Goal: Task Accomplishment & Management: Manage account settings

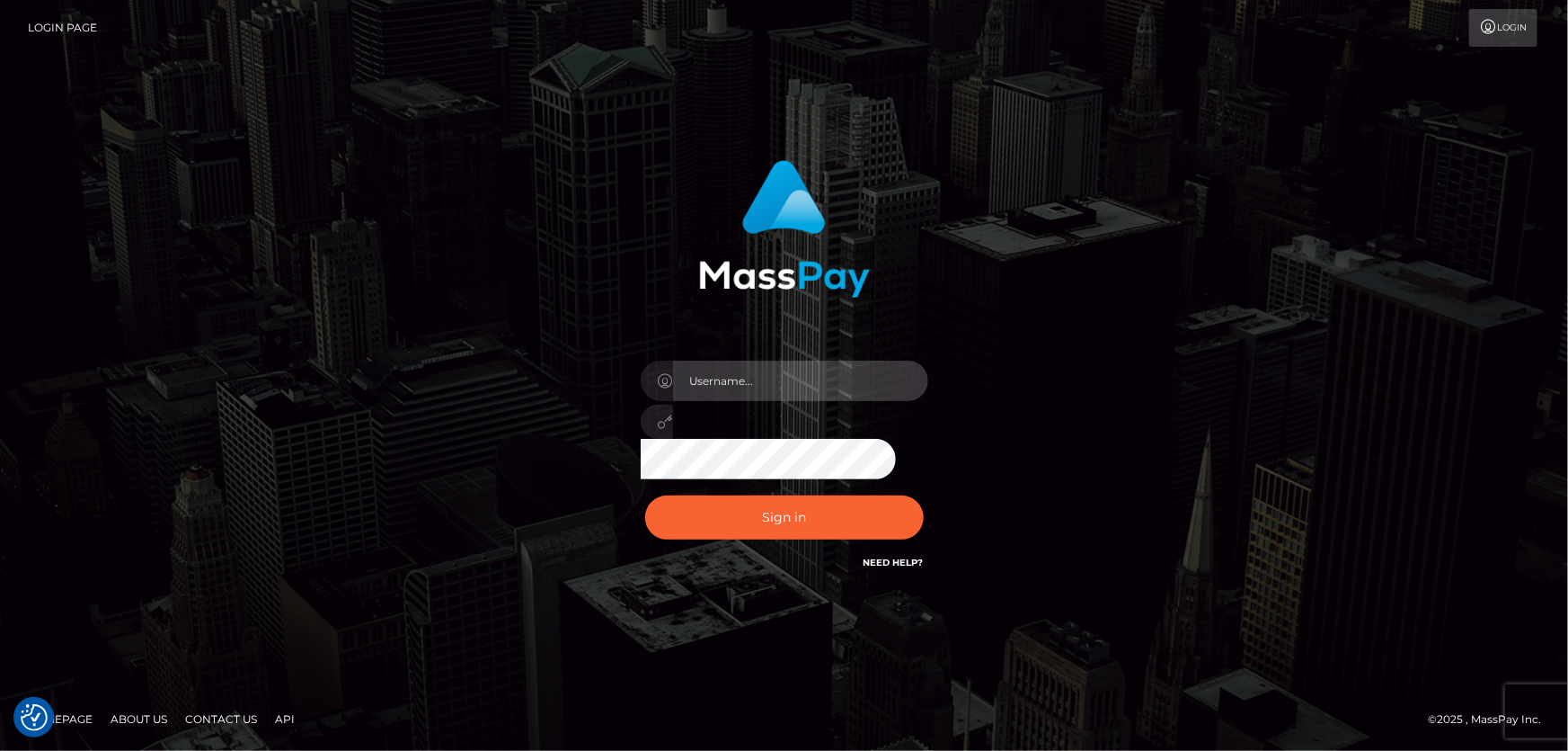
type input "[PERSON_NAME].Cirnat"
click at [927, 487] on div at bounding box center [762, 548] width 369 height 205
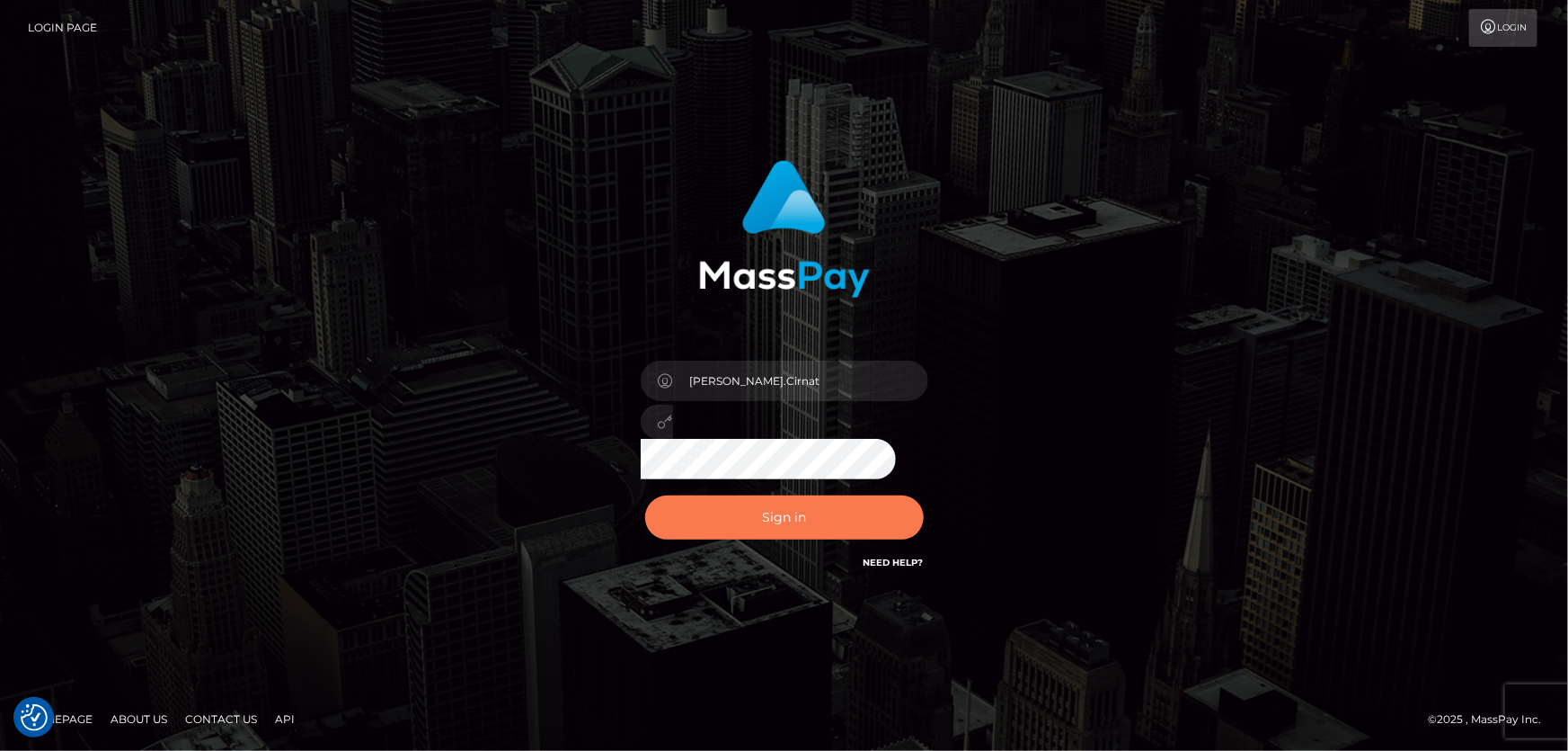
click at [852, 514] on button "Sign in" at bounding box center [785, 517] width 279 height 44
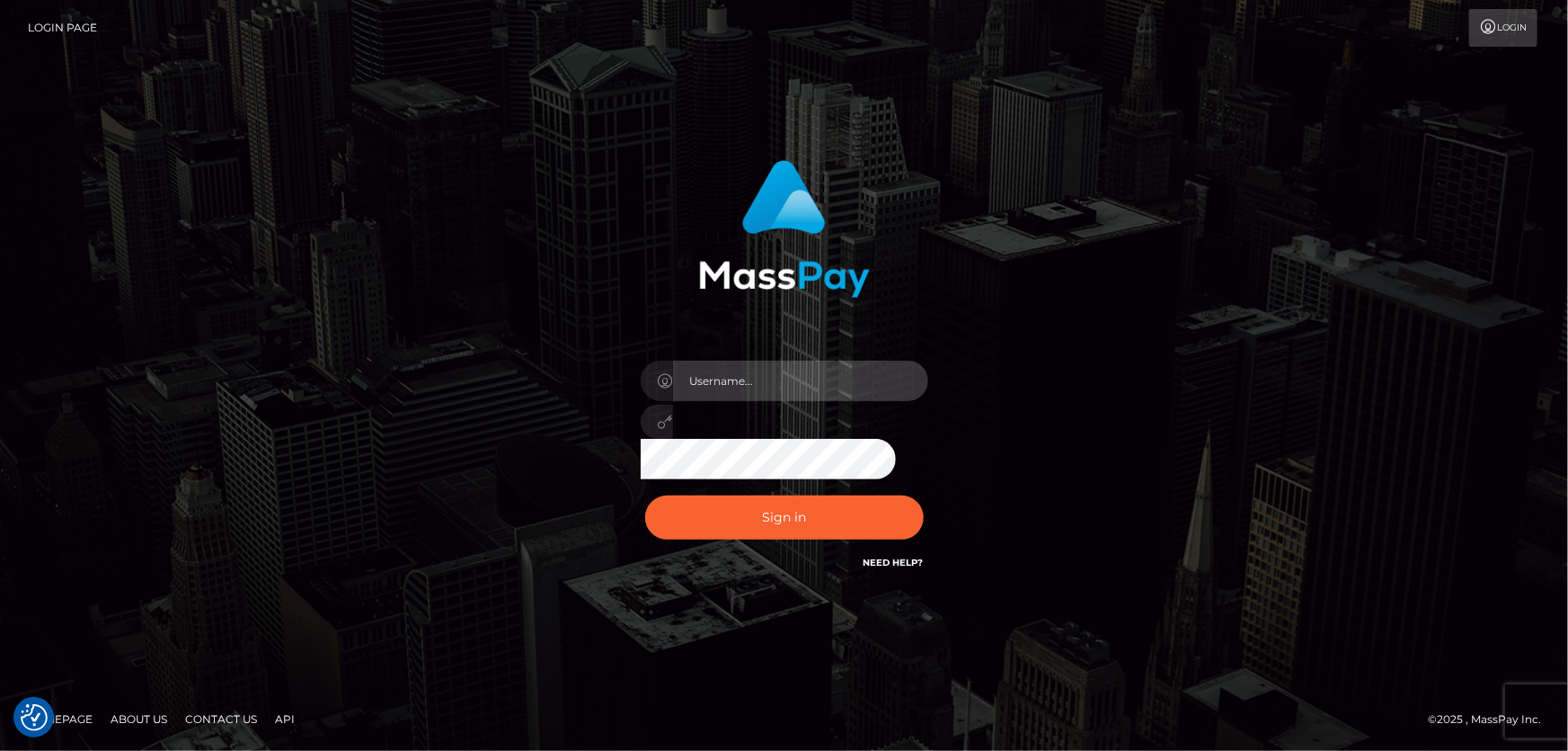
type input "[PERSON_NAME].Cirnat"
click at [920, 486] on div at bounding box center [762, 548] width 369 height 205
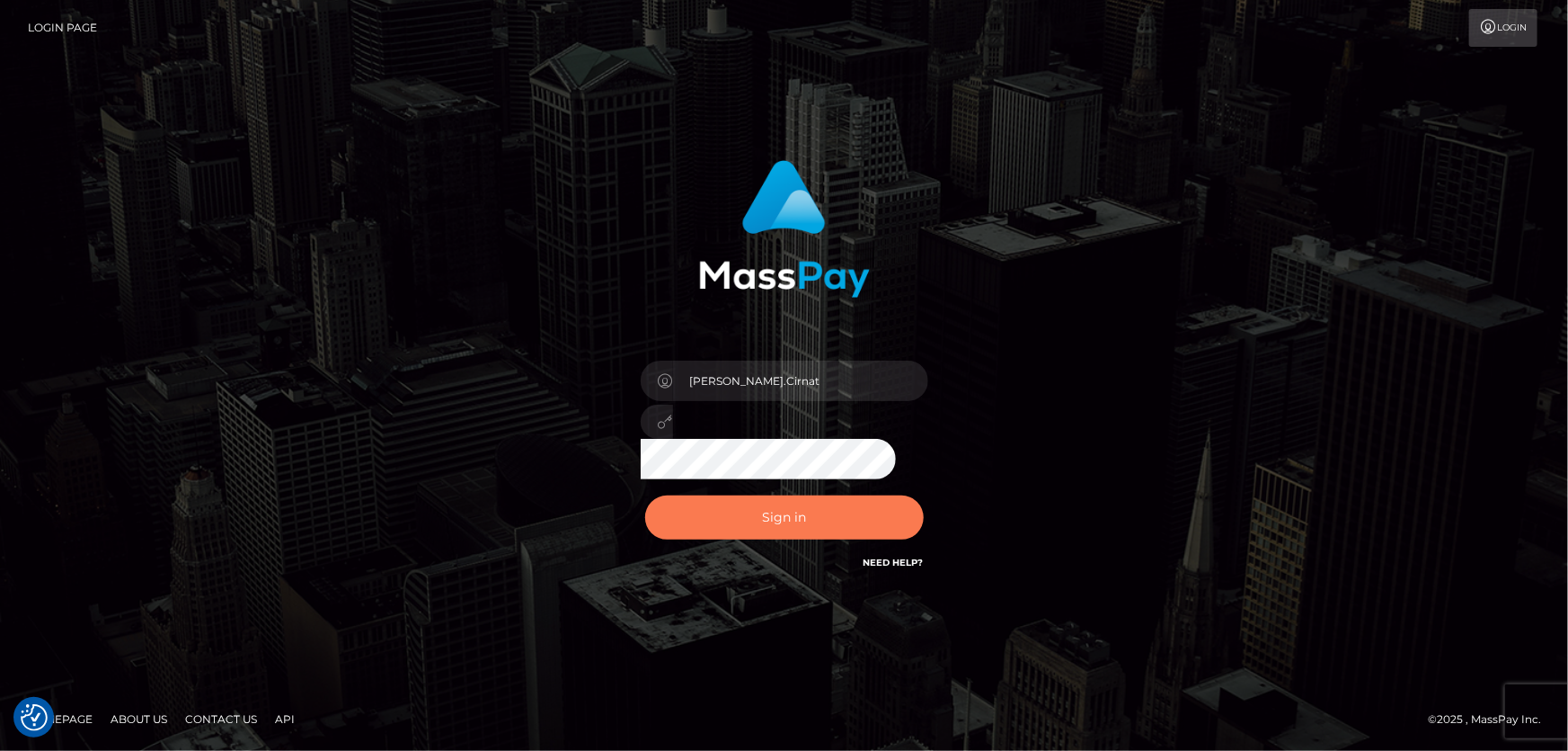
click at [746, 509] on button "Sign in" at bounding box center [785, 517] width 279 height 44
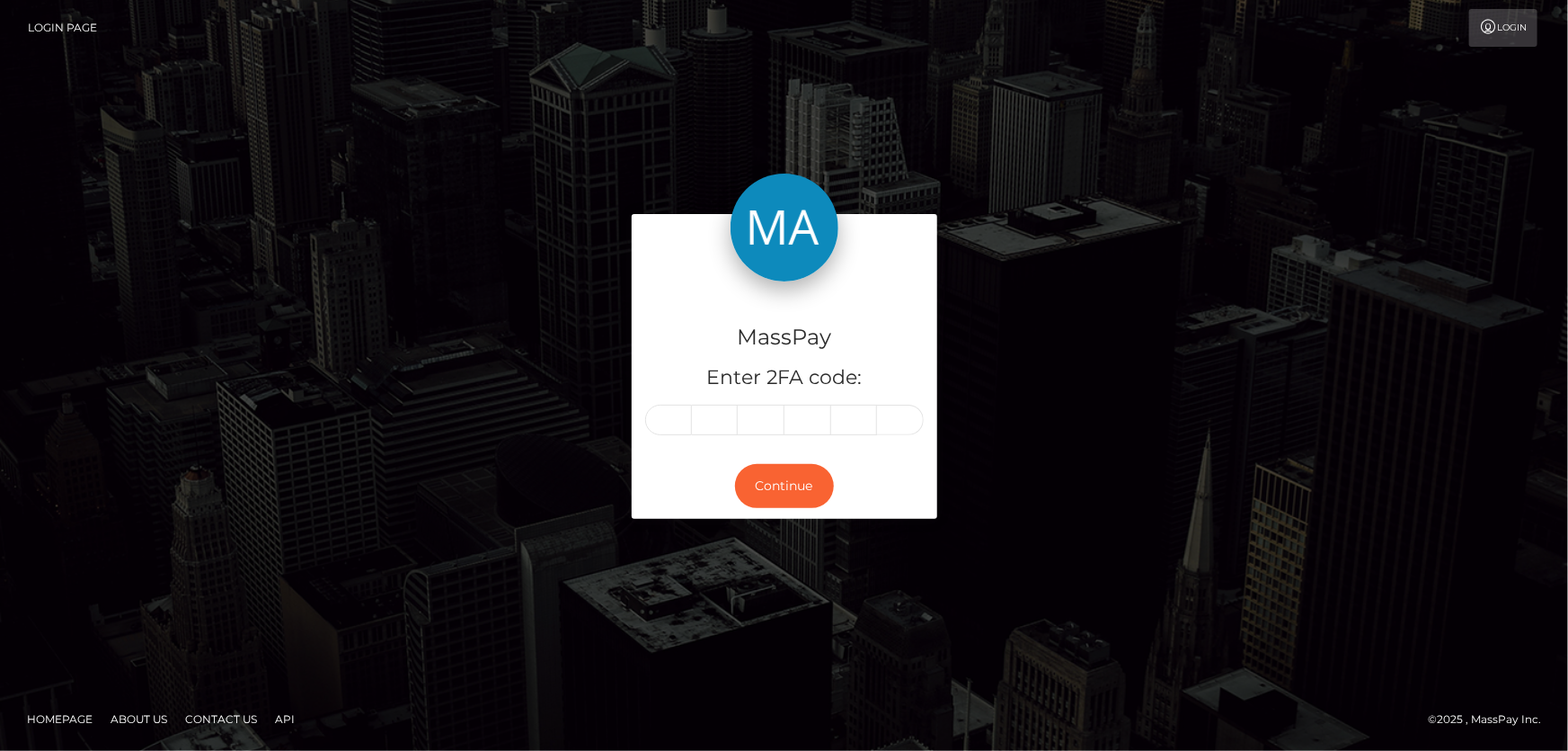
click at [677, 419] on input "text" at bounding box center [669, 420] width 47 height 31
type input "5"
type input "7"
type input "0"
type input "4"
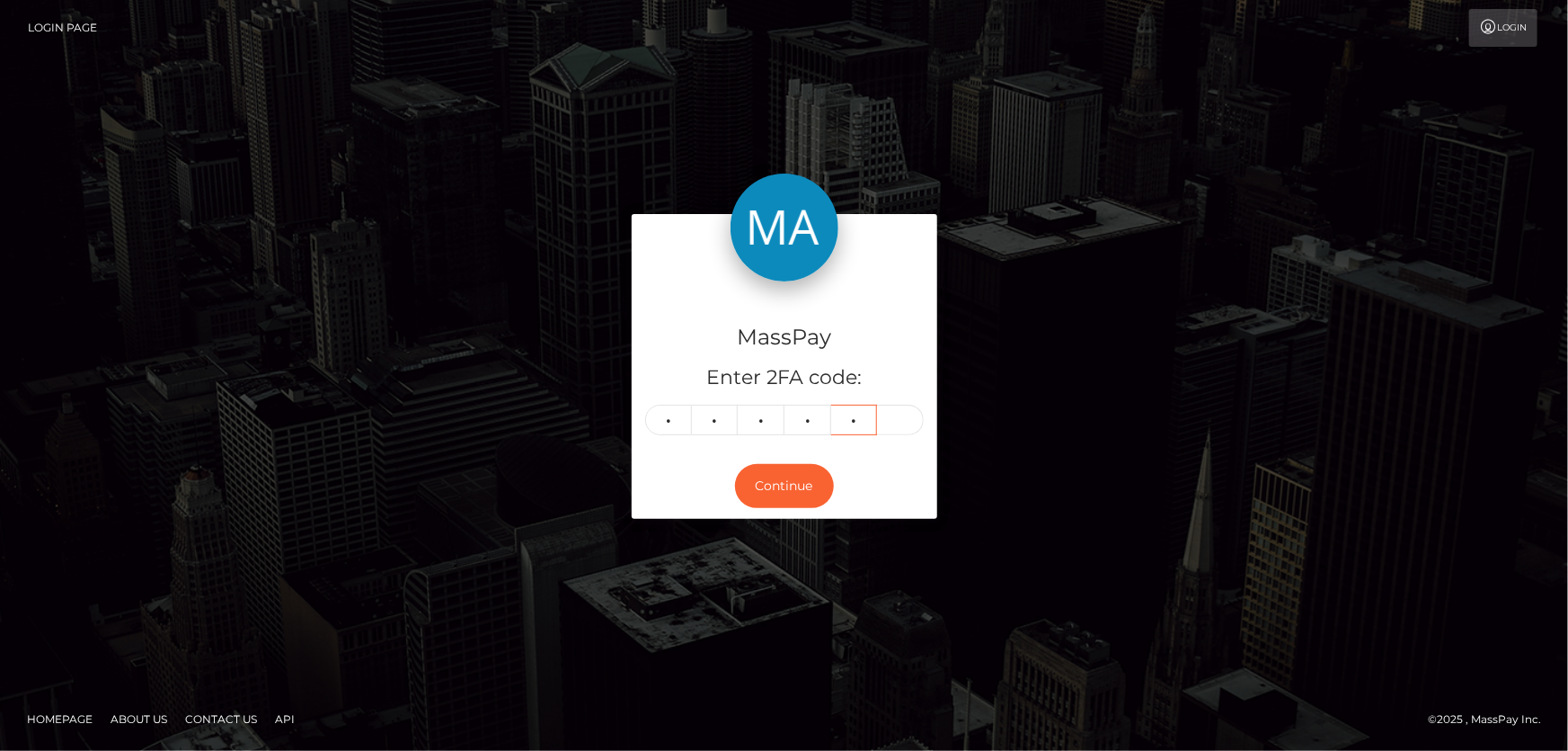
type input "1"
type input "9"
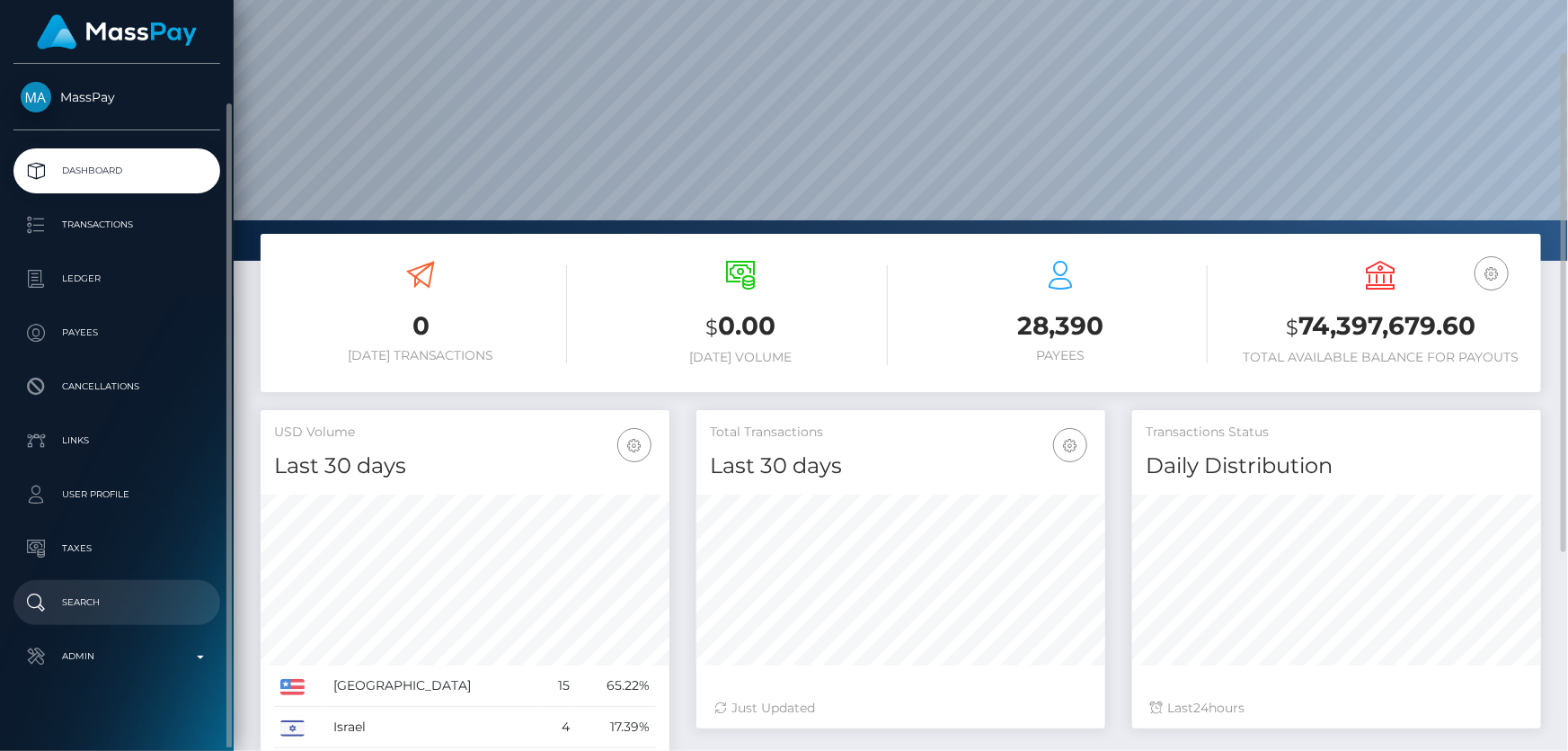
scroll to position [20, 0]
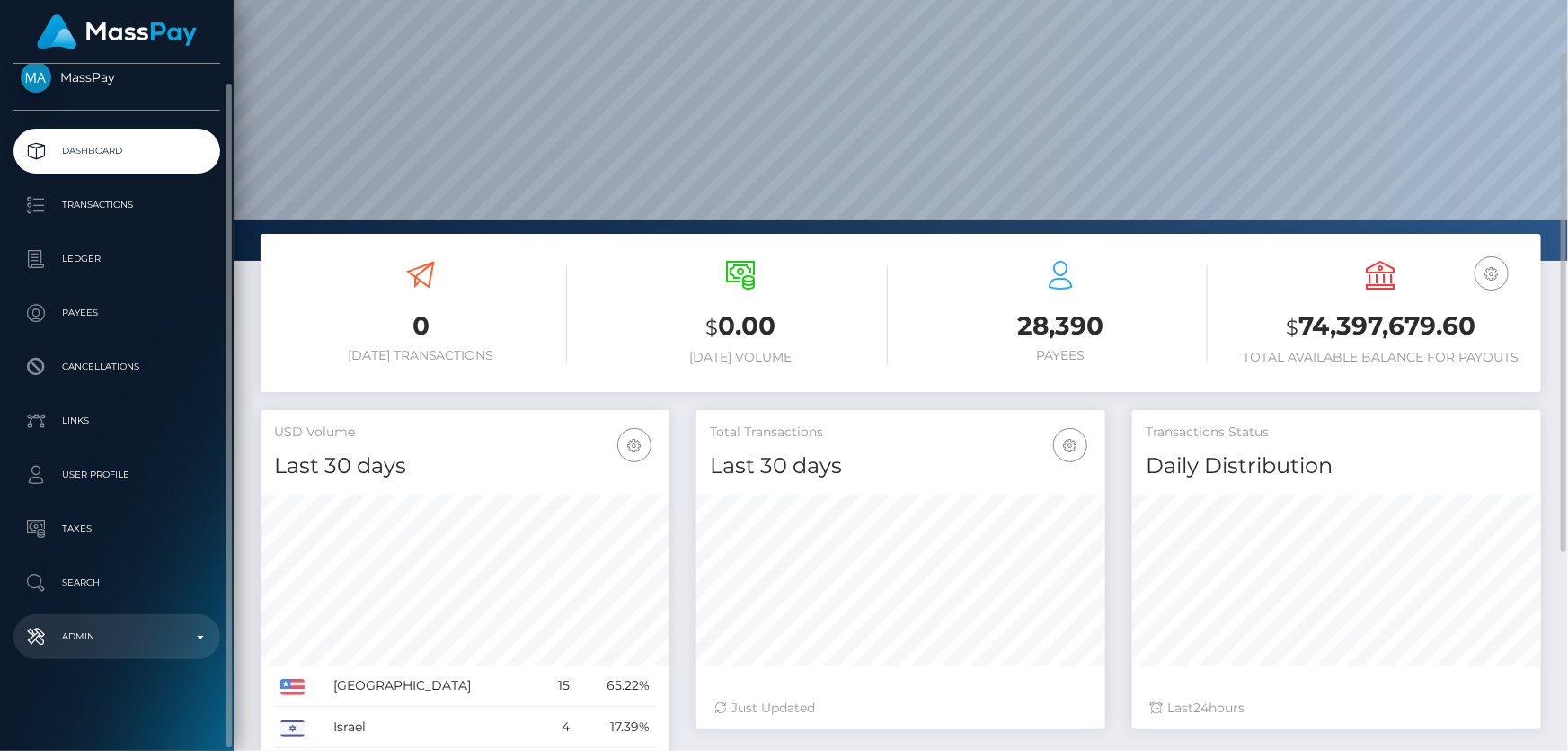
click at [90, 638] on p "Admin" at bounding box center [117, 637] width 192 height 27
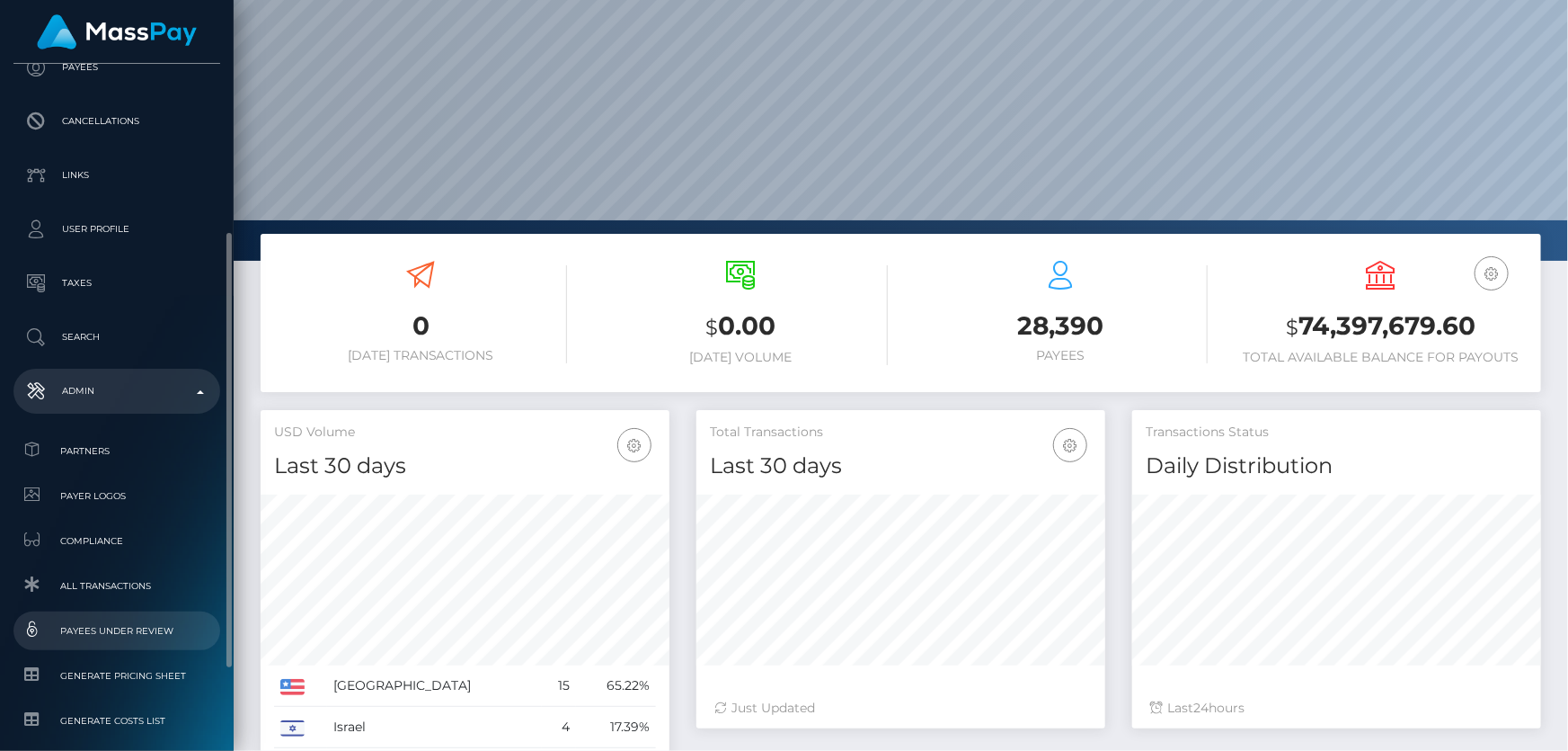
click at [154, 633] on span "Payees under Review" at bounding box center [117, 630] width 192 height 21
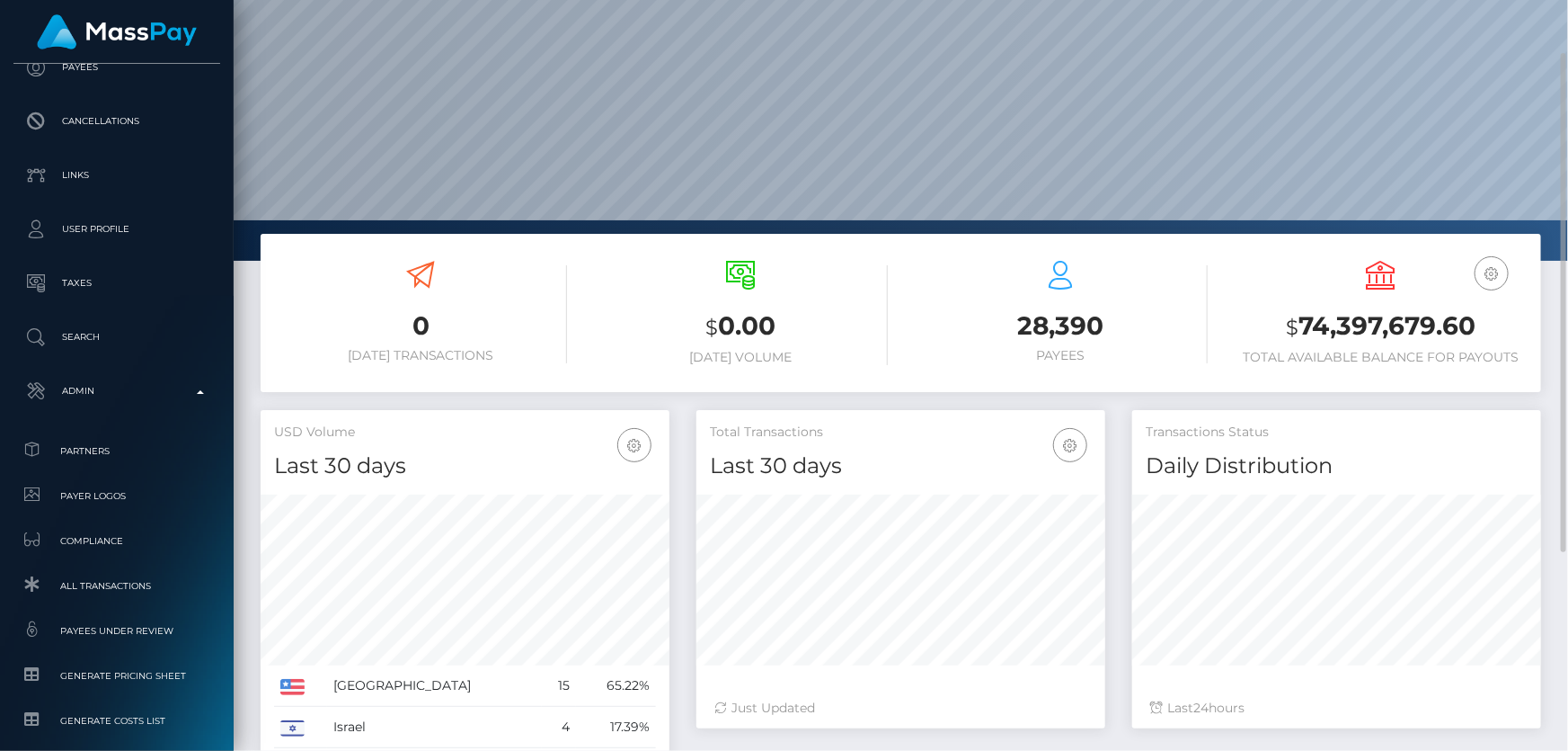
click at [591, 282] on div "$ 0.00 Today Volume" at bounding box center [741, 315] width 320 height 136
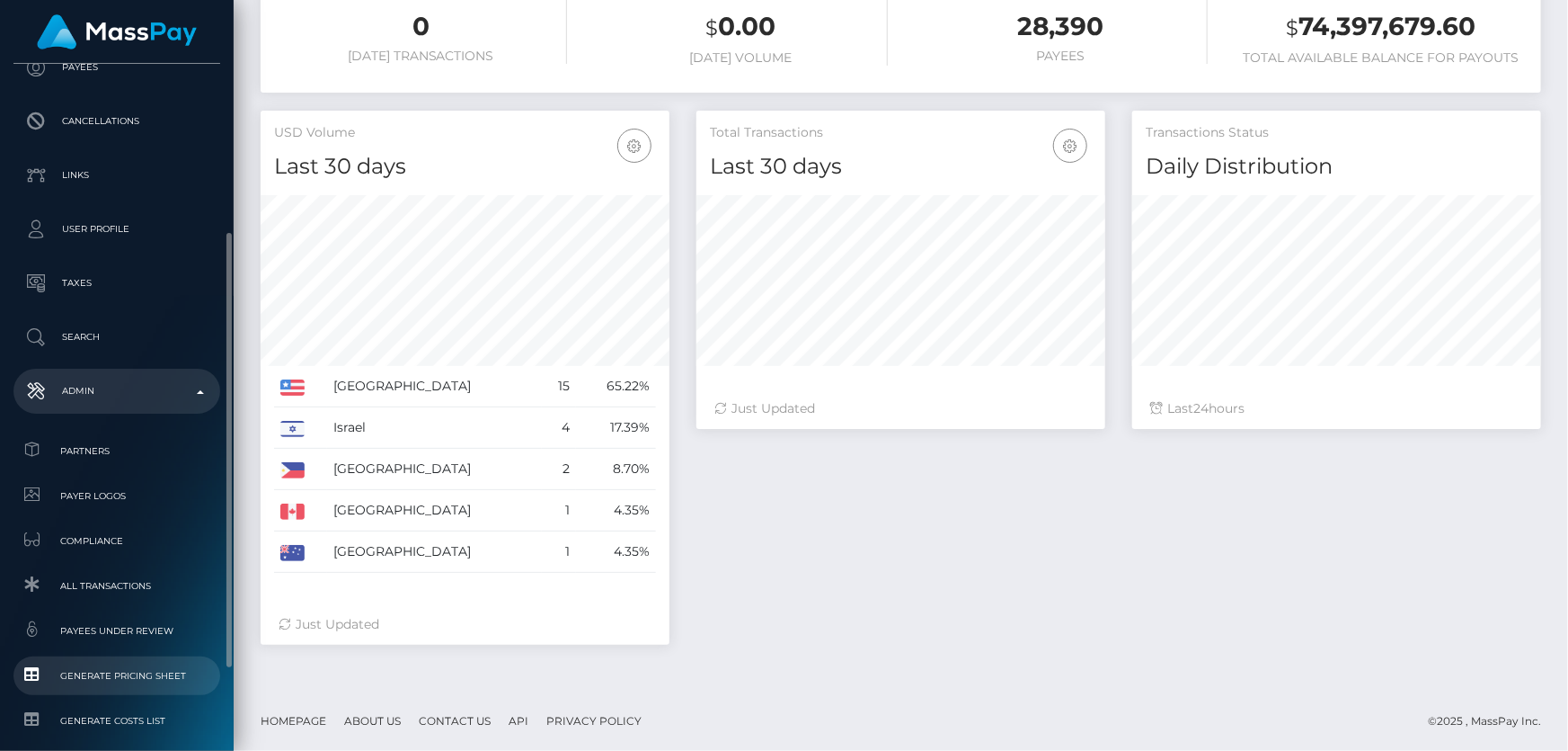
scroll to position [392, 0]
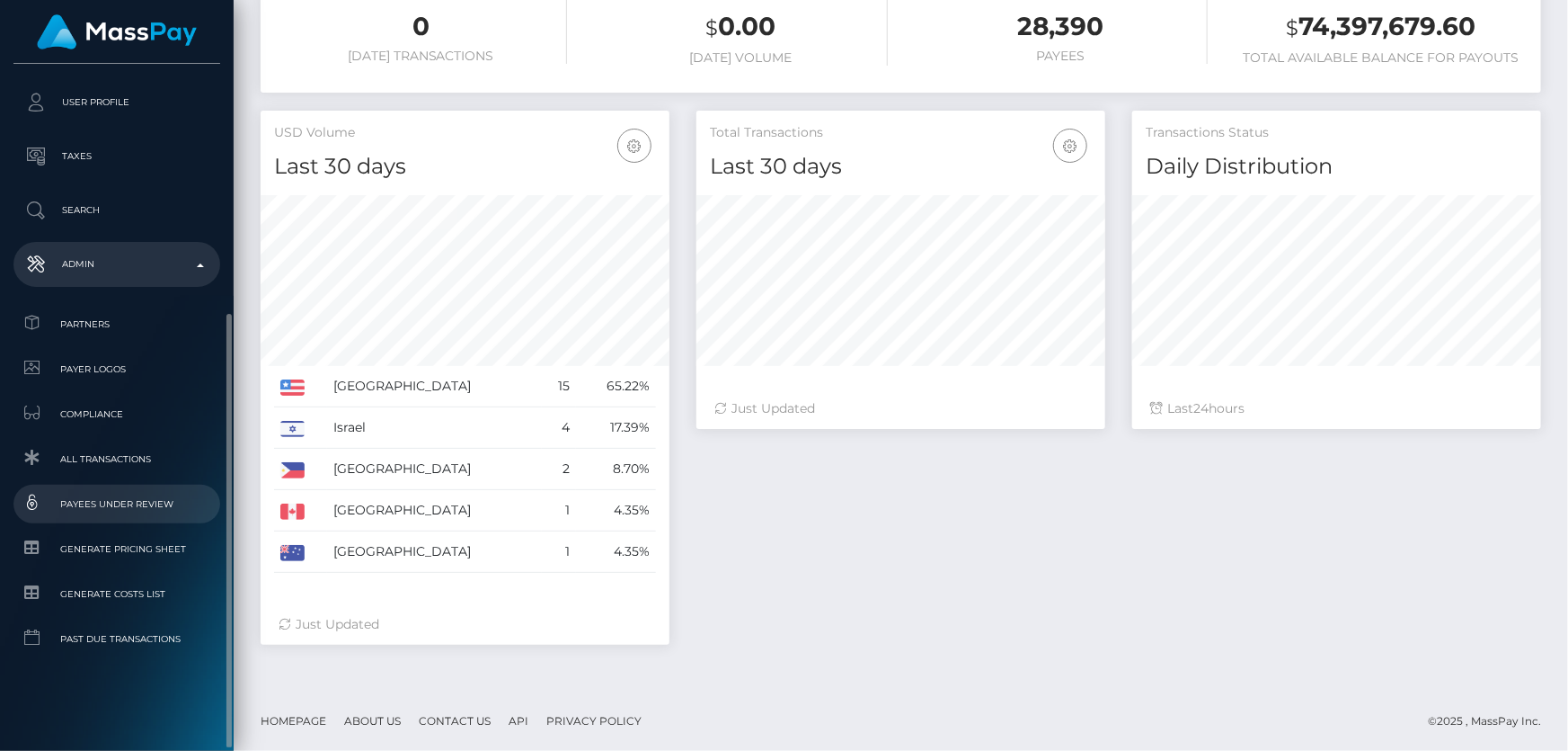
click at [141, 496] on span "Payees under Review" at bounding box center [117, 504] width 192 height 21
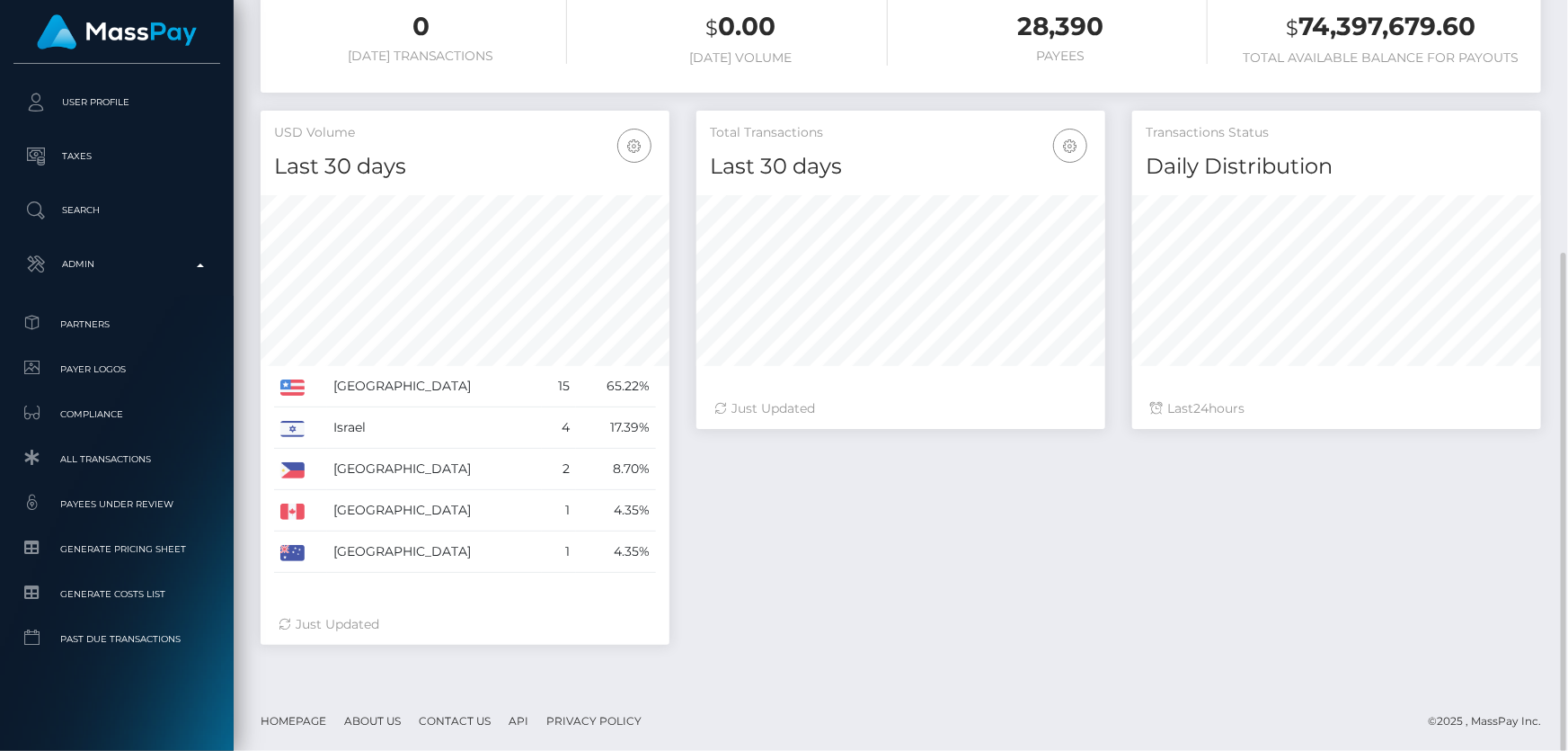
click at [573, 675] on div "0 Today Transactions $ 0.00 Today Volume 28,390 $" at bounding box center [901, 312] width 1335 height 755
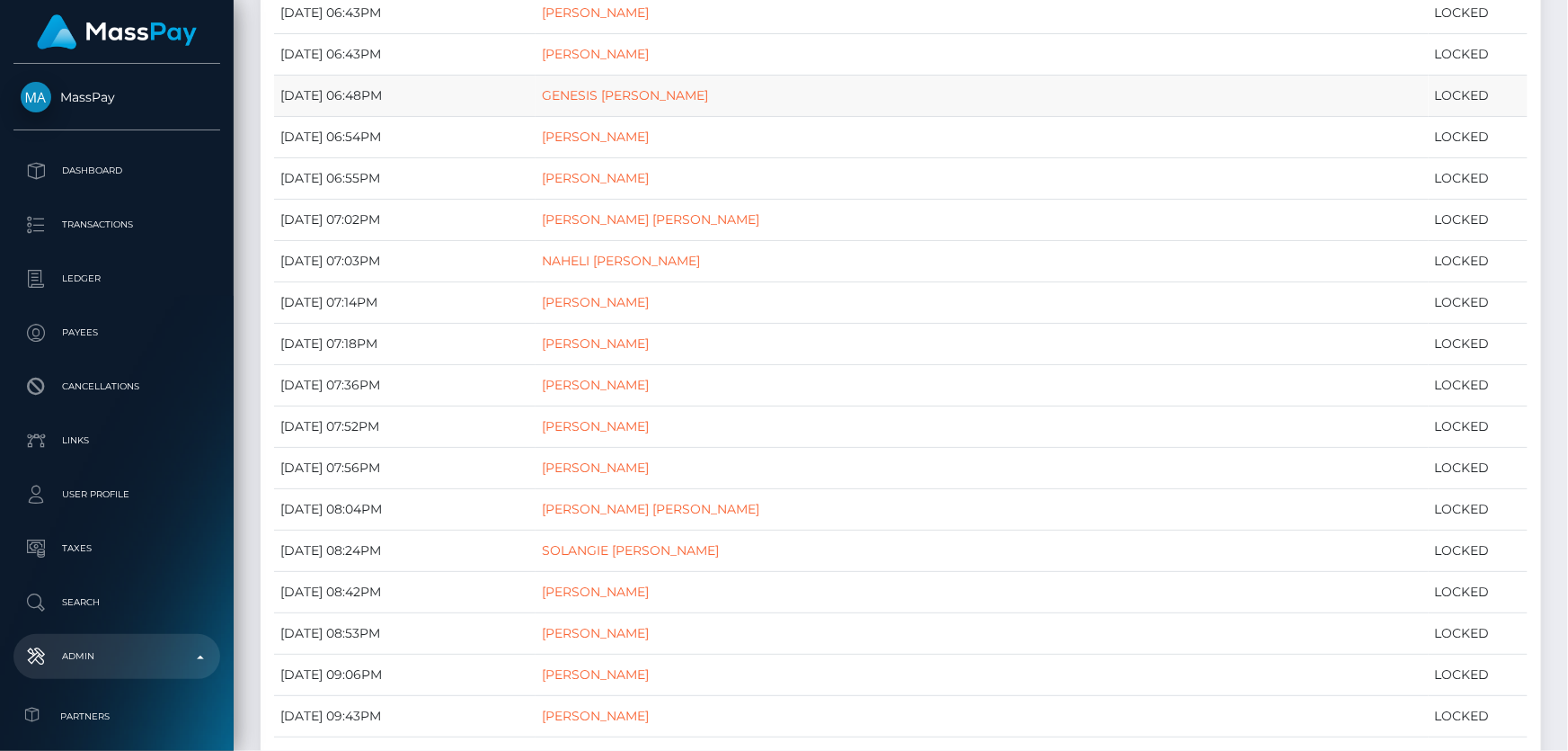
scroll to position [572, 0]
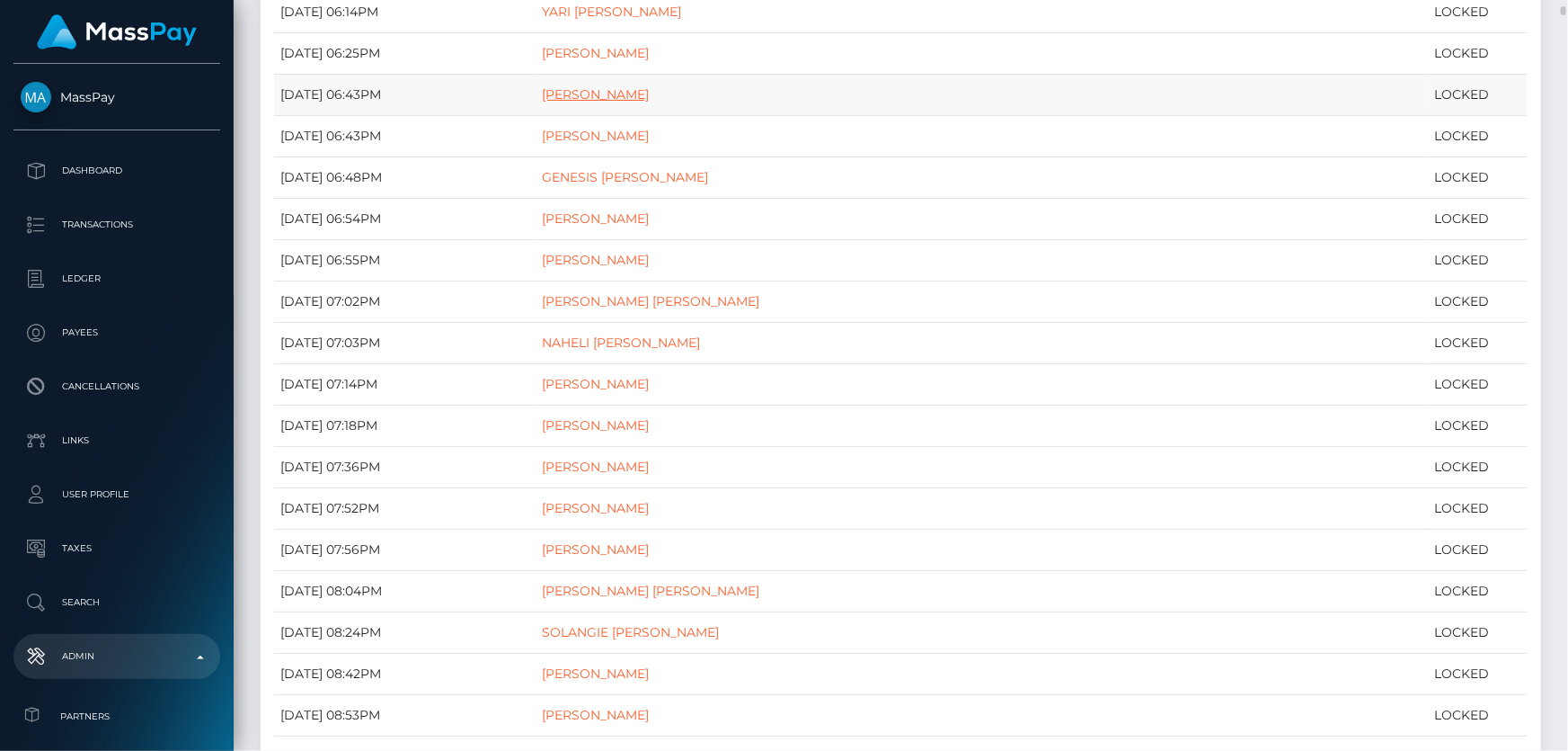
drag, startPoint x: 655, startPoint y: 82, endPoint x: 637, endPoint y: 92, distance: 20.6
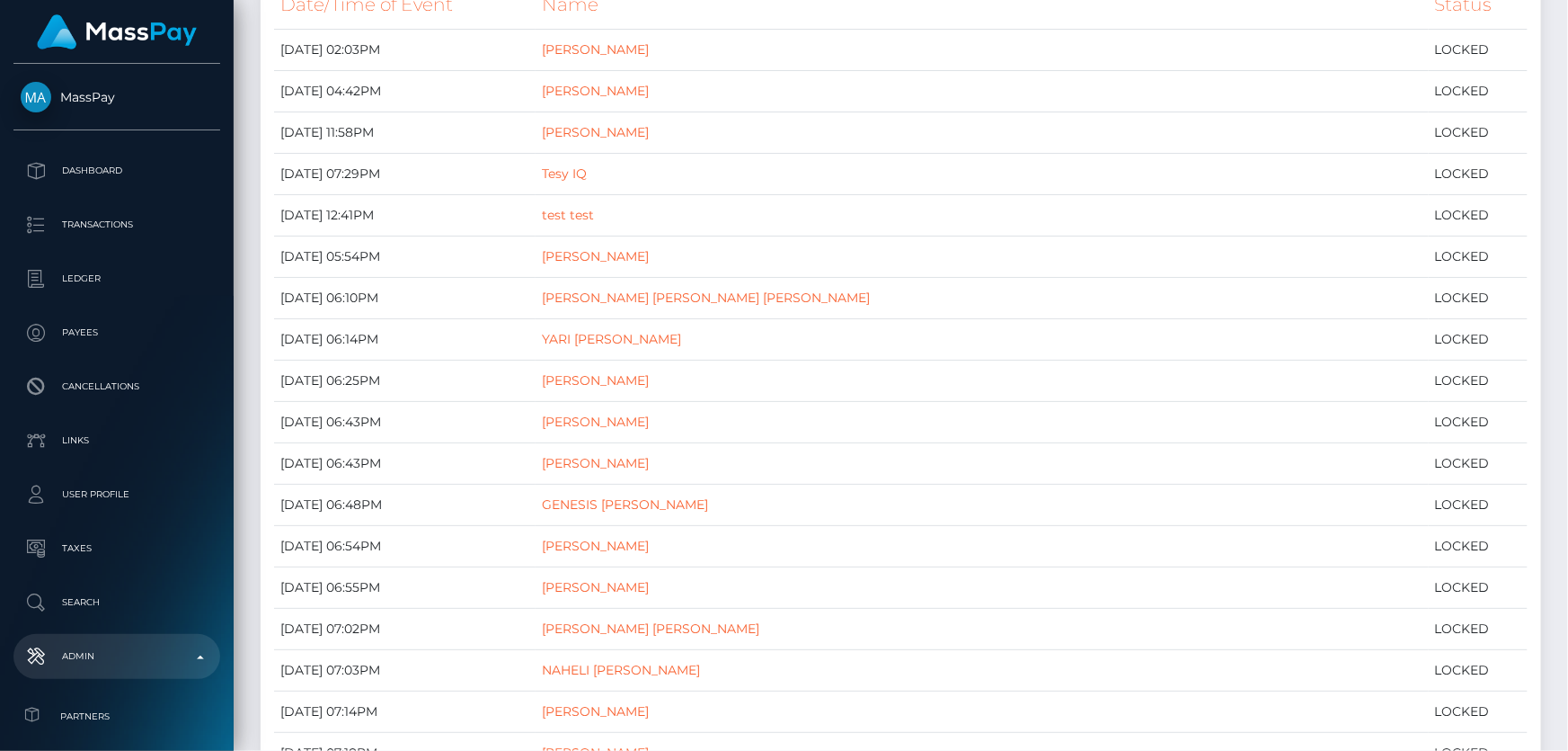
scroll to position [0, 0]
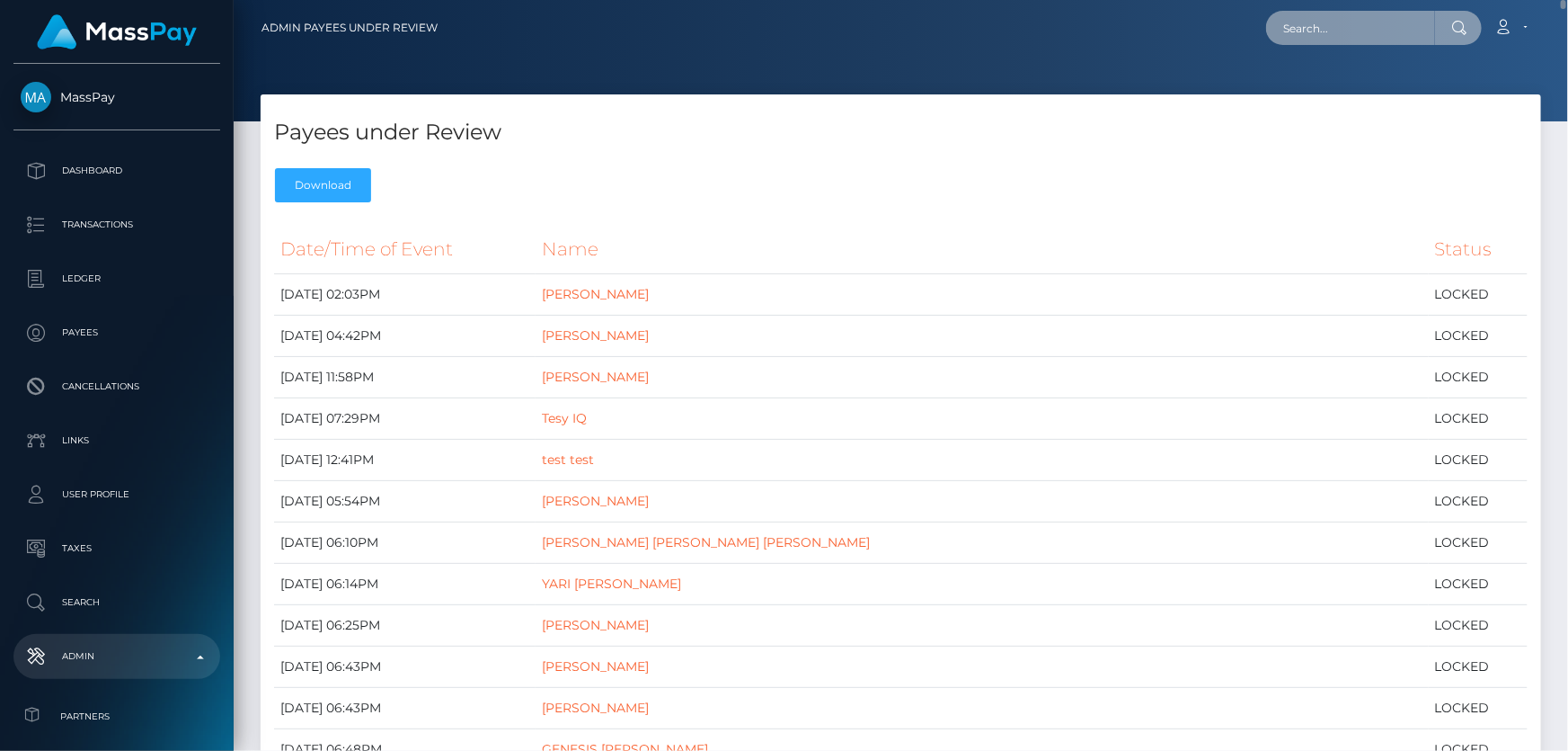
paste input "1331655499"
type input "1331655499"
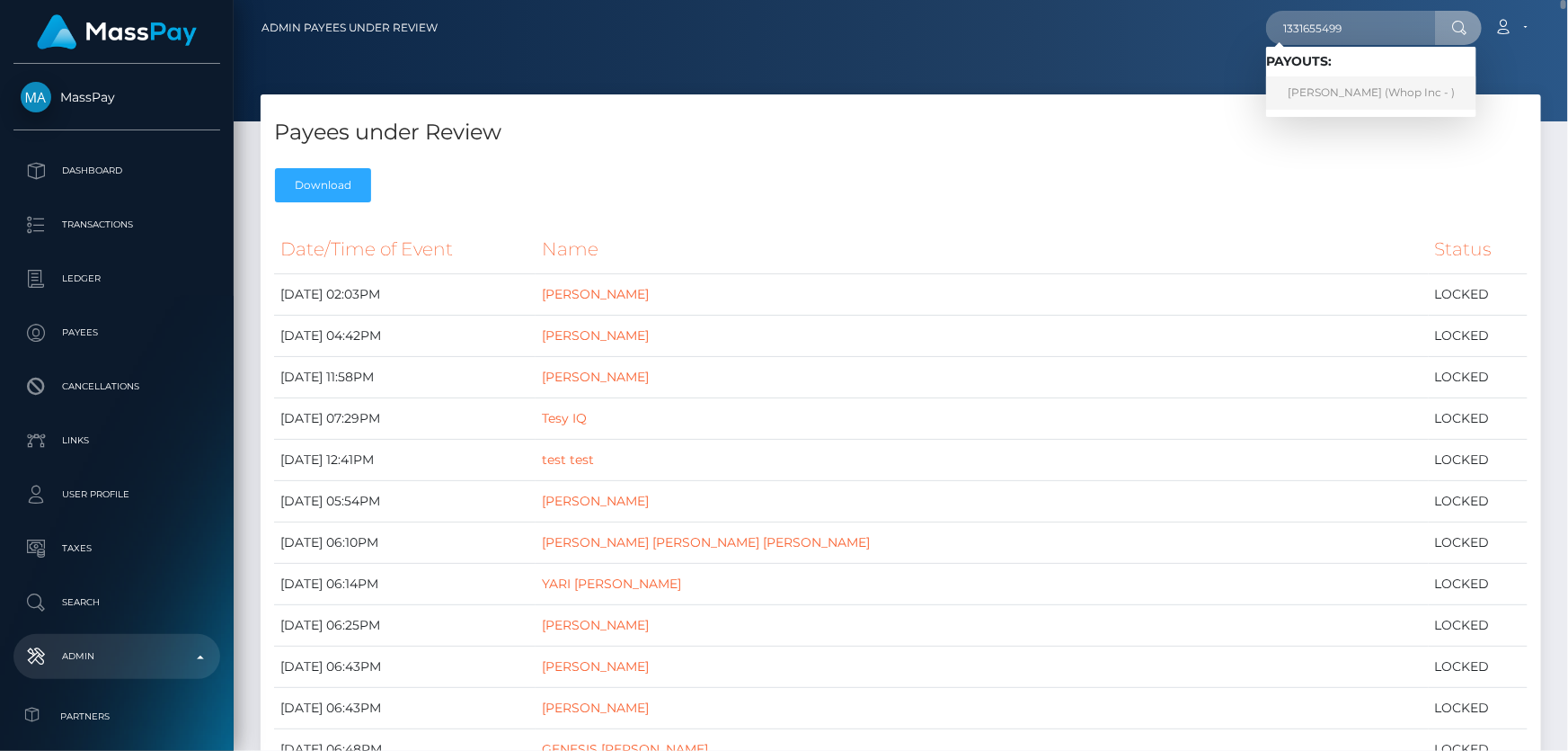
click at [1358, 87] on link "HAMMAAD HUSSAIN (Whop Inc - )" at bounding box center [1372, 93] width 210 height 33
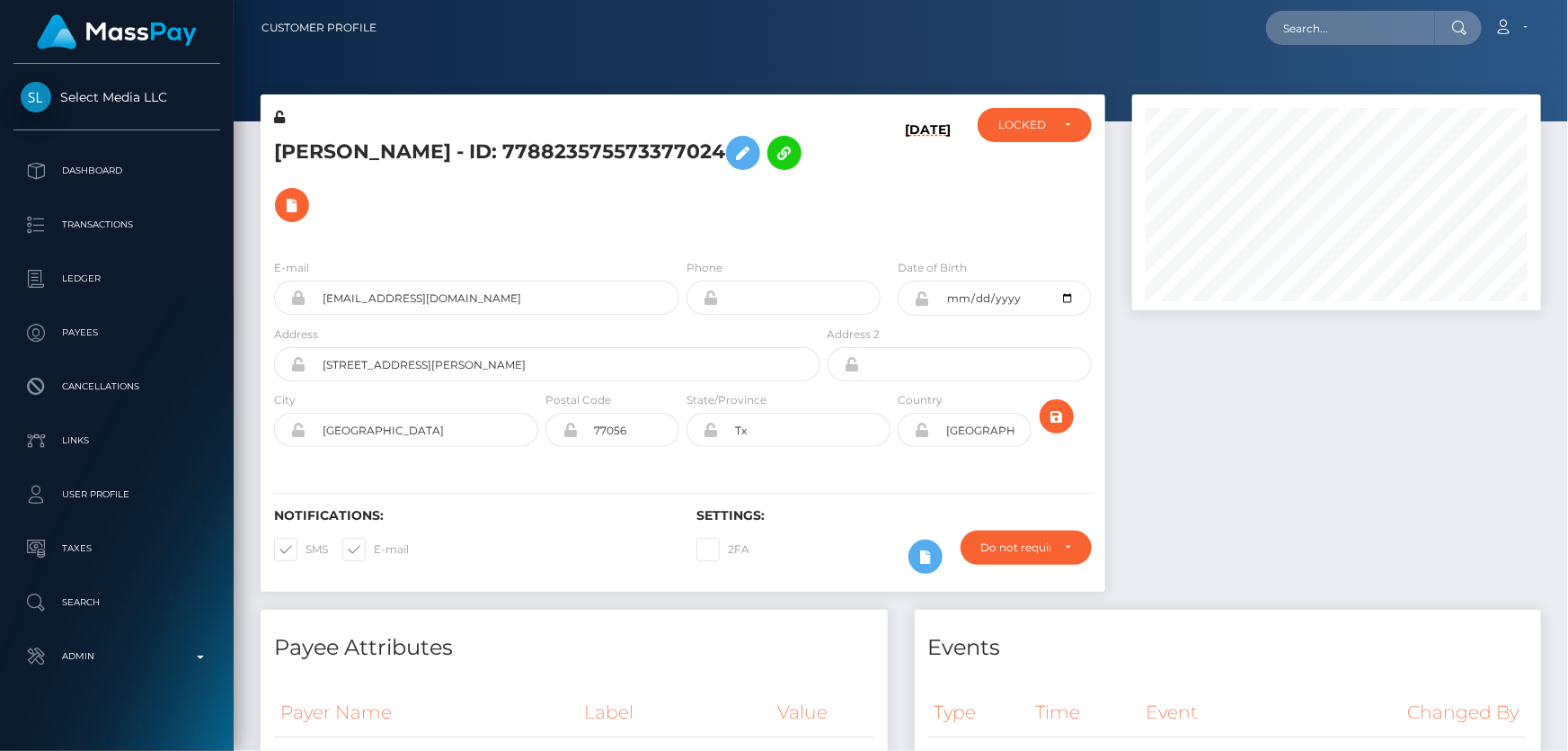
scroll to position [216, 408]
click at [583, 192] on h5 "[PERSON_NAME] - ID: 778823575573377024" at bounding box center [542, 179] width 537 height 104
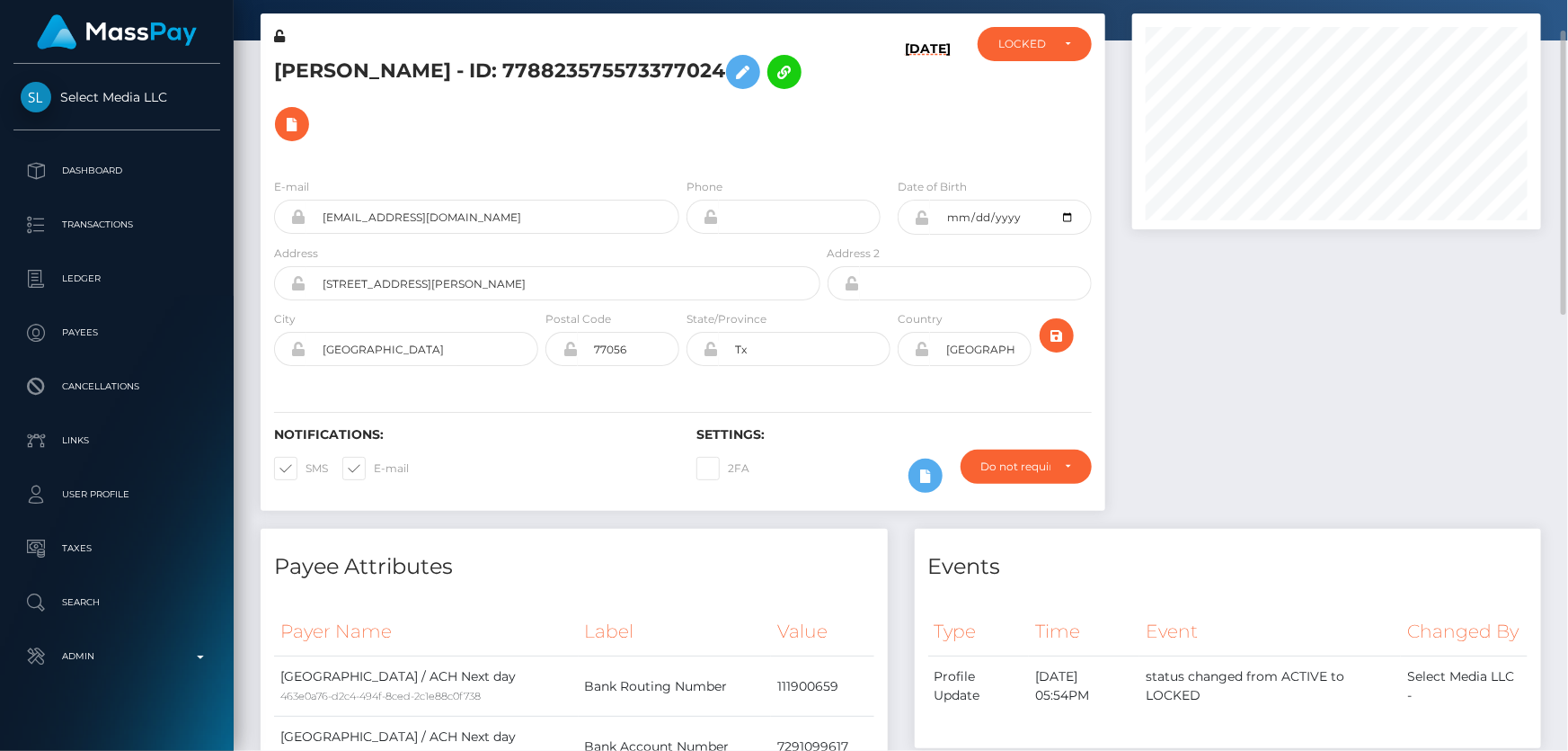
scroll to position [0, 0]
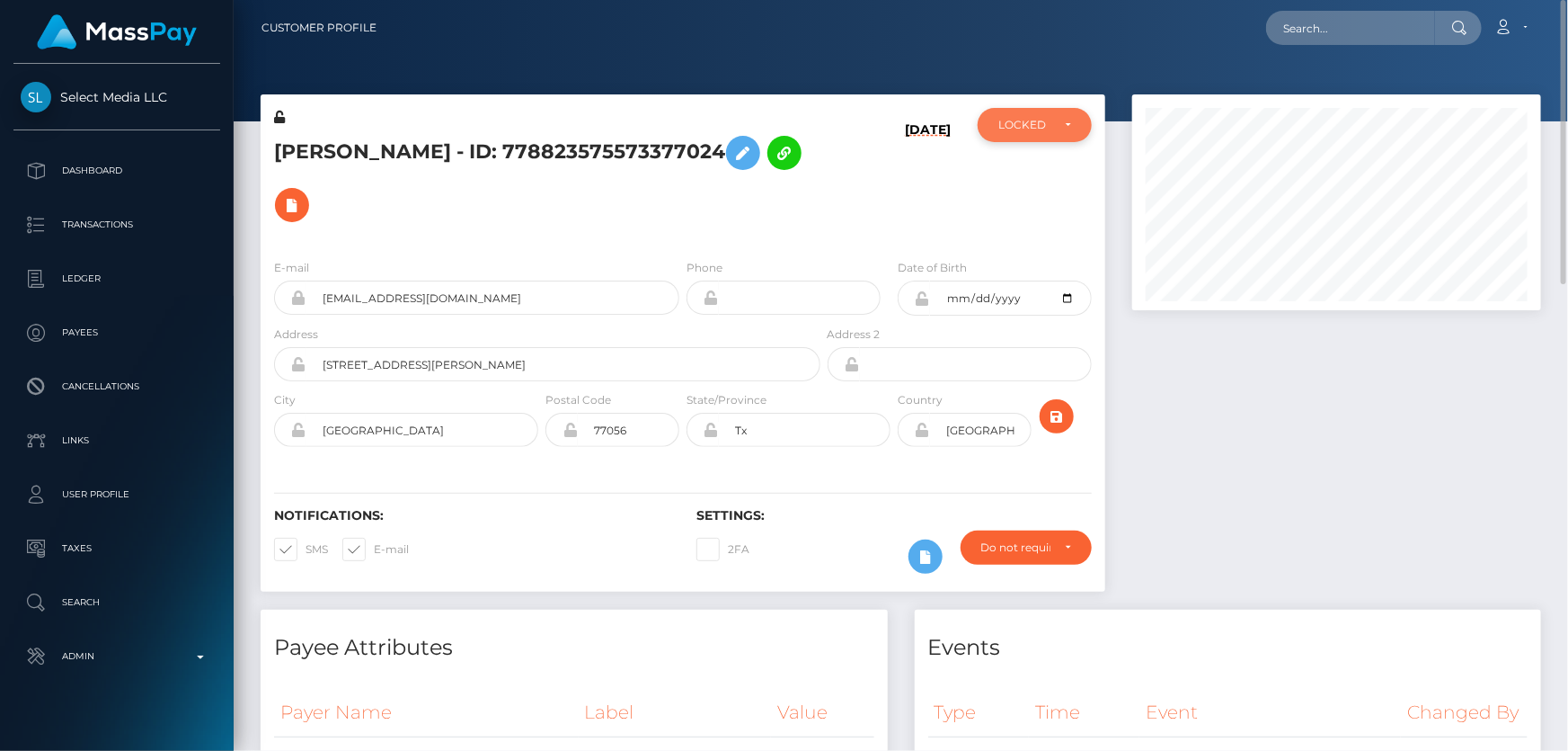
click at [1001, 124] on div "LOCKED" at bounding box center [1025, 125] width 52 height 14
click at [1034, 162] on link "ACTIVE" at bounding box center [1035, 173] width 114 height 33
select select "ACTIVE"
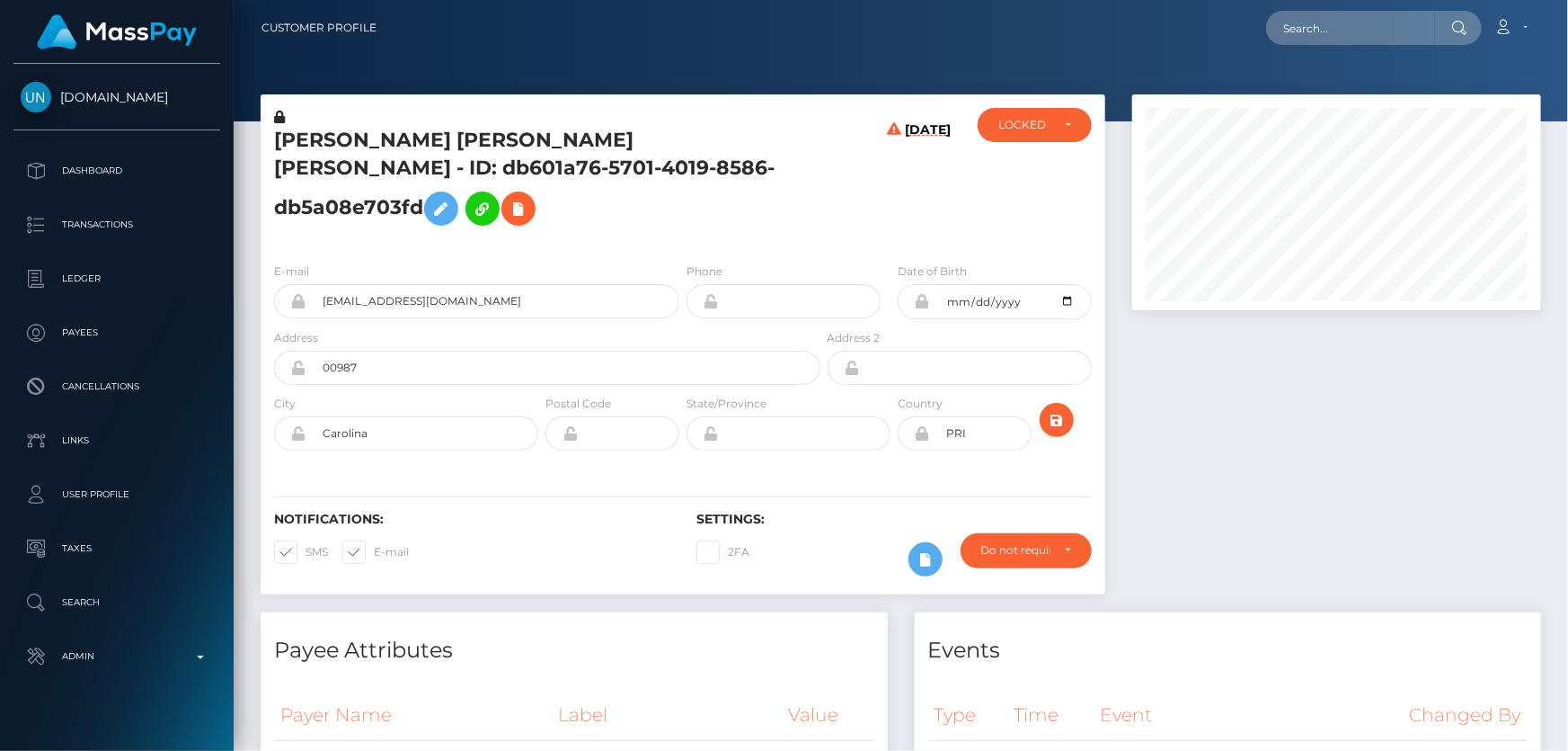
scroll to position [216, 408]
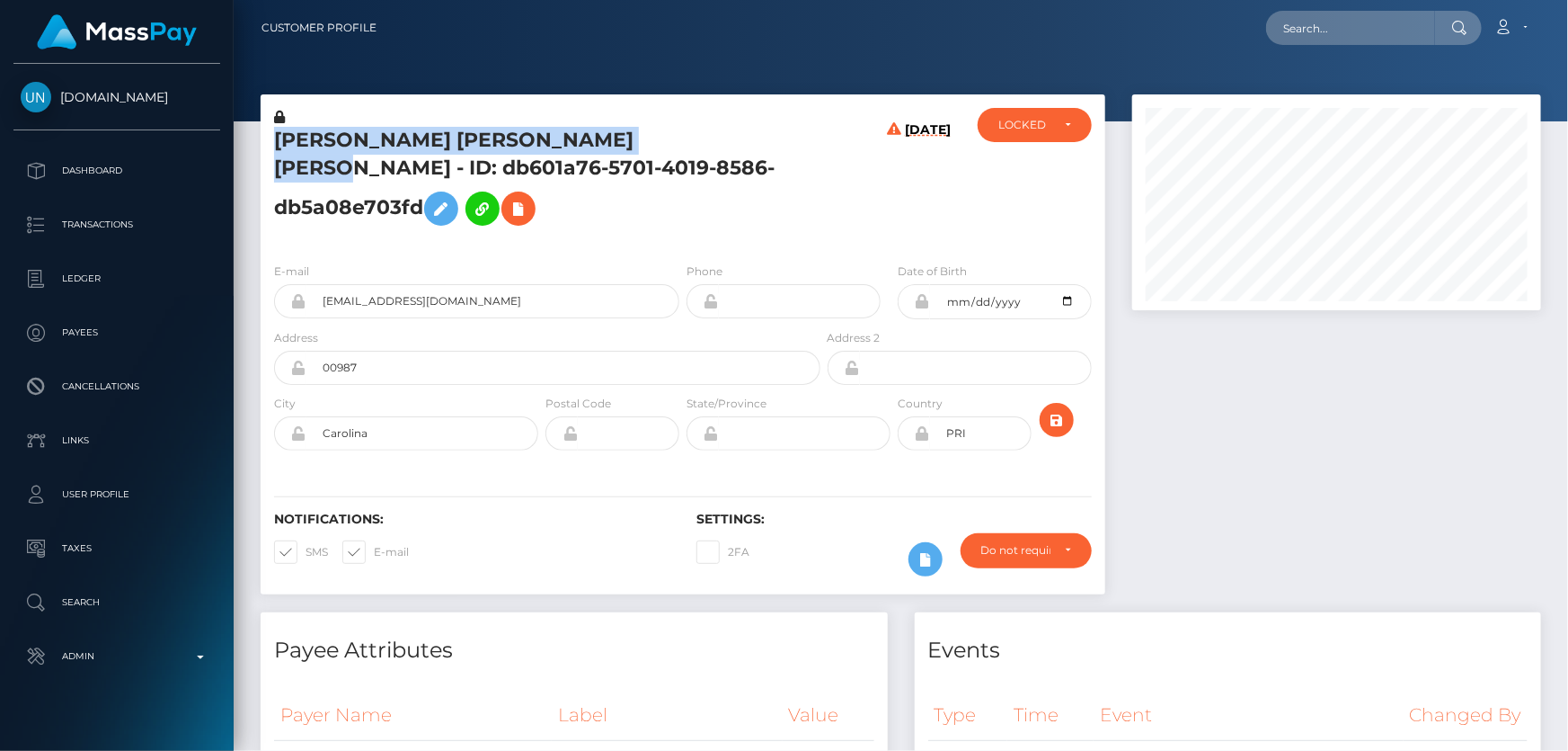
drag, startPoint x: 730, startPoint y: 141, endPoint x: 271, endPoint y: 138, distance: 459.0
click at [271, 138] on div "NORMA MICHELLE HERNANDEZ SANTAELLA - ID: db601a76-5701-4019-8586-db5a08e703fd" at bounding box center [542, 178] width 564 height 140
copy h5 "NORMA MICHELLE HERNANDEZ SANTAELLA"
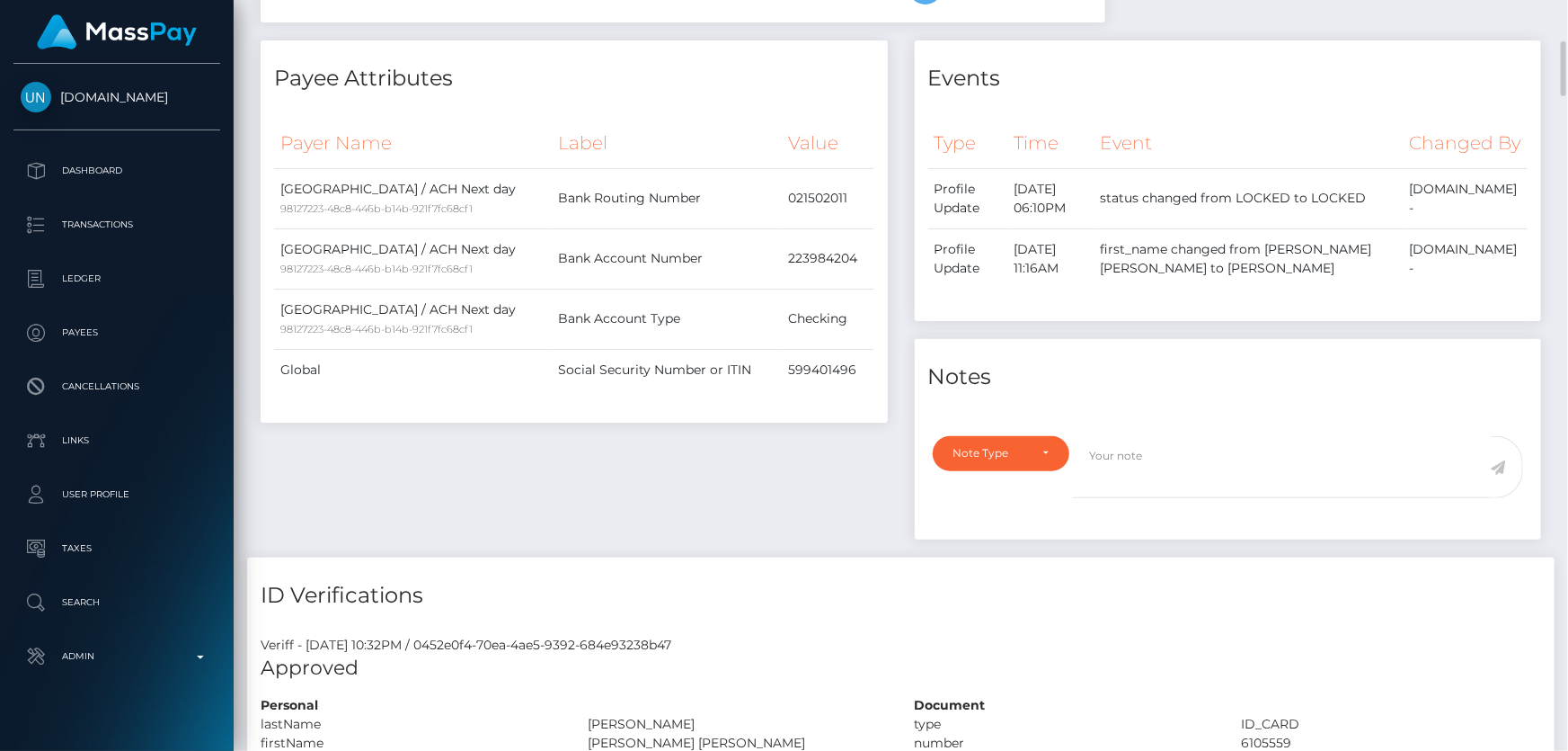
scroll to position [899, 0]
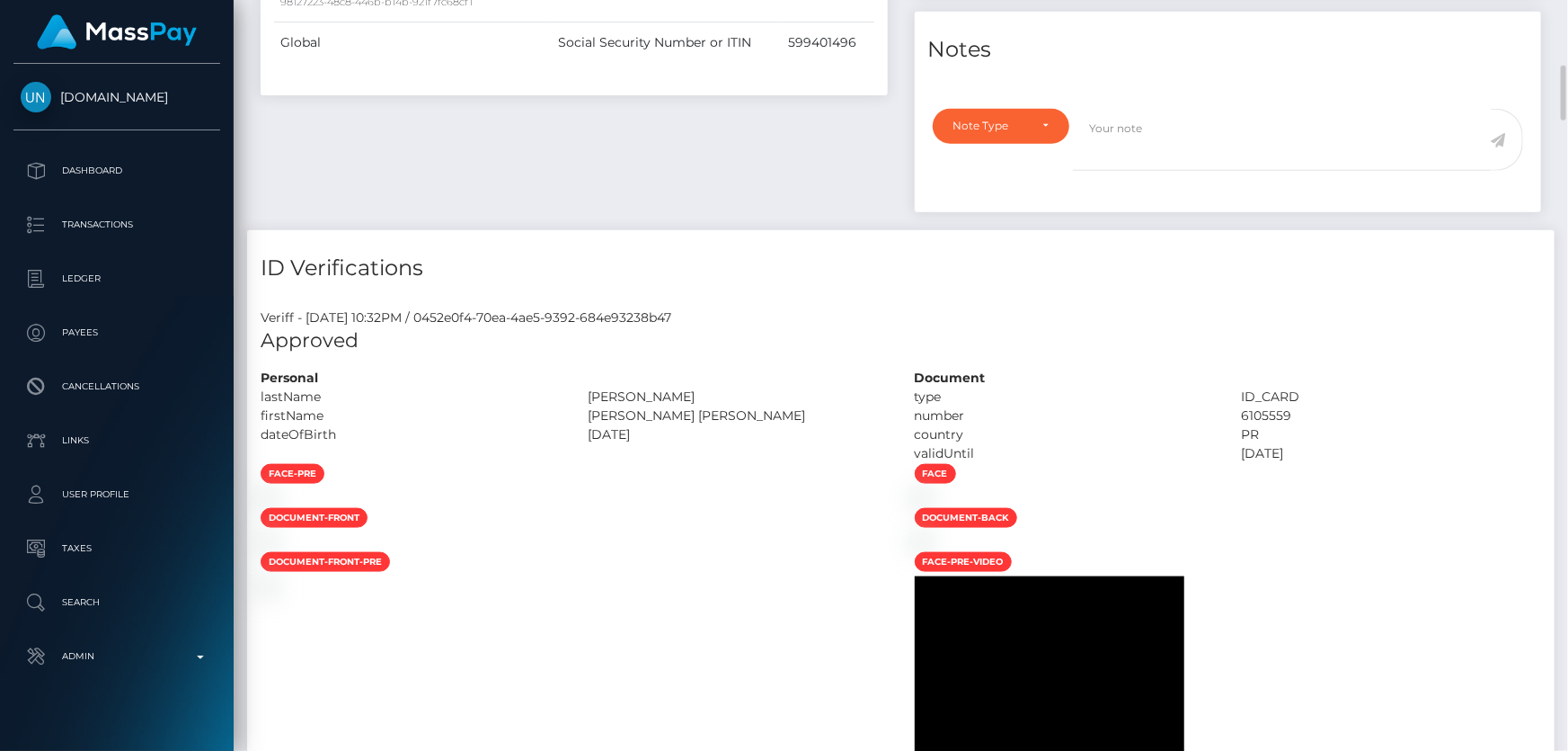
click at [1047, 192] on div "Note Type Compliance Clear Compliance General Note Type" at bounding box center [997, 150] width 155 height 84
click at [1018, 143] on div "Note Type" at bounding box center [1002, 126] width 138 height 34
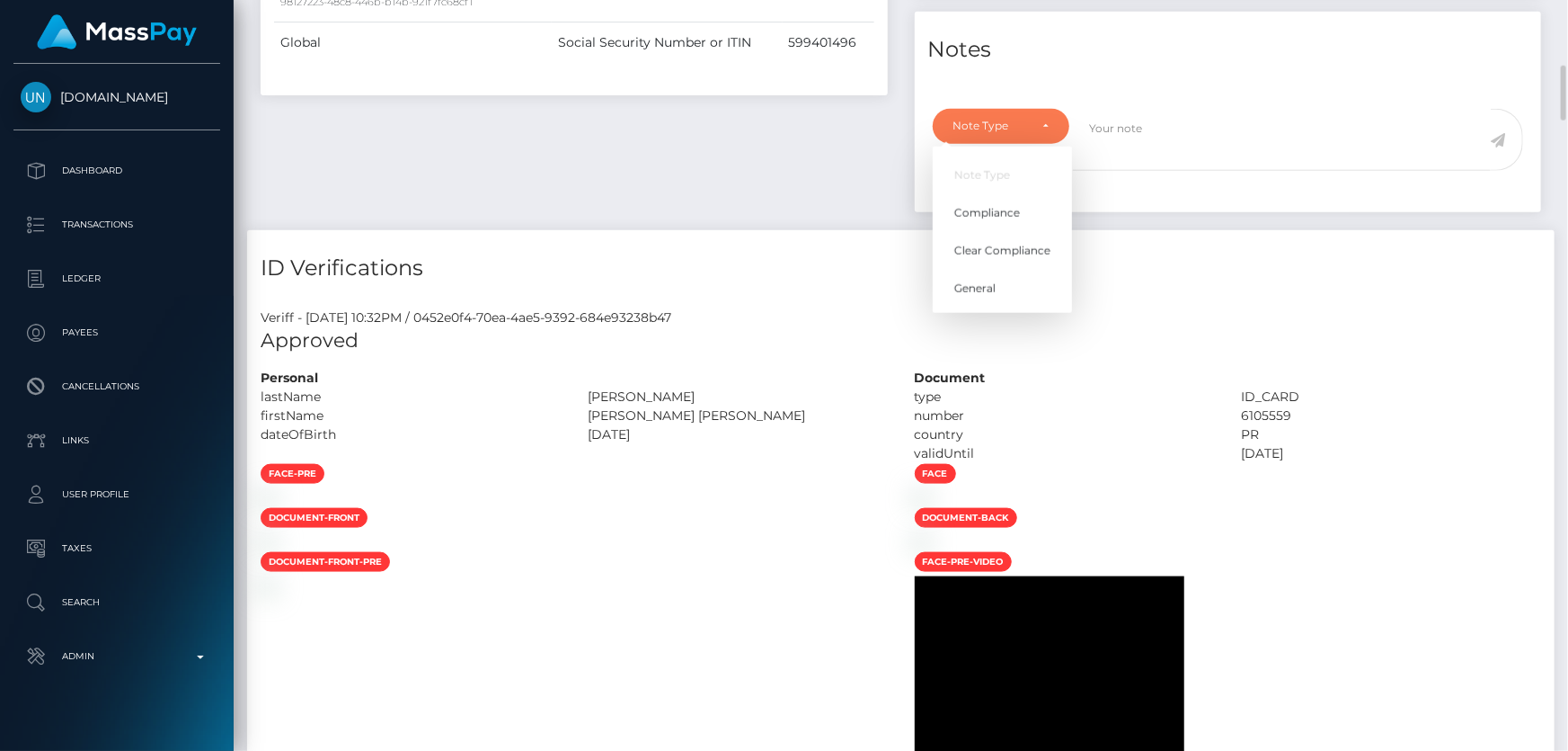
scroll to position [216, 408]
drag, startPoint x: 1019, startPoint y: 298, endPoint x: 1084, endPoint y: 226, distance: 97.0
click at [1019, 259] on span "Clear Compliance" at bounding box center [1002, 251] width 96 height 16
select select "CLEAR_COMPLIANCE"
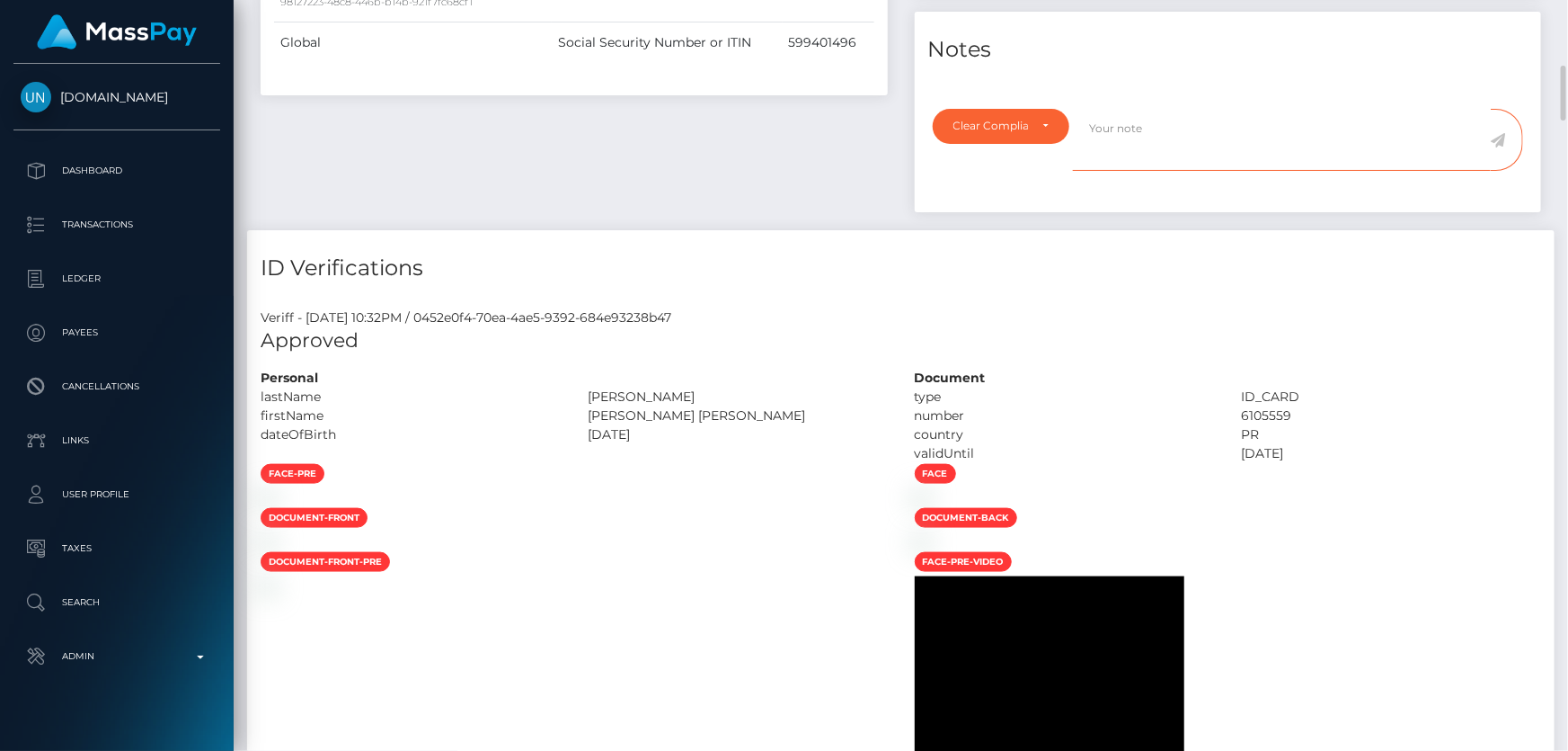
paste textarea "Transaction made according with the area of residence. NBCOU flag cleared."
type textarea "Transaction made according with the area of residence. NBCOU flag cleared."
click at [1499, 148] on icon at bounding box center [1498, 140] width 15 height 14
click at [763, 284] on div "ID Verifications" at bounding box center [901, 257] width 1308 height 54
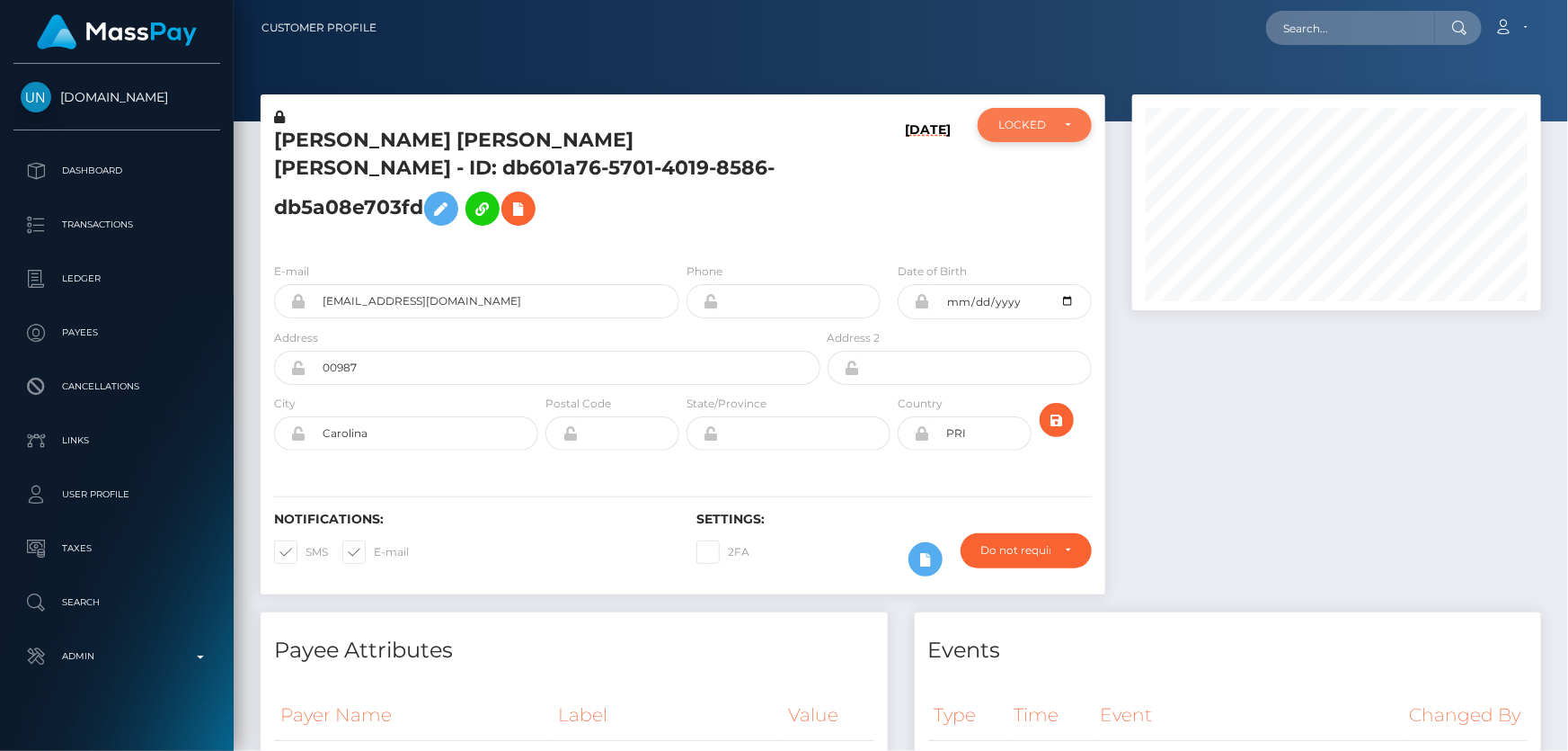
scroll to position [898903, 898390]
click at [1038, 135] on div "LOCKED" at bounding box center [1035, 125] width 114 height 34
click at [1042, 165] on link "ACTIVE" at bounding box center [1035, 173] width 114 height 33
select select "ACTIVE"
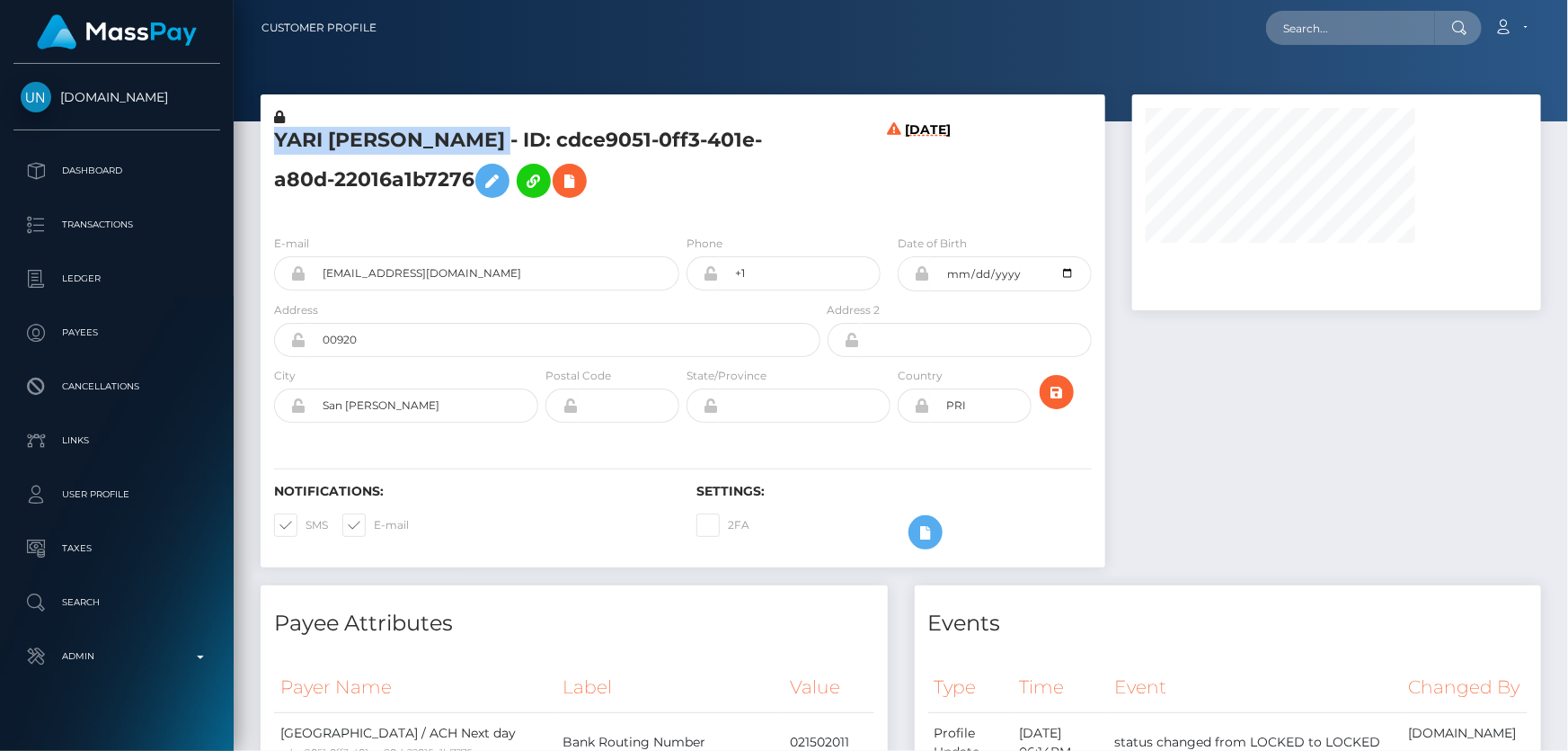
drag, startPoint x: 425, startPoint y: 138, endPoint x: 285, endPoint y: 141, distance: 140.0
click at [271, 139] on div "YARI [PERSON_NAME] - ID: cdce9051-0ff3-401e-a80d-22016a1b7276" at bounding box center [542, 164] width 564 height 112
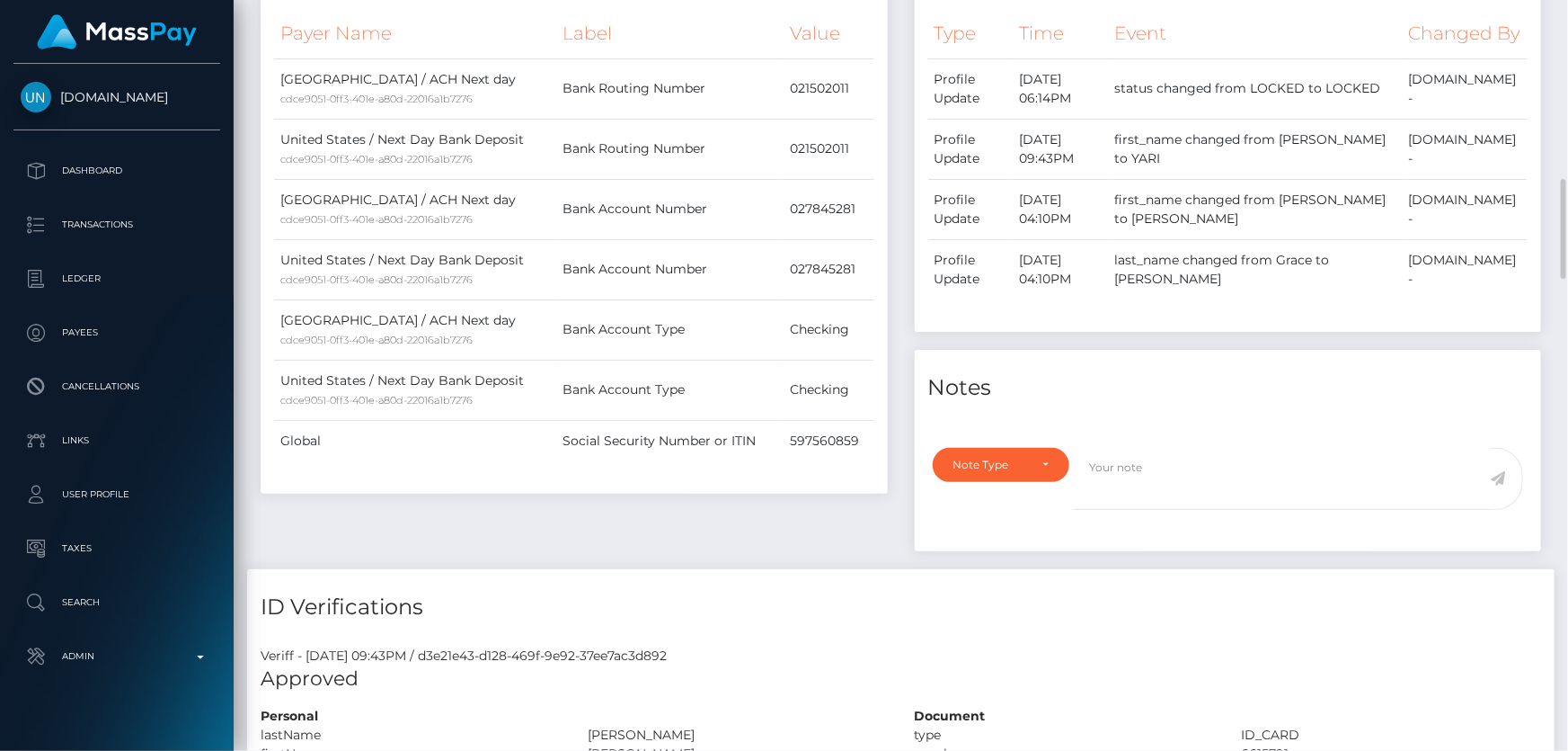
scroll to position [736, 0]
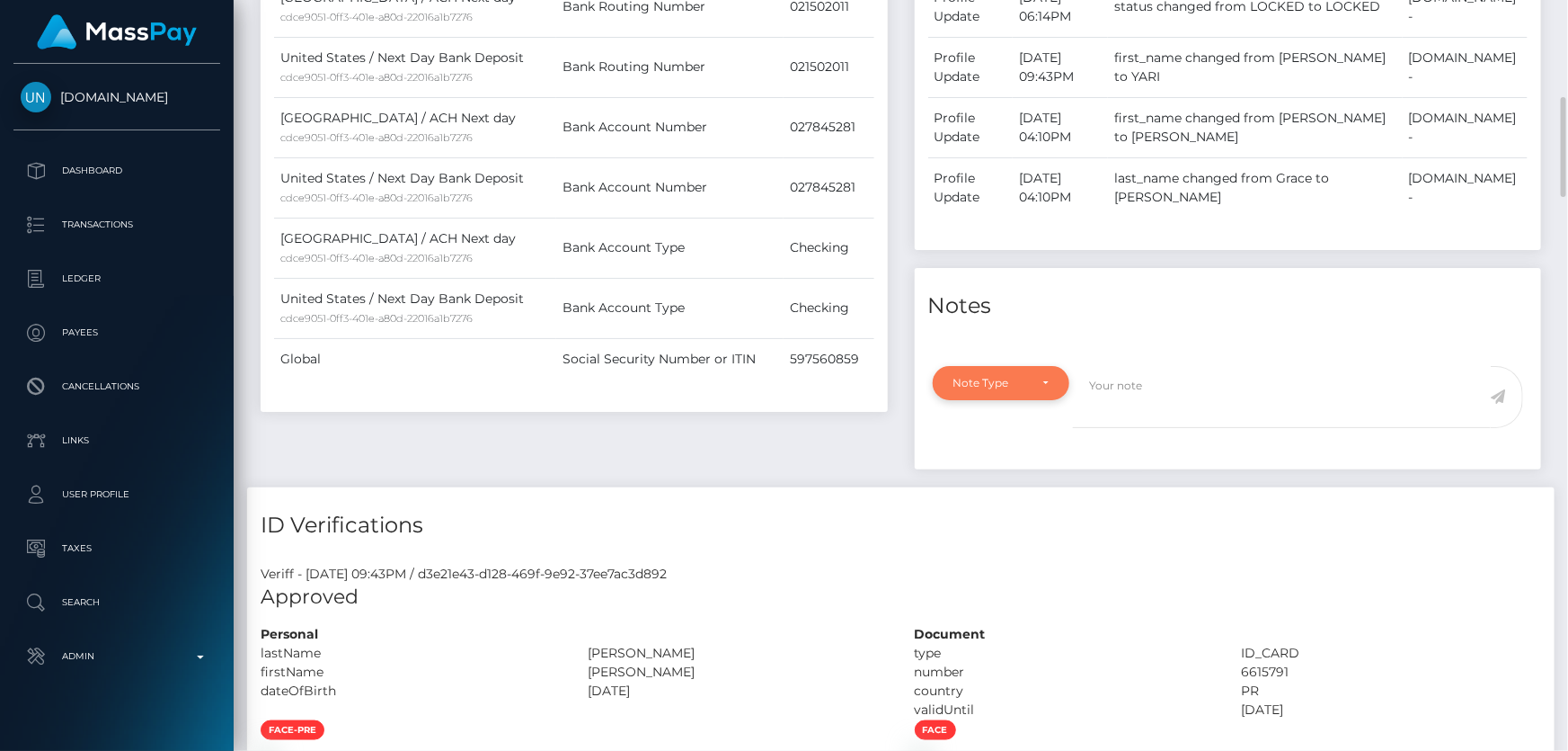
click at [1013, 390] on div "Note Type" at bounding box center [992, 383] width 76 height 14
click at [1039, 515] on span "Clear Compliance" at bounding box center [1002, 507] width 96 height 16
select select "CLEAR_COMPLIANCE"
paste textarea "Transaction made according with the area of residence. NBCOU flag cleared."
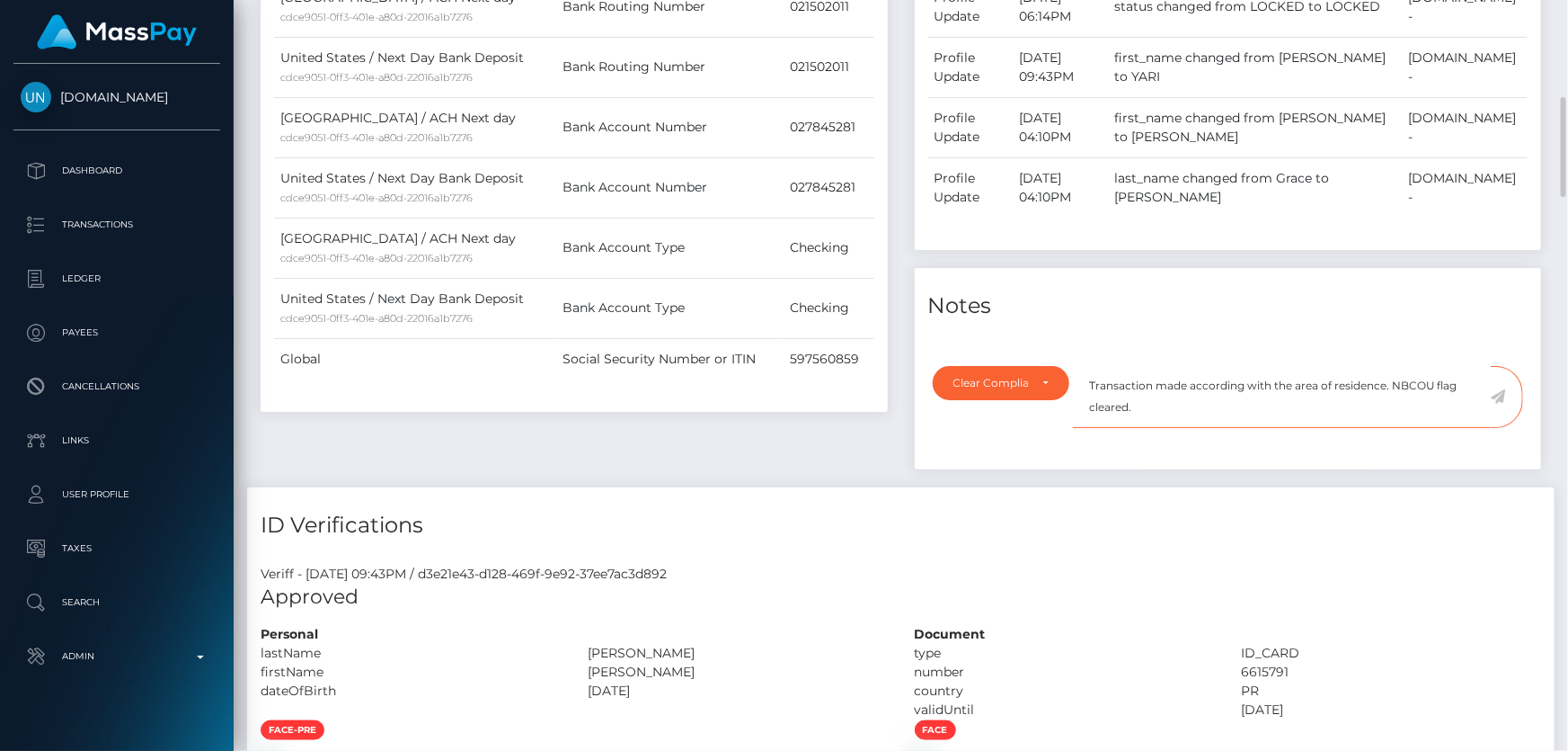
type textarea "Transaction made according with the area of residence. NBCOU flag cleared."
click at [1495, 404] on icon at bounding box center [1498, 397] width 15 height 14
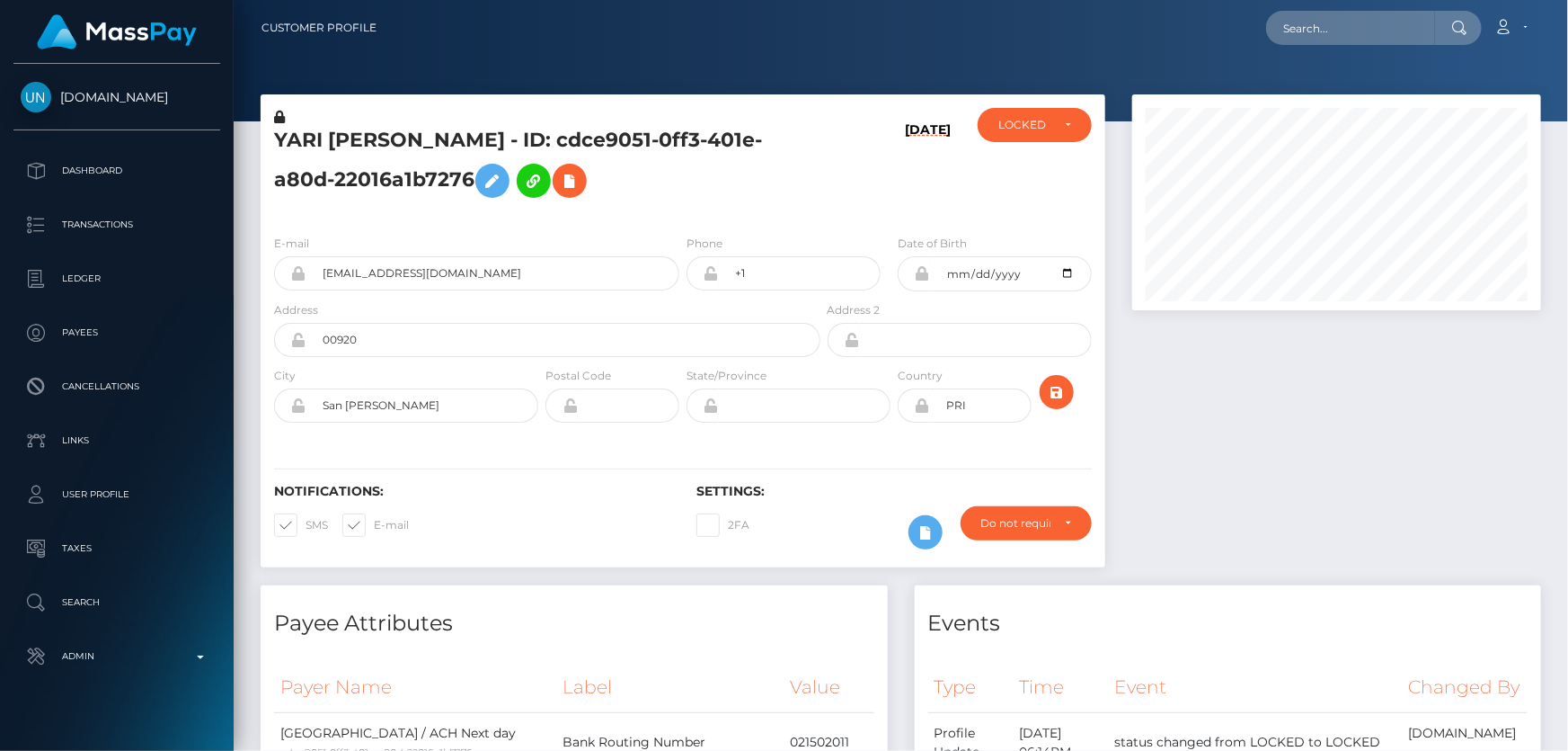
scroll to position [898903, 898390]
drag, startPoint x: 0, startPoint y: 0, endPoint x: 549, endPoint y: 511, distance: 750.0
click at [549, 511] on div "Notifications: SMS E-mail" at bounding box center [472, 521] width 423 height 75
click at [990, 130] on div "LOCKED" at bounding box center [1035, 125] width 114 height 34
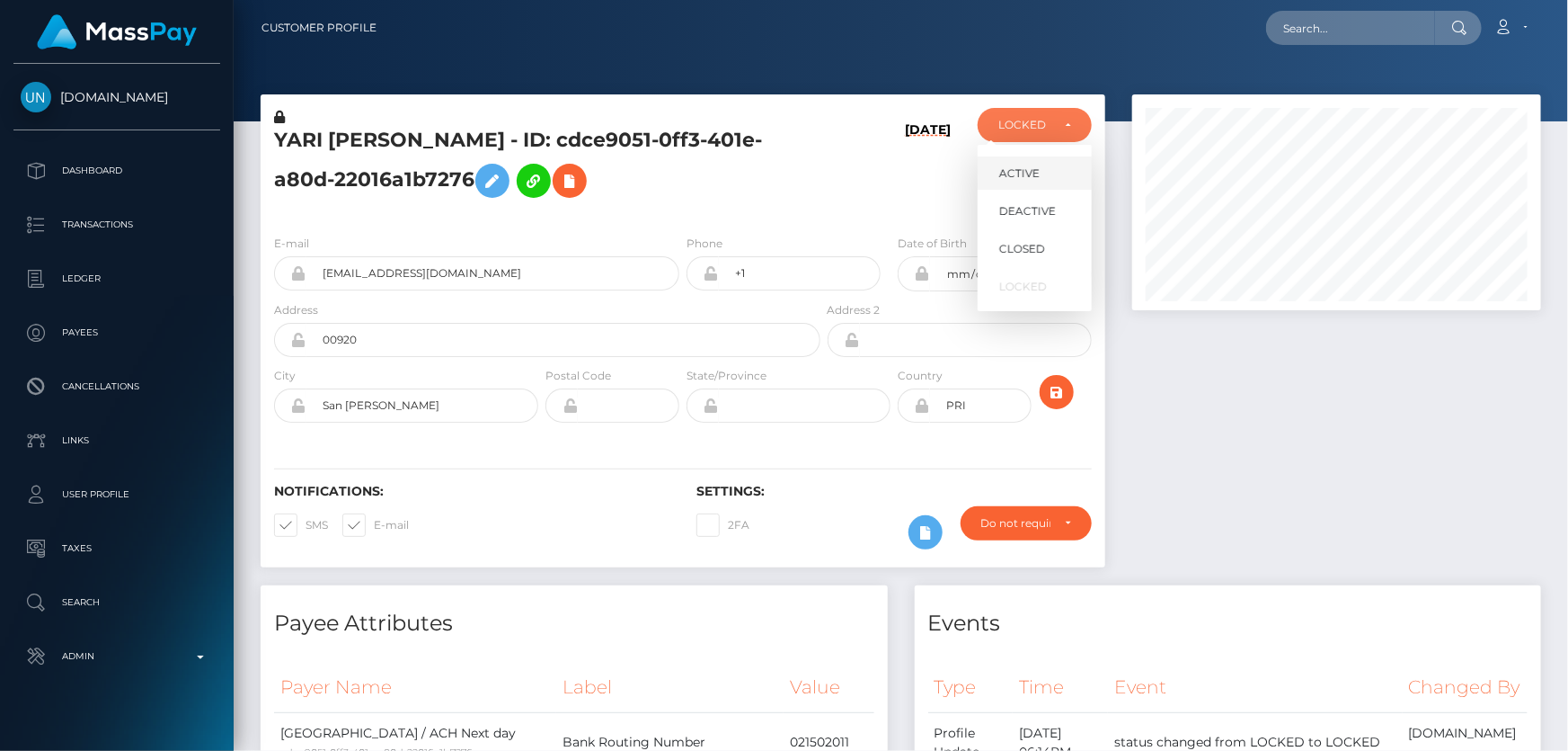
click at [1030, 177] on span "ACTIVE" at bounding box center [1020, 174] width 40 height 16
select select "ACTIVE"
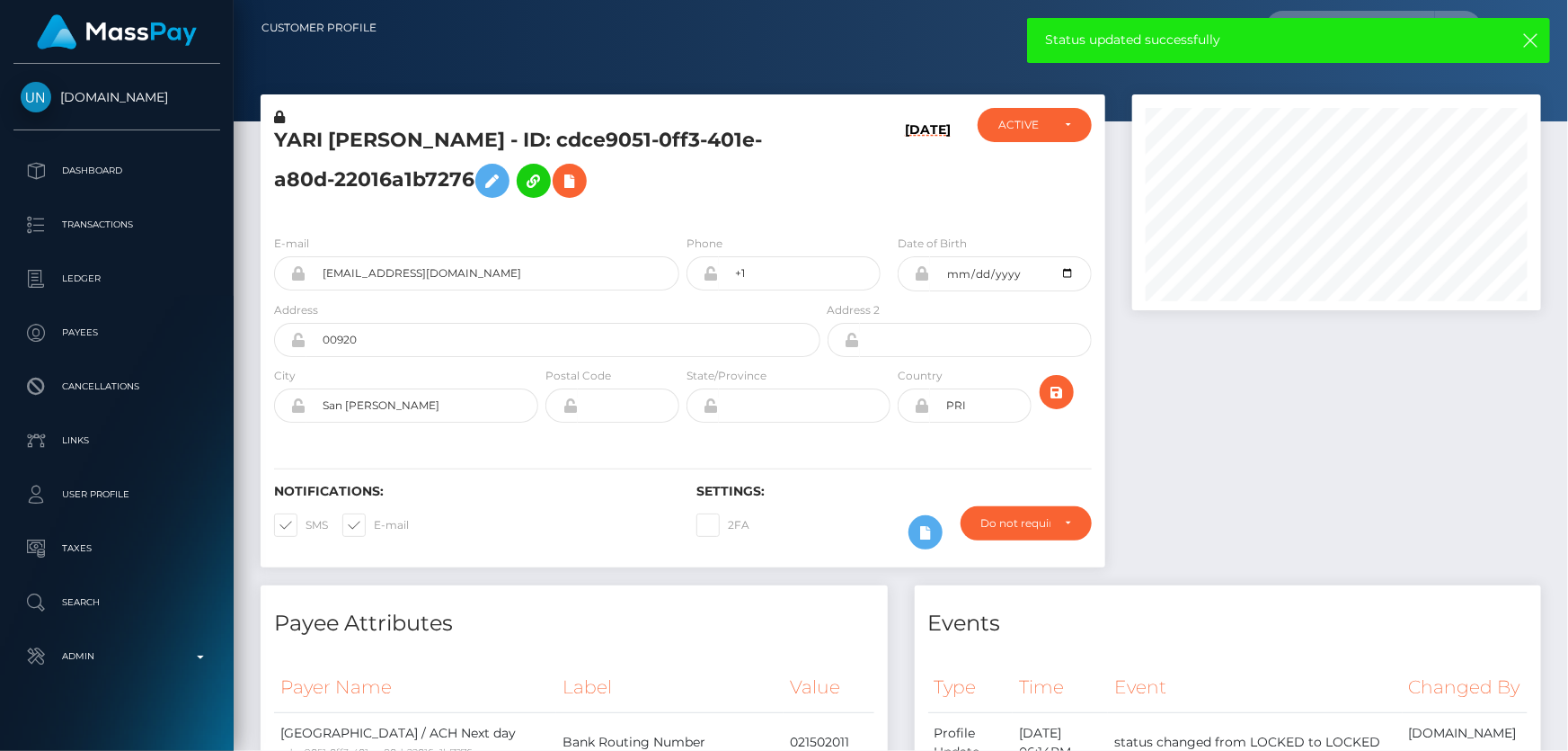
click at [432, 216] on div "YARI MARISABEL HEYLIGER SOTO - ID: cdce9051-0ff3-401e-a80d-22016a1b7276" at bounding box center [542, 164] width 564 height 112
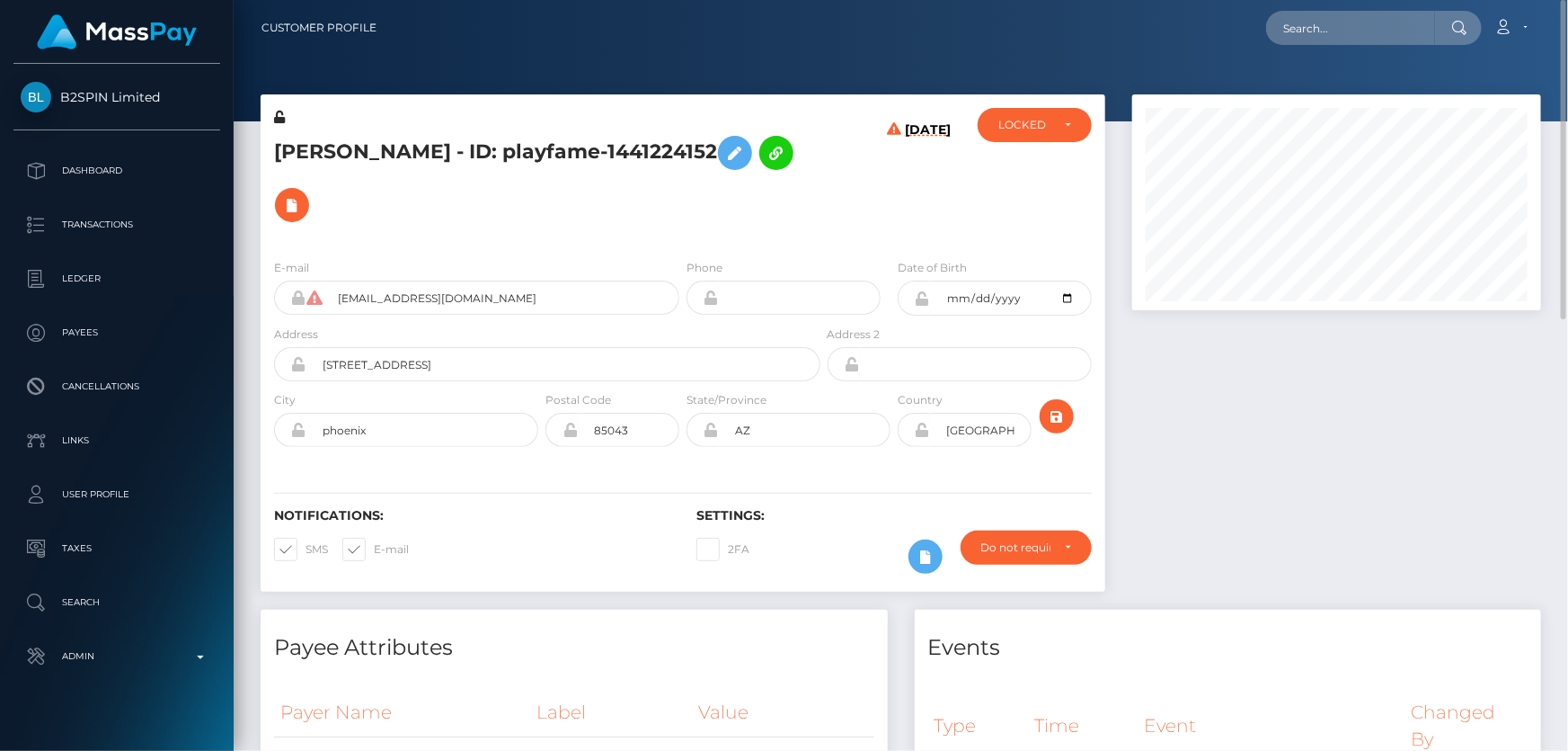
click at [509, 147] on h5 "[PERSON_NAME] - ID: playfame-1441224152" at bounding box center [542, 179] width 537 height 104
copy h5 "[PERSON_NAME] - ID: playfame-1441224152"
click at [1041, 119] on div "LOCKED" at bounding box center [1025, 125] width 52 height 14
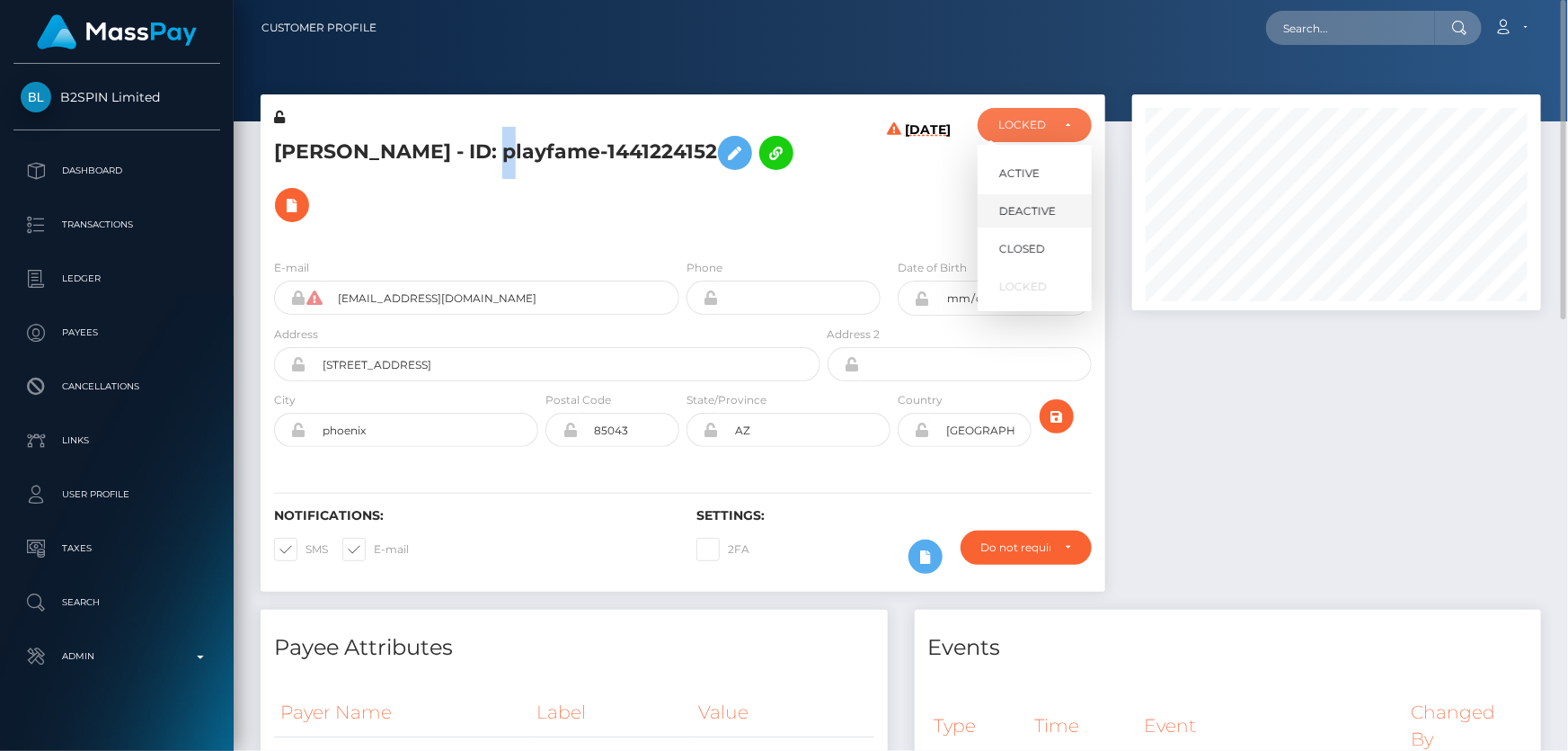
scroll to position [216, 408]
click at [1043, 209] on span "DEACTIVE" at bounding box center [1028, 211] width 57 height 16
select select "DEACTIVE"
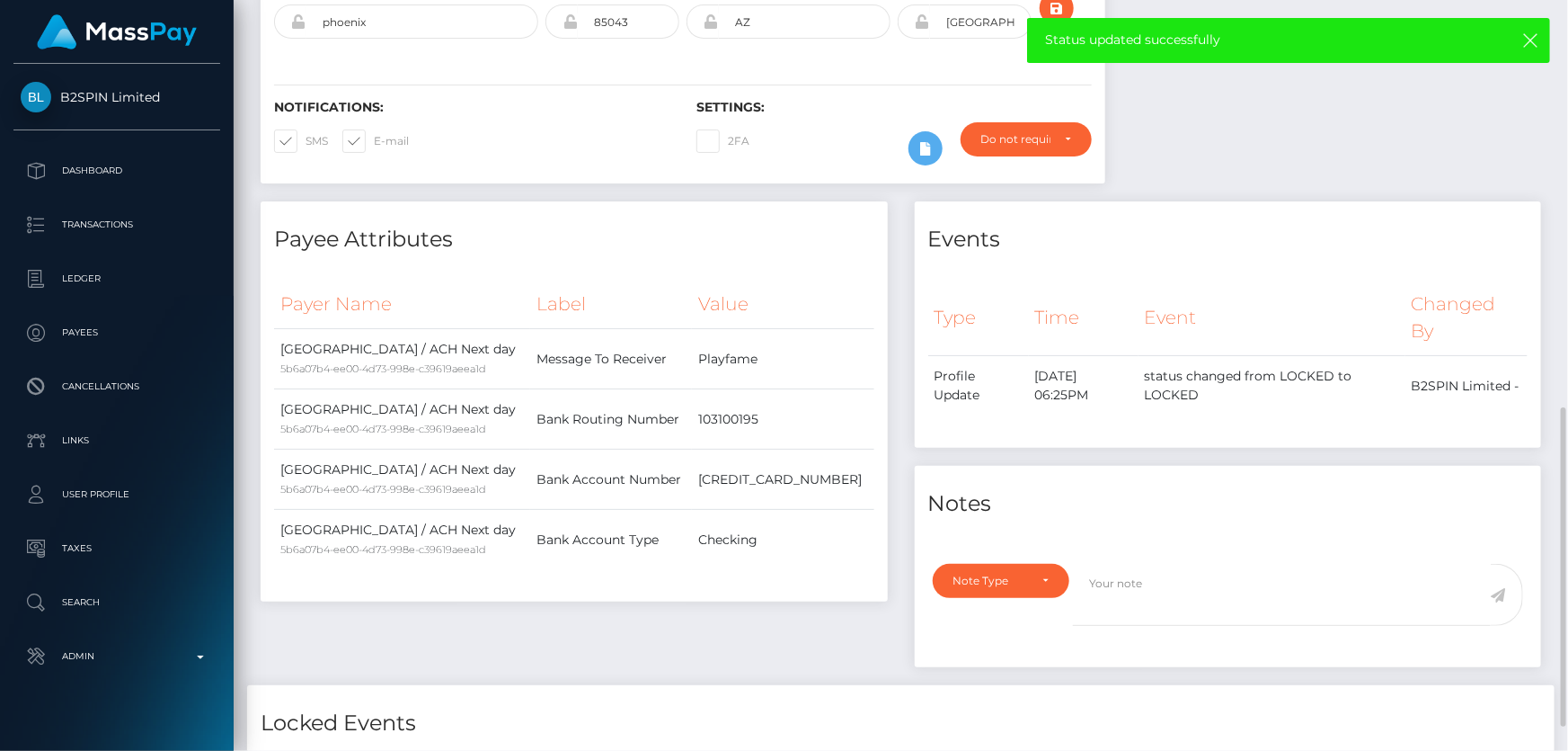
scroll to position [572, 0]
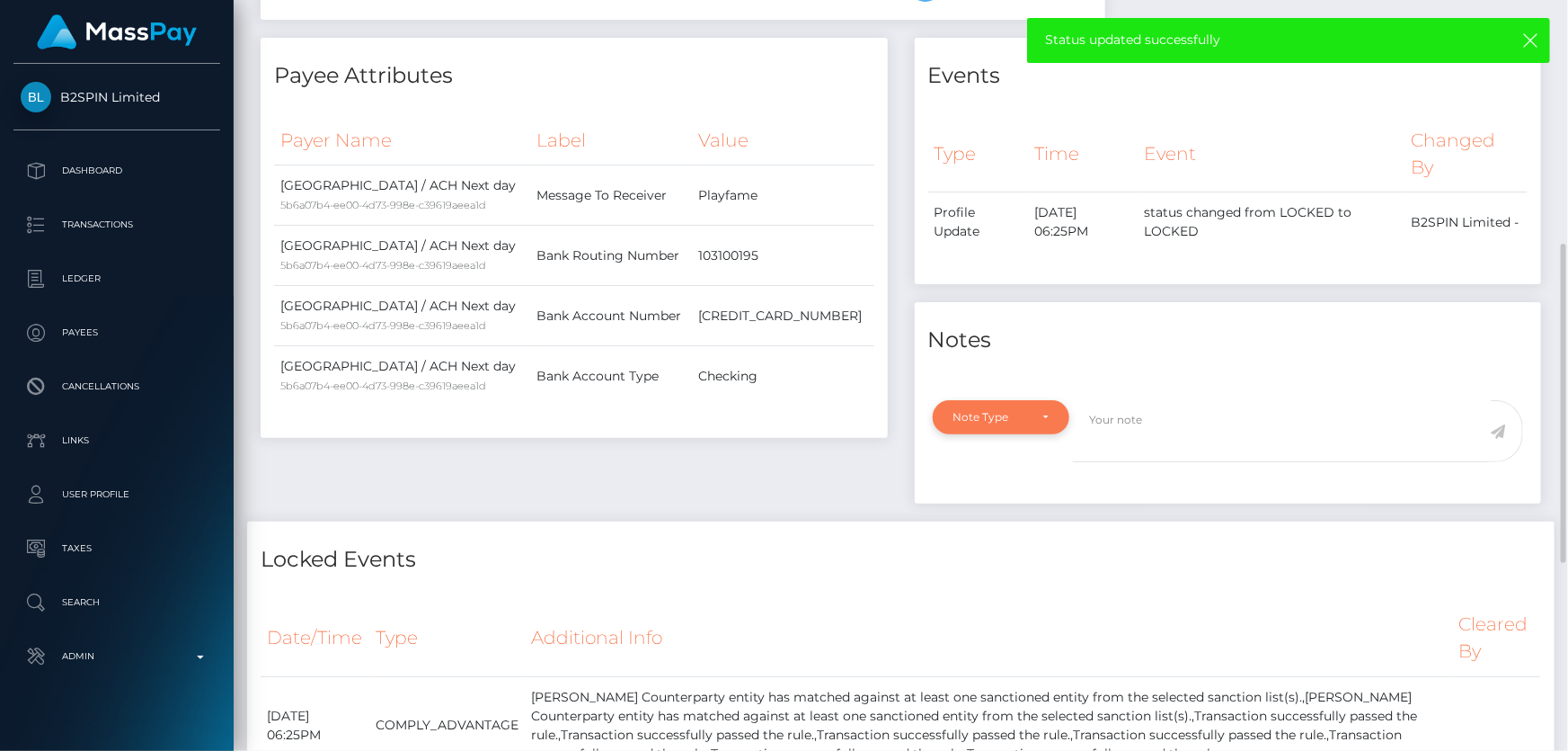
click at [1012, 413] on div "Note Type" at bounding box center [992, 417] width 76 height 14
click at [1000, 498] on span "Compliance" at bounding box center [987, 504] width 66 height 16
select select "COMPLIANCE"
click at [1139, 434] on textarea at bounding box center [1282, 431] width 418 height 62
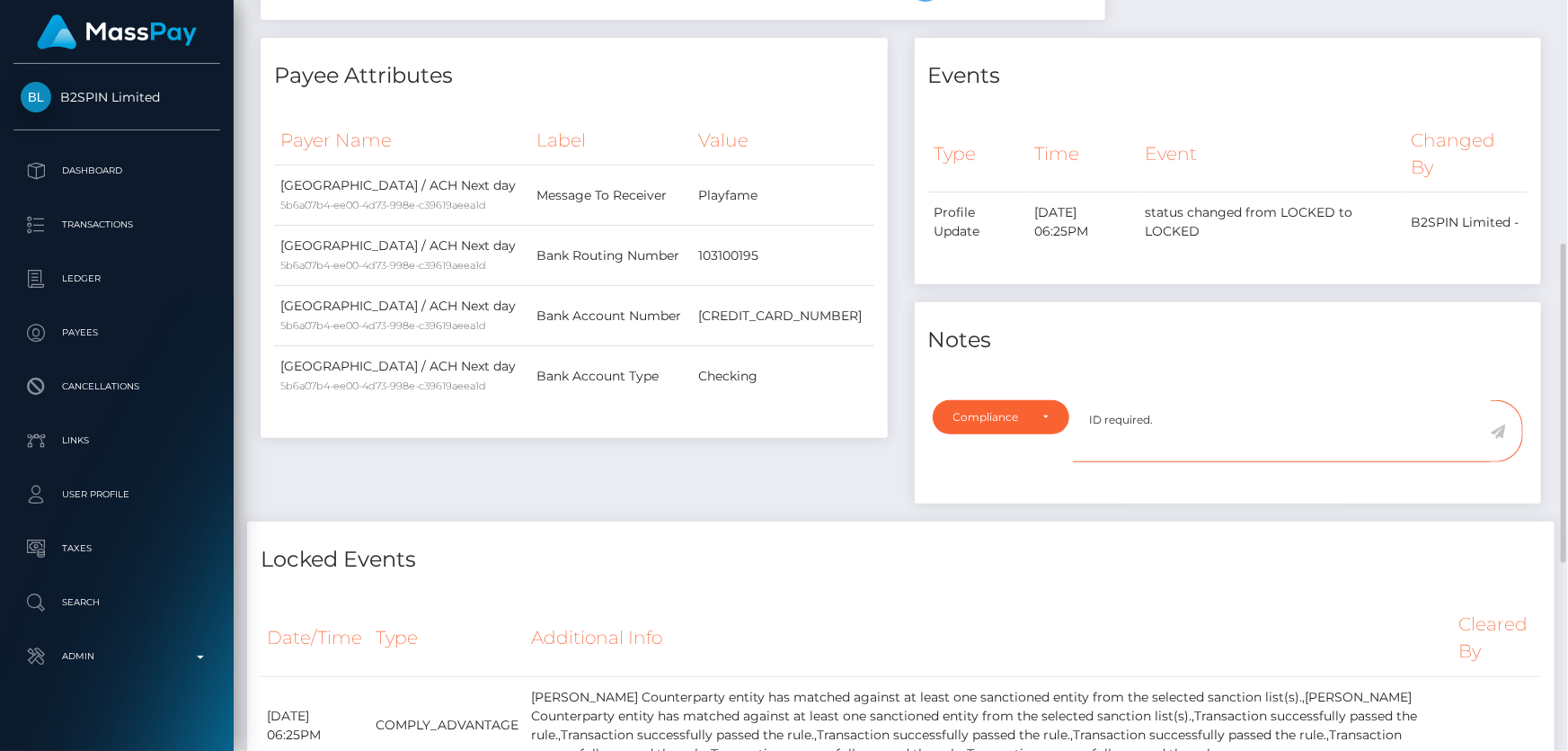
type textarea "ID required."
click at [1500, 431] on icon at bounding box center [1498, 432] width 15 height 14
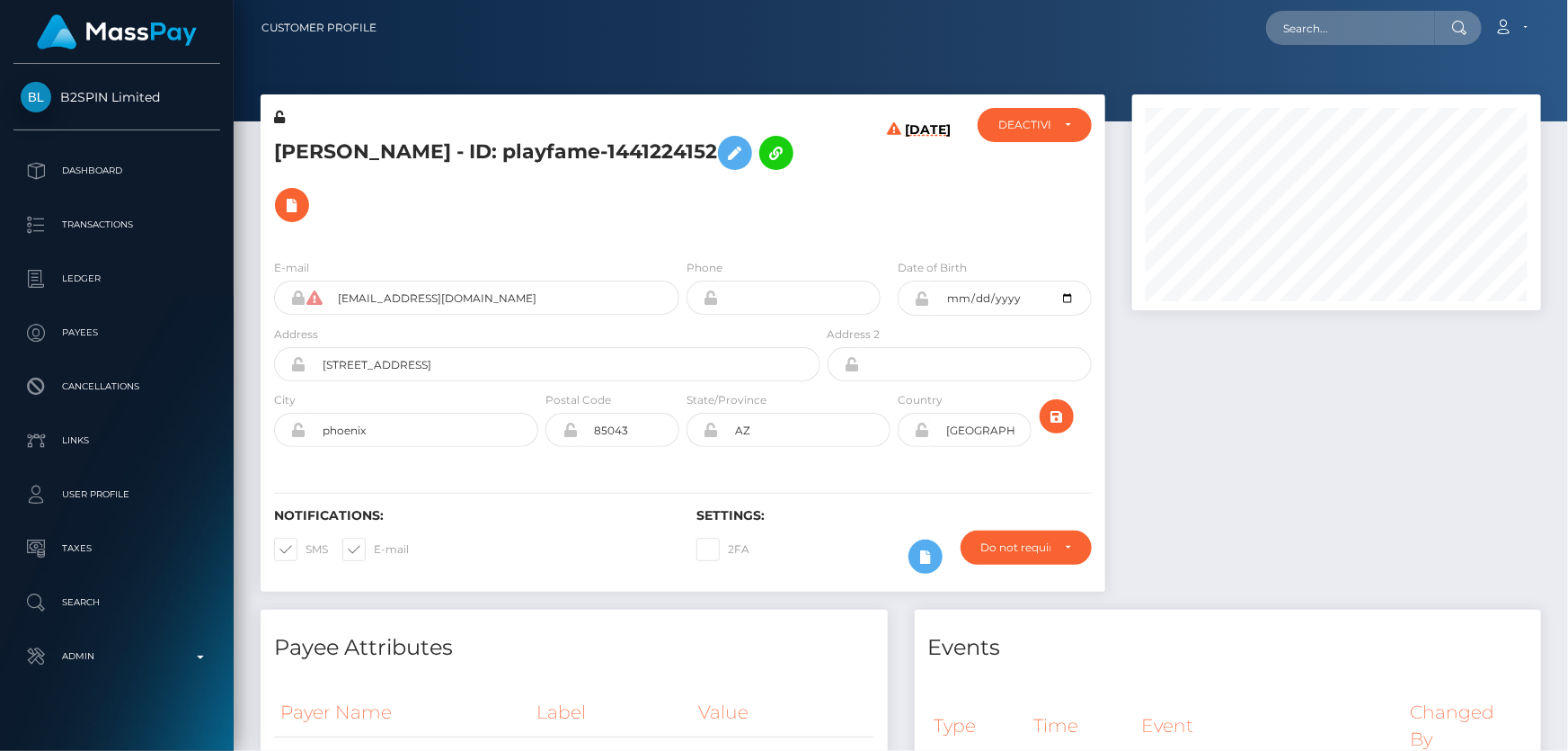
scroll to position [216, 408]
click at [502, 235] on div "JUAN CARLOS ANAYA - ID: playfame-1441224152" at bounding box center [542, 176] width 564 height 137
click at [530, 153] on h5 "JUAN CARLOS ANAYA - ID: playfame-1441224152" at bounding box center [542, 179] width 537 height 104
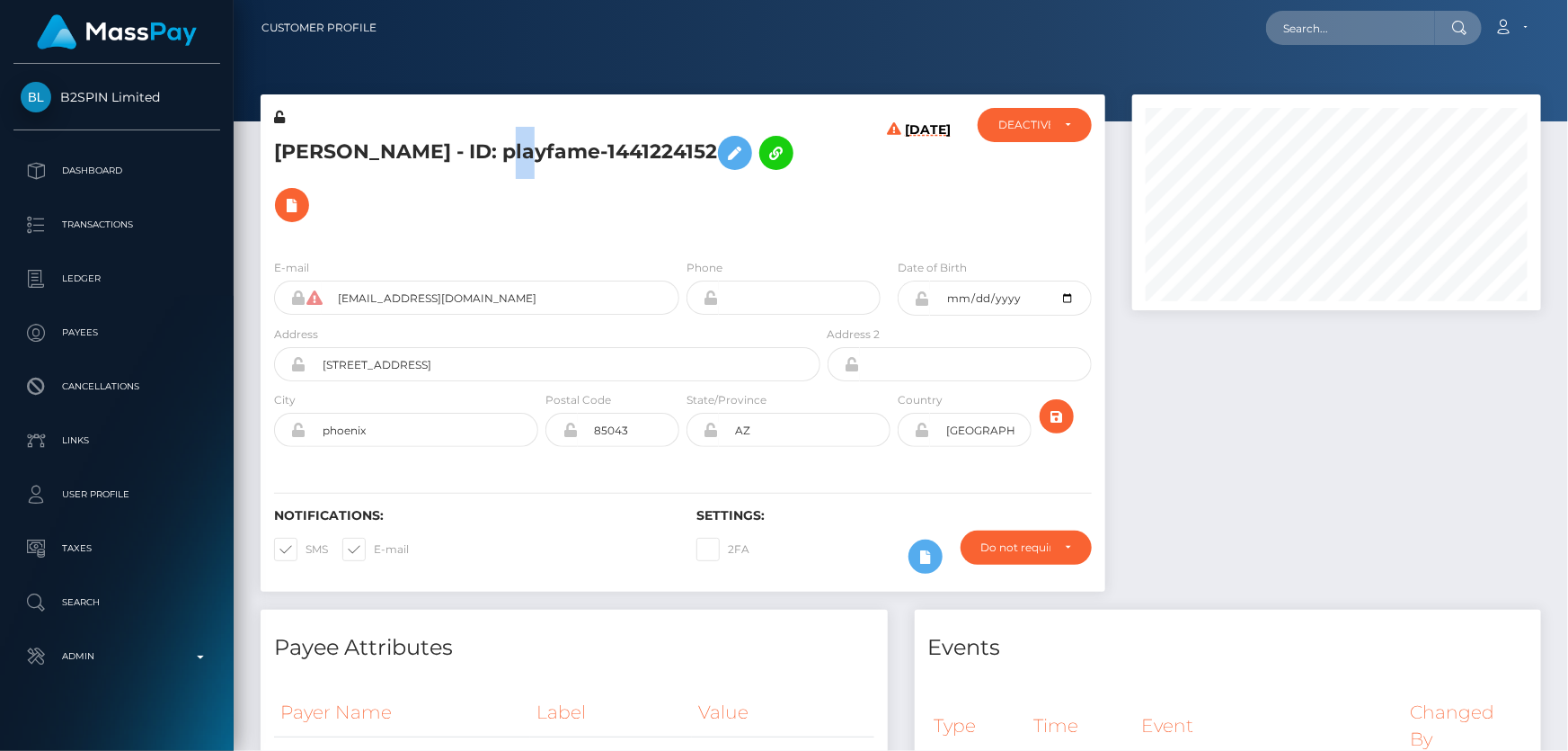
copy h5 "JUAN CARLOS ANAYA - ID: playfame-1441224152"
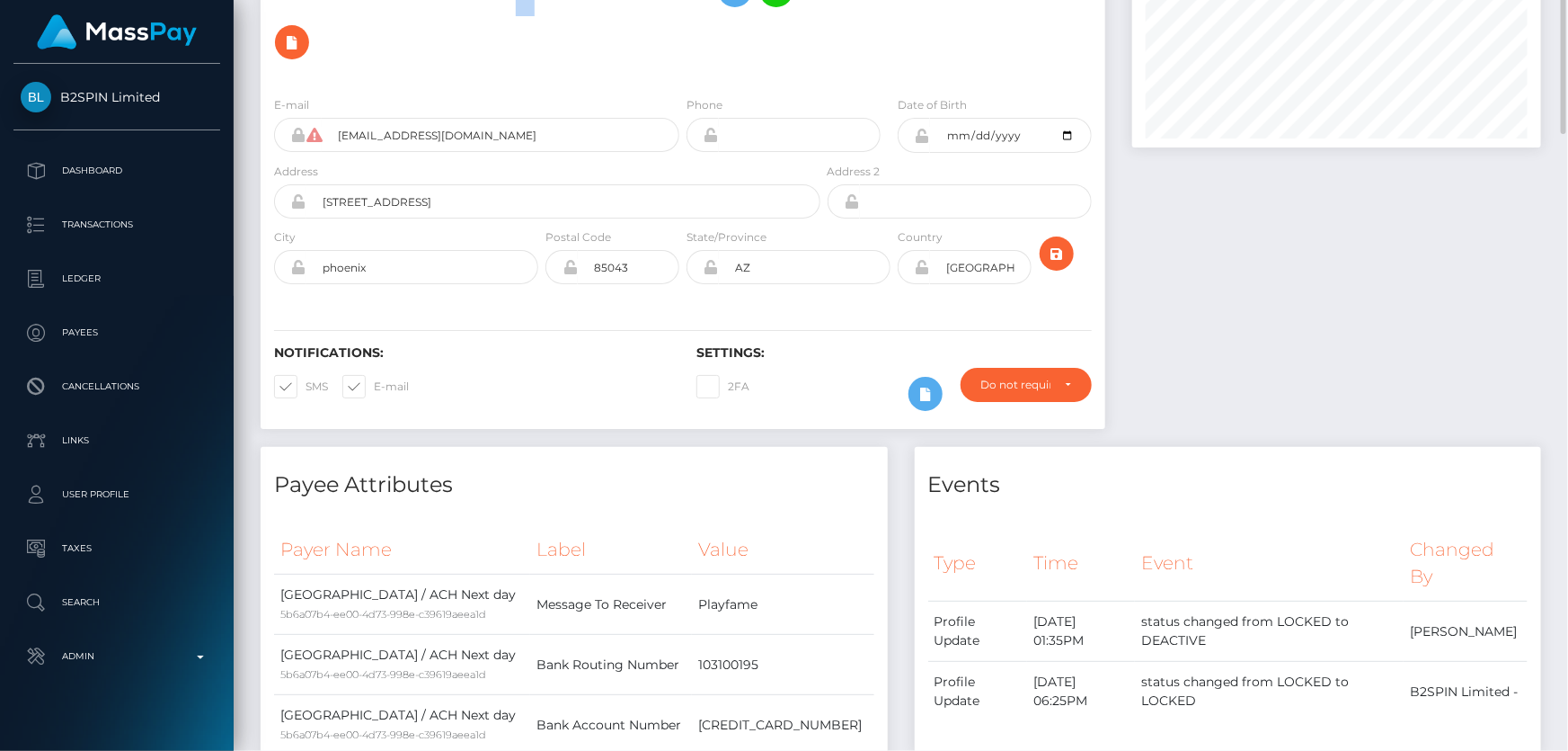
scroll to position [0, 0]
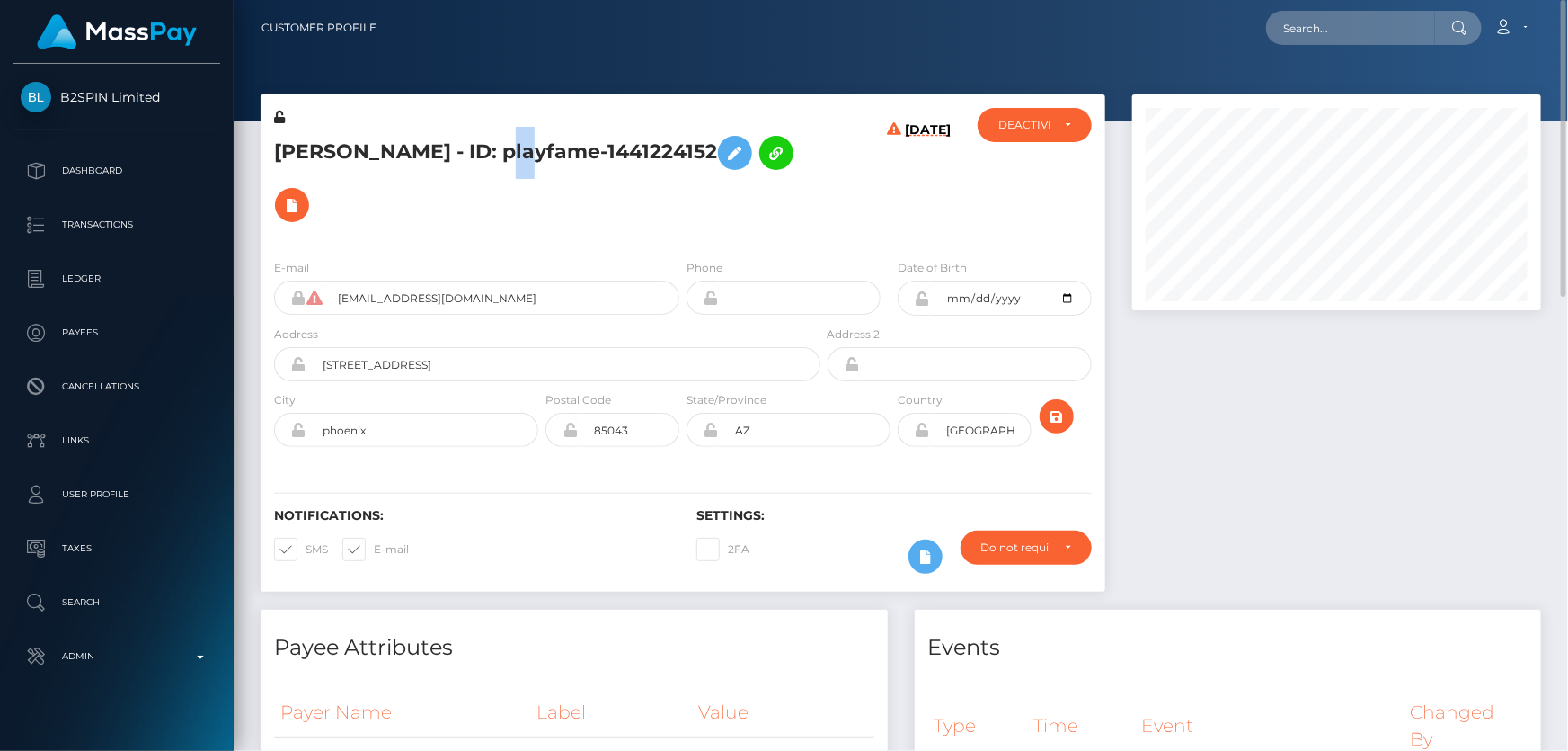
copy h5 "JUAN CARLOS ANAYA - ID: playfame-1441224152"
click at [558, 215] on h5 "JUAN CARLOS ANAYA - ID: playfame-1441224152" at bounding box center [542, 179] width 537 height 104
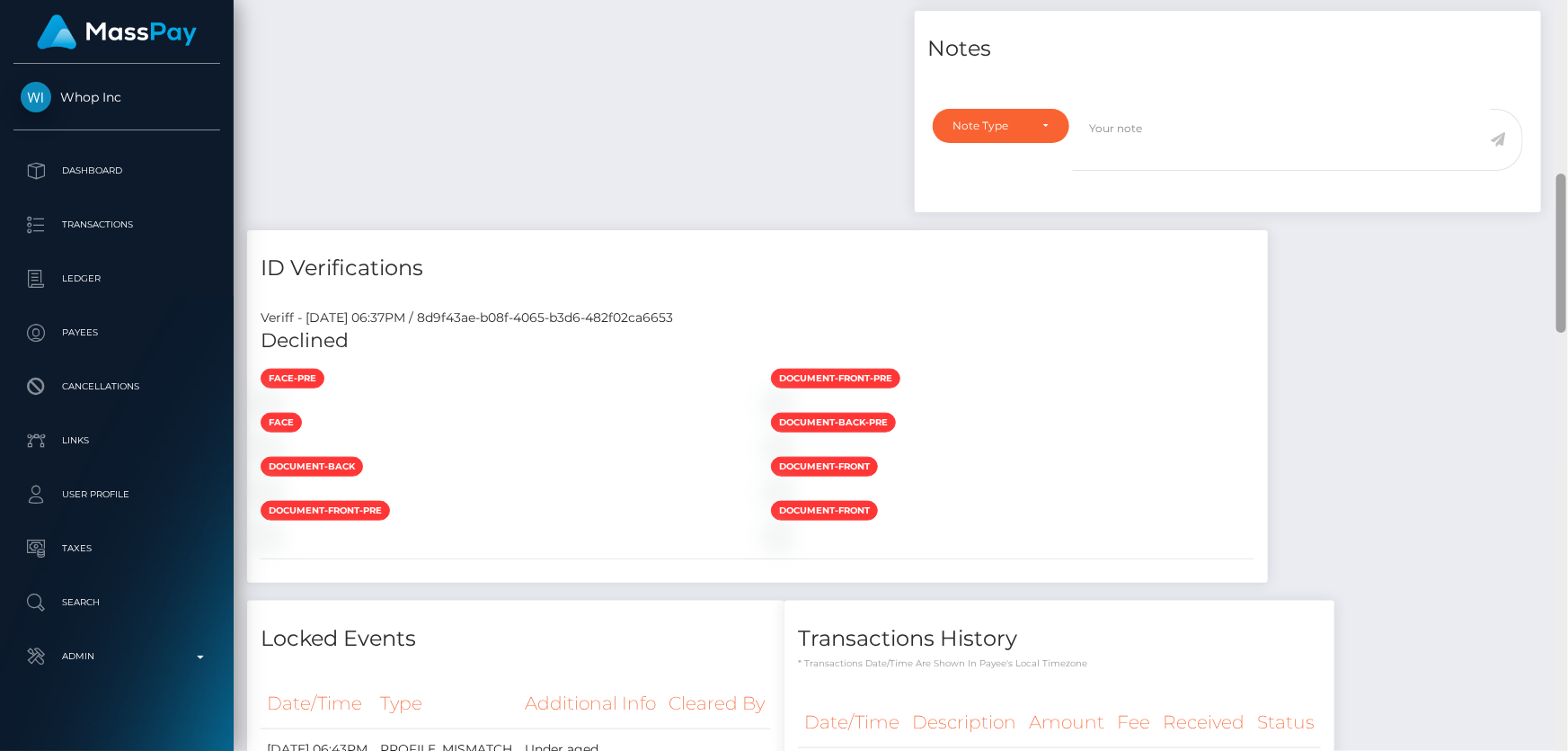
scroll to position [1569, 0]
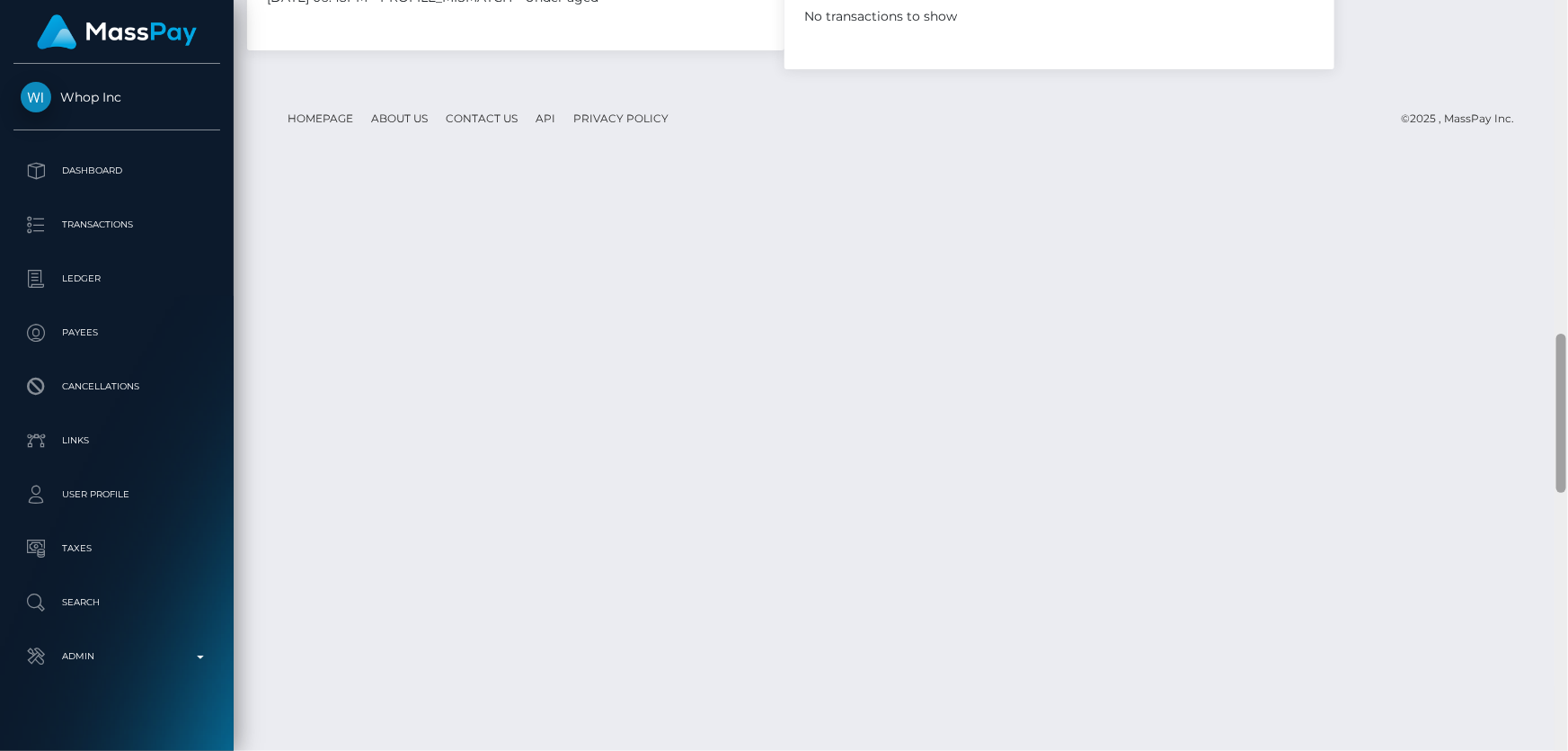
drag, startPoint x: 1564, startPoint y: 369, endPoint x: 1567, endPoint y: 651, distance: 282.0
click at [1567, 651] on div at bounding box center [1561, 376] width 13 height 752
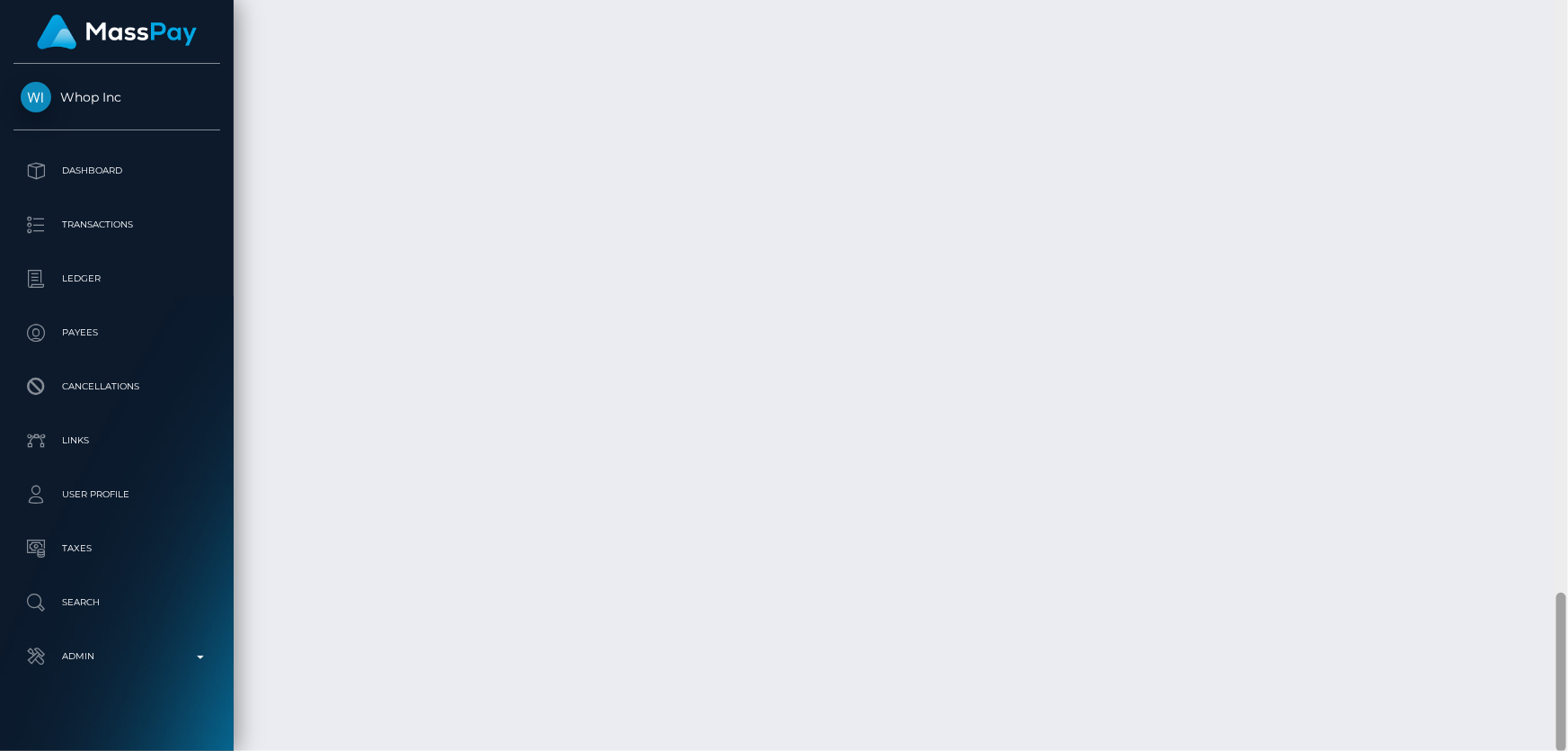
scroll to position [0, 0]
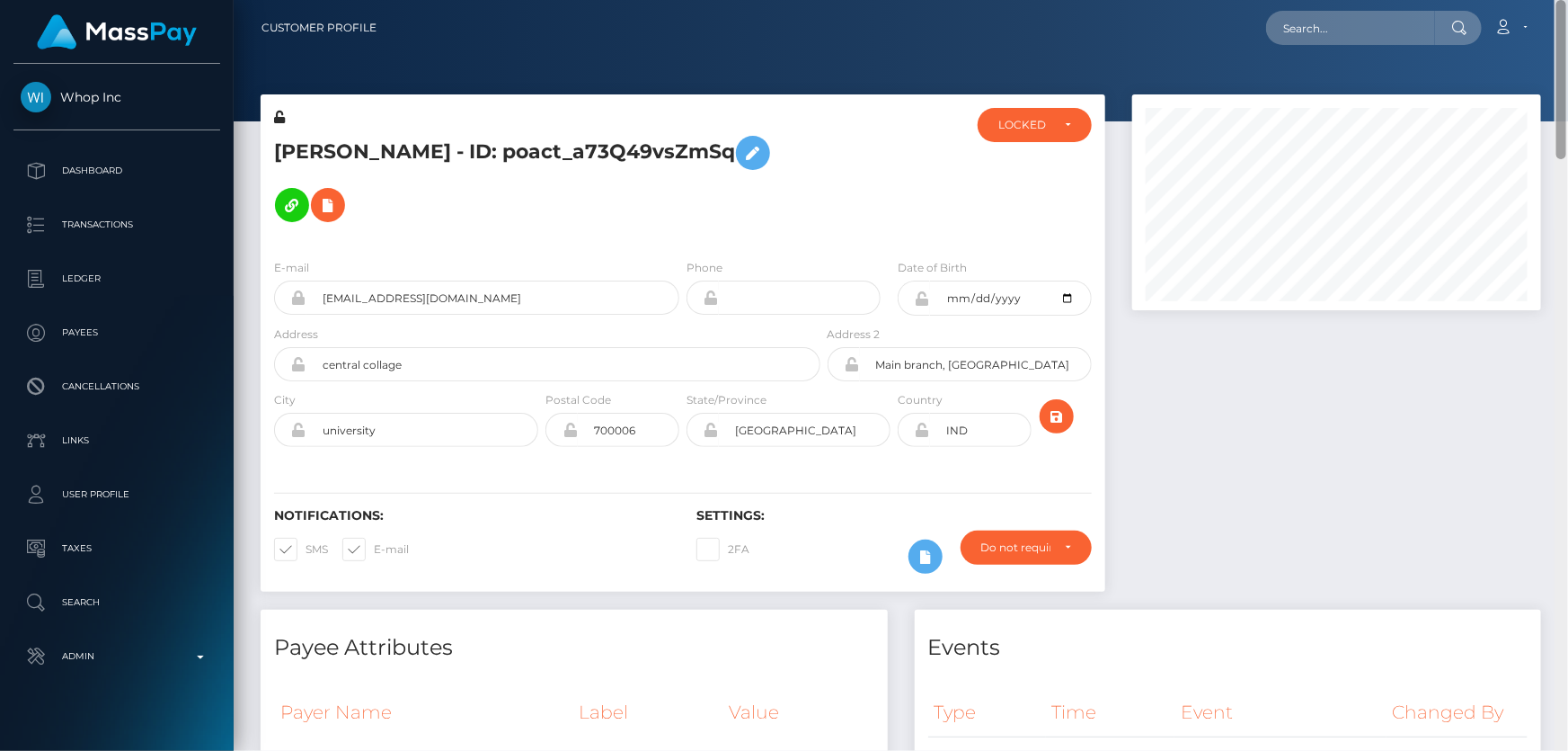
drag, startPoint x: 1564, startPoint y: 420, endPoint x: 1567, endPoint y: -99, distance: 519.0
click at [1567, 0] on html "Whop Inc Dashboard Transactions Ledger Payees Cancellations Links" at bounding box center [784, 375] width 1568 height 751
click at [1047, 135] on div "LOCKED" at bounding box center [1035, 125] width 114 height 34
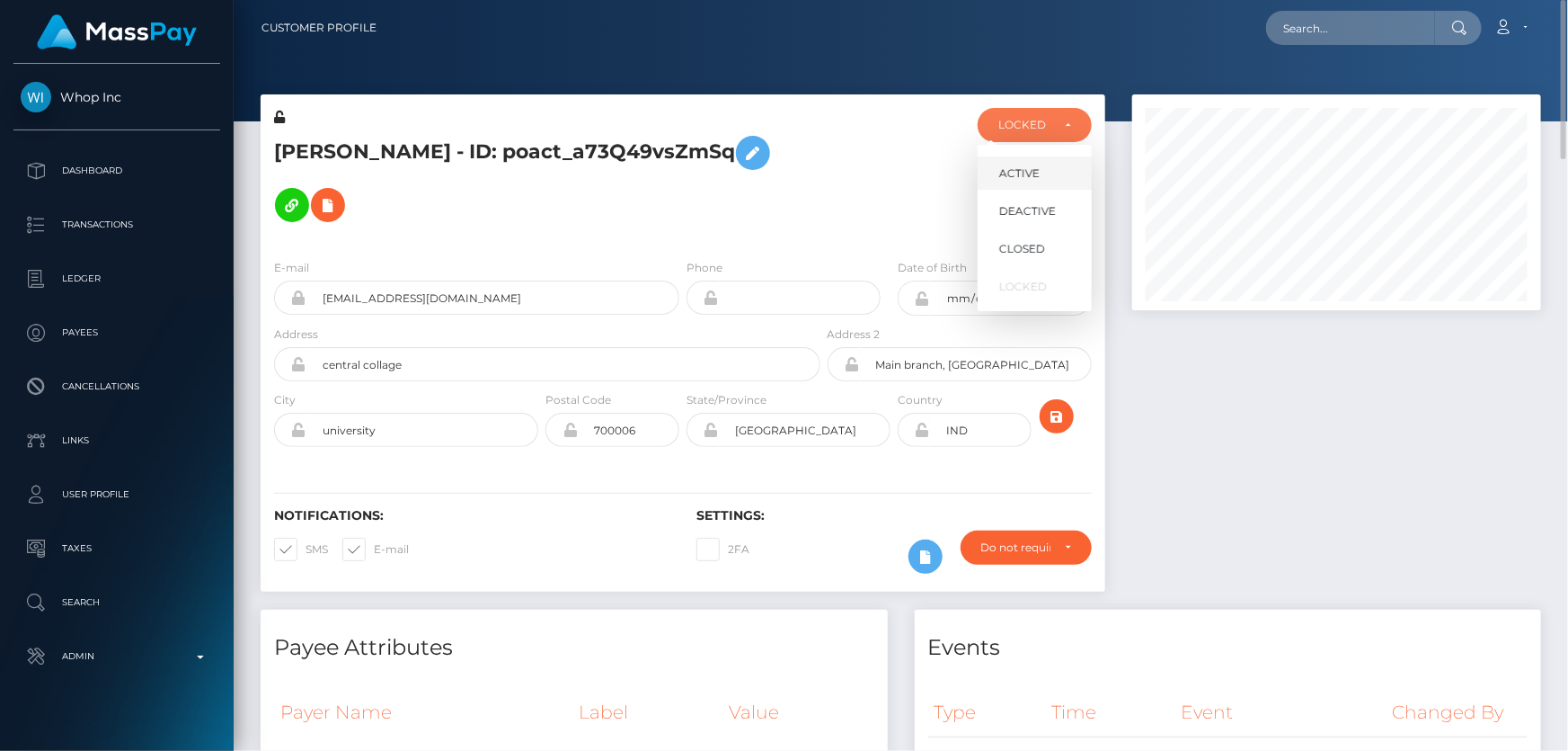
scroll to position [216, 408]
click at [1056, 207] on link "DEACTIVE" at bounding box center [1035, 210] width 114 height 33
select select "DEACTIVE"
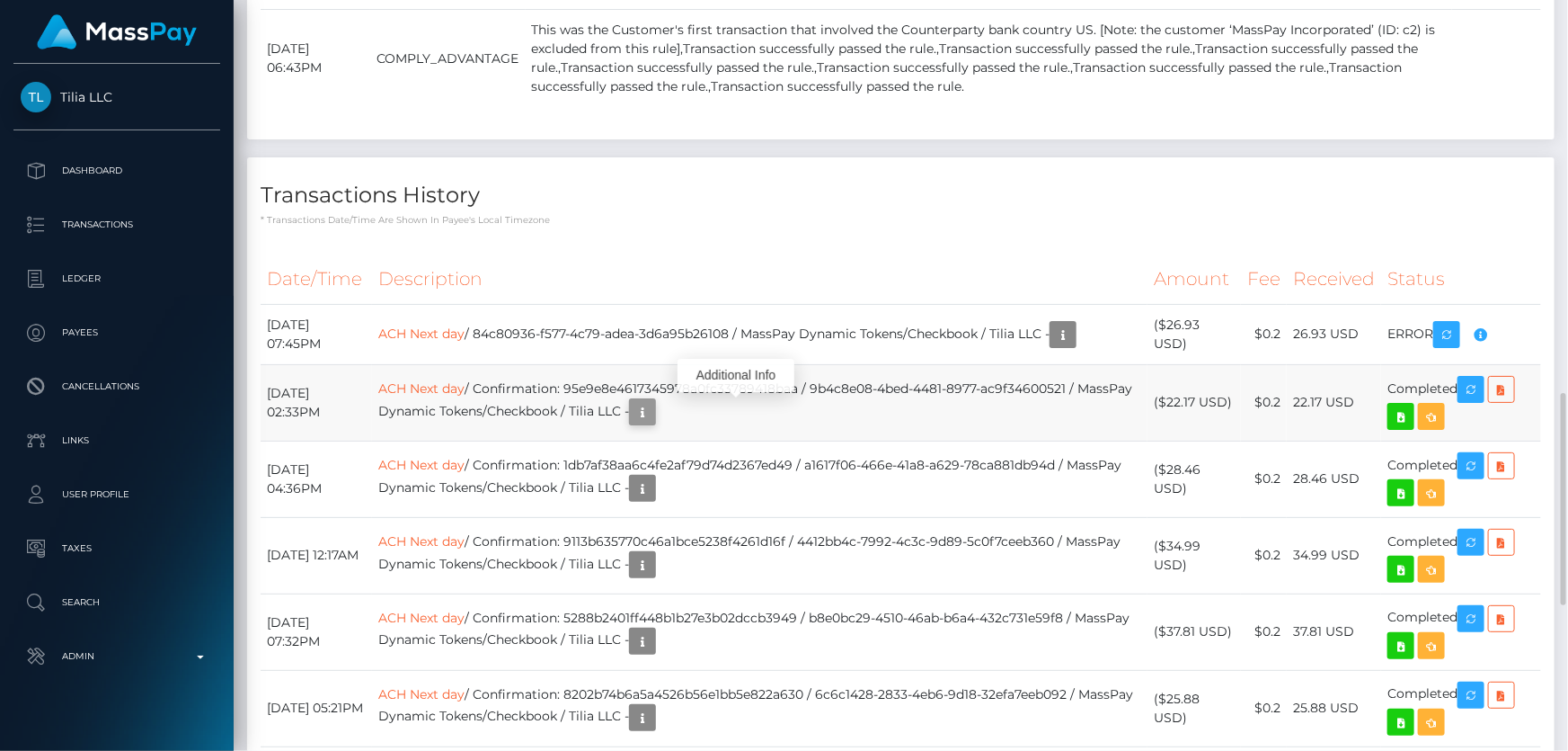
scroll to position [216, 408]
click at [654, 413] on icon "button" at bounding box center [643, 412] width 22 height 22
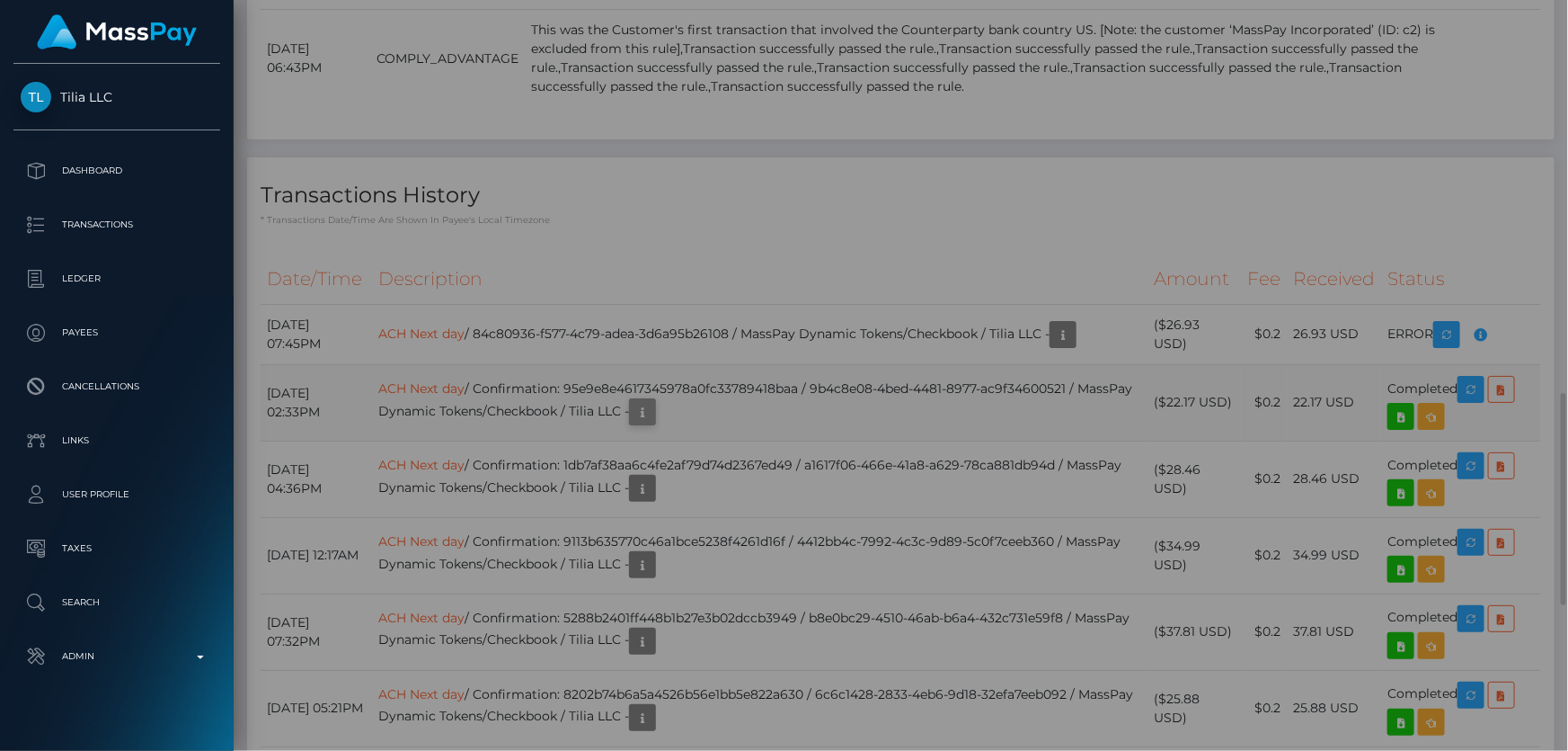
scroll to position [0, 0]
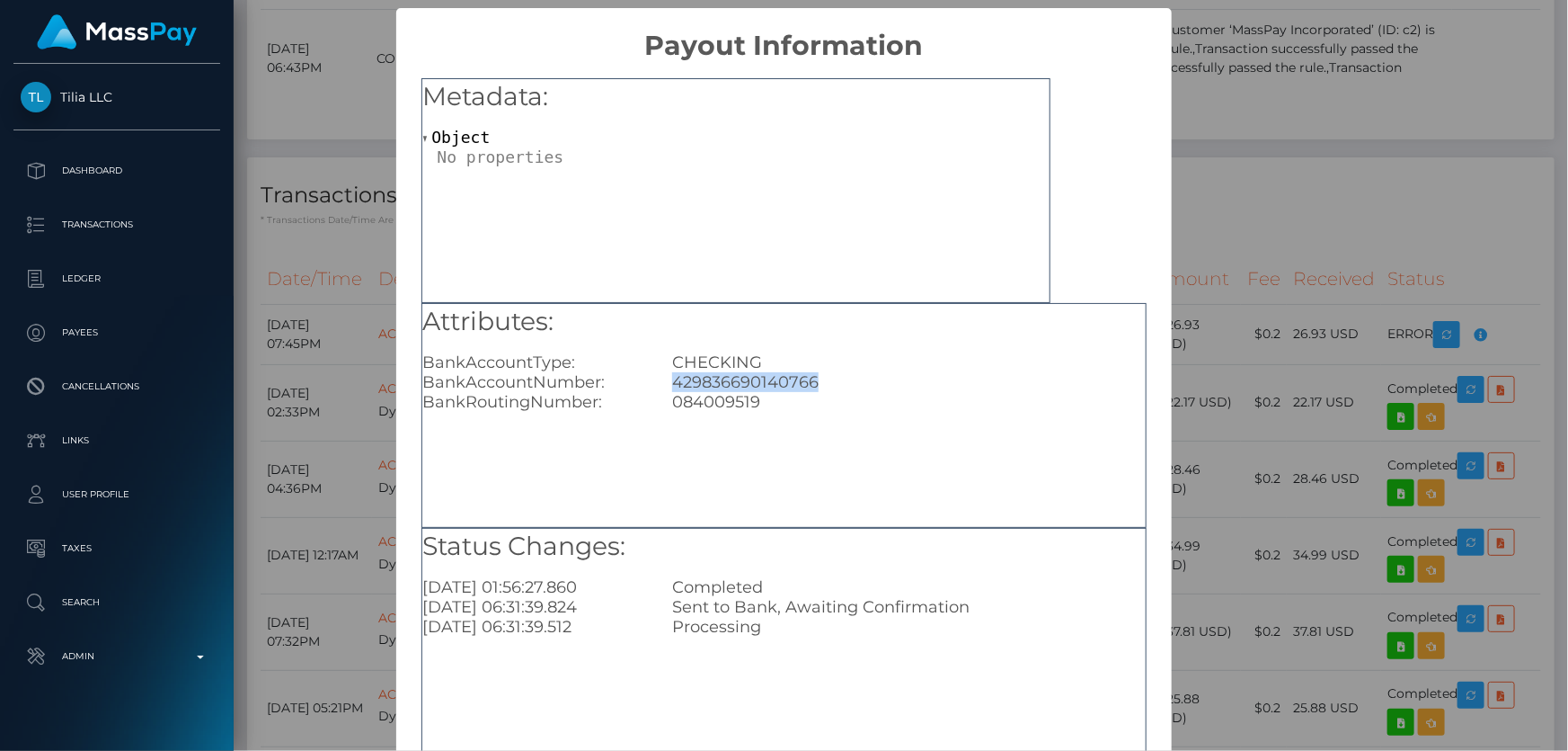
drag, startPoint x: 828, startPoint y: 382, endPoint x: 666, endPoint y: 385, distance: 162.0
click at [666, 385] on div "429836690140766" at bounding box center [909, 382] width 500 height 20
copy div "429836690140766"
click at [1385, 222] on div "× Payout Information Metadata: Object Attributes: BankAccountType: CHECKING Ban…" at bounding box center [784, 375] width 1568 height 751
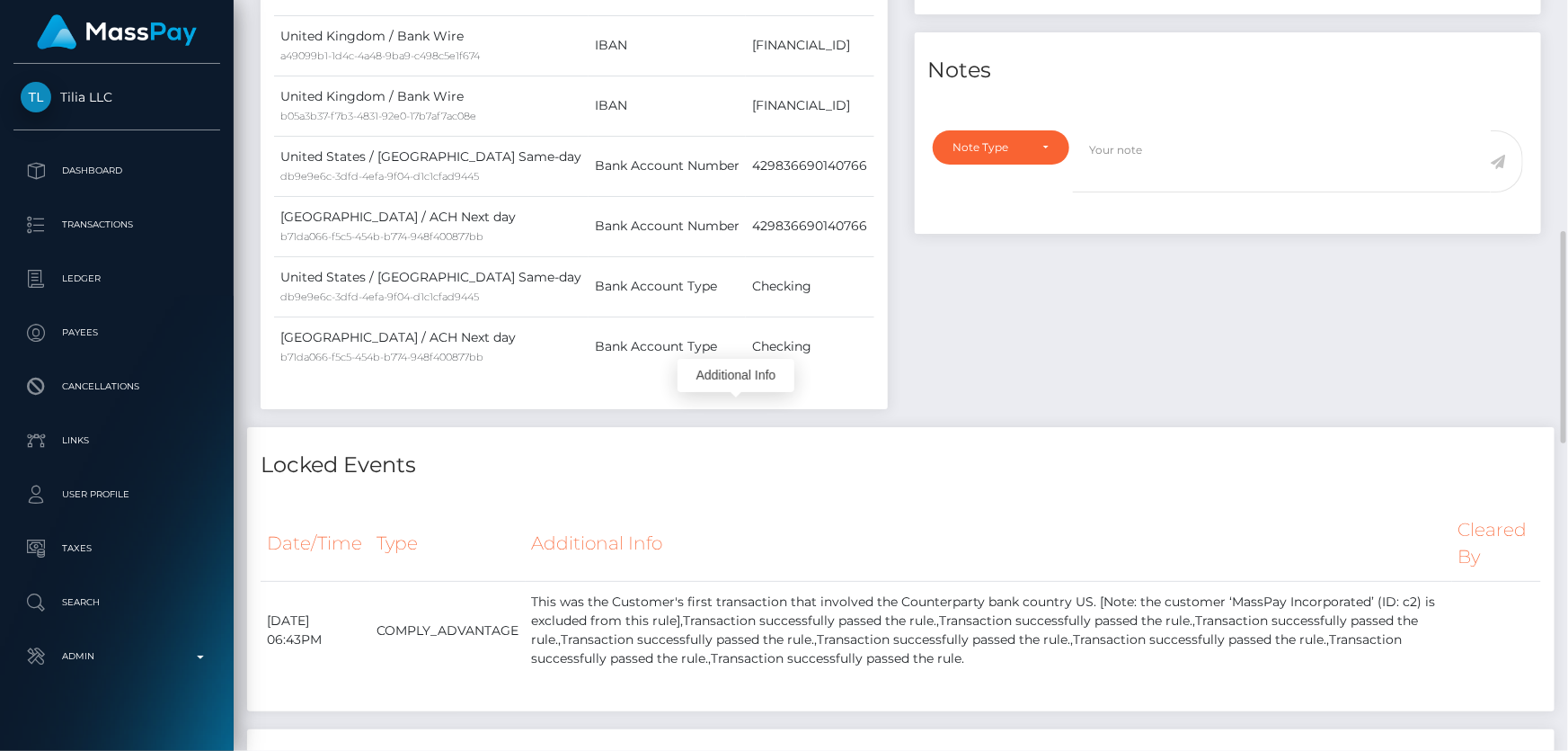
scroll to position [654, 0]
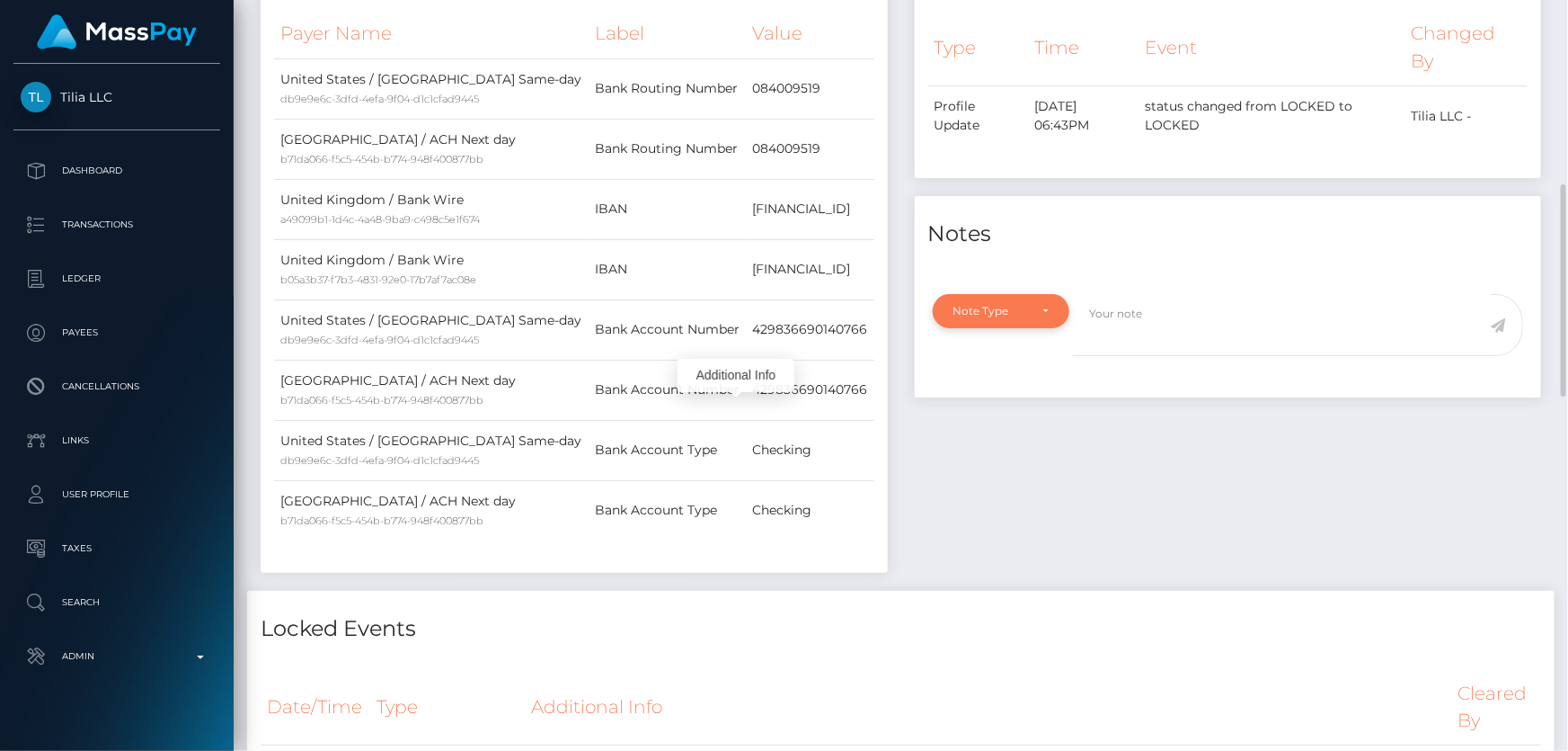
click at [1012, 308] on div "Note Type" at bounding box center [992, 311] width 76 height 14
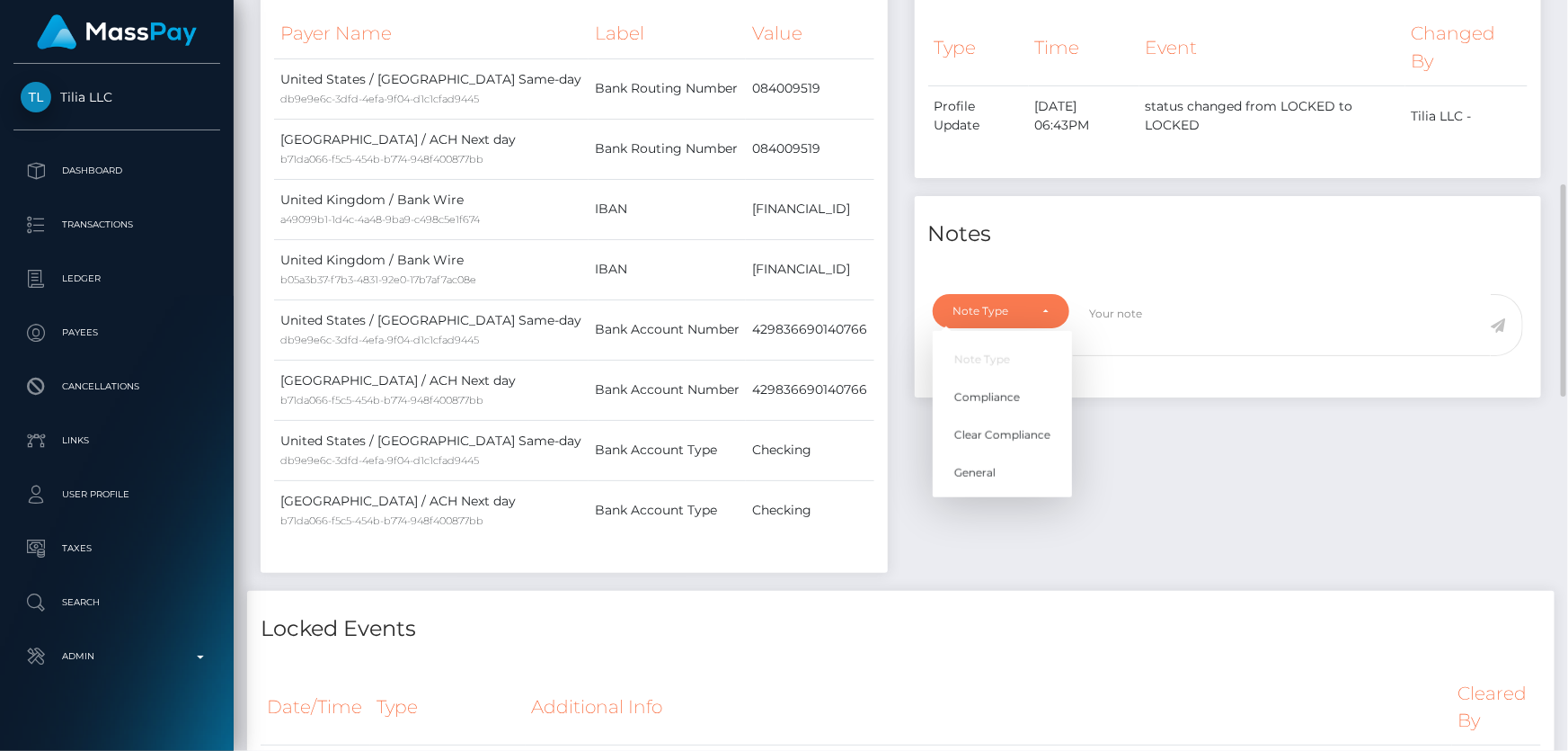
scroll to position [216, 408]
click at [993, 398] on span "Compliance" at bounding box center [987, 398] width 66 height 16
select select "COMPLIANCE"
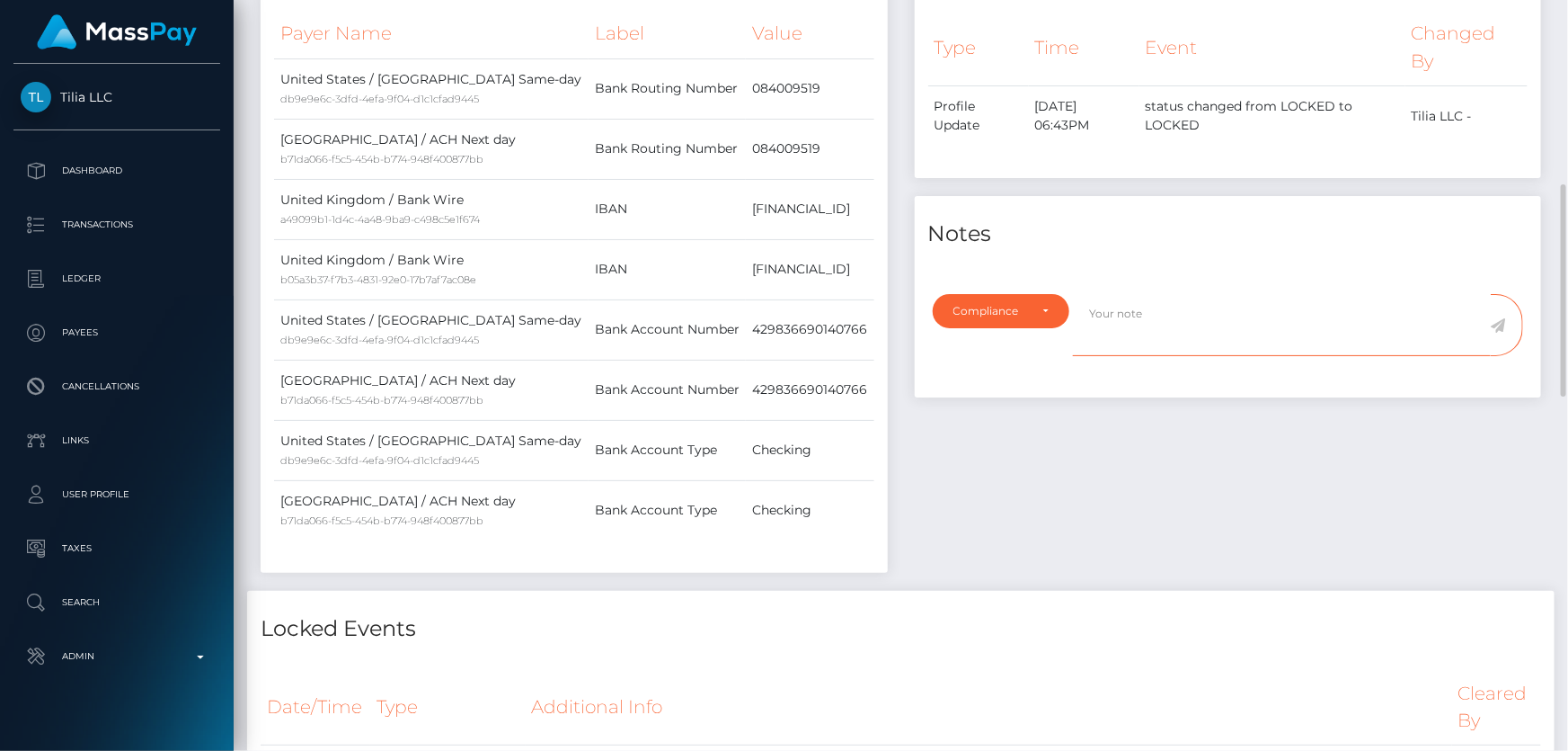
click at [1127, 333] on textarea at bounding box center [1282, 325] width 418 height 62
paste textarea "429836690140766"
type textarea "Bank statement for the account: 429836690140766 required."
click at [1502, 324] on icon at bounding box center [1498, 326] width 15 height 14
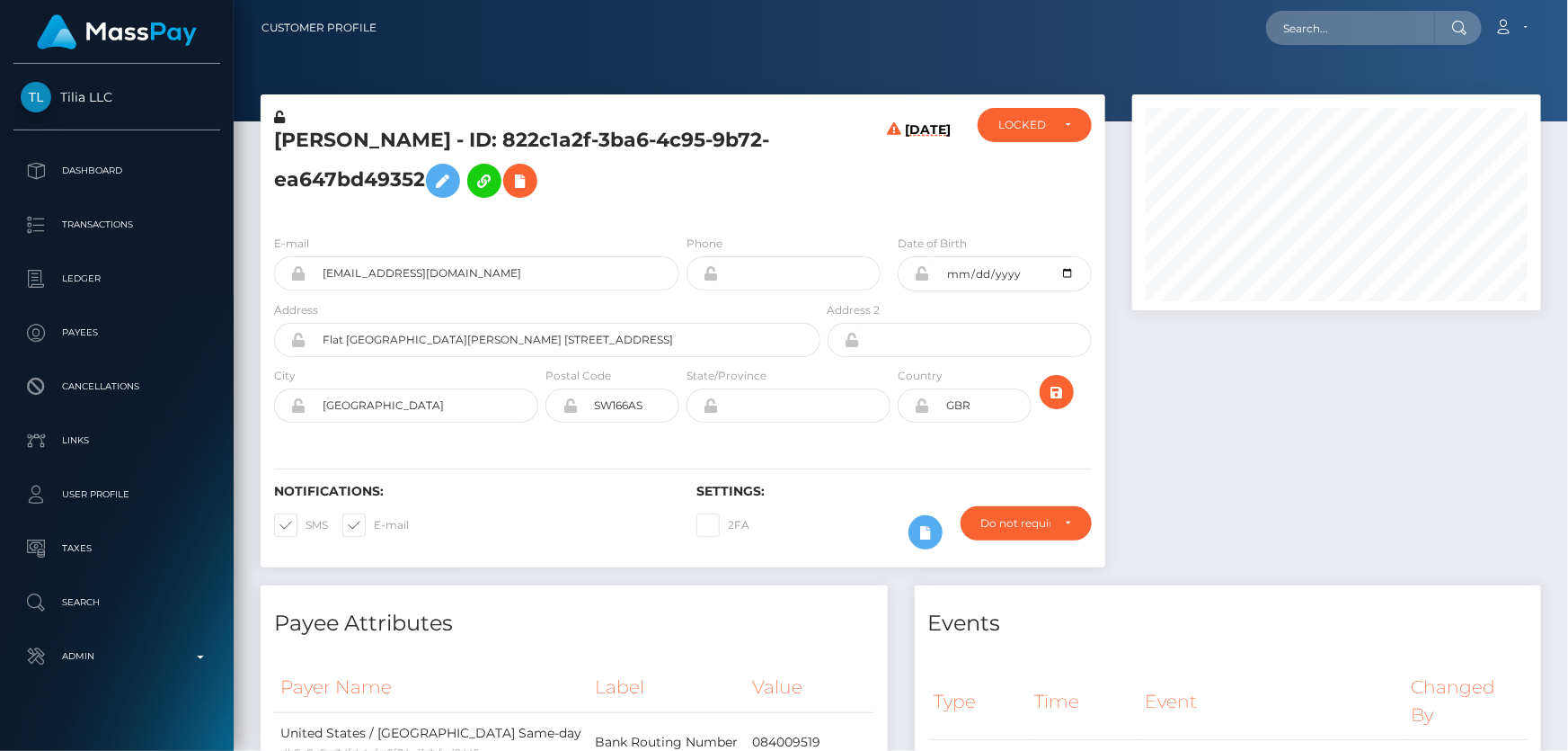
scroll to position [216, 408]
click at [379, 217] on div "OLUWATOYIN AKINYELE - ID: 822c1a2f-3ba6-4c95-9b72-ea647bd49352" at bounding box center [542, 164] width 564 height 112
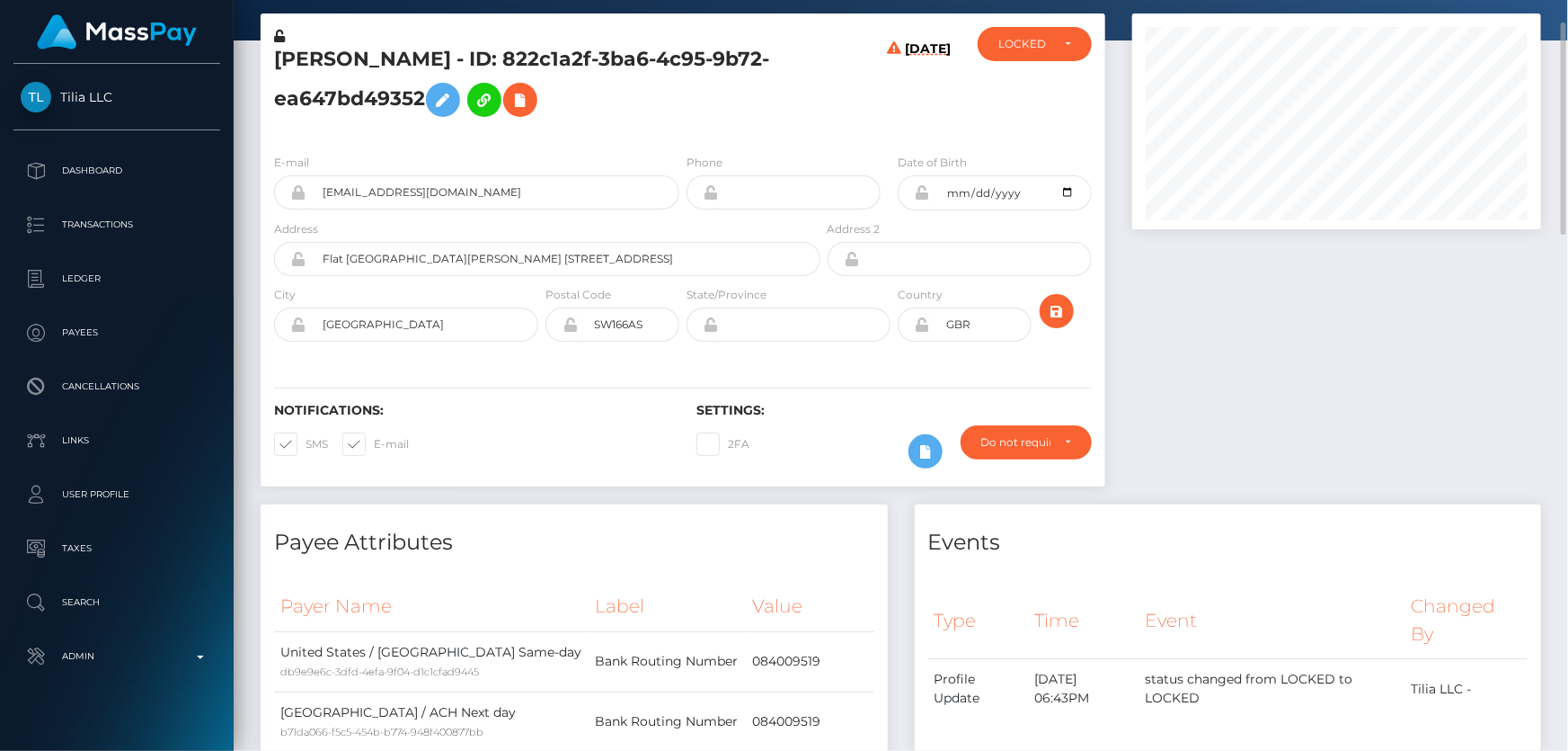
scroll to position [0, 0]
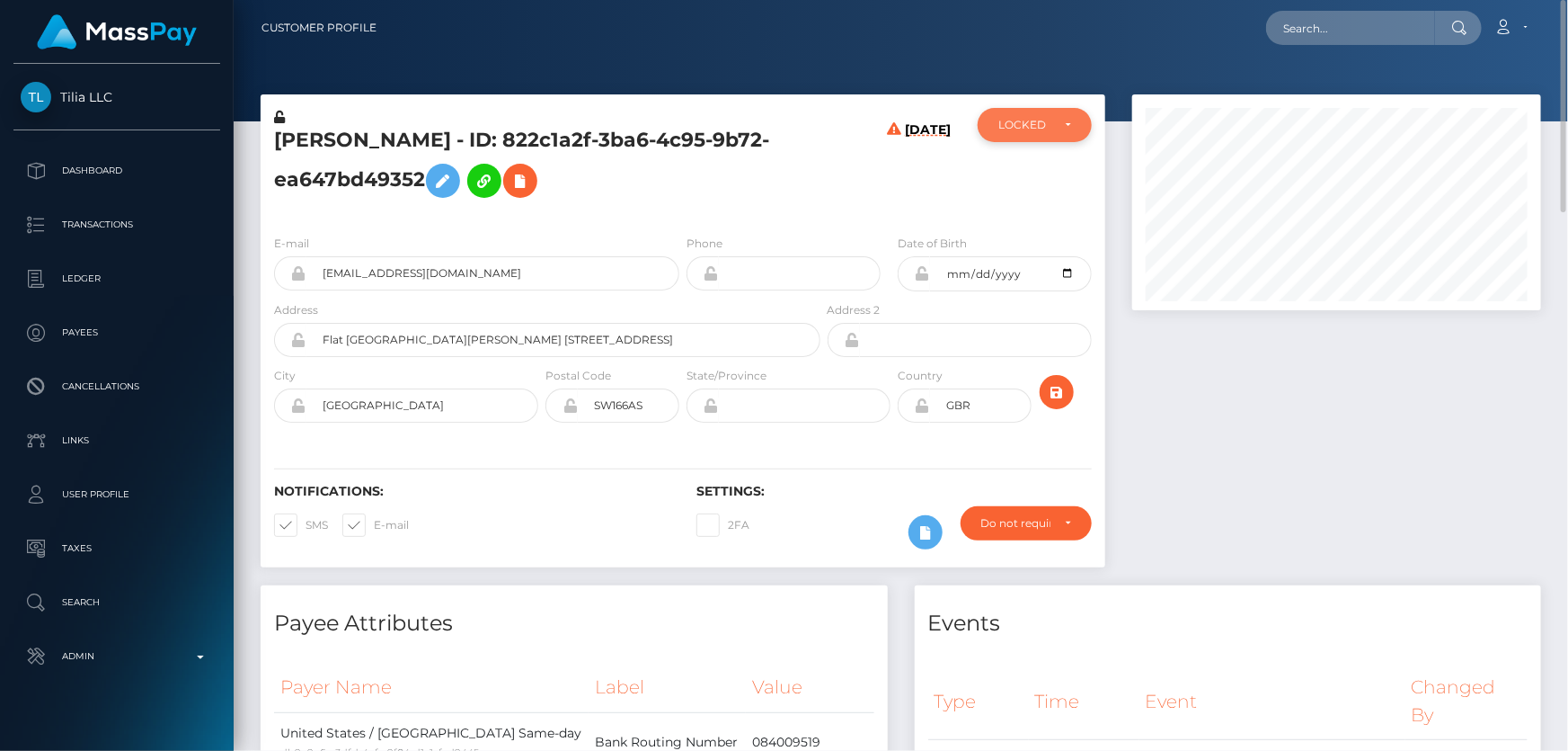
click at [1025, 126] on div "LOCKED" at bounding box center [1025, 125] width 52 height 14
click at [1032, 206] on span "DEACTIVE" at bounding box center [1028, 211] width 57 height 16
select select "DEACTIVE"
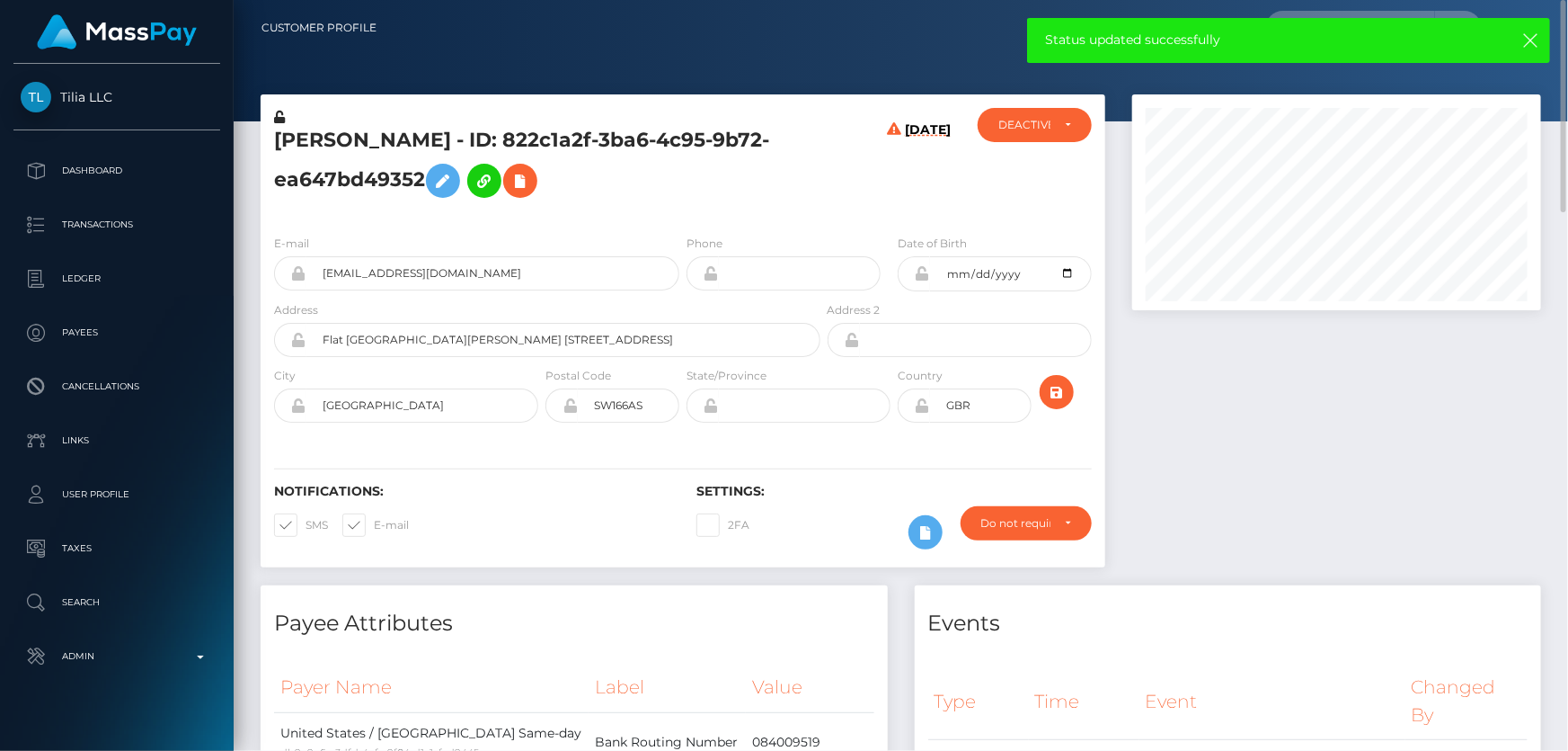
click at [390, 187] on h5 "OLUWATOYIN AKINYELE - ID: 822c1a2f-3ba6-4c95-9b72-ea647bd49352" at bounding box center [542, 166] width 537 height 80
drag, startPoint x: 390, startPoint y: 187, endPoint x: 353, endPoint y: 174, distance: 39.2
click at [353, 174] on h5 "OLUWATOYIN AKINYELE - ID: 822c1a2f-3ba6-4c95-9b72-ea647bd49352" at bounding box center [542, 166] width 537 height 80
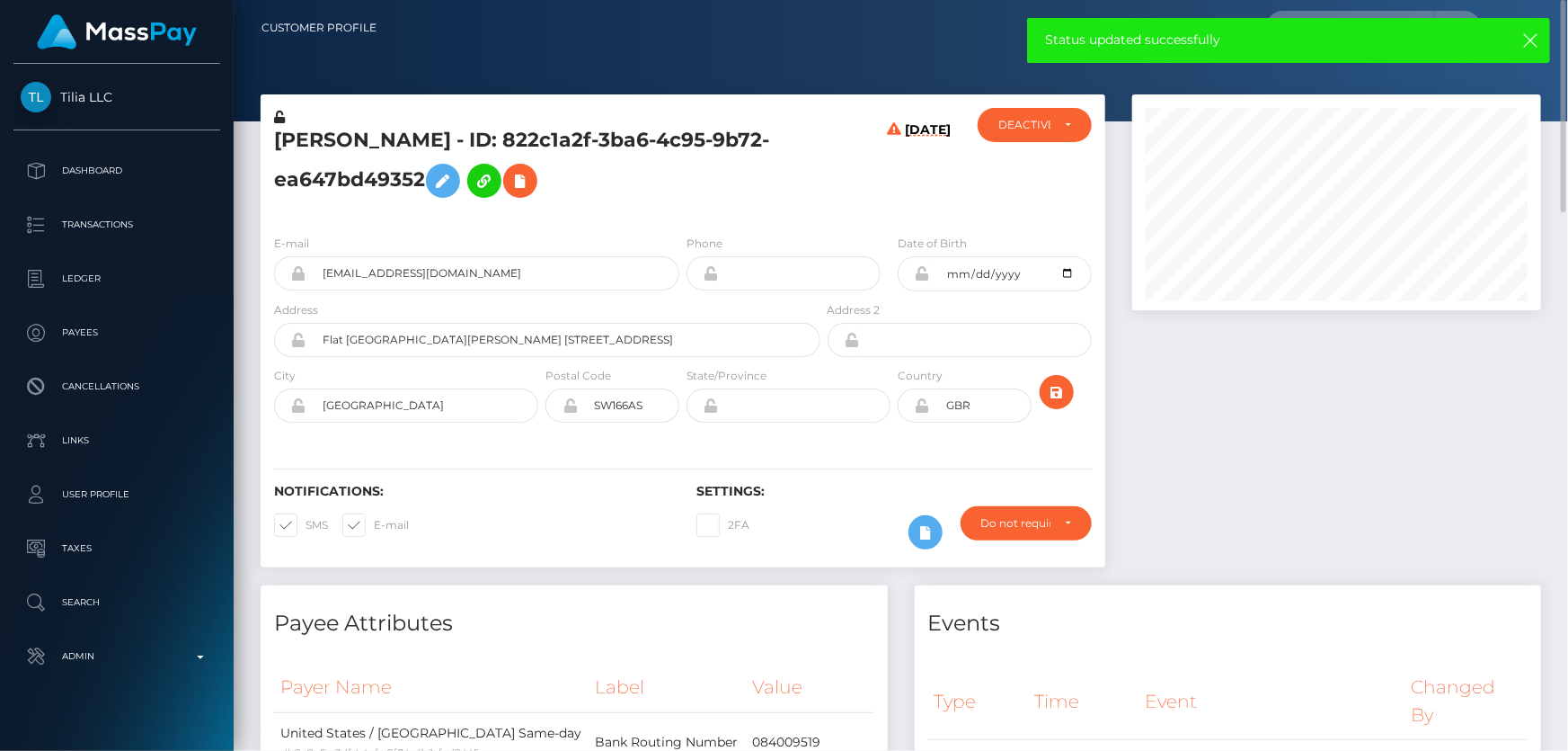
click at [353, 174] on h5 "OLUWATOYIN AKINYELE - ID: 822c1a2f-3ba6-4c95-9b72-ea647bd49352" at bounding box center [542, 166] width 537 height 80
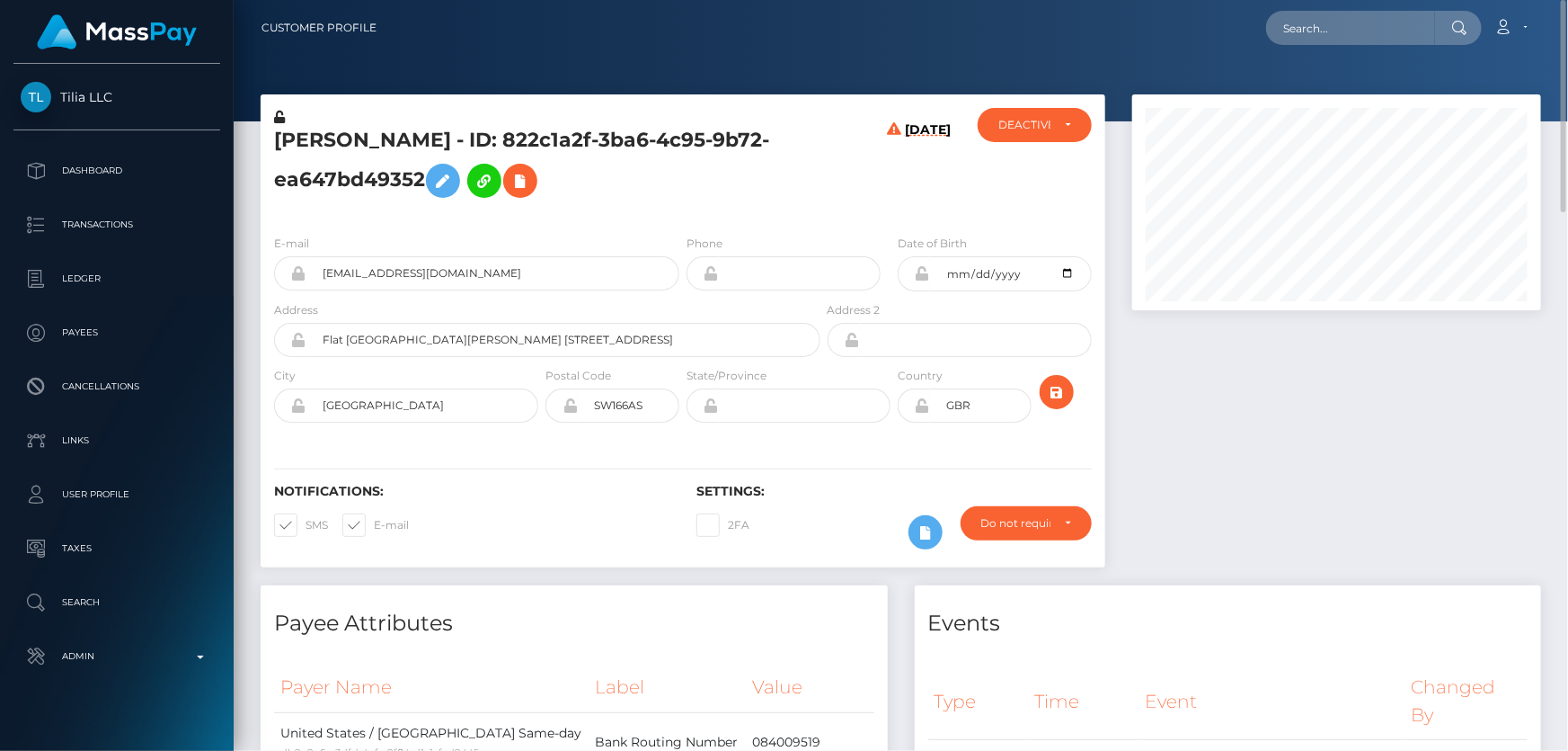
click at [1195, 544] on div at bounding box center [1337, 340] width 436 height 491
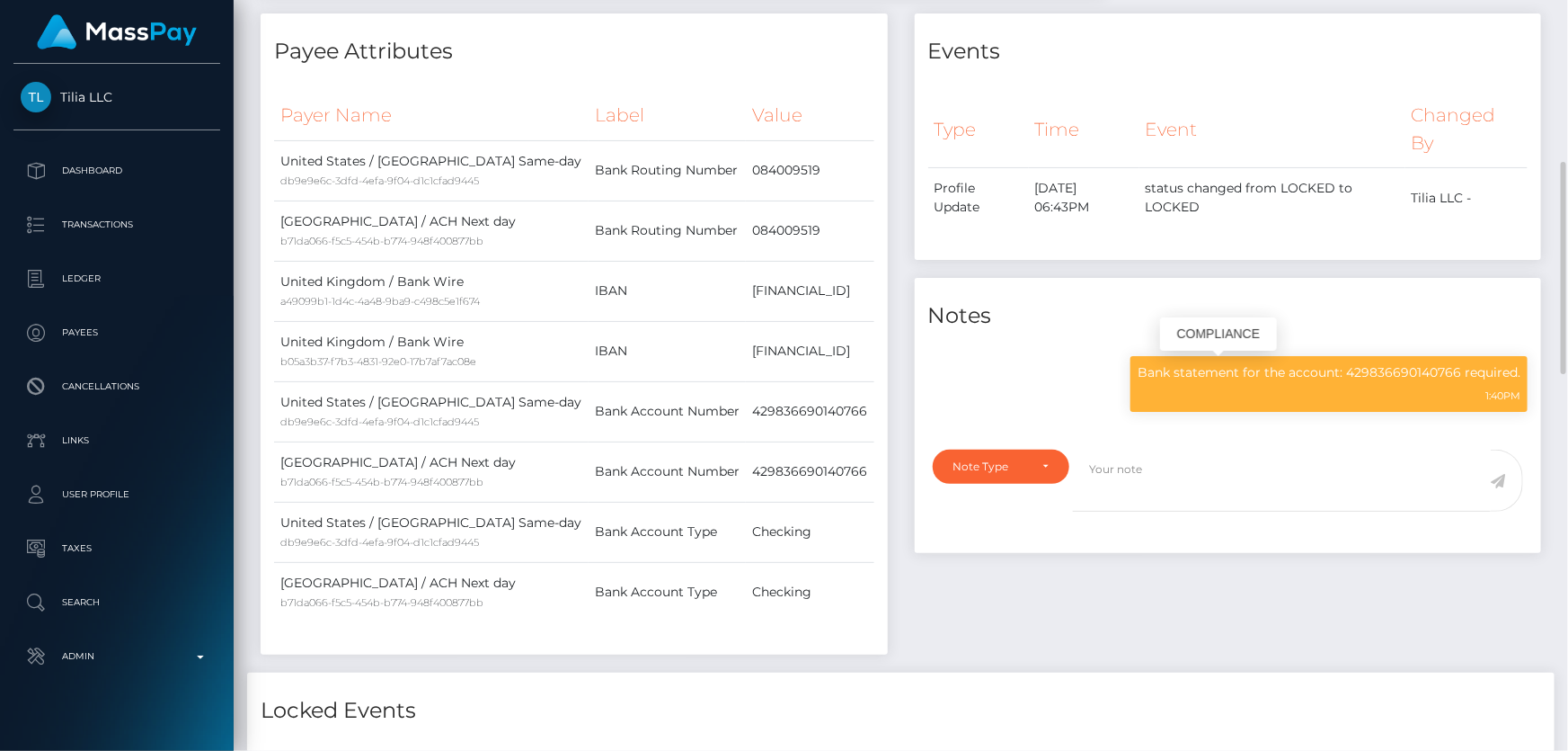
click at [1239, 366] on p "Bank statement for the account: 429836690140766 required." at bounding box center [1330, 372] width 383 height 19
copy div "Bank statement for the account: 429836690140766 required."
click at [589, 95] on th "Label" at bounding box center [667, 115] width 157 height 49
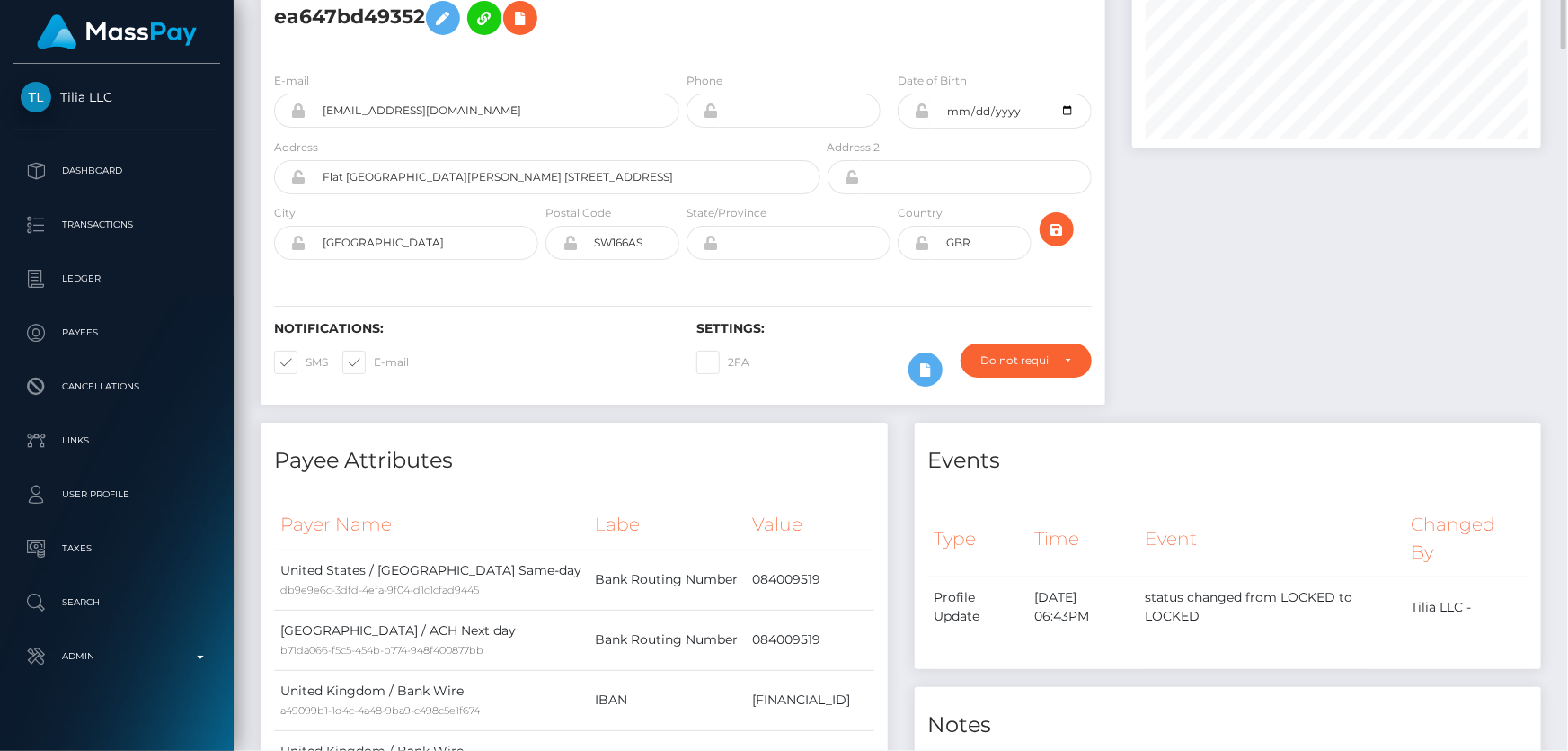
scroll to position [0, 0]
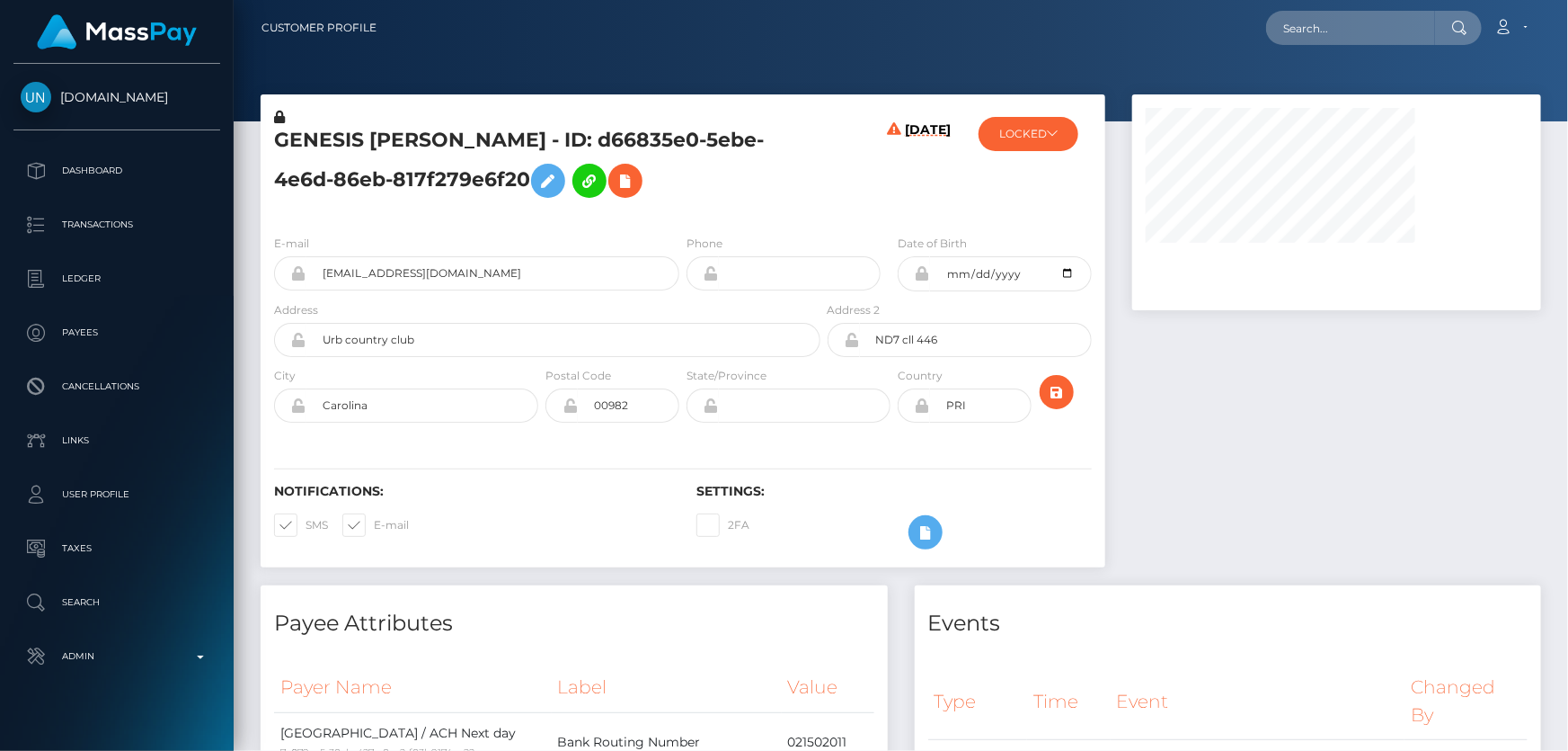
click at [845, 210] on div "[DATE]" at bounding box center [895, 164] width 141 height 112
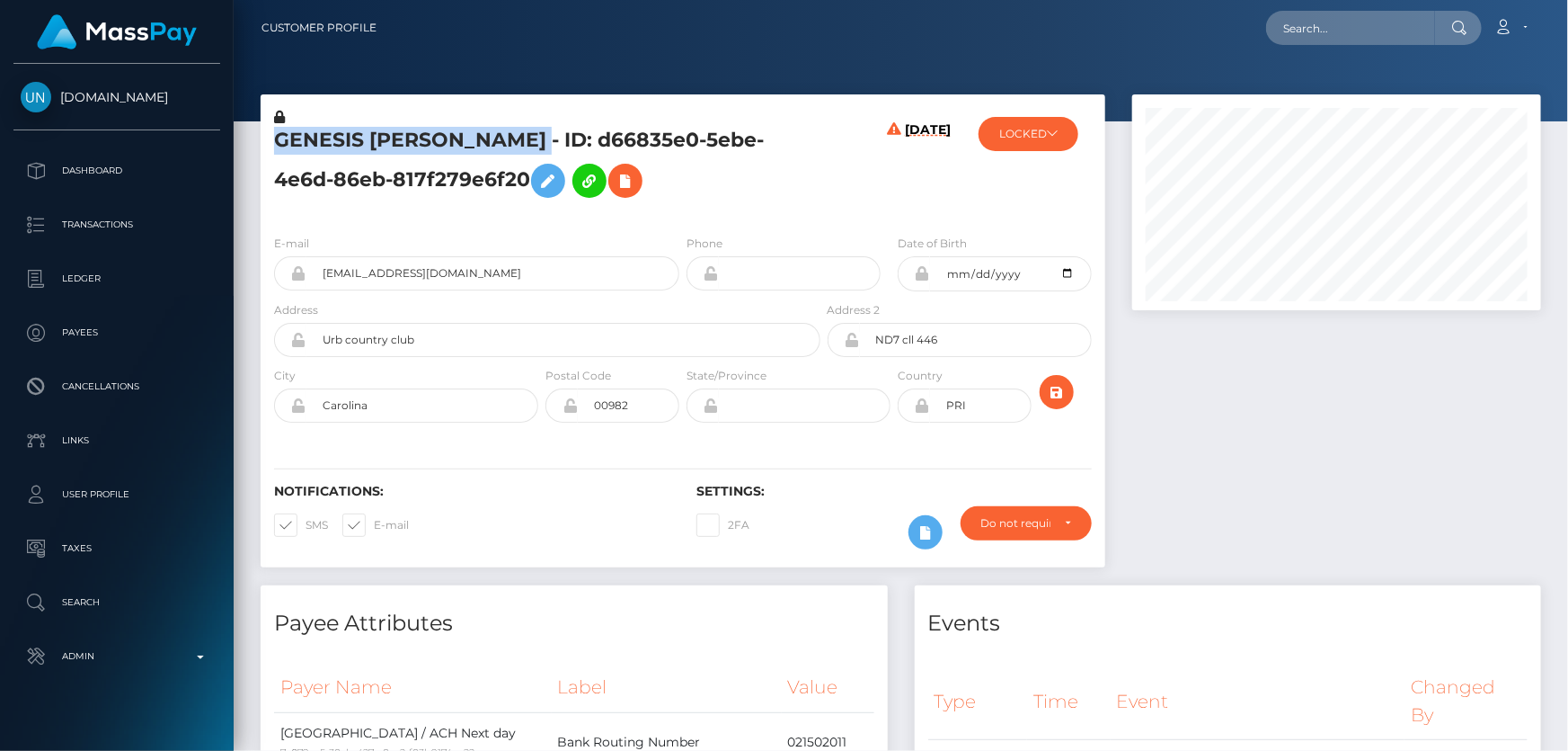
drag, startPoint x: 648, startPoint y: 139, endPoint x: 270, endPoint y: 135, distance: 378.0
click at [270, 135] on div "GENESIS [PERSON_NAME] - ID: d66835e0-5ebe-4e6d-86eb-817f279e6f20" at bounding box center [542, 164] width 564 height 112
copy h5 "GENESIS [PERSON_NAME]"
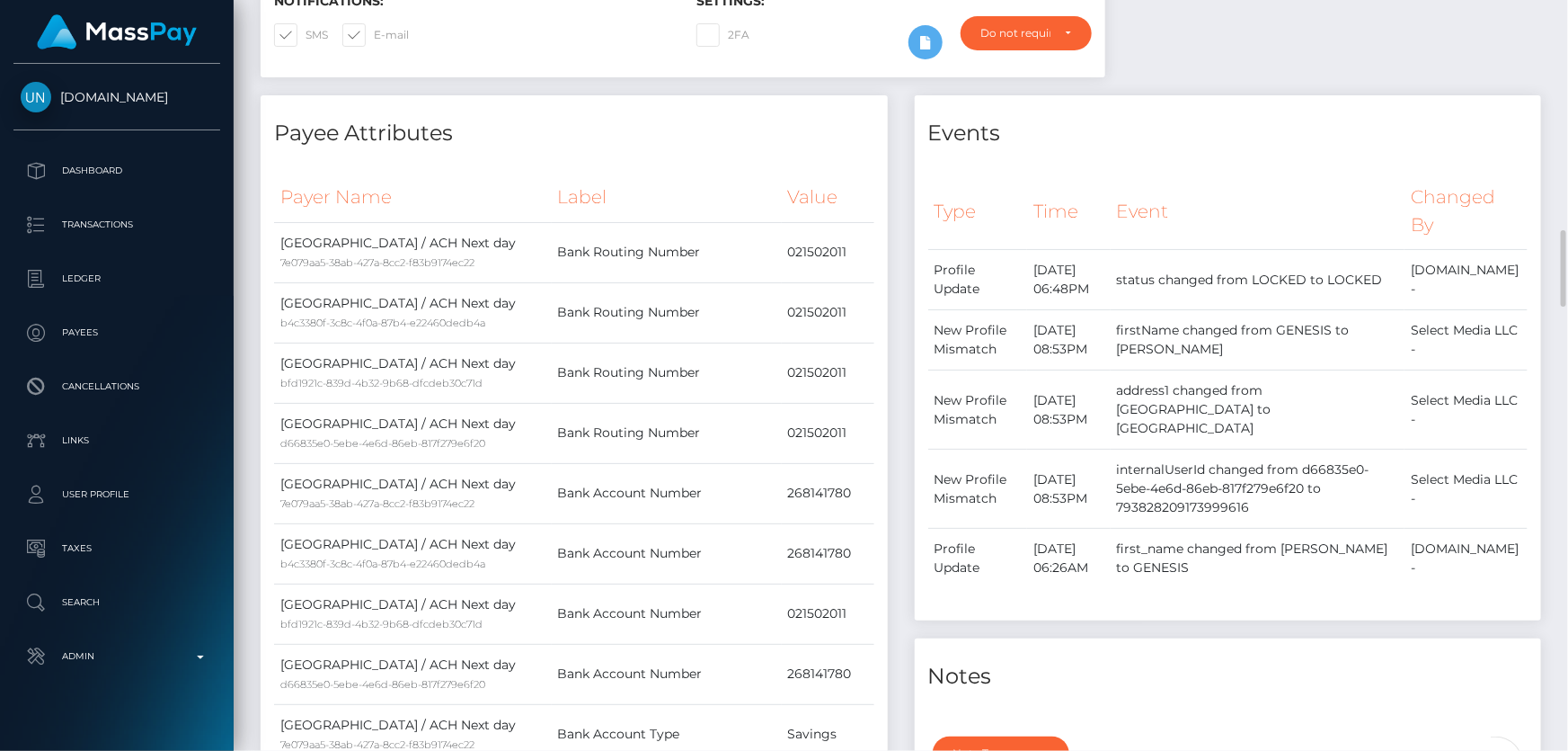
scroll to position [736, 0]
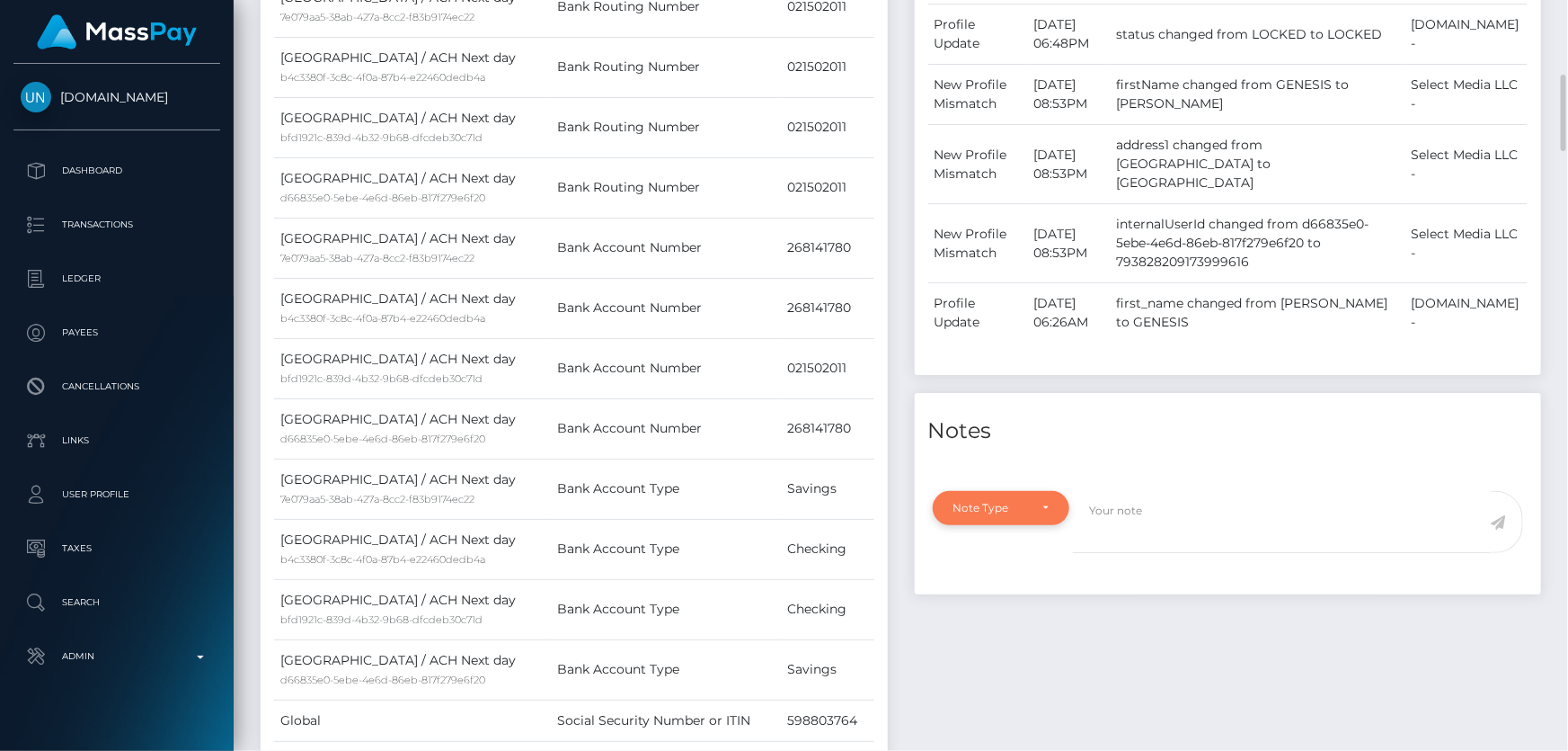
click at [1030, 501] on div "Note Type" at bounding box center [1002, 508] width 96 height 14
click at [1020, 624] on span "Clear Compliance" at bounding box center [1002, 632] width 96 height 16
select select "CLEAR_COMPLIANCE"
paste textarea "Transaction made according with the area of residence. NBCOU flag cleared."
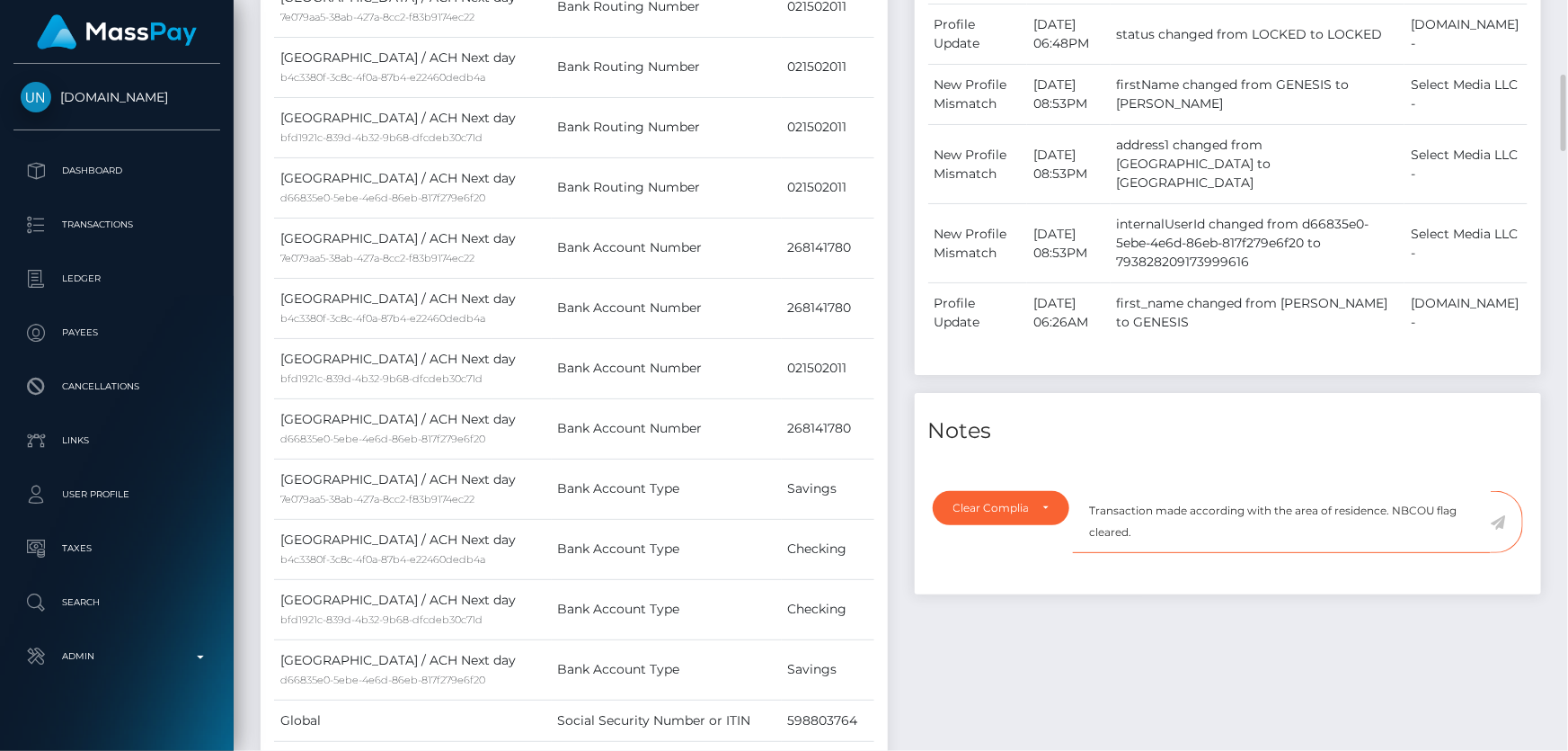
type textarea "Transaction made according with the area of residence. NBCOU flag cleared."
click at [1499, 515] on icon at bounding box center [1498, 523] width 15 height 14
click at [1305, 581] on div "Events Type Time Event Changed By" at bounding box center [1229, 362] width 655 height 1024
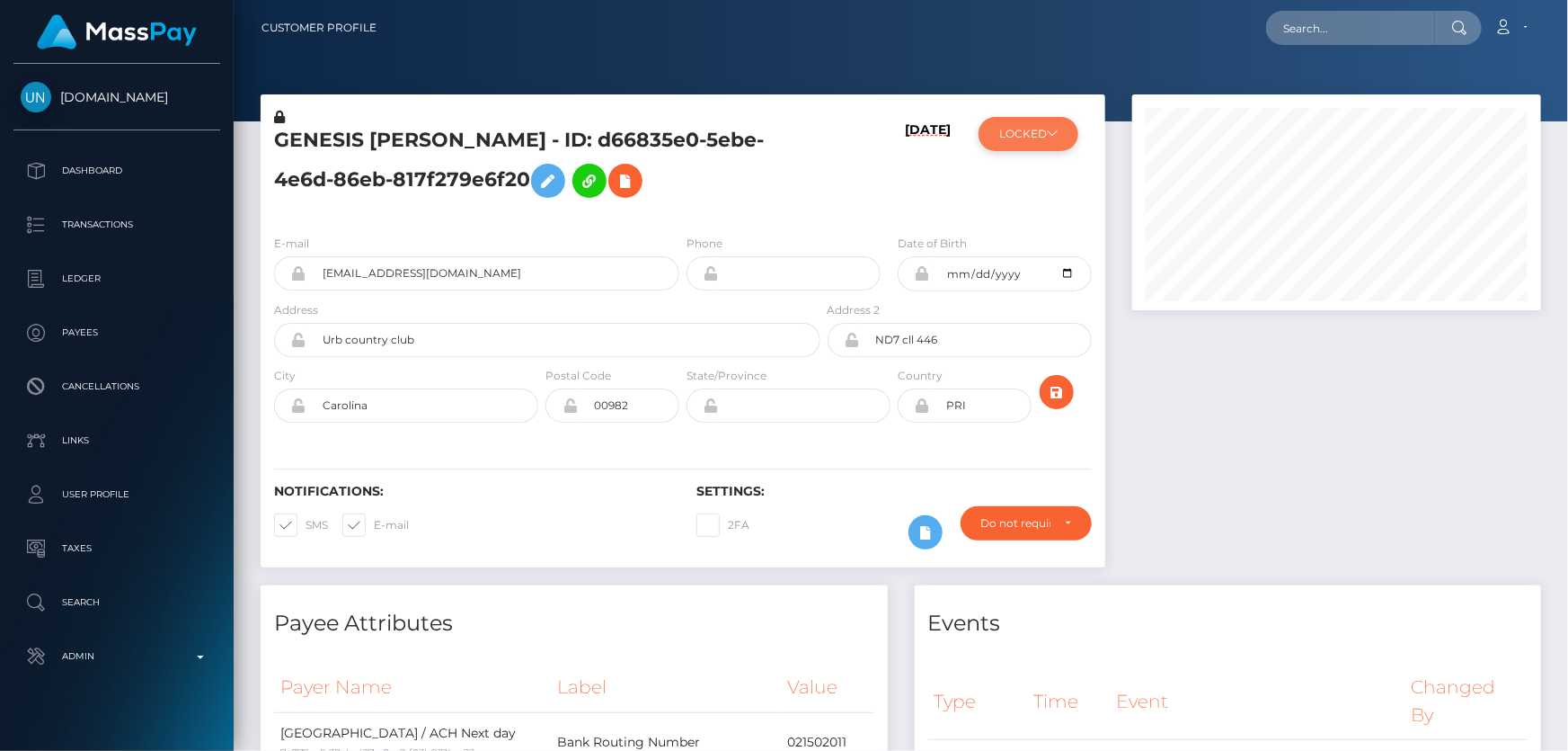
scroll to position [216, 408]
click at [1056, 143] on button "LOCKED" at bounding box center [1029, 134] width 100 height 34
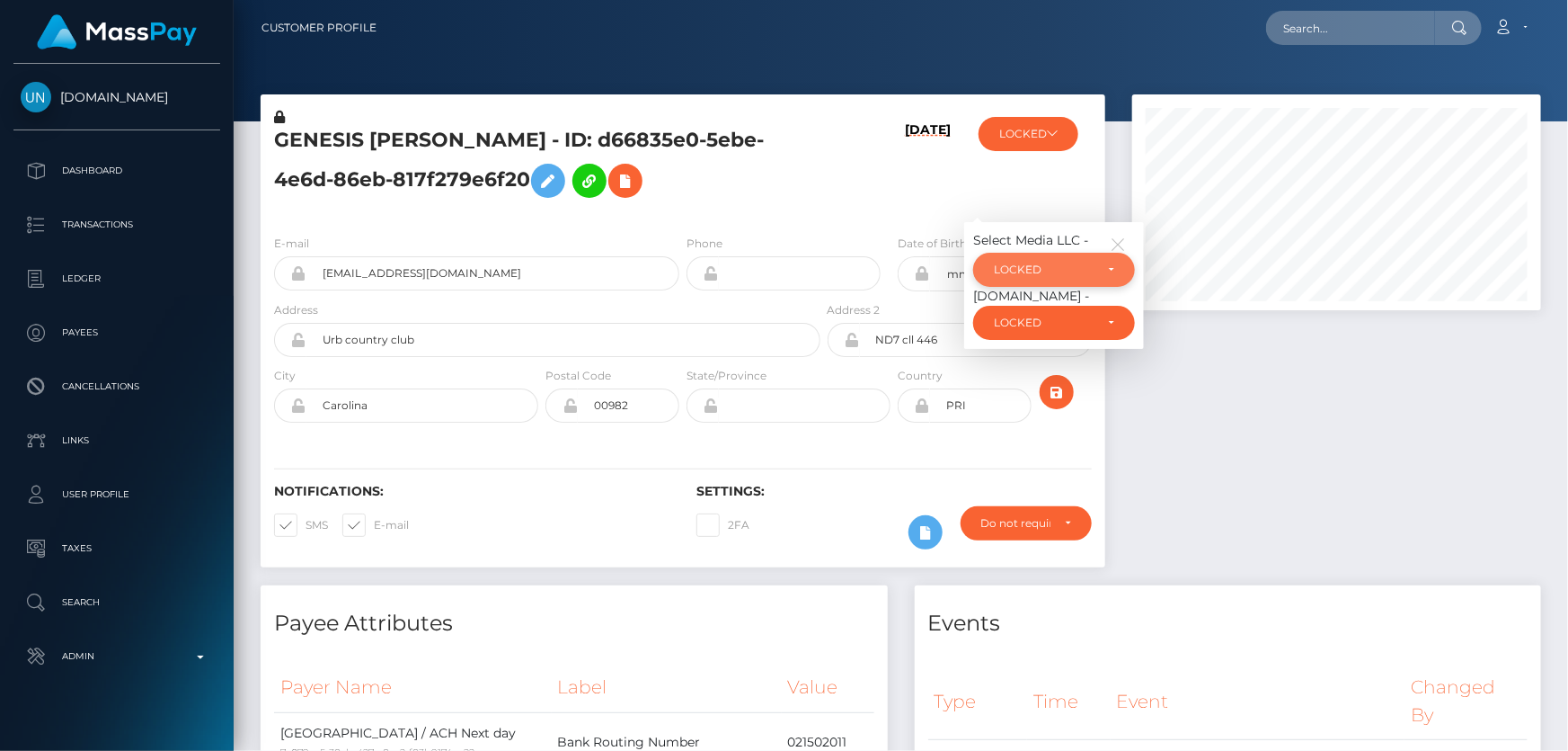
click at [1038, 280] on div "LOCKED" at bounding box center [1055, 270] width 162 height 34
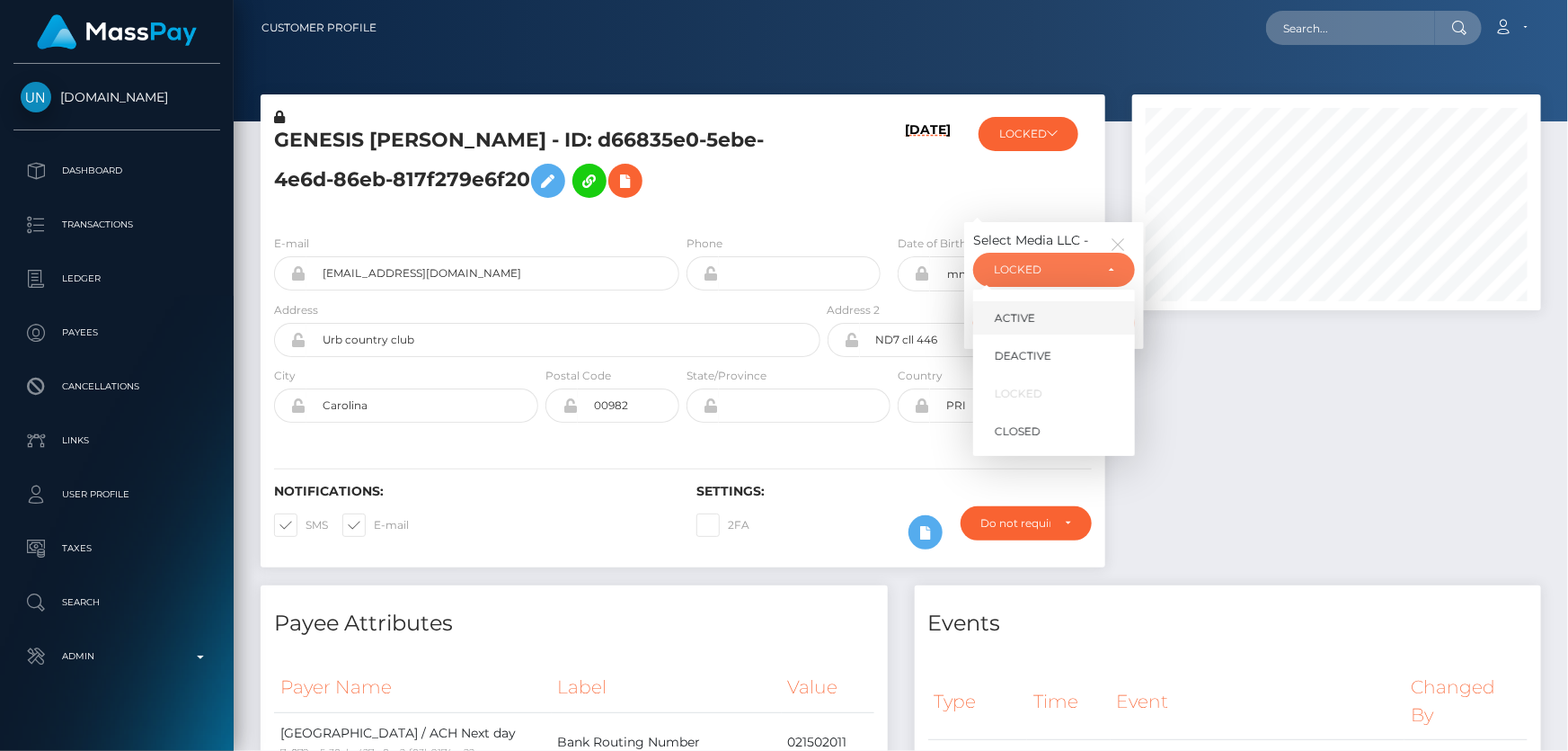
drag, startPoint x: 1052, startPoint y: 312, endPoint x: 1208, endPoint y: 389, distance: 174.0
click at [1052, 312] on link "ACTIVE" at bounding box center [1055, 317] width 162 height 33
select select "ACTIVE"
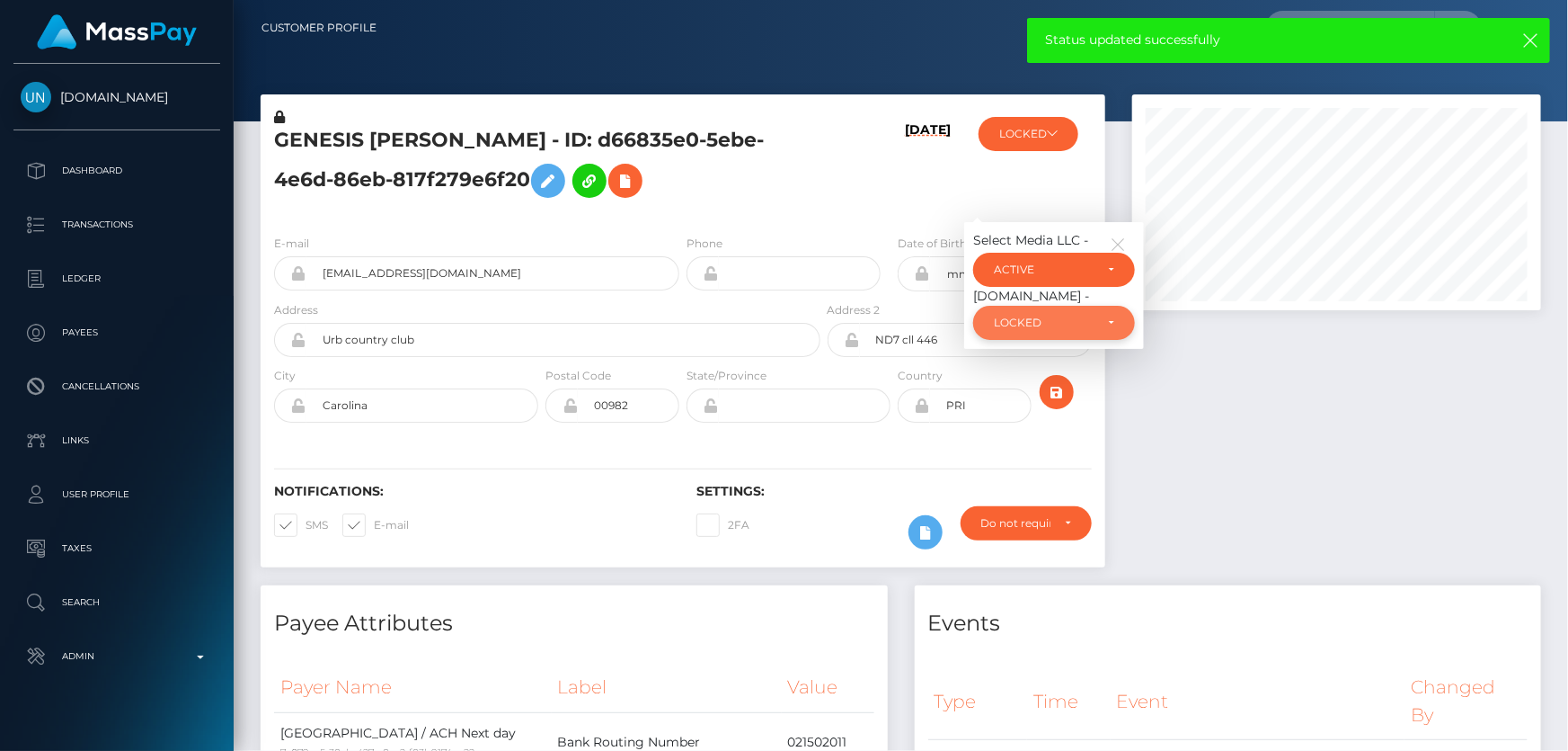
click at [1074, 316] on div "LOCKED" at bounding box center [1044, 323] width 100 height 14
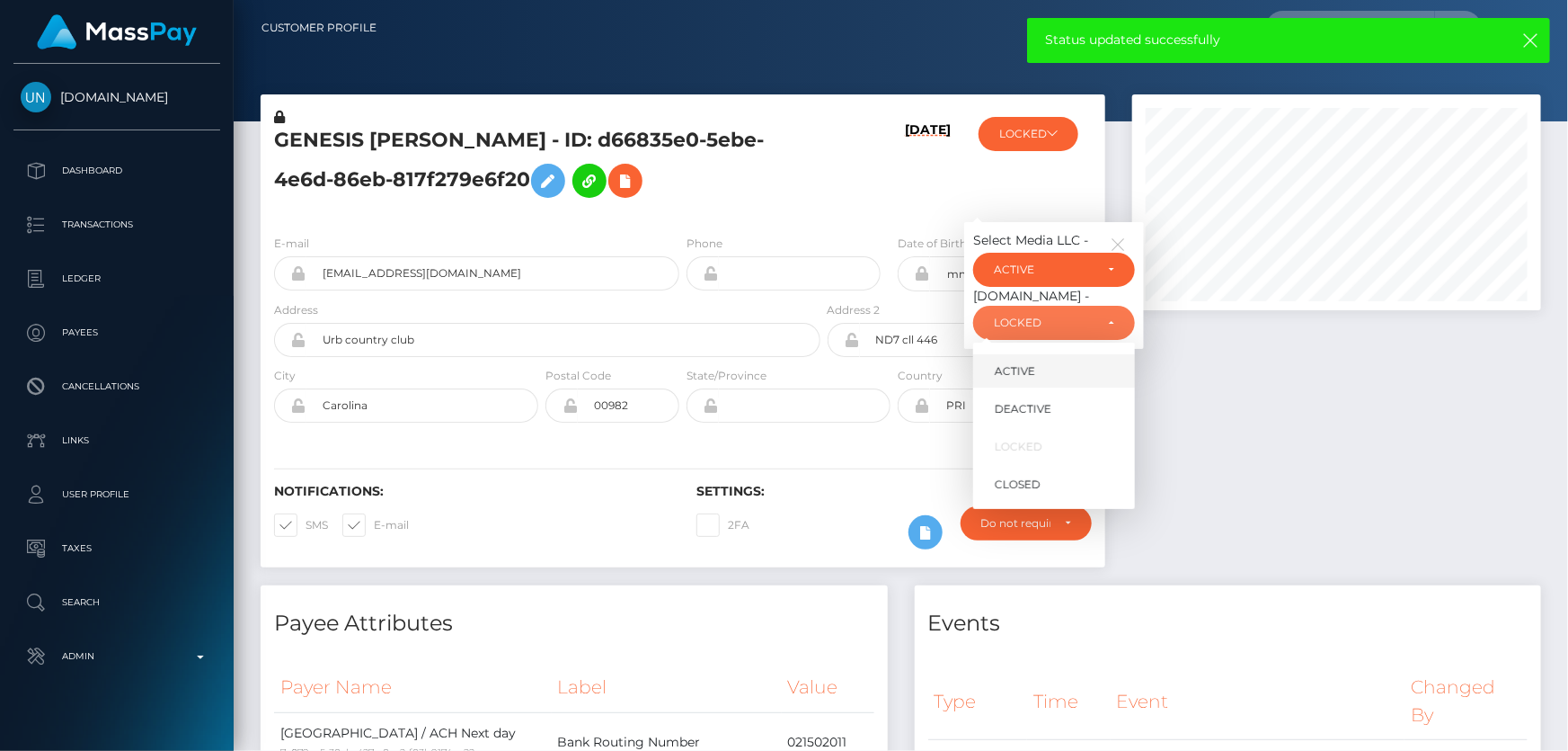
click at [1069, 370] on link "ACTIVE" at bounding box center [1055, 371] width 162 height 33
select select "ACTIVE"
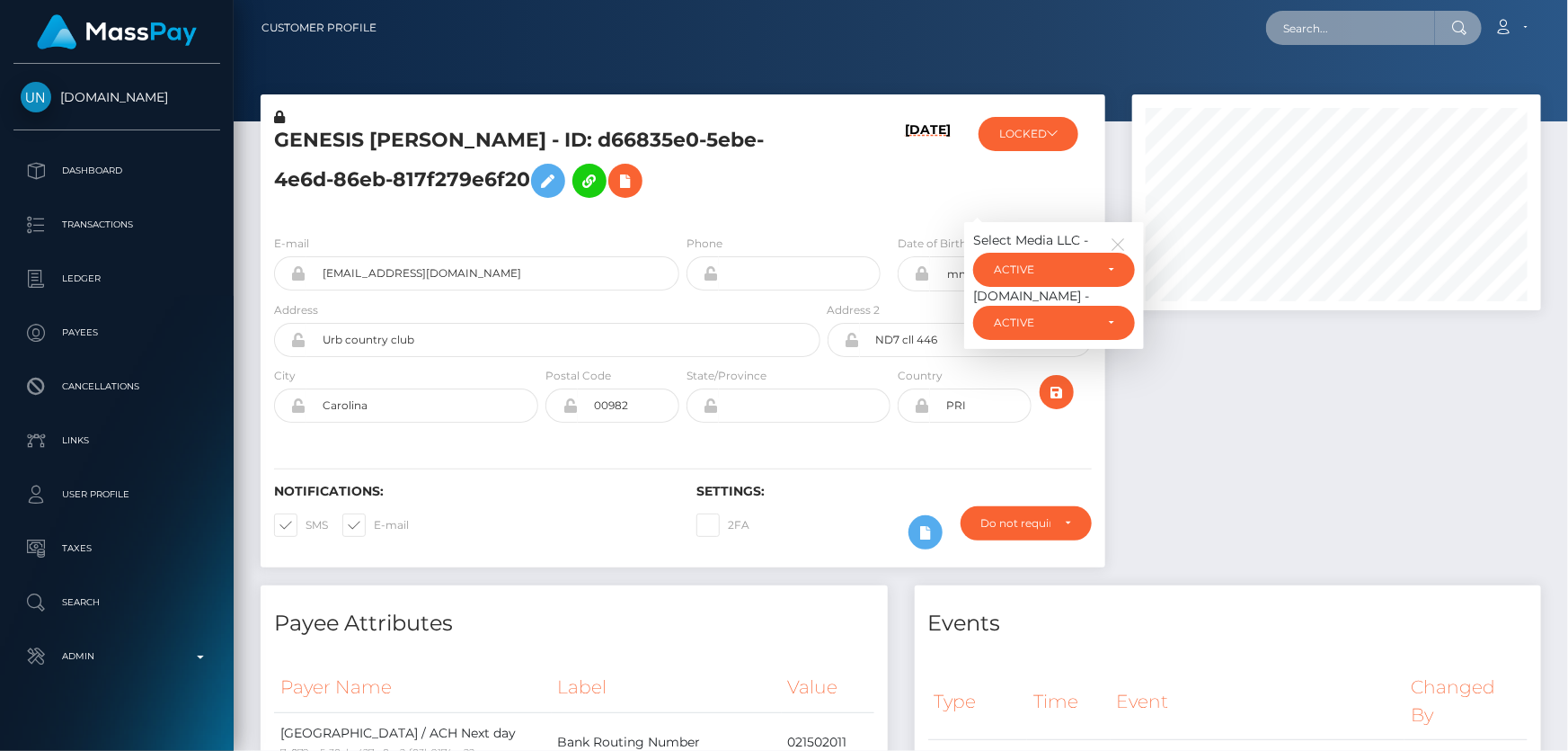
paste input "MSPa91d9394b5af18d"
type input "MSPa91d9394b5af18d"
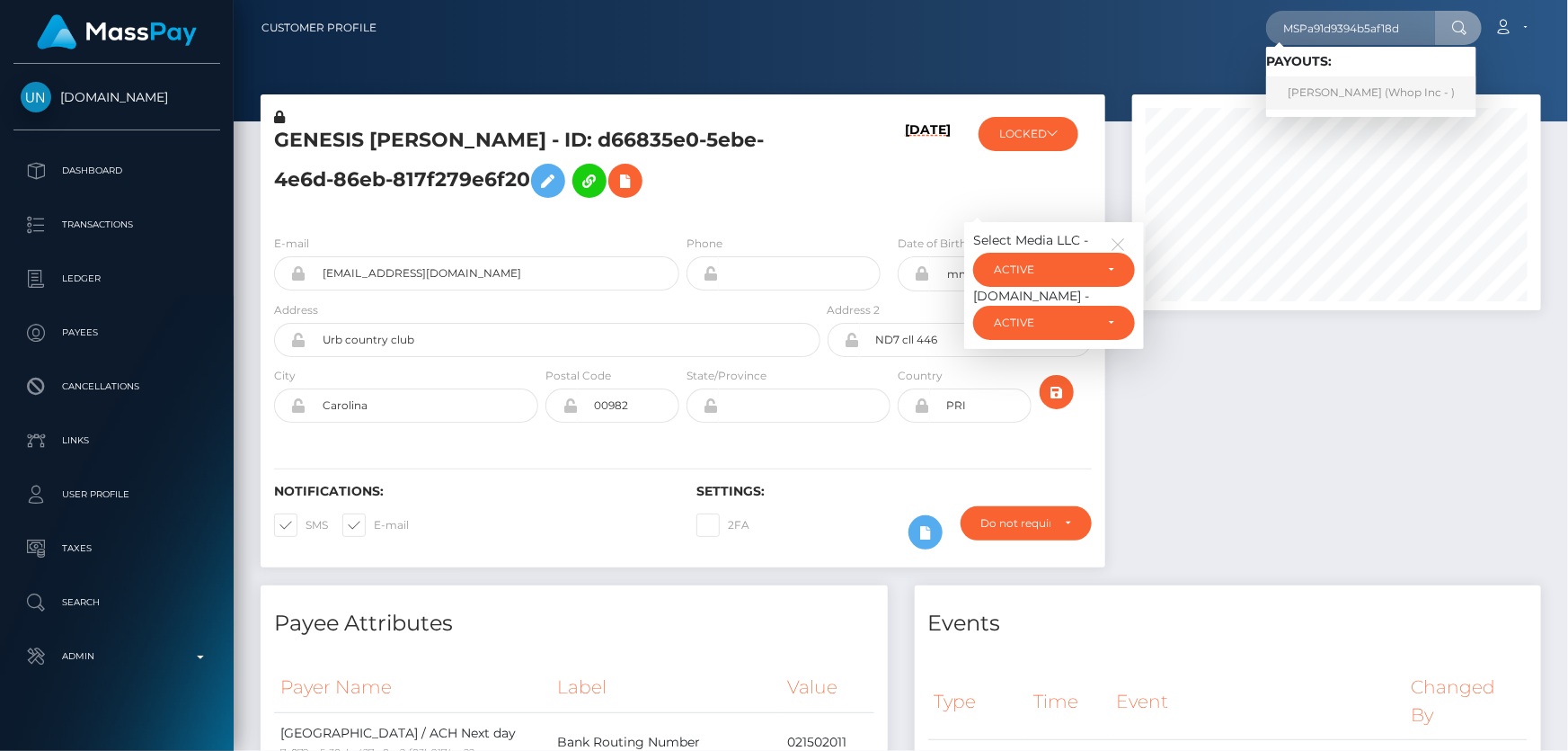
click at [1335, 90] on link "Hayat Ullah (Whop Inc - )" at bounding box center [1372, 93] width 210 height 33
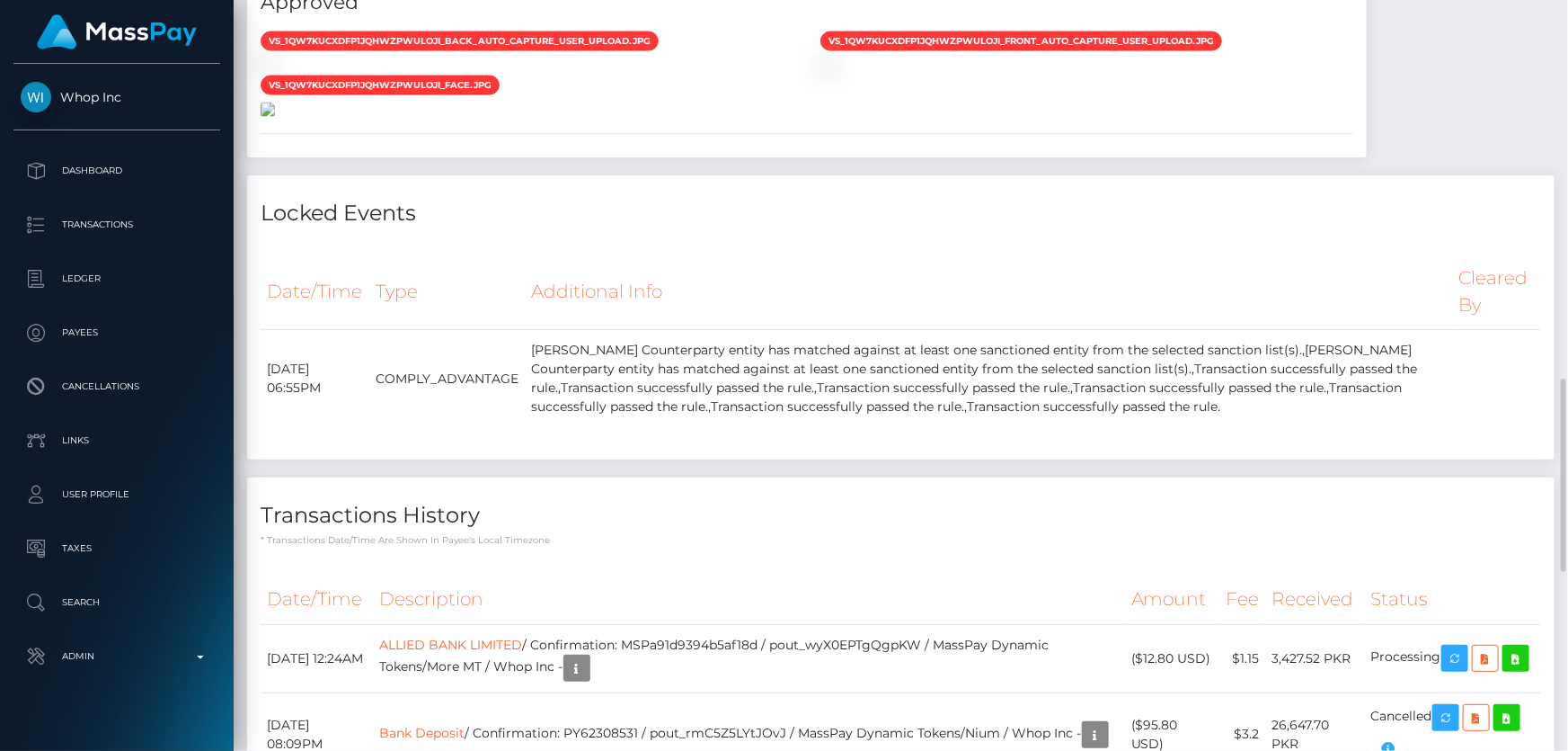
scroll to position [1226, 0]
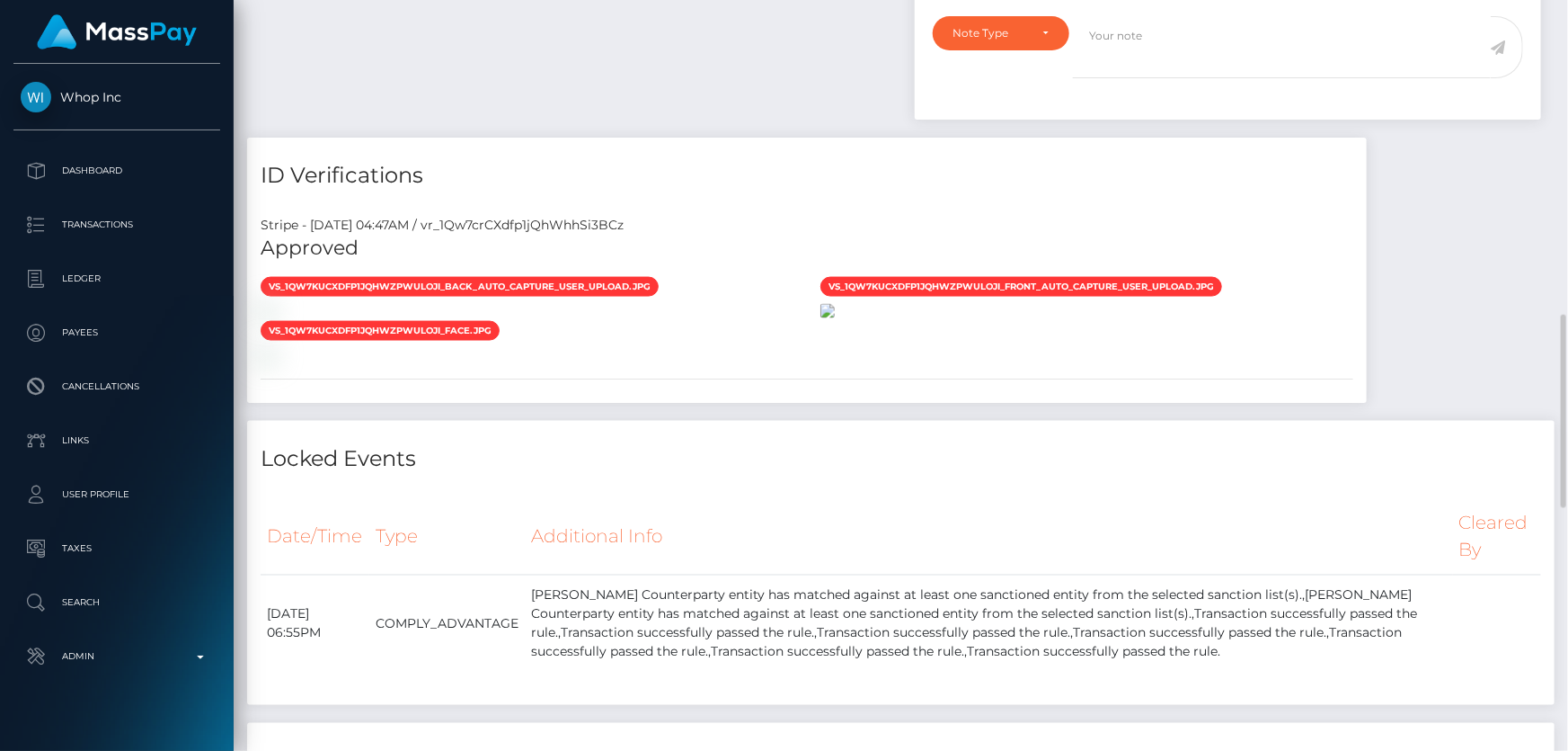
click at [835, 318] on img at bounding box center [828, 311] width 14 height 14
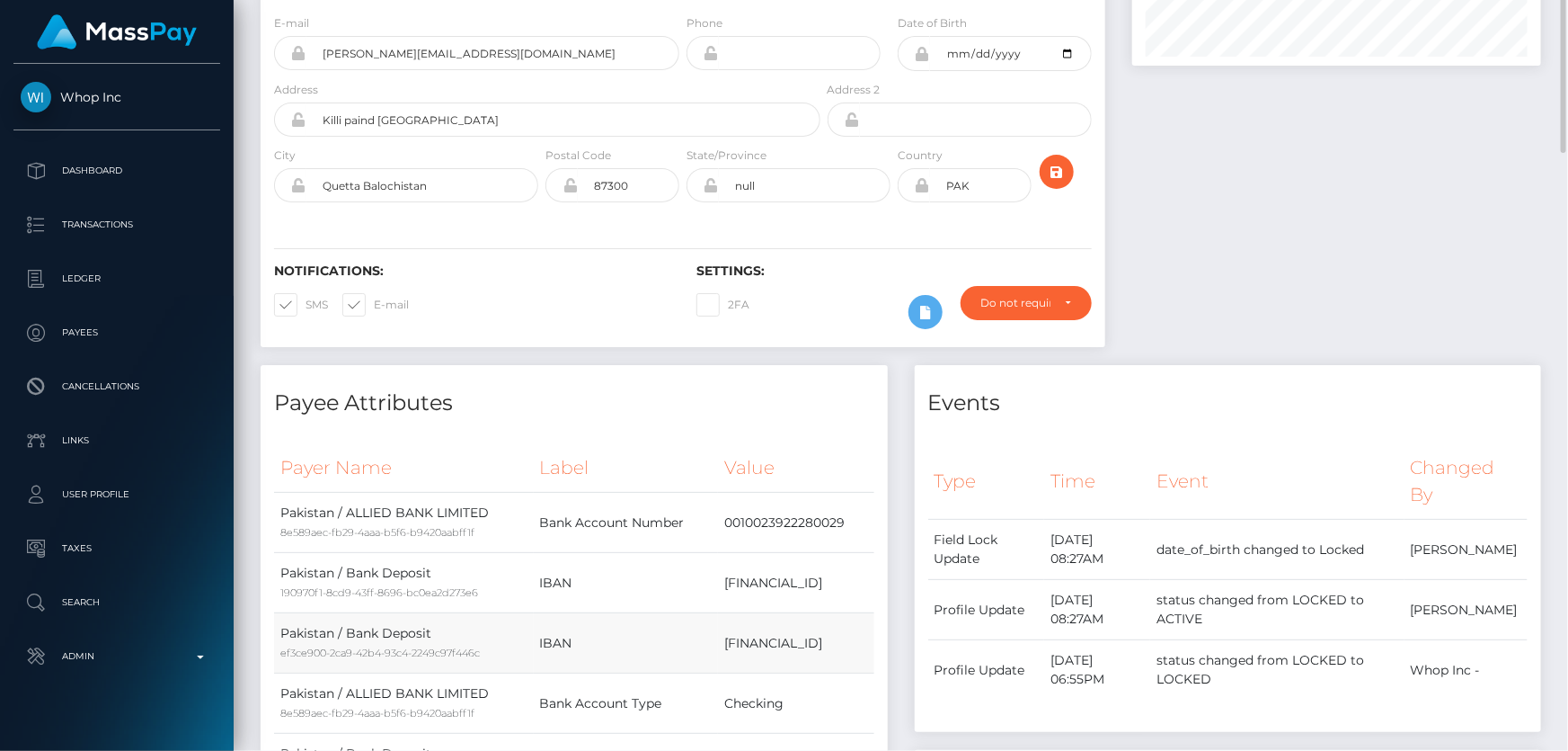
scroll to position [0, 0]
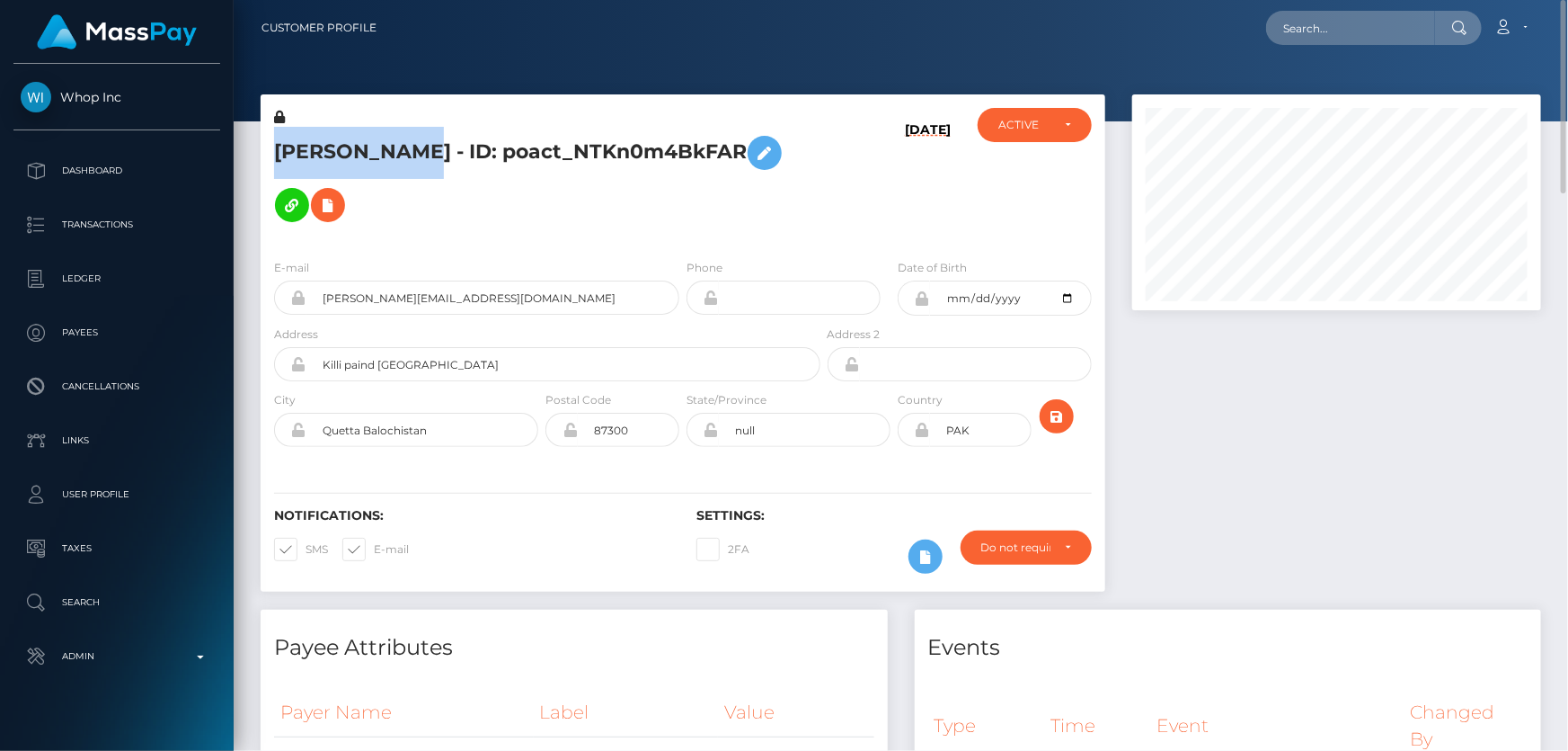
drag, startPoint x: 391, startPoint y: 146, endPoint x: 272, endPoint y: 155, distance: 119.3
click at [270, 155] on div "Hayat Ullah - ID: poact_NTKn0m4BkFAR" at bounding box center [542, 176] width 564 height 137
copy h5 "Hayat Ullah"
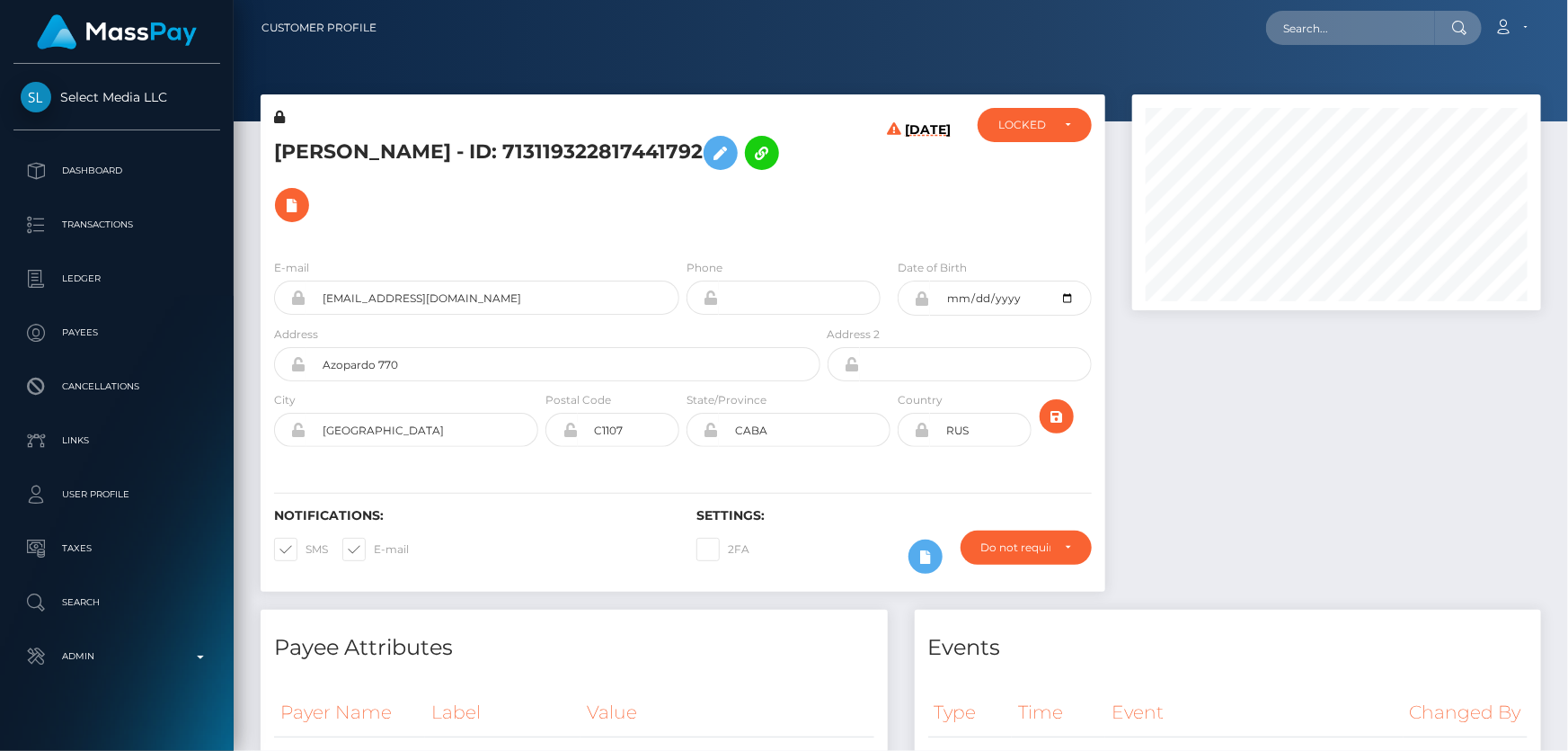
scroll to position [216, 408]
click at [501, 184] on h5 "[PERSON_NAME] - ID: 713119322817441792" at bounding box center [542, 179] width 537 height 104
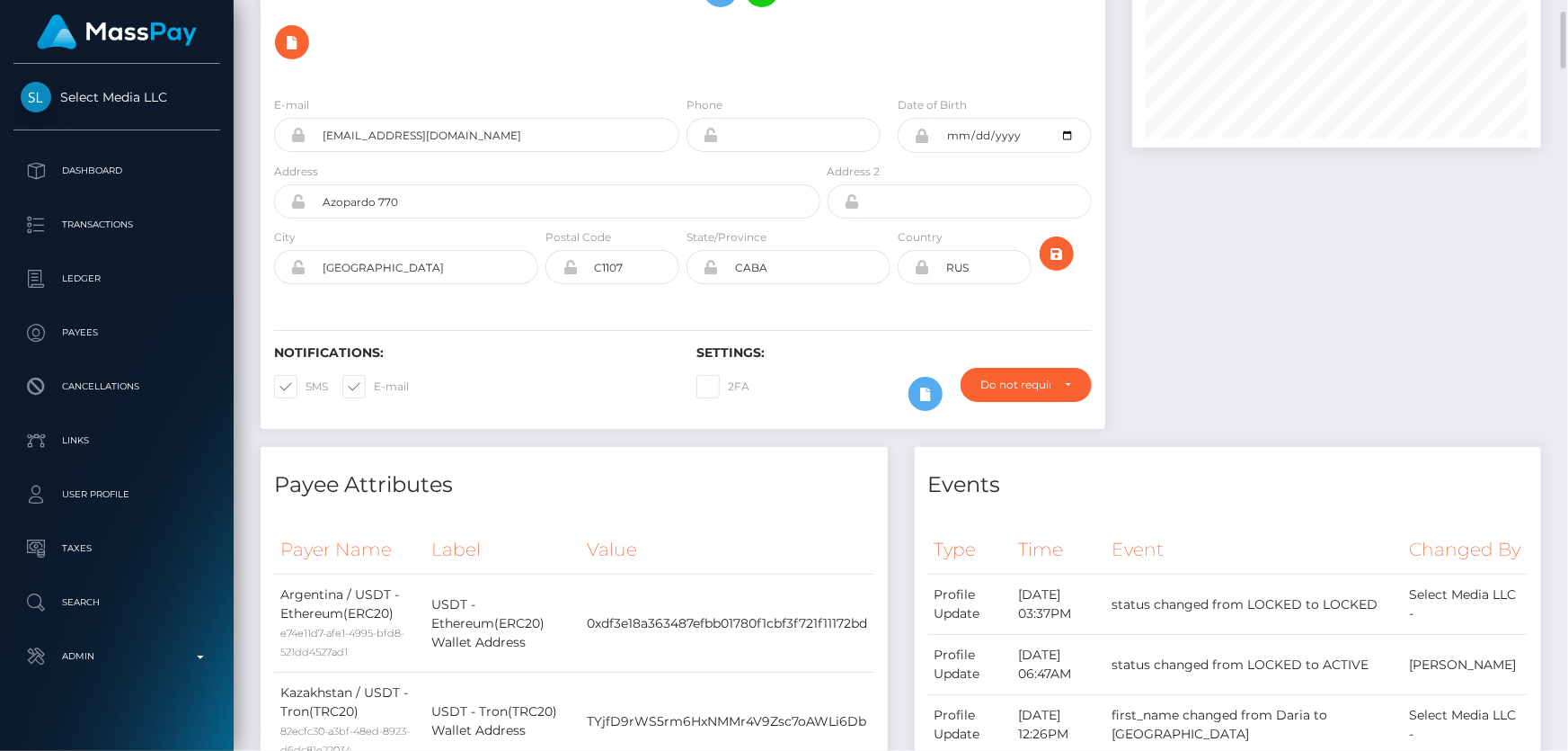
scroll to position [0, 0]
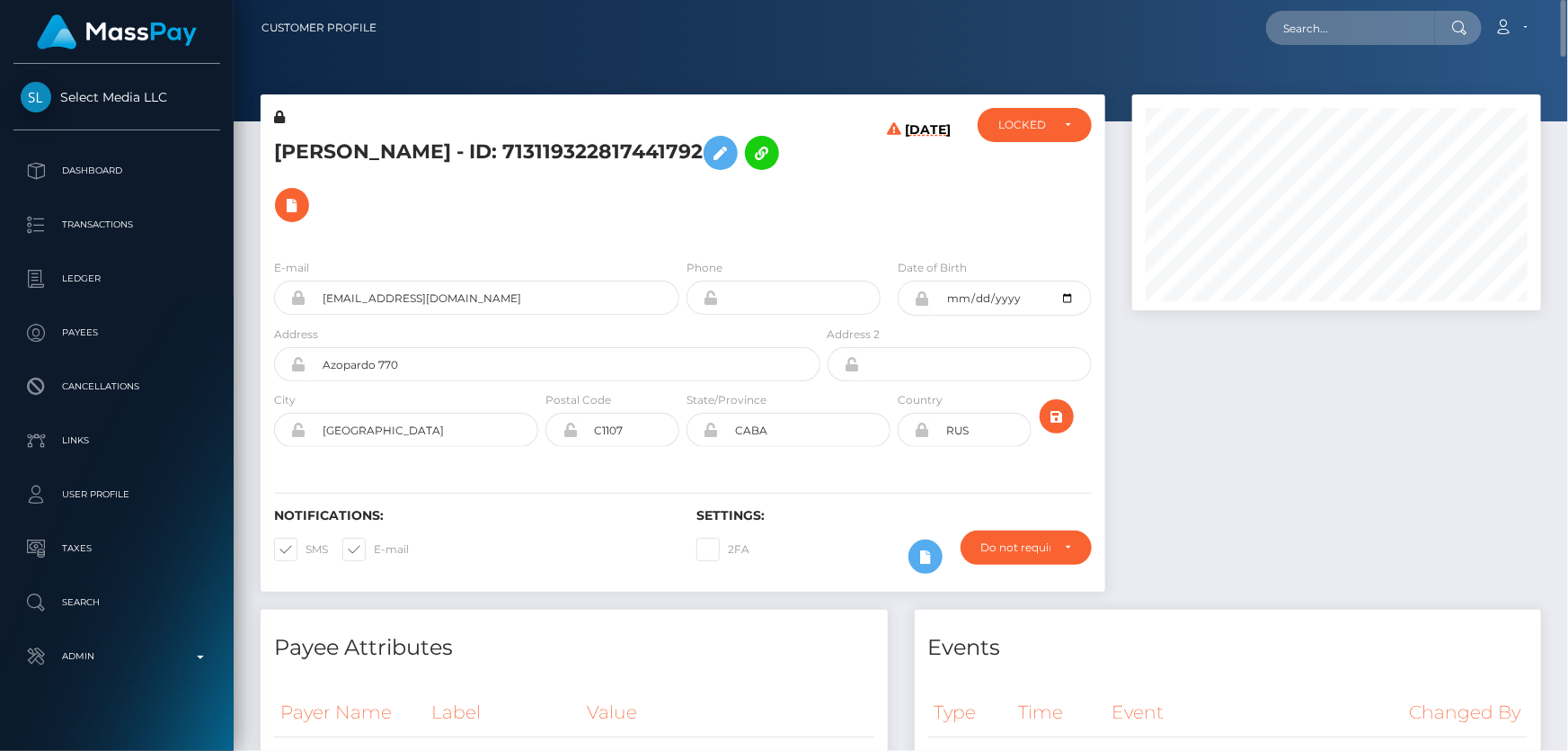
click at [405, 148] on h5 "[PERSON_NAME] - ID: 713119322817441792" at bounding box center [542, 179] width 537 height 104
copy h5 "[PERSON_NAME] - ID: 713119322817441792"
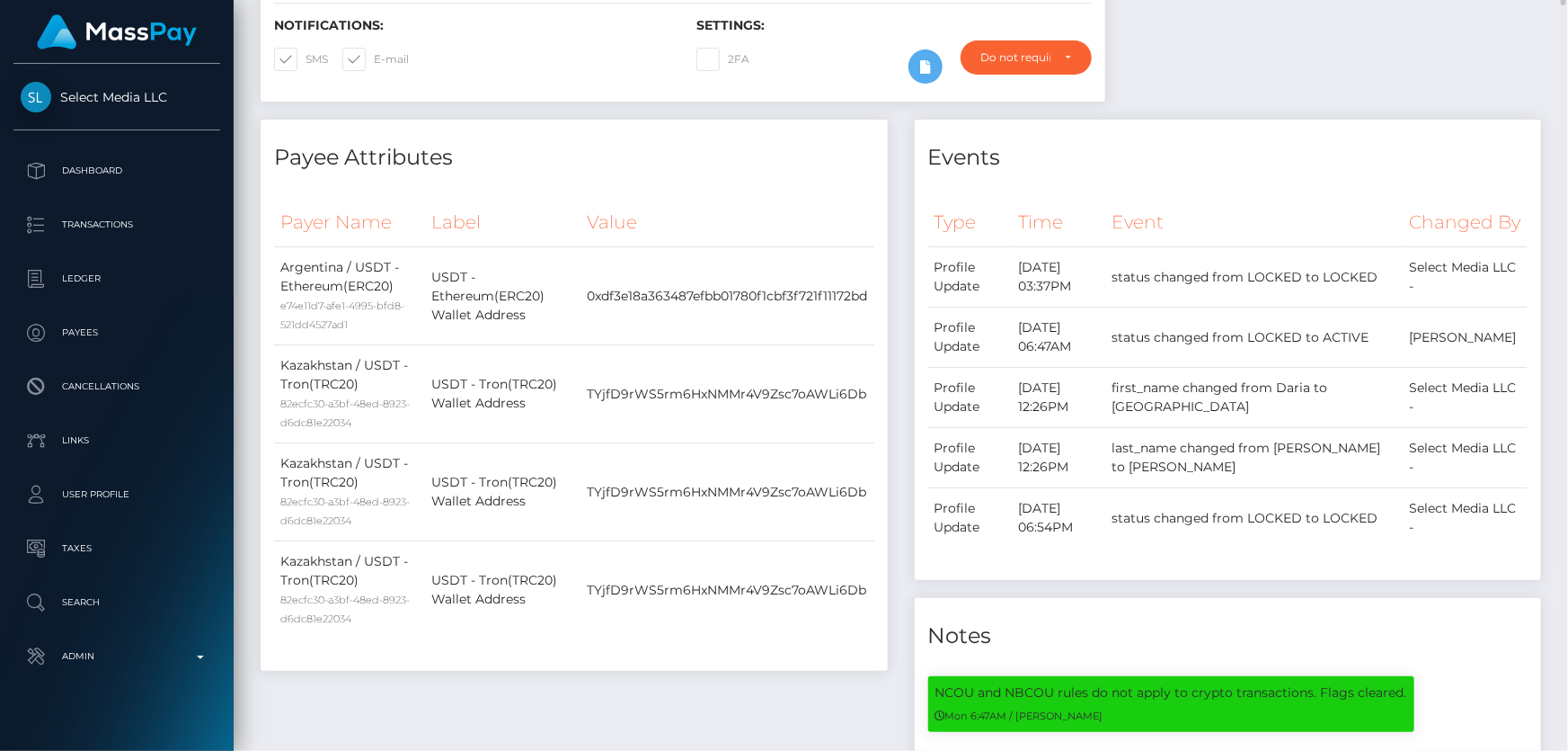
scroll to position [81, 0]
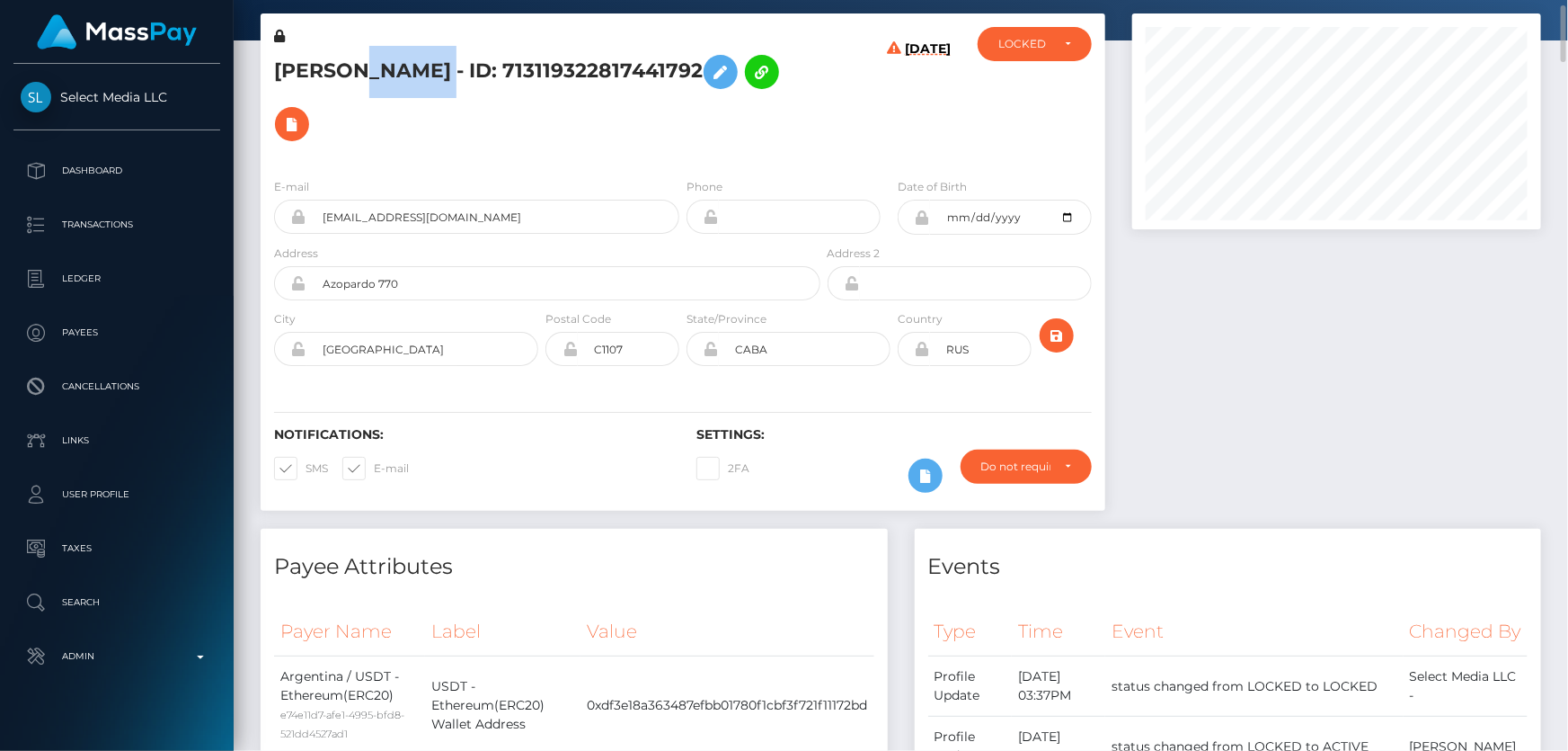
copy h5 "[PERSON_NAME] - ID: 713119322817441792"
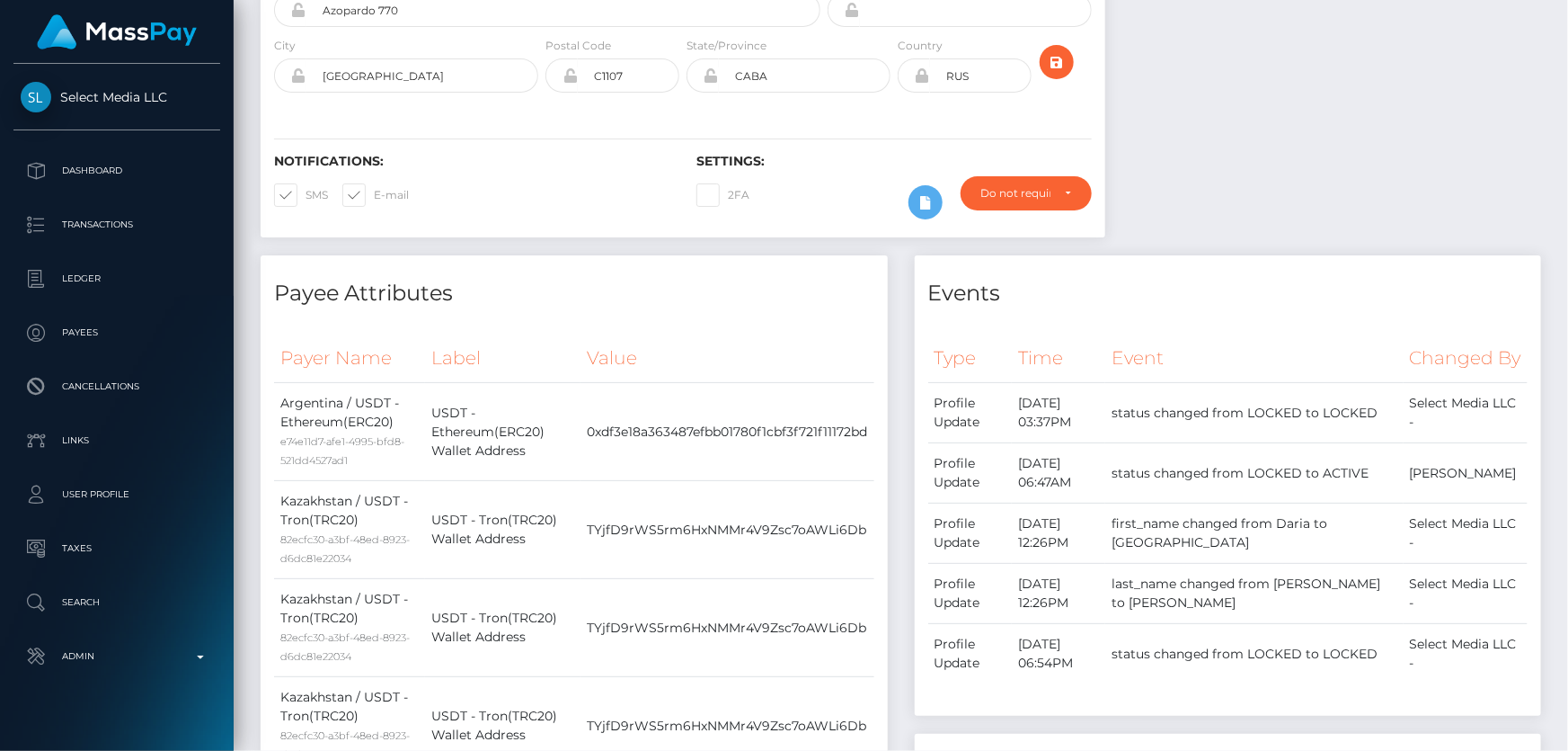
scroll to position [0, 0]
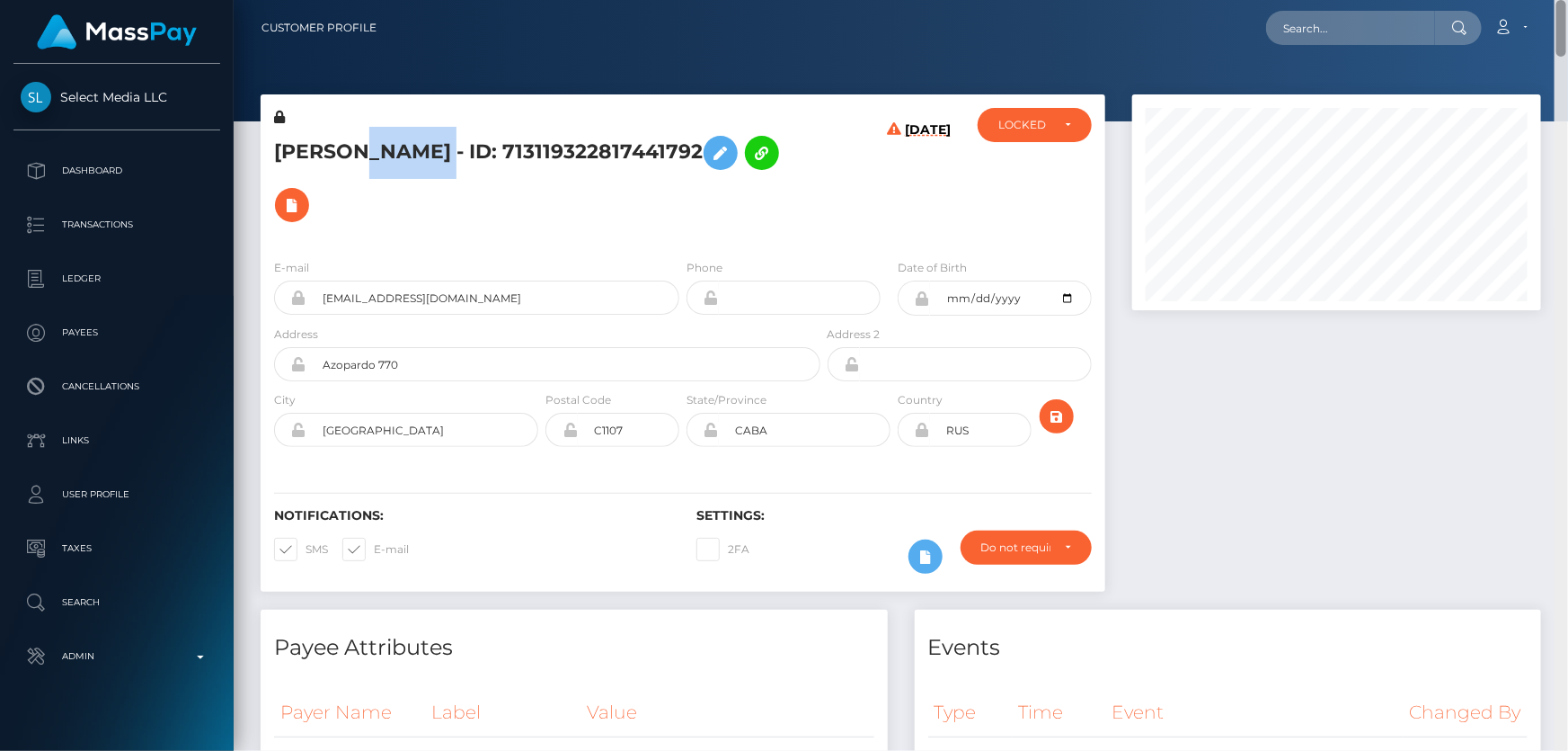
drag, startPoint x: 1558, startPoint y: 591, endPoint x: 1567, endPoint y: -41, distance: 632.1
click at [1567, 0] on html "Select Media LLC Dashboard Transactions Ledger Payees Links Taxes" at bounding box center [784, 375] width 1568 height 751
click at [512, 207] on h5 "[PERSON_NAME] - ID: 713119322817441792" at bounding box center [542, 179] width 537 height 104
click at [455, 149] on h5 "[PERSON_NAME] - ID: 713119322817441792" at bounding box center [542, 179] width 537 height 104
drag, startPoint x: 460, startPoint y: 152, endPoint x: 276, endPoint y: 149, distance: 184.0
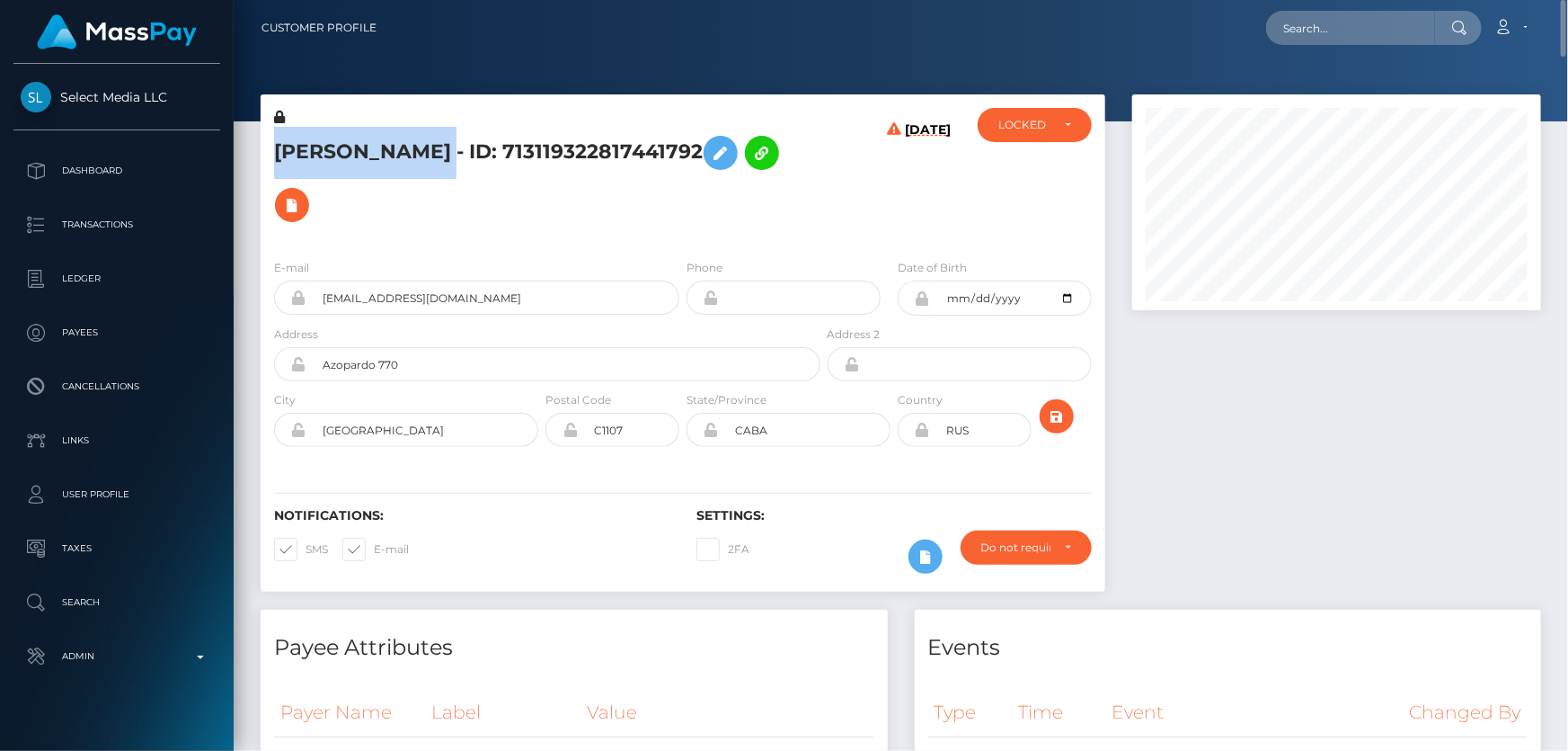
click at [276, 149] on h5 "DARIA MAMCHUR - ID: 713119322817441792" at bounding box center [542, 179] width 537 height 104
copy h5 "DARIA MAMCHUR"
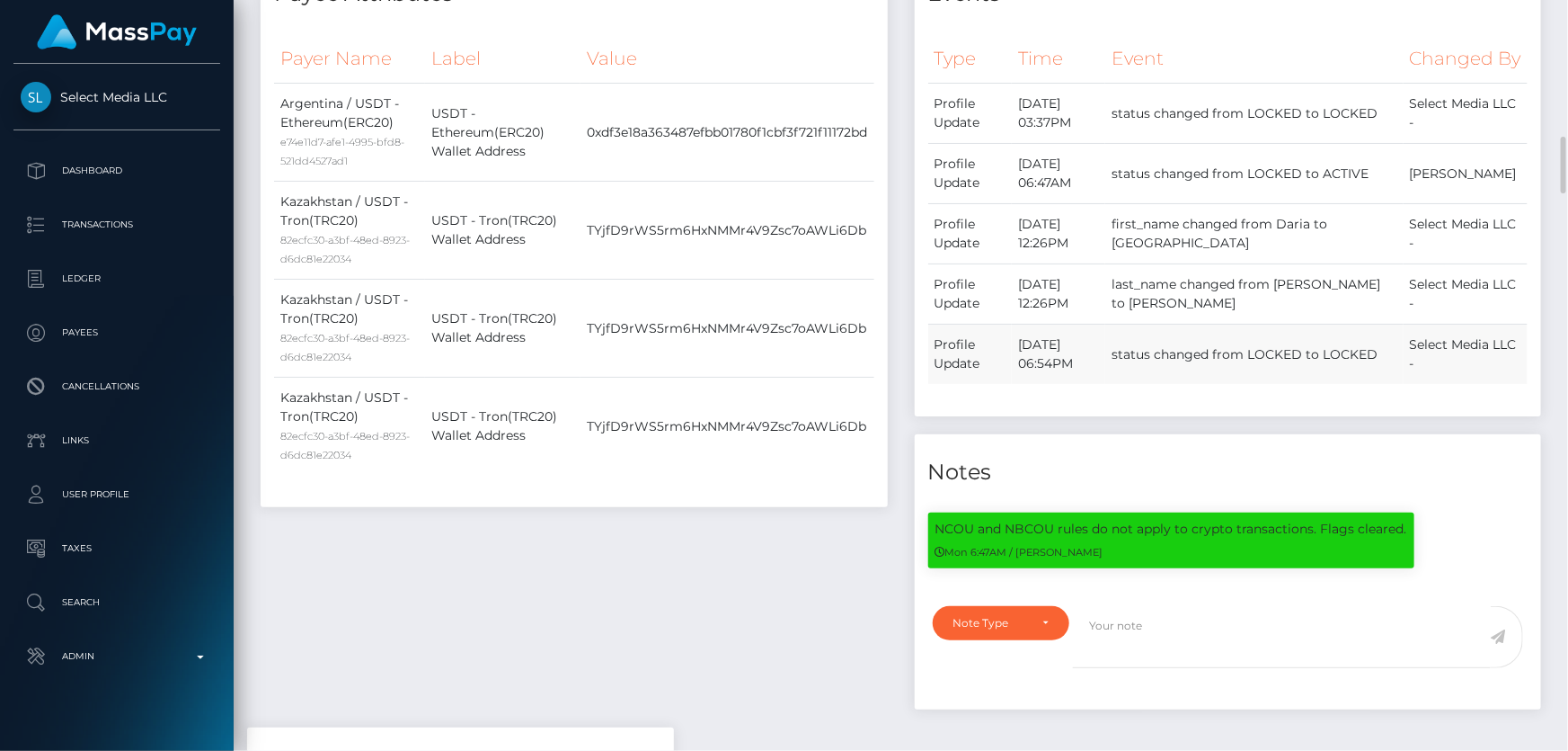
scroll to position [818, 0]
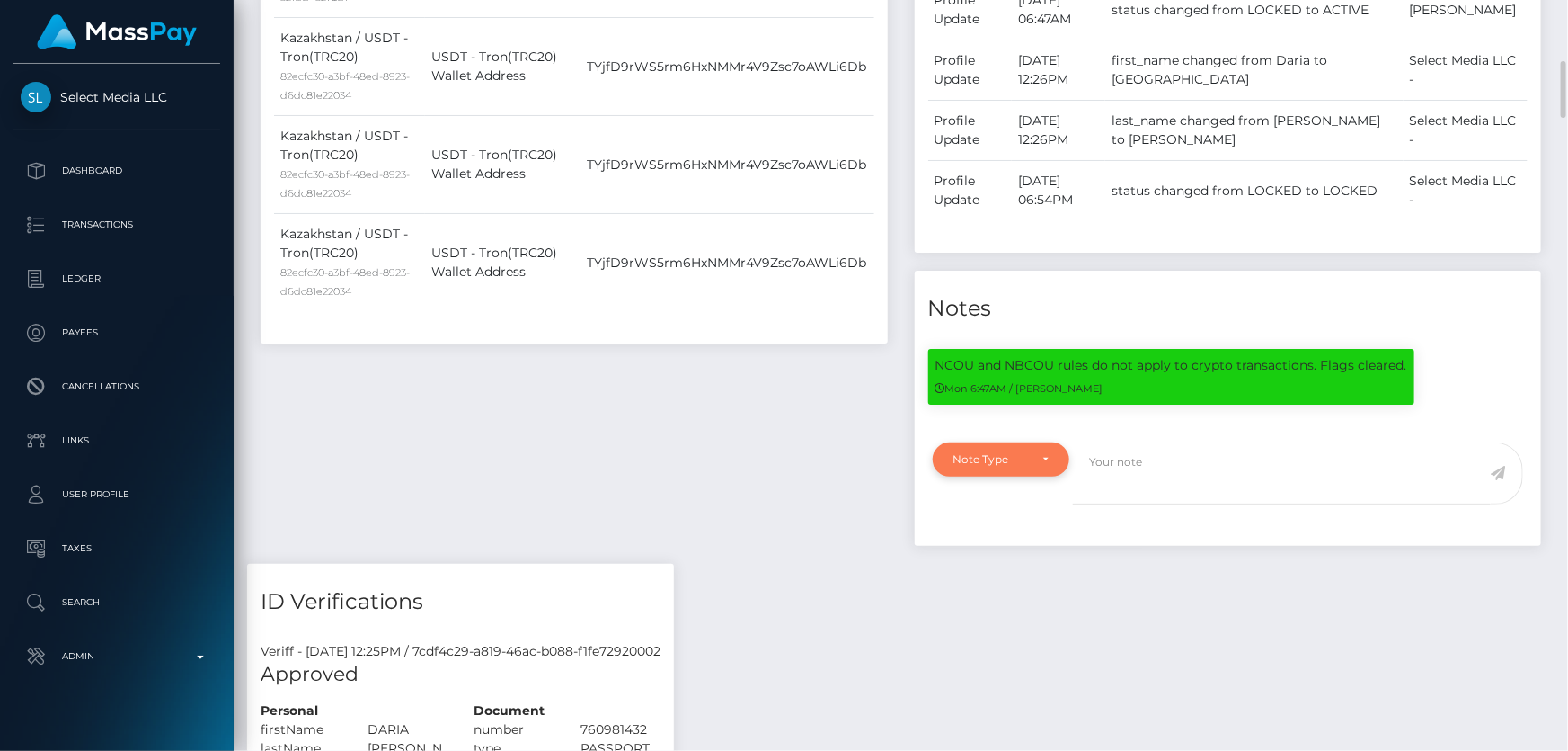
click at [1017, 467] on div "Note Type" at bounding box center [992, 460] width 76 height 14
click at [1026, 600] on link "Clear Compliance" at bounding box center [1002, 583] width 139 height 33
select select "CLEAR_COMPLIANCE"
click at [1217, 485] on textarea at bounding box center [1282, 473] width 418 height 62
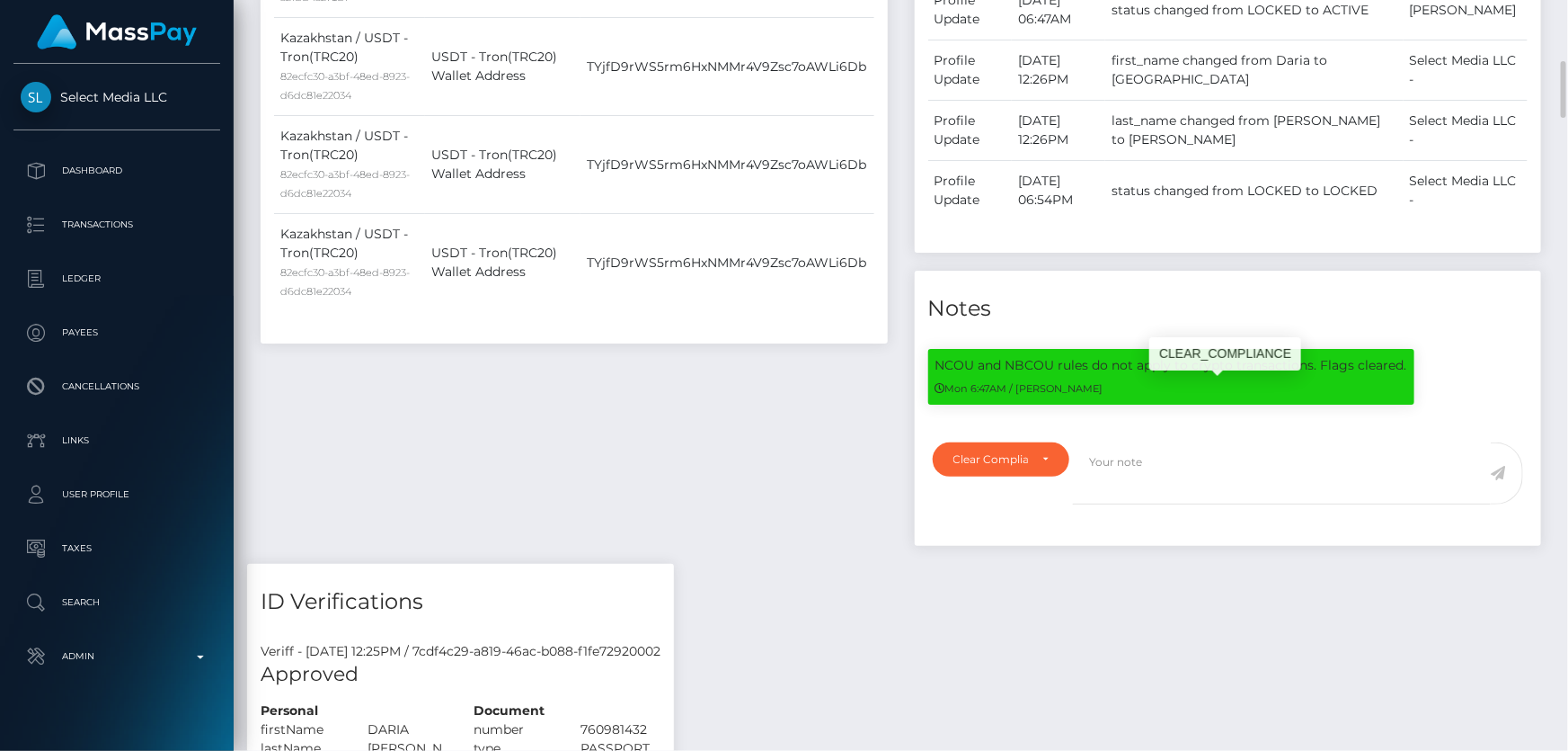
drag, startPoint x: 940, startPoint y: 382, endPoint x: 1416, endPoint y: 392, distance: 476.1
click at [1416, 392] on div "NCOU and NBCOU rules do not apply to crypto transactions. Flags cleared. Mon 6:…" at bounding box center [1172, 386] width 513 height 74
copy div "NCOU and NBCOU rules do not apply to crypto transactions. Flags cleared. Mon 6:…"
paste textarea "NCOU and NBCOU rules do not apply to crypto transactions. Flags cleared. Mon 6:…"
click at [1245, 492] on textarea "NCOU and NBCOU rules do not apply to crypto transactions. Flags cleared. Mon 6:…" at bounding box center [1282, 473] width 418 height 62
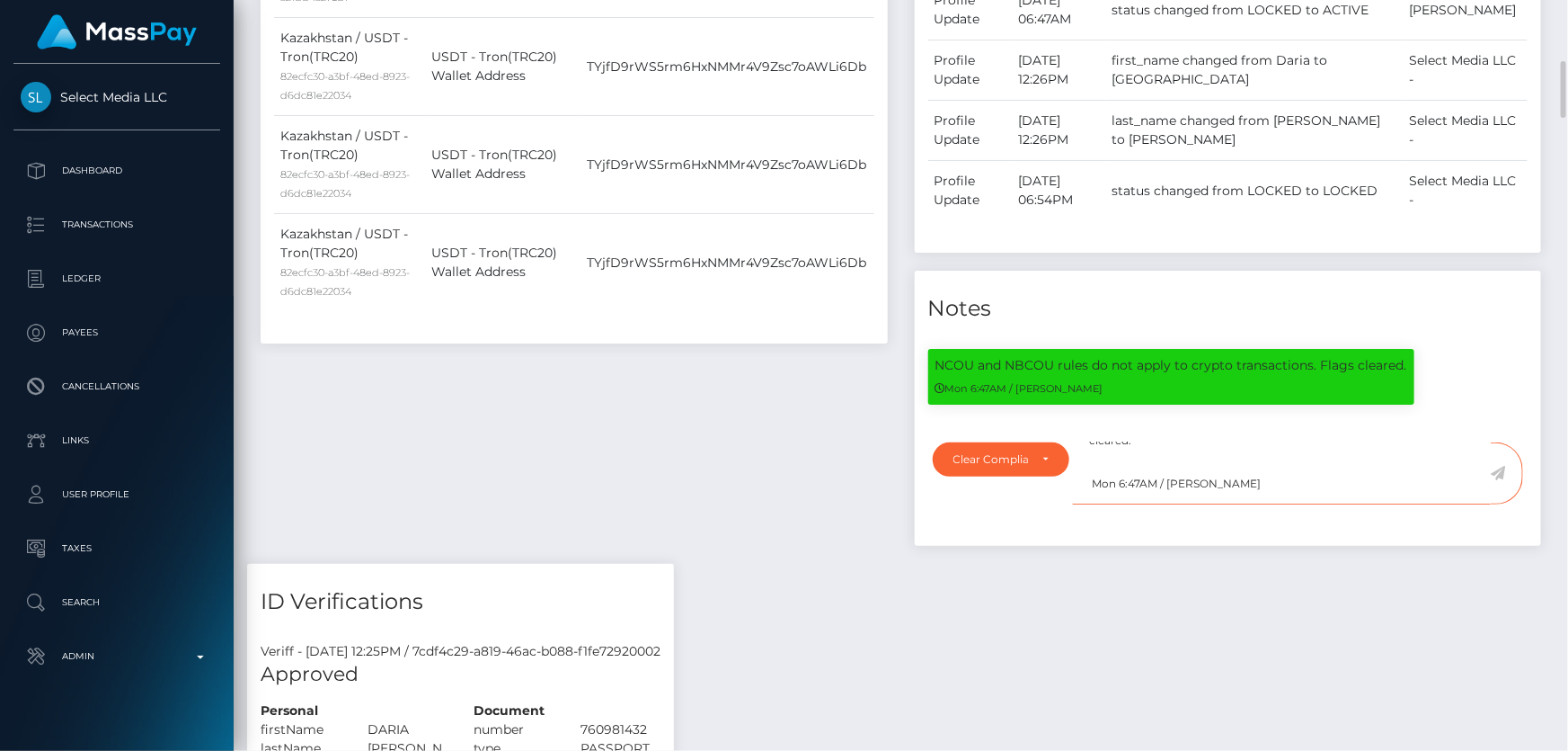
drag, startPoint x: 1285, startPoint y: 521, endPoint x: 1065, endPoint y: 523, distance: 220.0
click at [1065, 523] on div "Note Type Compliance Clear Compliance General Clear Compliance Note Type Compli…" at bounding box center [1229, 484] width 619 height 84
type textarea "NCOU and NBCOU rules do not apply to crypto transactions. Flags cleared."
click at [1496, 480] on icon at bounding box center [1498, 473] width 15 height 14
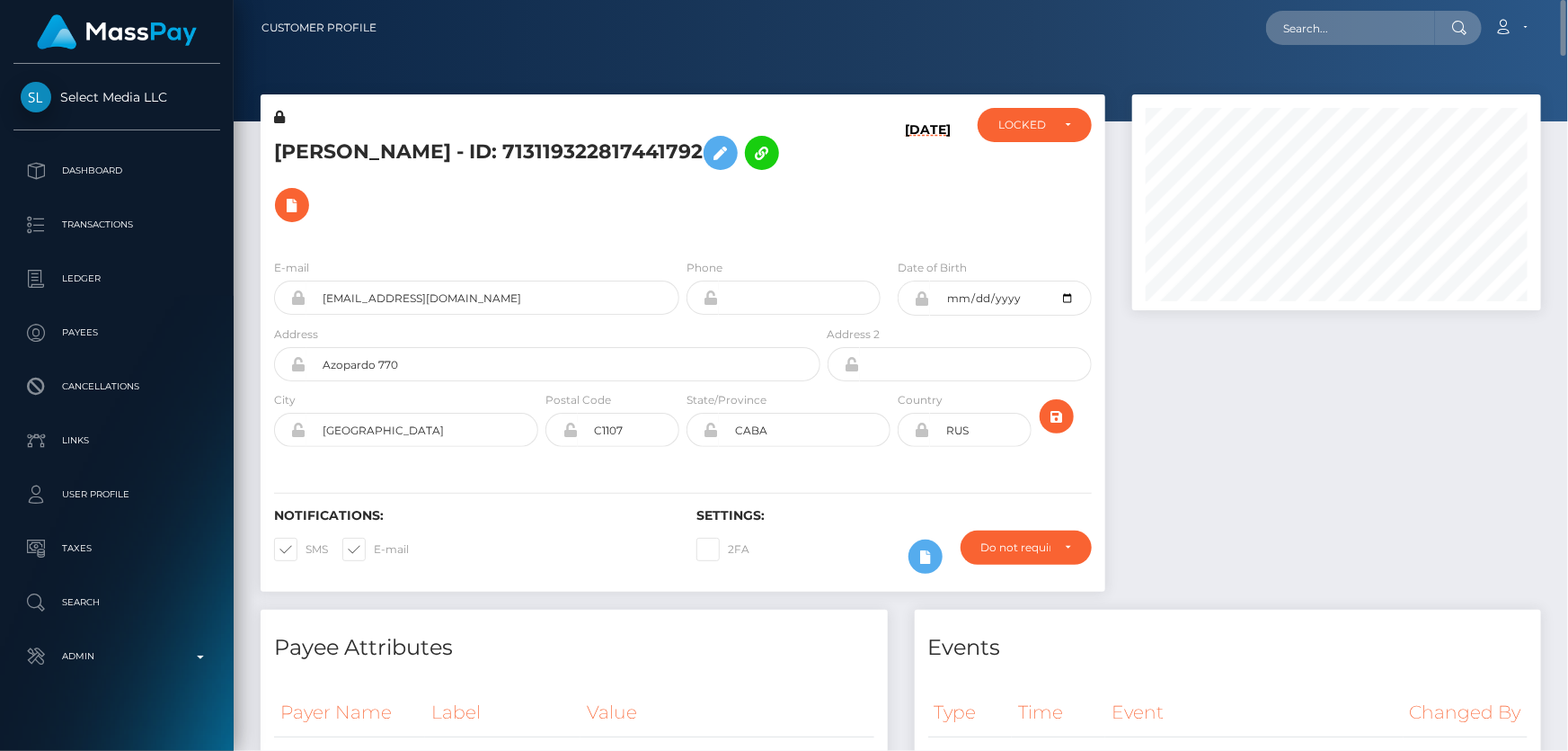
click at [1025, 144] on div "ACTIVE DEACTIVE CLOSED LOCKED LOCKED" at bounding box center [1035, 176] width 141 height 137
click at [1022, 134] on div "LOCKED" at bounding box center [1035, 125] width 114 height 34
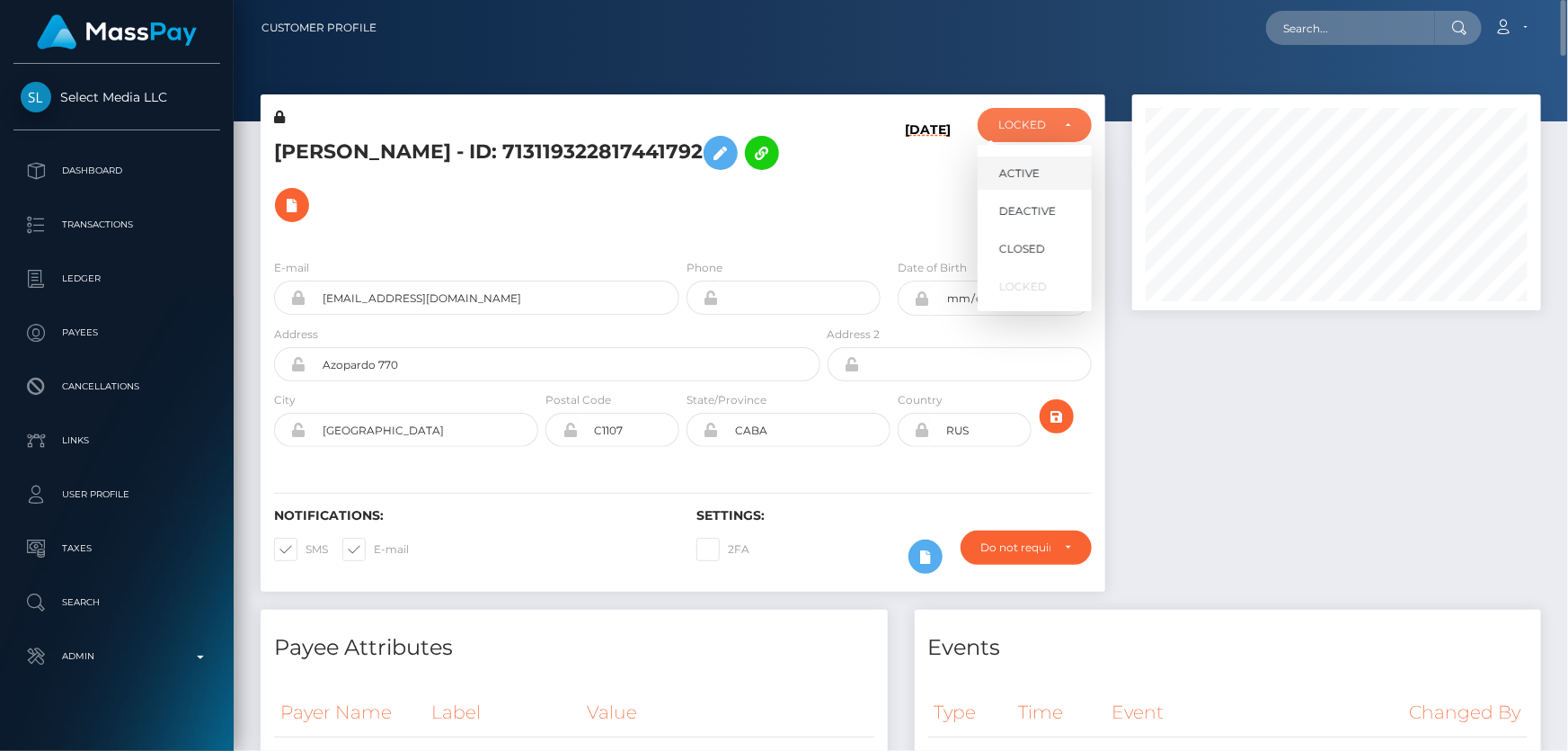
click at [1042, 176] on link "ACTIVE" at bounding box center [1035, 173] width 114 height 33
select select "ACTIVE"
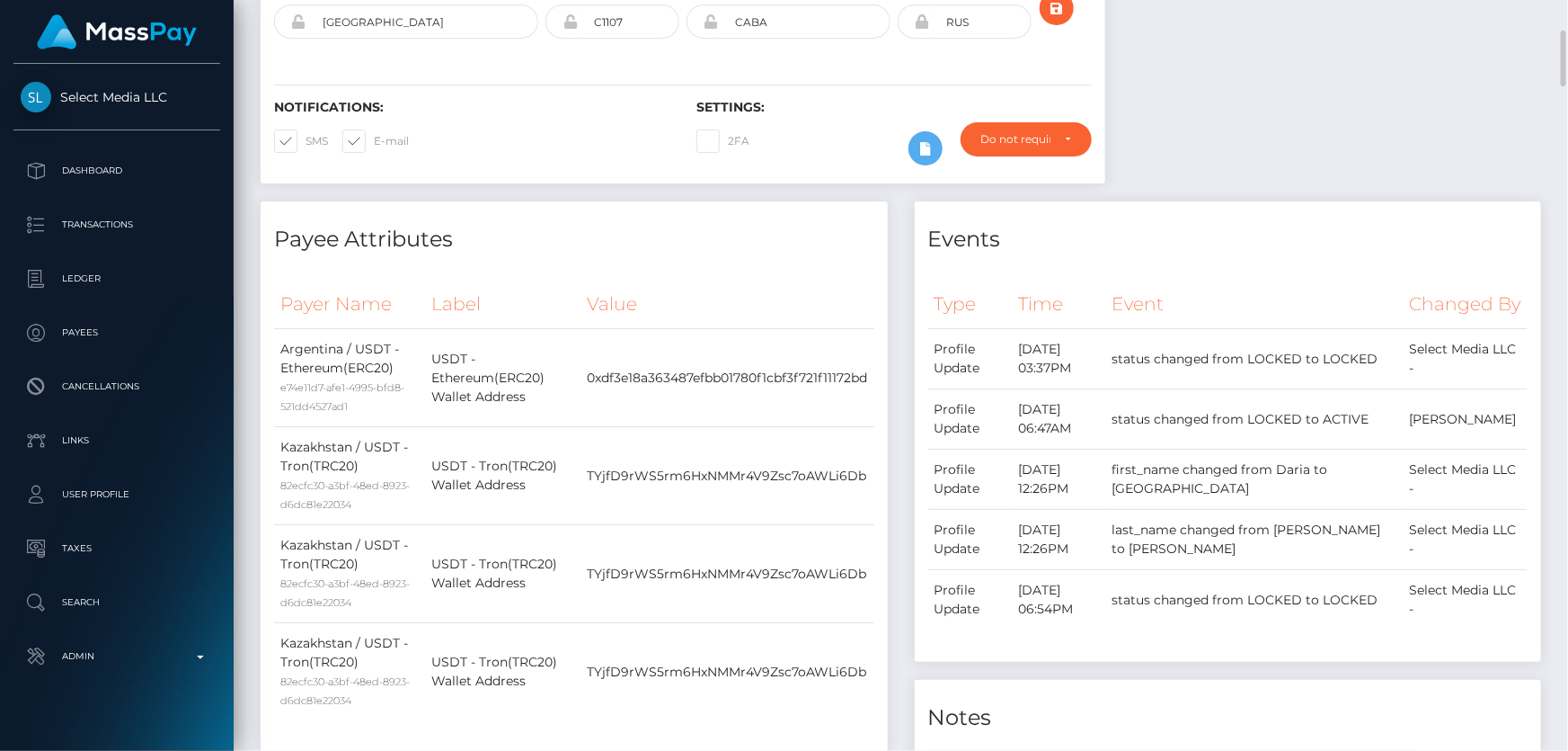
scroll to position [0, 0]
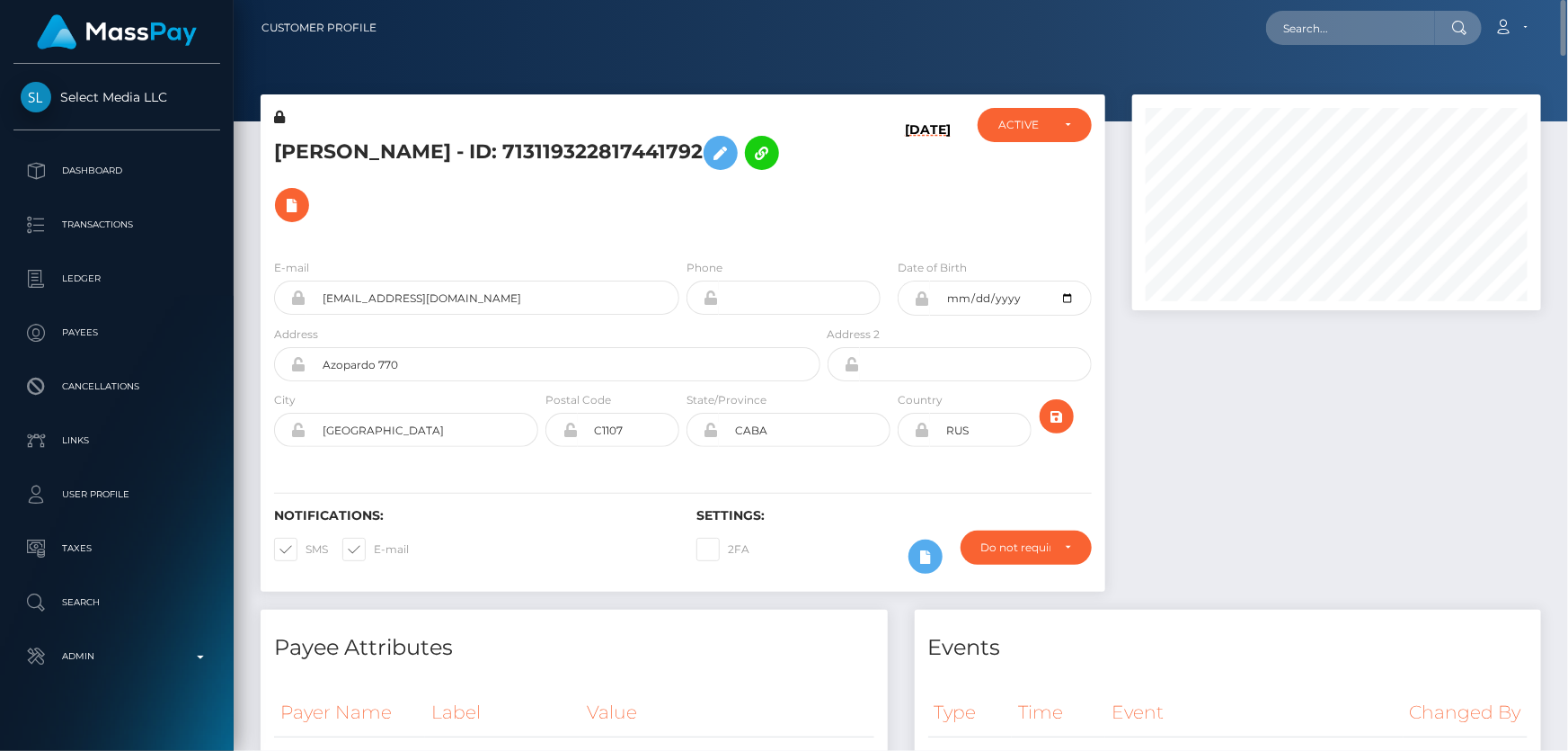
click at [925, 431] on icon at bounding box center [922, 430] width 15 height 14
drag, startPoint x: 991, startPoint y: 425, endPoint x: 892, endPoint y: 431, distance: 99.2
click at [896, 429] on div "Country RUS" at bounding box center [965, 423] width 141 height 66
type input "ARG"
click at [1052, 422] on icon "submit" at bounding box center [1057, 416] width 22 height 22
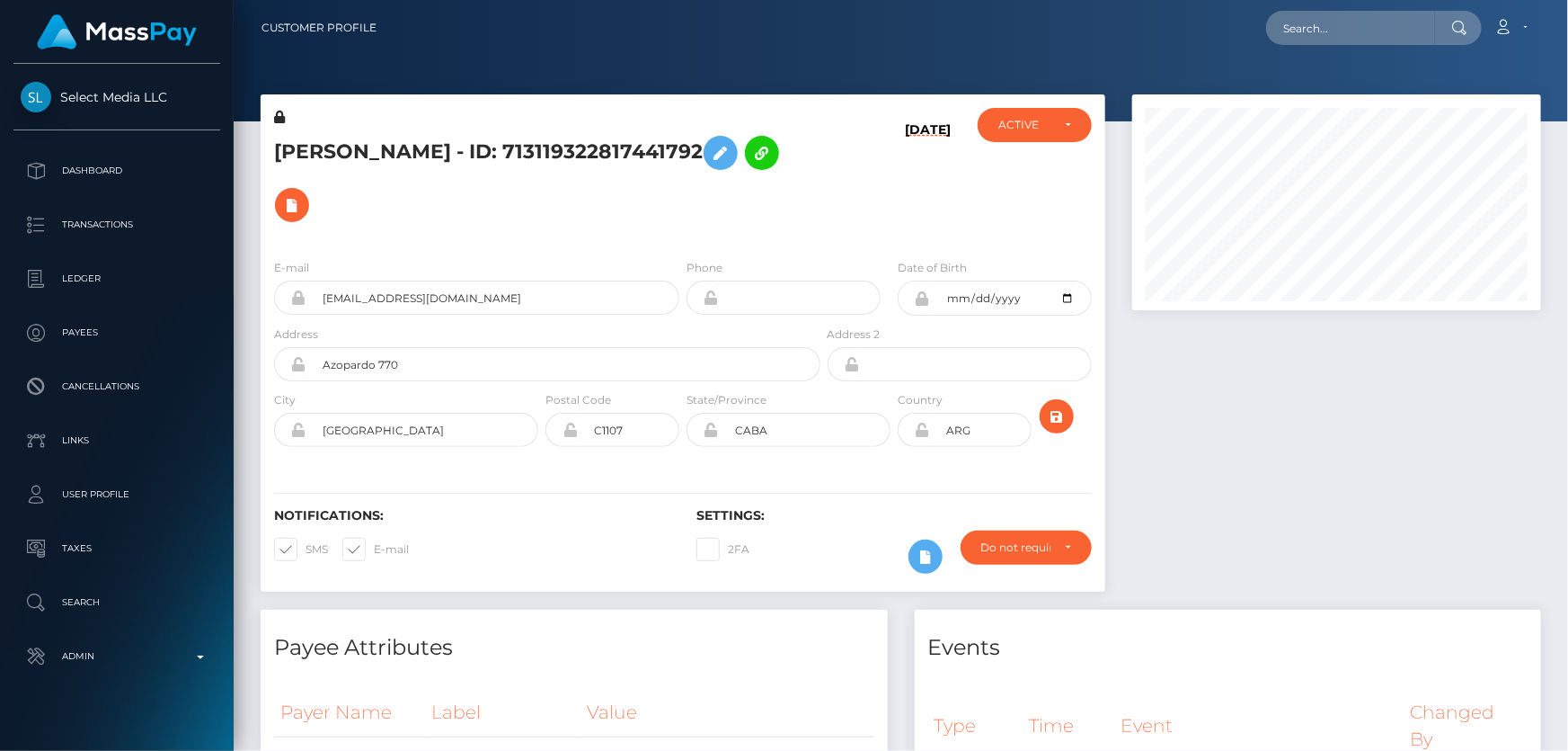
scroll to position [216, 408]
click at [923, 431] on icon at bounding box center [922, 430] width 15 height 14
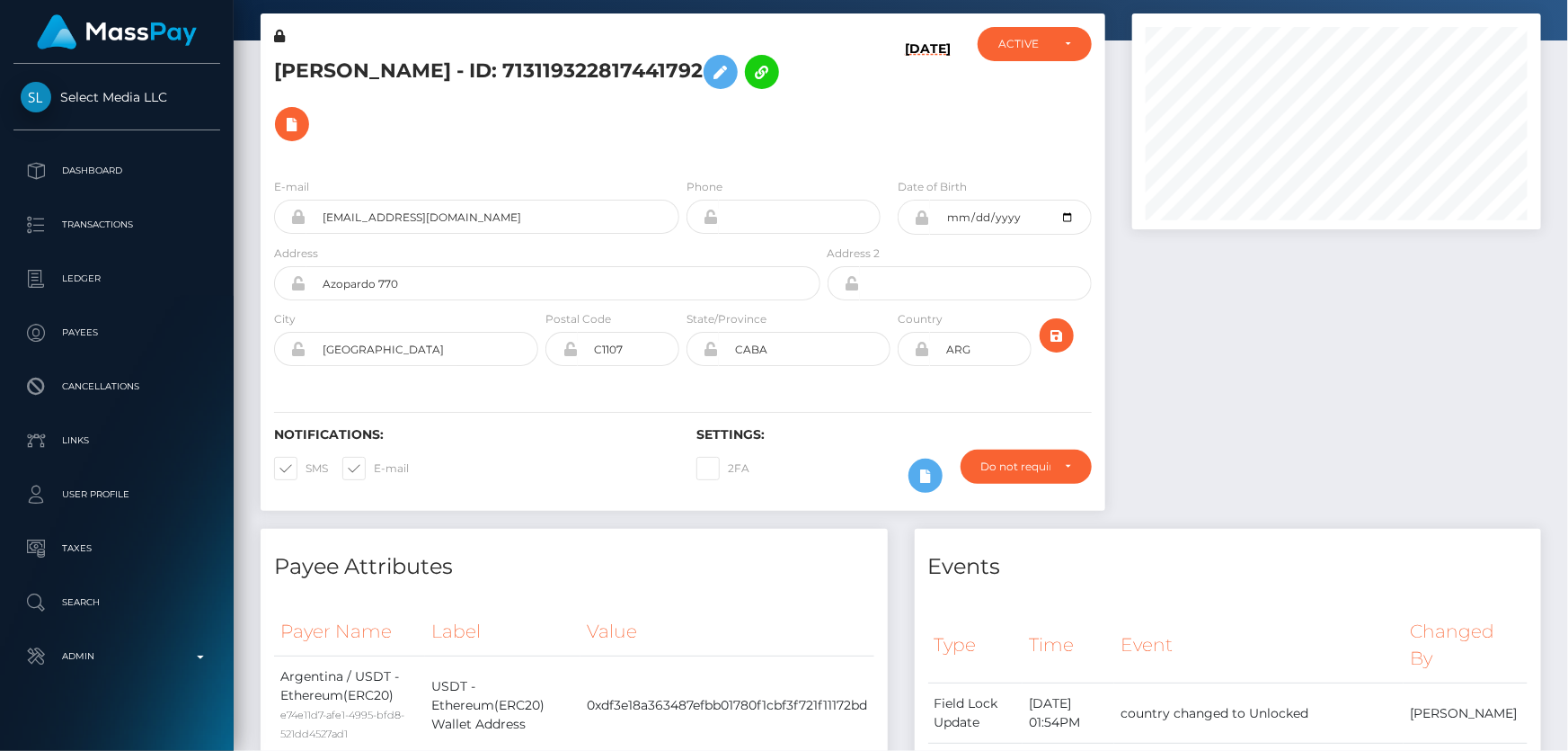
scroll to position [0, 0]
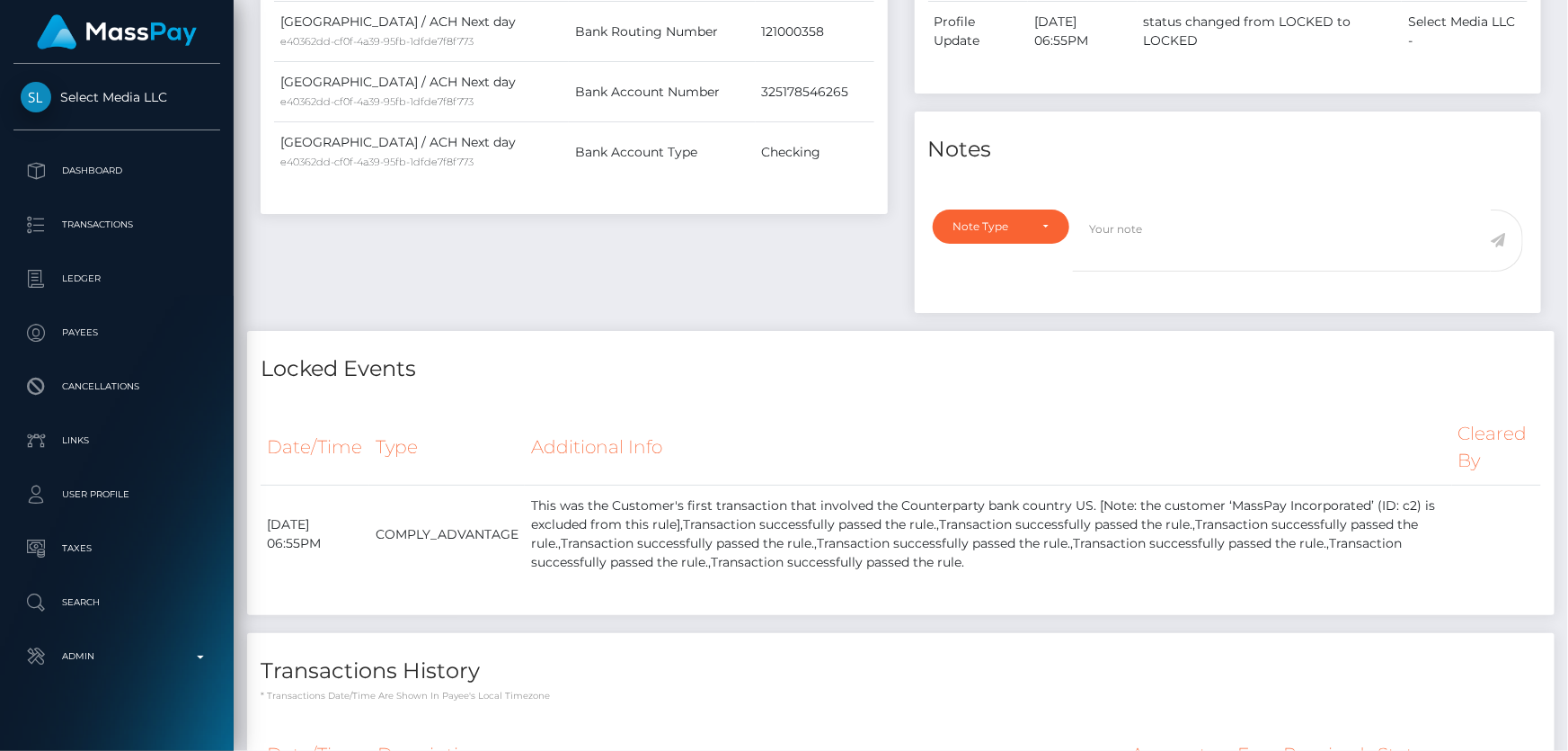
scroll to position [572, 0]
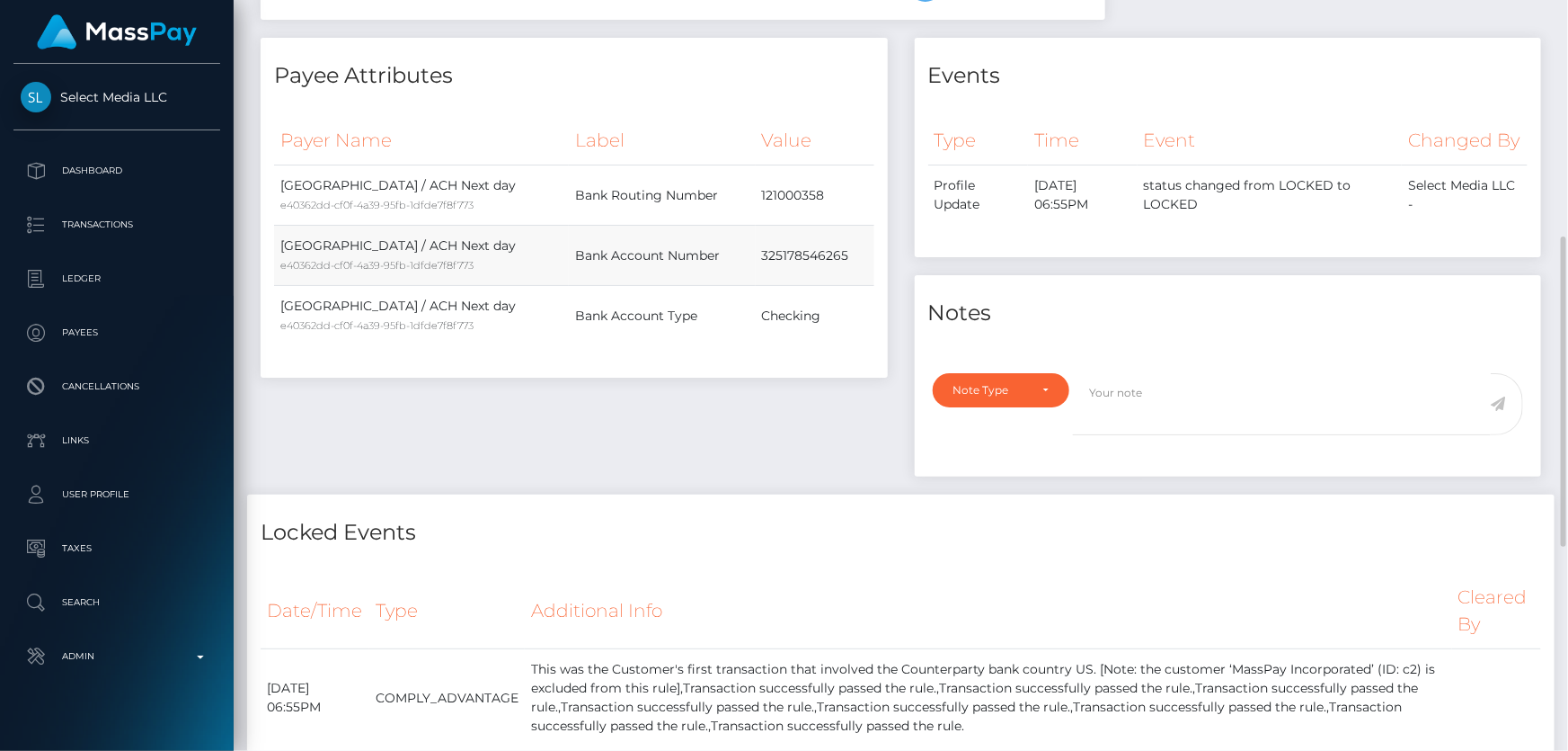
click at [778, 252] on td "325178546265" at bounding box center [815, 255] width 119 height 60
copy td "325178546265"
click at [966, 398] on div "Note Type" at bounding box center [992, 390] width 76 height 14
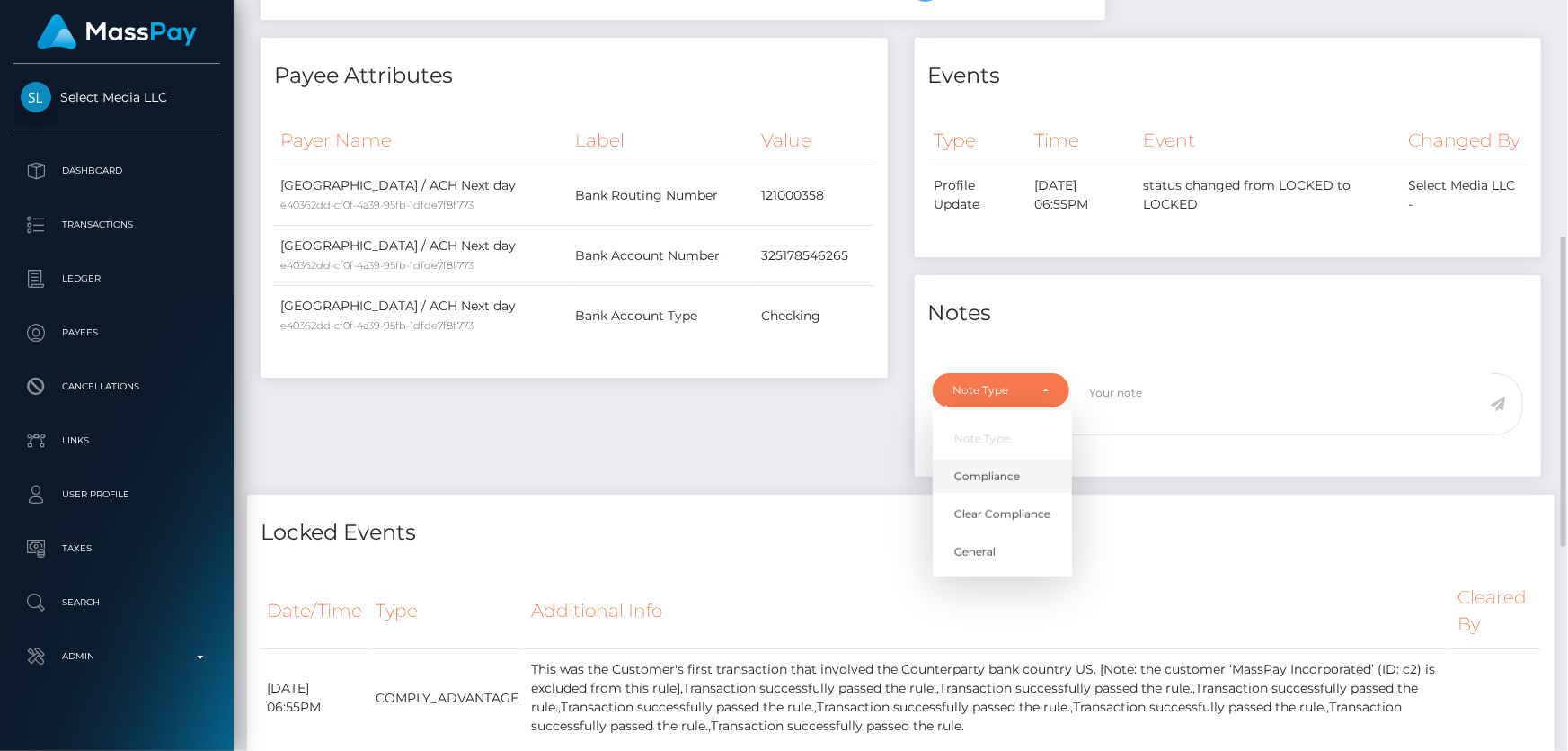
click at [1018, 485] on span "Compliance" at bounding box center [987, 477] width 66 height 16
select select "COMPLIANCE"
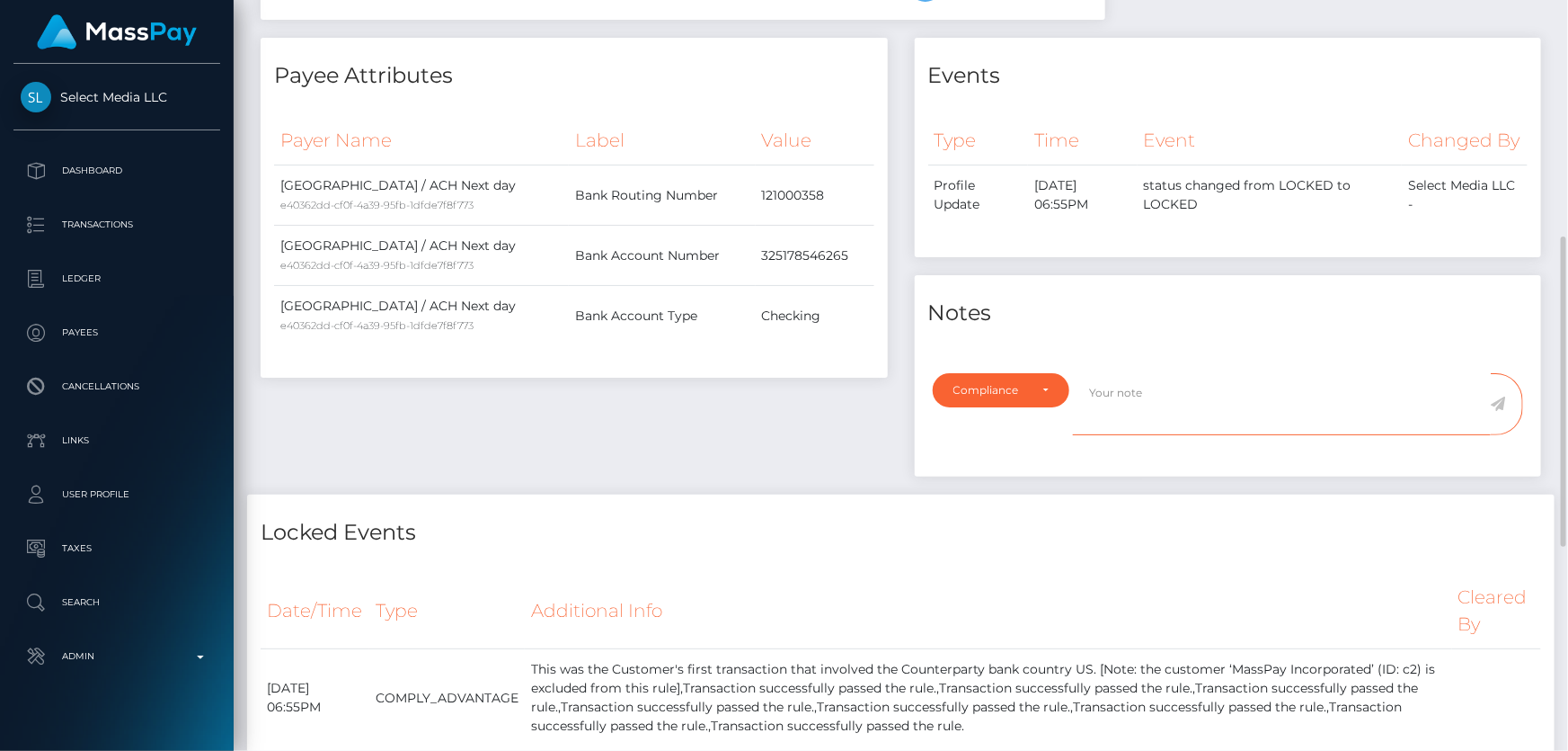
click at [1169, 424] on textarea at bounding box center [1282, 404] width 418 height 62
paste textarea "325178546265"
type textarea "Bank statement for the account: 325178546265 required."
click at [1500, 411] on icon at bounding box center [1498, 404] width 15 height 14
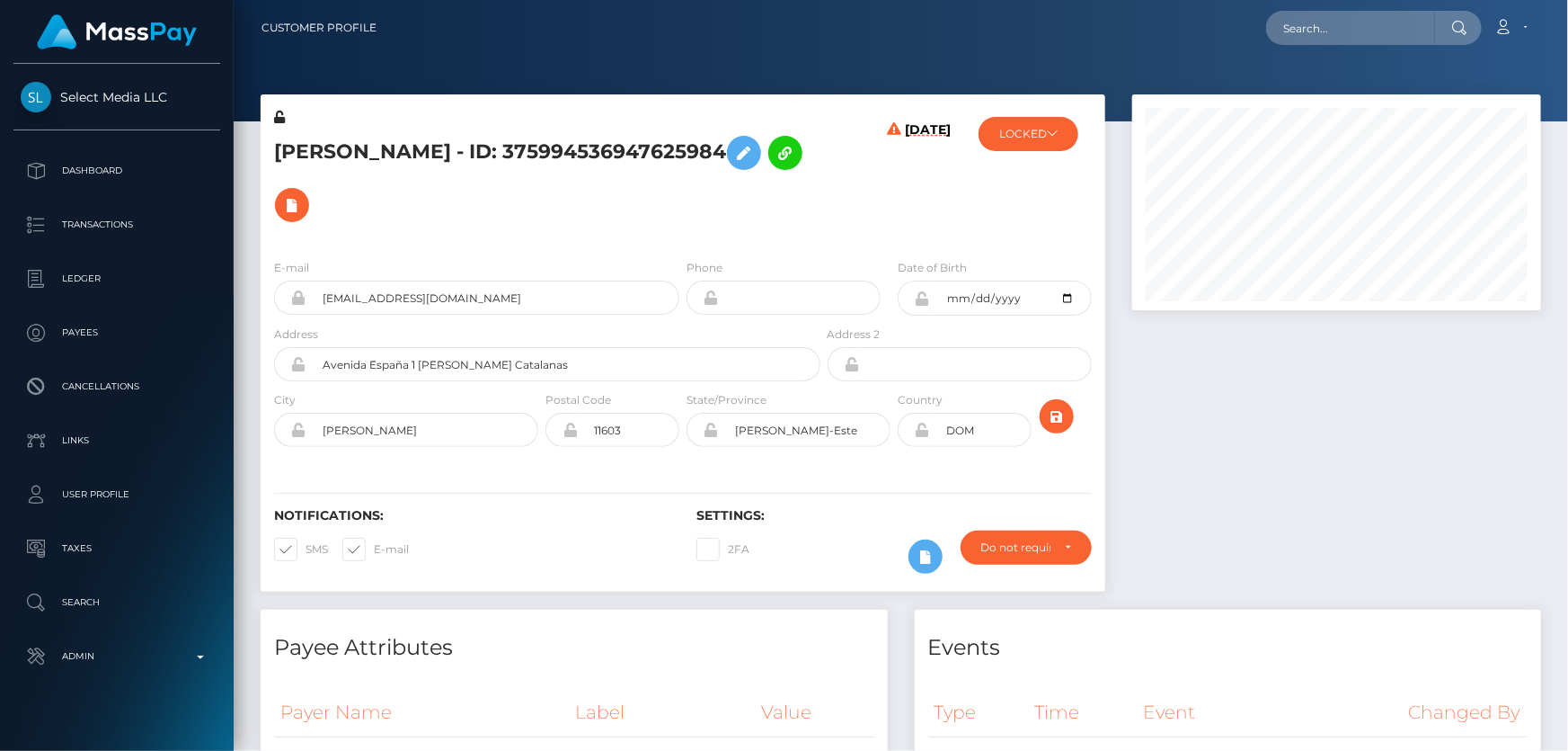
scroll to position [216, 408]
click at [1057, 136] on icon at bounding box center [1053, 133] width 11 height 11
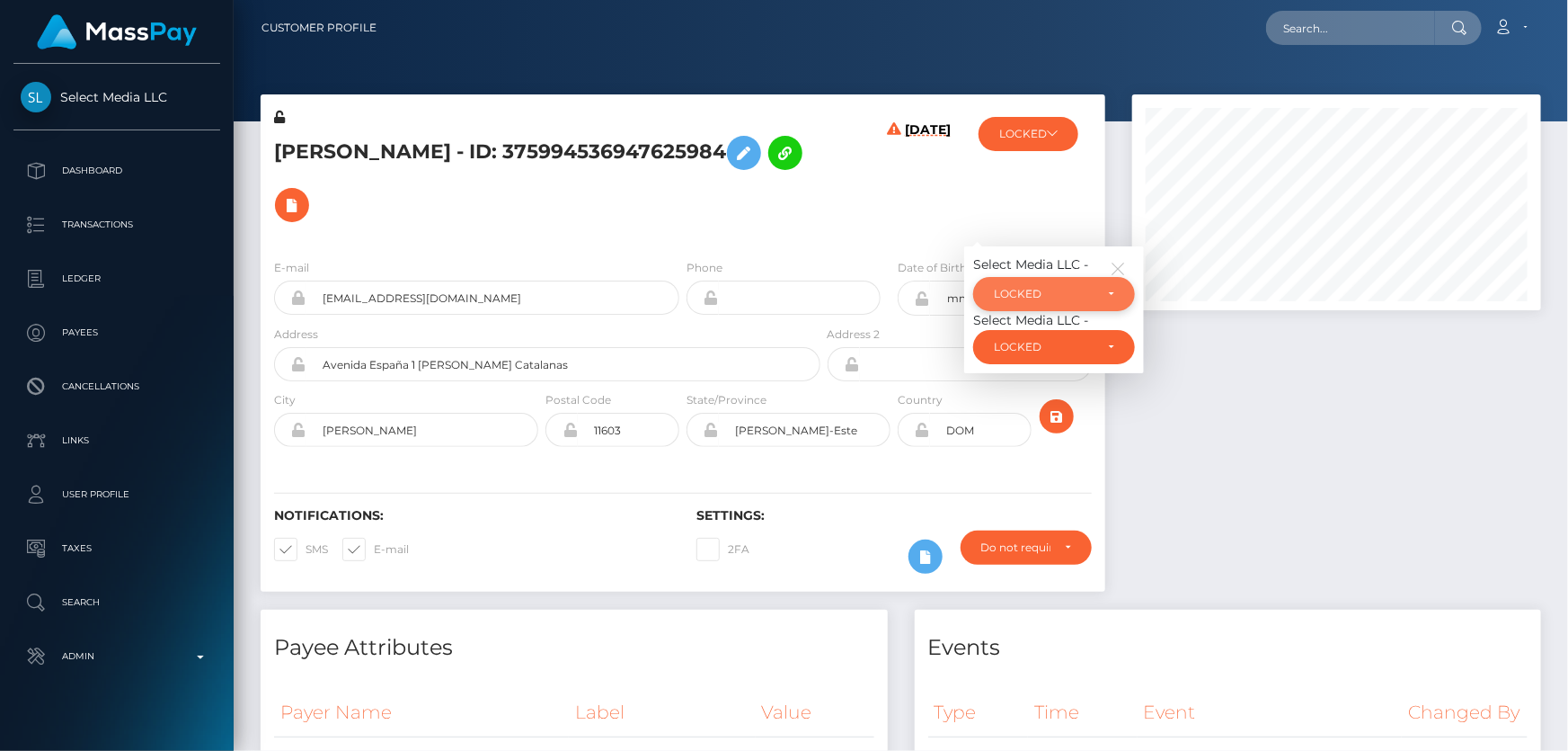
click at [1070, 289] on div "LOCKED" at bounding box center [1044, 294] width 100 height 14
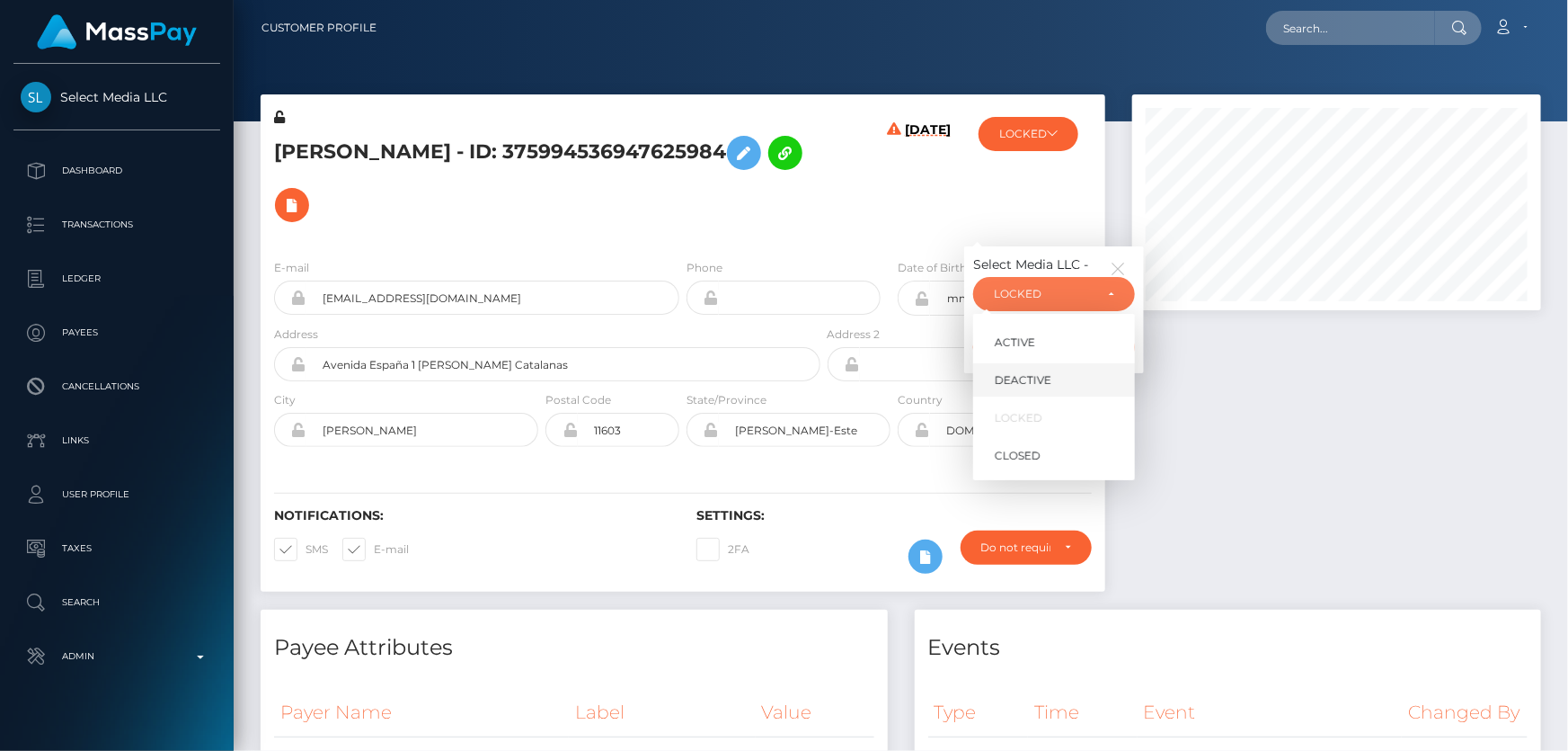
click at [1047, 374] on span "DEACTIVE" at bounding box center [1023, 380] width 57 height 16
select select "DEACTIVE"
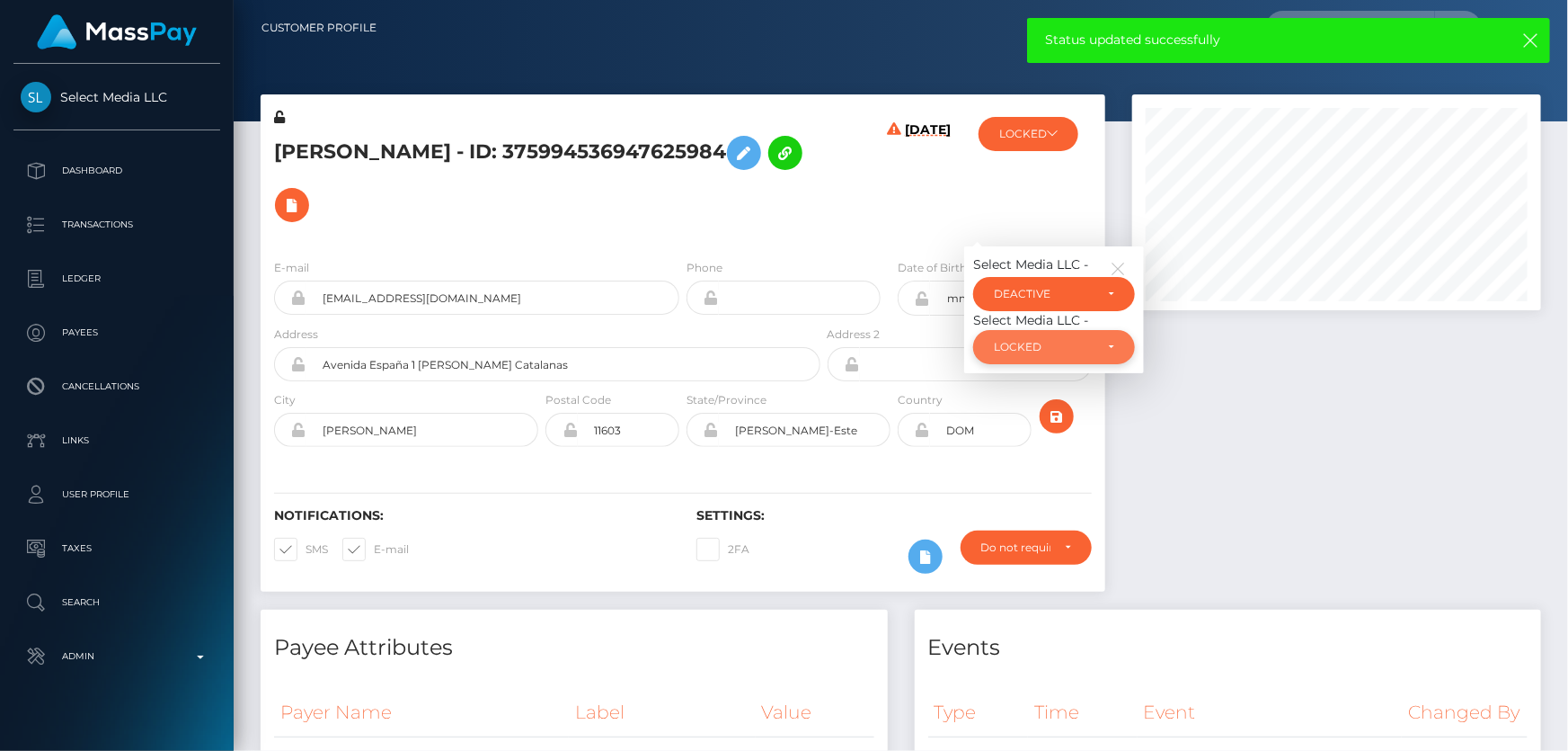
click at [1082, 351] on div "LOCKED" at bounding box center [1044, 347] width 100 height 14
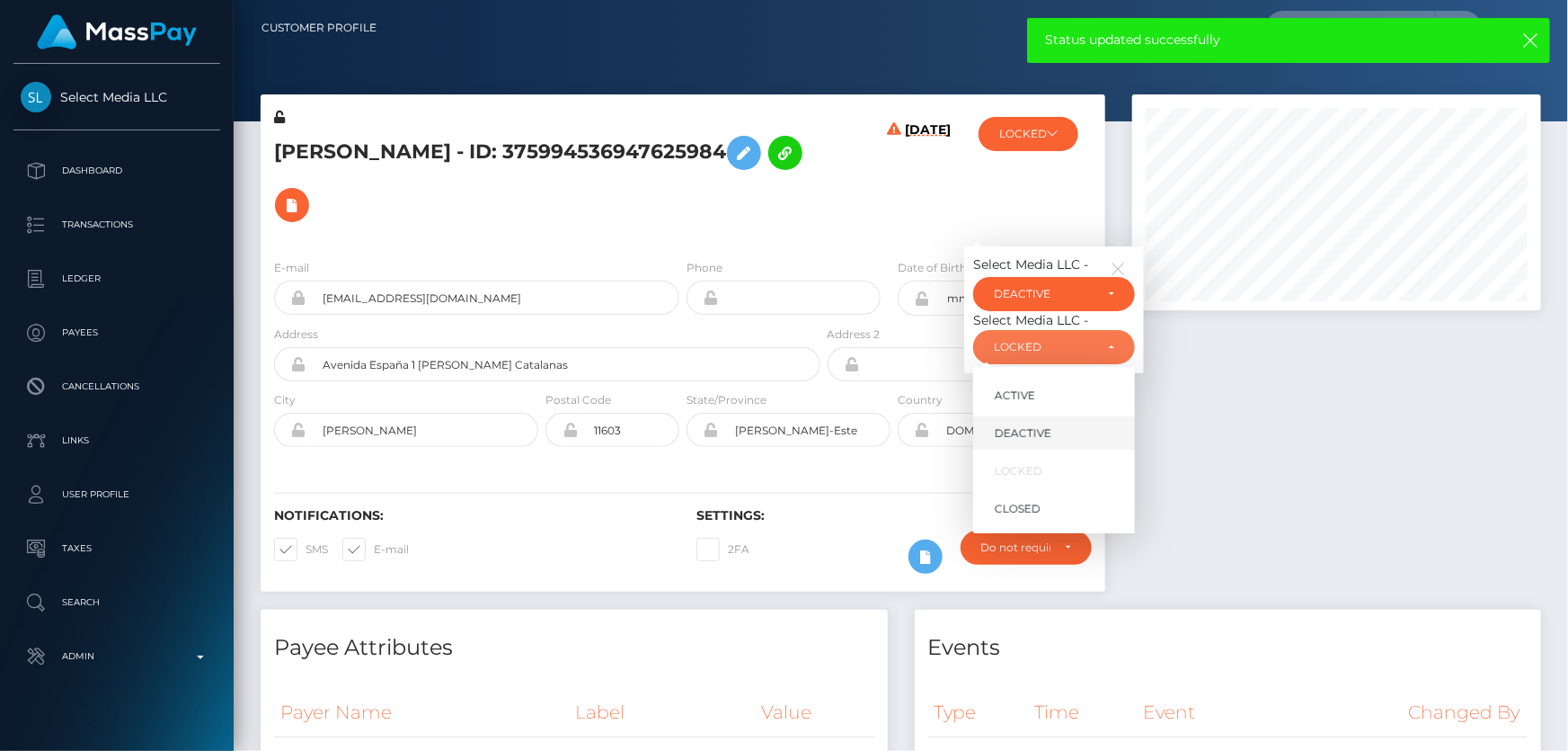
click at [1053, 433] on link "DEACTIVE" at bounding box center [1055, 434] width 162 height 33
select select "DEACTIVE"
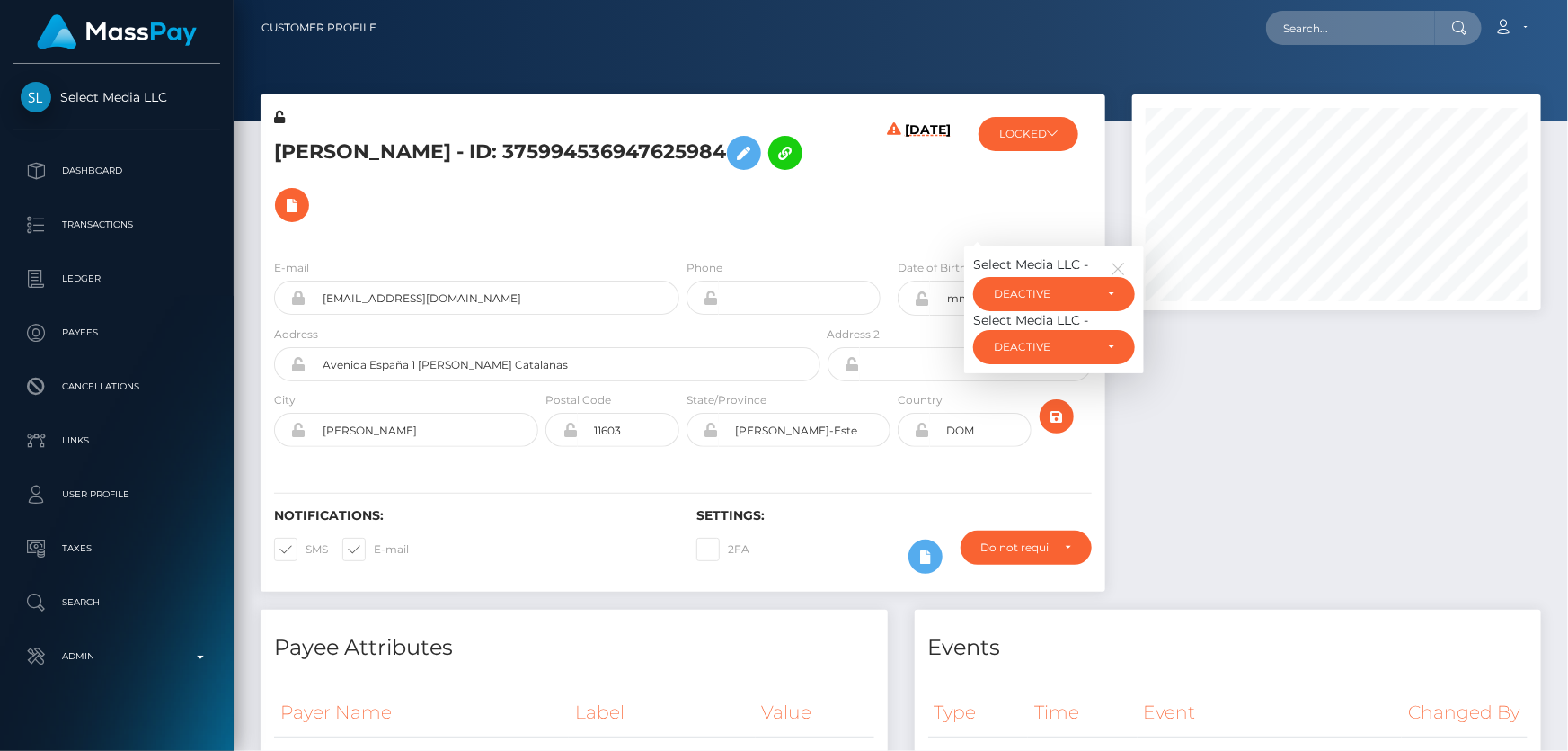
click at [402, 146] on h5 "[PERSON_NAME] - ID: 375994536947625984" at bounding box center [542, 179] width 537 height 104
copy h5 "[PERSON_NAME] - ID: 375994536947625984"
click at [1315, 567] on div at bounding box center [1337, 352] width 436 height 515
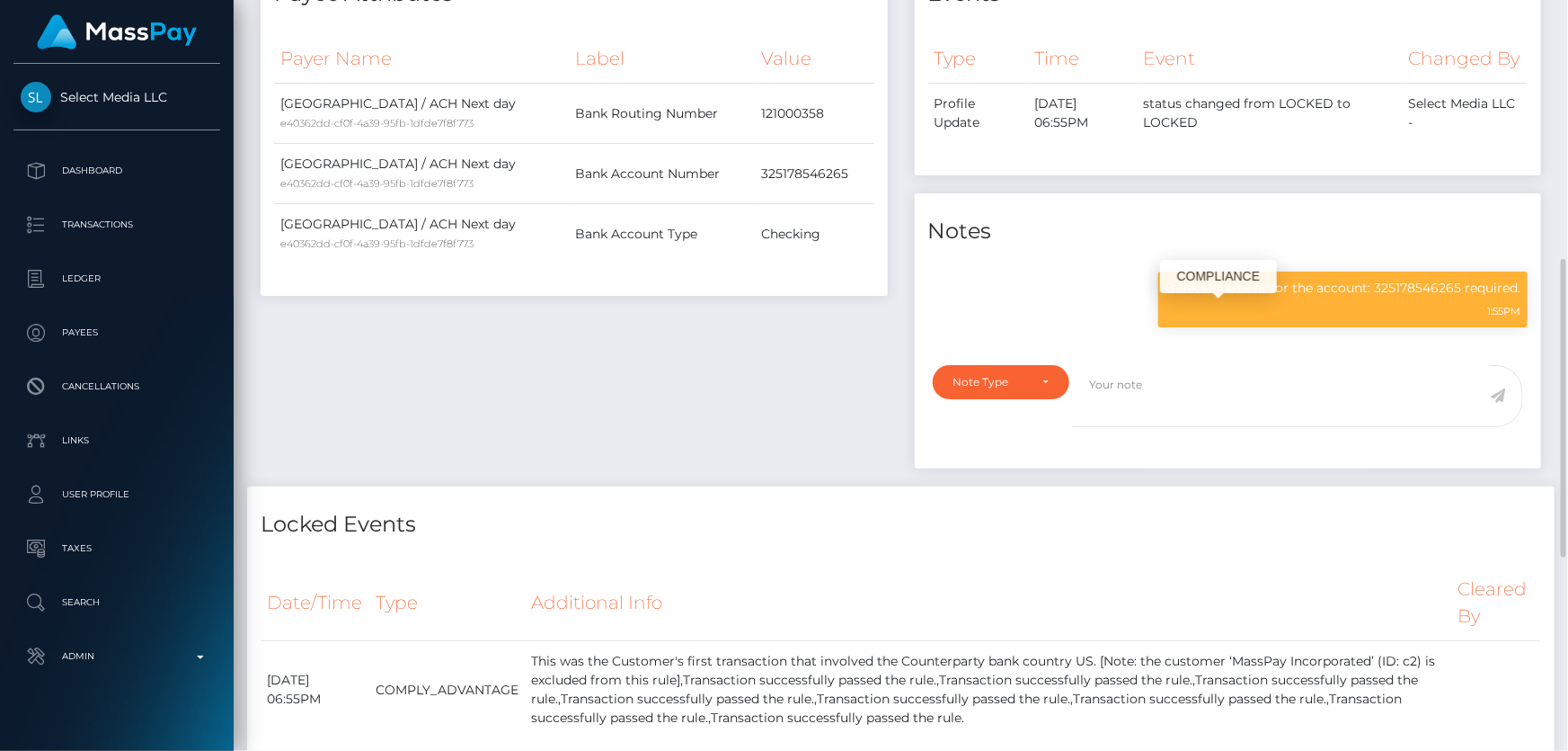
click at [1266, 298] on p "Bank statement for the account: 325178546265 required." at bounding box center [1343, 288] width 355 height 19
copy div "Bank statement for the account: 325178546265 required."
click at [667, 410] on div "Payee Attributes Payer Name Label Value United States / ACH Next day e40362dd-c…" at bounding box center [575, 221] width 655 height 531
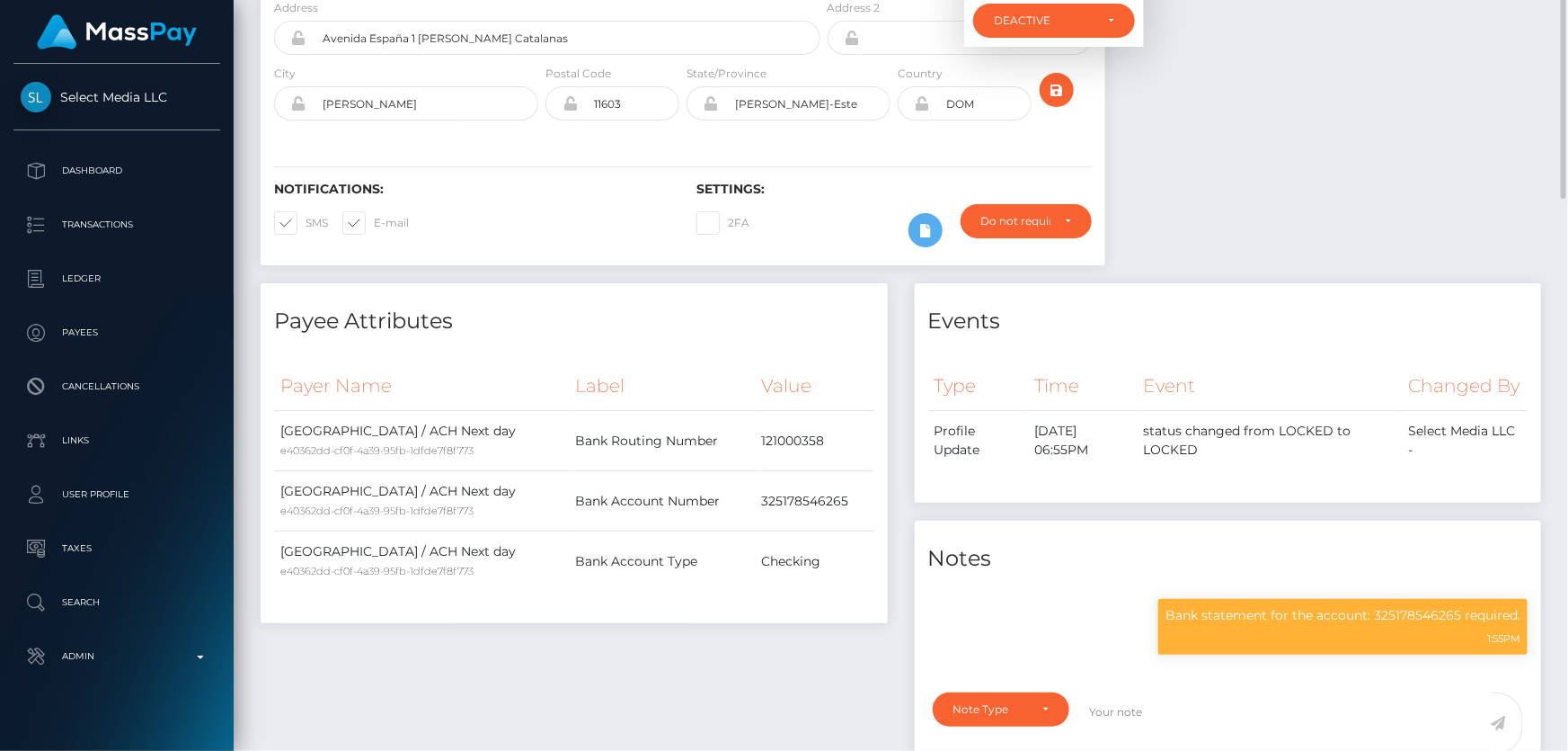
scroll to position [0, 0]
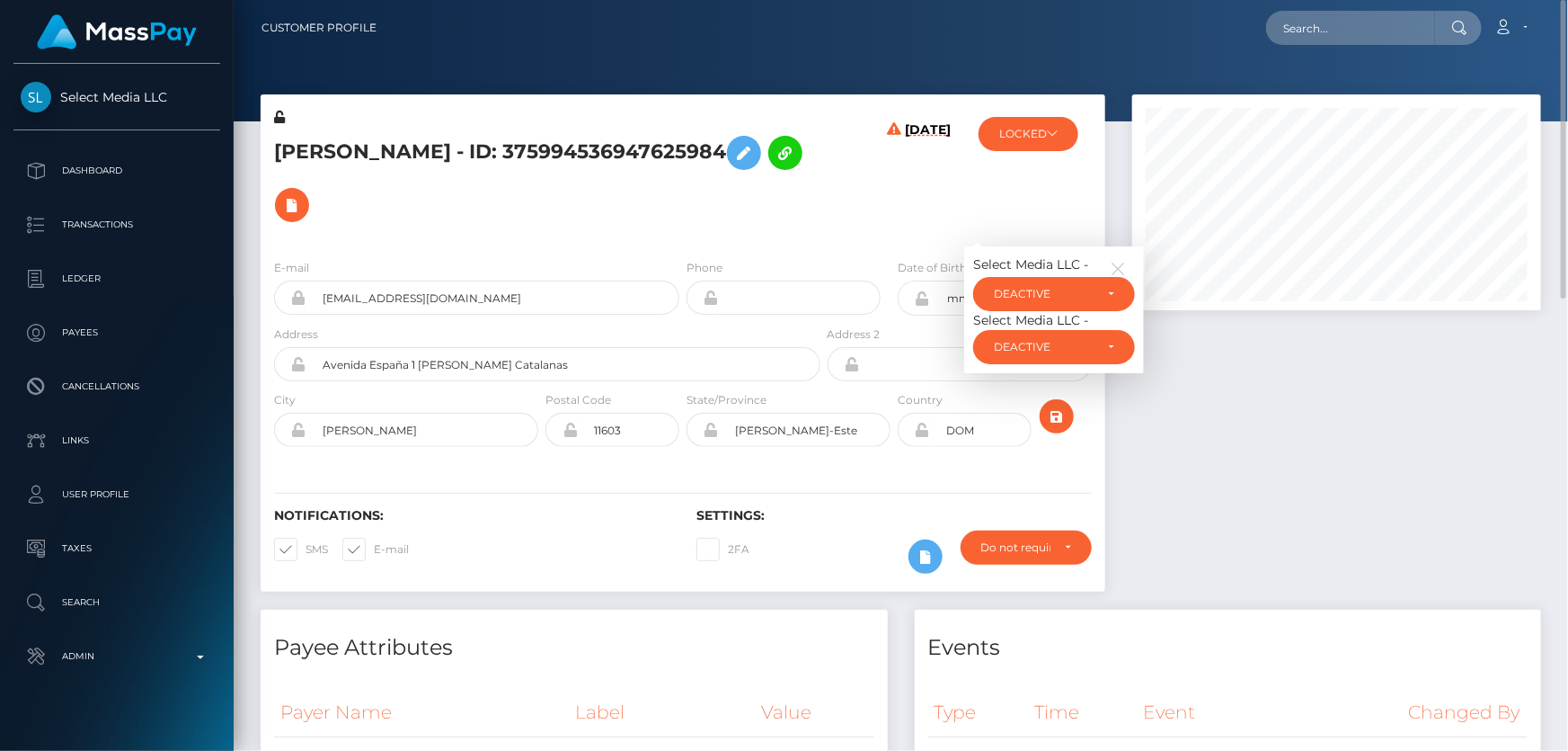
click at [682, 243] on div "Natalia Ivanova - ID: 375994536947625984" at bounding box center [542, 176] width 564 height 137
paste input "Hayat Ullah"
type input "Hayat Ullah"
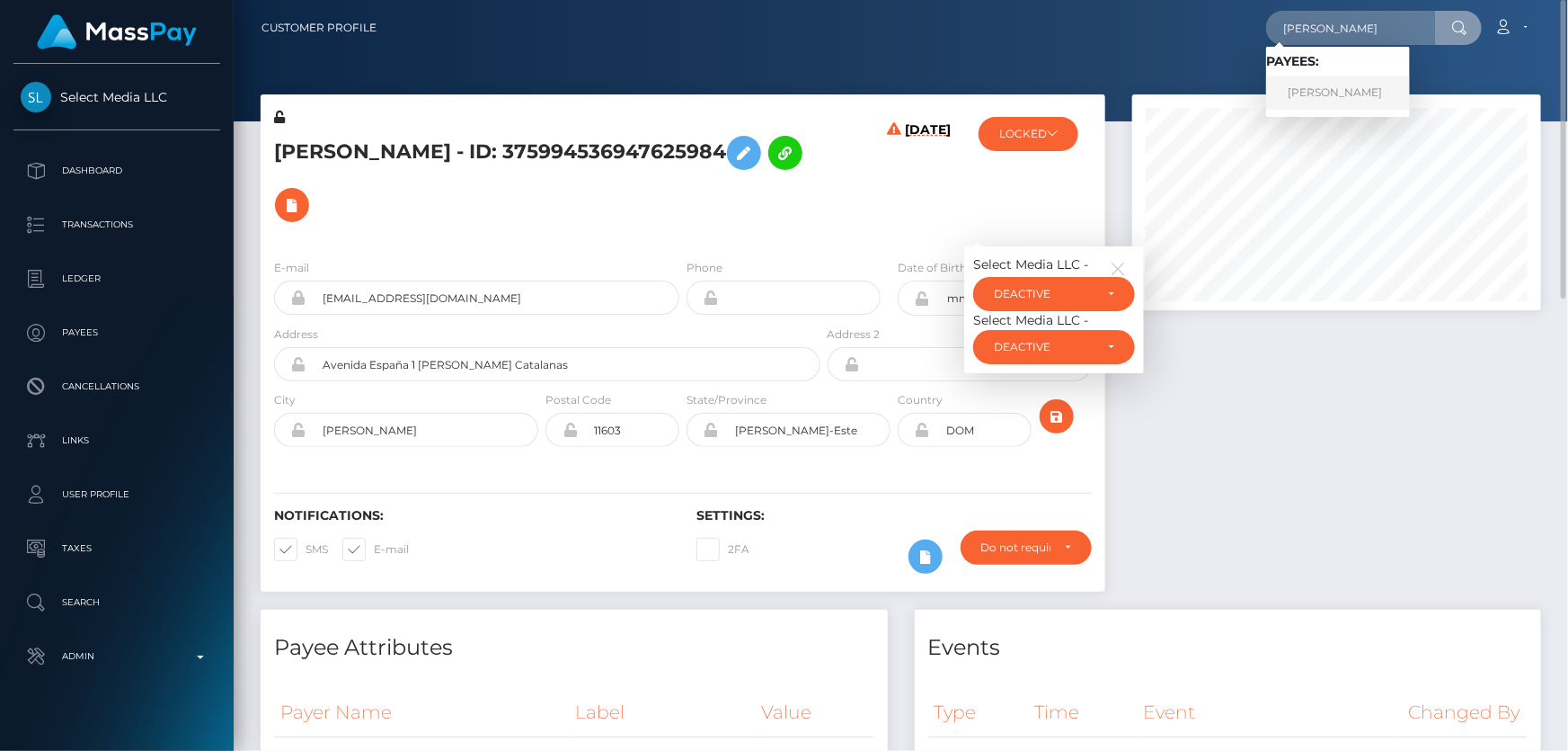
click at [1316, 85] on link "Hayat Ullah" at bounding box center [1339, 93] width 144 height 33
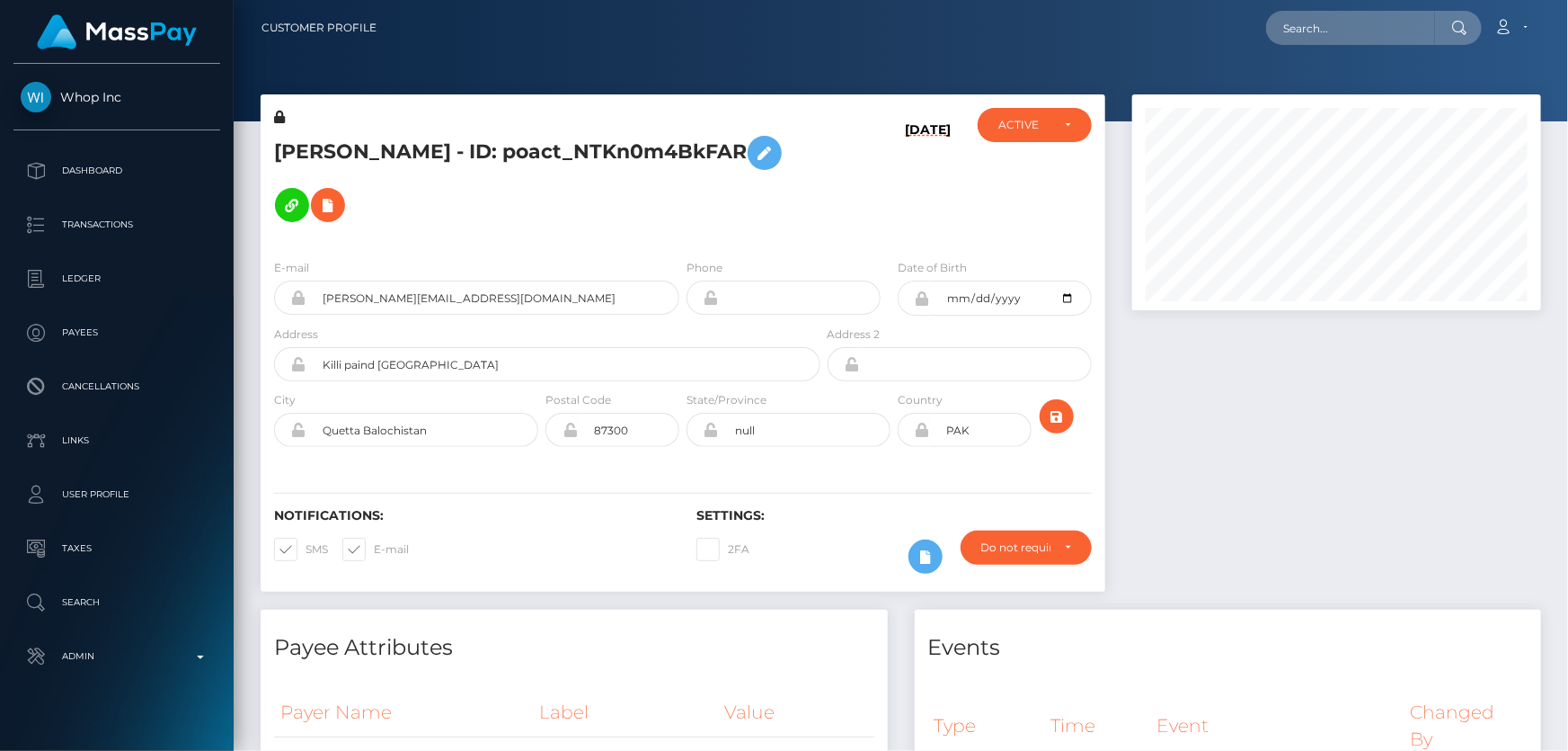
scroll to position [216, 408]
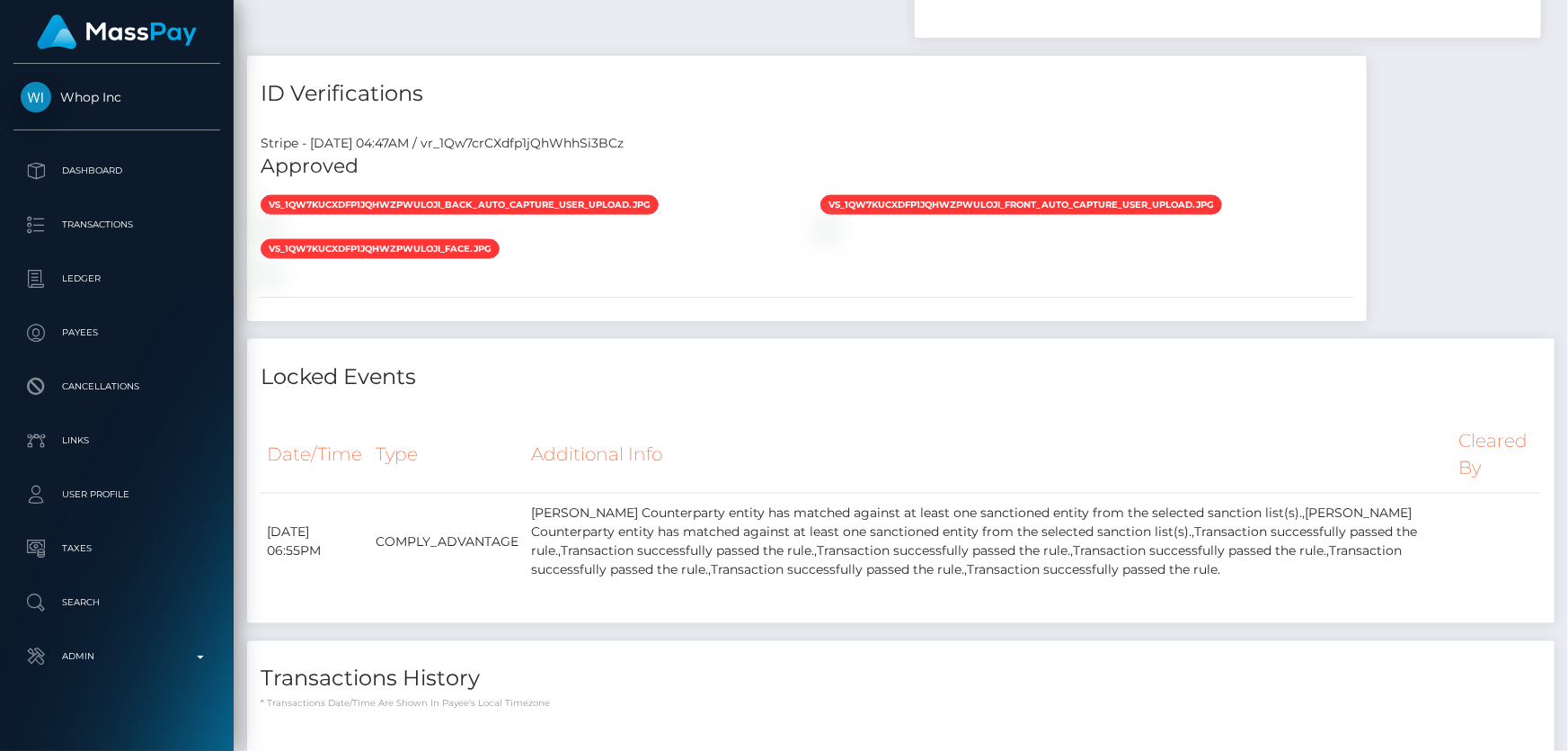
click at [835, 237] on img at bounding box center [828, 229] width 14 height 14
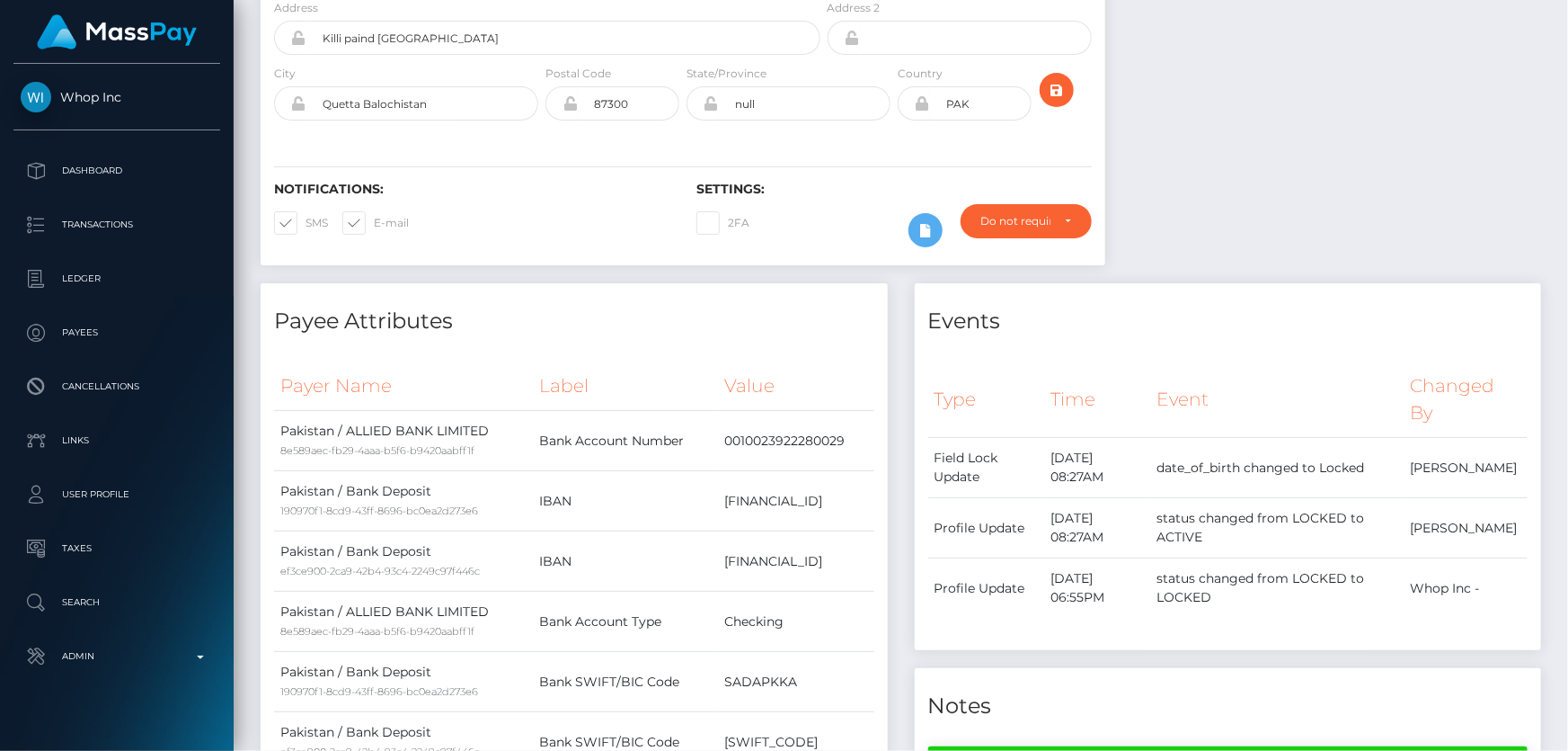
scroll to position [0, 0]
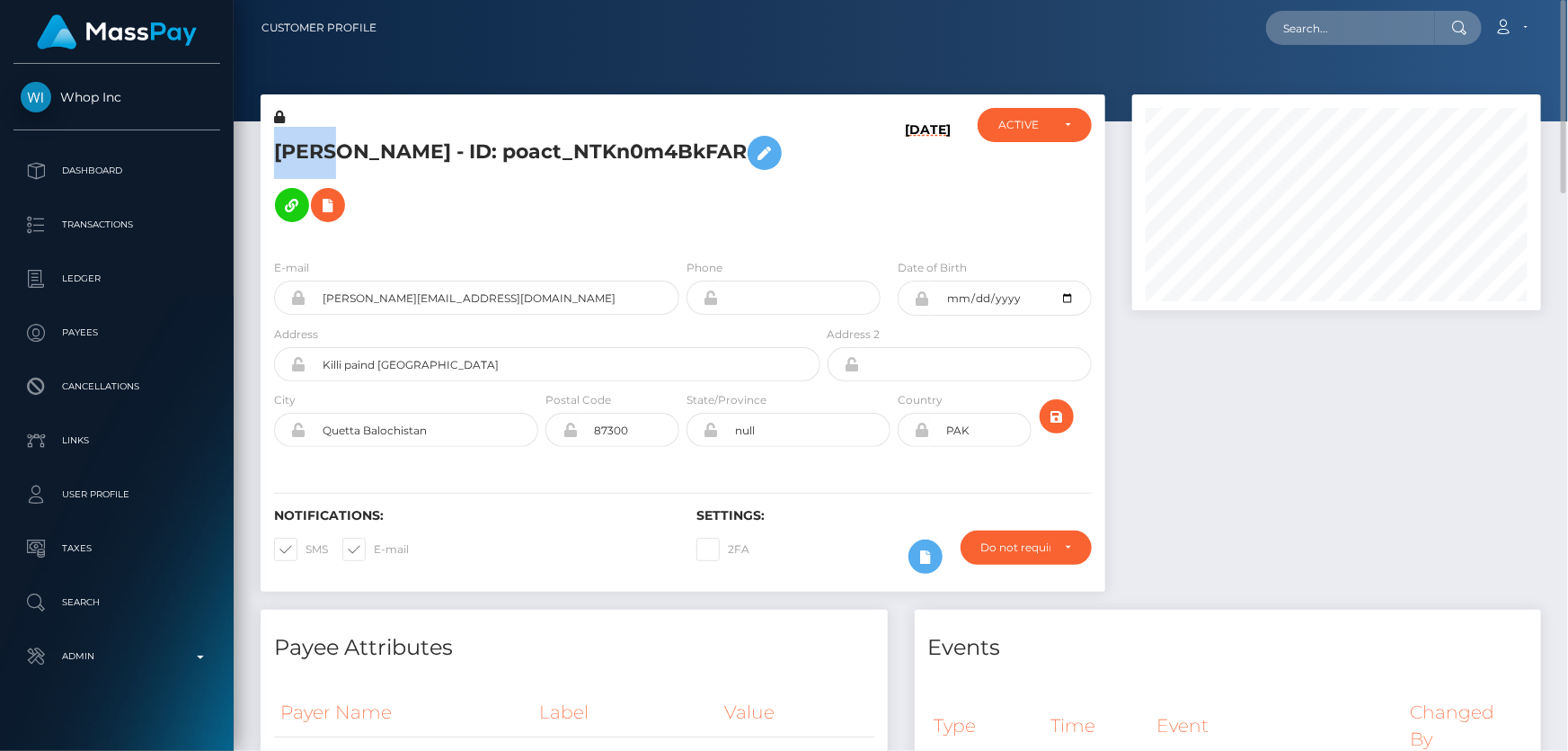
drag, startPoint x: 334, startPoint y: 147, endPoint x: 277, endPoint y: 146, distance: 57.0
click at [277, 146] on h5 "[PERSON_NAME] - ID: poact_NTKn0m4BkFAR" at bounding box center [542, 179] width 537 height 104
copy h5 "Hayat"
drag, startPoint x: 395, startPoint y: 152, endPoint x: 343, endPoint y: 150, distance: 52.0
click at [343, 150] on h5 "Hayat Ullah - ID: poact_NTKn0m4BkFAR" at bounding box center [542, 179] width 537 height 104
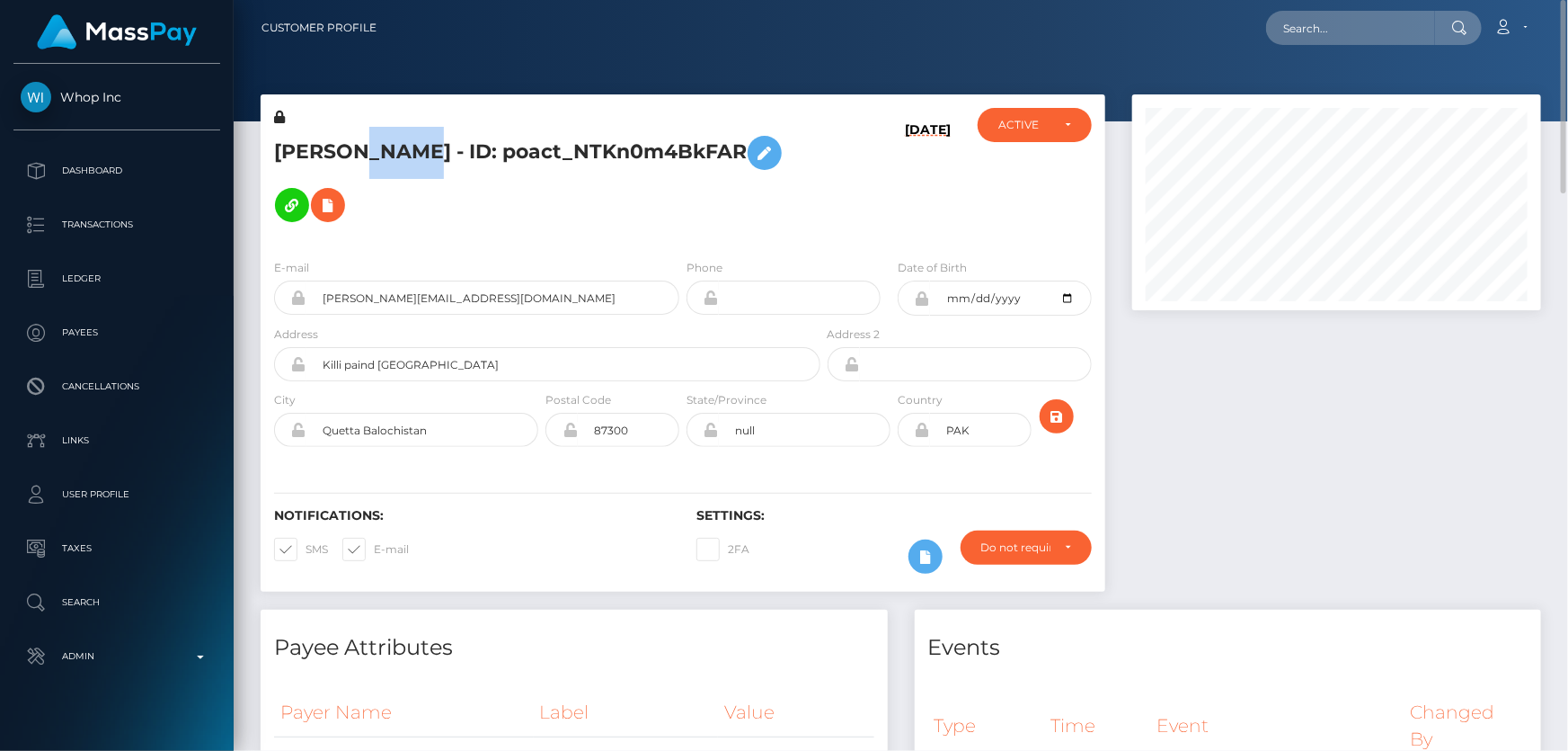
copy h5 "Ullah"
click at [619, 186] on div "Hayat Ullah - ID: poact_NTKn0m4BkFAR" at bounding box center [542, 176] width 564 height 137
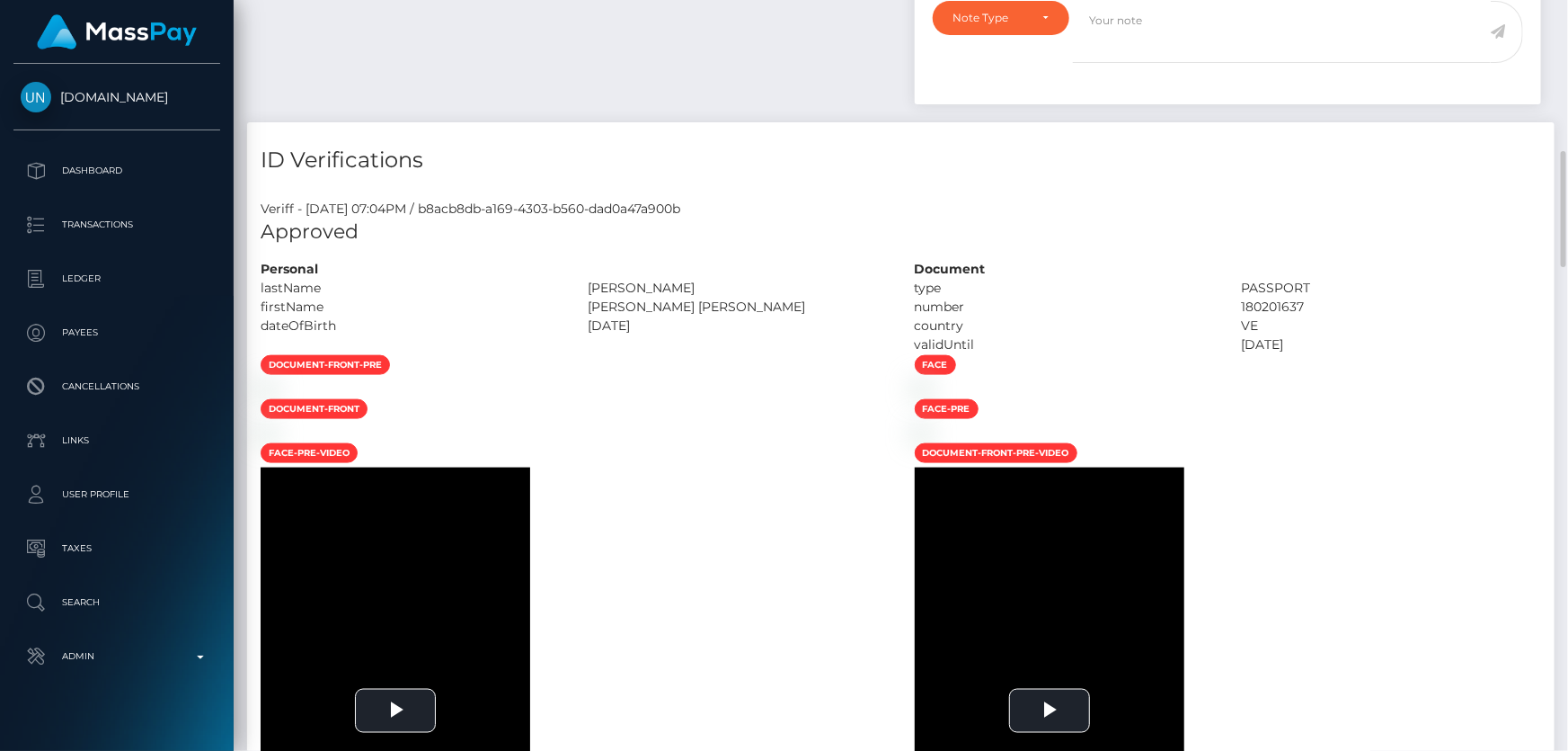
scroll to position [1308, 0]
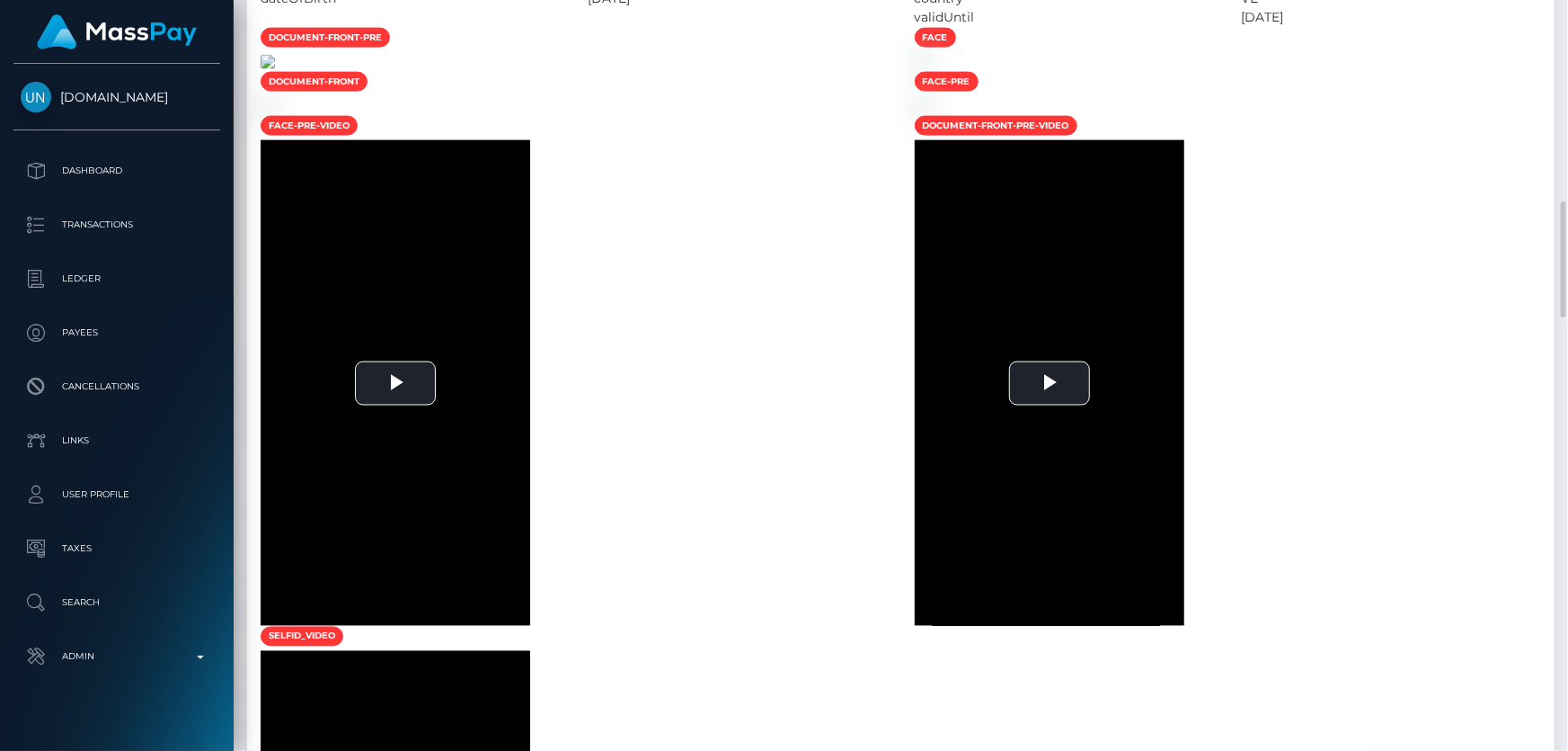
click at [275, 69] on img at bounding box center [268, 62] width 14 height 14
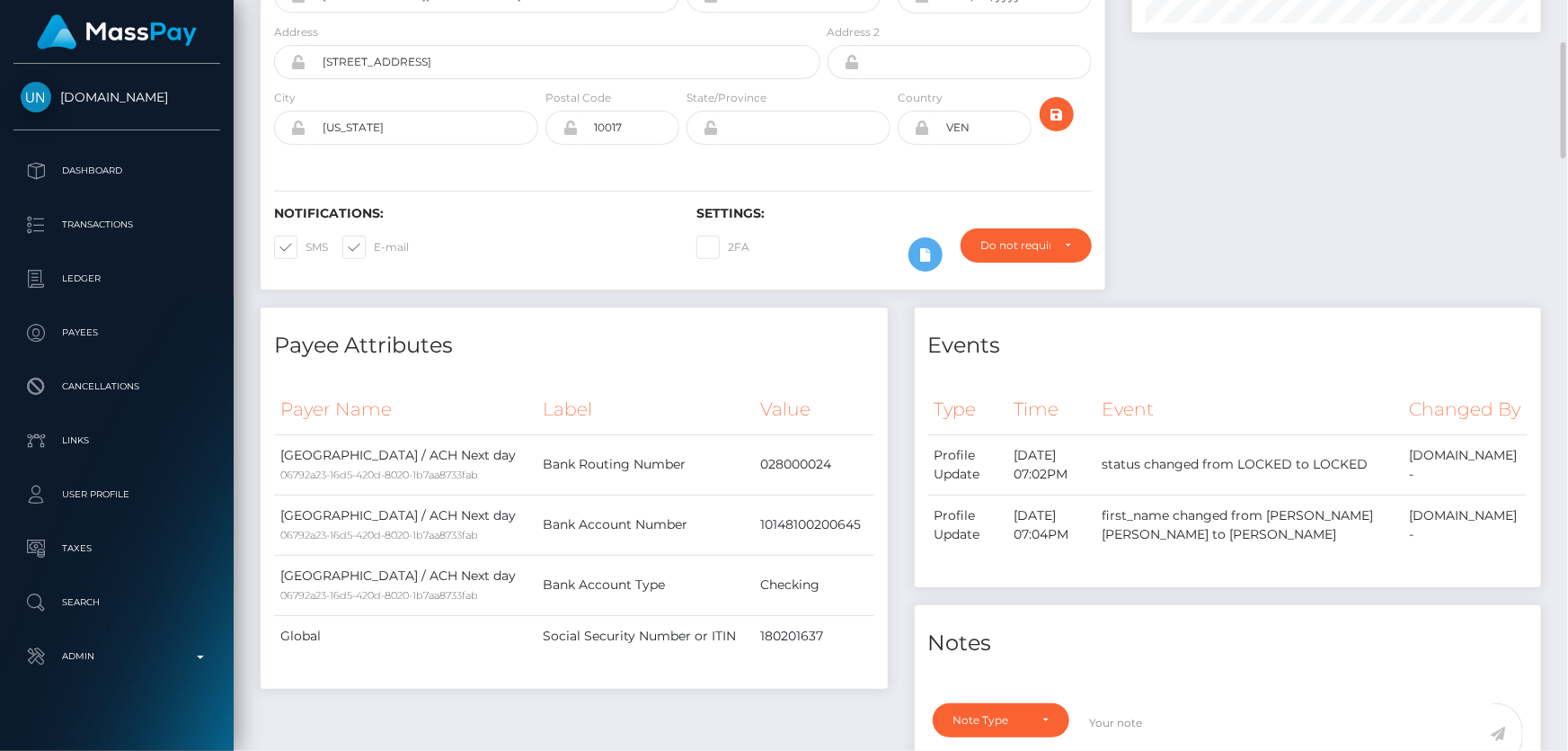
scroll to position [0, 0]
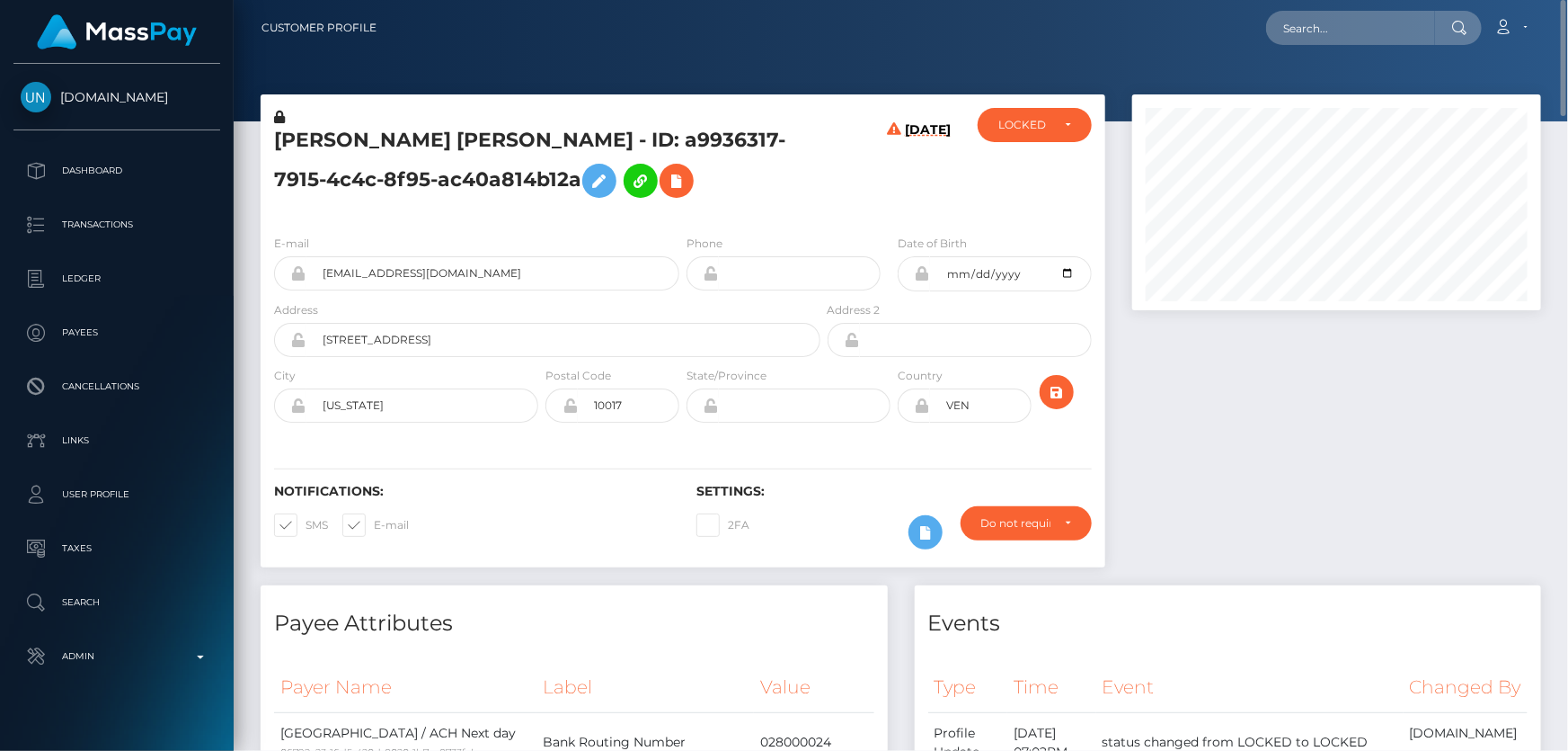
click at [920, 407] on icon at bounding box center [922, 406] width 15 height 14
click at [1190, 458] on div at bounding box center [1337, 340] width 436 height 491
drag, startPoint x: 1001, startPoint y: 415, endPoint x: 879, endPoint y: 445, distance: 125.6
click at [879, 440] on div "E-mail evelinchirinos@gmail.com Phone 1959-10-23" at bounding box center [683, 330] width 845 height 220
type input "[GEOGRAPHIC_DATA]"
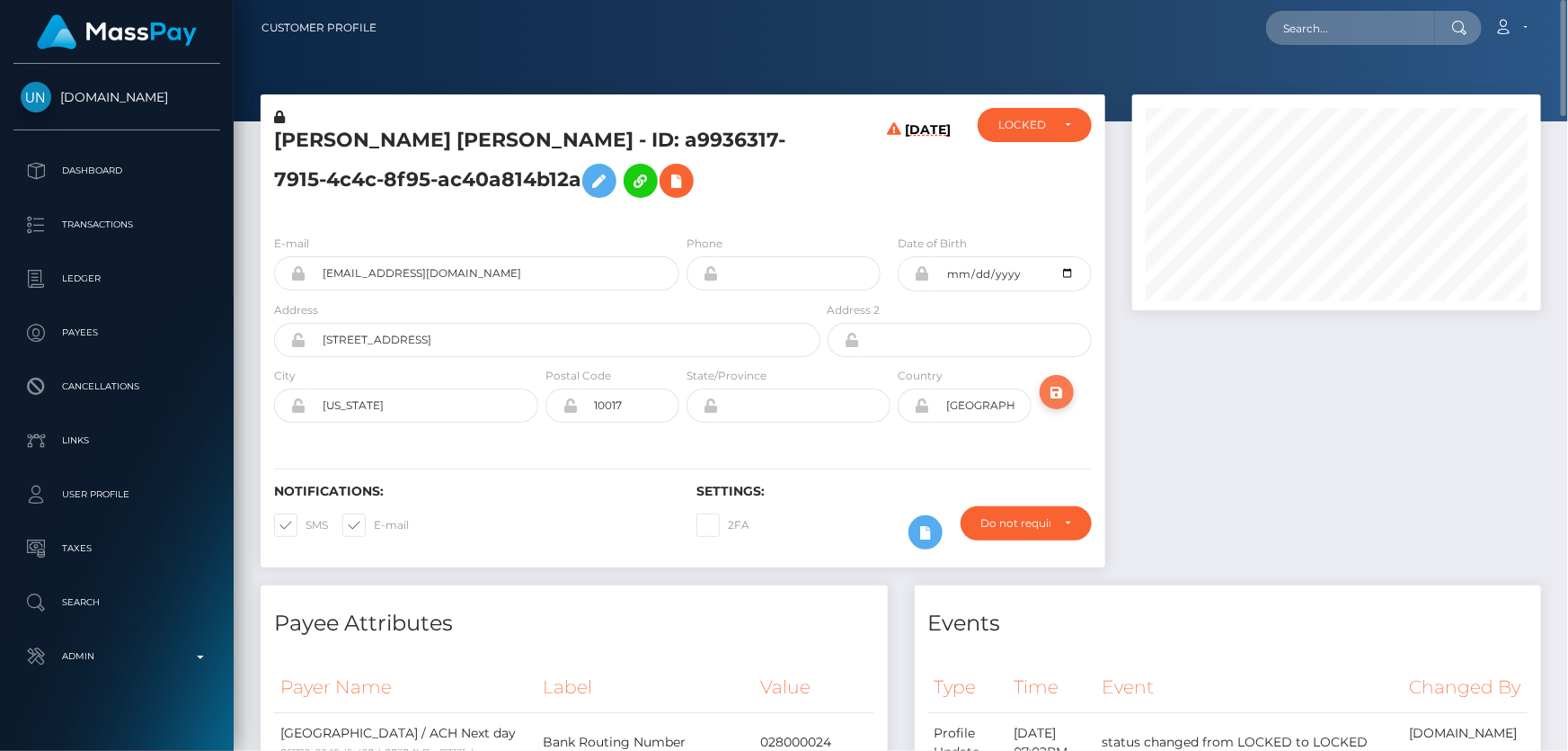
click at [1056, 386] on icon "submit" at bounding box center [1057, 392] width 22 height 22
drag, startPoint x: 620, startPoint y: 648, endPoint x: 680, endPoint y: 590, distance: 83.5
click at [922, 409] on icon at bounding box center [922, 406] width 15 height 14
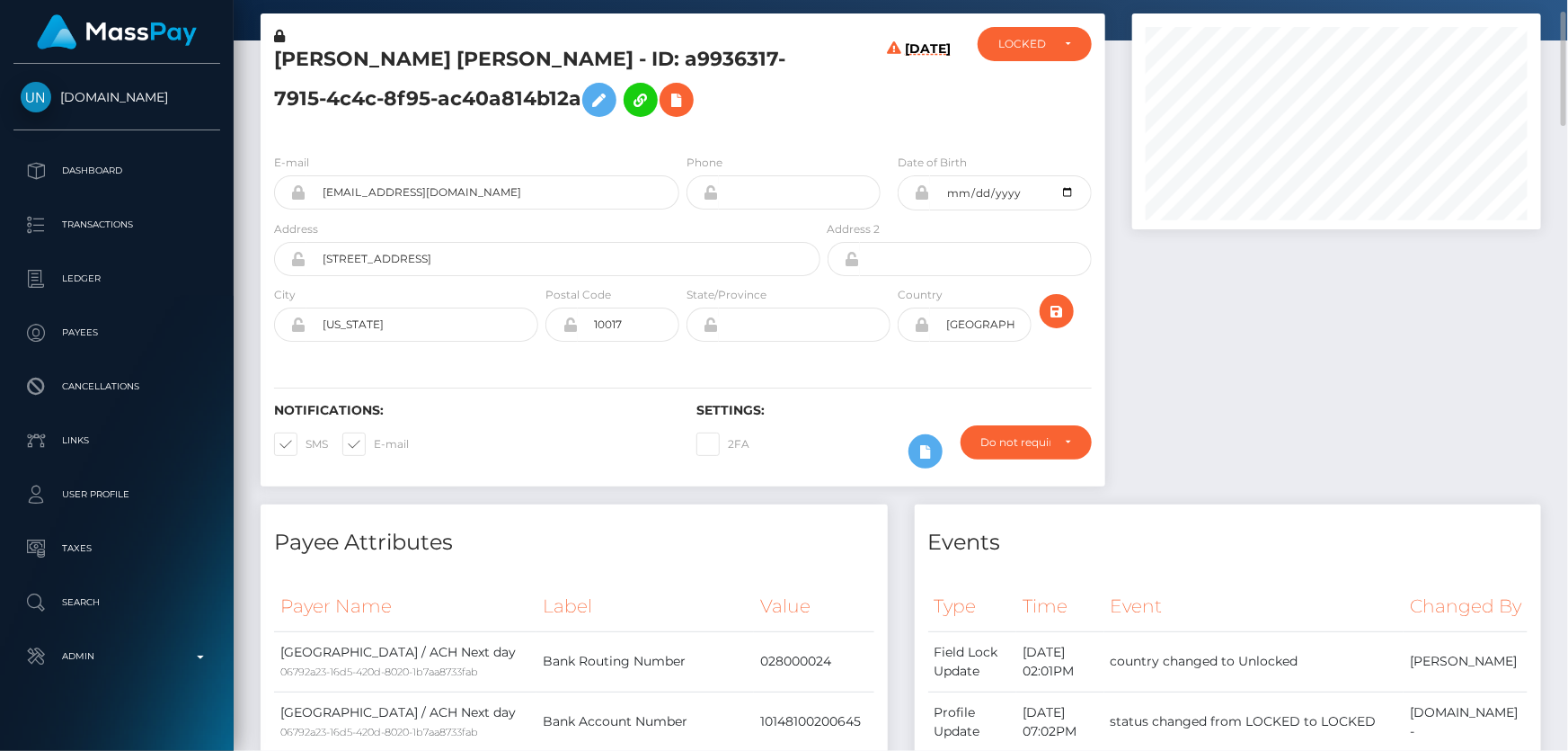
scroll to position [0, 0]
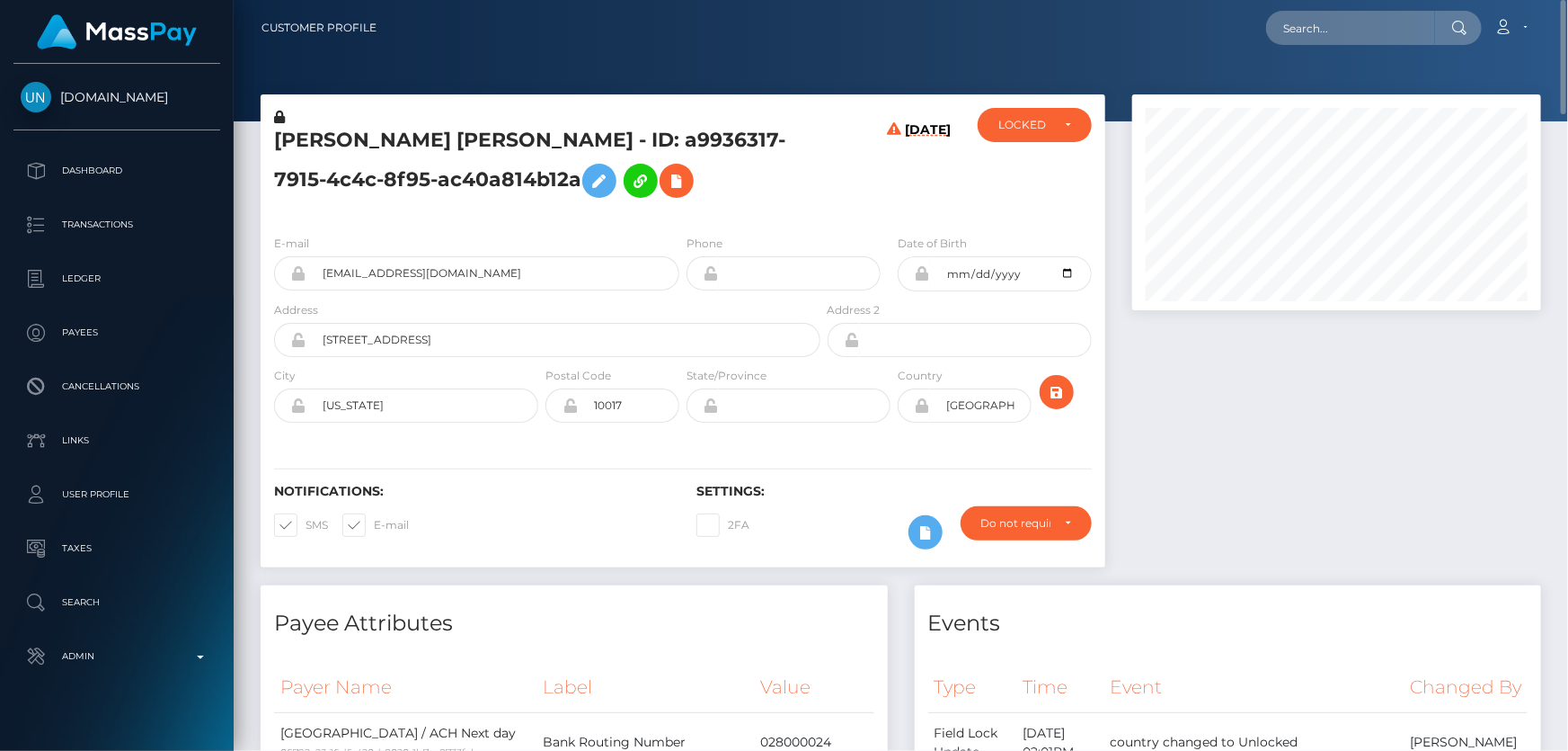
click at [828, 163] on div "[DATE]" at bounding box center [895, 164] width 141 height 112
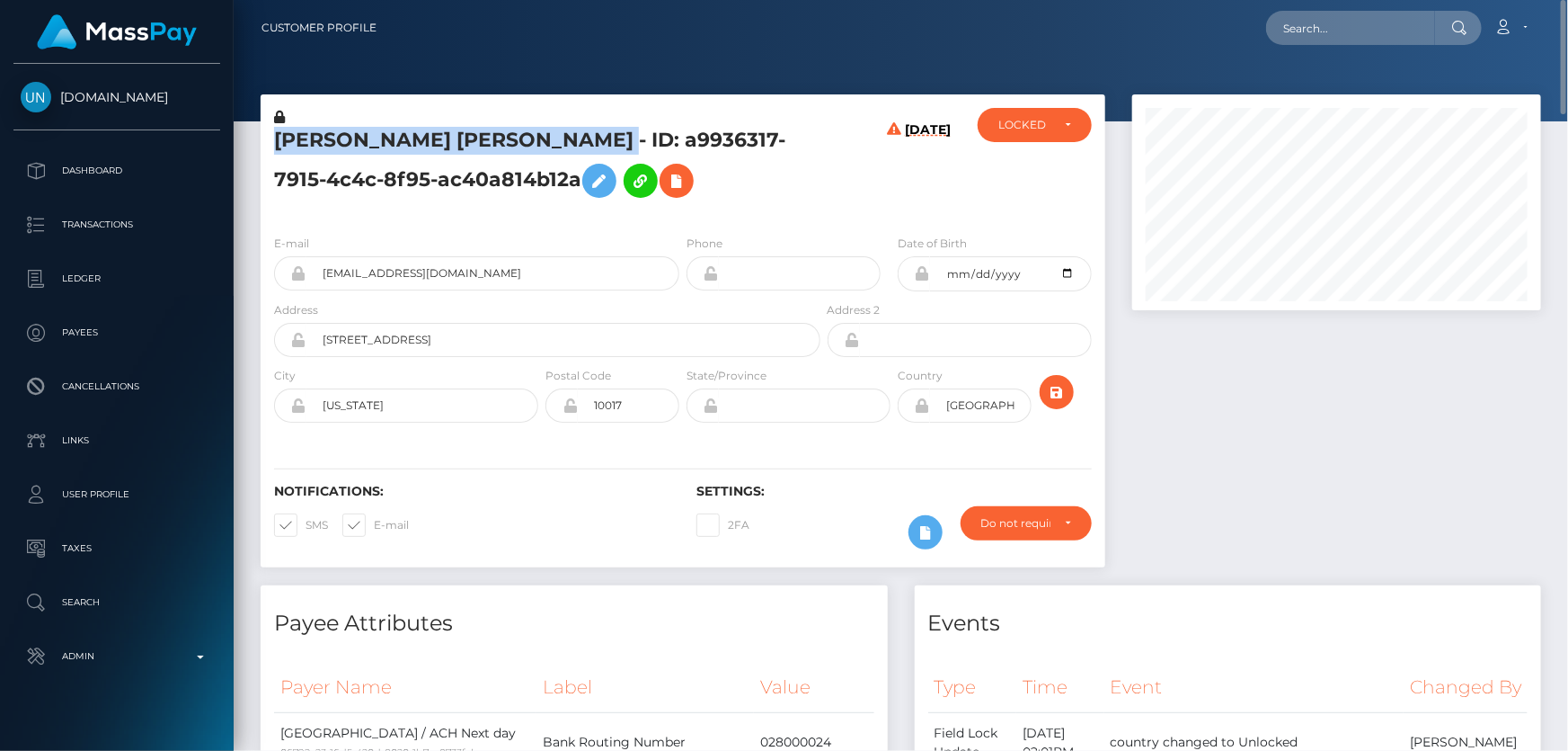
drag, startPoint x: 465, startPoint y: 144, endPoint x: 274, endPoint y: 145, distance: 191.0
click at [274, 145] on h5 "ELSA MARIA PERNIA DE CHIRINOS - ID: a9936317-7915-4c4c-8f95-ac40a814b12a" at bounding box center [542, 166] width 537 height 80
copy h5 "ELSA MARIA PERNIA DE CHIRINOS"
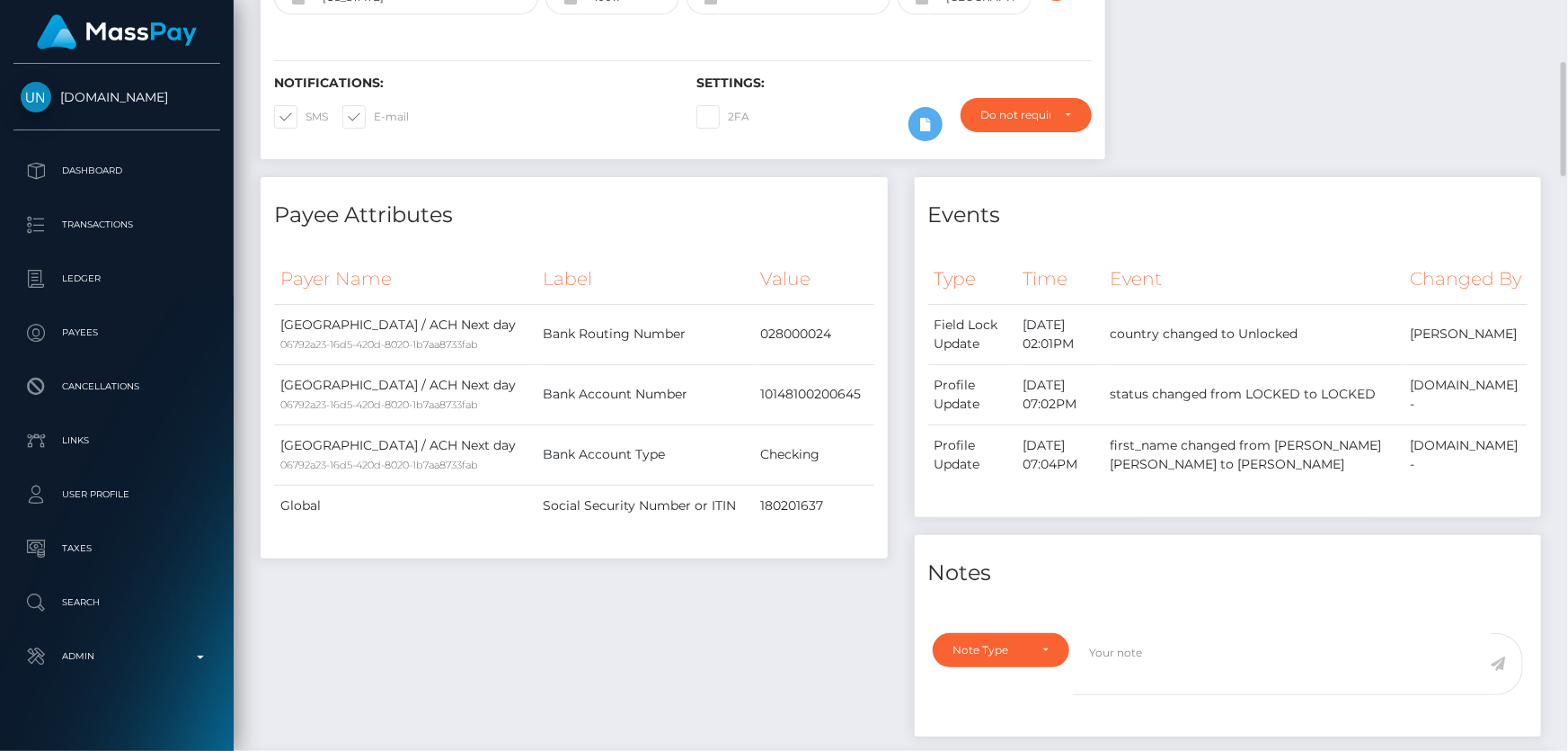
scroll to position [654, 0]
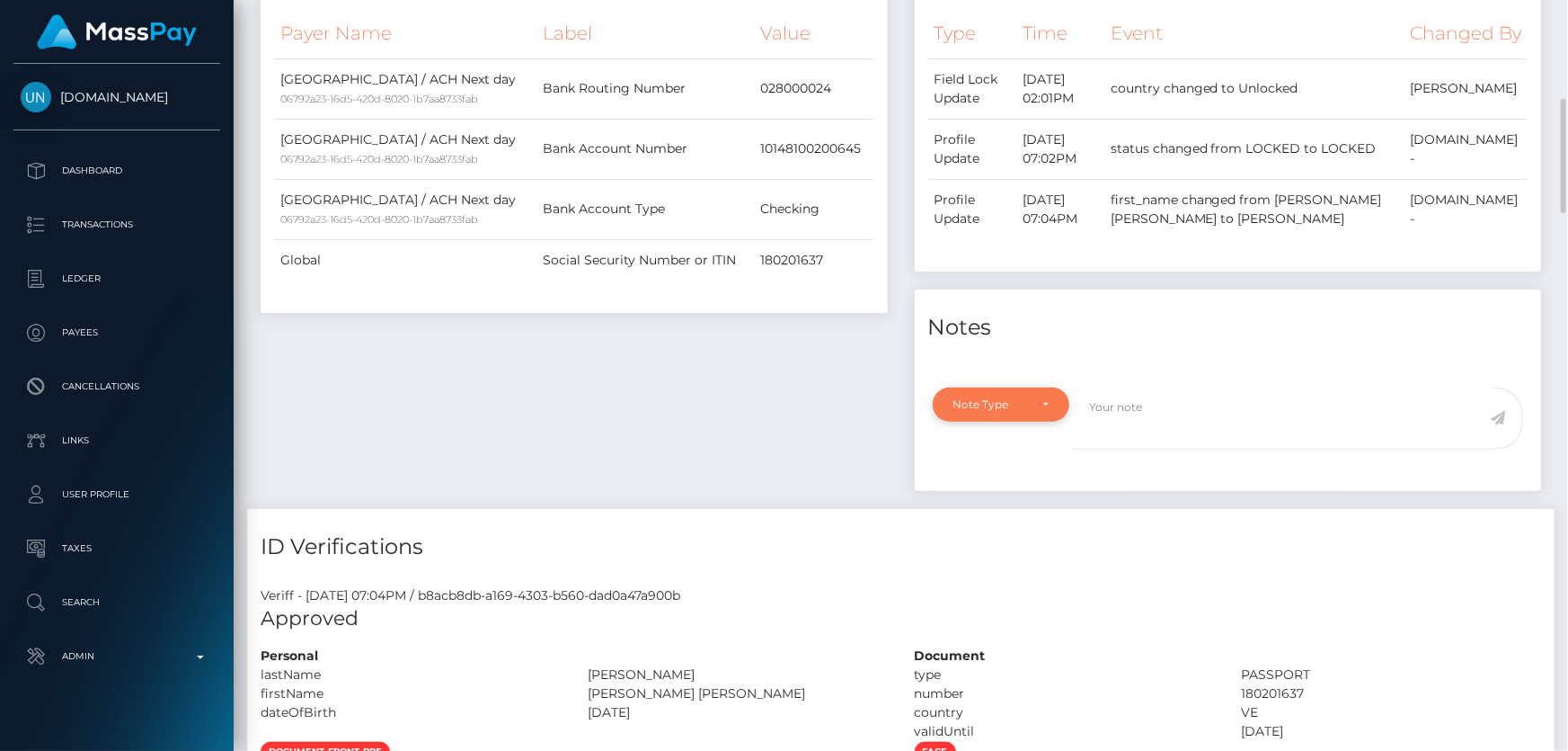
drag, startPoint x: 1001, startPoint y: 410, endPoint x: 975, endPoint y: 439, distance: 38.9
click at [975, 412] on div "Note Type" at bounding box center [992, 405] width 76 height 14
click at [1004, 537] on span "Clear Compliance" at bounding box center [1002, 529] width 96 height 16
select select "CLEAR_COMPLIANCE"
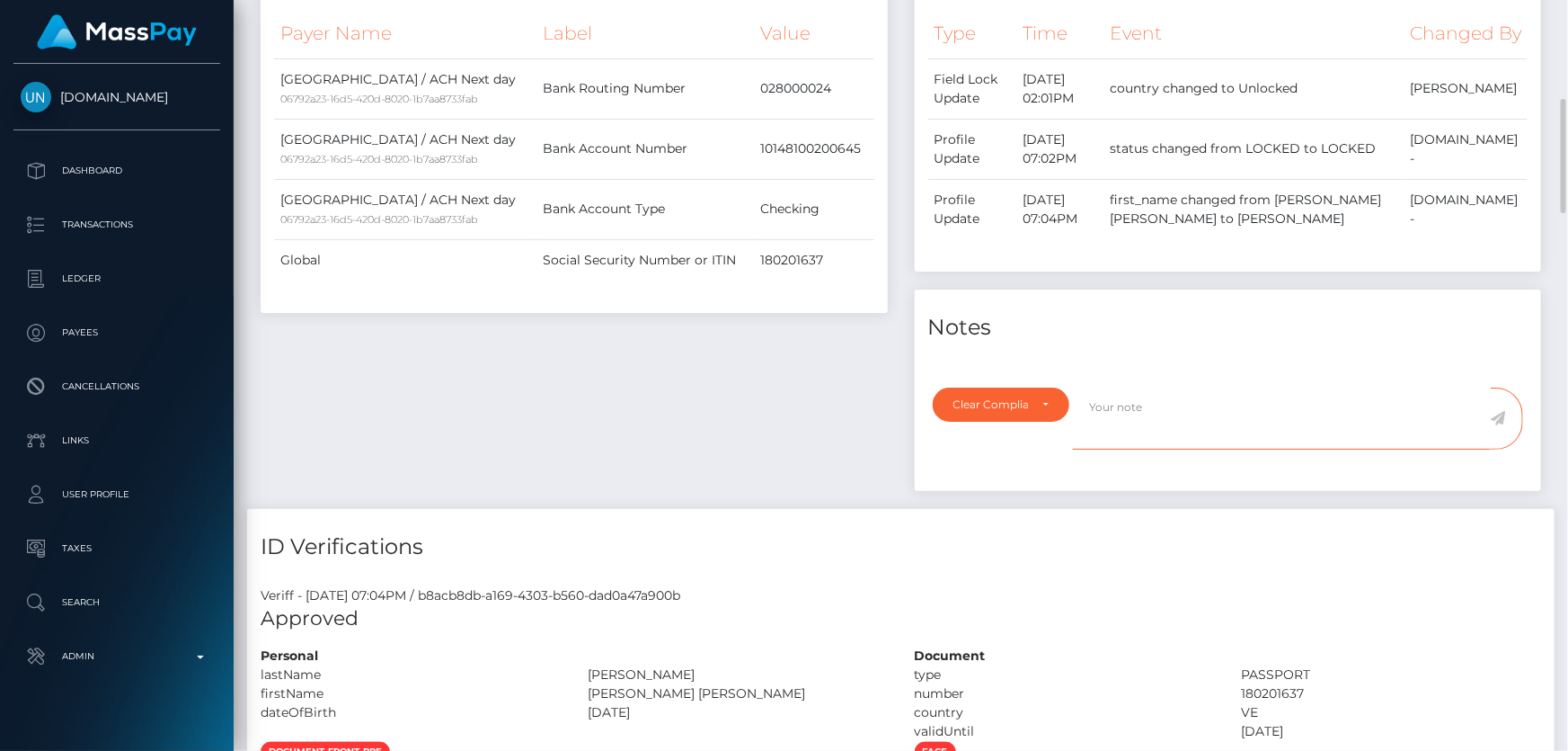
paste textarea "Country code changed as per address."
click at [1314, 430] on textarea "Country code changed as per address." at bounding box center [1282, 418] width 418 height 62
type textarea "Country code changed as per address. NBCOU flag cleared."
click at [1501, 425] on icon at bounding box center [1498, 418] width 15 height 14
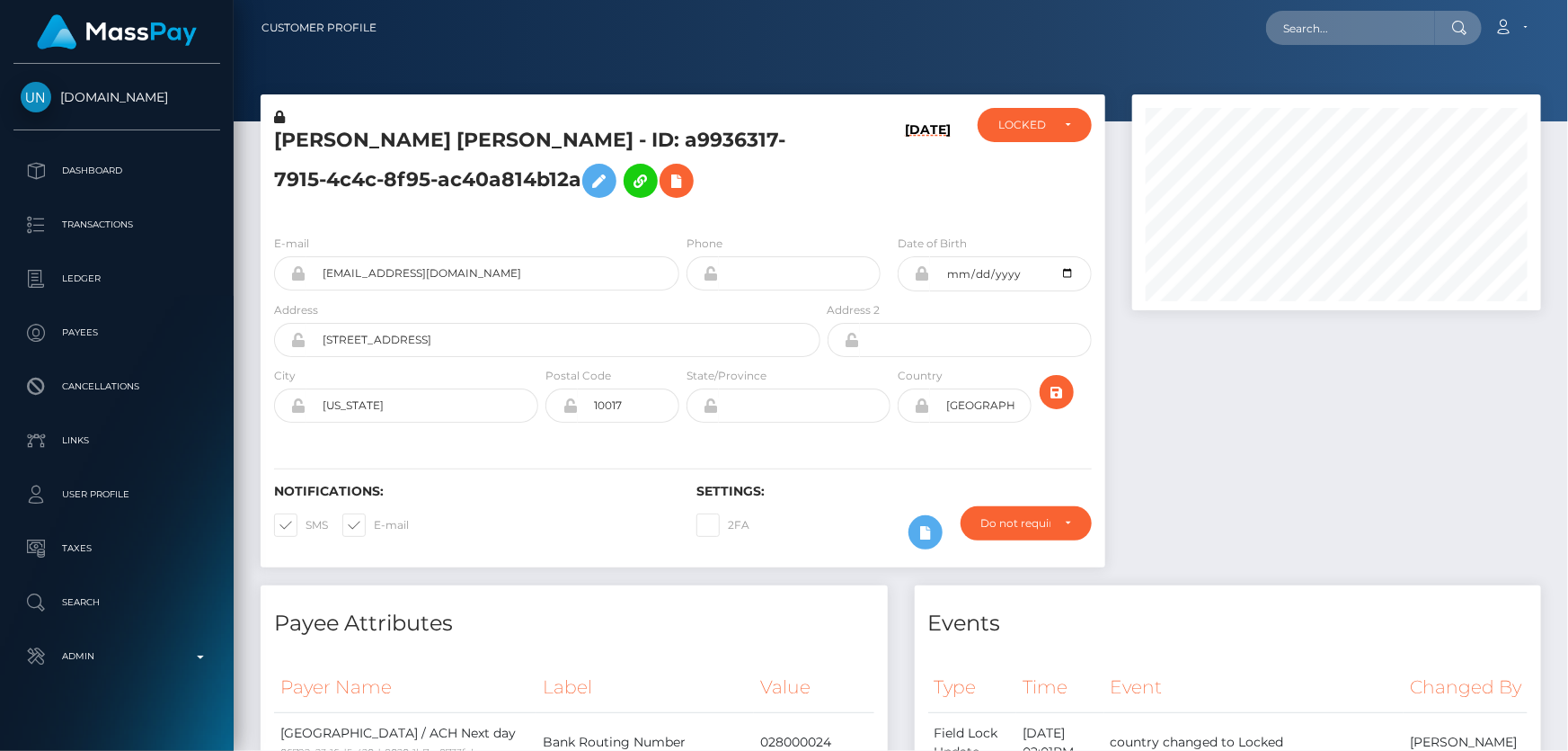
scroll to position [216, 408]
click at [951, 199] on h6 "[DATE]" at bounding box center [928, 167] width 46 height 91
click at [1057, 126] on div "LOCKED" at bounding box center [1035, 125] width 73 height 14
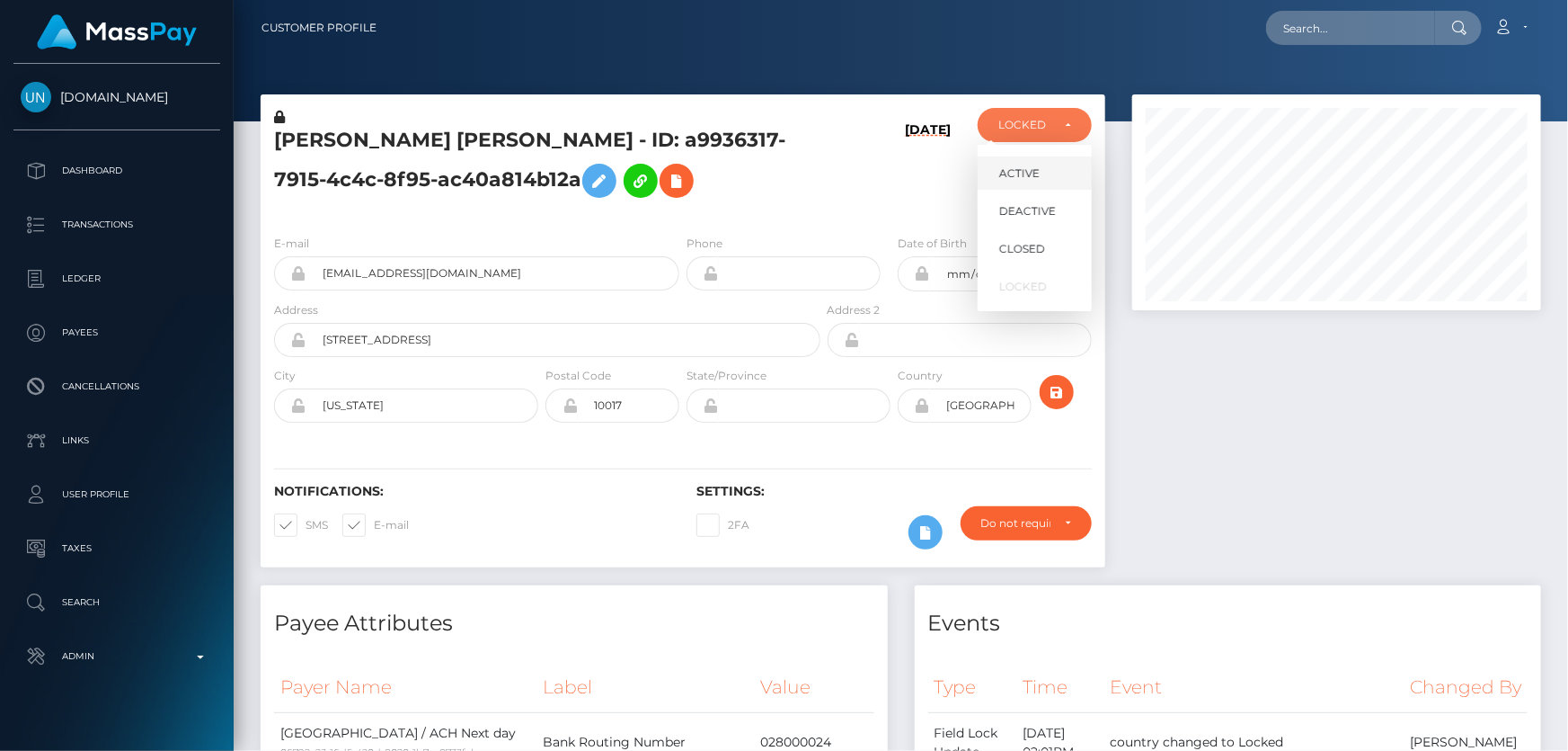
click at [1043, 167] on link "ACTIVE" at bounding box center [1035, 173] width 114 height 33
select select "ACTIVE"
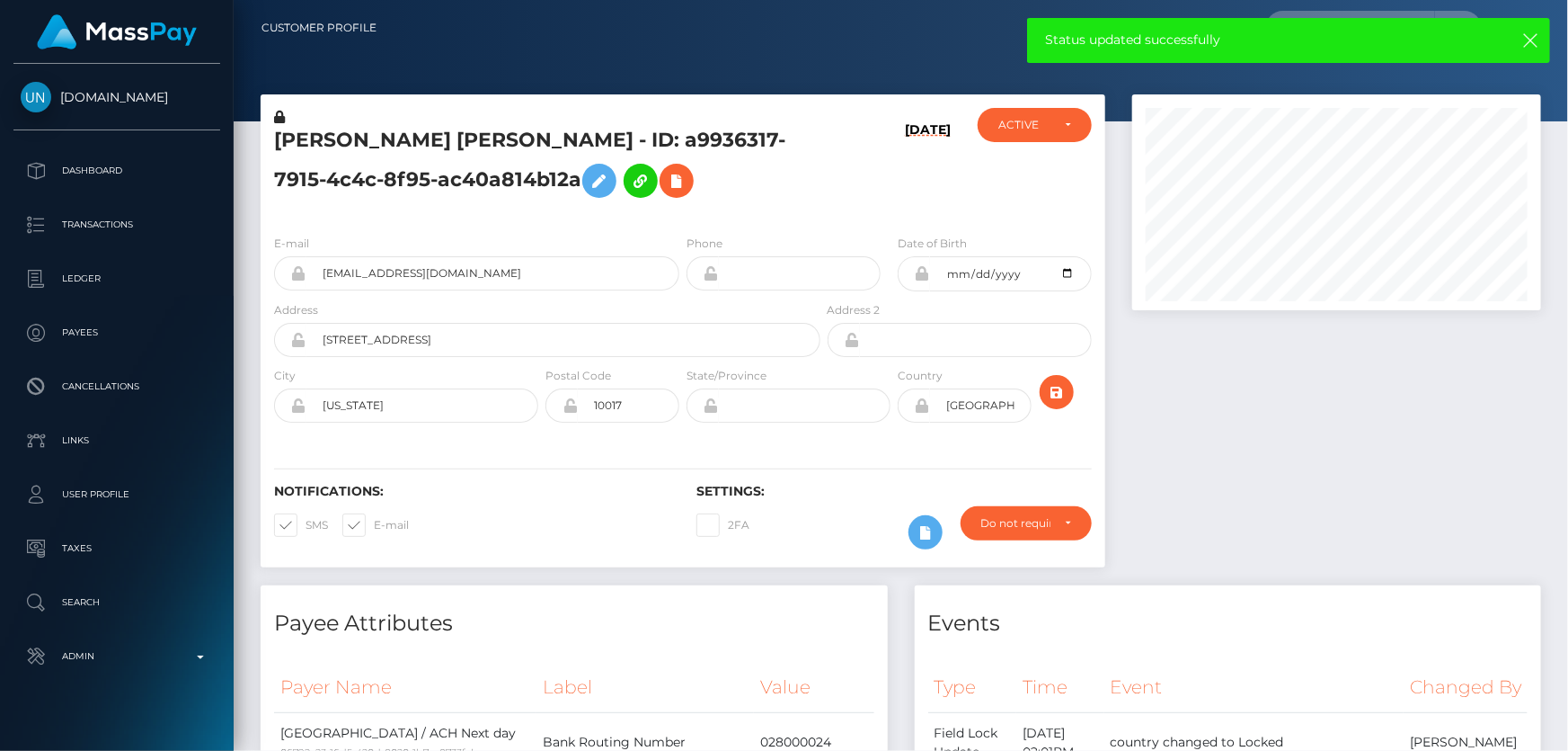
click at [826, 215] on div "[DATE]" at bounding box center [895, 164] width 141 height 112
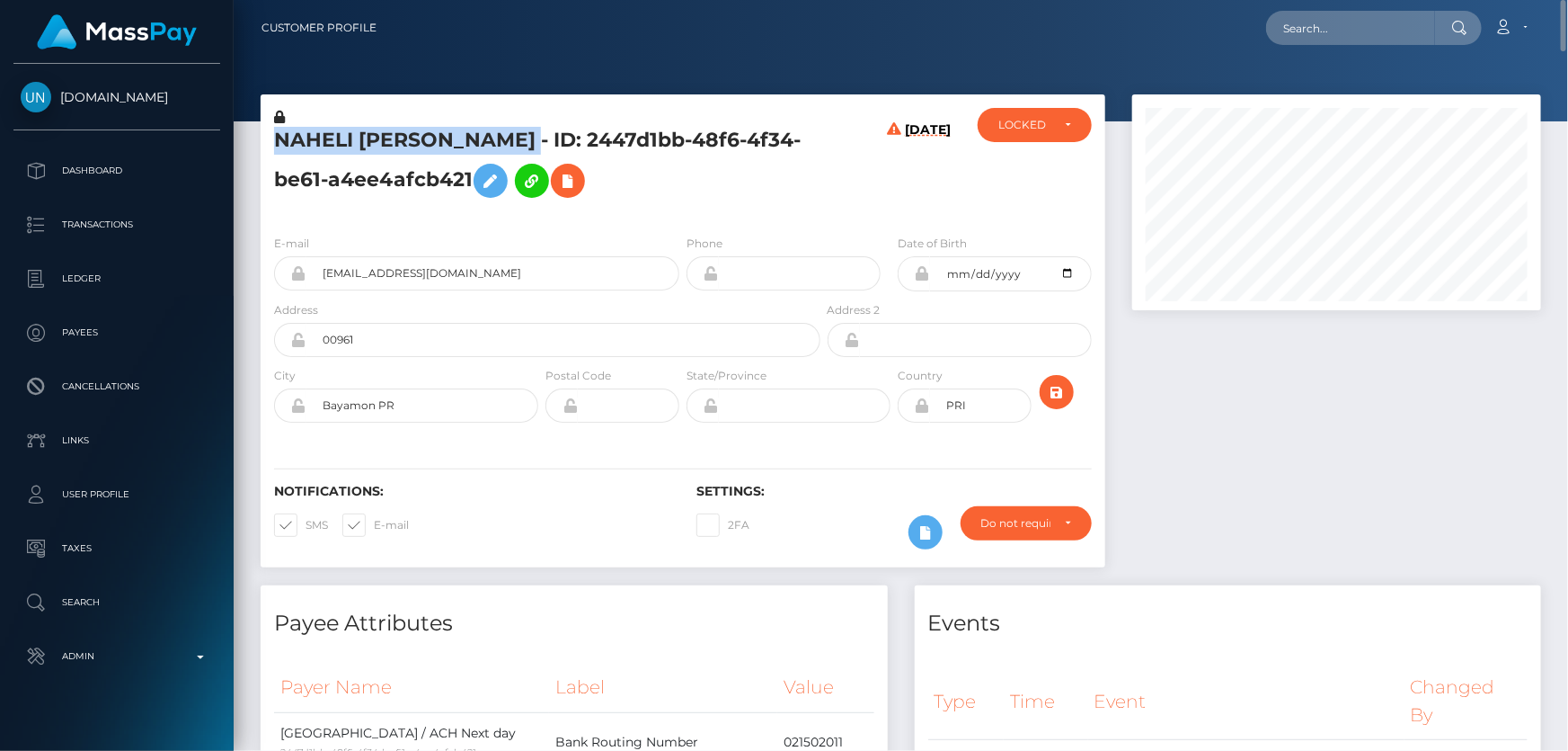
drag, startPoint x: 579, startPoint y: 140, endPoint x: 281, endPoint y: 121, distance: 298.6
click at [281, 121] on div "NAHELI [PERSON_NAME] - ID: 2447d1bb-48f6-4f34-be61-a4ee4afcb421" at bounding box center [542, 164] width 564 height 112
copy div "NAHELI MARIE ROMERO TORRES"
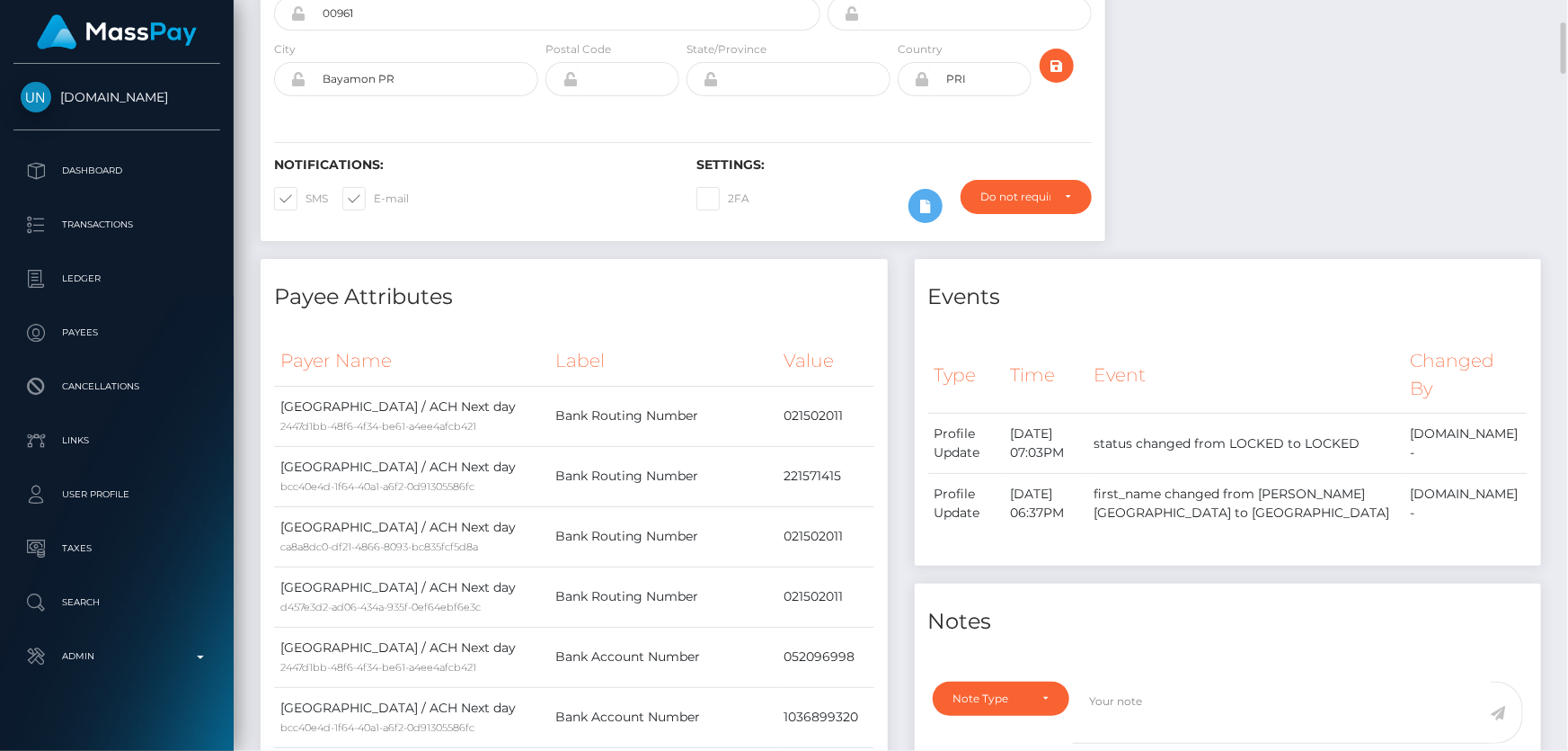
scroll to position [572, 0]
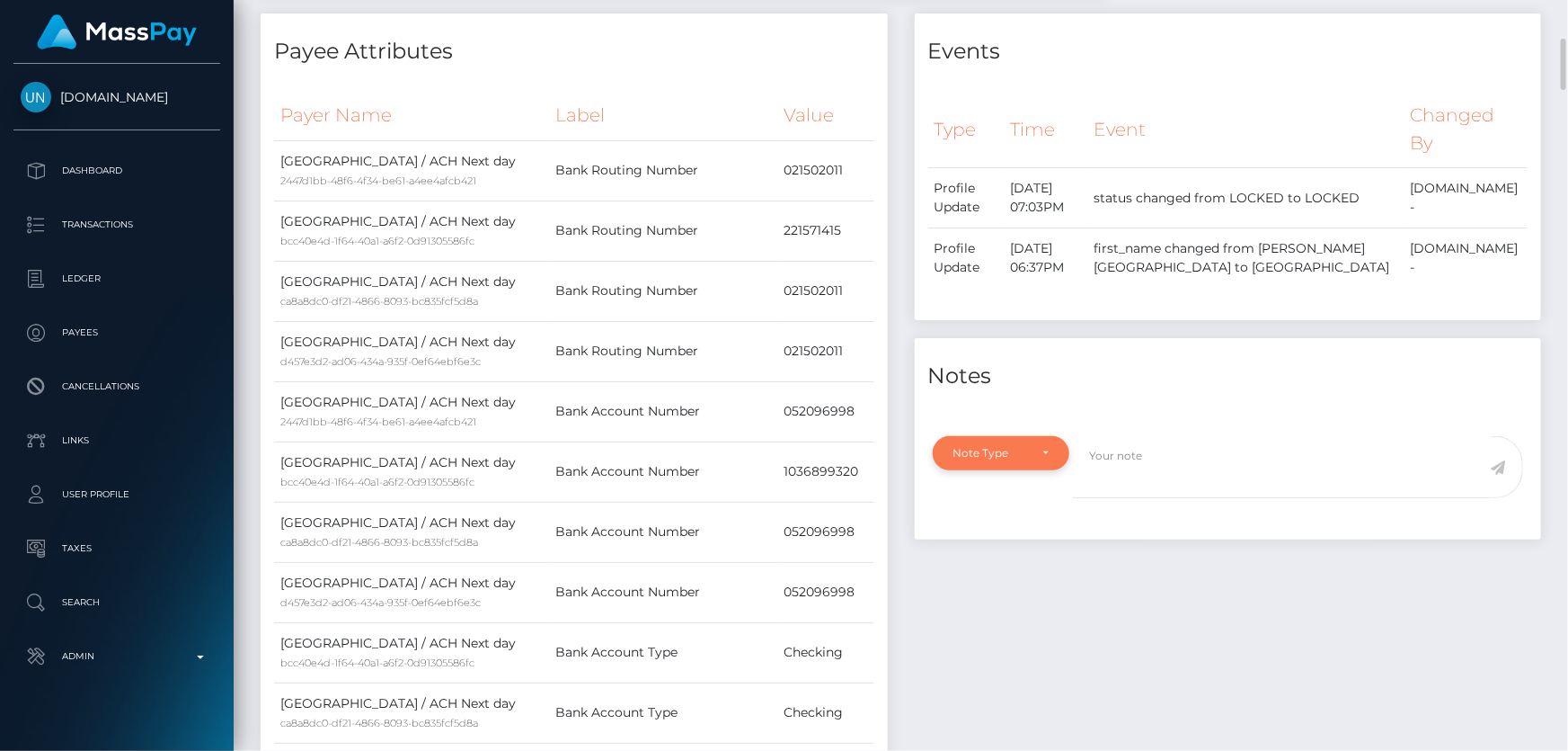
click at [1010, 453] on div "Note Type" at bounding box center [992, 453] width 76 height 14
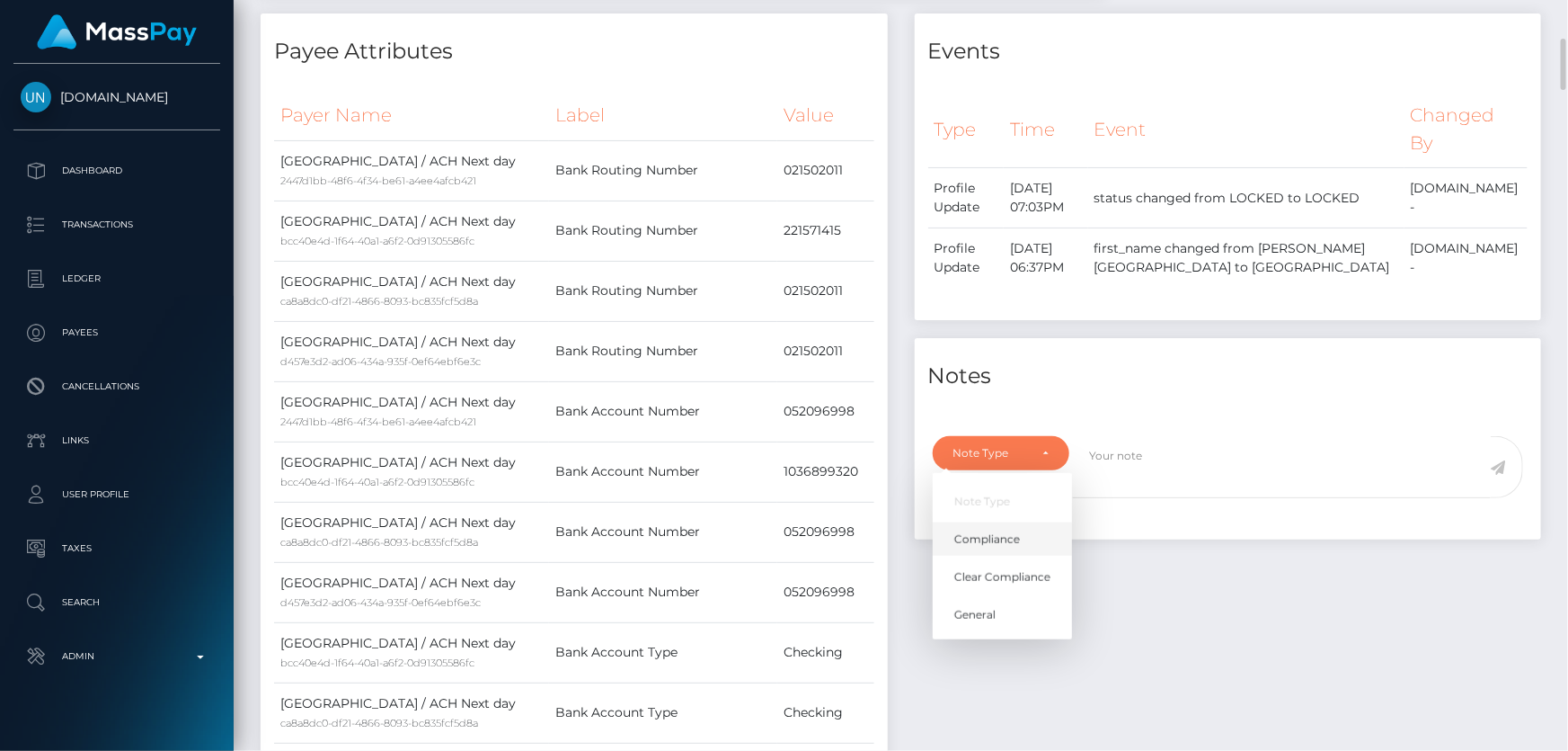
scroll to position [216, 408]
click at [1025, 566] on link "Clear Compliance" at bounding box center [1002, 577] width 139 height 33
select select "CLEAR_COMPLIANCE"
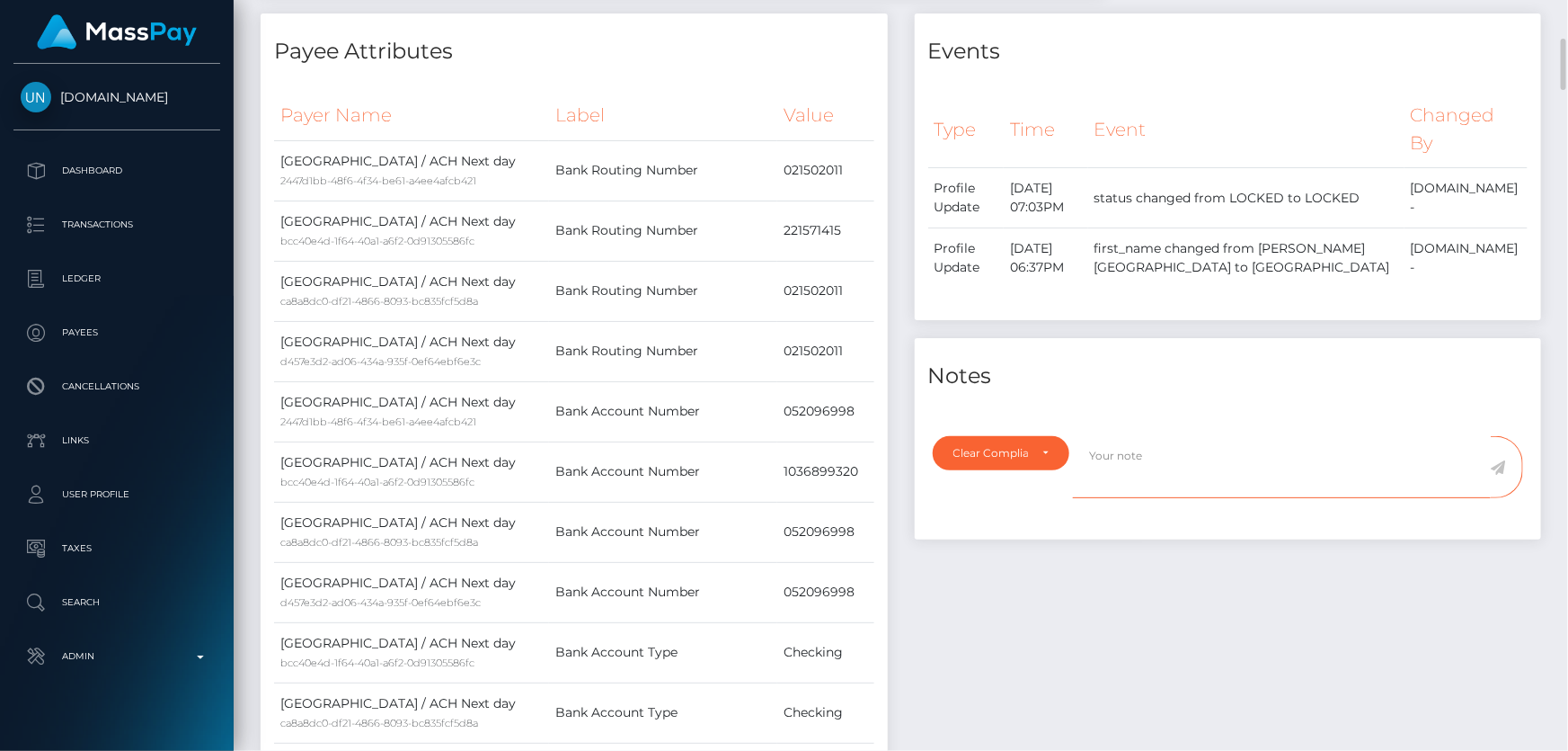
paste textarea "Transaction made according with the area of residence. NBCOU flag cleared."
type textarea "Transaction made according with the area of residence. NBCOU flag cleared."
click at [1496, 465] on icon at bounding box center [1498, 468] width 15 height 14
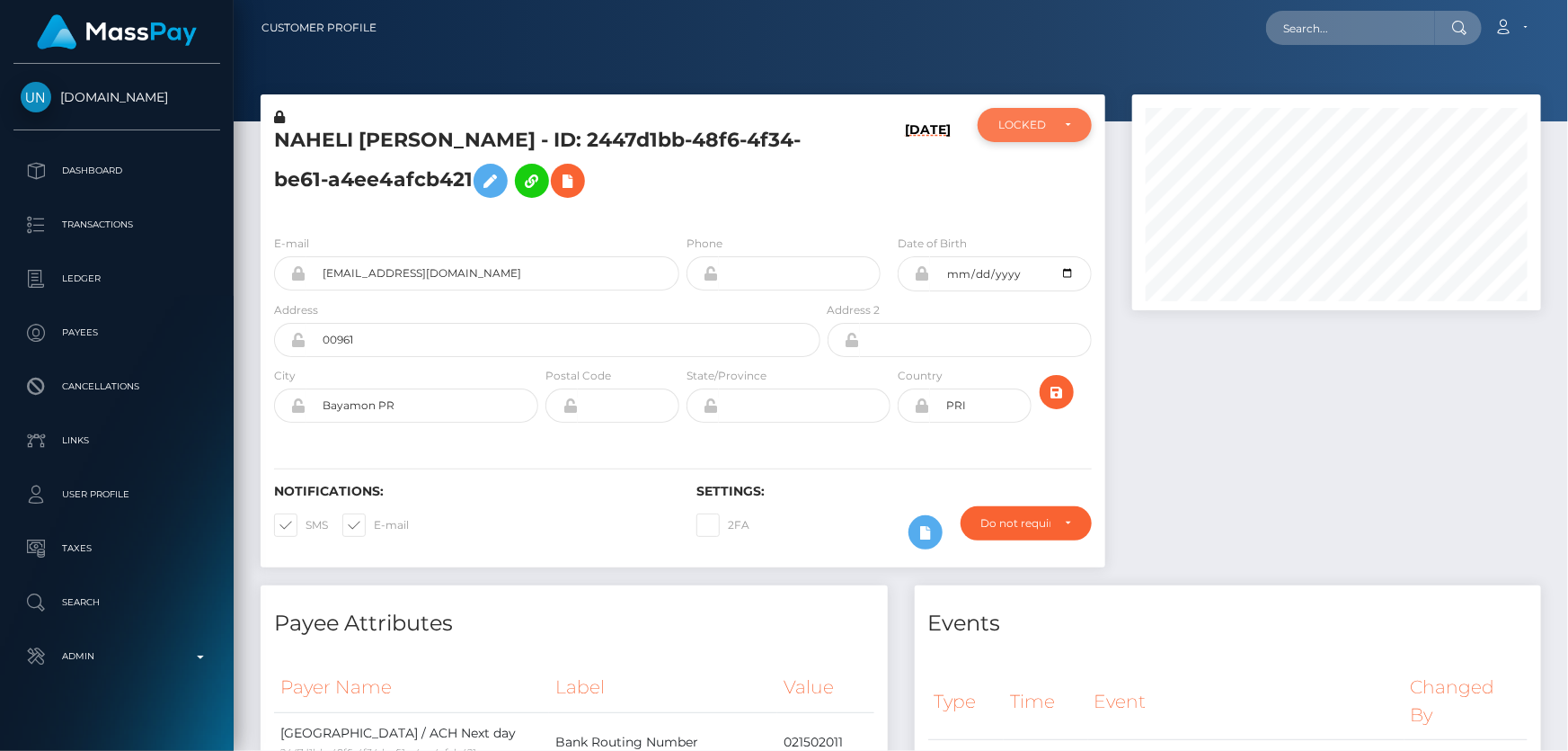
scroll to position [898903, 898390]
click at [1035, 135] on div "LOCKED" at bounding box center [1035, 125] width 114 height 34
click at [1035, 167] on span "ACTIVE" at bounding box center [1020, 174] width 40 height 16
select select "ACTIVE"
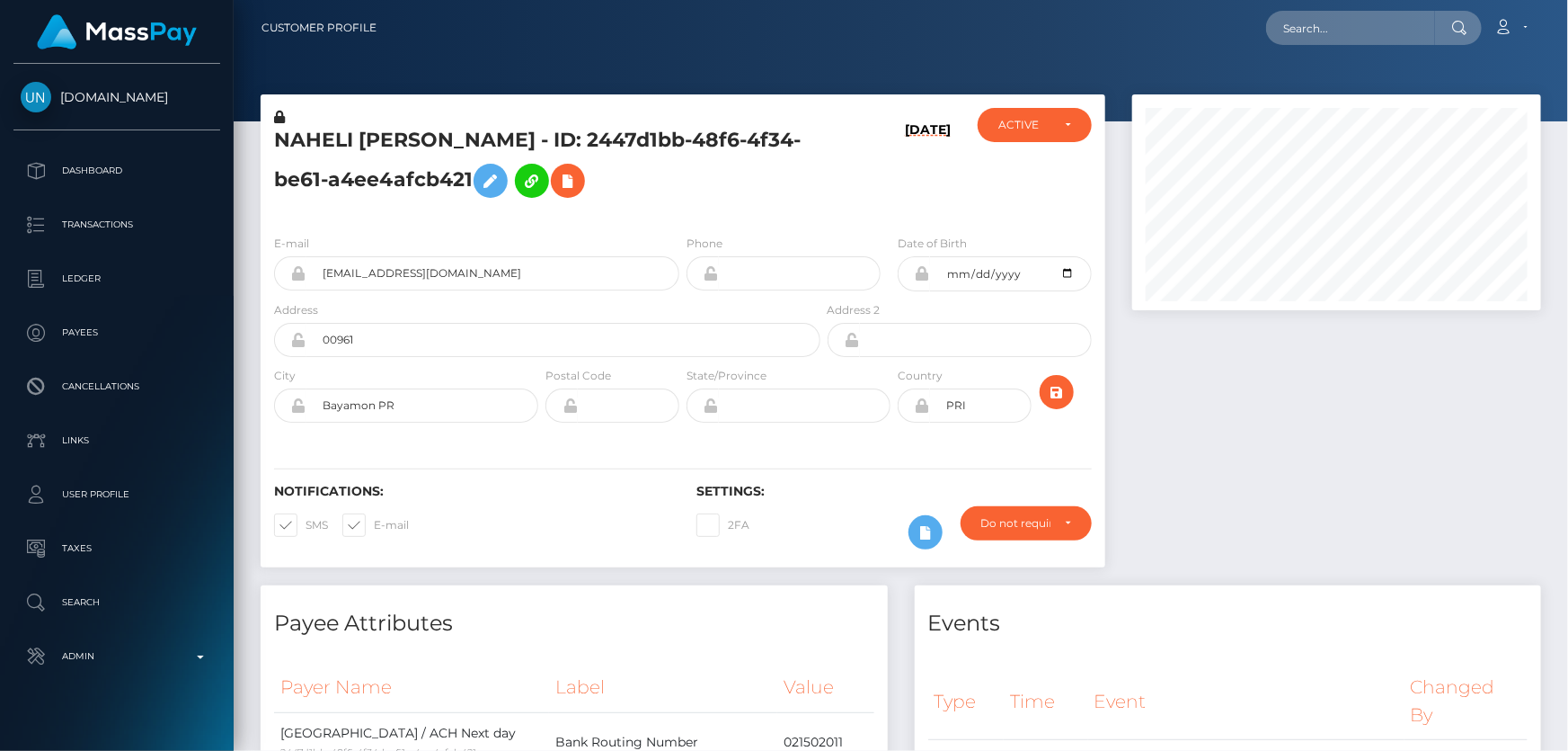
scroll to position [216, 408]
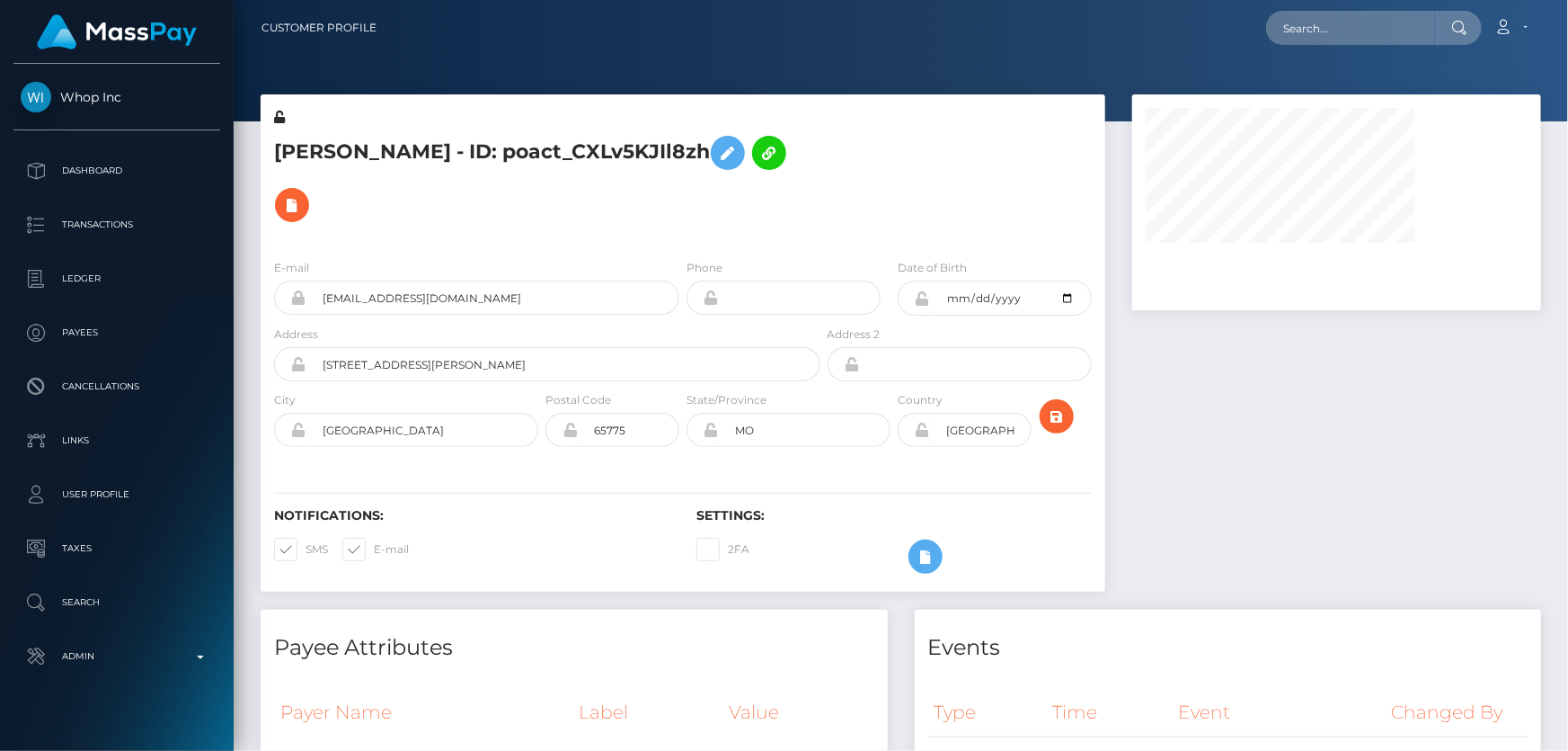
click at [548, 246] on div "E-mail [EMAIL_ADDRESS][DOMAIN_NAME] Phone Date of Birth" at bounding box center [683, 354] width 845 height 220
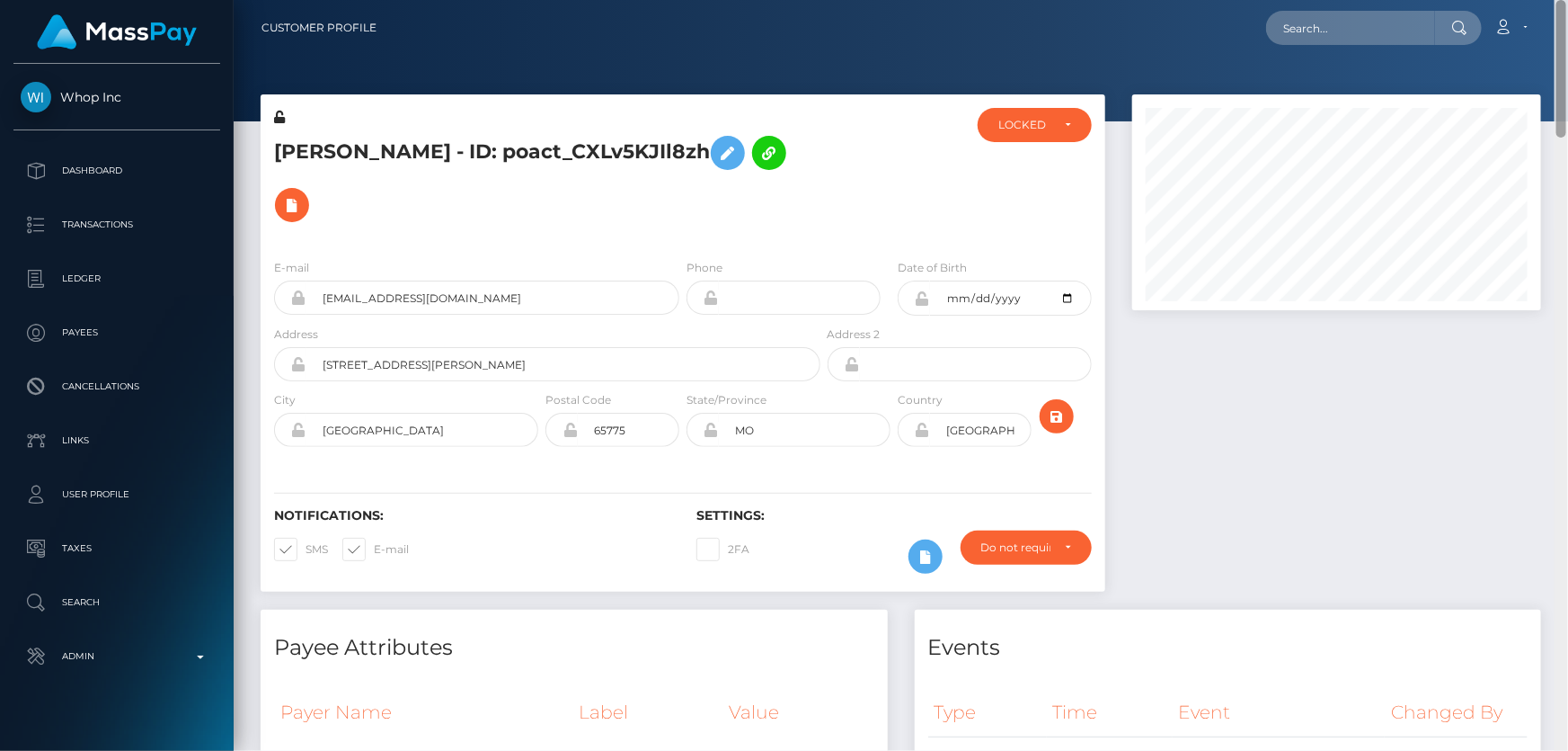
drag, startPoint x: 1564, startPoint y: 233, endPoint x: 1137, endPoint y: 90, distance: 450.3
click at [1567, 0] on html "Whop Inc Dashboard Transactions Ledger Payees Cancellations Links" at bounding box center [784, 375] width 1568 height 751
click at [1040, 126] on div "LOCKED" at bounding box center [1025, 125] width 52 height 14
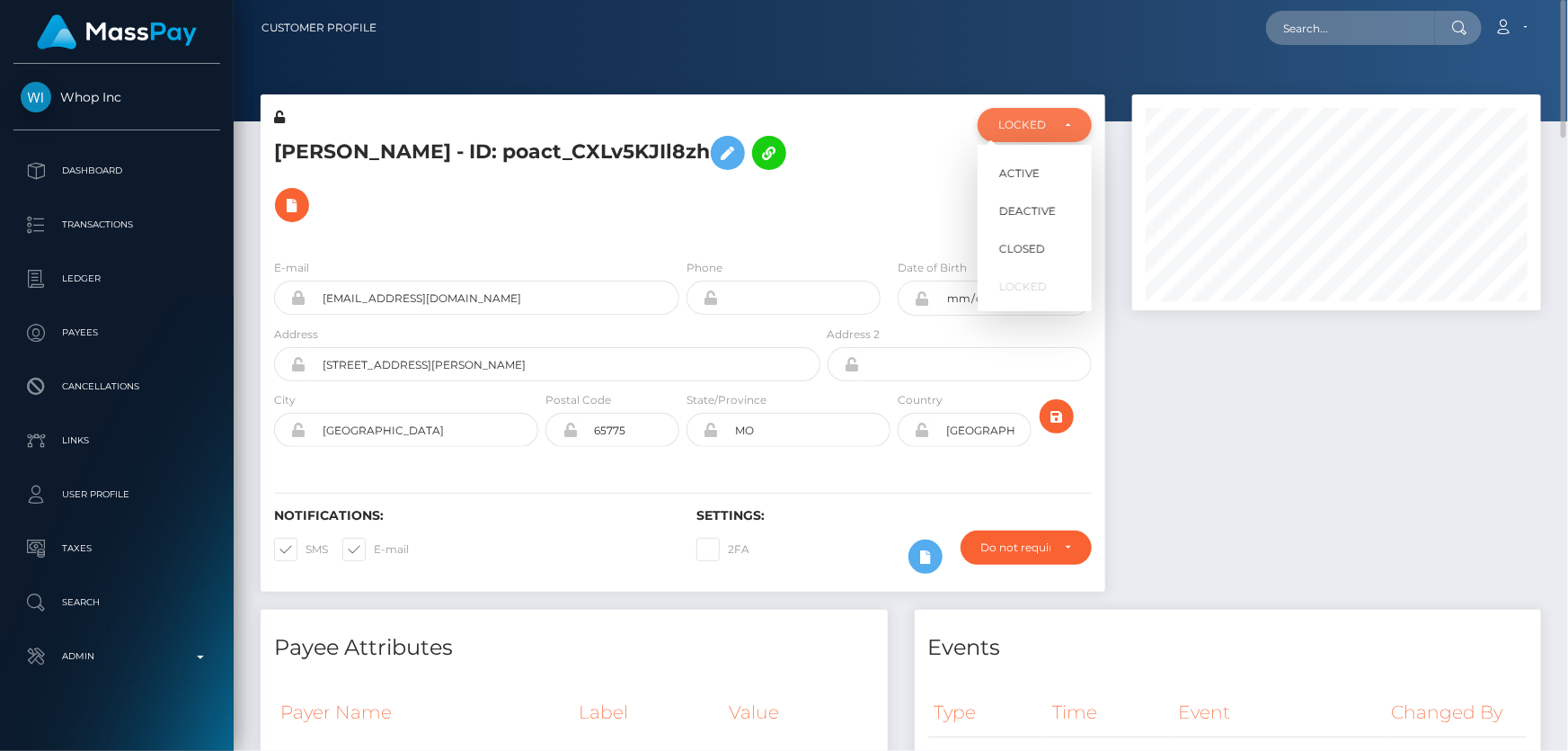
scroll to position [216, 408]
click at [1043, 206] on span "DEACTIVE" at bounding box center [1028, 211] width 57 height 16
select select "DEACTIVE"
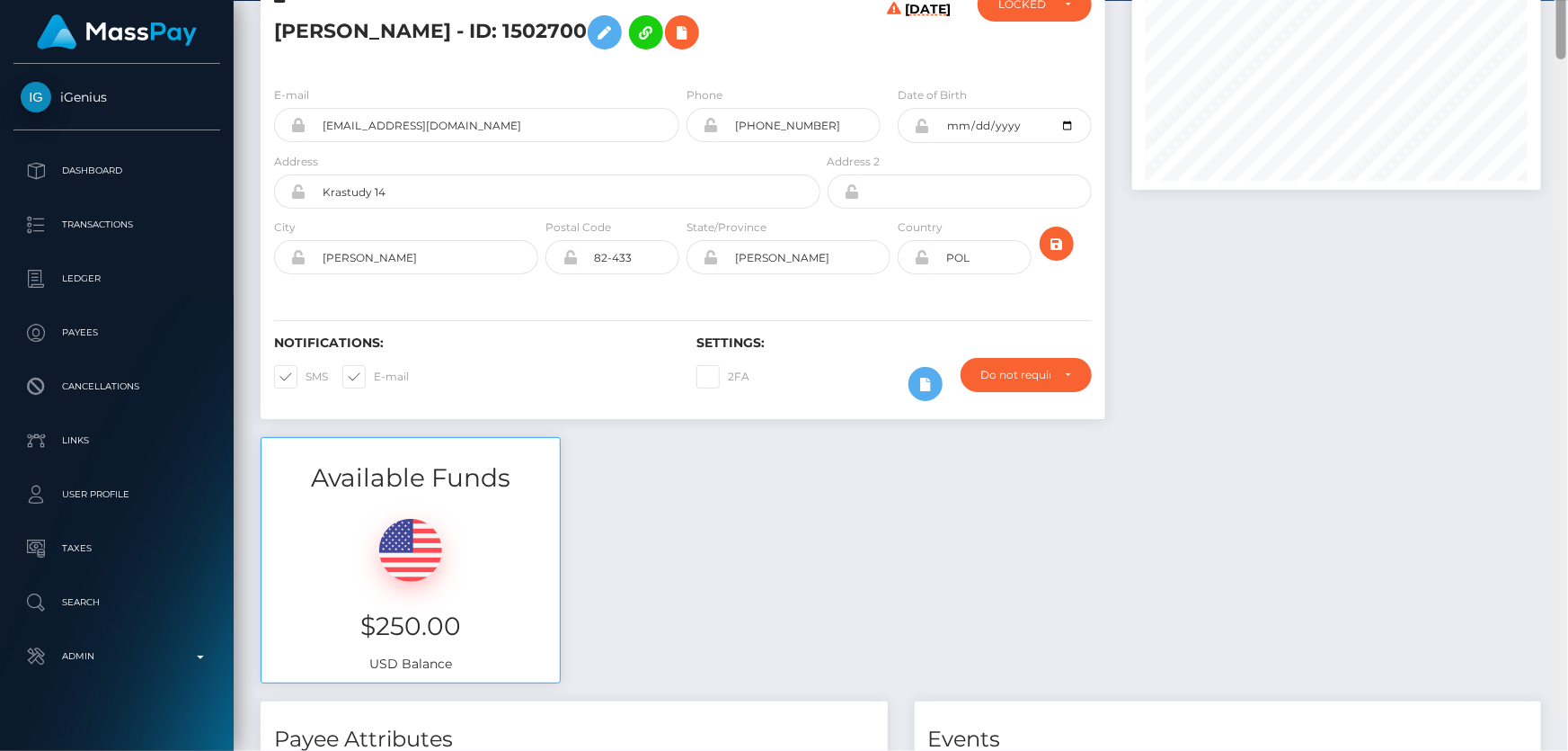
scroll to position [80, 0]
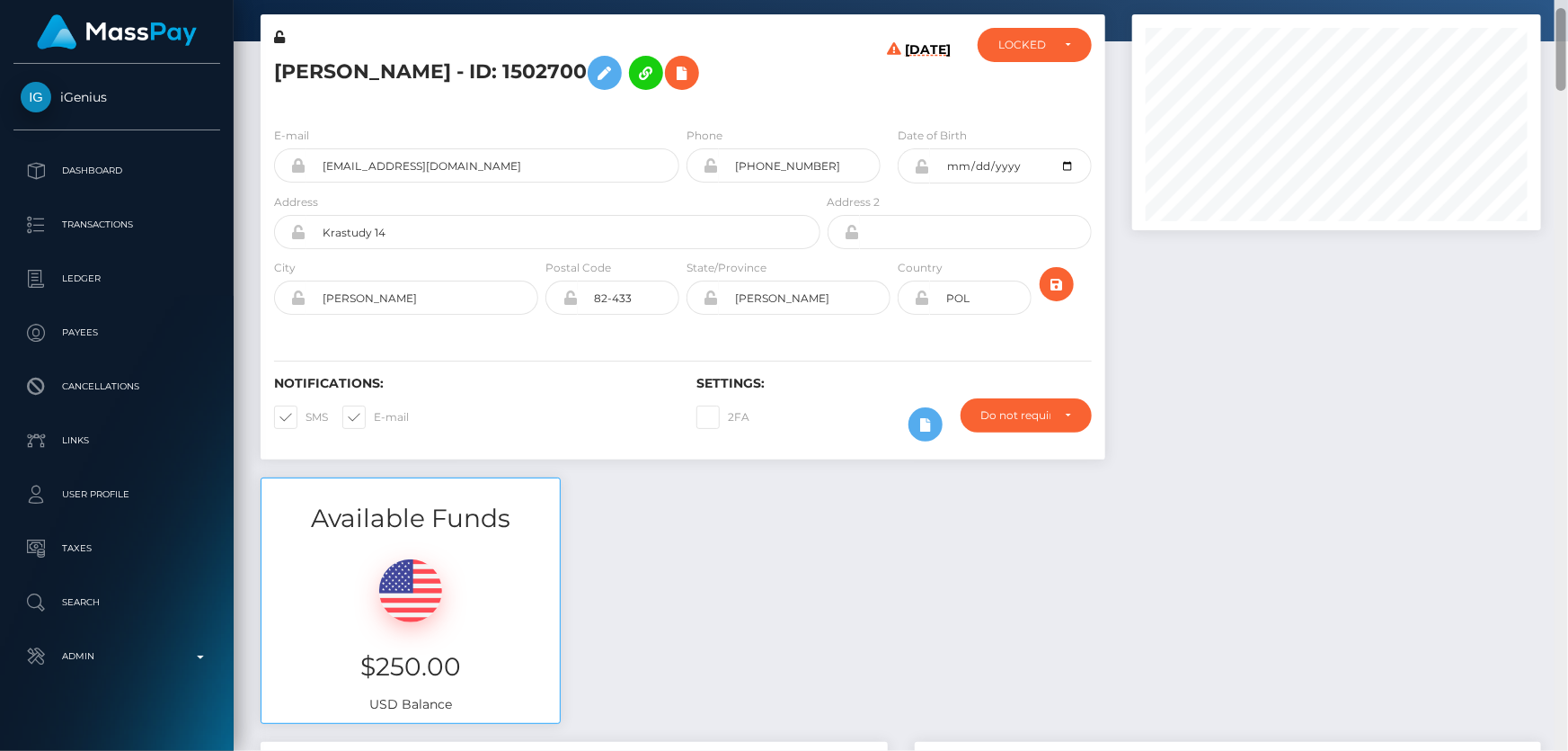
drag, startPoint x: 1558, startPoint y: 377, endPoint x: 1553, endPoint y: 78, distance: 299.0
click at [1553, 78] on div "Customer Profile Loading... Loading..." at bounding box center [901, 375] width 1335 height 751
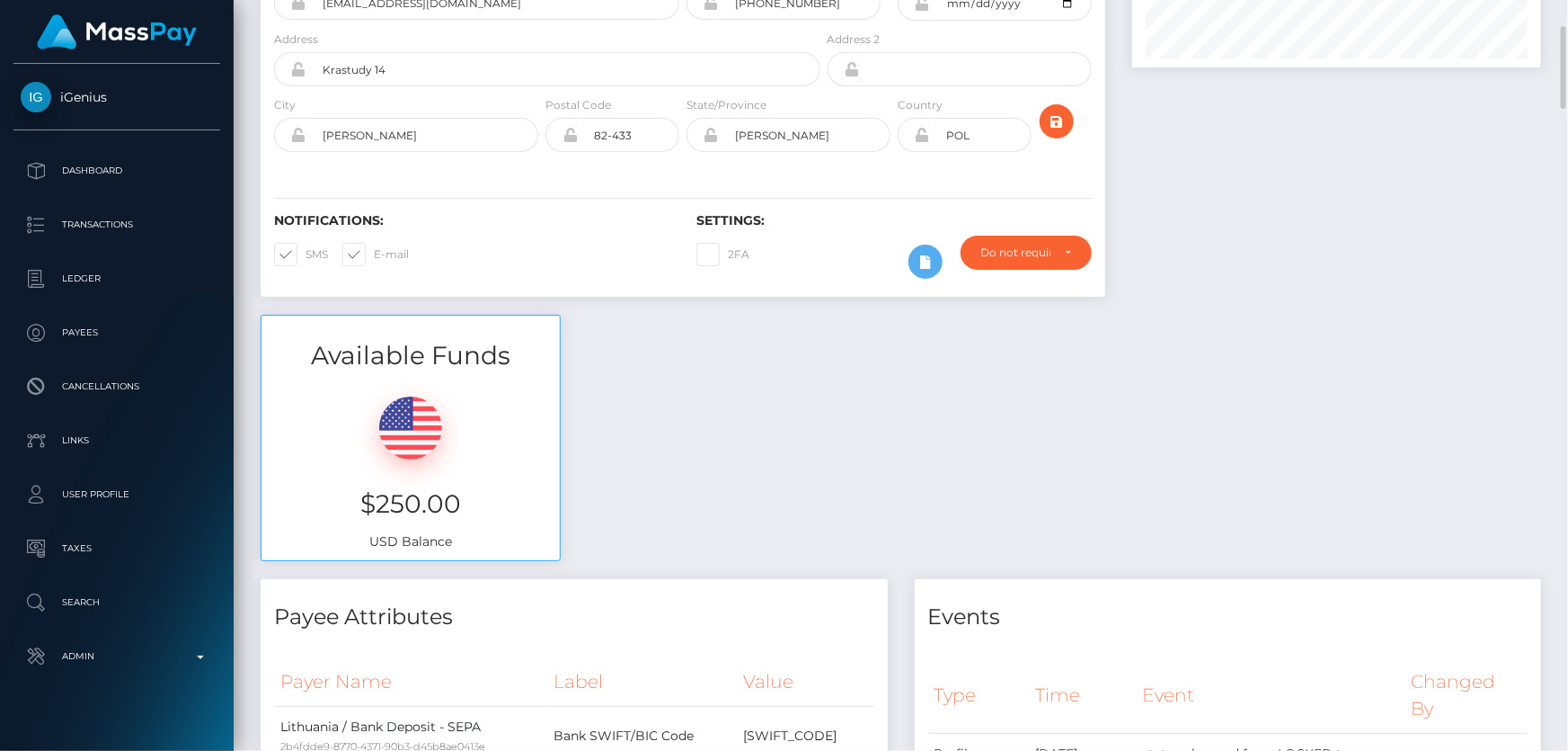
scroll to position [0, 0]
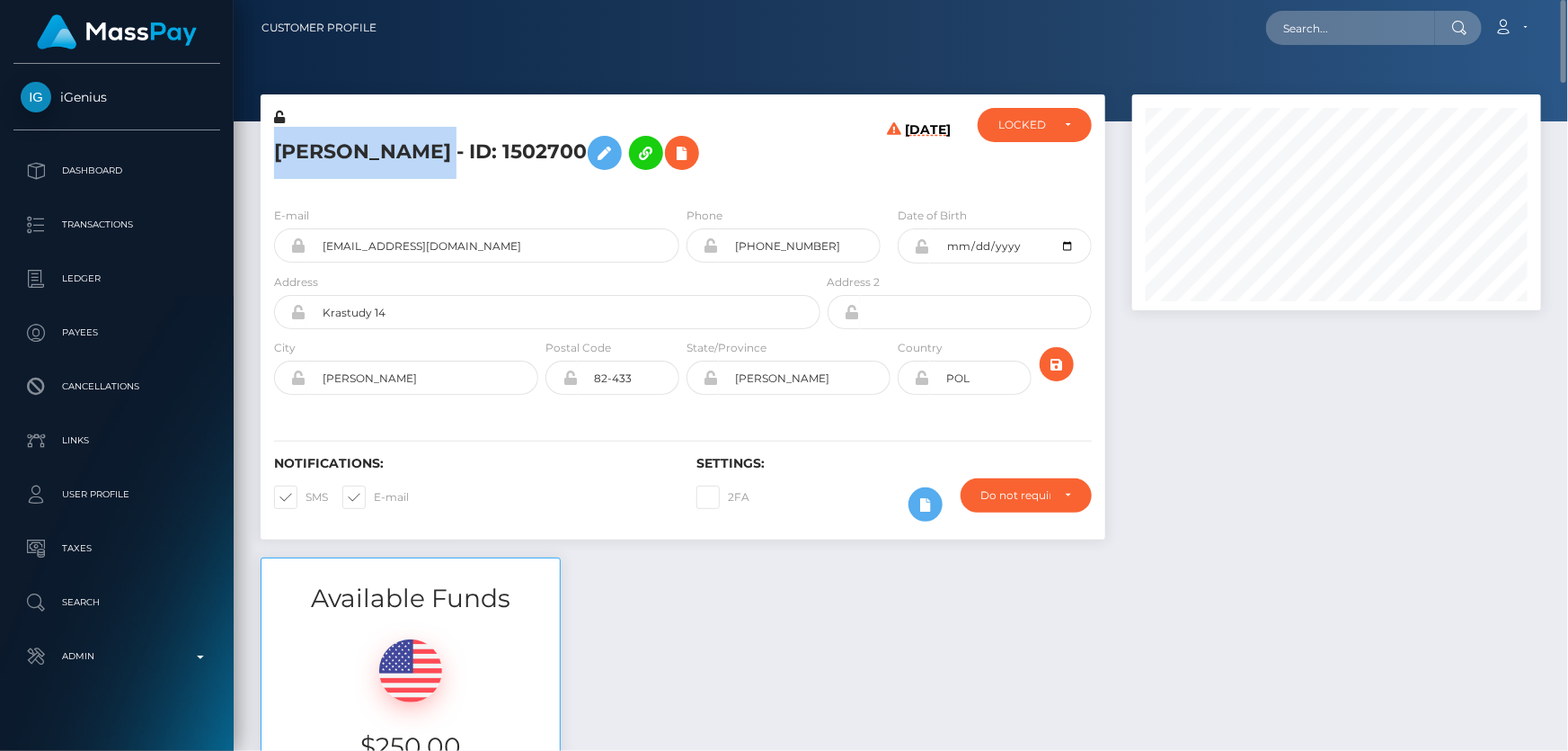
drag, startPoint x: 477, startPoint y: 148, endPoint x: 276, endPoint y: 148, distance: 201.0
click at [276, 148] on h5 "Karolina Kalinowska - ID: 1502700" at bounding box center [542, 153] width 537 height 52
copy h5 "Karolina Kalinowska"
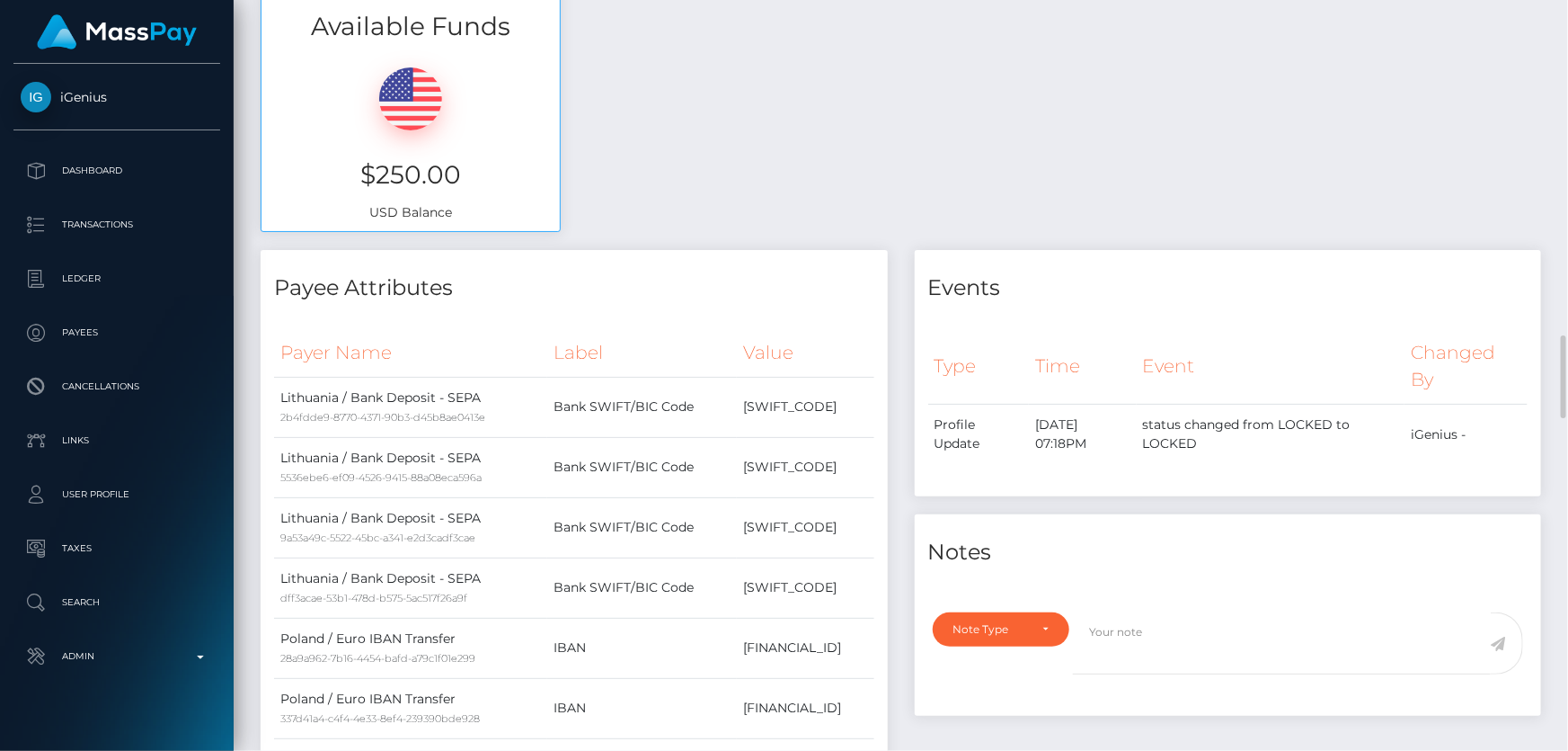
scroll to position [818, 0]
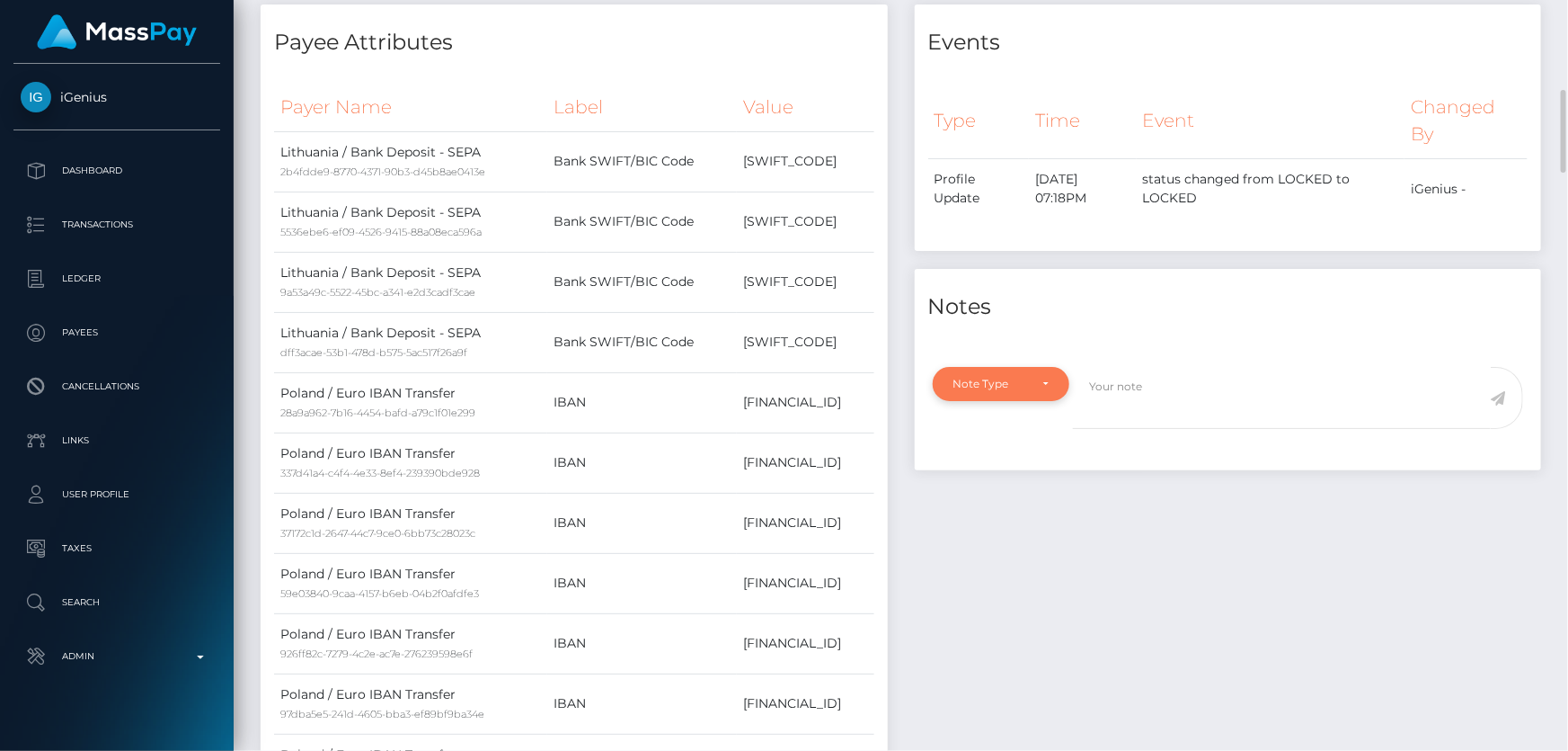
click at [1027, 382] on div "Note Type" at bounding box center [992, 384] width 76 height 14
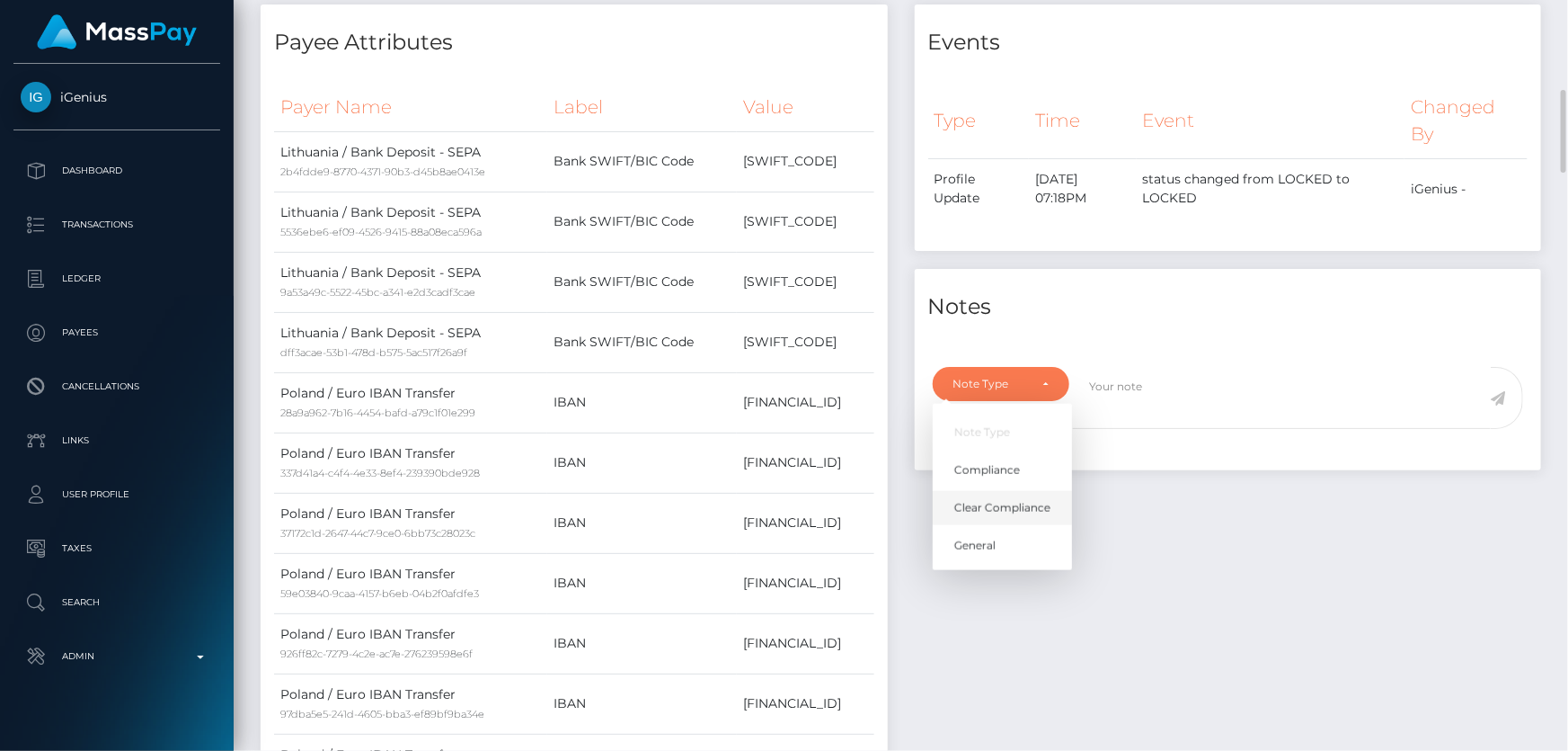
scroll to position [216, 408]
click at [1033, 496] on link "Clear Compliance" at bounding box center [1002, 508] width 139 height 33
select select "CLEAR_COMPLIANCE"
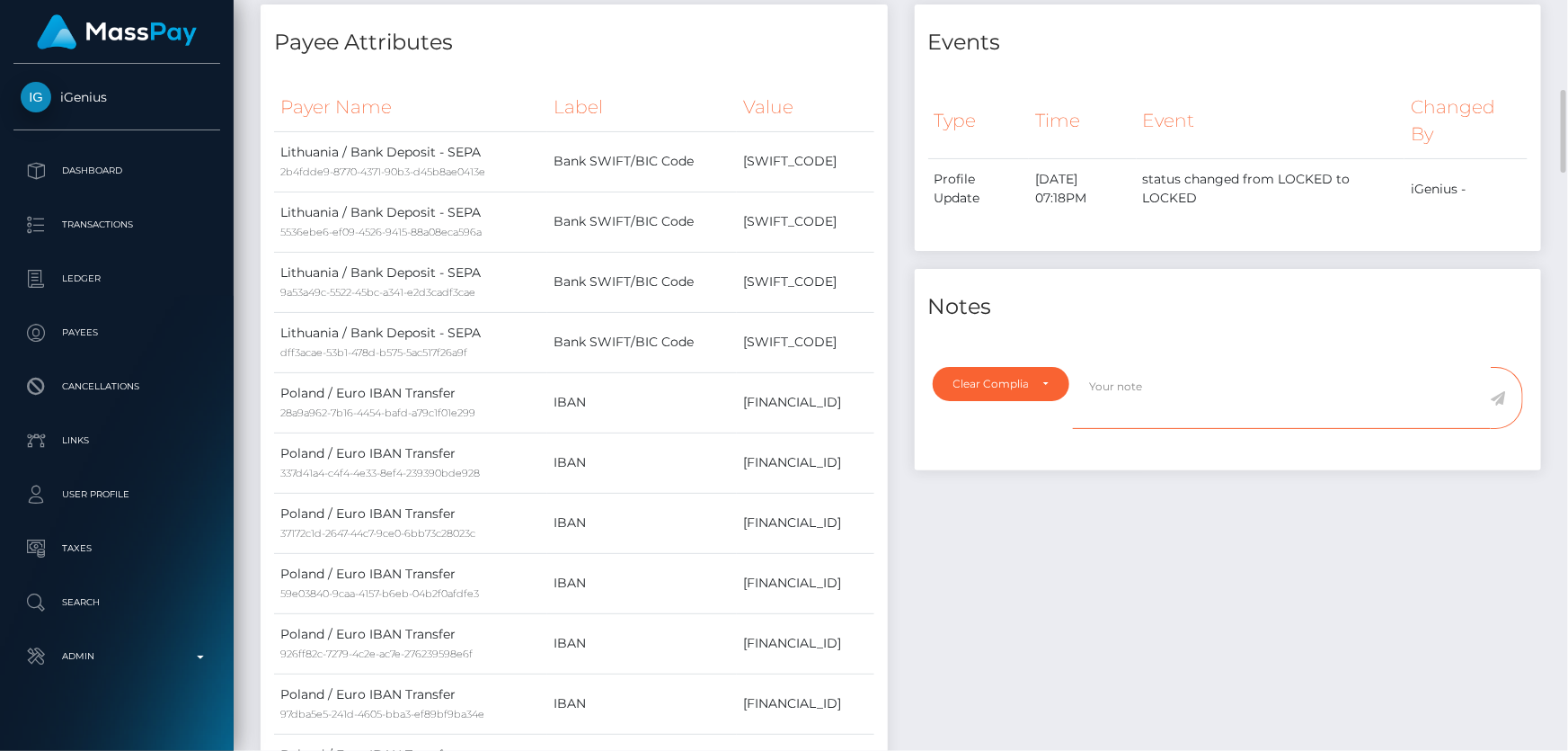
paste textarea "Transaction made according with the area of residence. NBCOU flag cleared."
type textarea "Transaction made according with the area of residence. NBCOU flag cleared."
click at [1293, 500] on div "Events Type Time Event Changed By" at bounding box center [1229, 635] width 655 height 1262
drag, startPoint x: 1498, startPoint y: 397, endPoint x: 1117, endPoint y: 514, distance: 398.6
click at [1498, 396] on icon at bounding box center [1498, 398] width 15 height 14
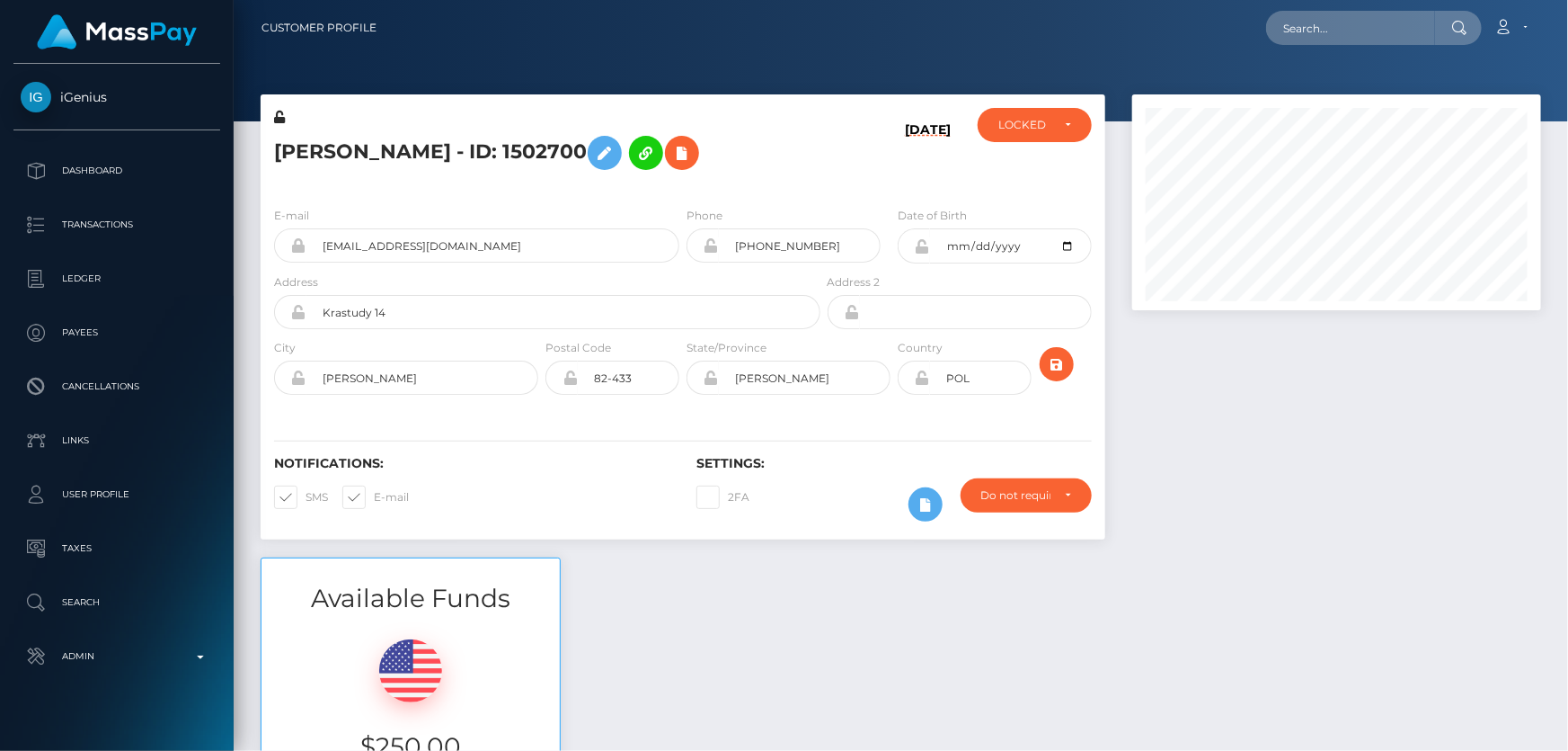
scroll to position [216, 408]
click at [884, 180] on div "[DATE]" at bounding box center [895, 150] width 141 height 85
click at [1035, 141] on div "LOCKED" at bounding box center [1035, 125] width 114 height 34
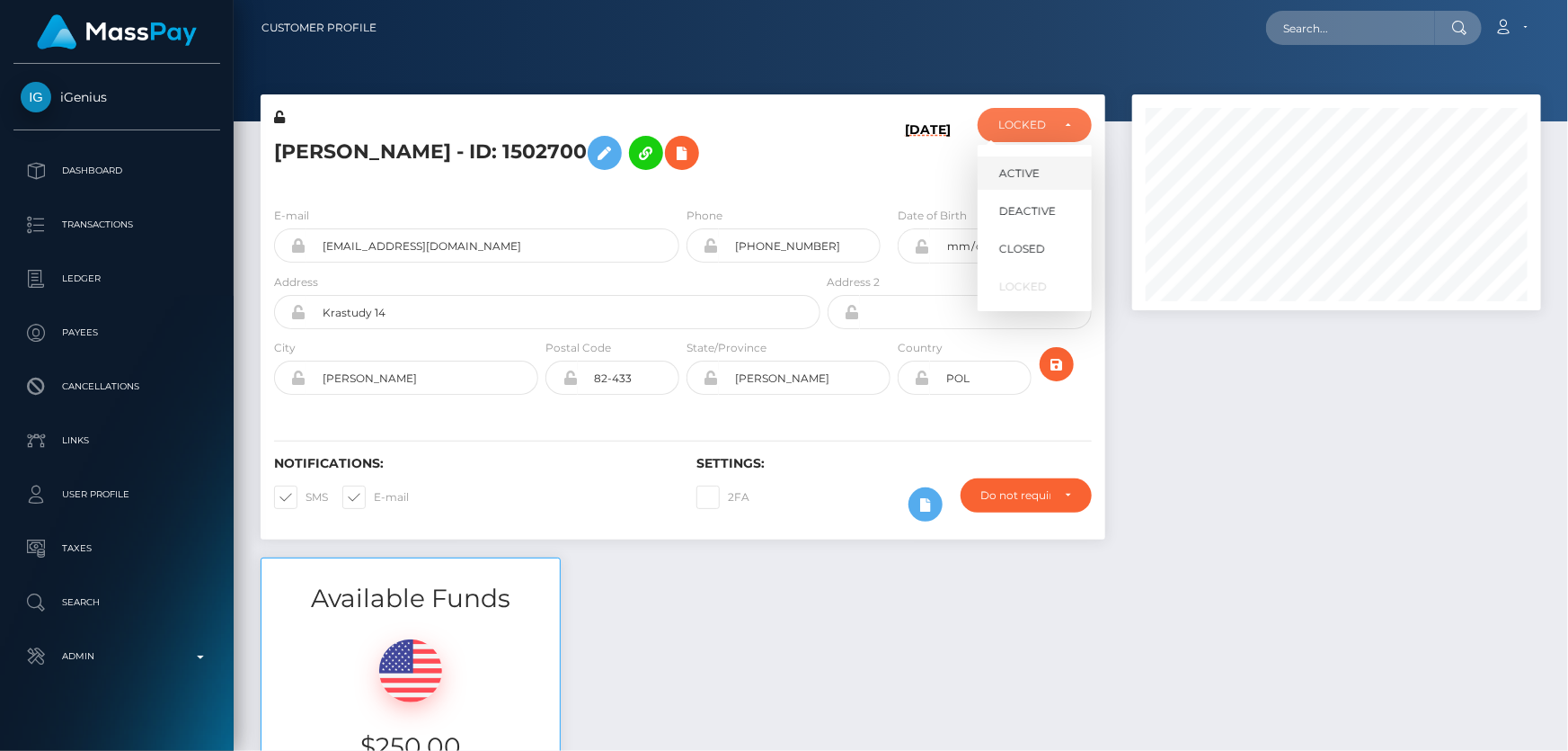
click at [1045, 181] on link "ACTIVE" at bounding box center [1035, 173] width 114 height 33
select select "ACTIVE"
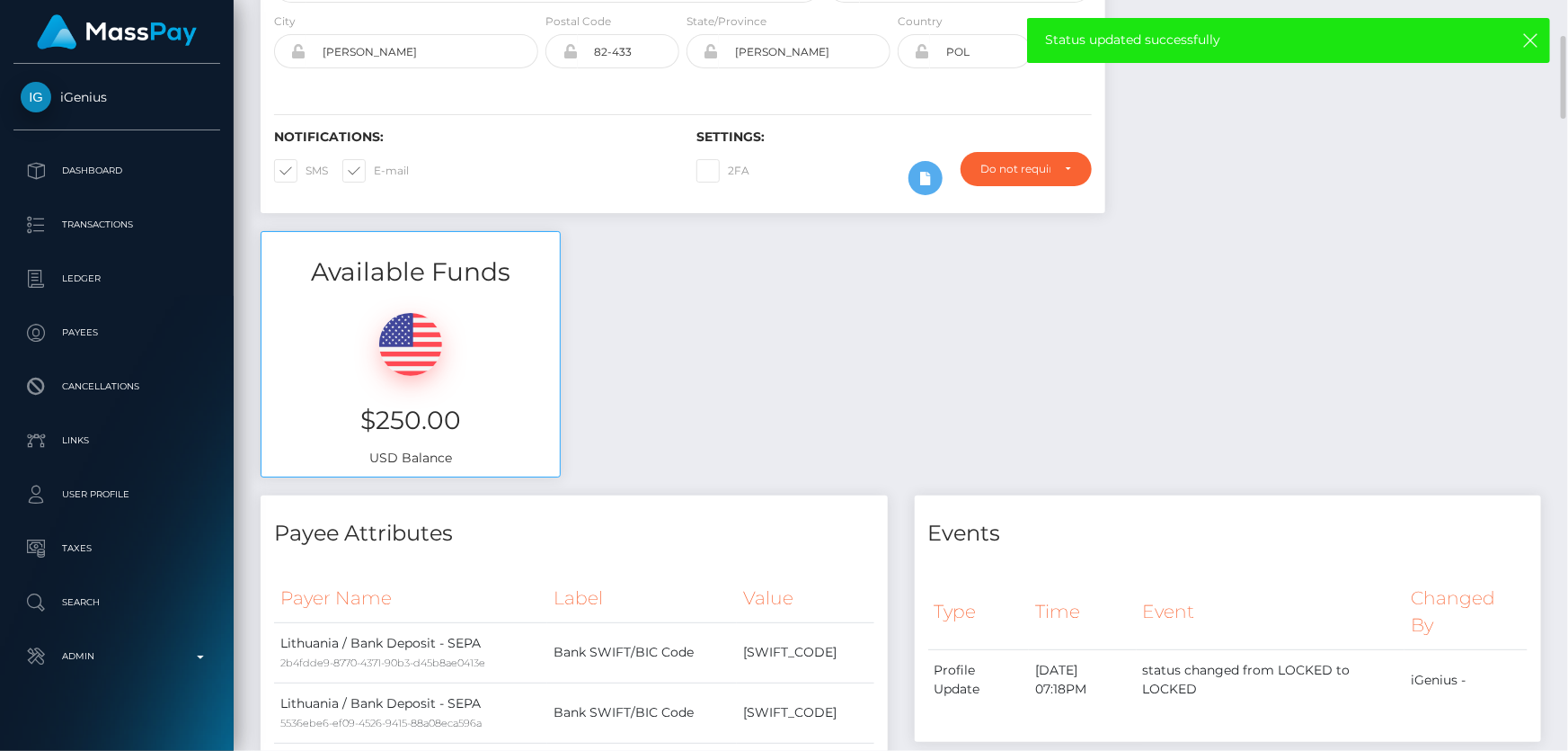
scroll to position [0, 0]
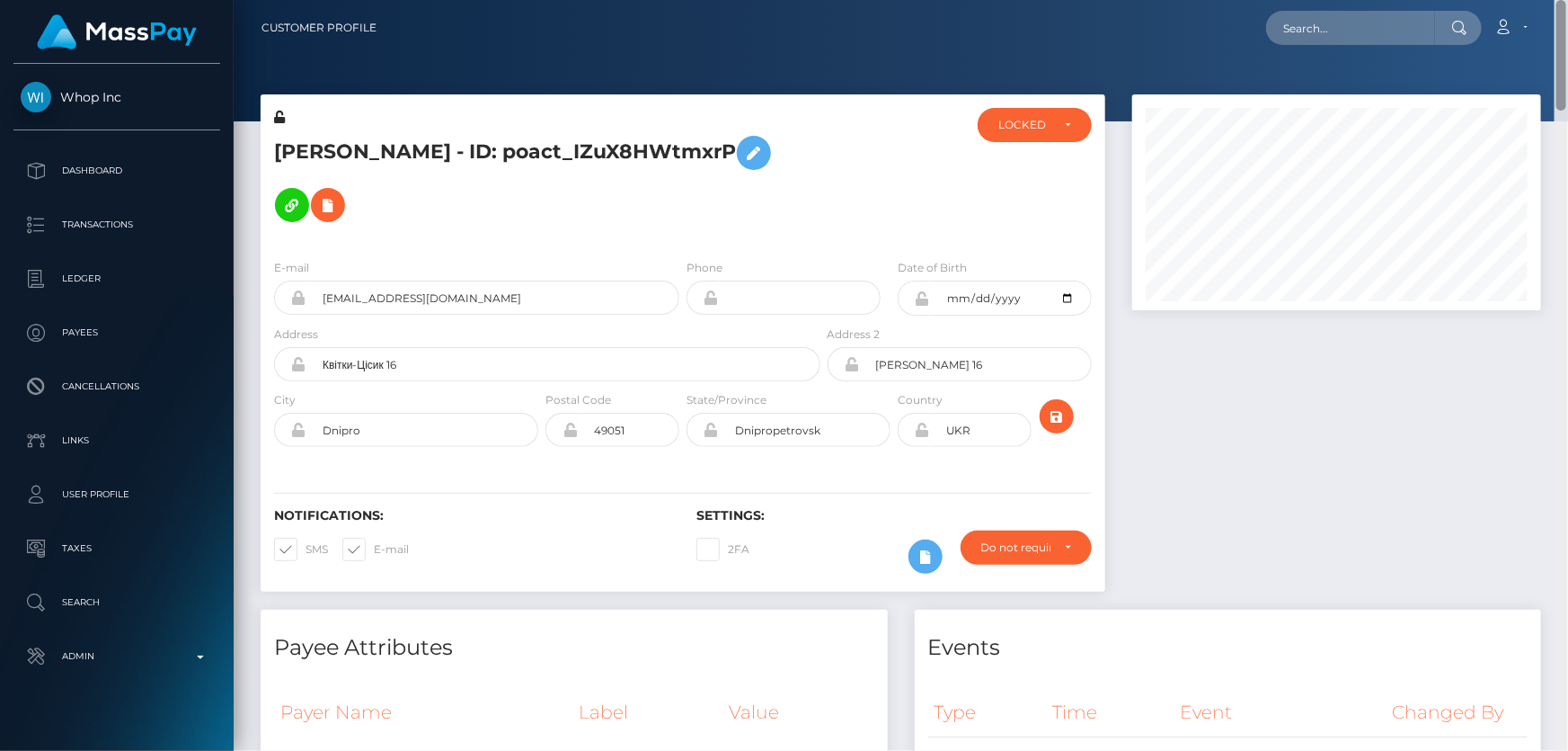
drag, startPoint x: 1561, startPoint y: 515, endPoint x: 1567, endPoint y: -60, distance: 575.0
click at [1567, 0] on html "Whop Inc Dashboard Transactions Ledger Payees Cancellations Links" at bounding box center [784, 375] width 1568 height 751
click at [1029, 129] on div "LOCKED" at bounding box center [1025, 125] width 52 height 14
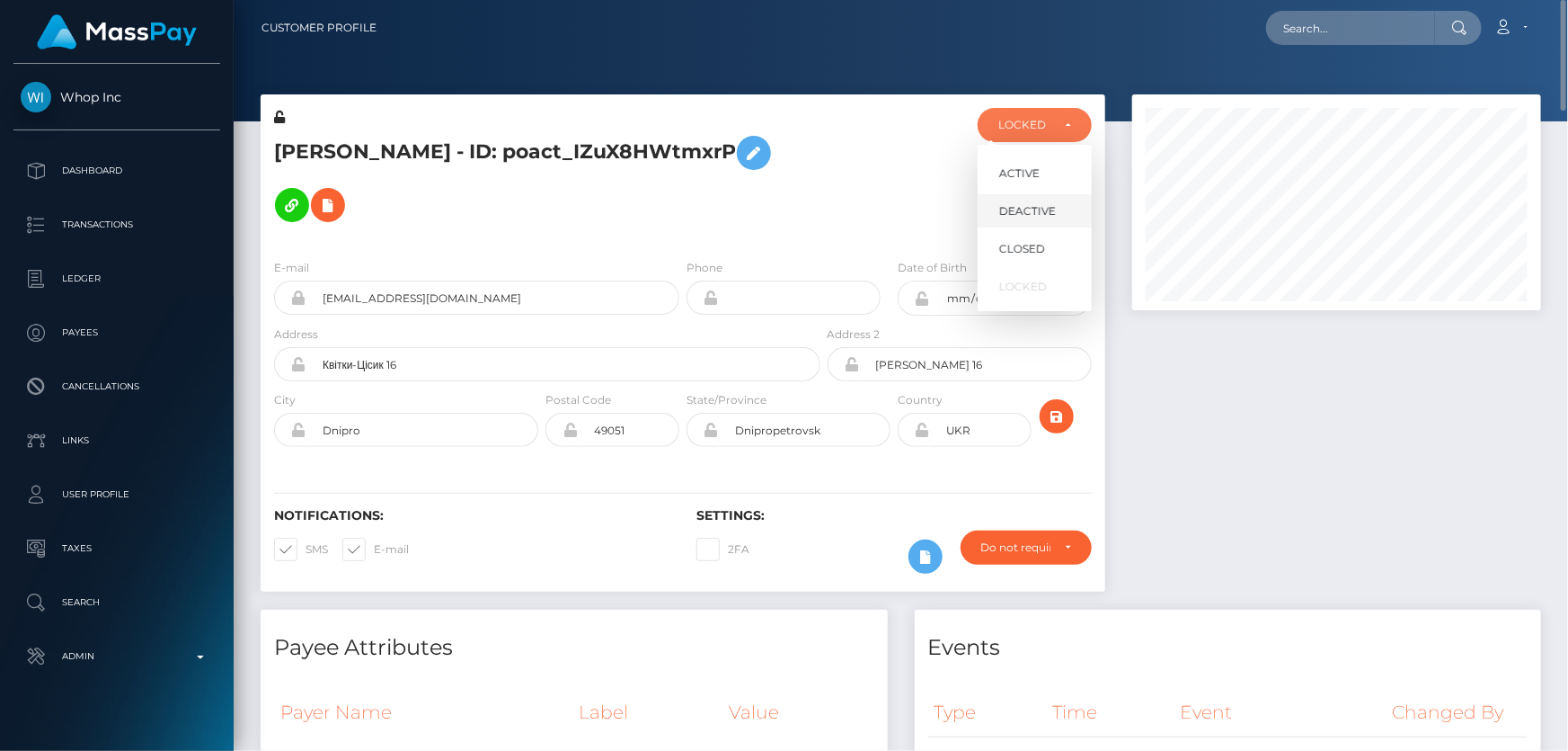
scroll to position [216, 408]
click at [1054, 214] on span "DEACTIVE" at bounding box center [1028, 211] width 57 height 16
select select "DEACTIVE"
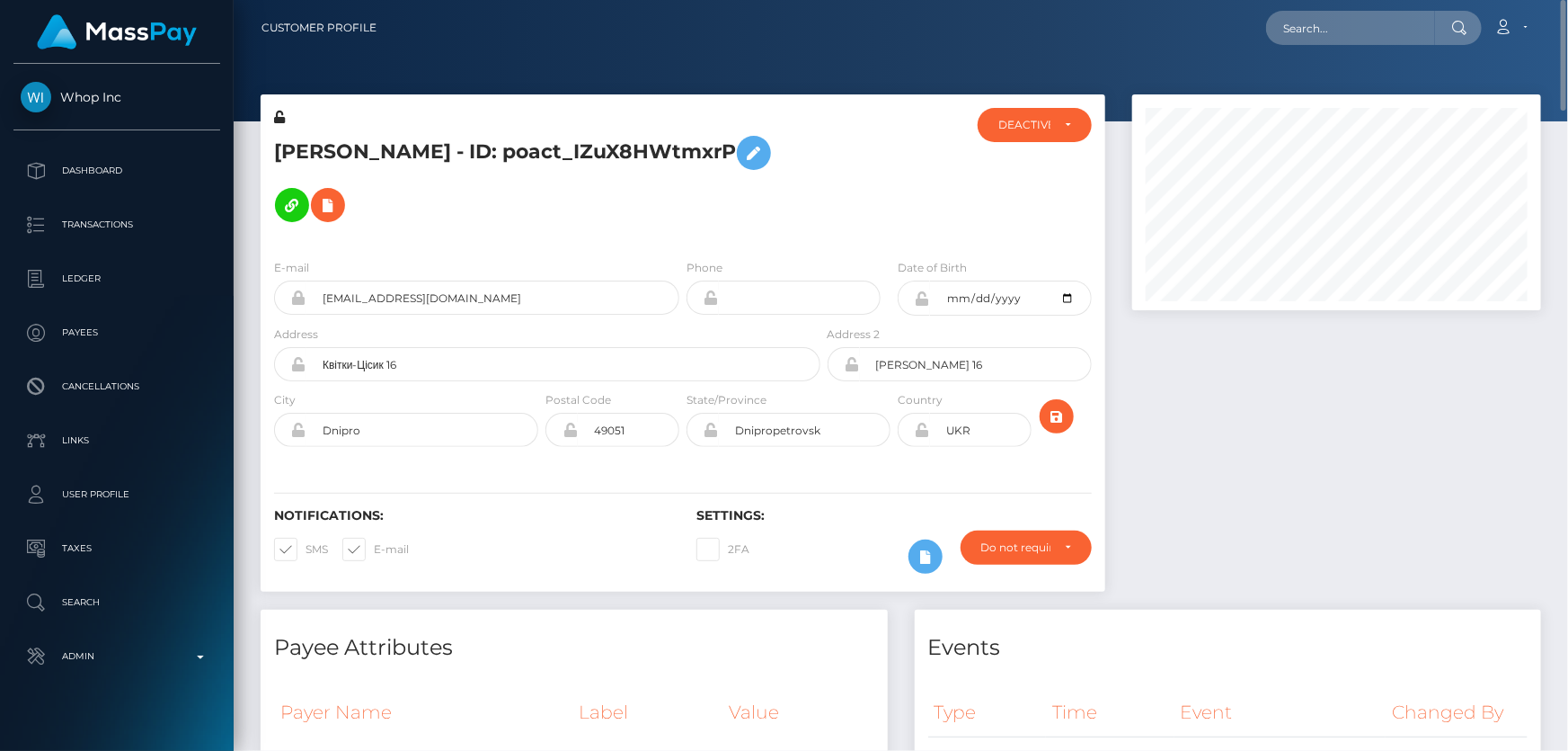
click at [666, 252] on div "E-mail maratxx7@gmail.com Phone Date of Birth UKR" at bounding box center [683, 354] width 845 height 220
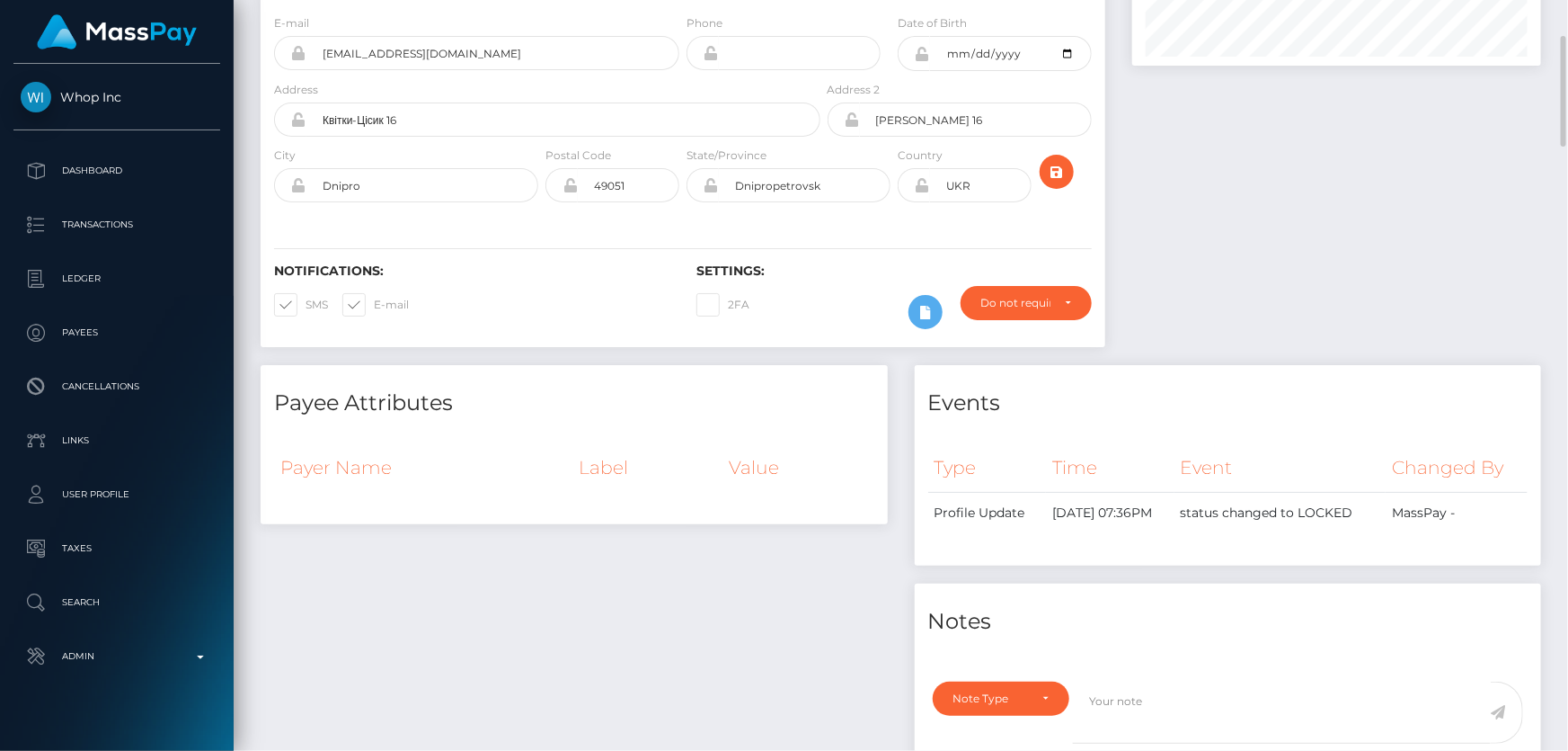
scroll to position [0, 0]
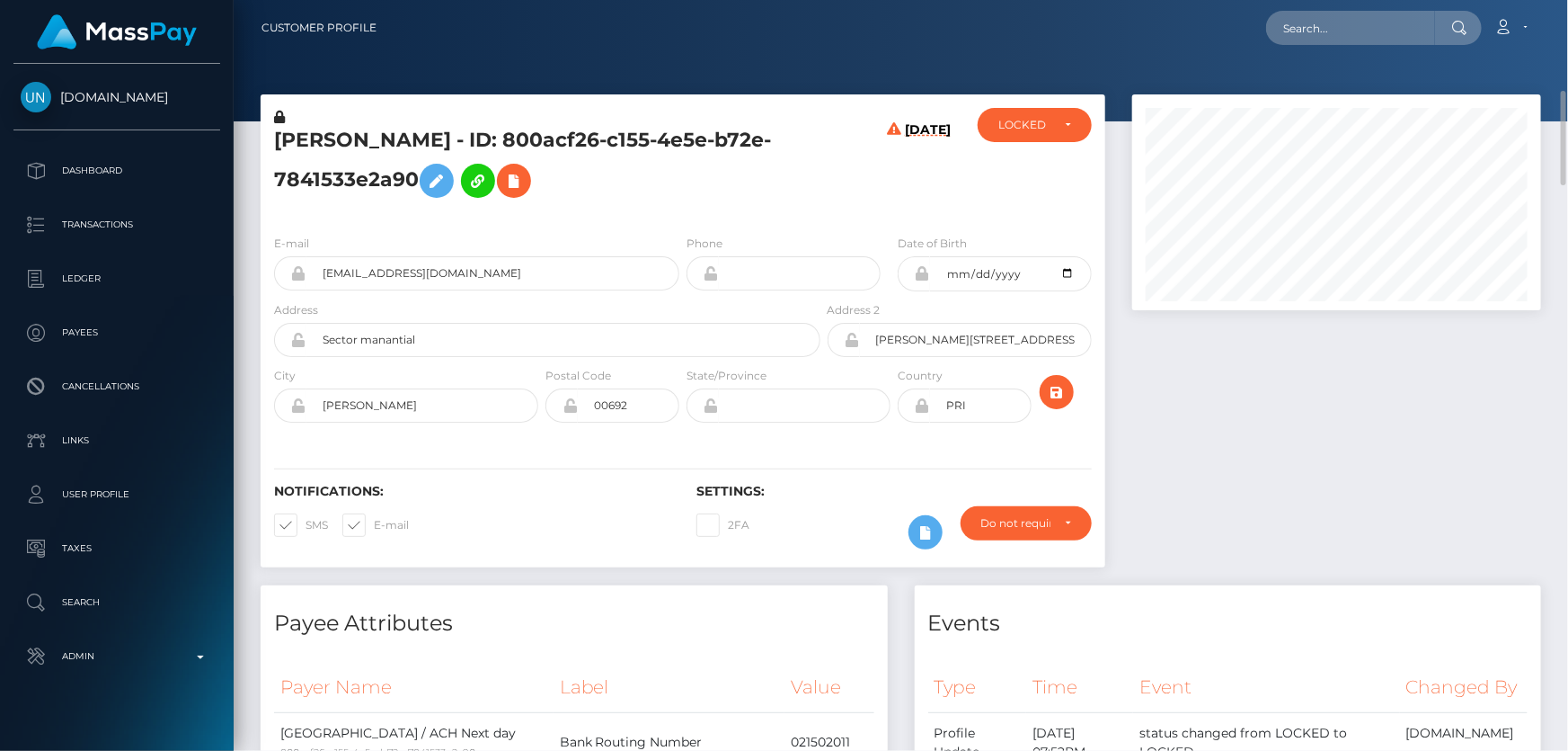
scroll to position [216, 408]
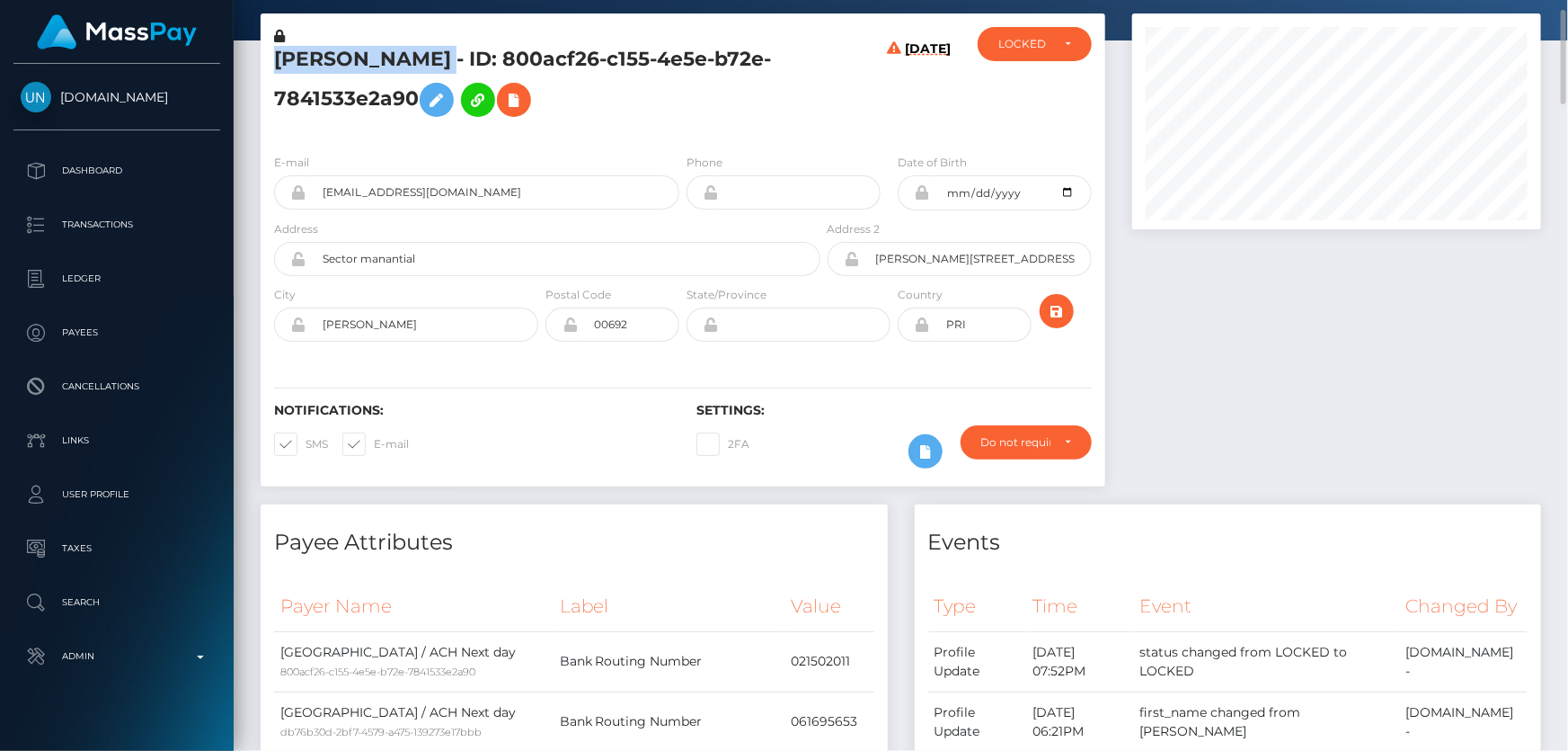
drag, startPoint x: 602, startPoint y: 57, endPoint x: 271, endPoint y: 59, distance: 331.0
click at [271, 59] on div "[PERSON_NAME] - ID: 800acf26-c155-4e5e-b72e-7841533e2a90" at bounding box center [542, 83] width 564 height 112
copy h5 "[PERSON_NAME]"
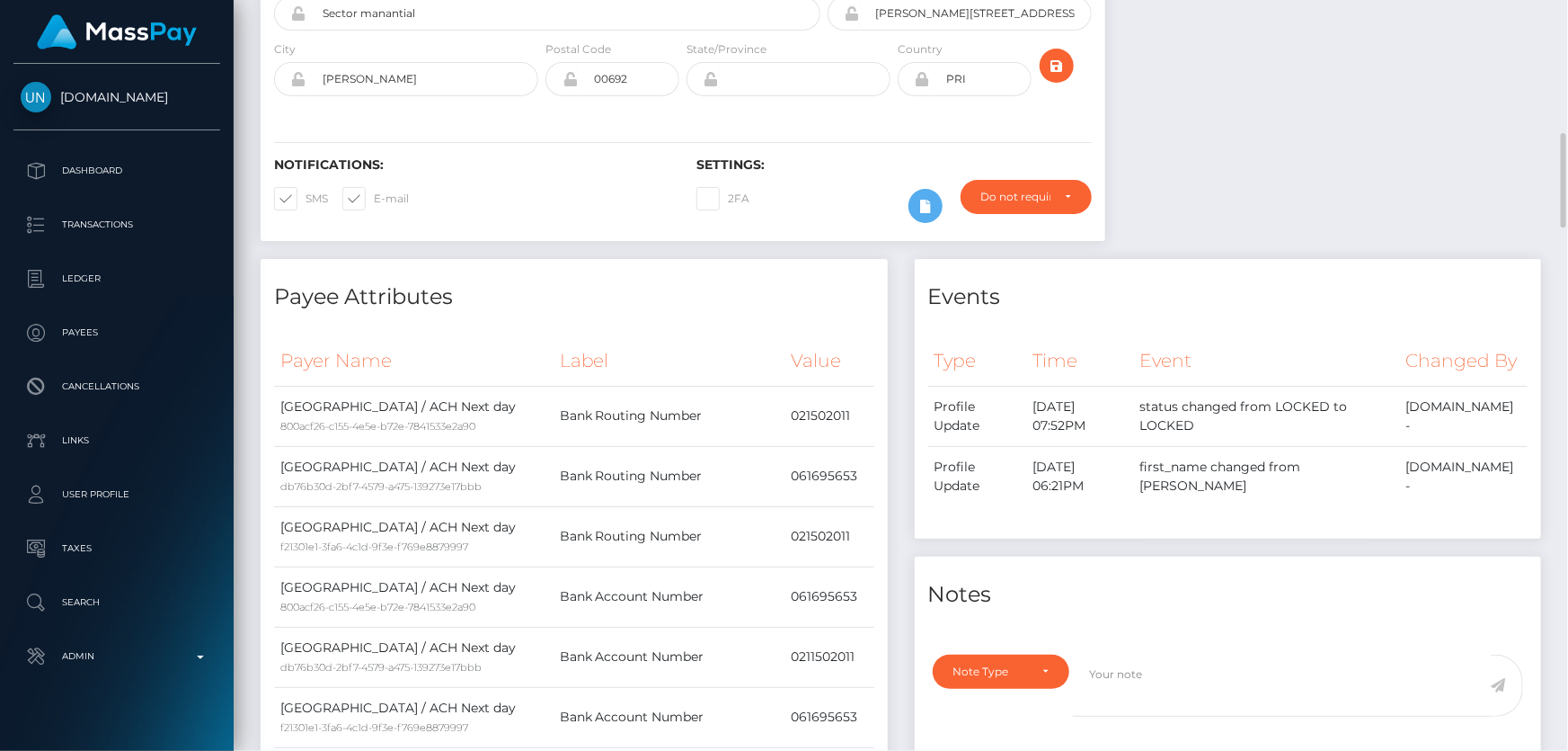
scroll to position [654, 0]
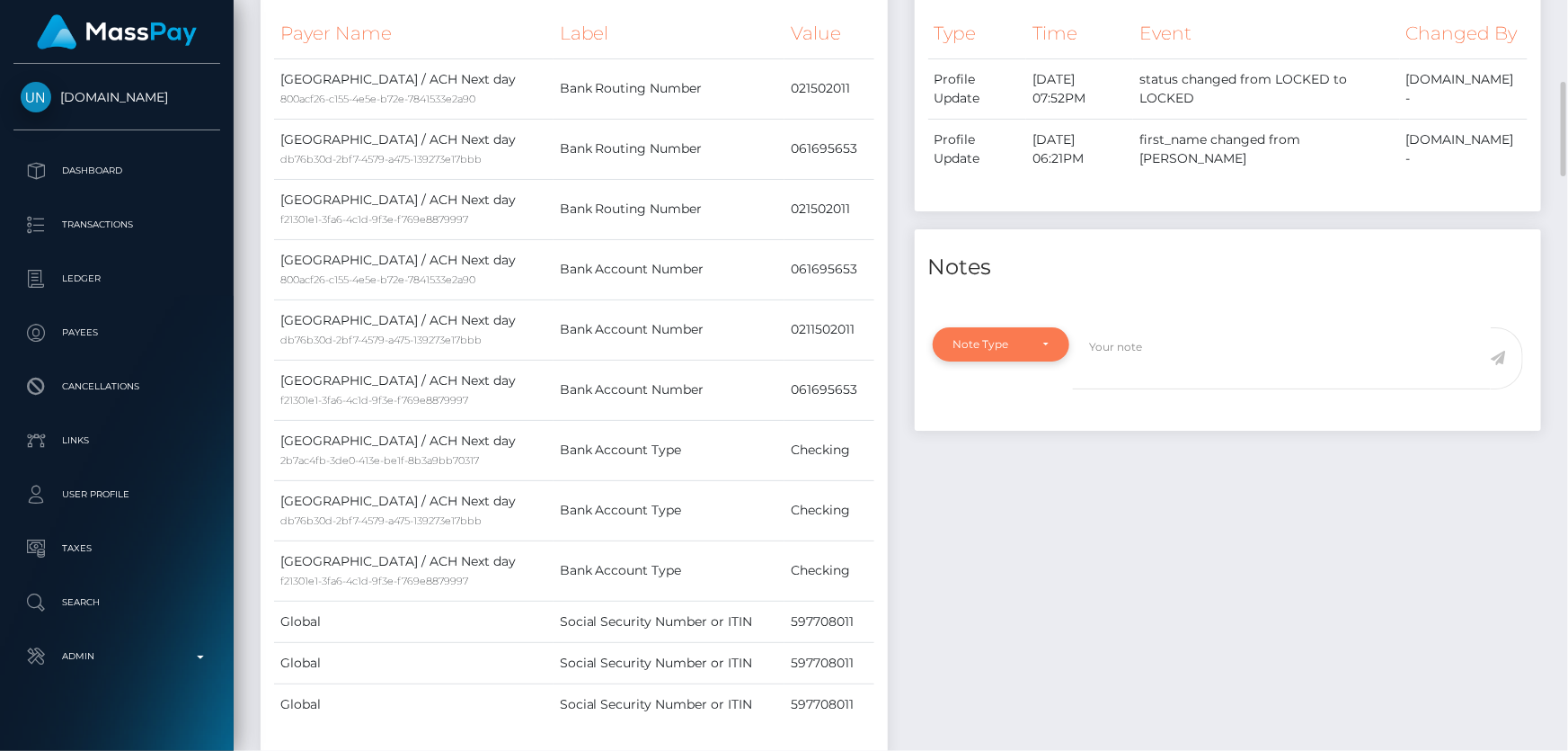
click at [1068, 362] on div "Note Type" at bounding box center [1002, 344] width 138 height 34
click at [1027, 477] on span "Clear Compliance" at bounding box center [1002, 469] width 96 height 16
select select "CLEAR_COMPLIANCE"
paste textarea "Transaction made according with the area of residence. NBCOU flag cleared."
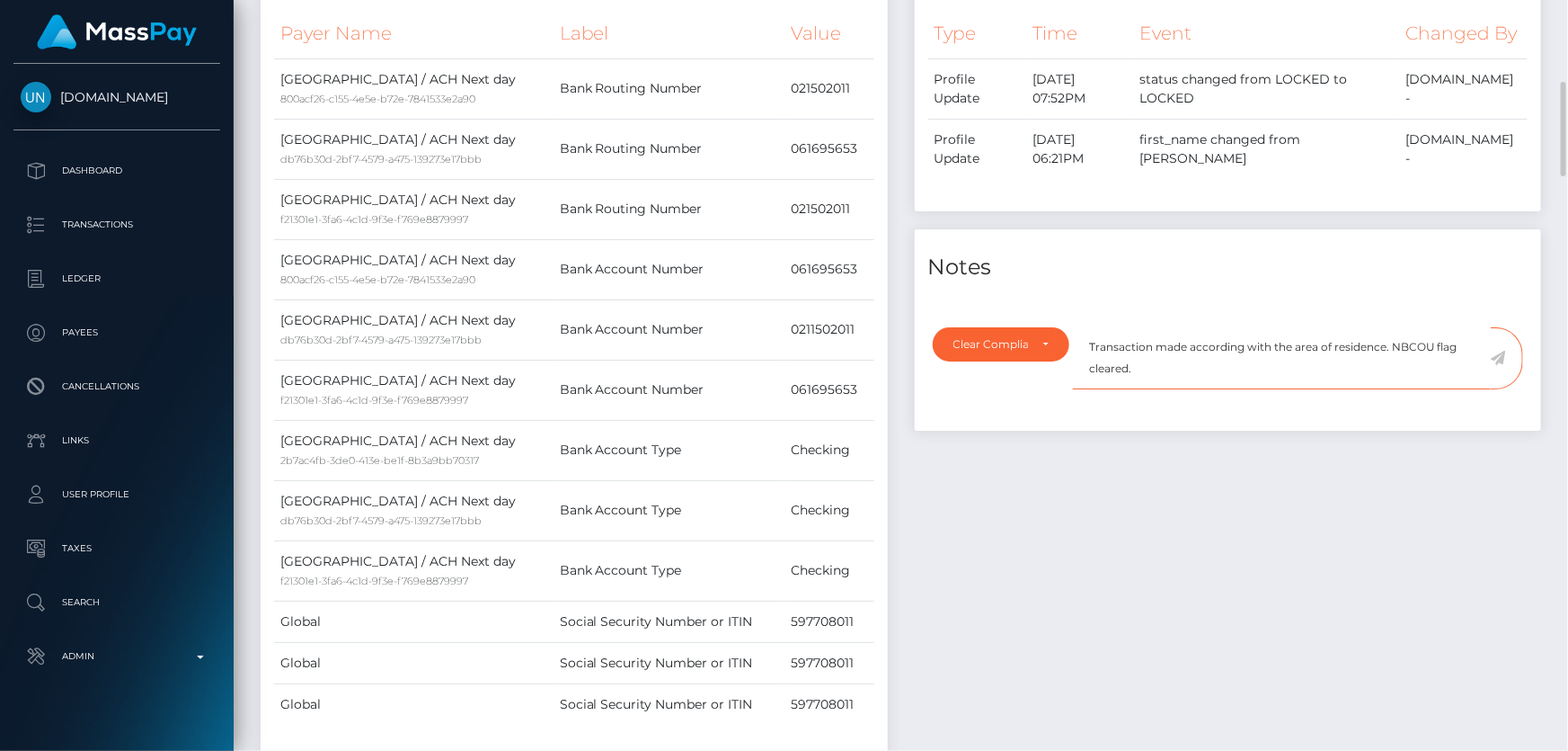
type textarea "Transaction made according with the area of residence. NBCOU flag cleared."
click at [1198, 468] on div "Events Type Time Event Changed By" at bounding box center [1229, 353] width 655 height 844
click at [1500, 365] on icon at bounding box center [1498, 358] width 15 height 14
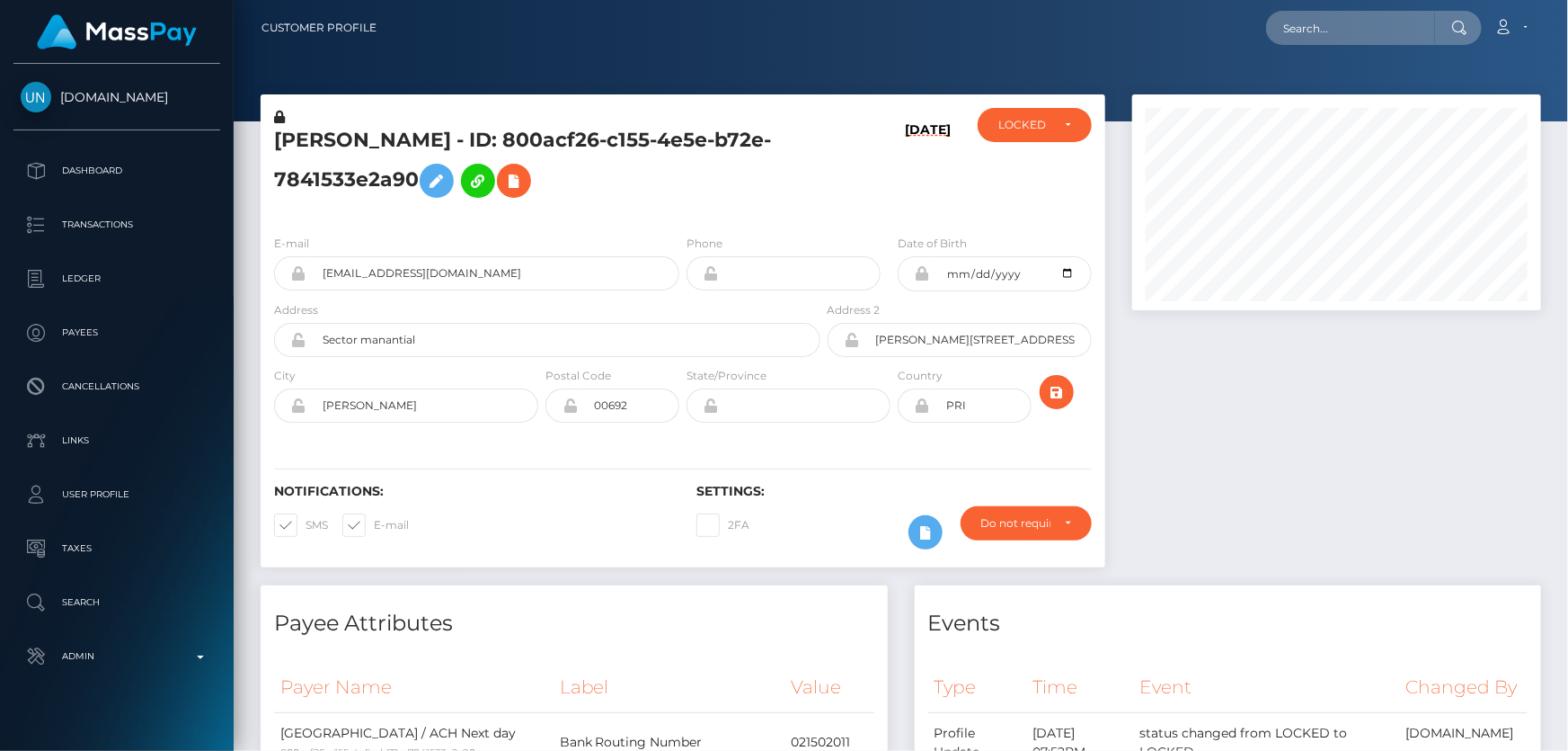
scroll to position [216, 408]
click at [1038, 134] on div "LOCKED" at bounding box center [1035, 125] width 114 height 34
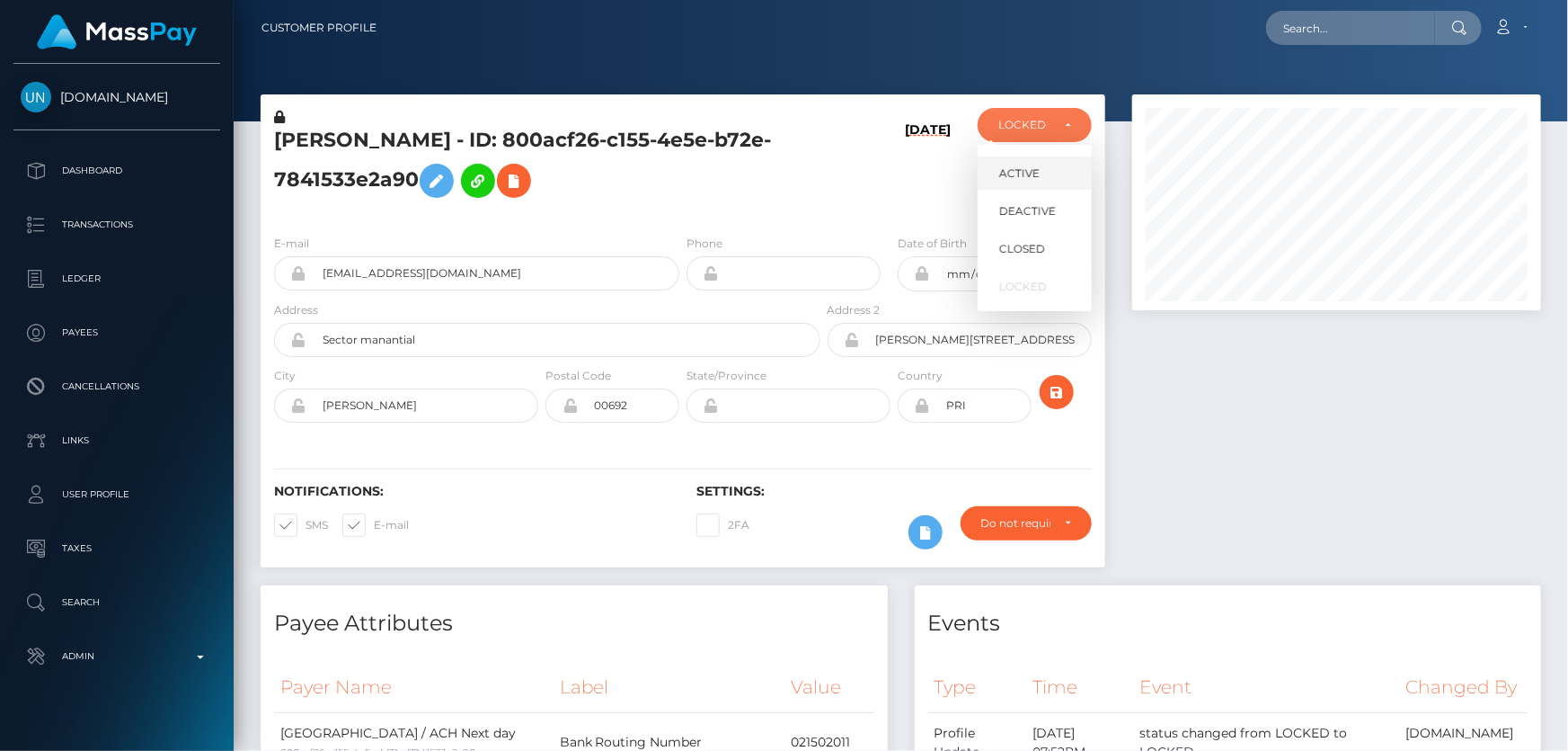
click at [1042, 181] on link "ACTIVE" at bounding box center [1035, 173] width 114 height 33
select select "ACTIVE"
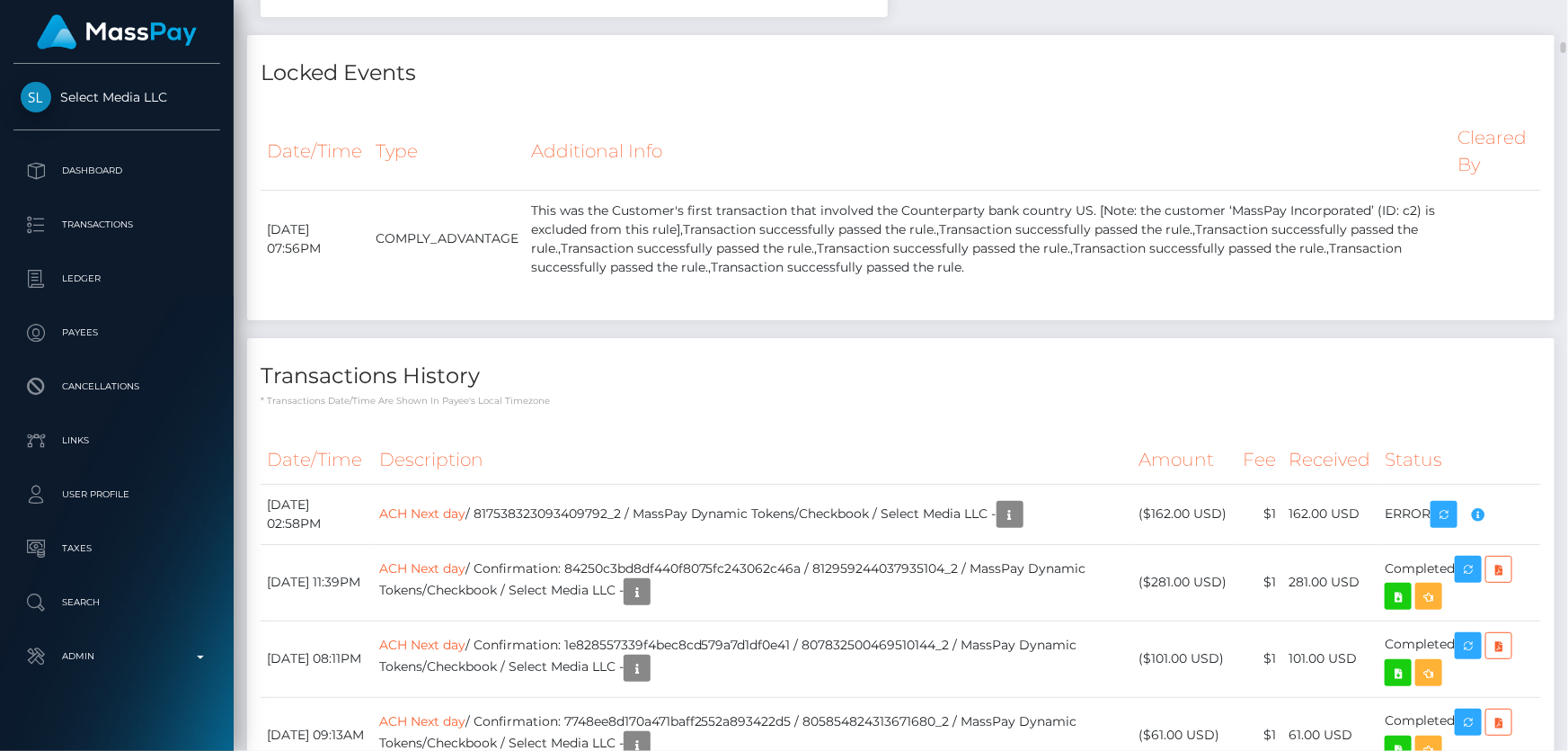
scroll to position [3187, 0]
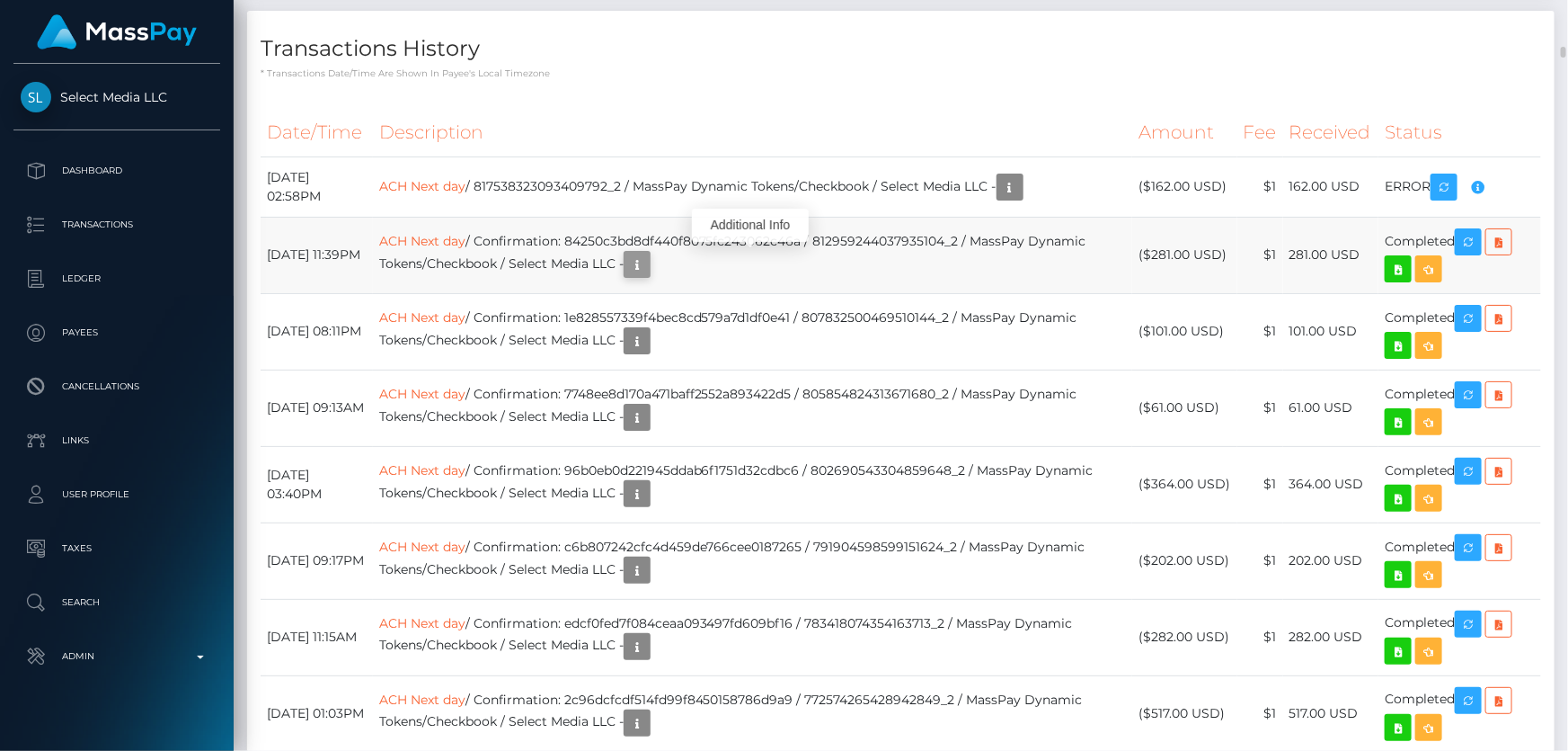
click at [648, 269] on icon "button" at bounding box center [637, 264] width 22 height 22
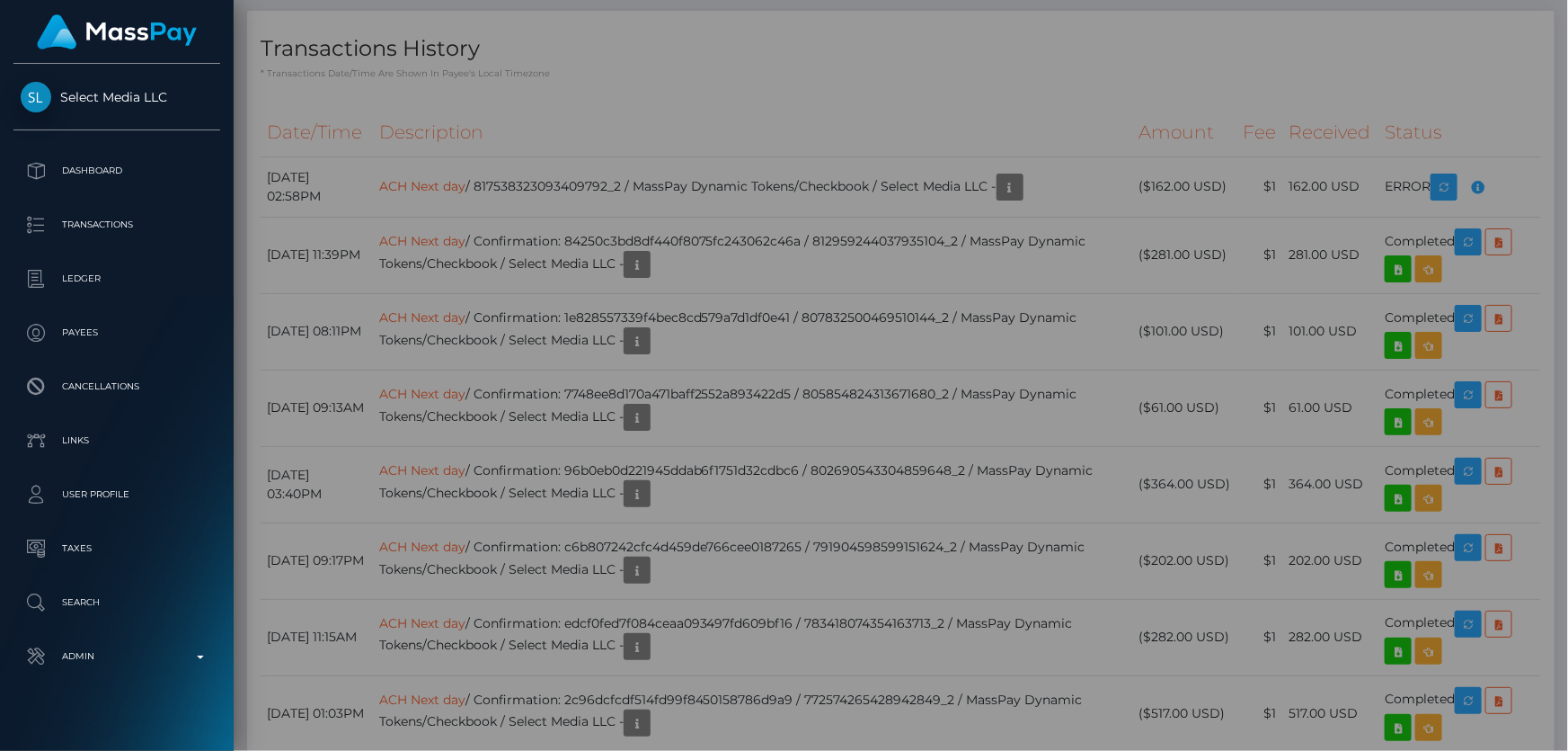
scroll to position [0, 0]
click at [691, 265] on div "Metadata:" at bounding box center [736, 191] width 629 height 225
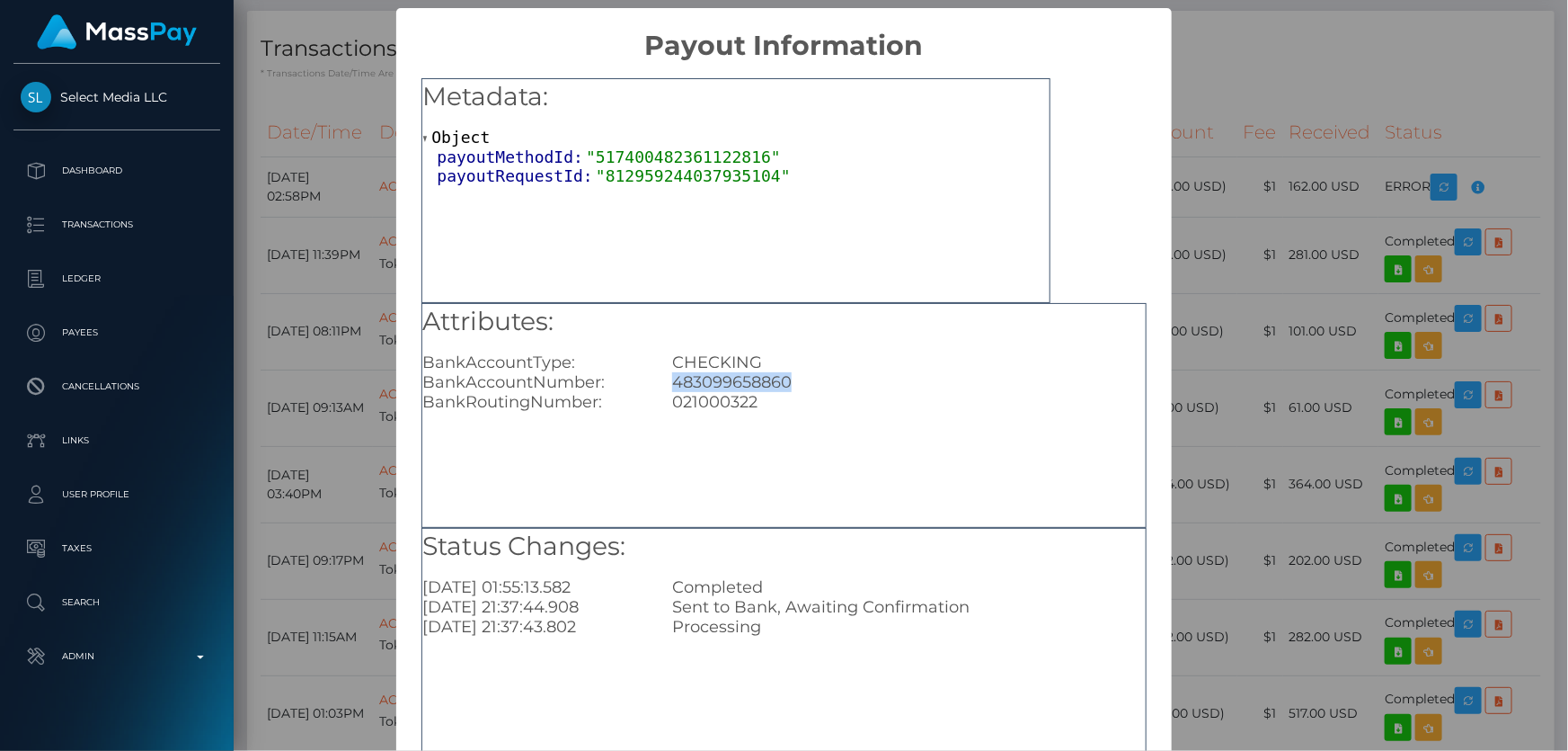
drag, startPoint x: 797, startPoint y: 381, endPoint x: 686, endPoint y: 380, distance: 111.0
click at [649, 383] on div "BankAccountNumber: 483099658860" at bounding box center [784, 382] width 750 height 20
copy div "483099658860"
click at [1294, 423] on div "× Payout Information Metadata: Object payoutMethodId: "517400482361122816" payo…" at bounding box center [784, 375] width 1568 height 751
click at [1257, 393] on div "× Payout Information Metadata: Object payoutMethodId: "517400482361122816" payo…" at bounding box center [784, 375] width 1568 height 751
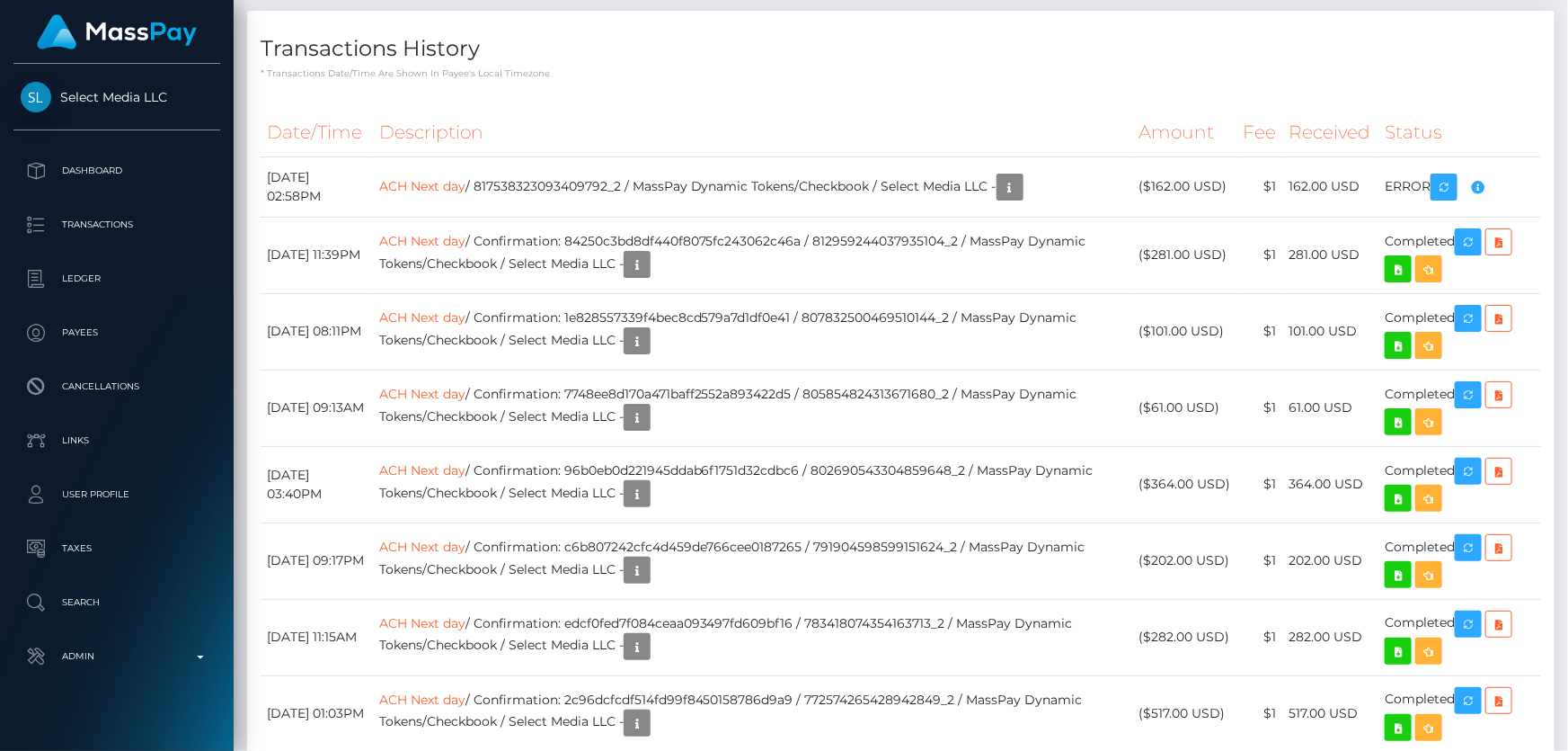
click at [1257, 393] on div "× Payout Information Metadata: Object payoutMethodId: "517400482361122816" payo…" at bounding box center [784, 375] width 1568 height 751
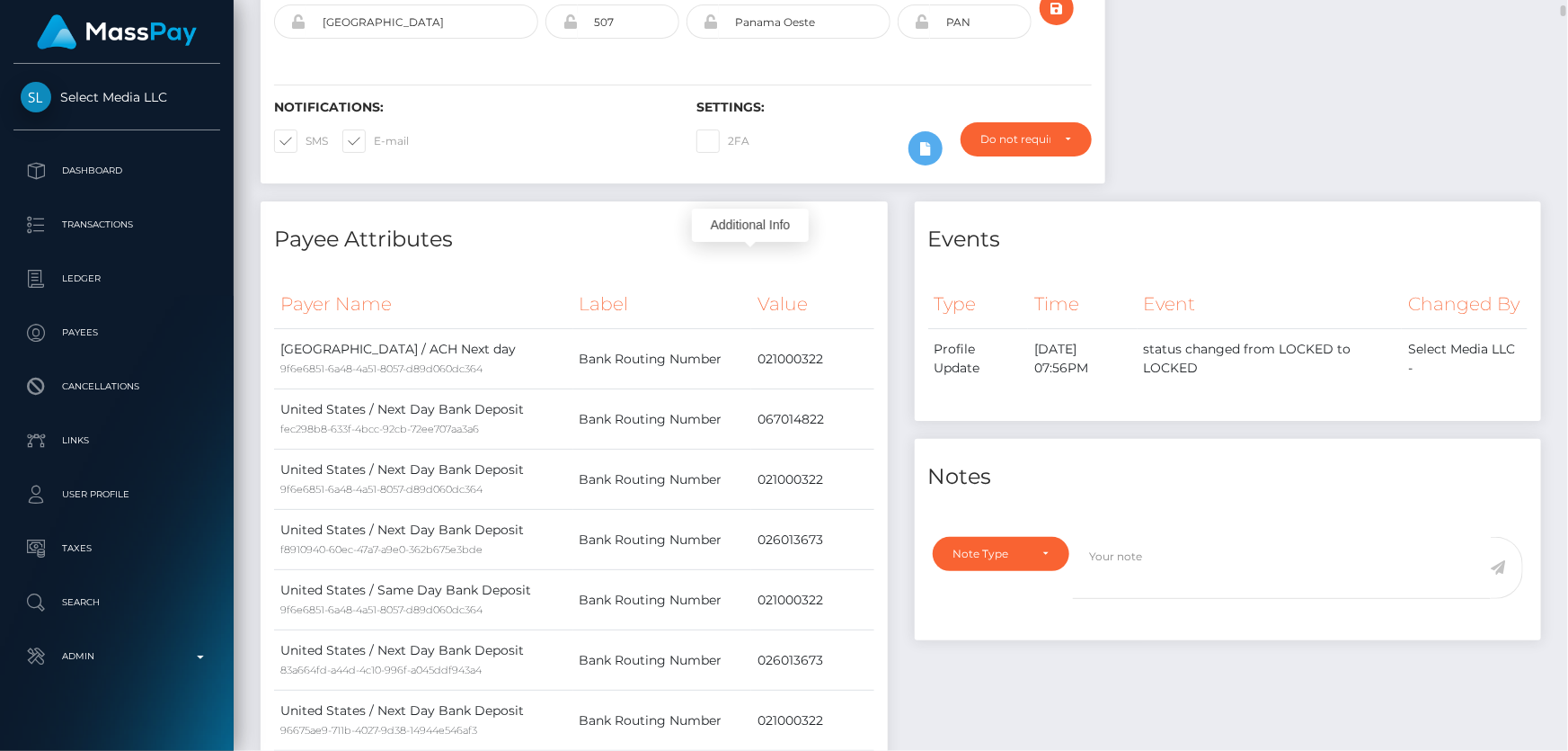
scroll to position [572, 0]
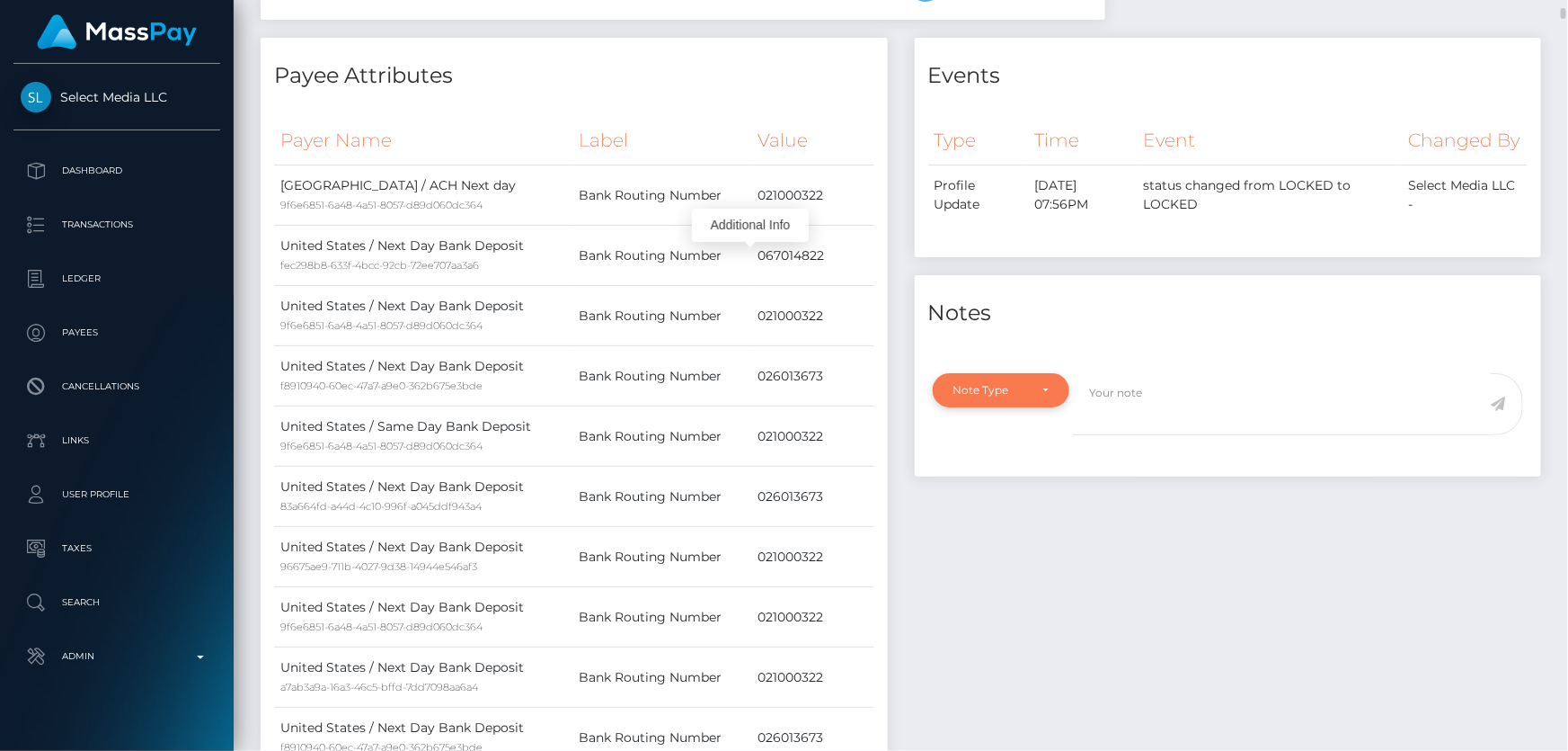
click at [1005, 398] on div "Note Type" at bounding box center [992, 390] width 76 height 14
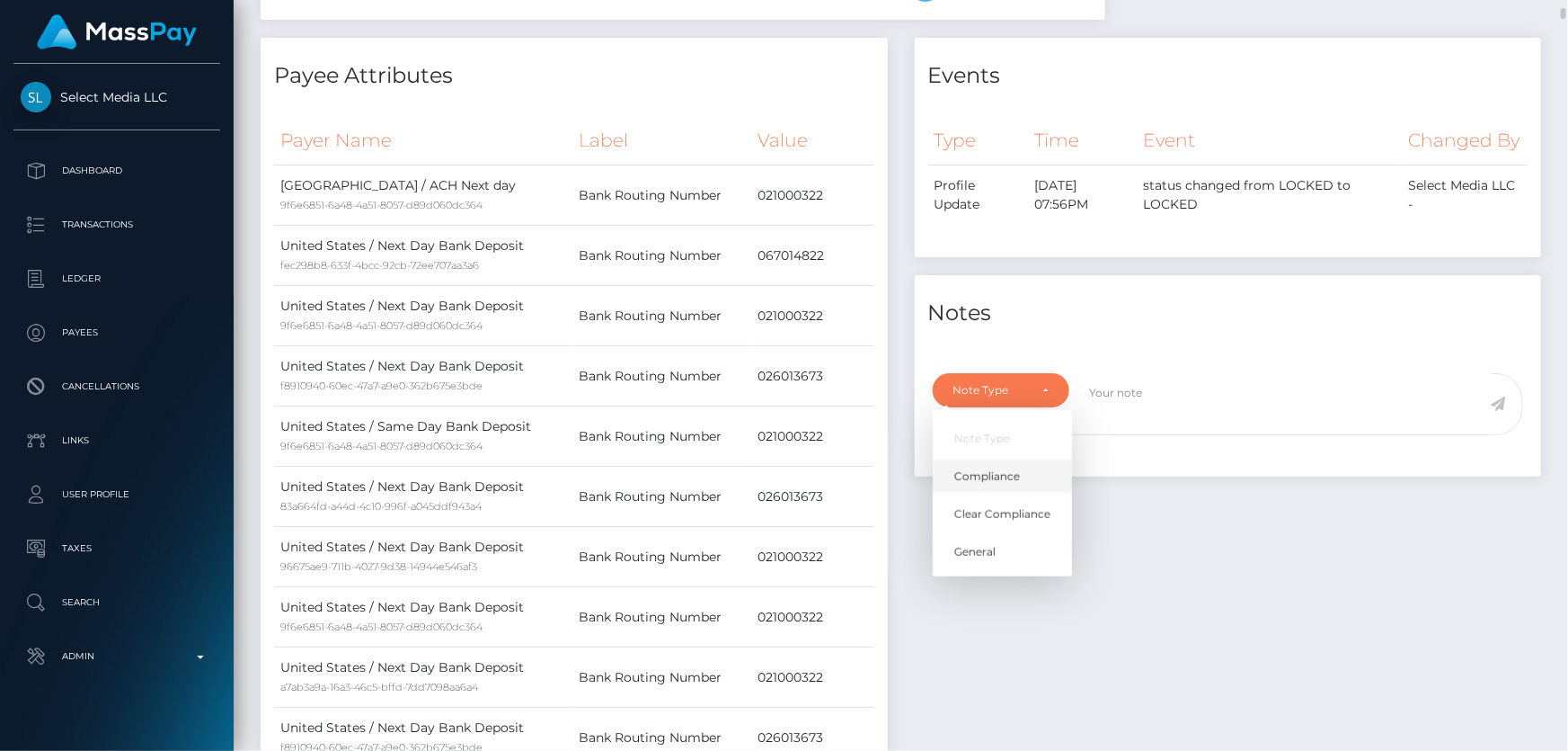
scroll to position [216, 408]
click at [998, 485] on span "Compliance" at bounding box center [987, 477] width 66 height 16
select select "COMPLIANCE"
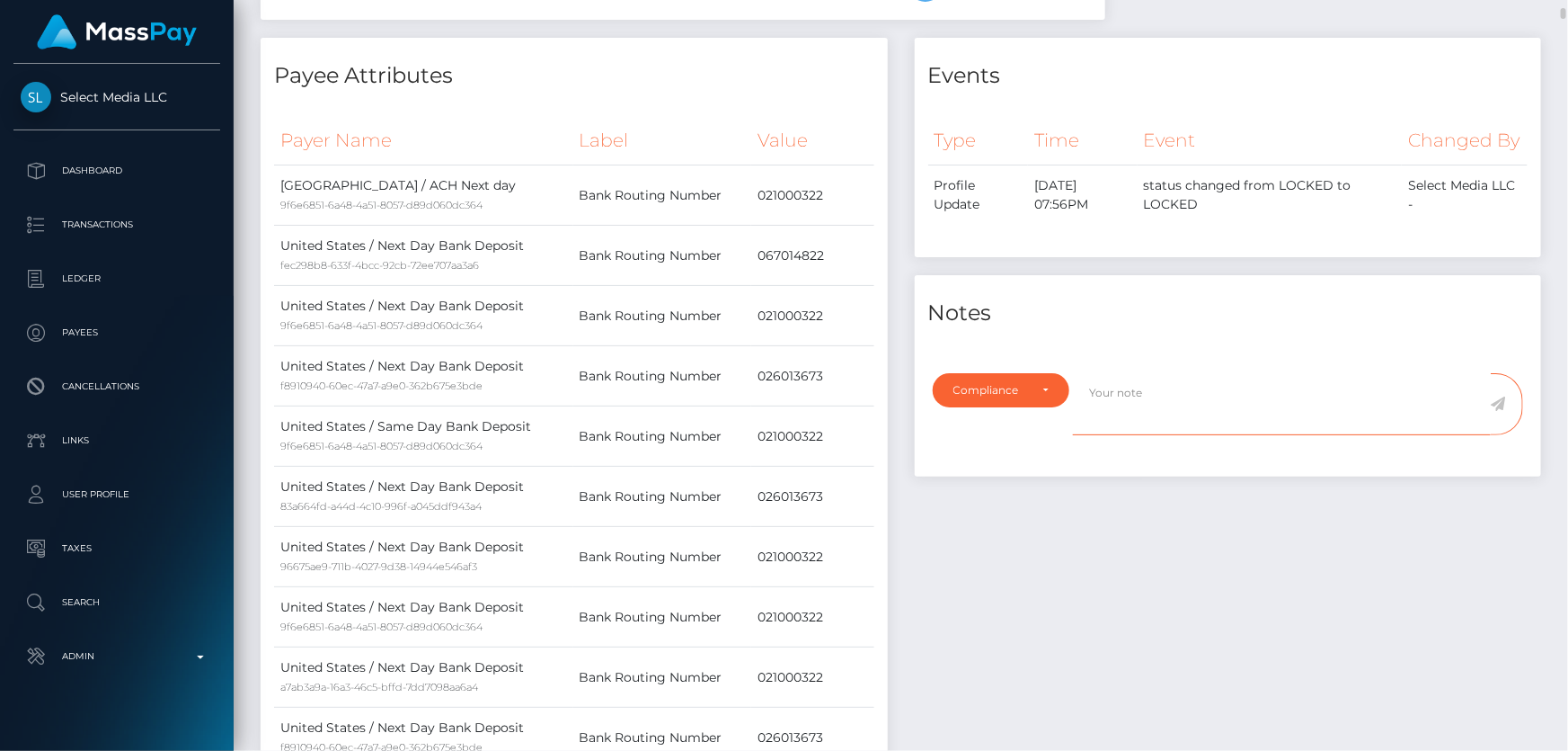
click at [1130, 435] on textarea at bounding box center [1282, 404] width 418 height 62
paste textarea "483099658860"
click at [1342, 421] on textarea "Bank statement for the account: 483099658860" at bounding box center [1282, 404] width 418 height 62
click at [1369, 410] on textarea "Bank statement for the account: 483099658860" at bounding box center [1282, 404] width 418 height 62
type textarea "Bank statement for the account: 483099658860 required,"
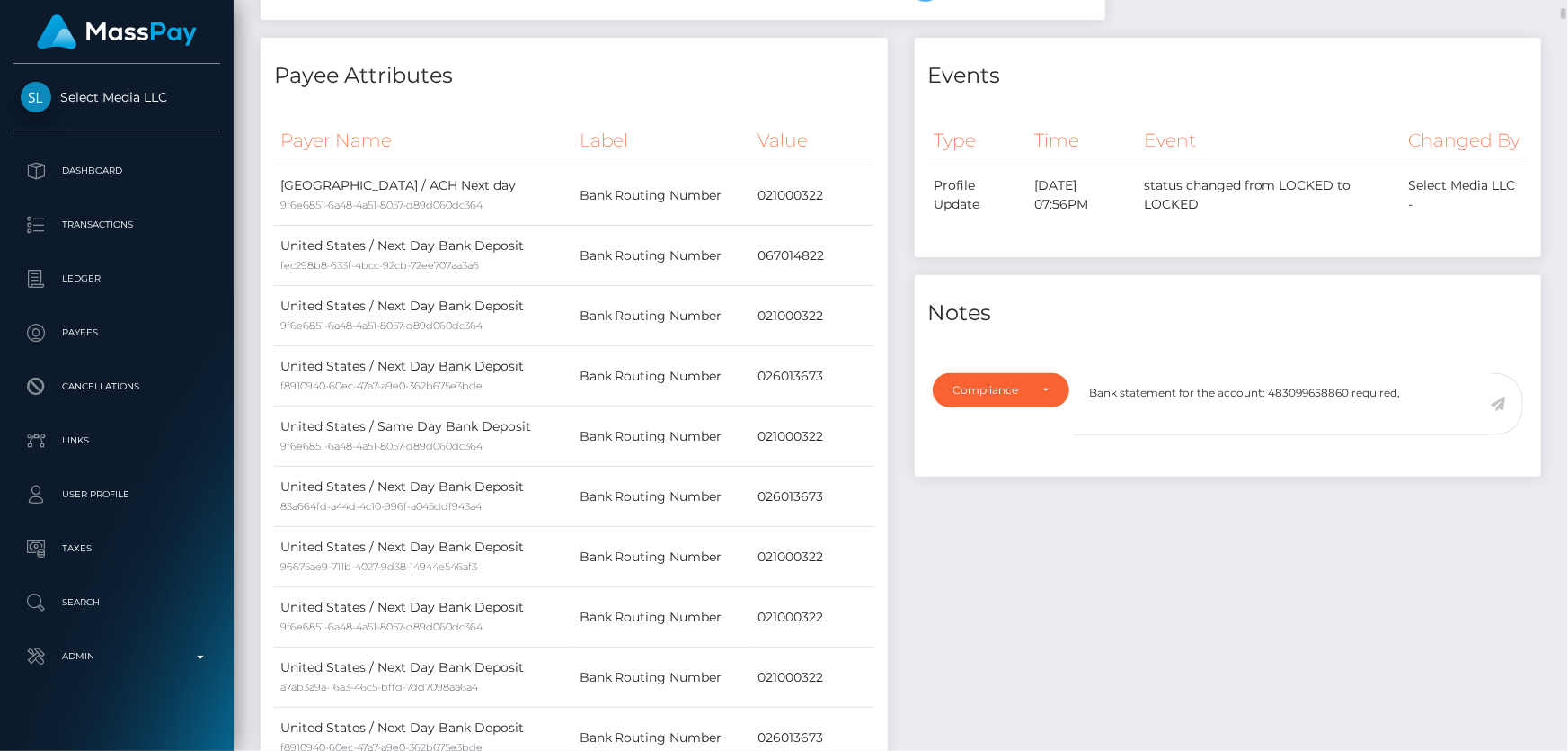
click at [1495, 411] on icon at bounding box center [1498, 404] width 15 height 14
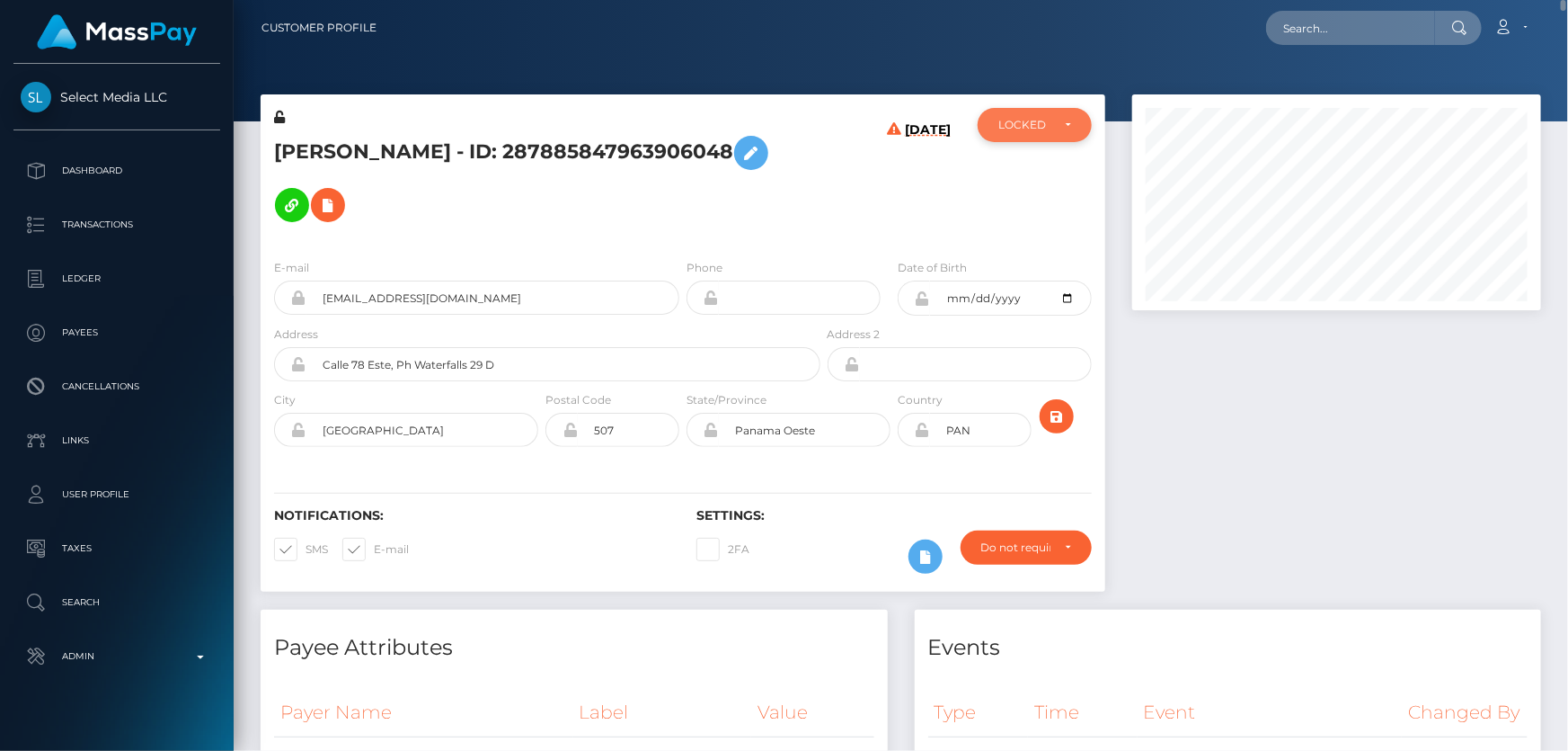
click at [1038, 126] on div "LOCKED" at bounding box center [1025, 125] width 52 height 14
click at [1025, 134] on div "LOCKED" at bounding box center [1035, 125] width 114 height 34
click at [1029, 212] on span "DEACTIVE" at bounding box center [1028, 211] width 57 height 16
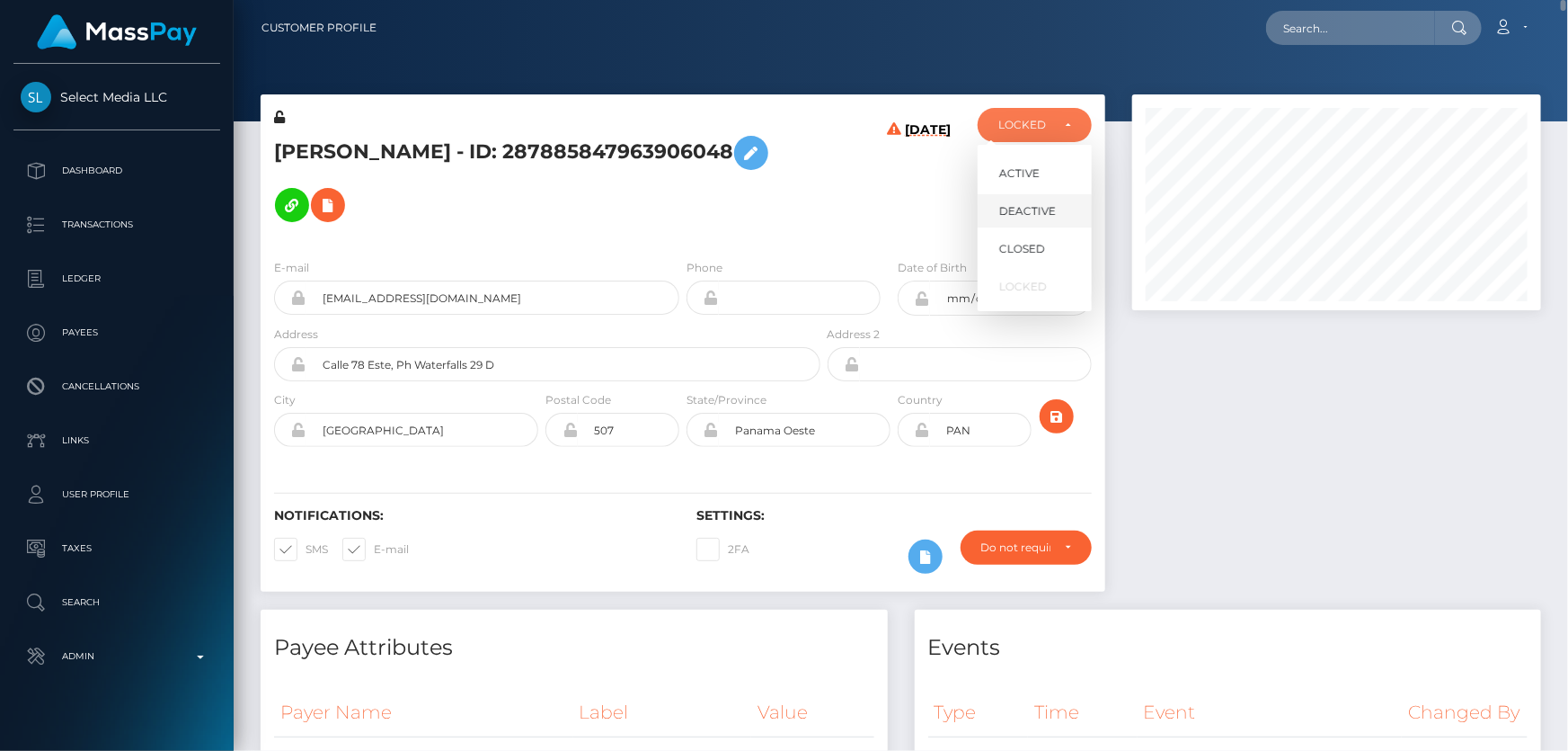
select select "DEACTIVE"
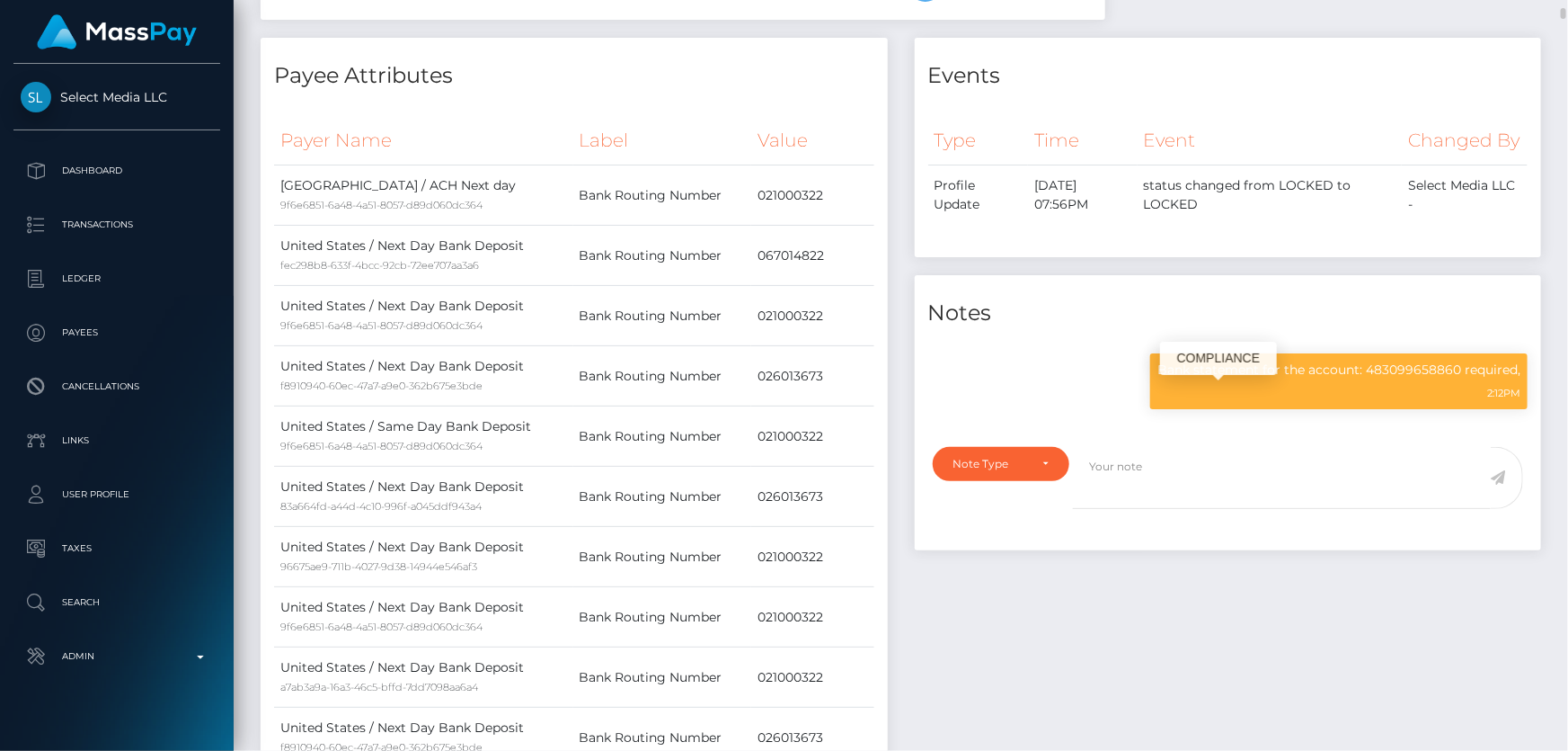
click at [1229, 380] on p "Bank statement for the account: 483099658860 required," at bounding box center [1340, 370] width 363 height 19
copy div "Bank statement for the account: 483099658860 required,"
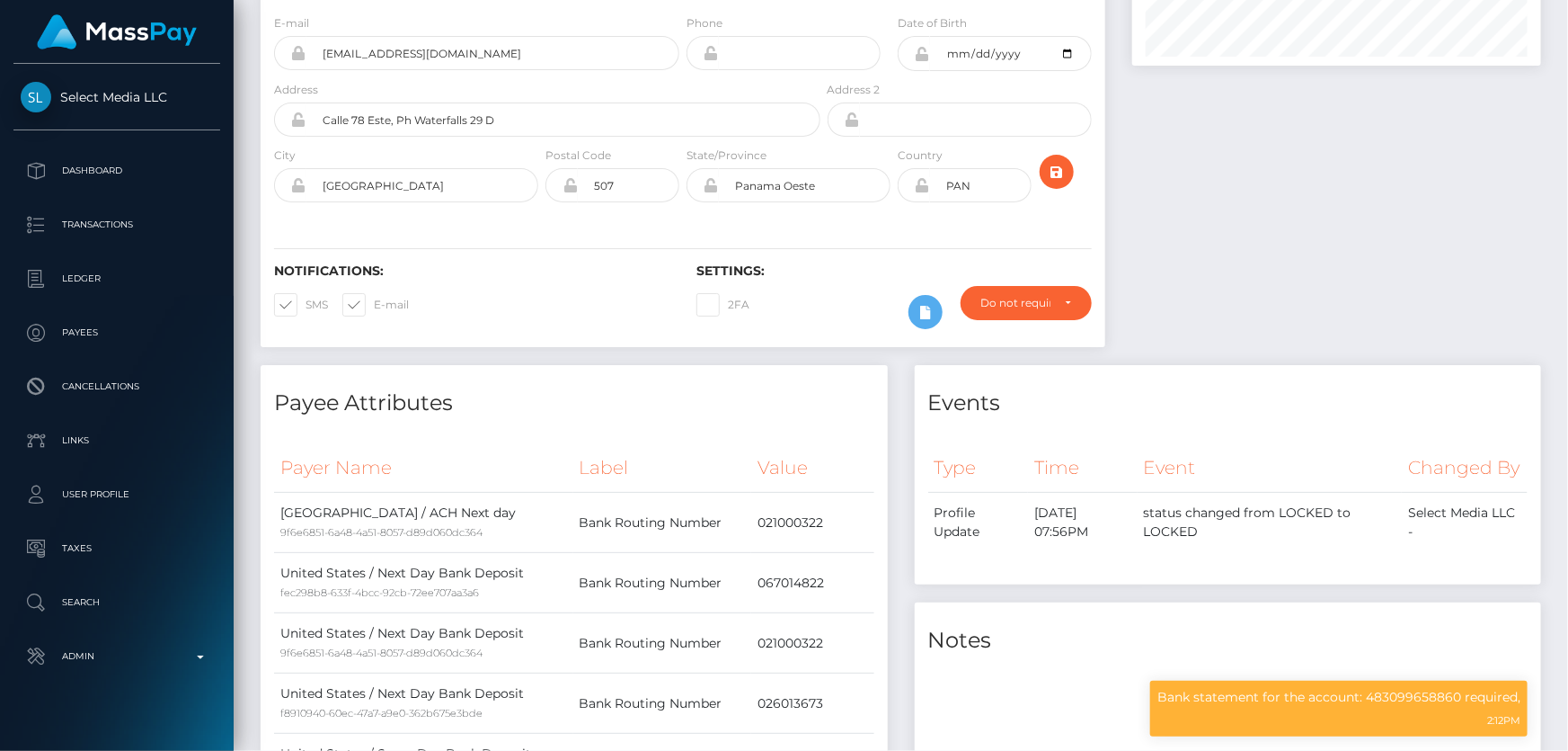
scroll to position [0, 0]
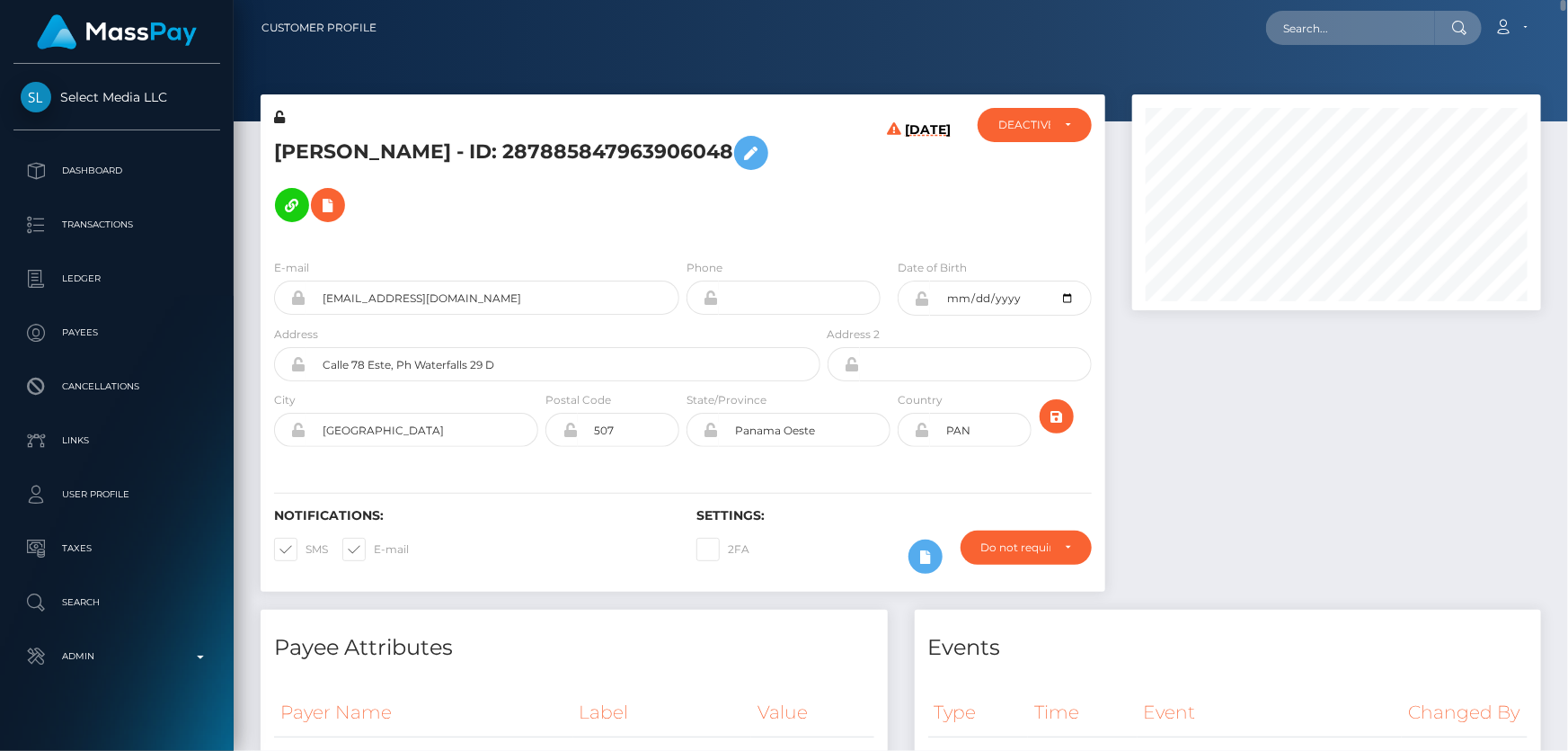
drag, startPoint x: 646, startPoint y: 217, endPoint x: 458, endPoint y: 191, distance: 189.8
click at [643, 215] on h5 "Flowayne Colon - ID: 287885847963906048" at bounding box center [542, 179] width 537 height 104
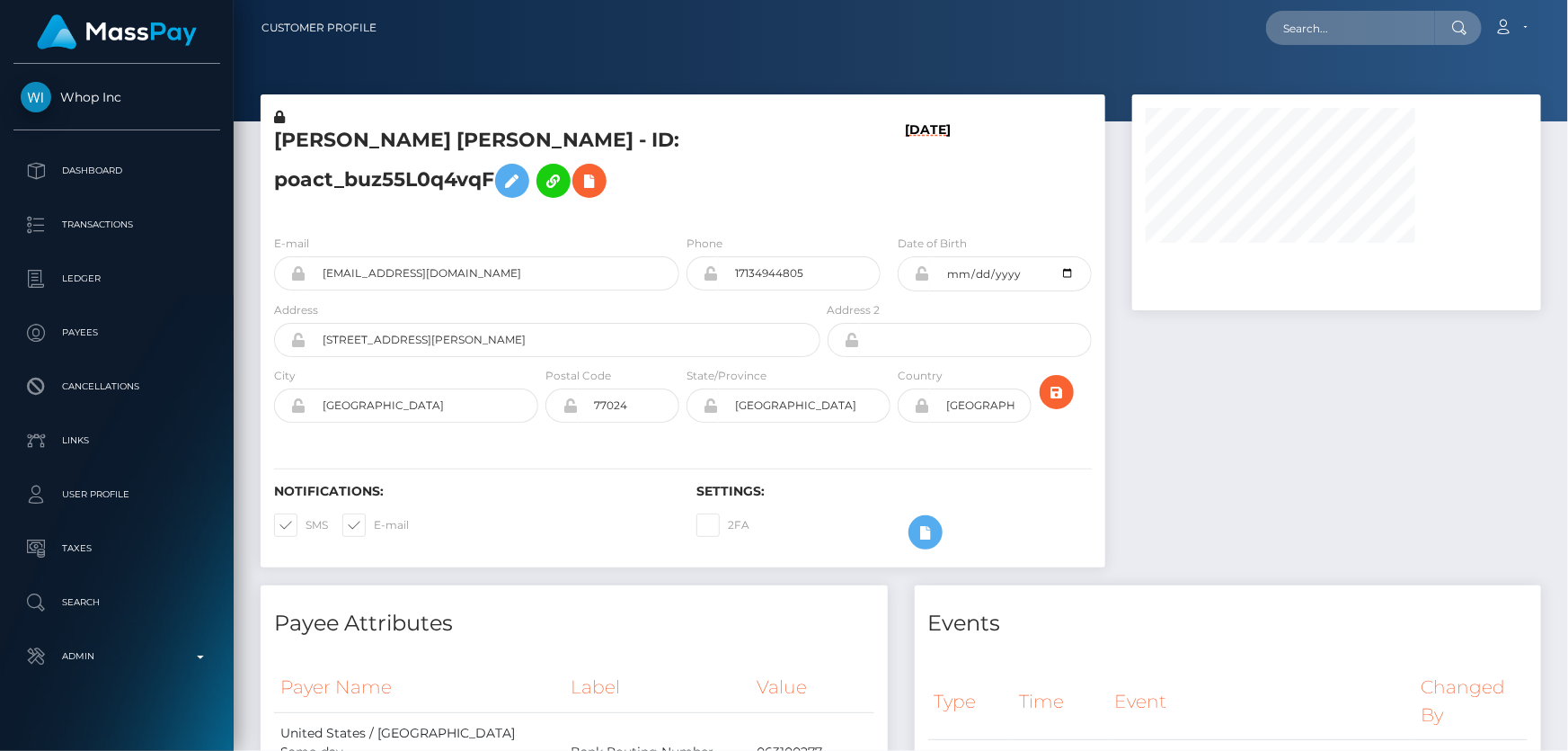
click at [738, 193] on h5 "MICHAEL KARANJA KANGETHE - ID: poact_buz55L0q4vqF" at bounding box center [542, 166] width 537 height 80
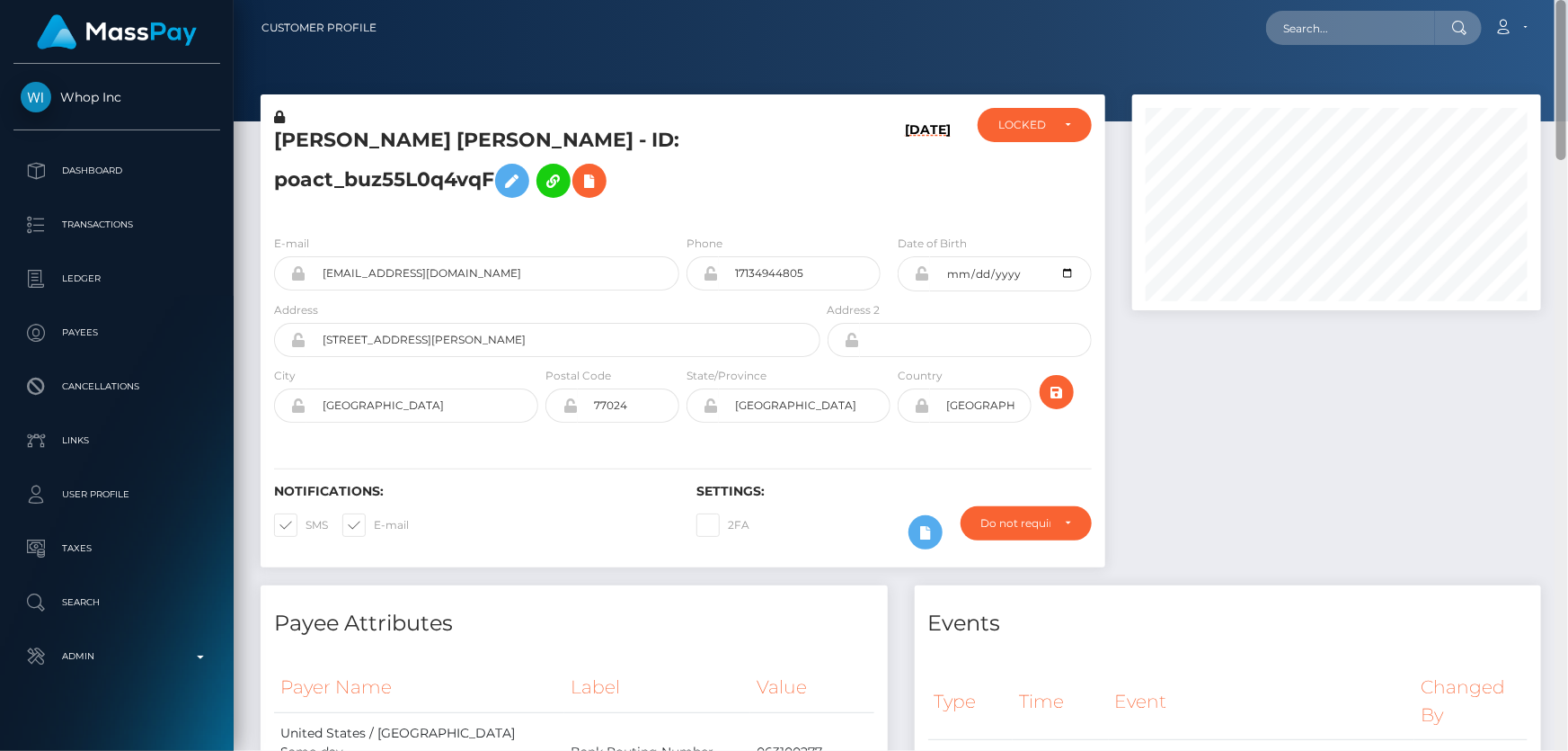
drag, startPoint x: 1561, startPoint y: 679, endPoint x: 1548, endPoint y: 23, distance: 656.1
click at [1567, 10] on div "Customer Profile Loading... Loading..." at bounding box center [901, 375] width 1335 height 751
click at [1032, 127] on div "LOCKED" at bounding box center [1025, 125] width 52 height 14
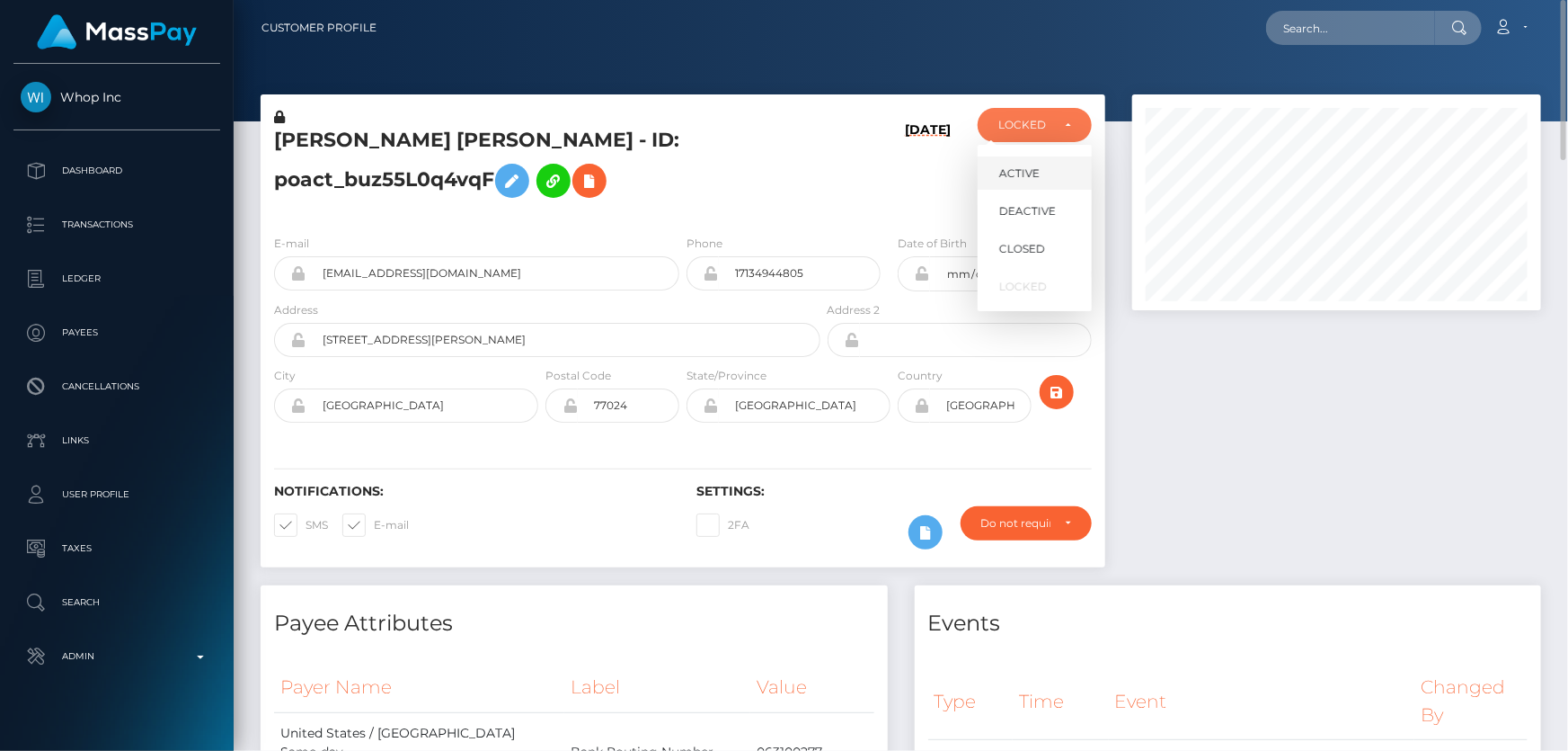
scroll to position [216, 408]
click at [1023, 174] on span "ACTIVE" at bounding box center [1020, 174] width 40 height 16
select select "ACTIVE"
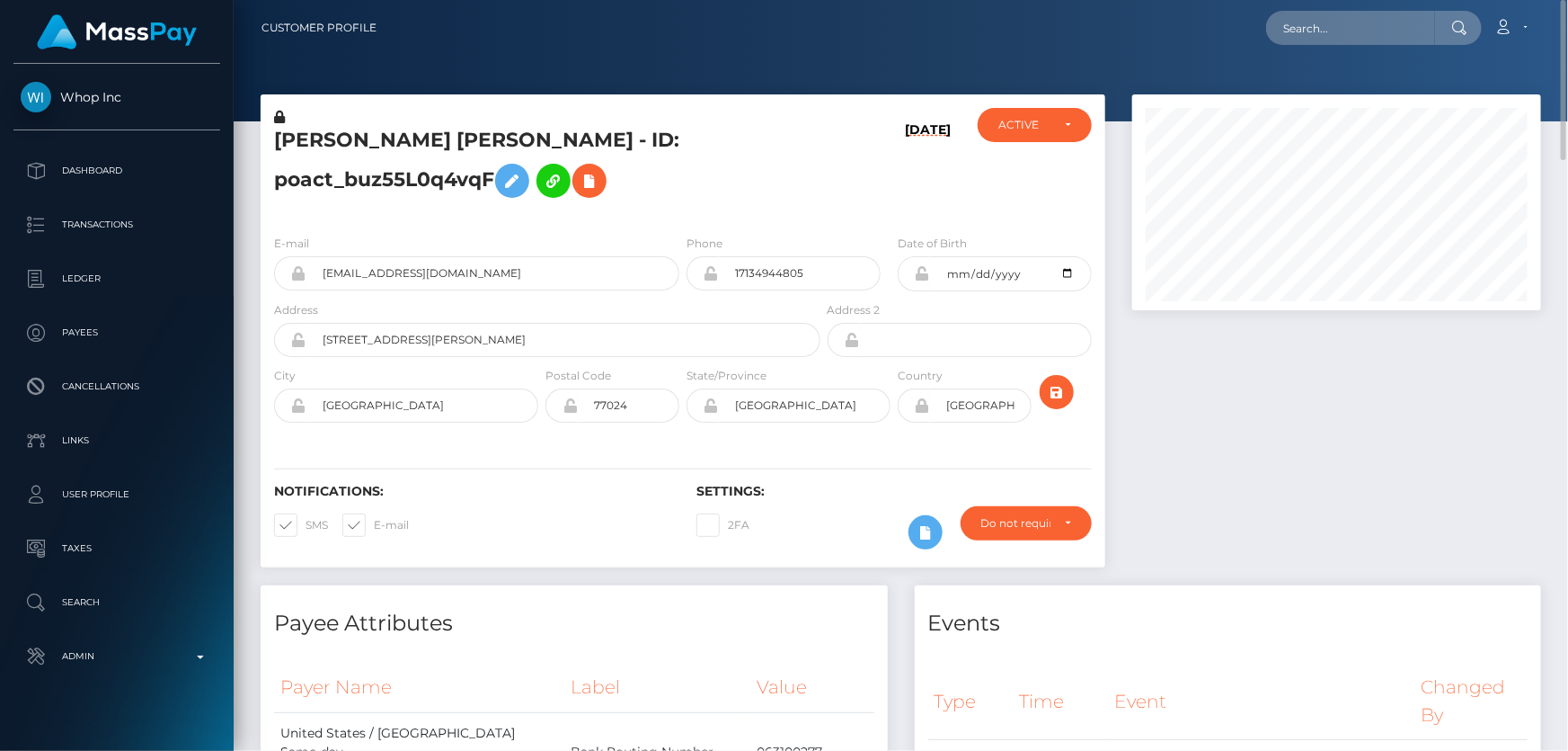
click at [375, 241] on div "E-mail godcoltonn@gmail.com" at bounding box center [477, 262] width 405 height 57
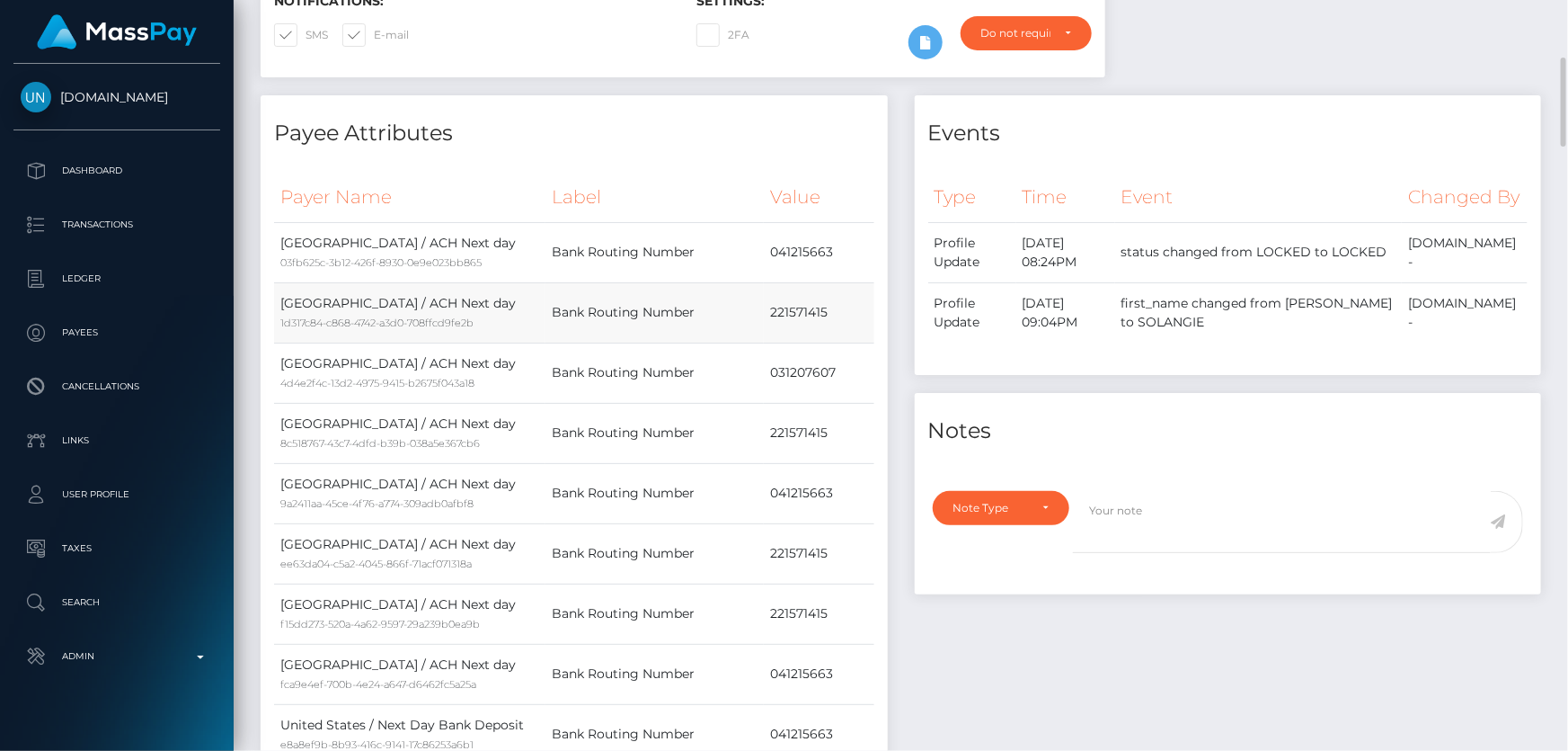
scroll to position [81, 0]
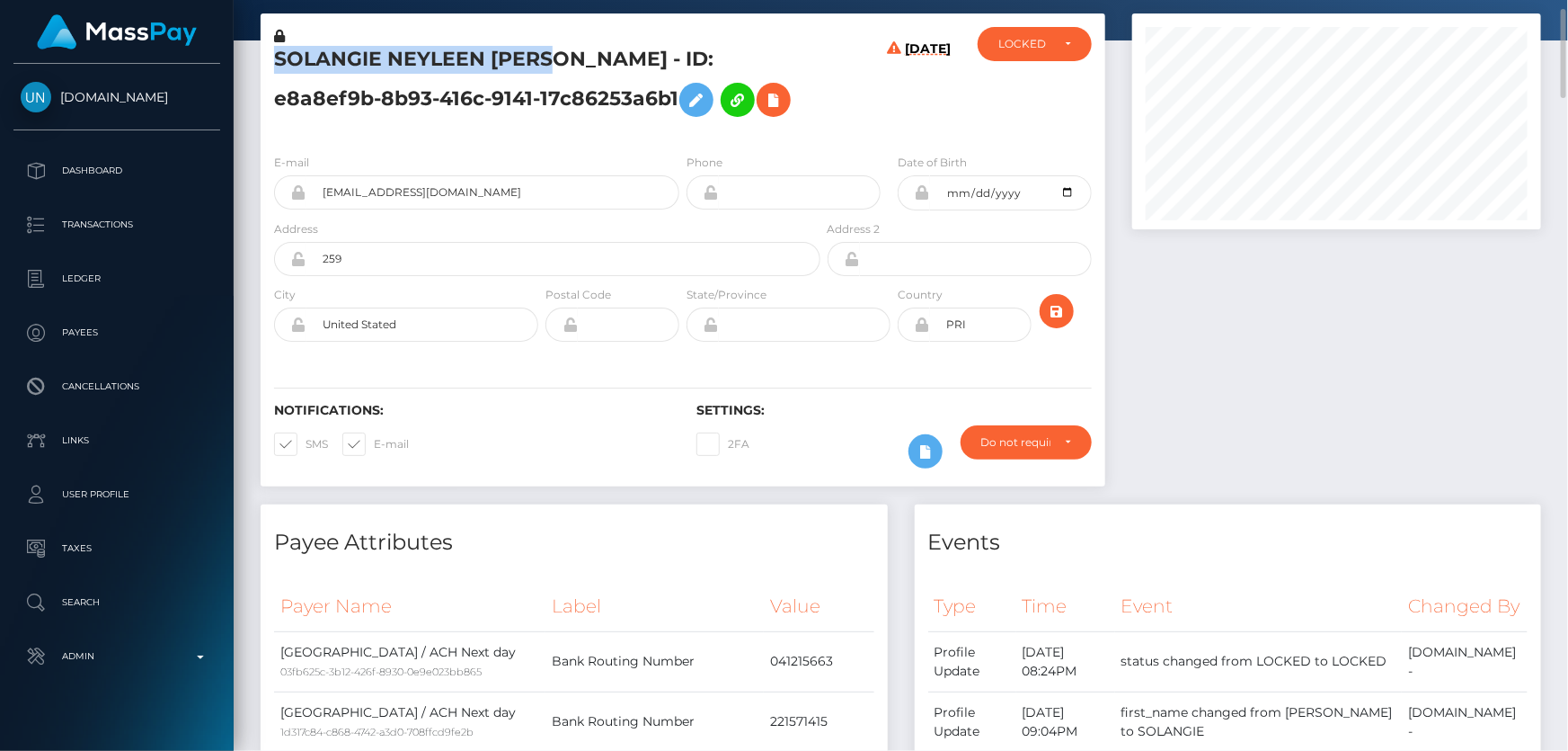
drag, startPoint x: 557, startPoint y: 53, endPoint x: 281, endPoint y: 39, distance: 276.4
click at [281, 39] on div "SOLANGIE NEYLEEN [PERSON_NAME] - ID: e8a8ef9b-8b93-416c-9141-17c86253a6b1" at bounding box center [542, 83] width 564 height 112
copy div "SOLANGIE [PERSON_NAME]"
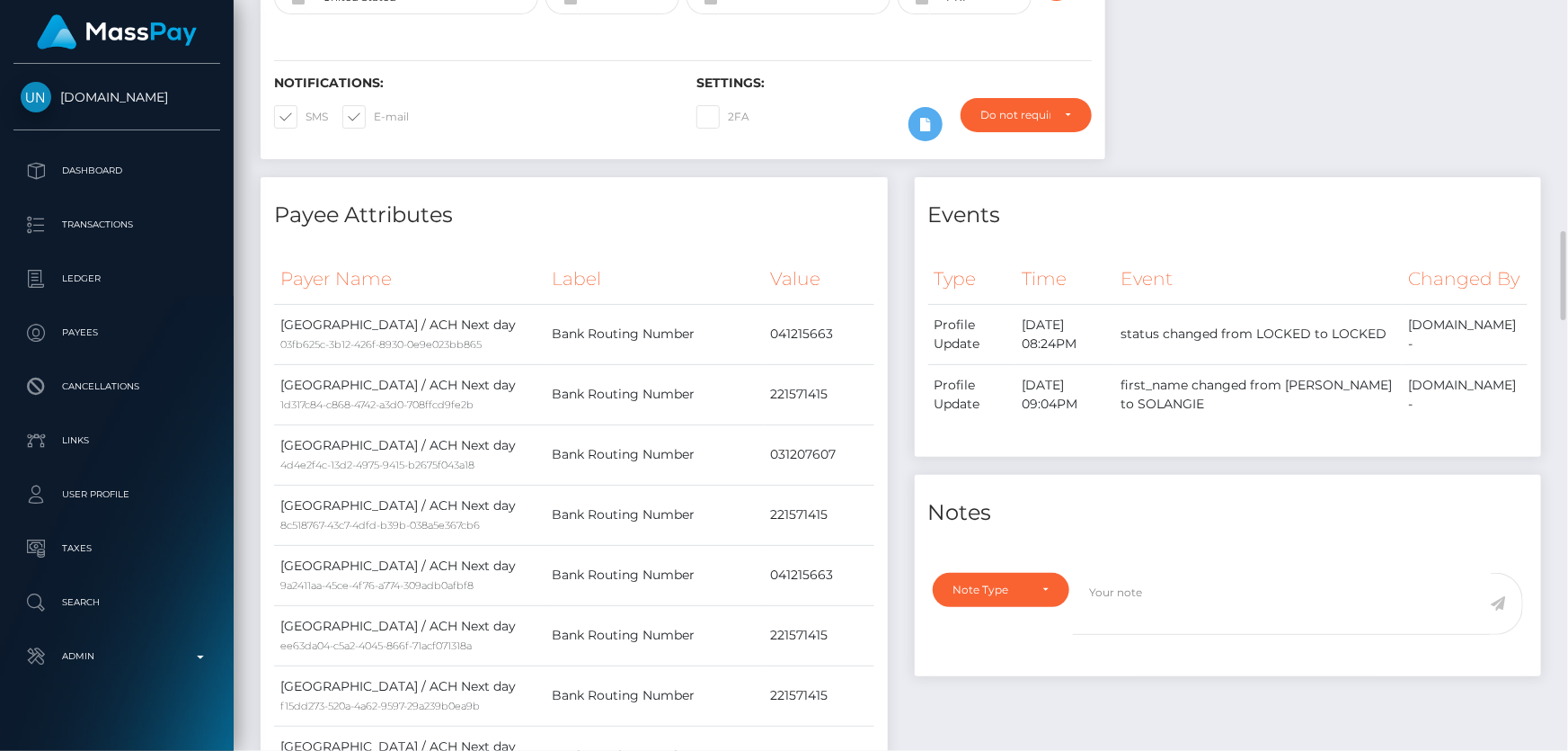
scroll to position [654, 0]
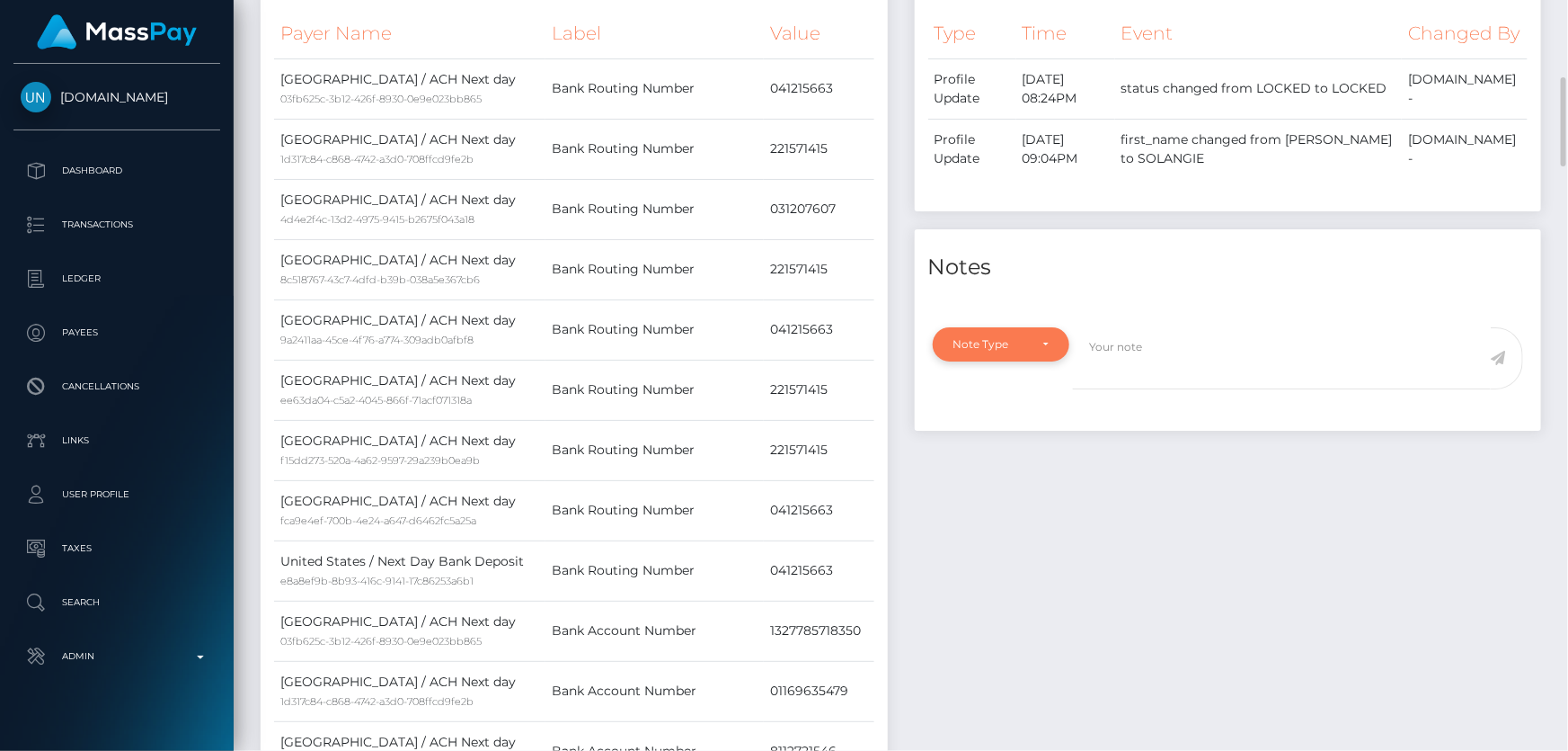
click at [1017, 362] on div "Note Type" at bounding box center [1002, 344] width 138 height 34
click at [1028, 477] on span "Clear Compliance" at bounding box center [1002, 469] width 96 height 16
select select "CLEAR_COMPLIANCE"
paste textarea "Transaction made according with the area of residence. NBCOU flag cleared."
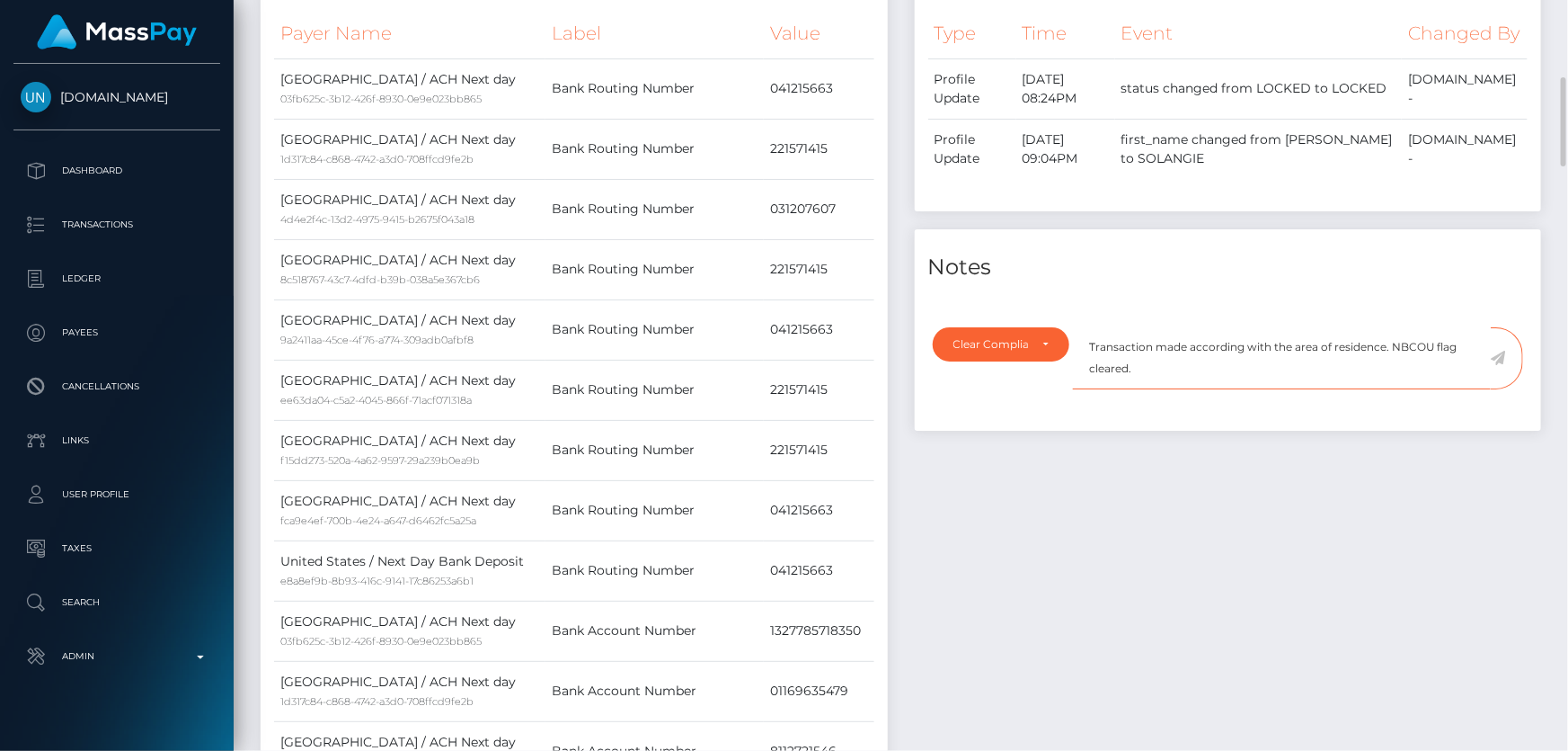
type textarea "Transaction made according with the area of residence. NBCOU flag cleared."
click at [1501, 365] on icon at bounding box center [1498, 358] width 15 height 14
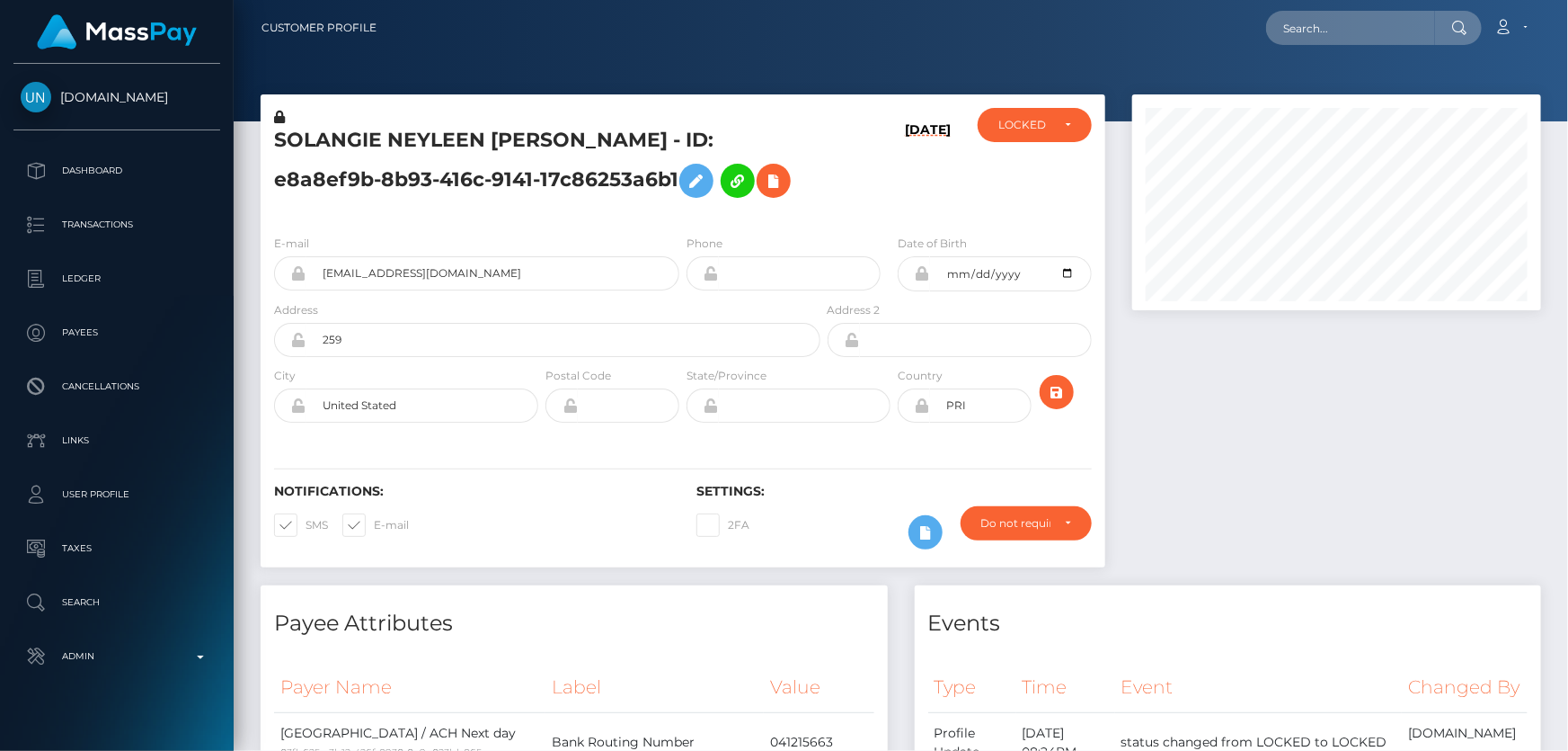
scroll to position [216, 408]
click at [1026, 133] on div "LOCKED" at bounding box center [1035, 125] width 114 height 34
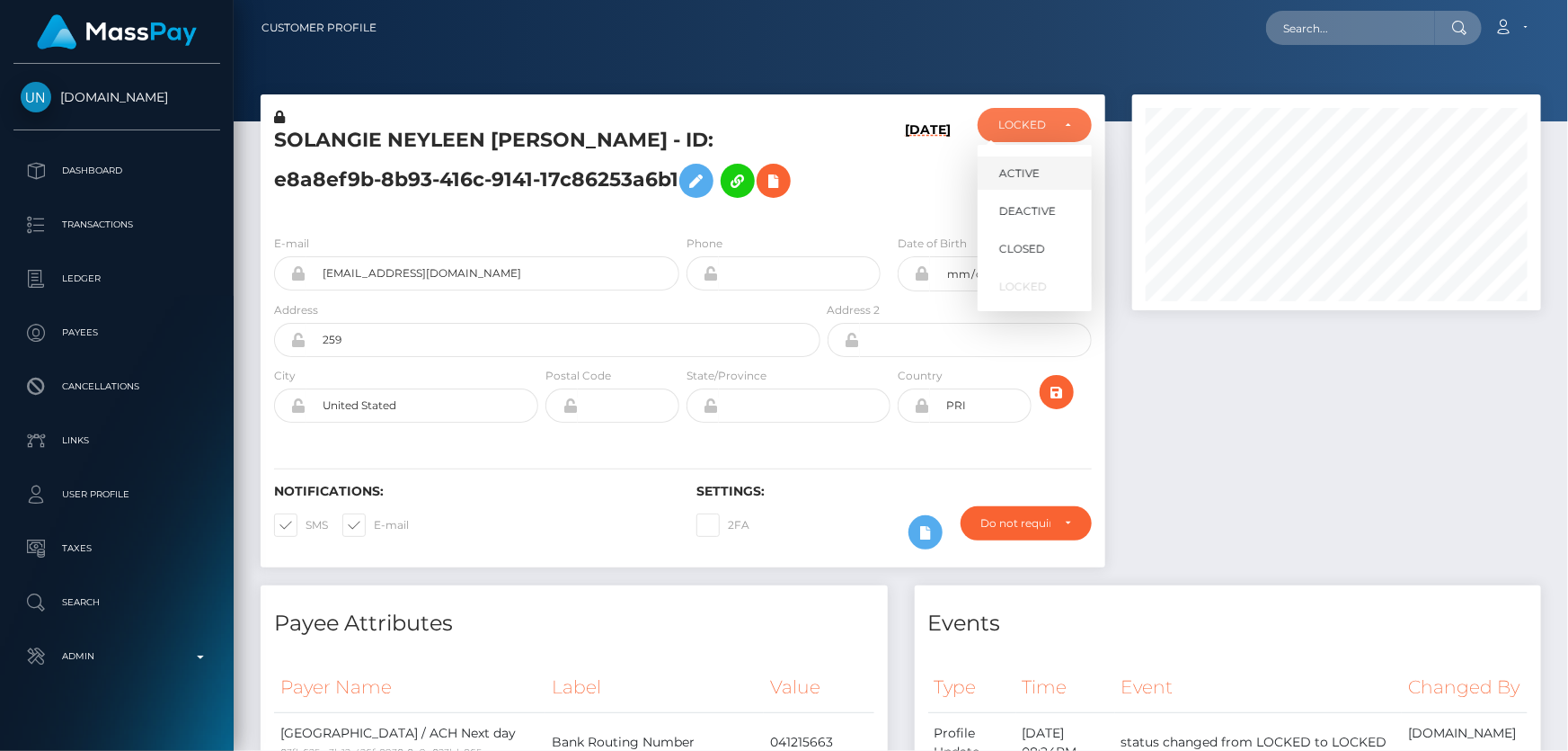
click at [1033, 175] on span "ACTIVE" at bounding box center [1020, 174] width 40 height 16
select select "ACTIVE"
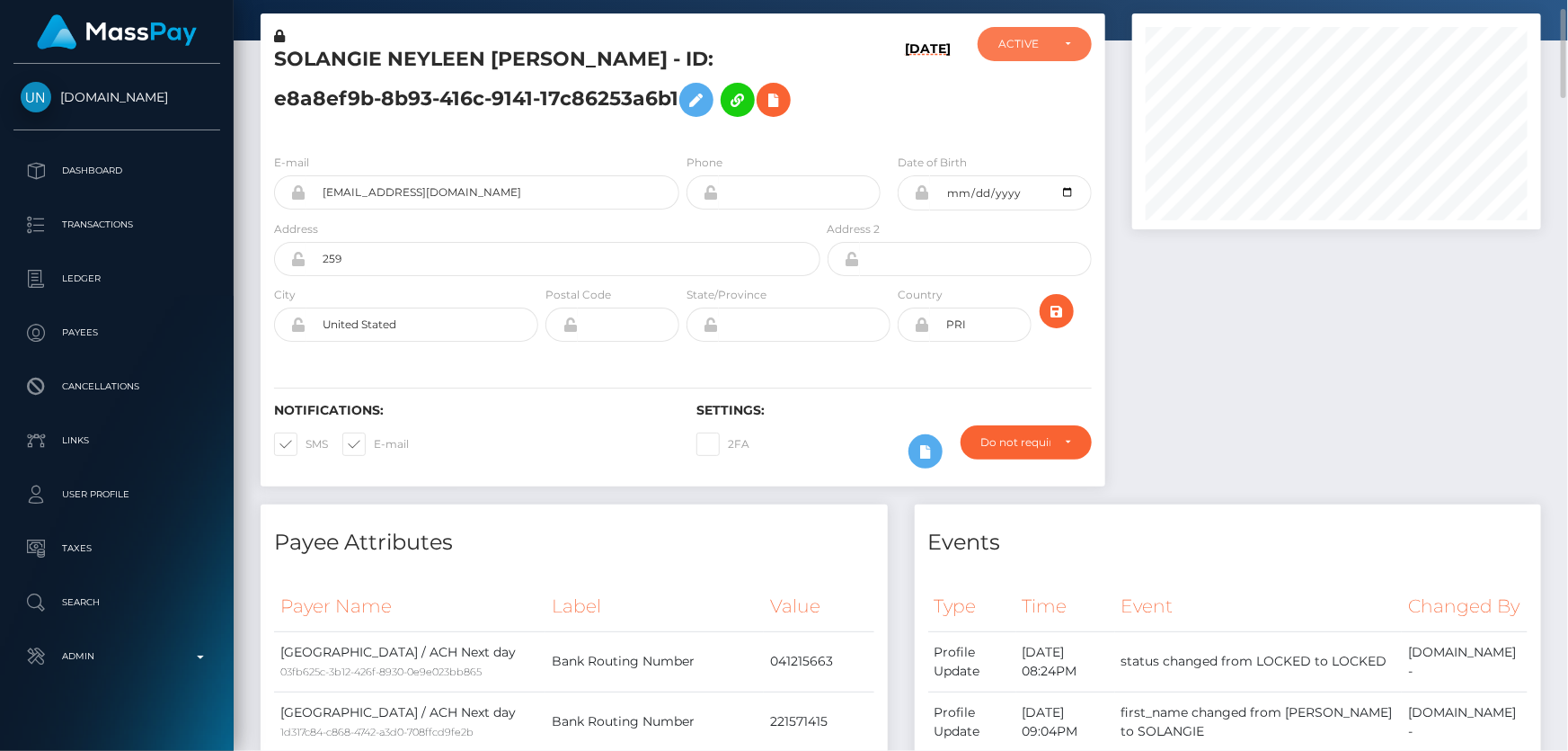
scroll to position [0, 0]
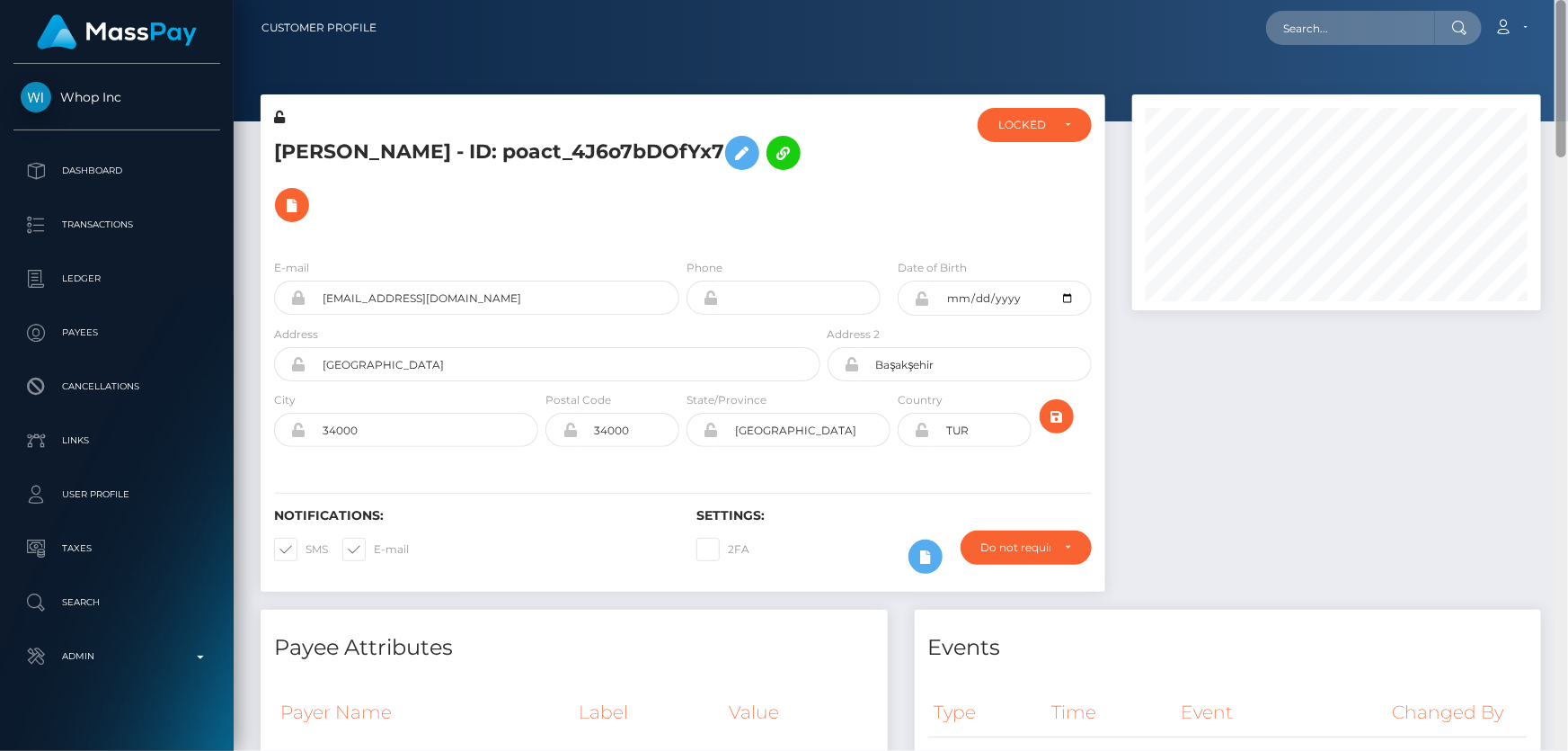
drag, startPoint x: 1564, startPoint y: 231, endPoint x: 1567, endPoint y: -50, distance: 281.0
click at [1567, 0] on html "Whop Inc Dashboard Transactions Ledger Payees Cancellations Links" at bounding box center [784, 375] width 1568 height 751
click at [1022, 136] on div "LOCKED" at bounding box center [1035, 125] width 114 height 34
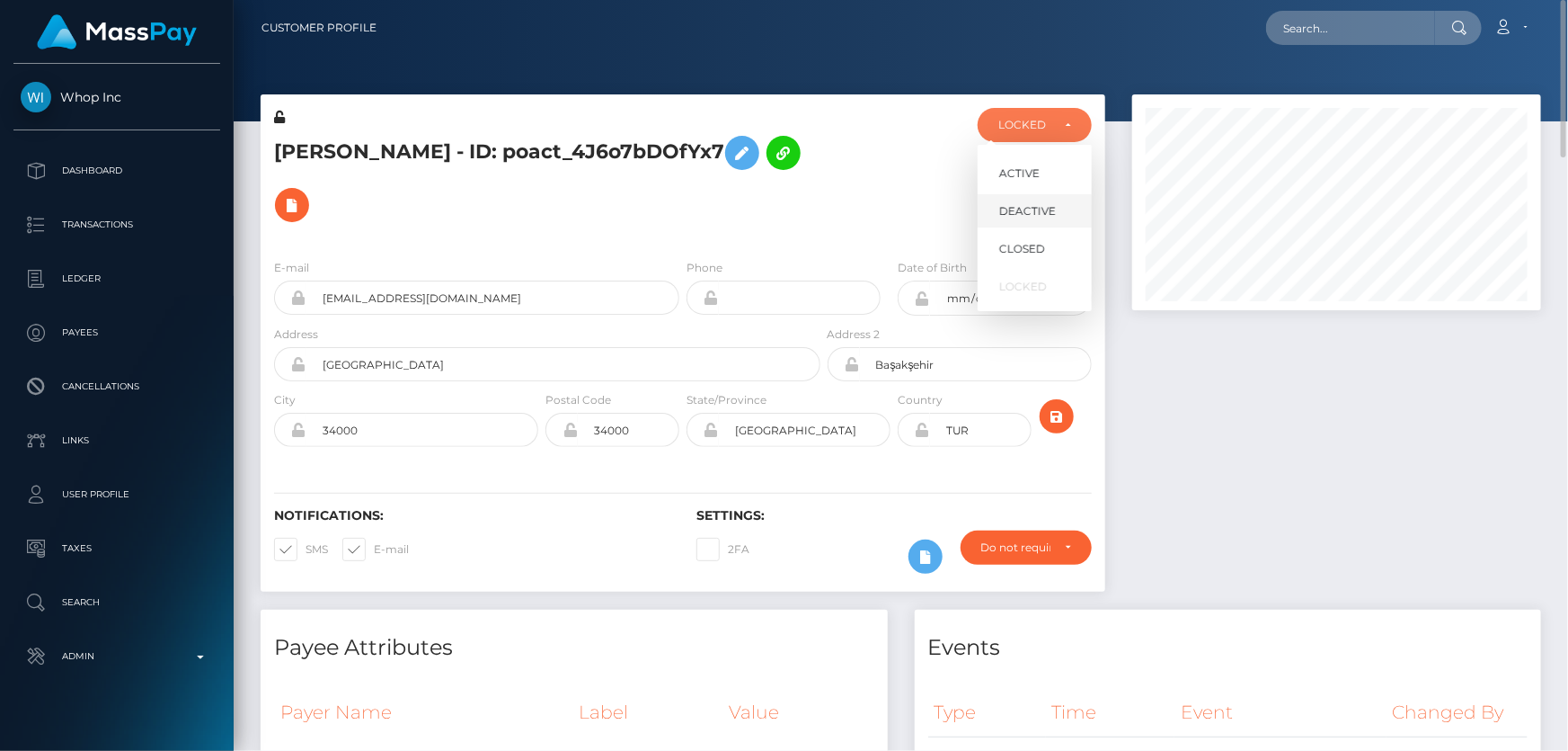
click at [1025, 218] on span "DEACTIVE" at bounding box center [1028, 211] width 57 height 16
select select "DEACTIVE"
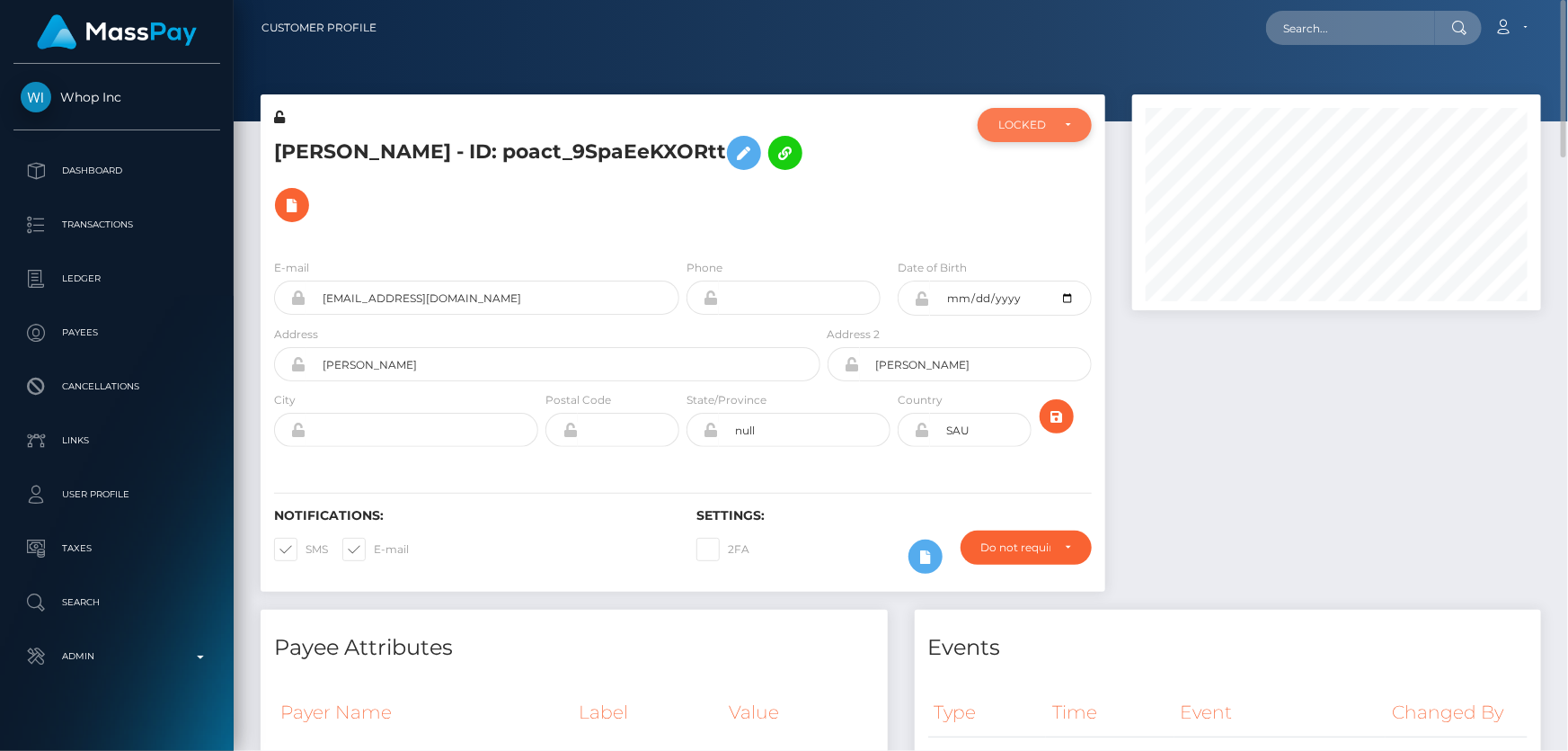
click at [1043, 118] on div "LOCKED" at bounding box center [1025, 125] width 52 height 14
click at [1041, 206] on span "DEACTIVE" at bounding box center [1028, 211] width 57 height 16
select select "DEACTIVE"
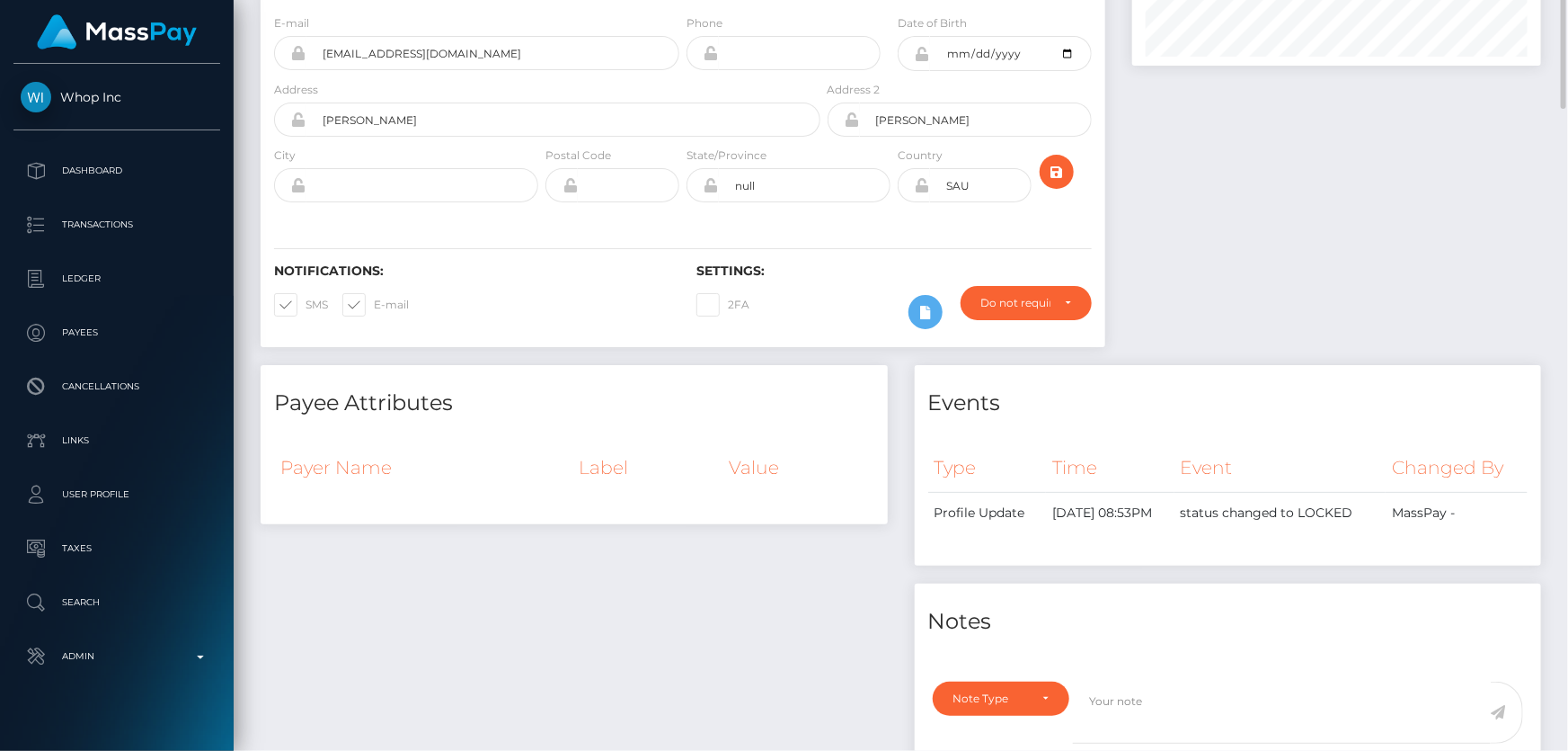
scroll to position [0, 0]
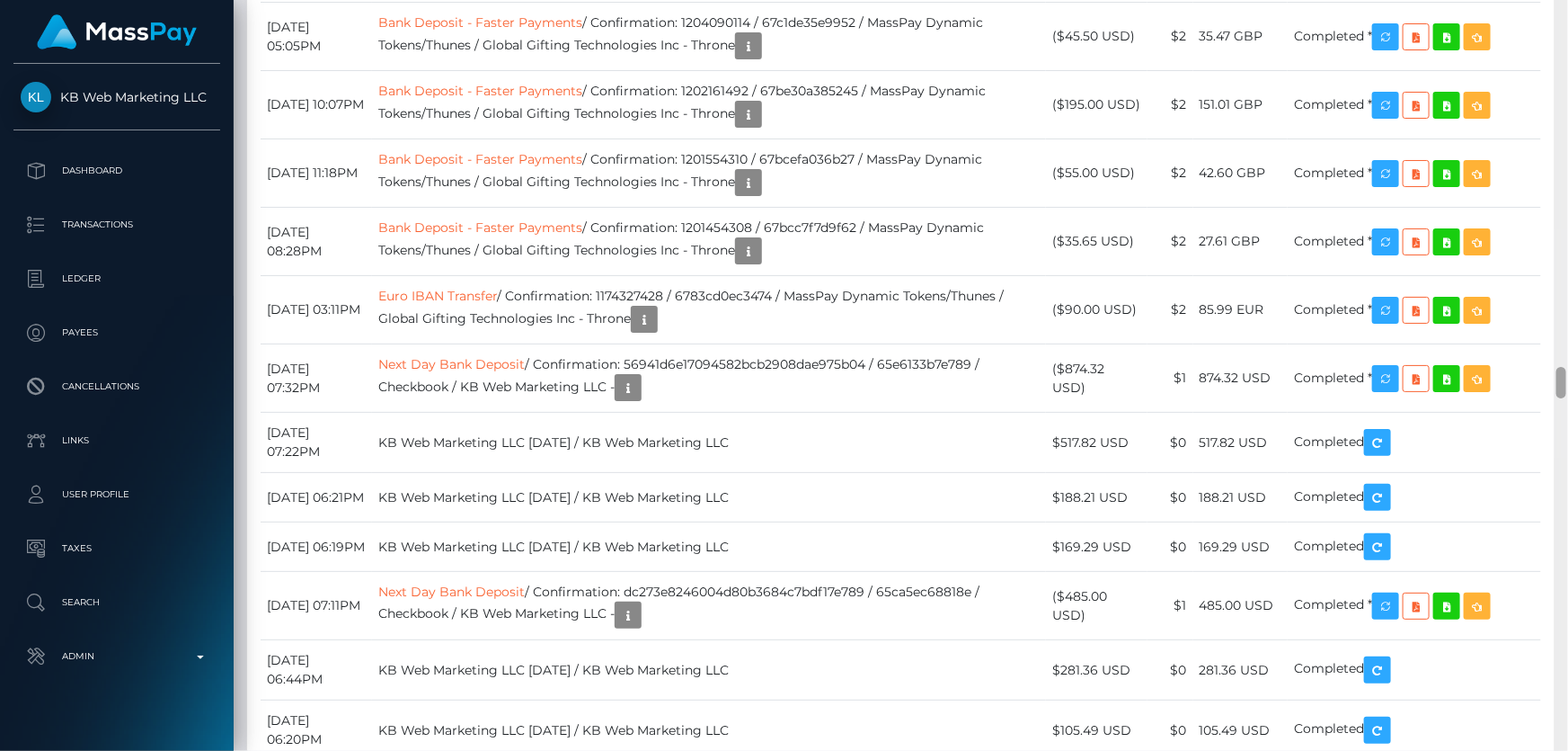
scroll to position [8619, 0]
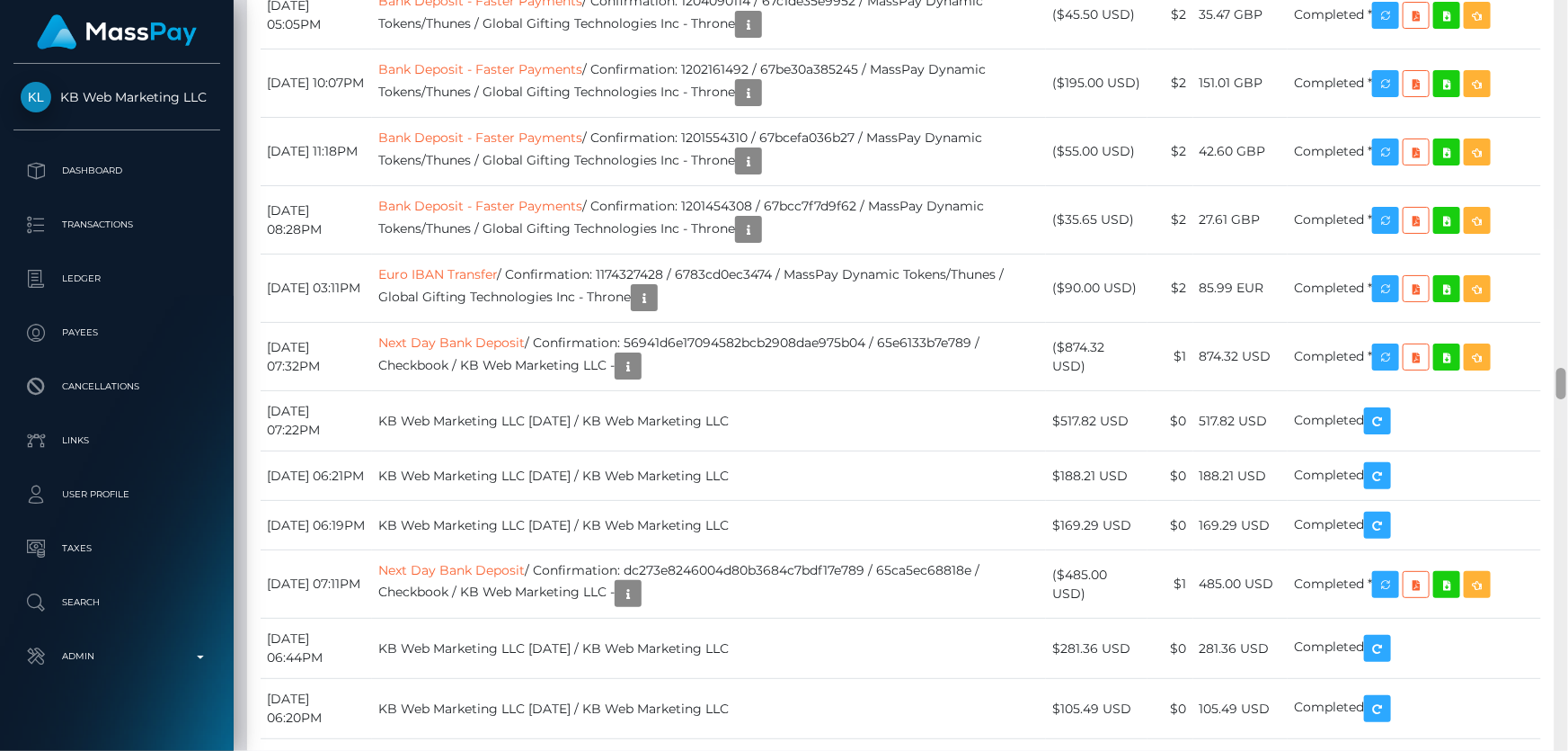
drag, startPoint x: 1564, startPoint y: 190, endPoint x: 1567, endPoint y: 387, distance: 197.0
click at [1567, 387] on div at bounding box center [1561, 376] width 13 height 752
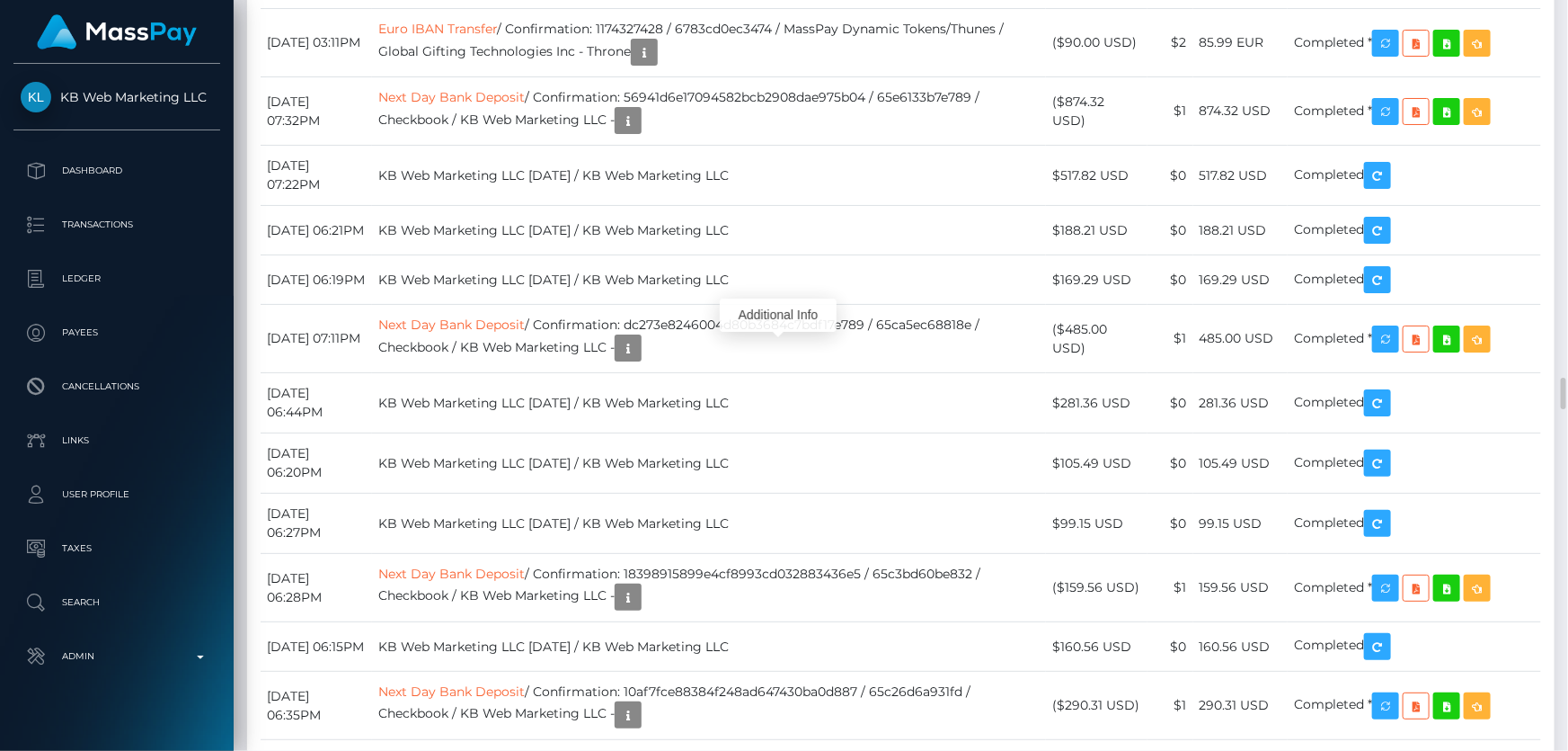
scroll to position [216, 408]
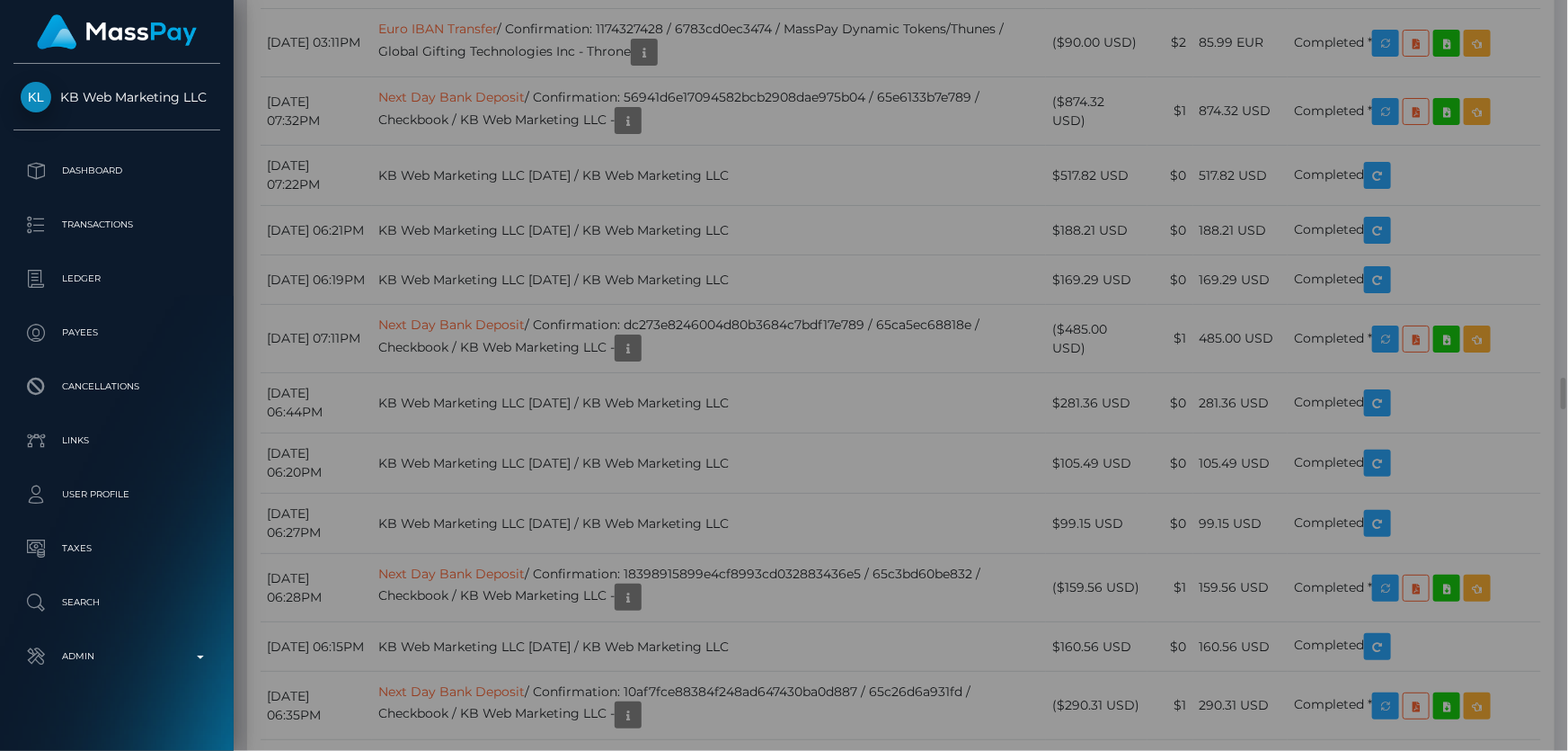
scroll to position [0, 0]
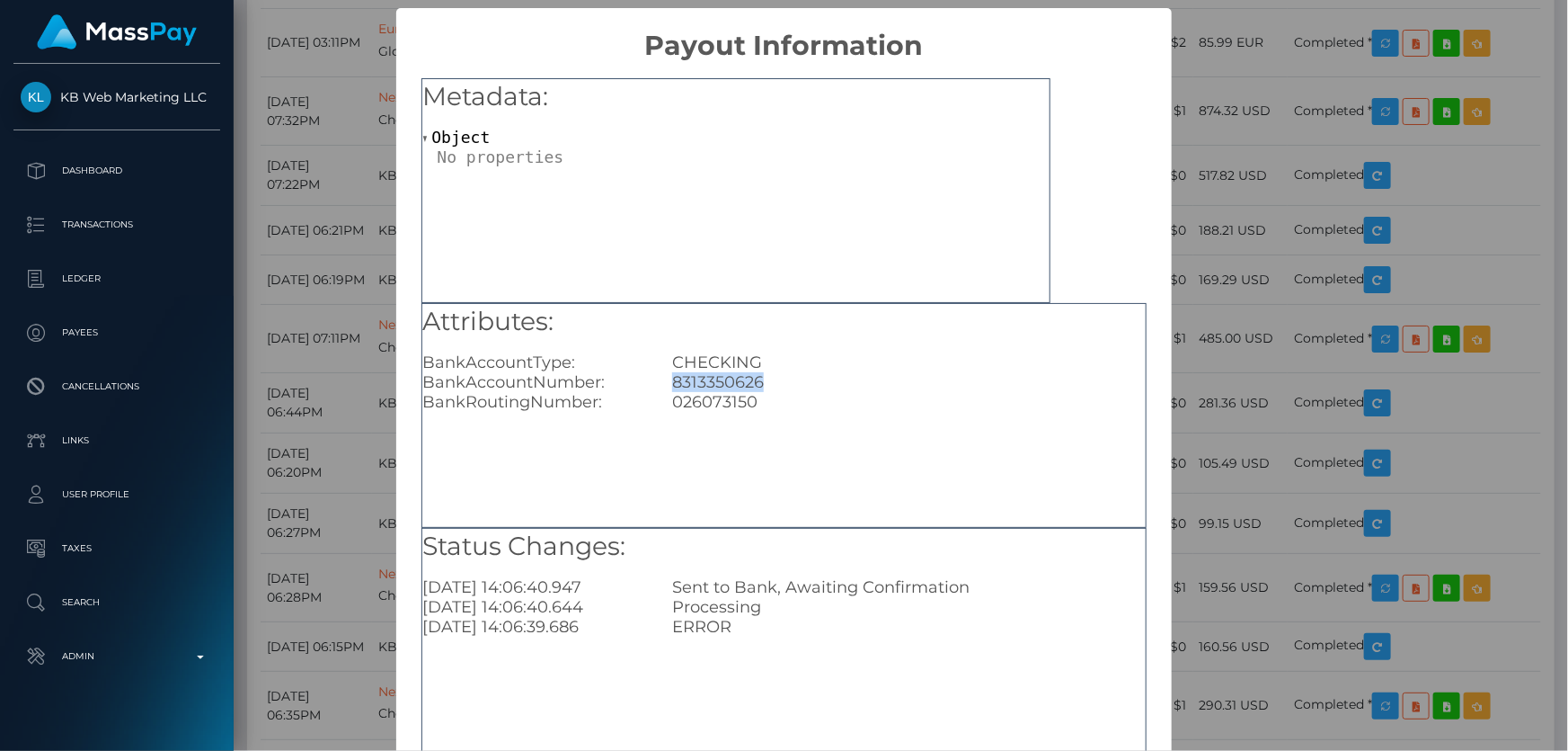
drag, startPoint x: 760, startPoint y: 380, endPoint x: 655, endPoint y: 380, distance: 105.0
click at [659, 380] on div "8313350626" at bounding box center [909, 382] width 500 height 20
copy div "8313350626"
click at [1310, 258] on div "× Payout Information Metadata: Object Attributes: BankAccountType: CHECKING Ban…" at bounding box center [784, 375] width 1568 height 751
click at [1313, 249] on div "× Payout Information Metadata: Object Attributes: BankAccountType: CHECKING Ban…" at bounding box center [784, 375] width 1568 height 751
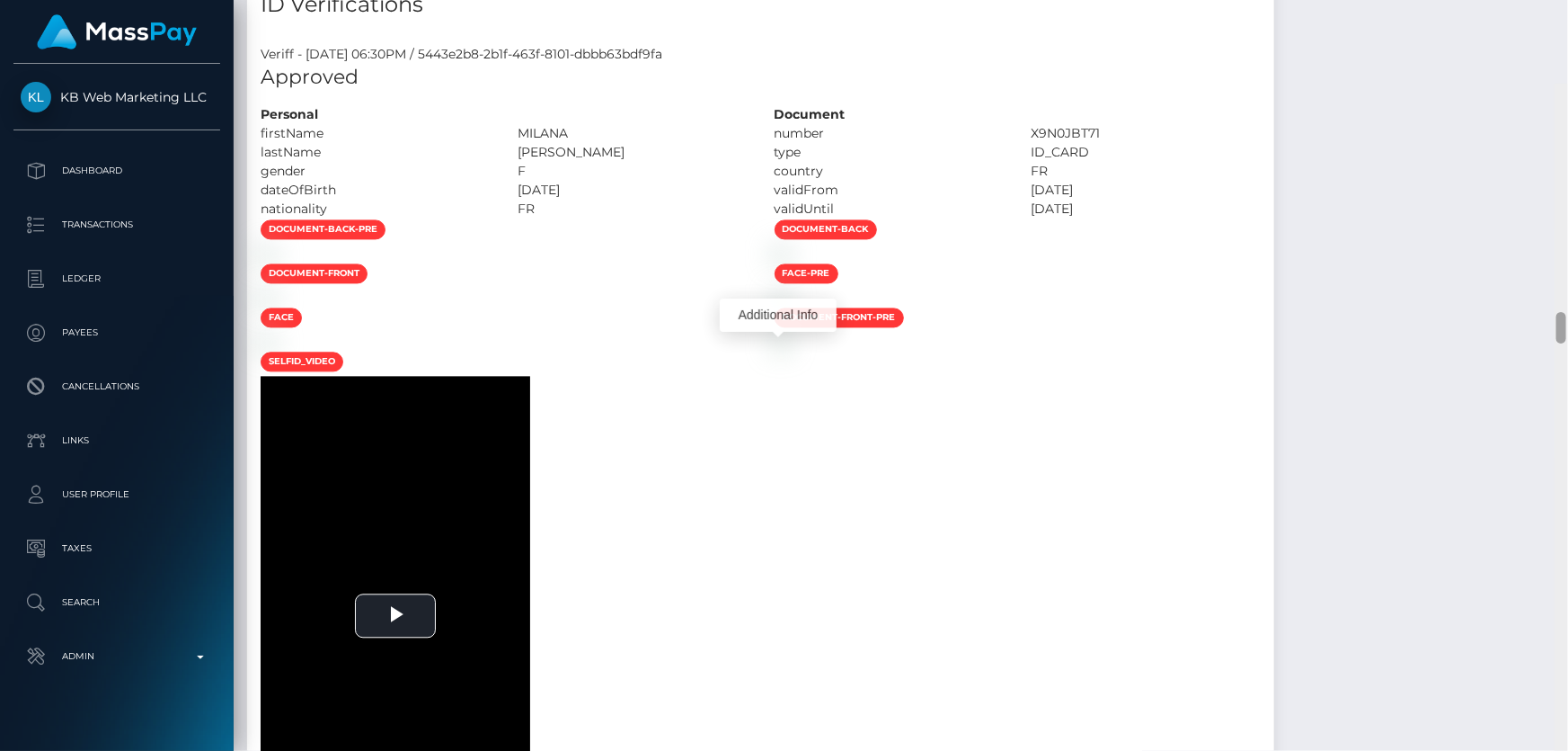
scroll to position [5360, 0]
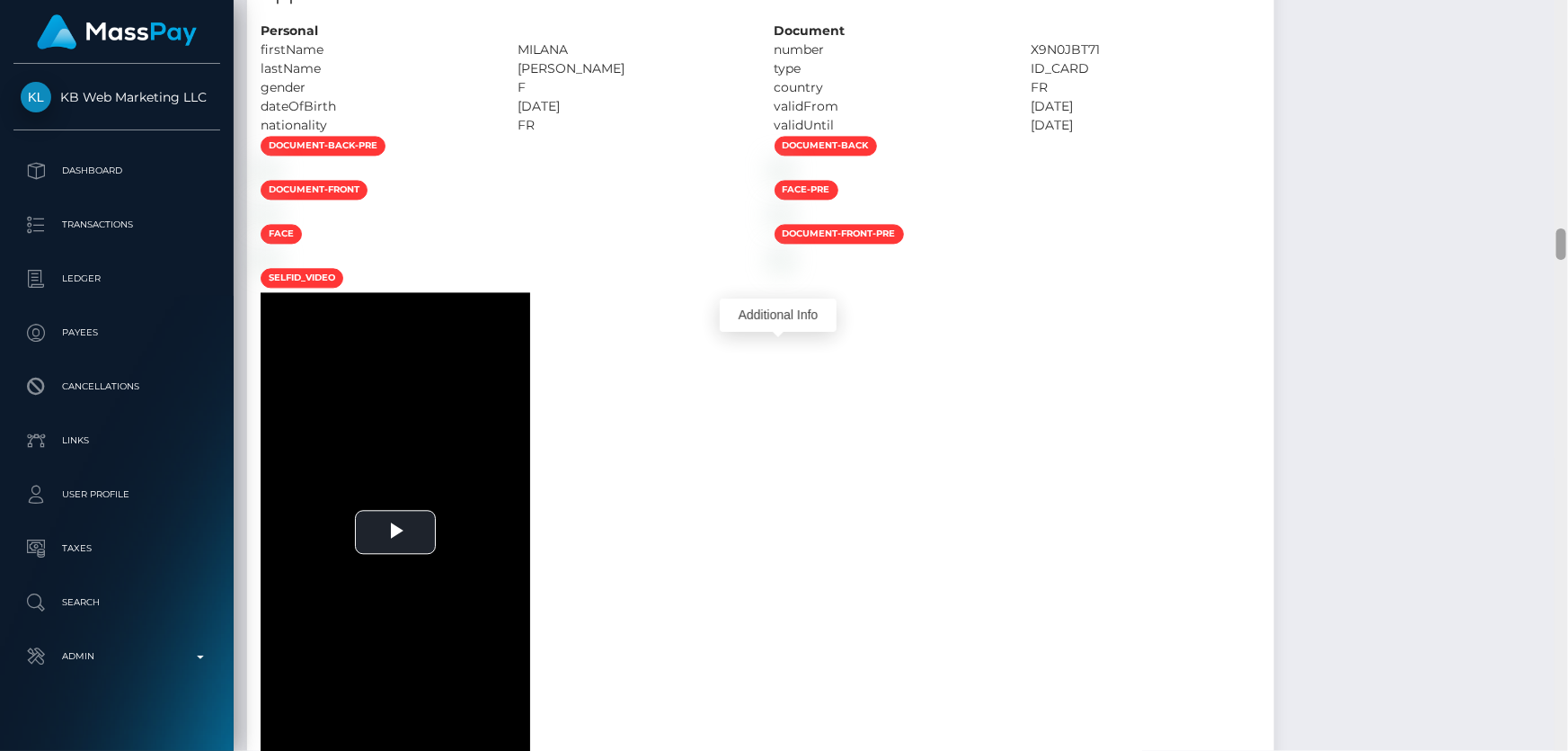
drag, startPoint x: 1563, startPoint y: 161, endPoint x: 1563, endPoint y: 250, distance: 89.0
click at [1563, 250] on div at bounding box center [1561, 244] width 10 height 31
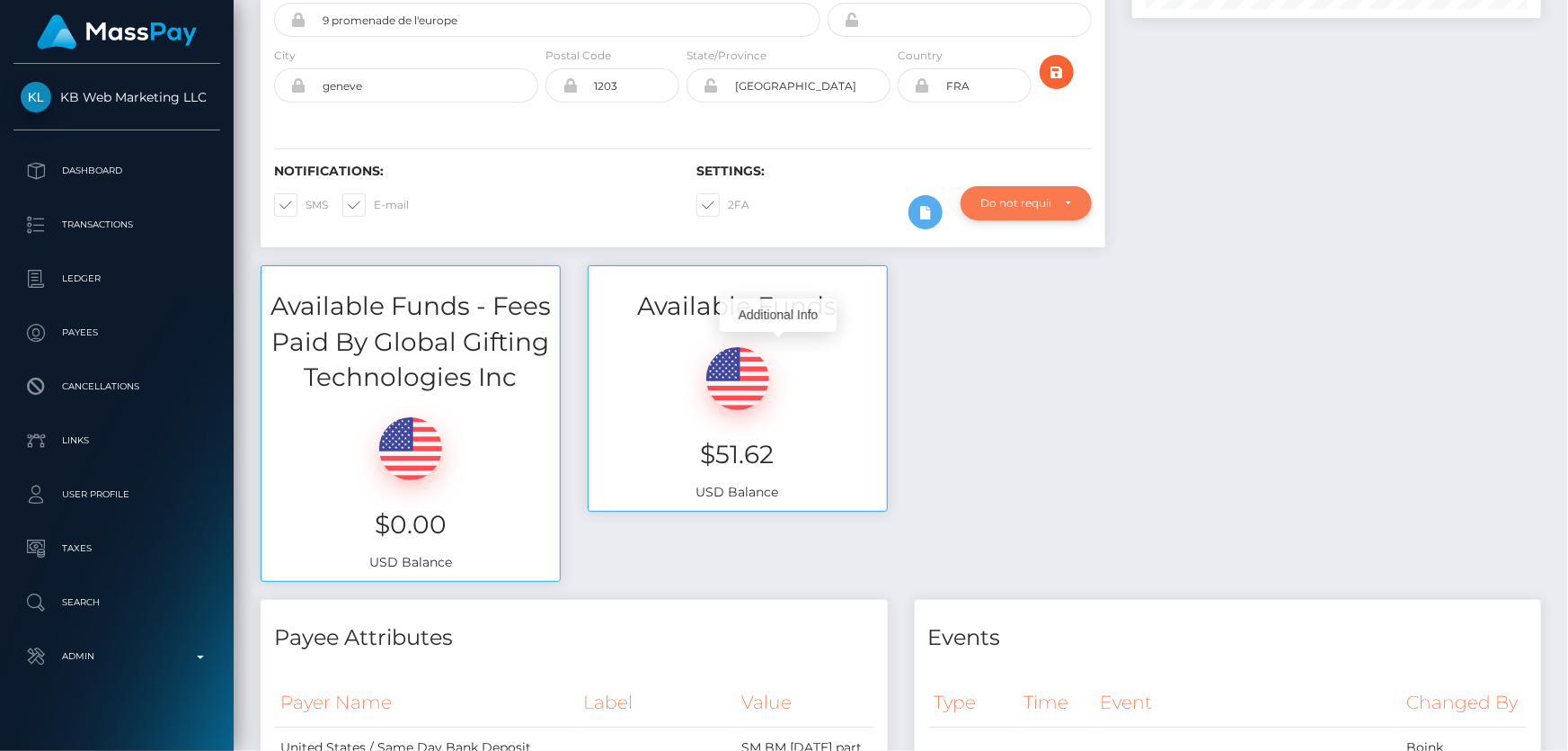
scroll to position [47, 0]
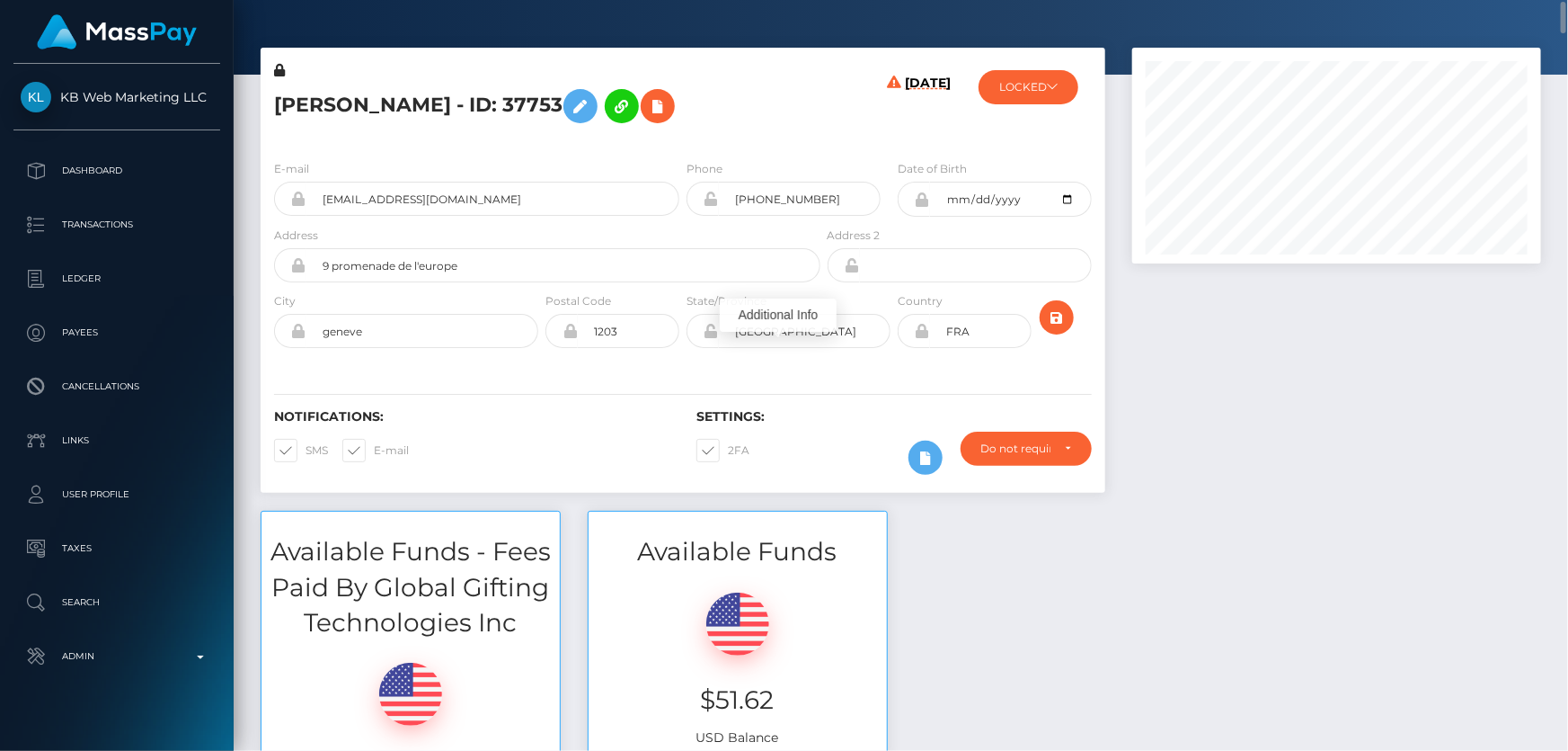
click at [922, 329] on icon at bounding box center [922, 331] width 15 height 14
drag, startPoint x: 974, startPoint y: 335, endPoint x: 848, endPoint y: 333, distance: 126.0
click at [849, 333] on div "City geneve Postal Code 1203 State/Province Country" at bounding box center [683, 324] width 845 height 66
type input "CHE"
click at [1056, 314] on icon "submit" at bounding box center [1057, 317] width 22 height 22
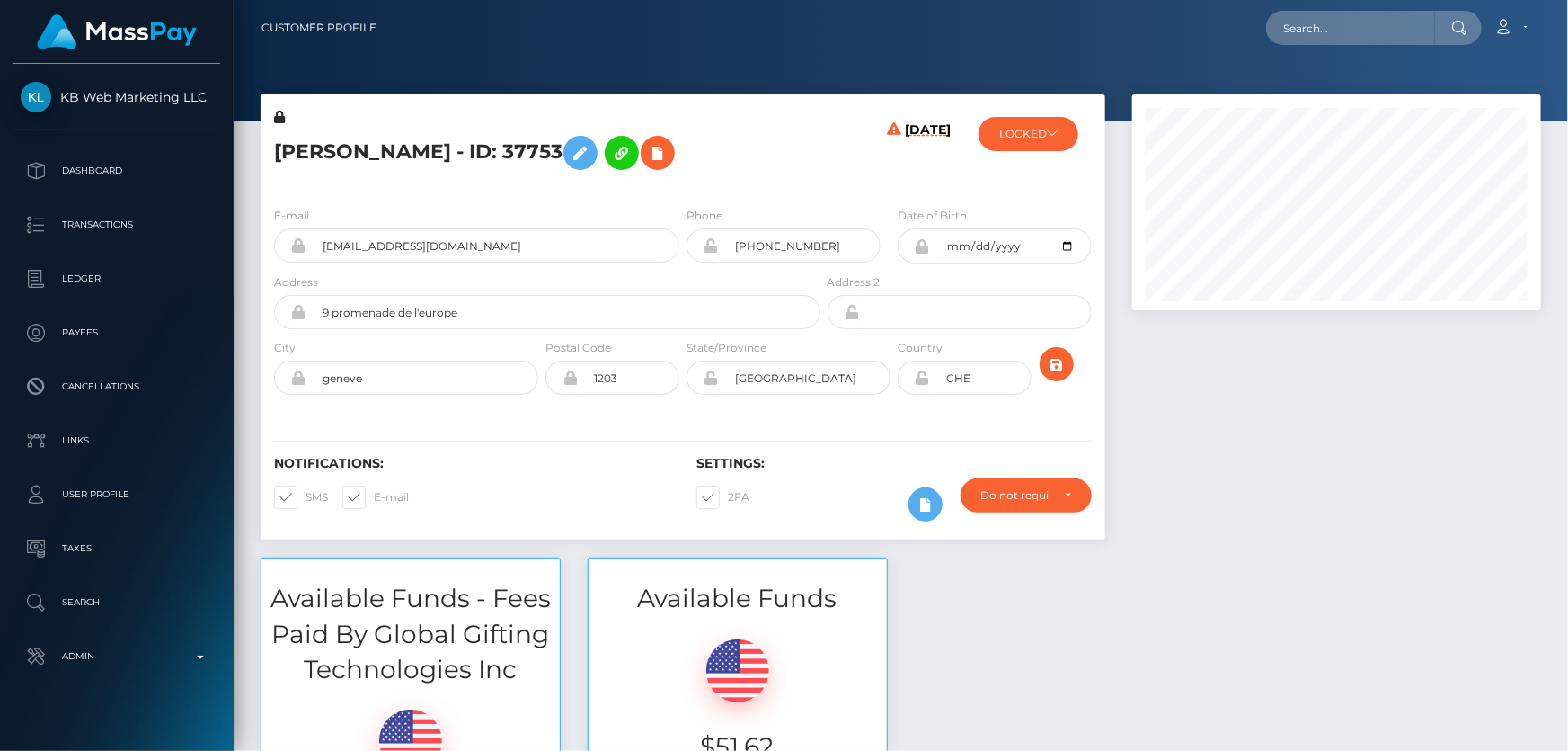
scroll to position [216, 408]
click at [923, 376] on icon at bounding box center [922, 378] width 15 height 14
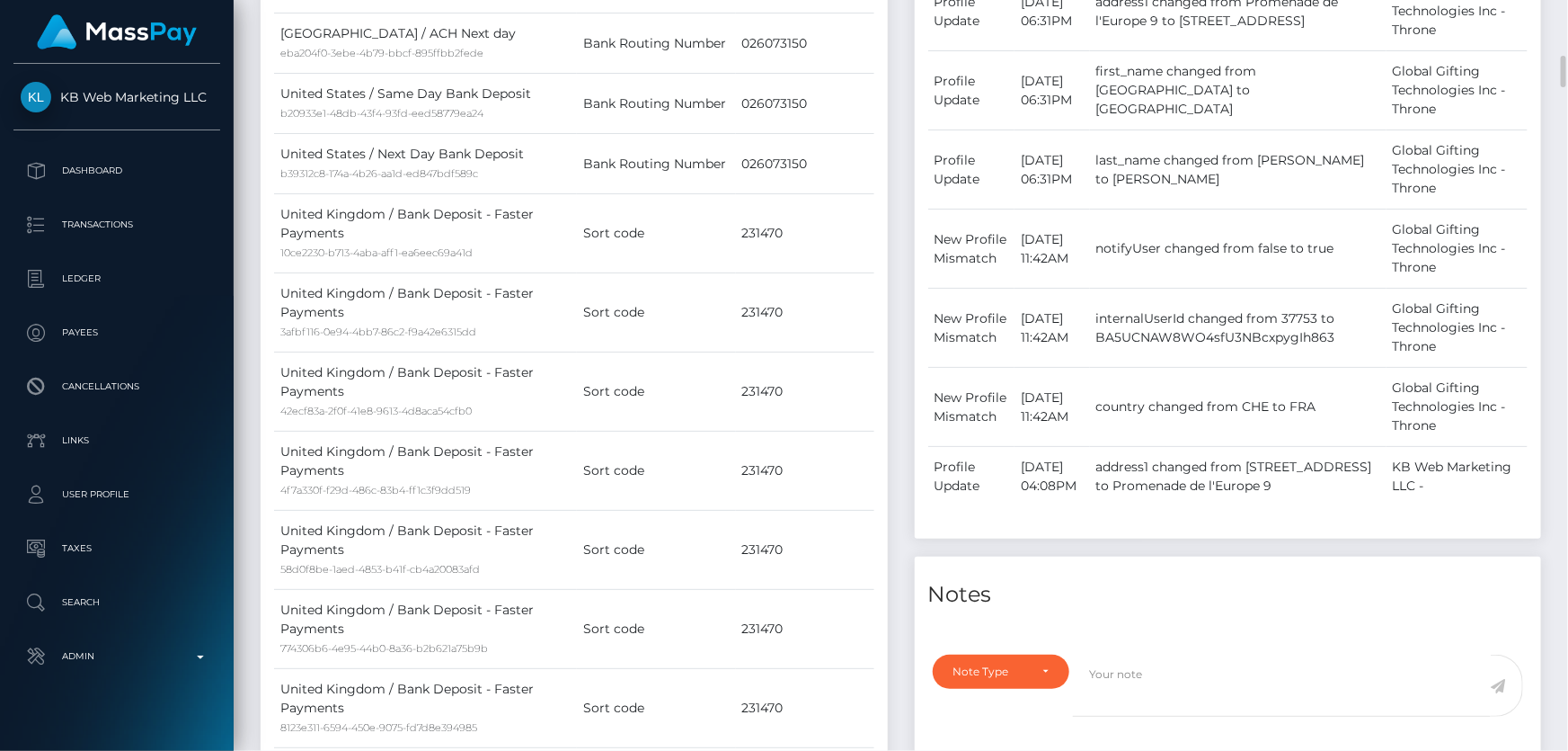
scroll to position [1634, 0]
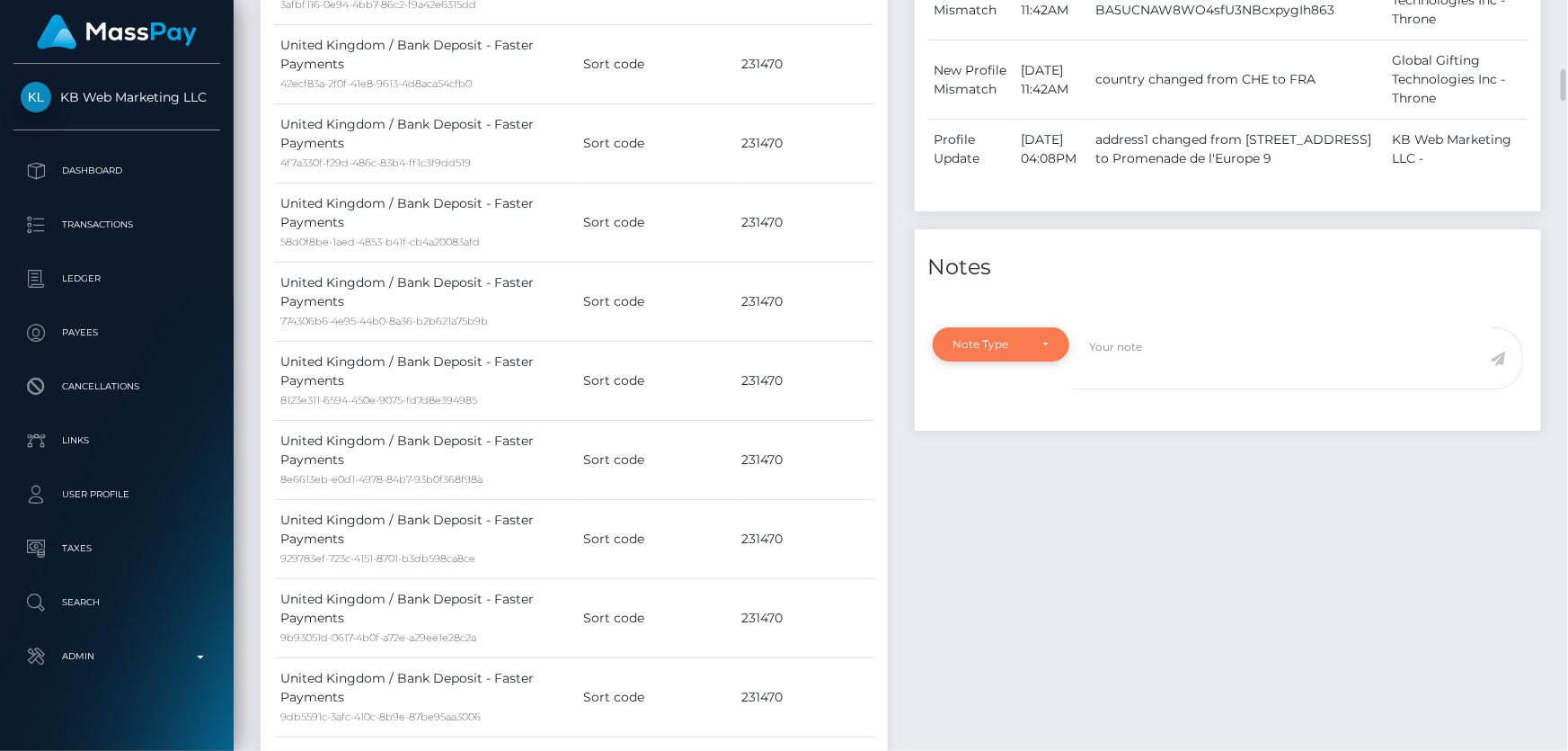
click at [1038, 362] on div "Note Type" at bounding box center [1002, 344] width 138 height 34
click at [1015, 362] on div "Note Type" at bounding box center [1002, 344] width 138 height 34
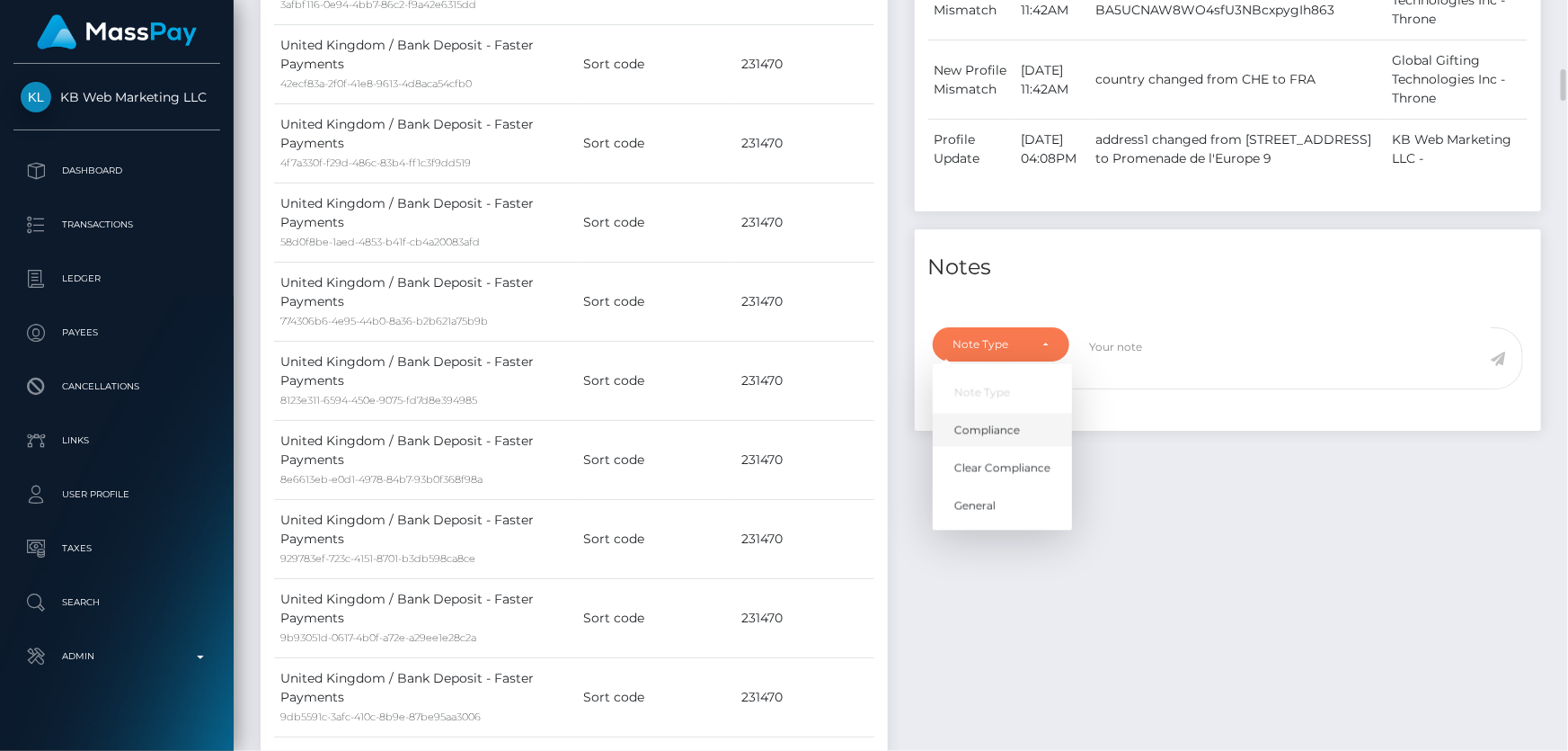
click at [1008, 439] on span "Compliance" at bounding box center [987, 431] width 66 height 16
select select "COMPLIANCE"
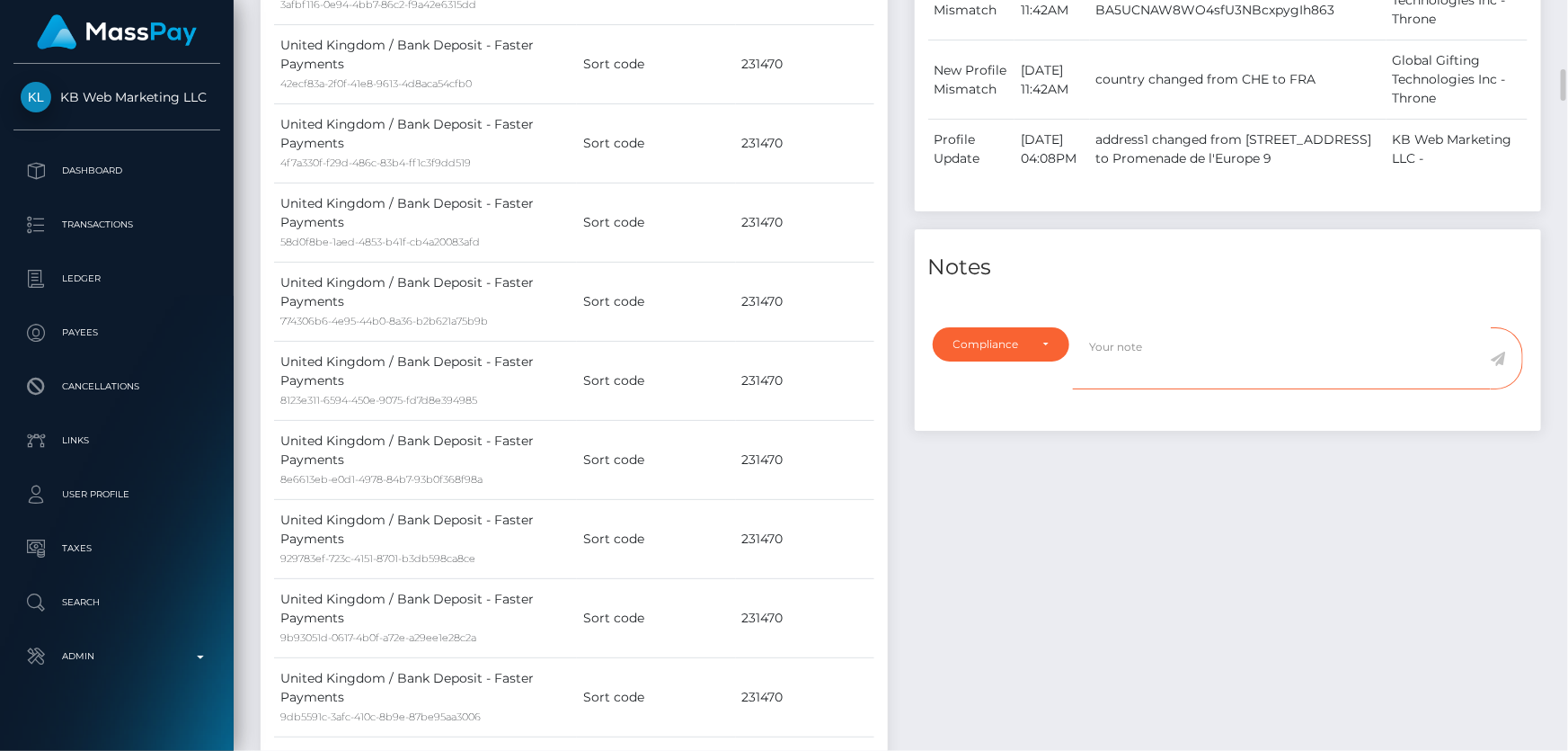
click at [1128, 389] on textarea at bounding box center [1282, 358] width 418 height 62
paste textarea "8313350626"
type textarea "Bank statement for the account: 8313350626 required."
click at [1495, 366] on icon at bounding box center [1498, 359] width 15 height 14
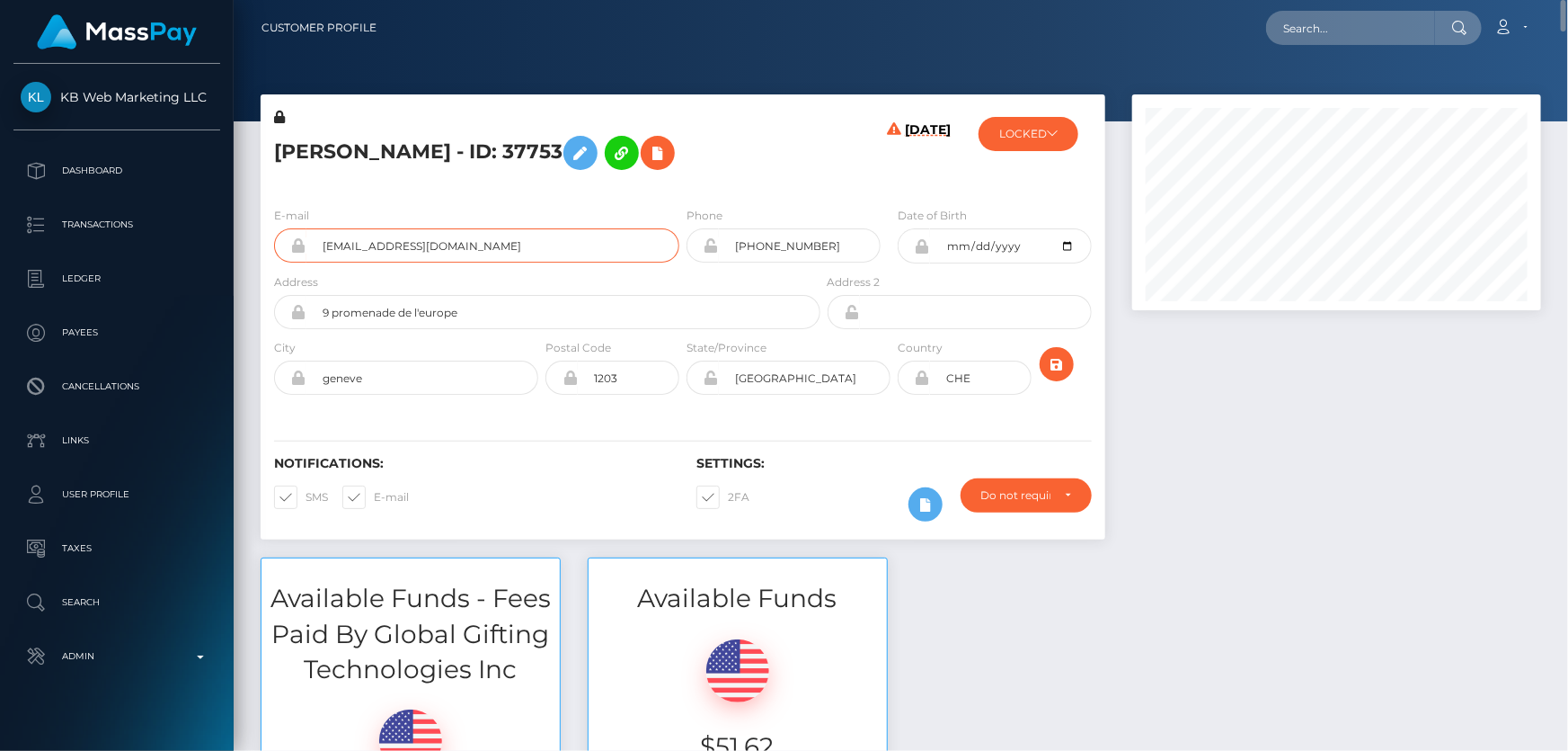
drag, startPoint x: 477, startPoint y: 252, endPoint x: 309, endPoint y: 260, distance: 168.2
click at [309, 260] on input "[EMAIL_ADDRESS][DOMAIN_NAME]" at bounding box center [493, 246] width 373 height 34
paste input "[EMAIL_ADDRESS][DOMAIN_NAME]"
type input "[EMAIL_ADDRESS][DOMAIN_NAME]"
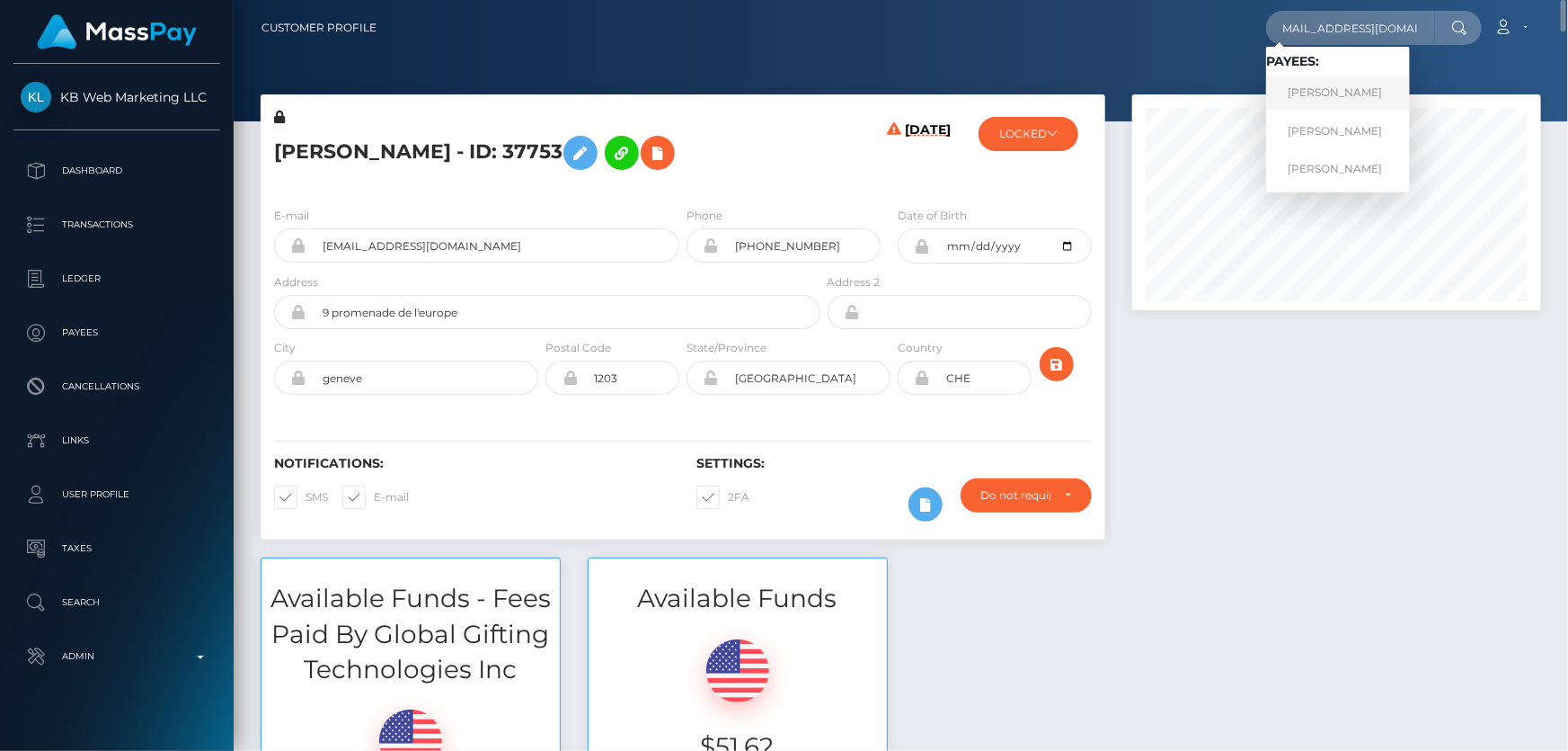
click at [1351, 90] on link "MILANA ALZATE" at bounding box center [1339, 93] width 144 height 33
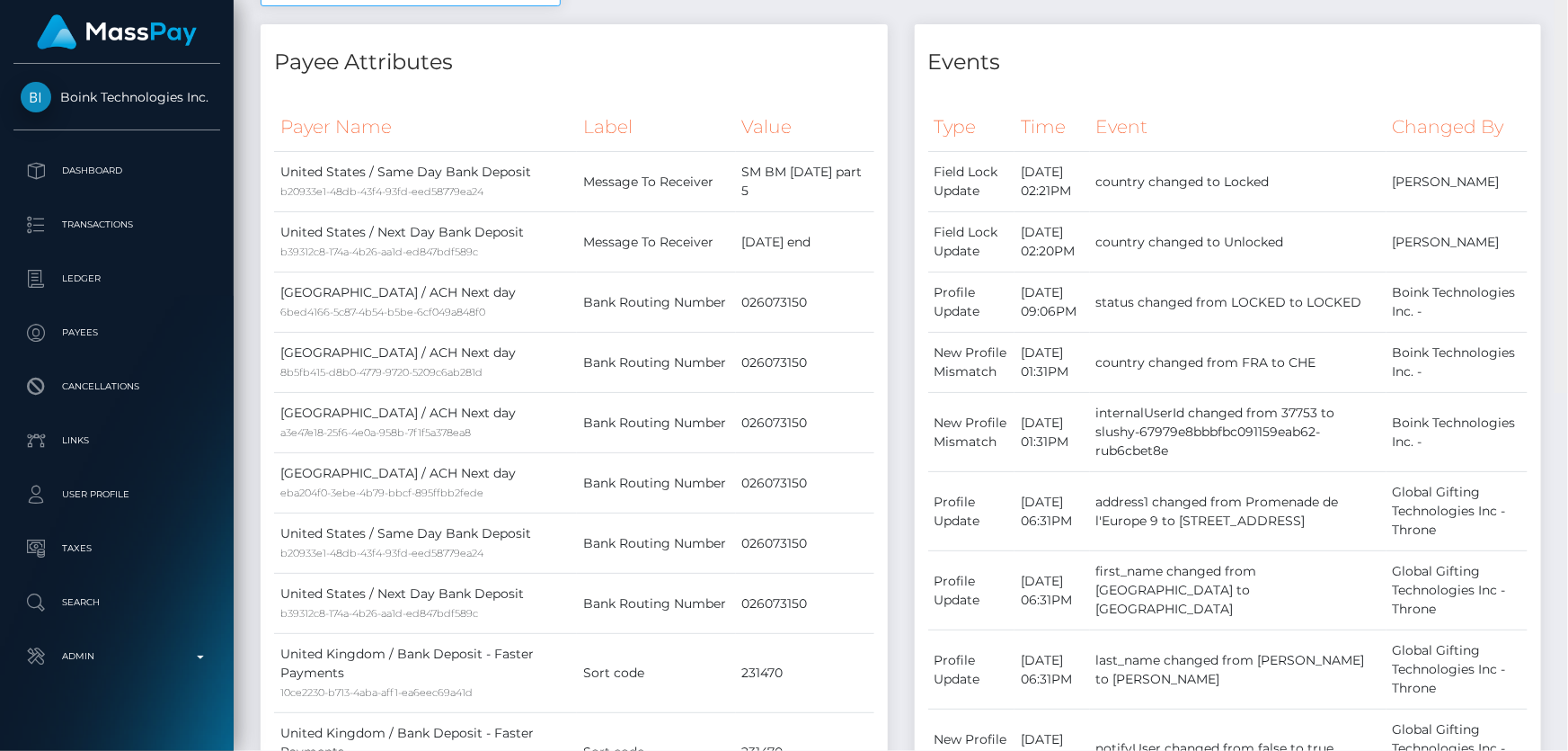
scroll to position [1043, 0]
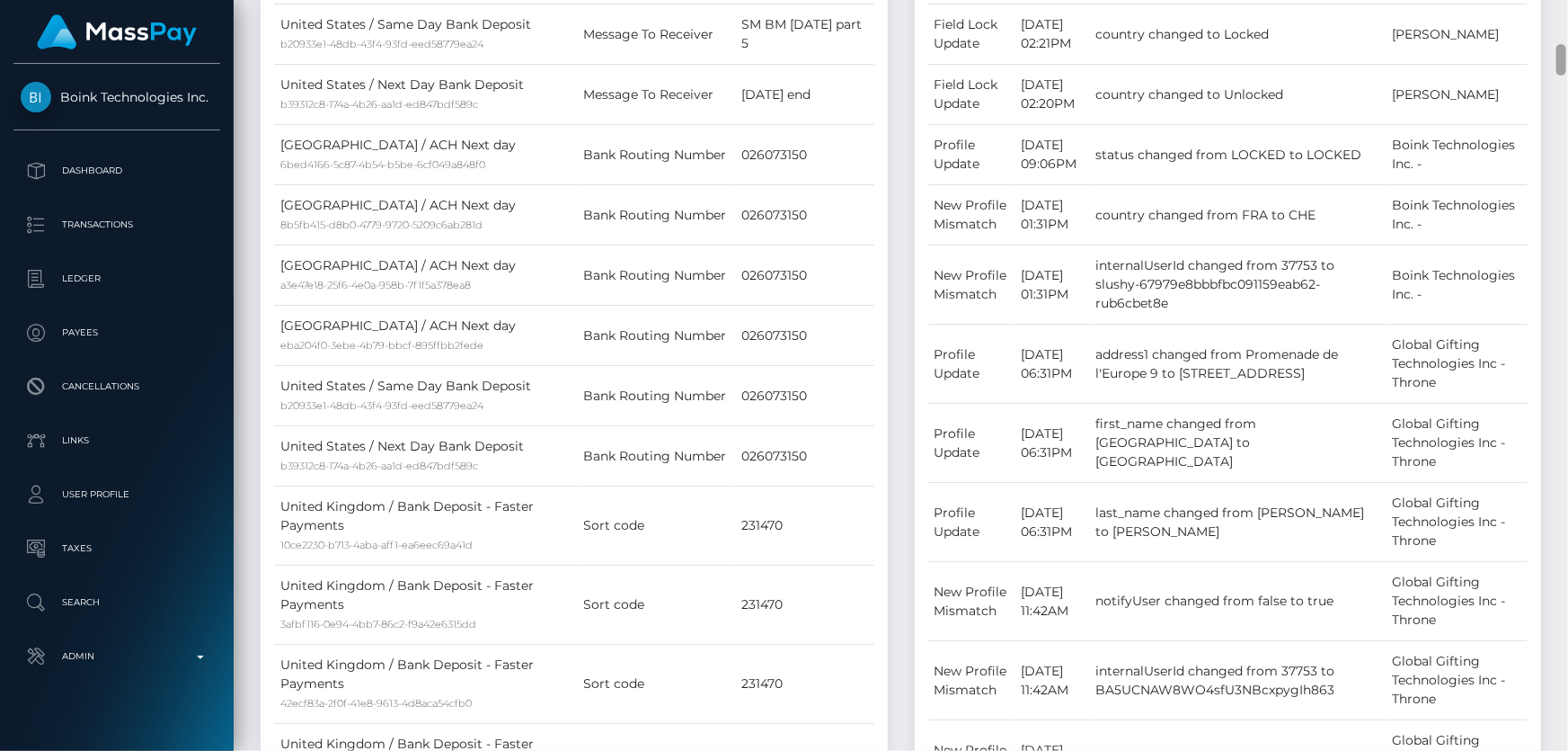
drag, startPoint x: 1557, startPoint y: 391, endPoint x: 1564, endPoint y: 63, distance: 328.1
click at [1564, 63] on div at bounding box center [1561, 59] width 10 height 31
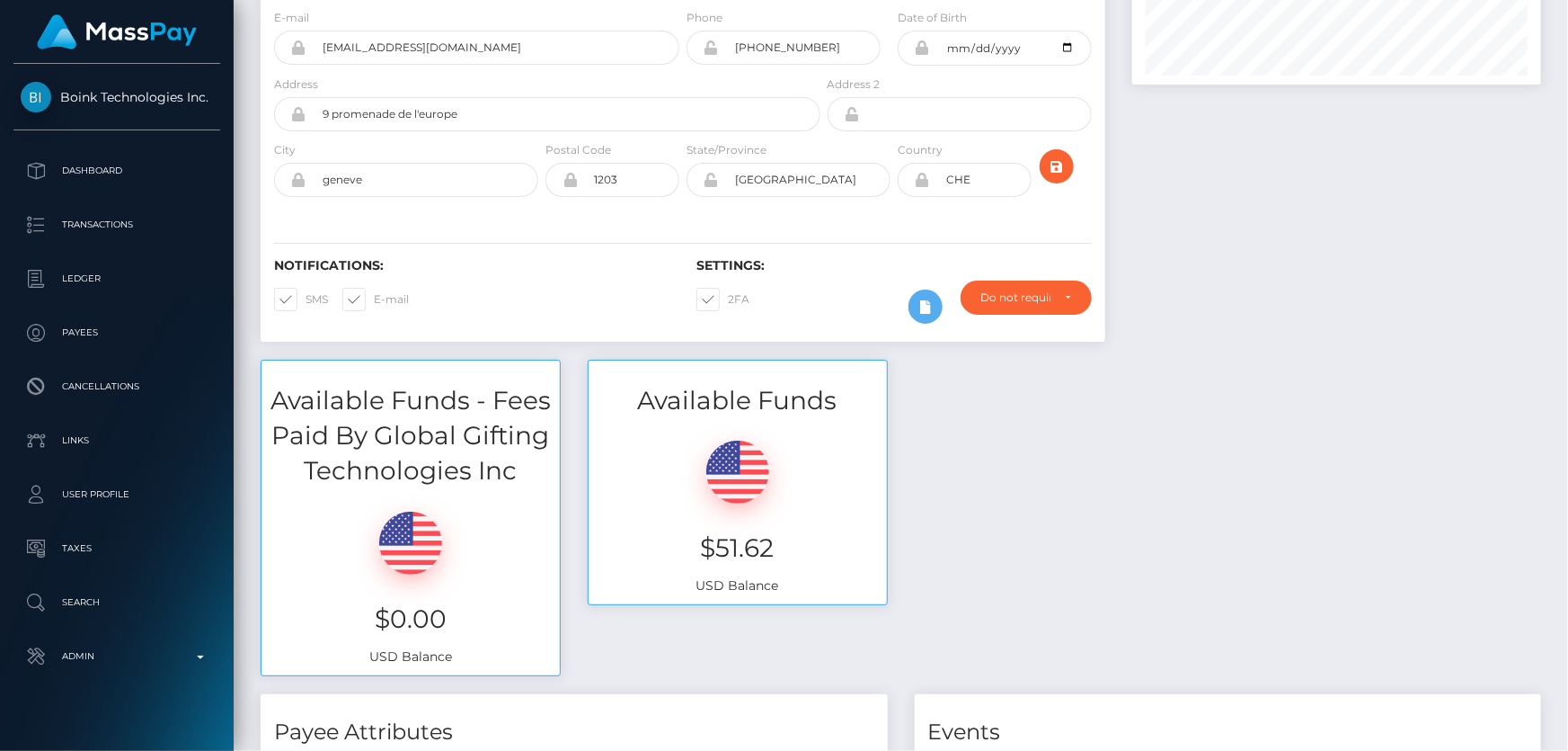
scroll to position [0, 0]
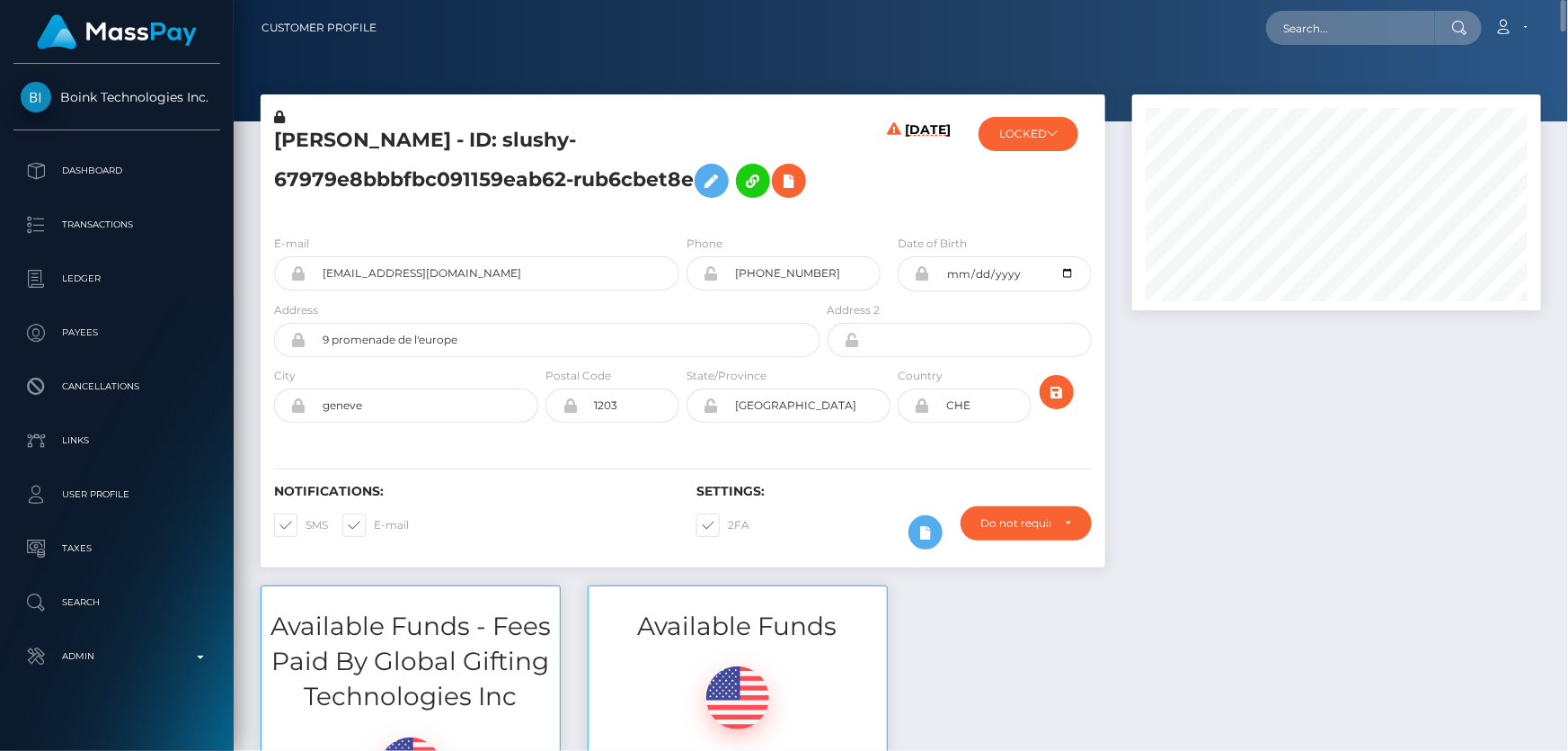
click at [442, 180] on h5 "MILANA ALZATE - ID: slushy-67979e8bbbfbc091159eab62-rub6cbet8e" at bounding box center [542, 166] width 537 height 80
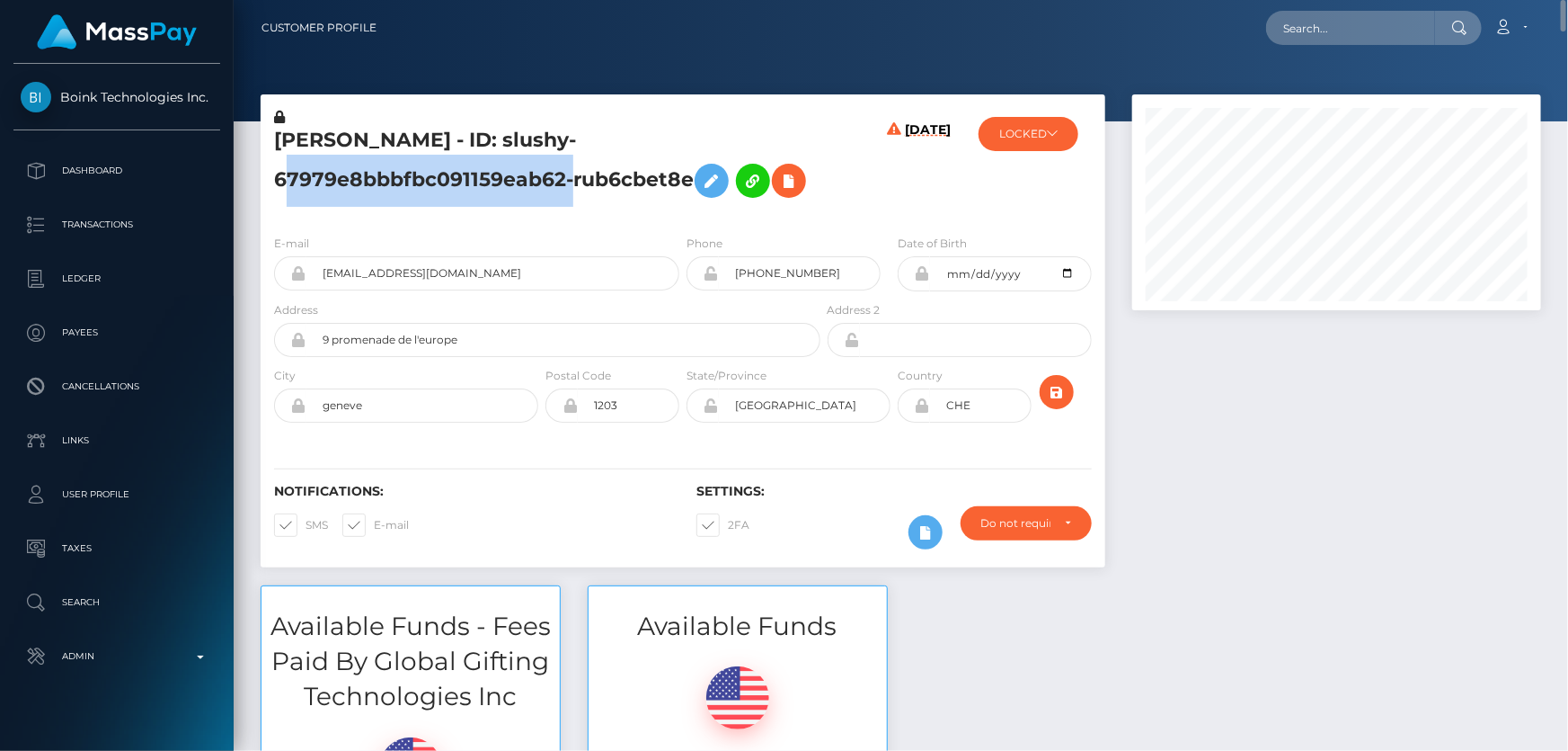
click at [442, 180] on h5 "MILANA ALZATE - ID: slushy-67979e8bbbfbc091159eab62-rub6cbet8e" at bounding box center [542, 166] width 537 height 80
copy h5 "MILANA ALZATE - ID: slushy-67979e8bbbfbc091159eab62-rub6cbet8e"
click at [1061, 132] on button "LOCKED" at bounding box center [1029, 134] width 100 height 34
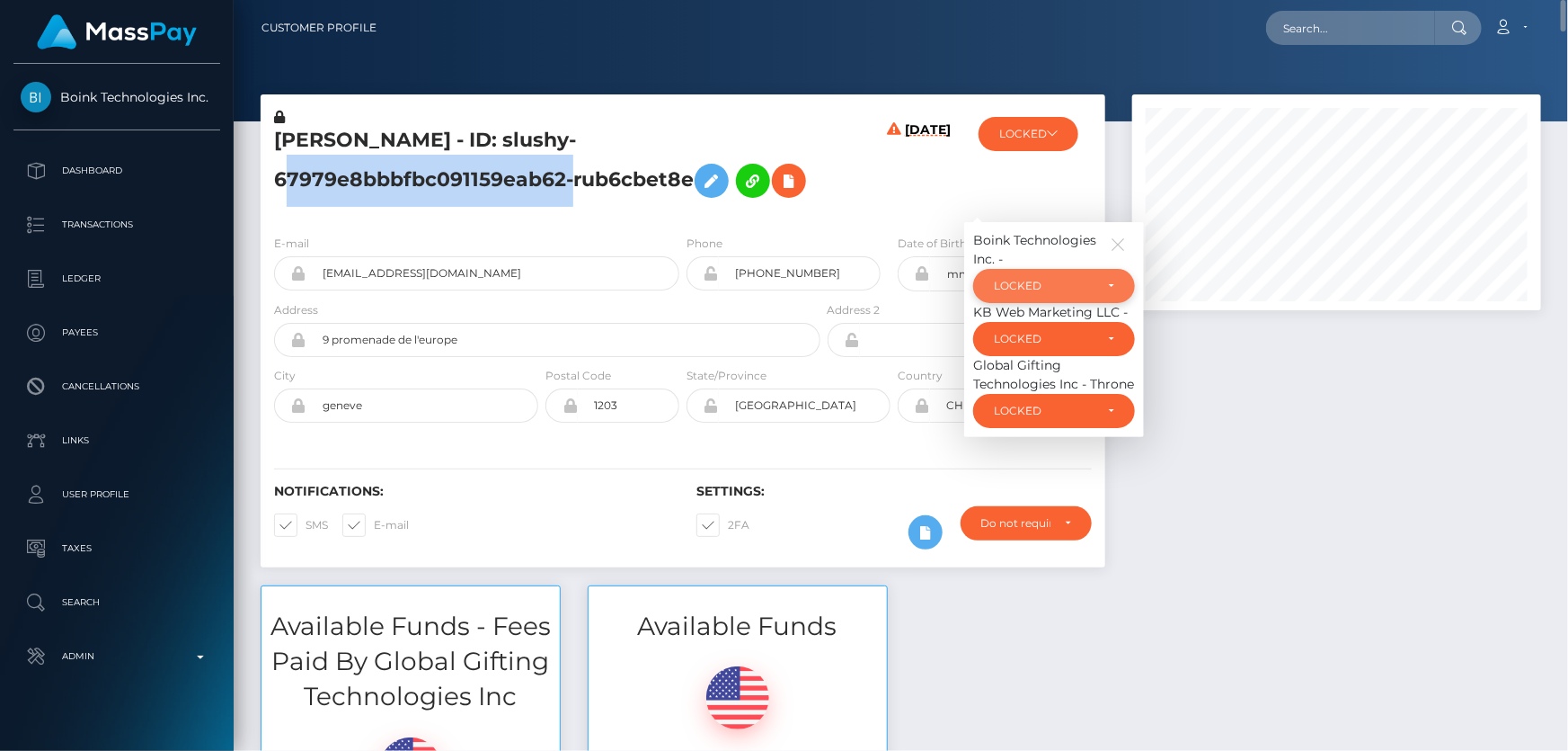
click at [1051, 295] on div "LOCKED" at bounding box center [1055, 286] width 162 height 34
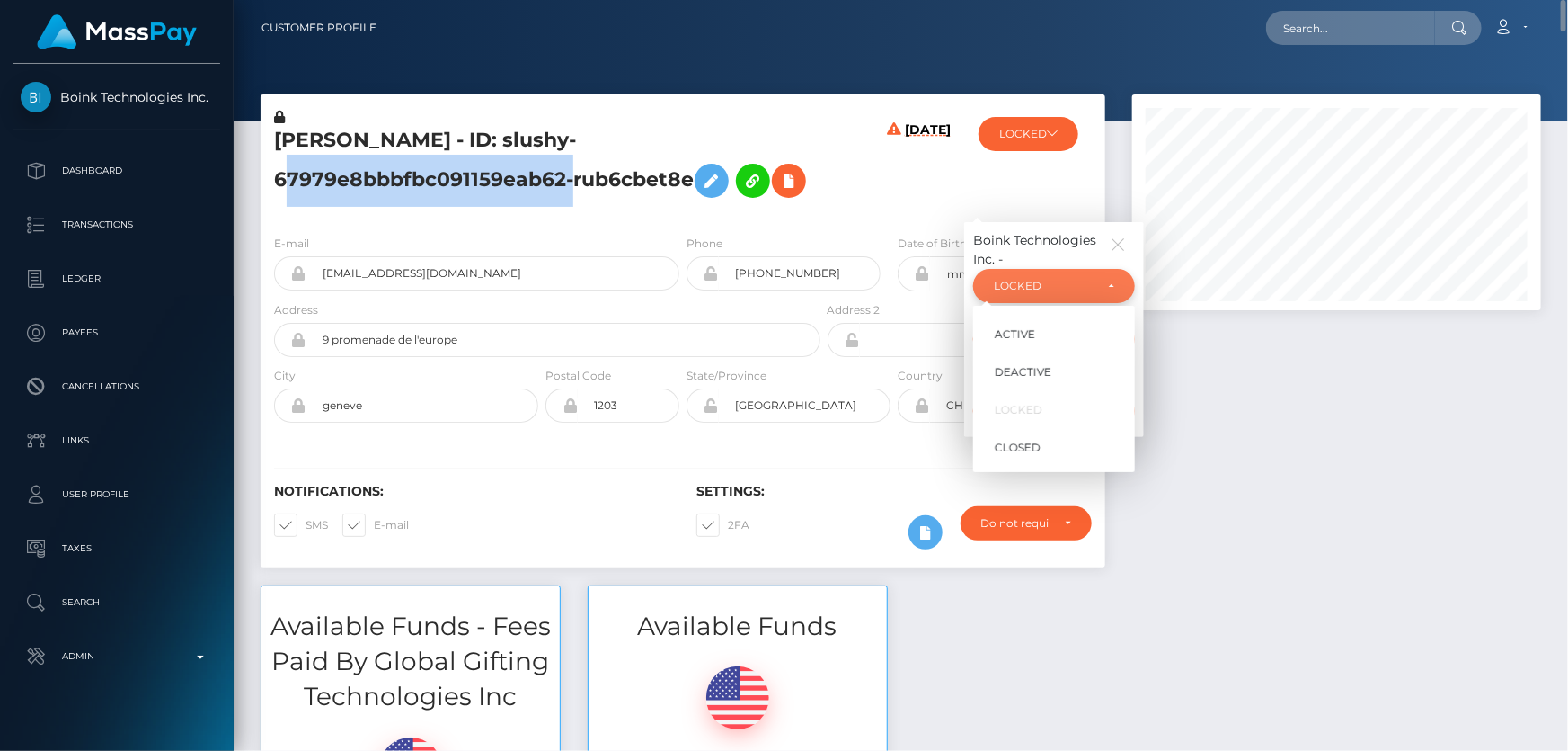
scroll to position [216, 408]
click at [1058, 376] on link "DEACTIVE" at bounding box center [1055, 371] width 162 height 33
select select "DEACTIVE"
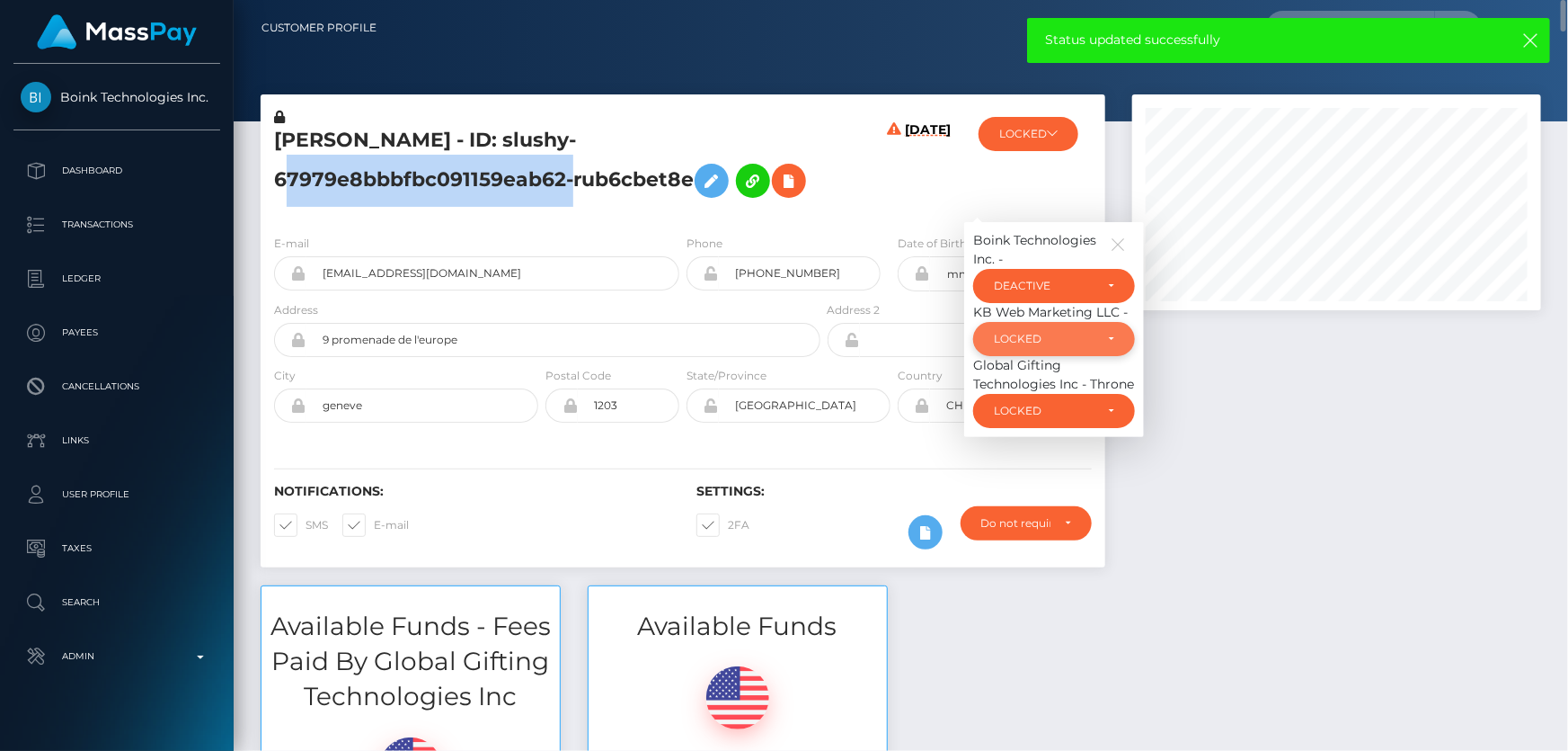
click at [1020, 332] on div "LOCKED" at bounding box center [1044, 339] width 100 height 14
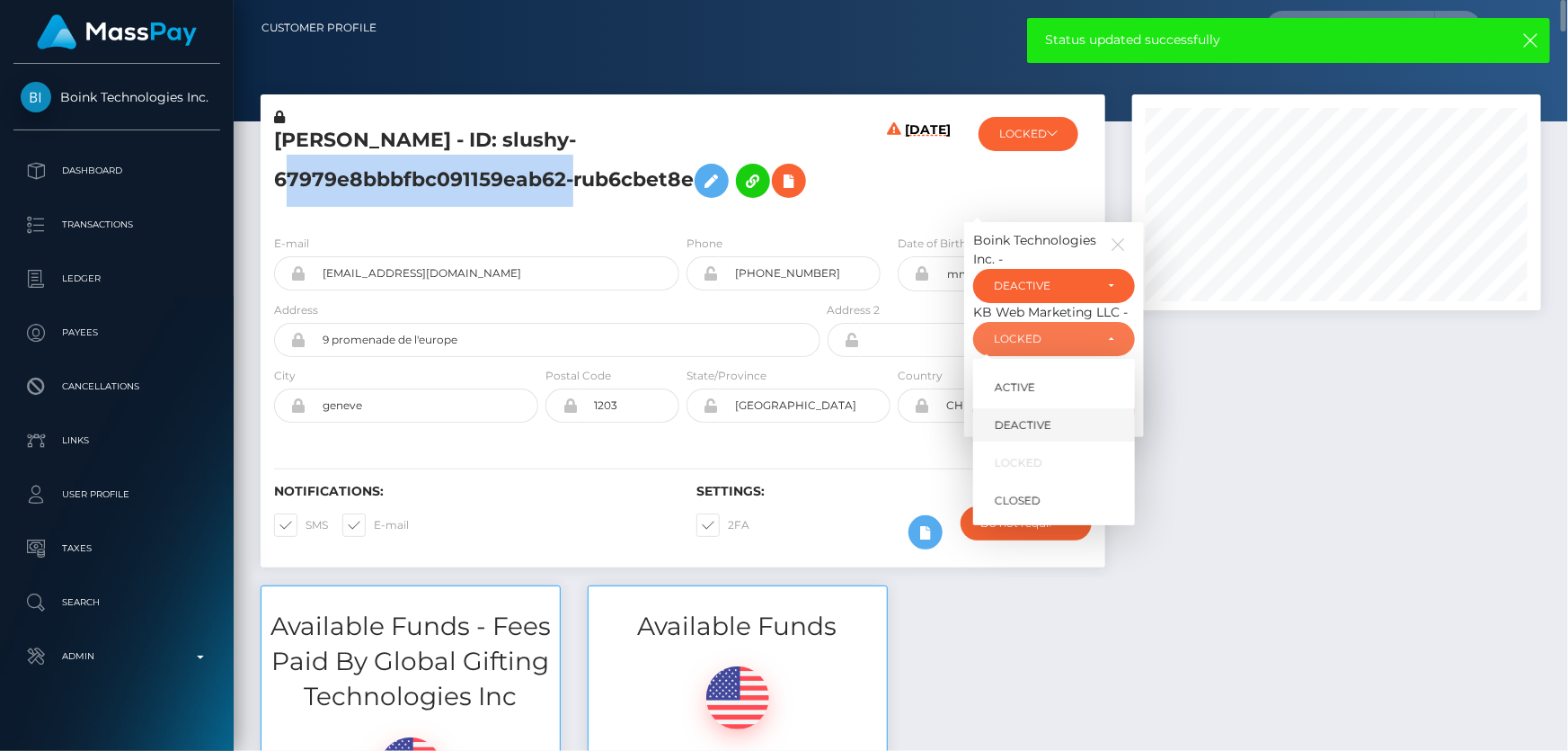
click at [1057, 432] on link "DEACTIVE" at bounding box center [1055, 425] width 162 height 33
select select "DEACTIVE"
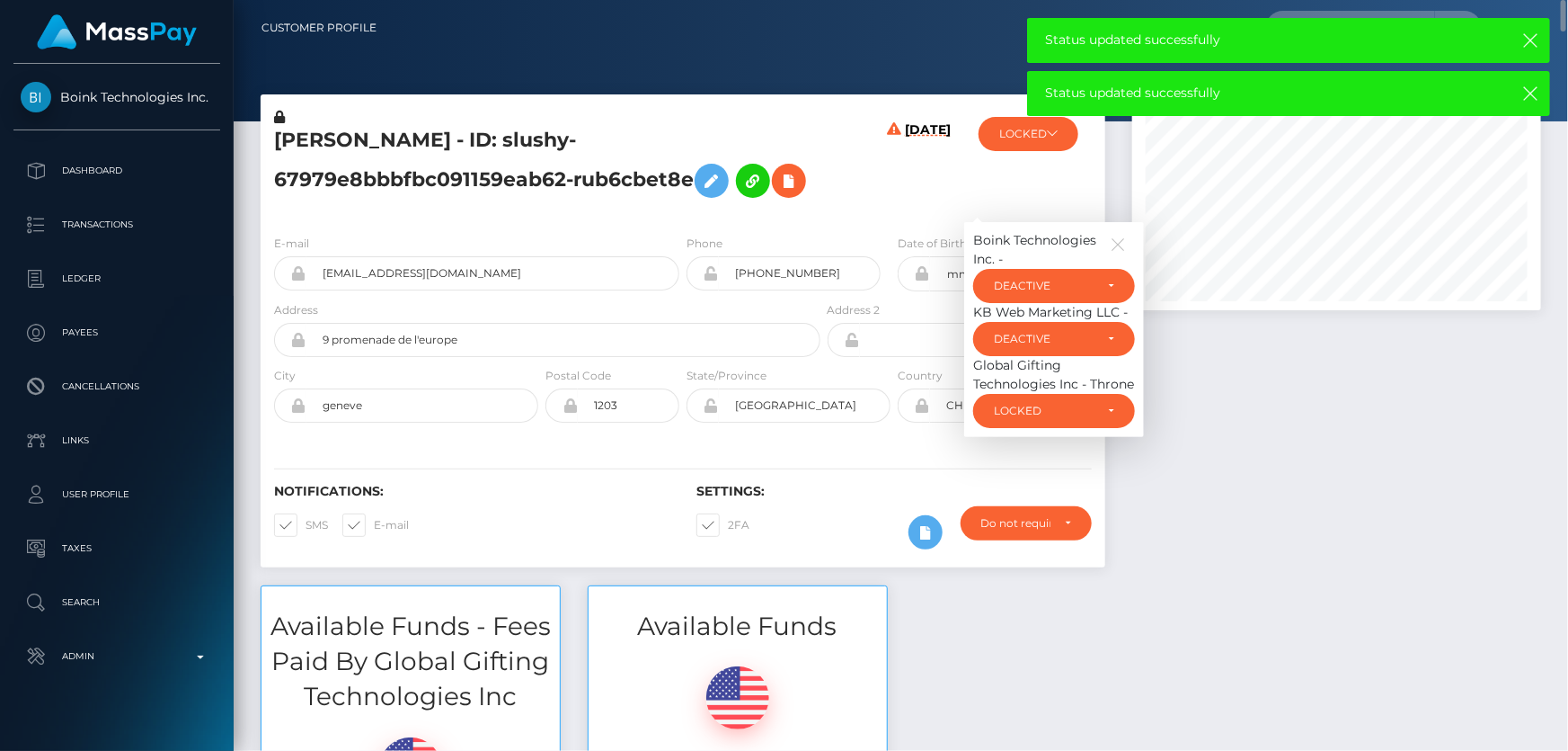
click at [1016, 387] on div "Global Gifting Technologies Inc - Throne" at bounding box center [1055, 375] width 162 height 38
click at [1025, 416] on div "LOCKED" at bounding box center [1044, 411] width 100 height 14
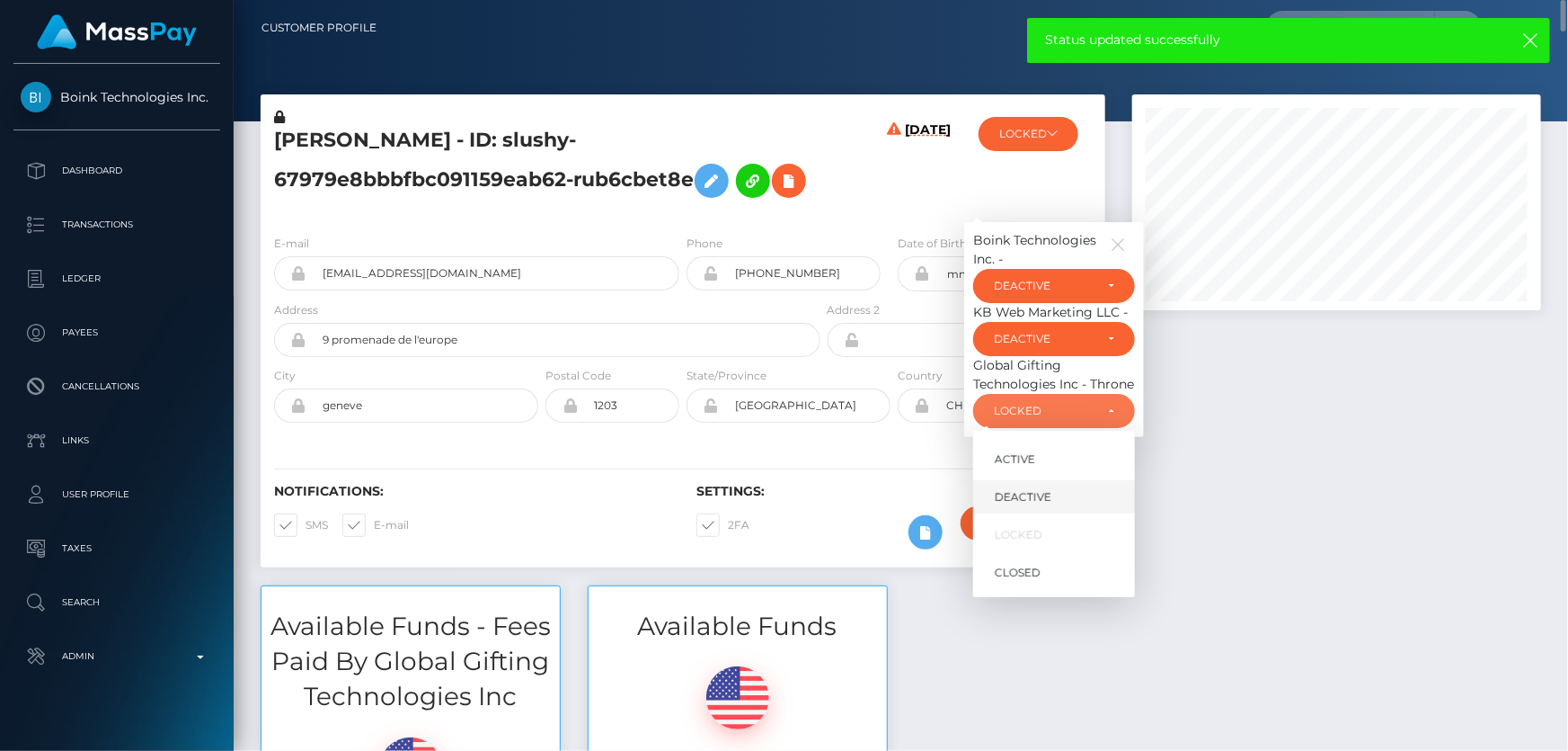
click at [1054, 499] on link "DEACTIVE" at bounding box center [1055, 497] width 162 height 33
select select "DEACTIVE"
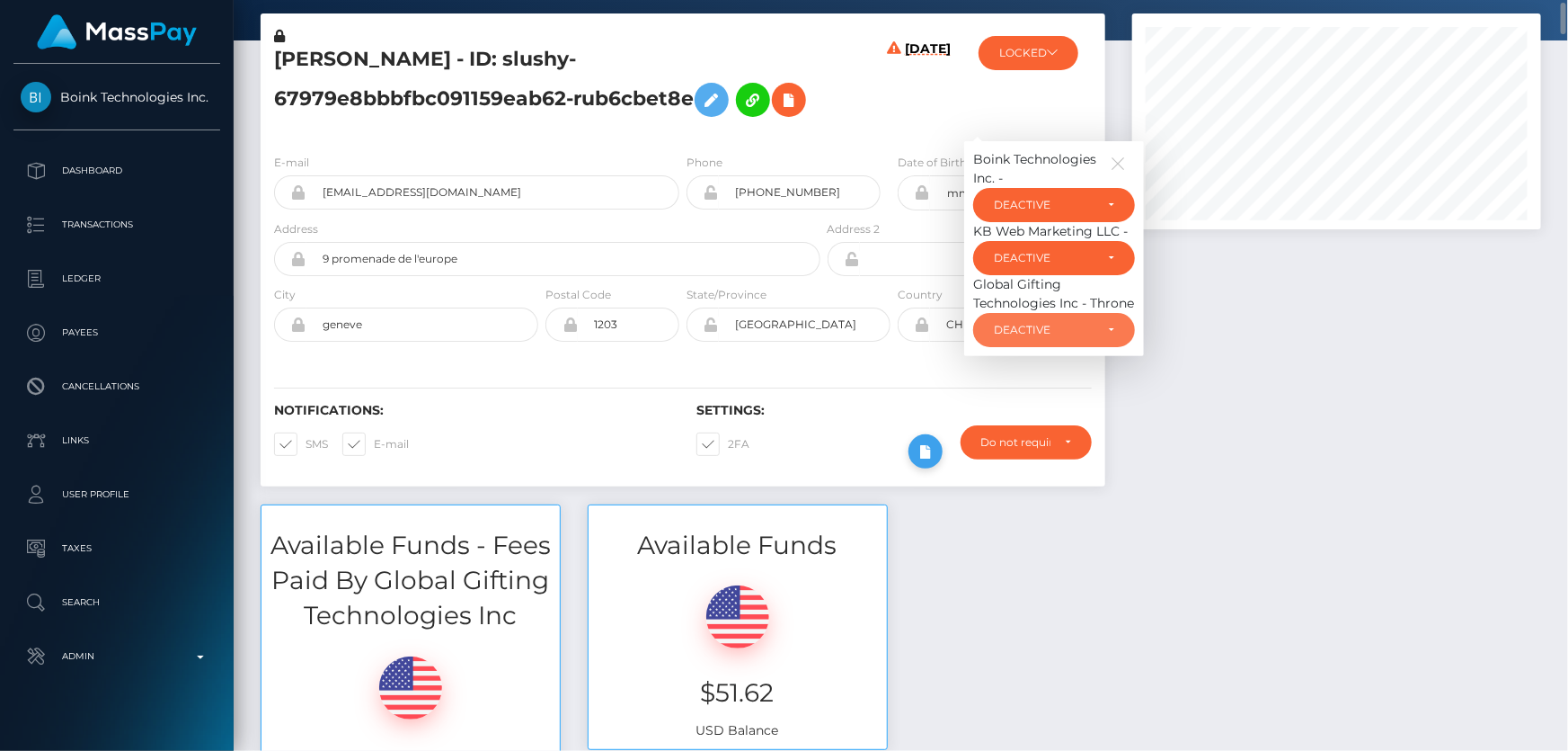
scroll to position [0, 0]
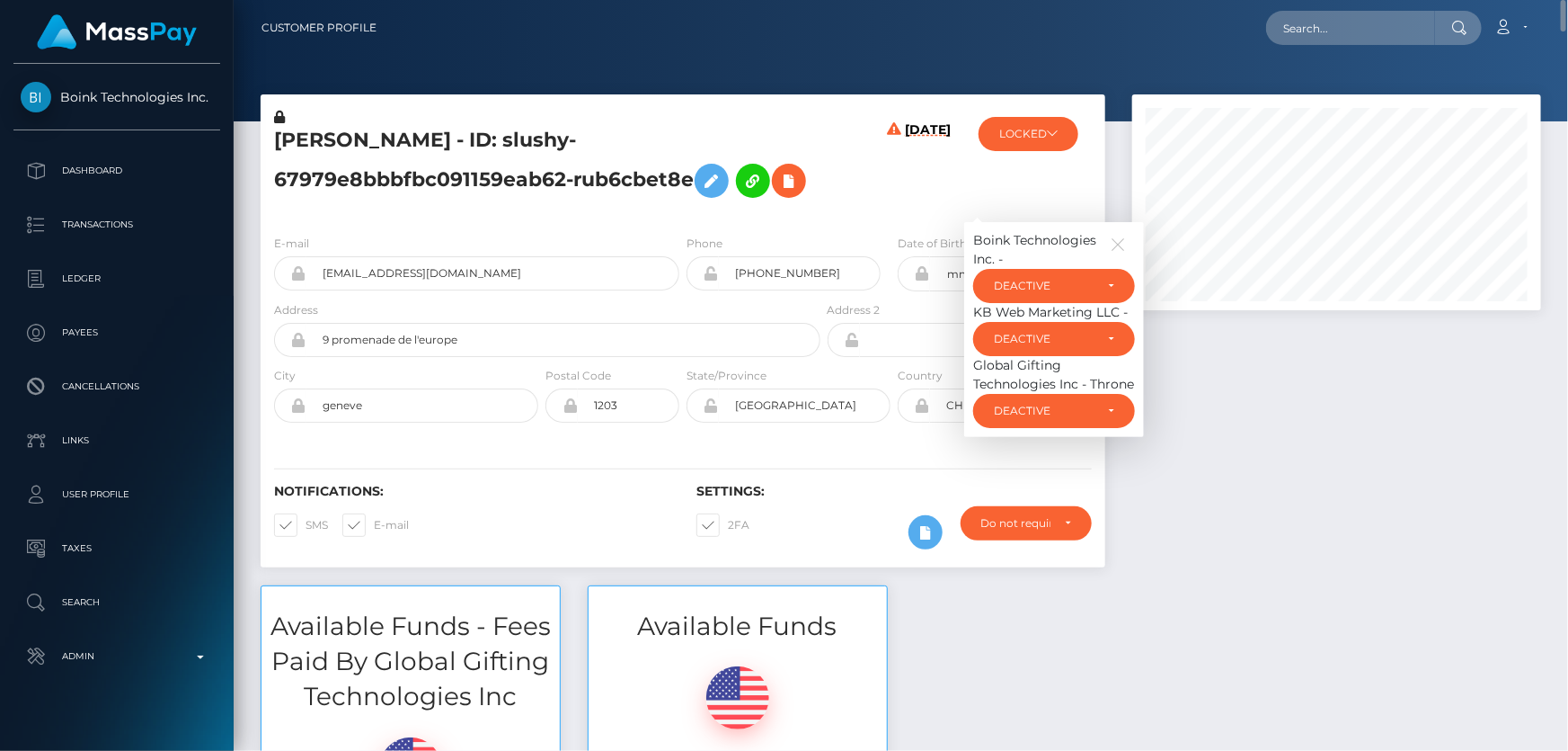
click at [414, 183] on h5 "MILANA ALZATE - ID: slushy-67979e8bbbfbc091159eab62-rub6cbet8e" at bounding box center [542, 166] width 537 height 80
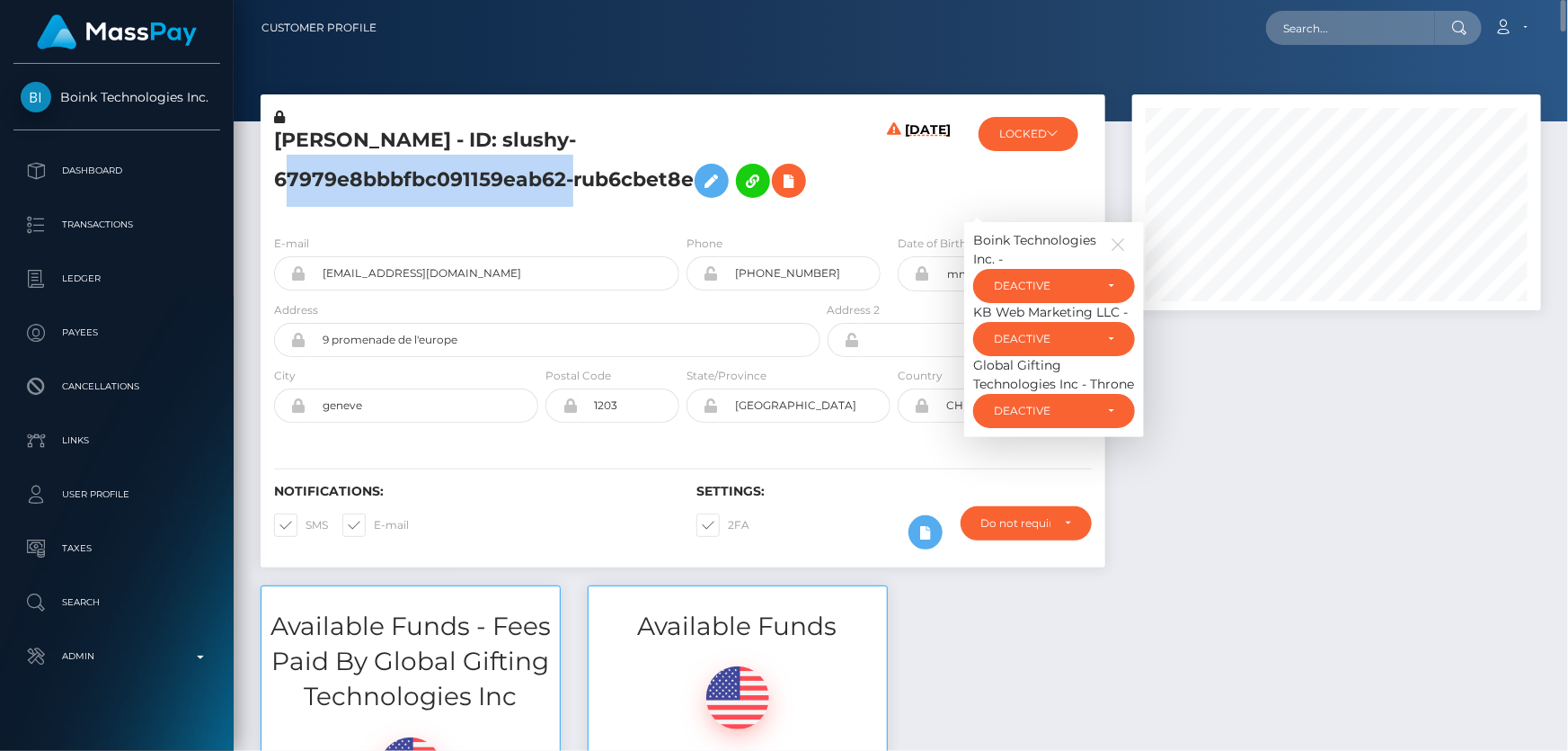
click at [414, 183] on h5 "MILANA ALZATE - ID: slushy-67979e8bbbfbc091159eab62-rub6cbet8e" at bounding box center [542, 166] width 537 height 80
copy h5 "MILANA ALZATE - ID: slushy-67979e8bbbfbc091159eab62-rub6cbet8e"
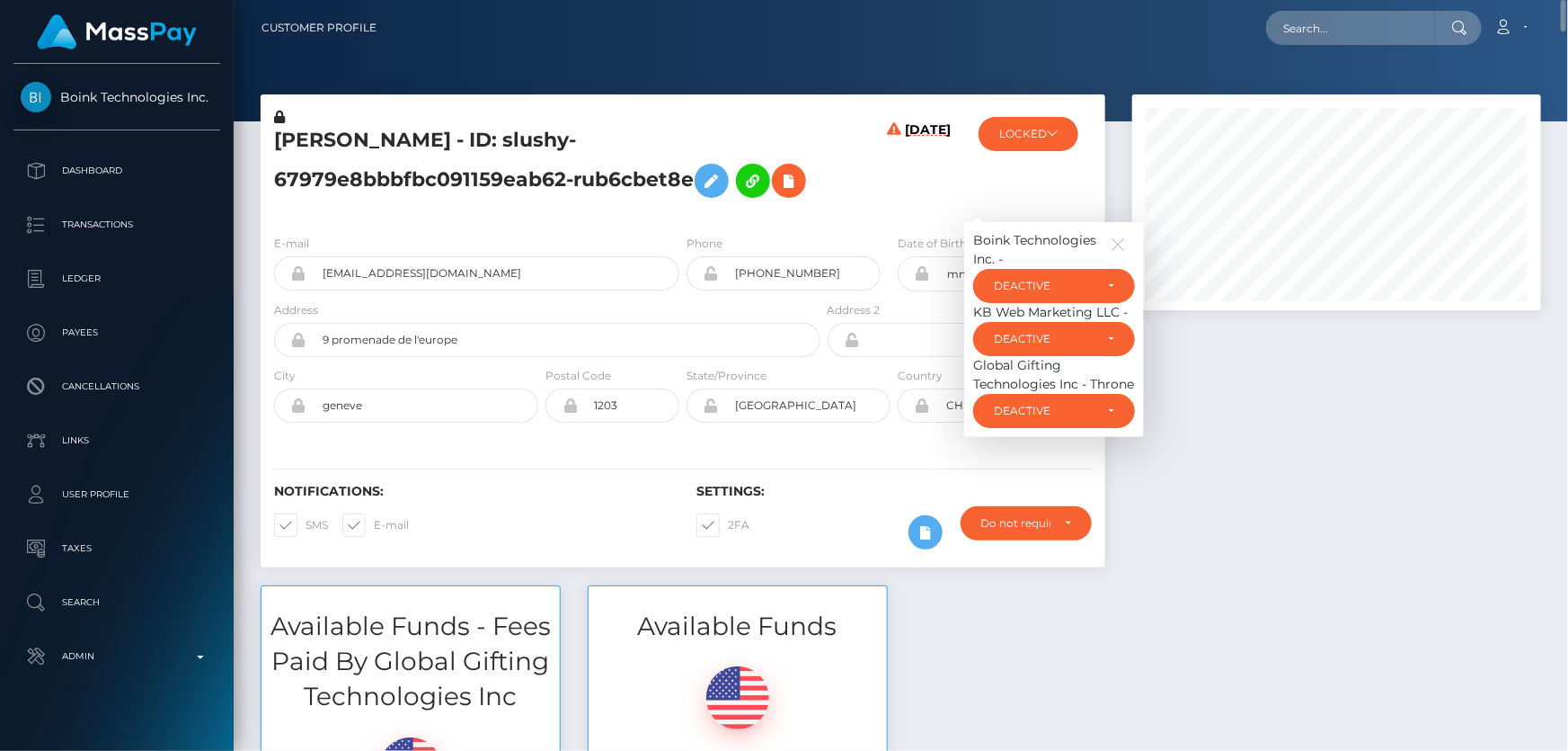
click at [1217, 590] on div "Available Funds - Fees Paid By Global Gifting Technologies Inc $0.00 USD Balanc…" at bounding box center [901, 753] width 1308 height 335
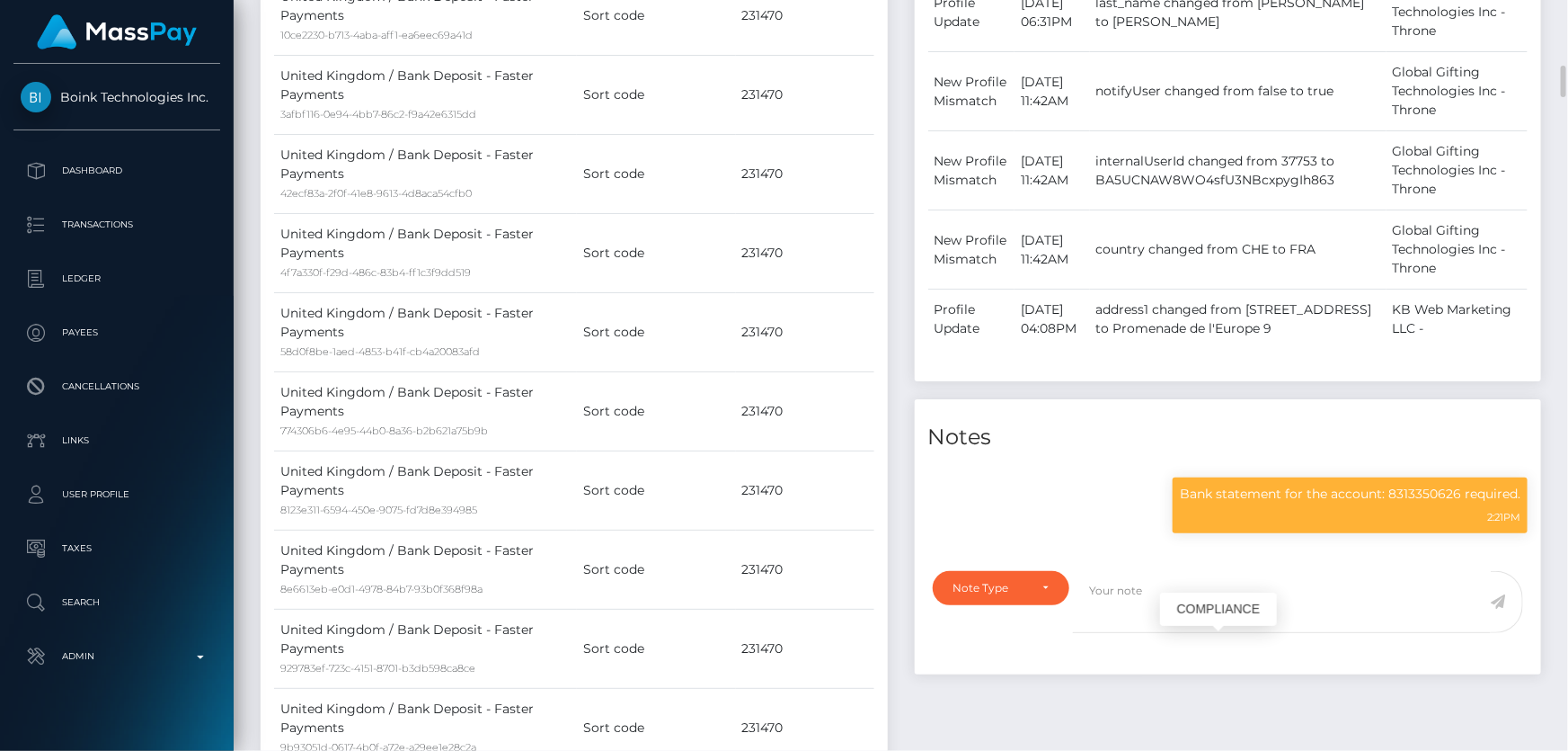
scroll to position [216, 408]
click at [1290, 504] on p "Bank statement for the account: 8313350626 required." at bounding box center [1350, 494] width 341 height 19
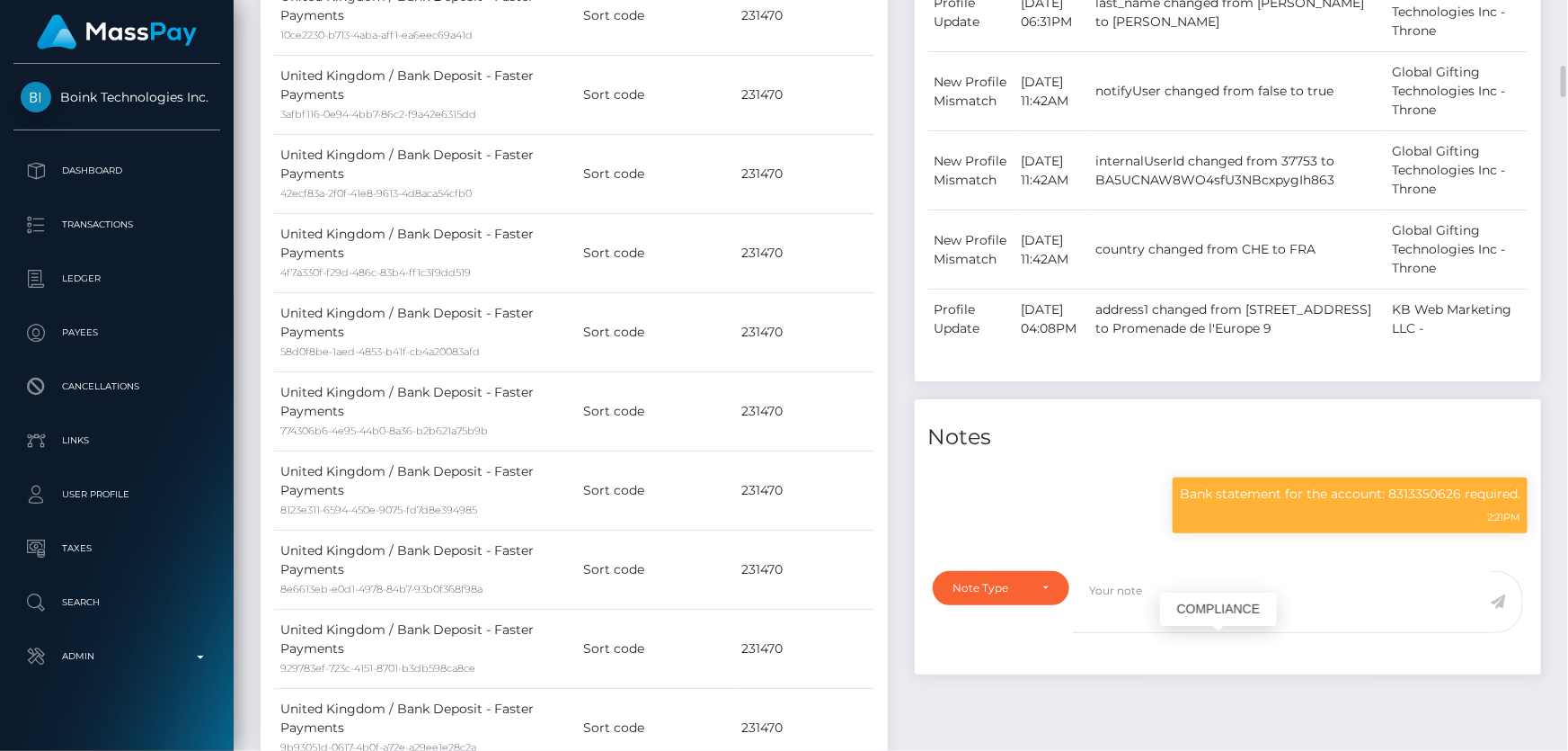
copy div "Bank statement for the account: 8313350626 required."
click at [1048, 551] on div "Bank statement for the account: 8313350626 required. 2:21PM" at bounding box center [1229, 514] width 628 height 74
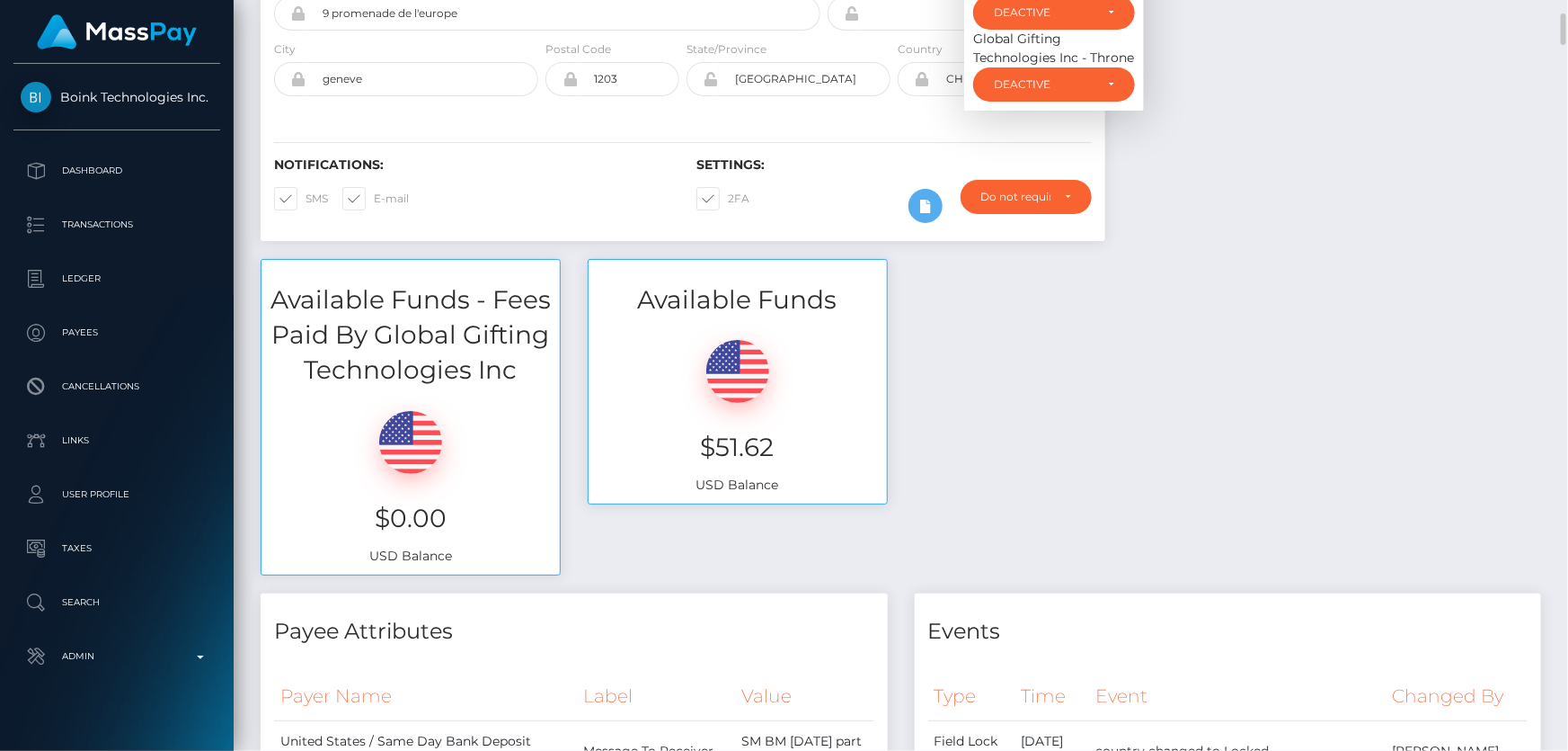
scroll to position [0, 0]
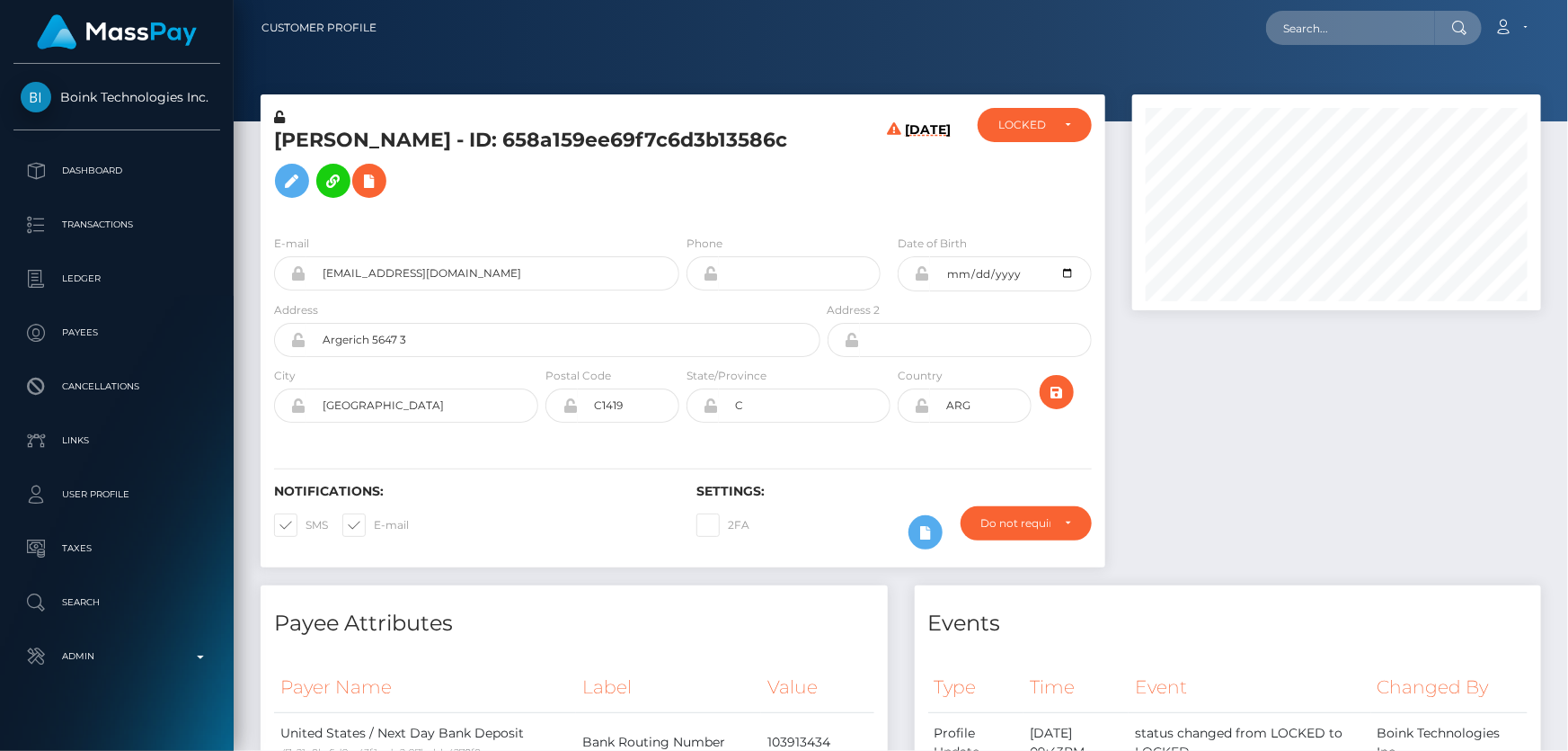
scroll to position [216, 408]
click at [707, 173] on h5 "[PERSON_NAME] - ID: 658a159ee69f7c6d3b13586c" at bounding box center [542, 166] width 537 height 80
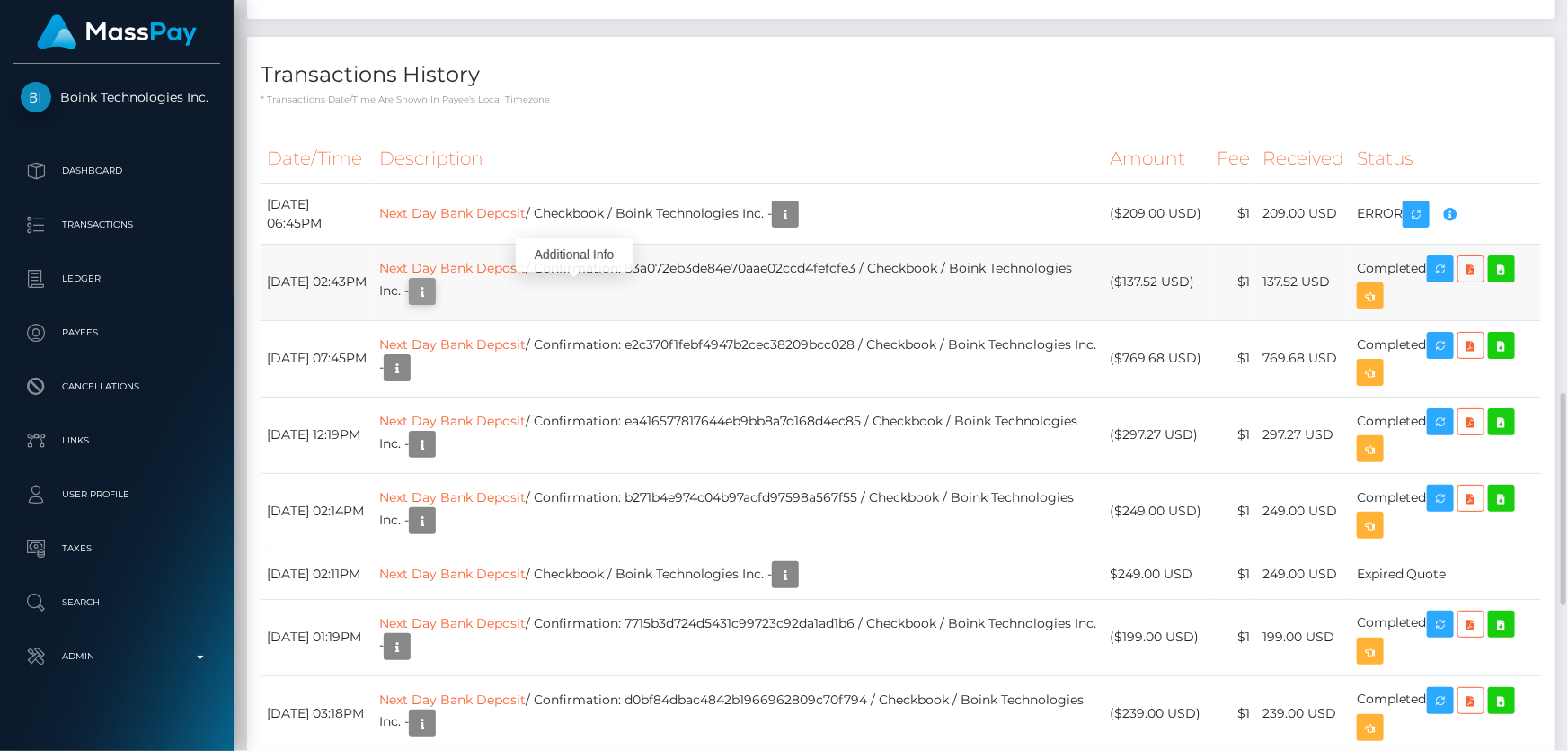
click at [433, 284] on icon "button" at bounding box center [423, 291] width 22 height 22
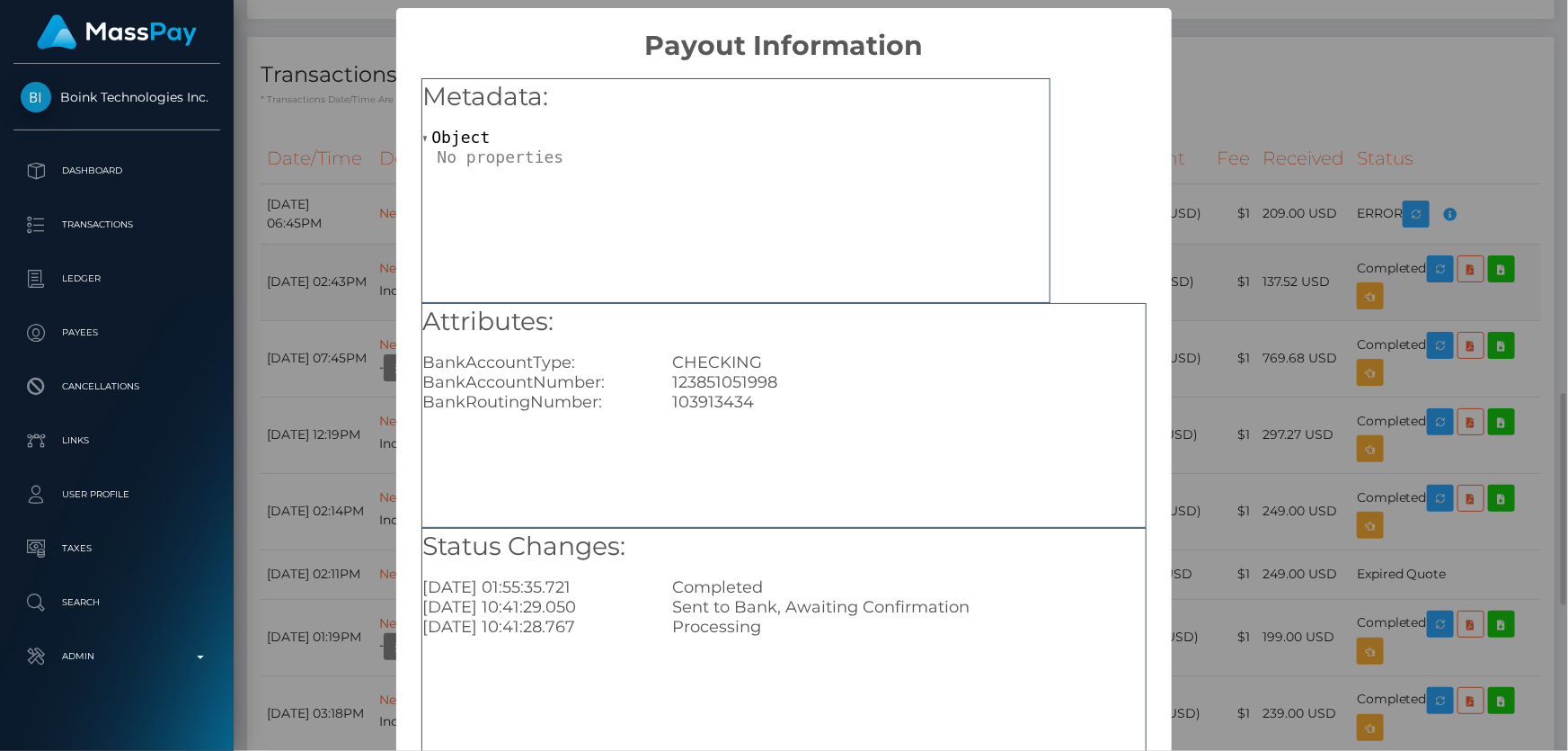
scroll to position [0, 0]
drag, startPoint x: 777, startPoint y: 384, endPoint x: 674, endPoint y: 384, distance: 103.0
click at [660, 380] on div "123851051998" at bounding box center [909, 382] width 500 height 20
copy div "123851051998"
click at [1268, 185] on div "× Payout Information Metadata: Object Attributes: BankAccountType: CHECKING Ban…" at bounding box center [784, 375] width 1568 height 751
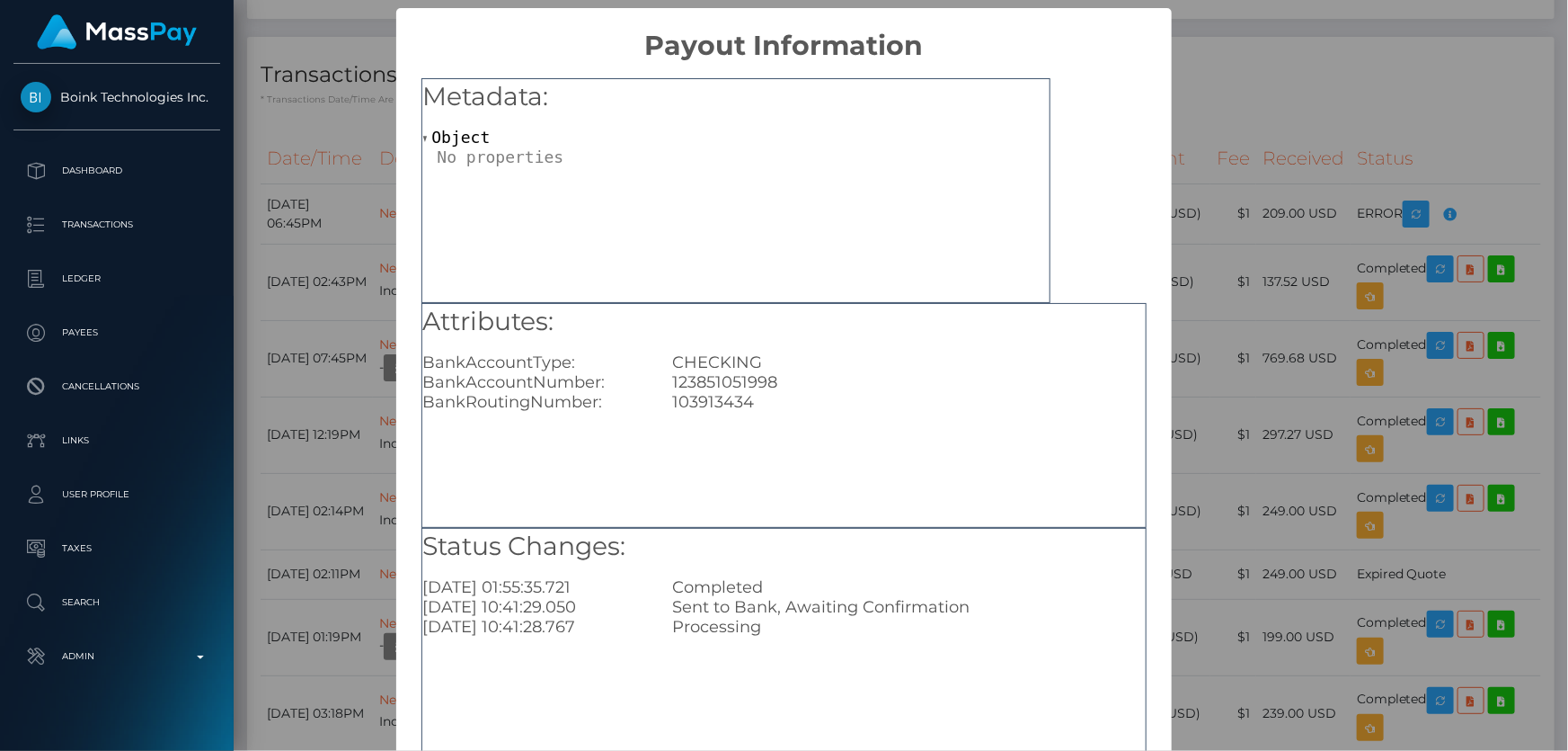
click at [1268, 185] on div "× Payout Information Metadata: Object Attributes: BankAccountType: CHECKING Ban…" at bounding box center [784, 375] width 1568 height 751
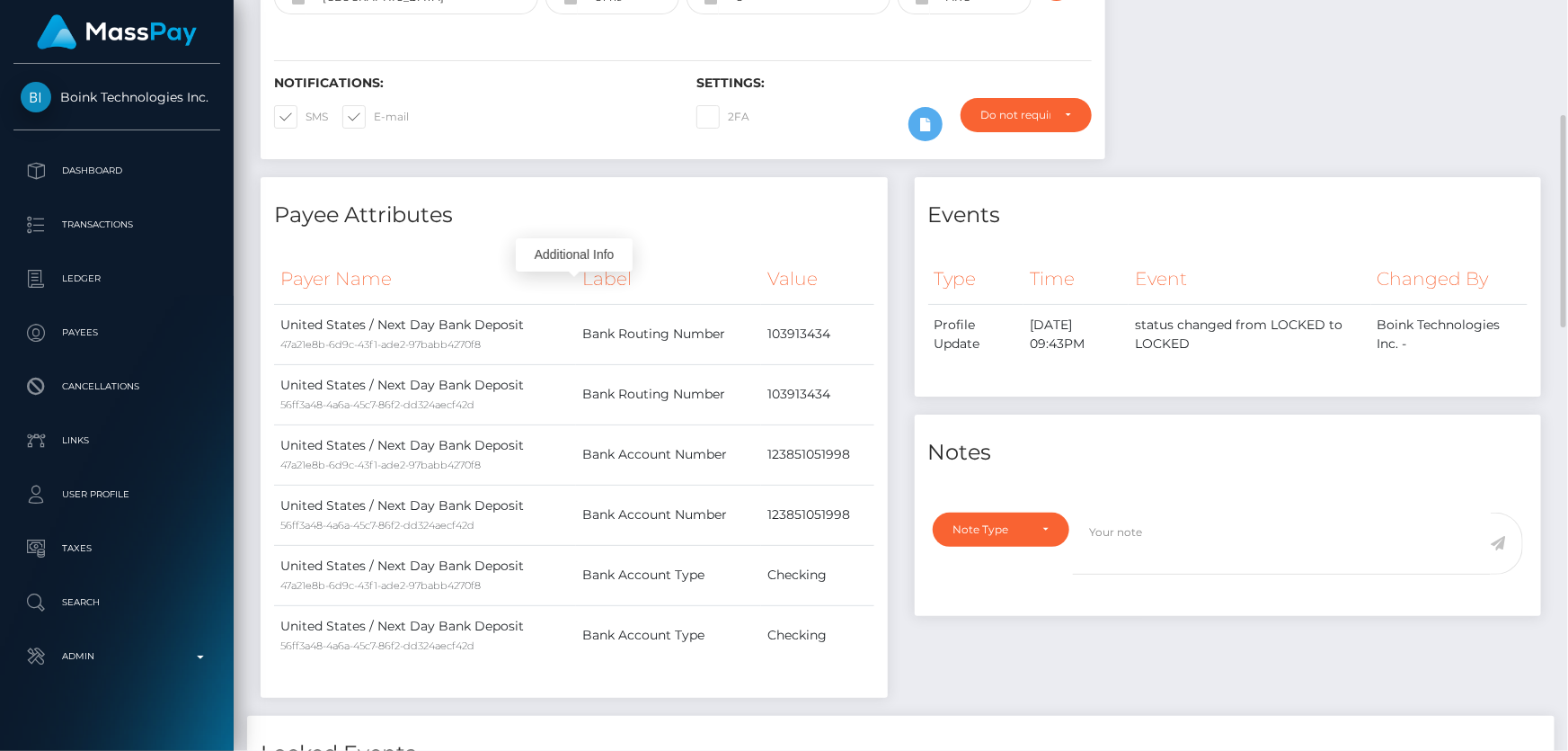
scroll to position [572, 0]
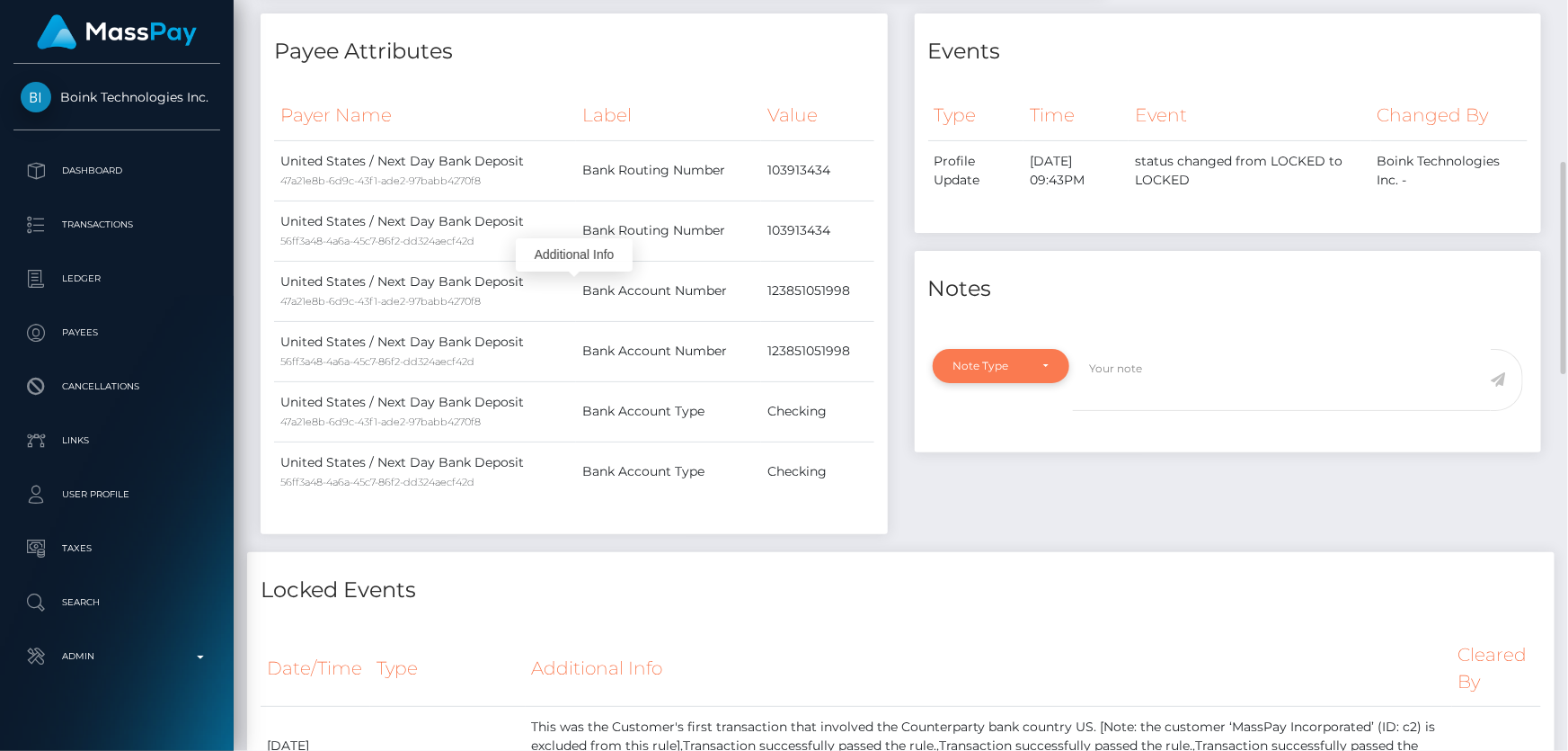
click at [1019, 380] on div "Note Type" at bounding box center [1002, 366] width 138 height 34
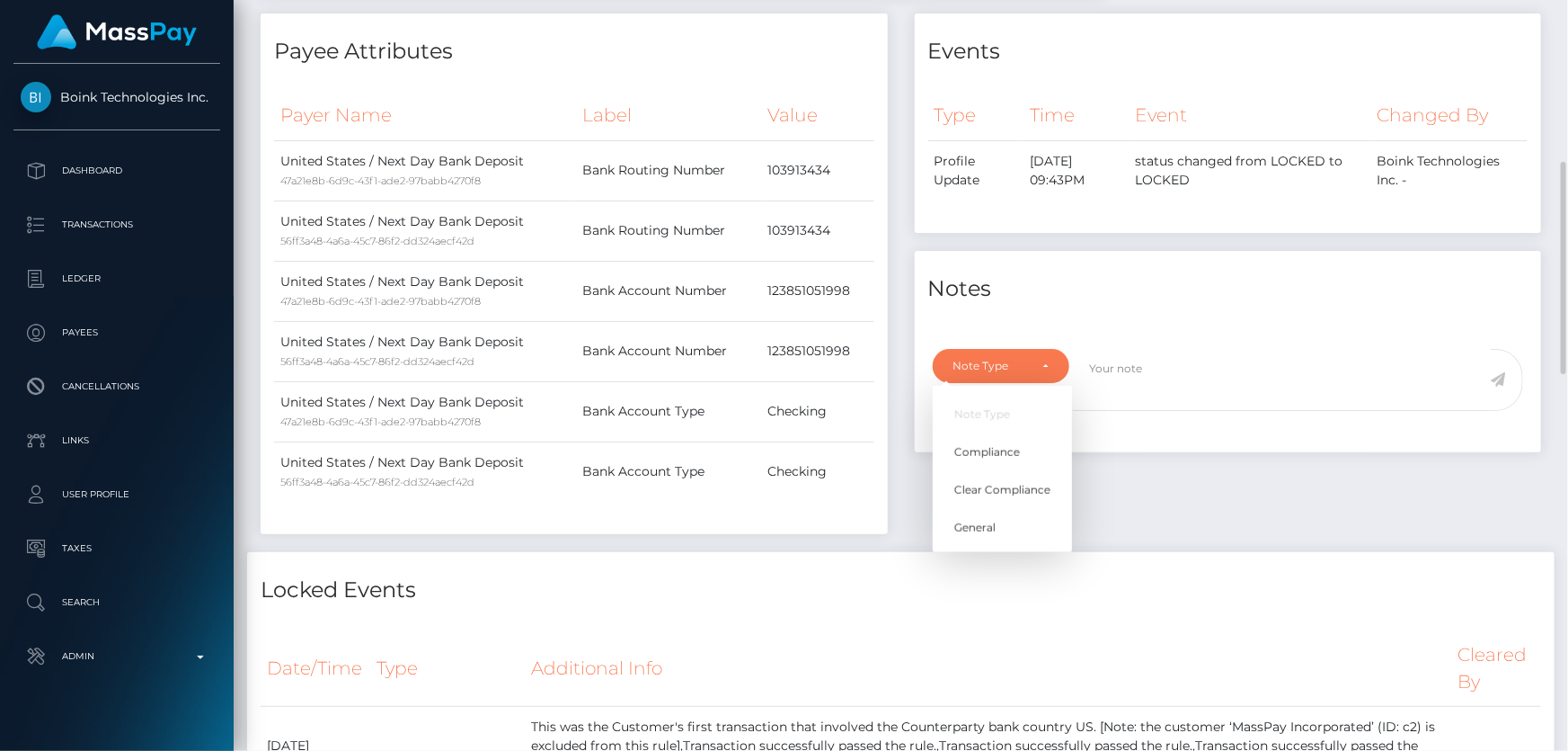
scroll to position [216, 408]
click at [999, 451] on span "Compliance" at bounding box center [987, 452] width 66 height 16
select select "COMPLIANCE"
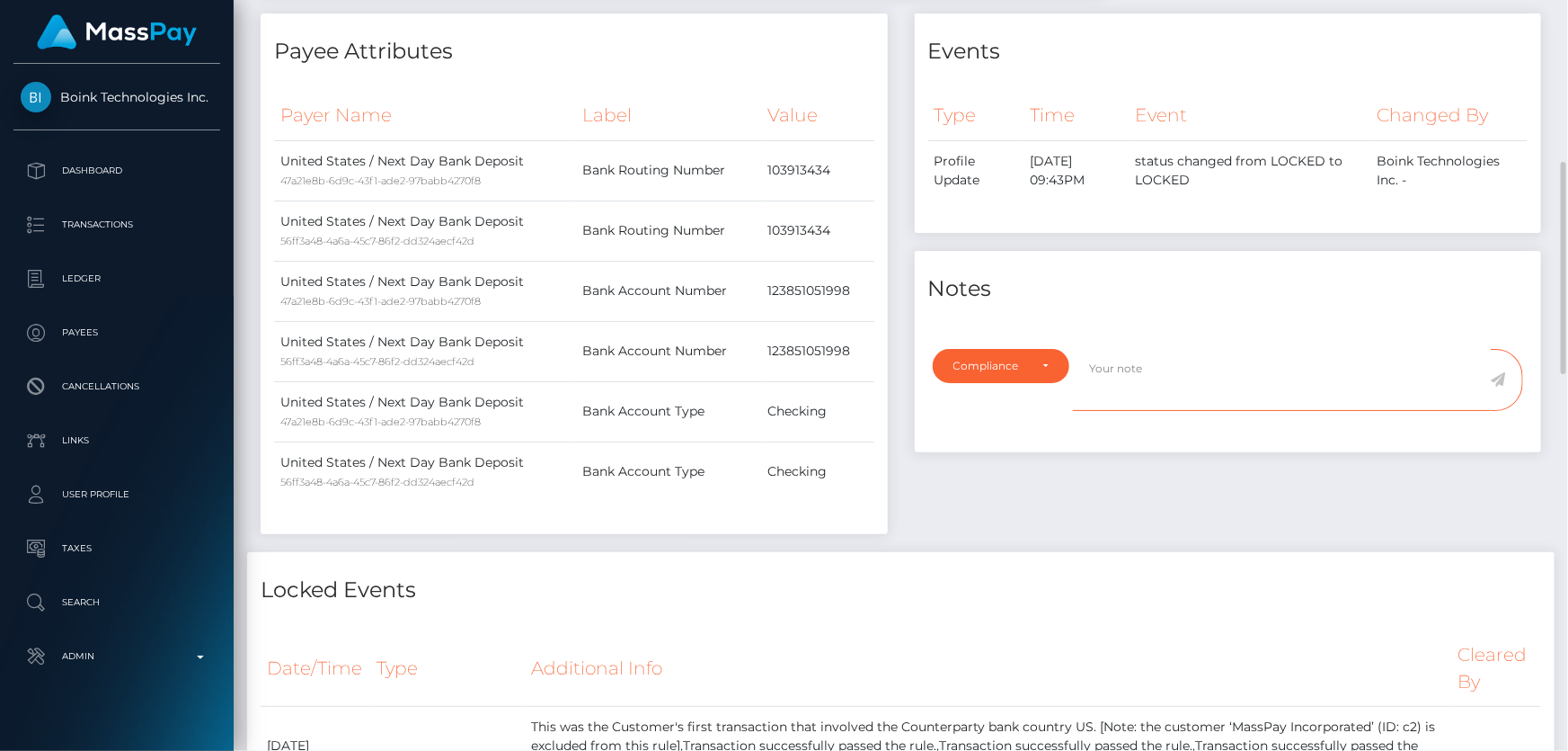
click at [1115, 384] on textarea at bounding box center [1282, 380] width 418 height 62
paste textarea "123851051998"
type textarea "Bank statement for the account: 123851051998 required."
click at [1499, 382] on icon at bounding box center [1498, 380] width 15 height 14
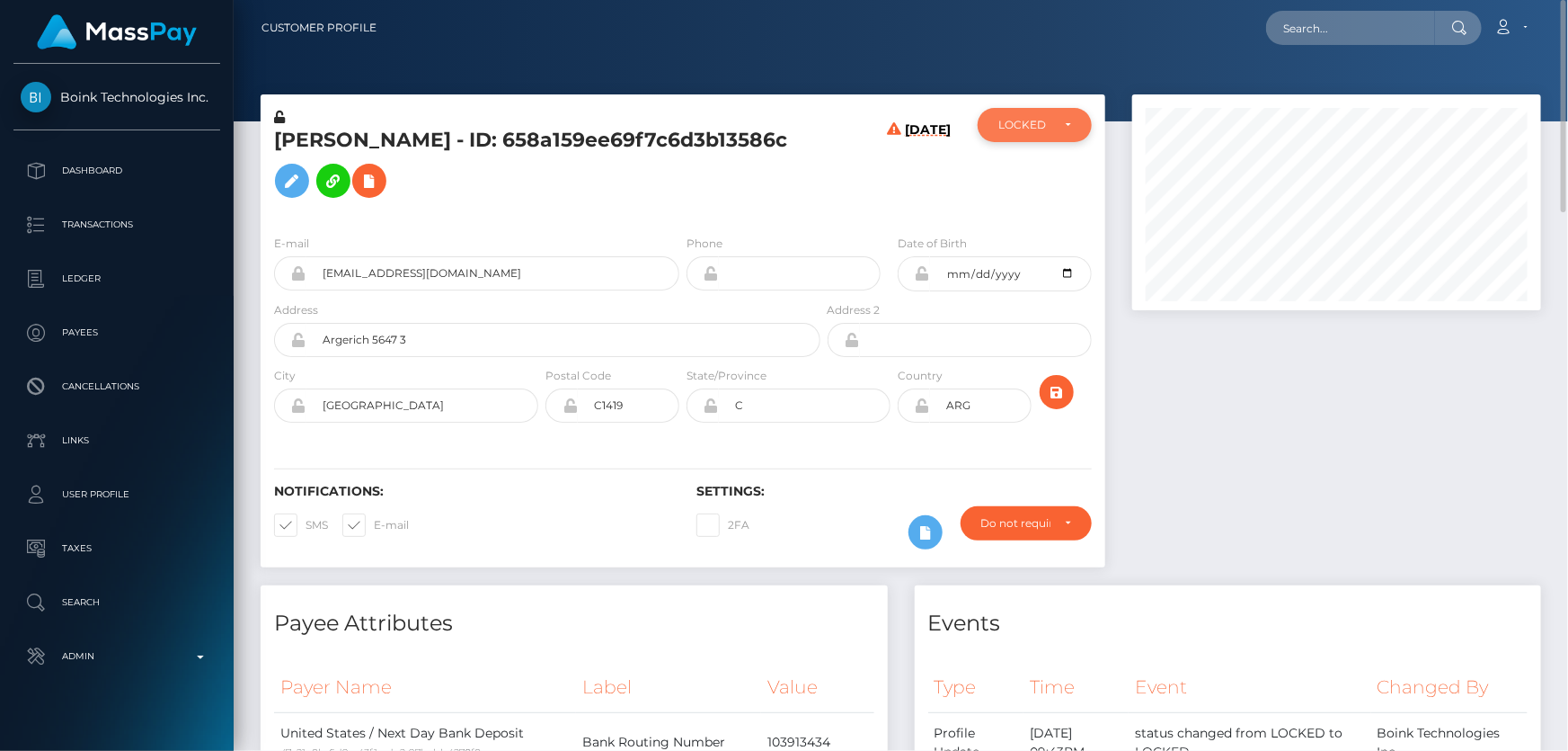
click at [1020, 119] on div "LOCKED" at bounding box center [1025, 125] width 52 height 14
click at [1027, 199] on link "DEACTIVE" at bounding box center [1035, 210] width 114 height 33
select select "DEACTIVE"
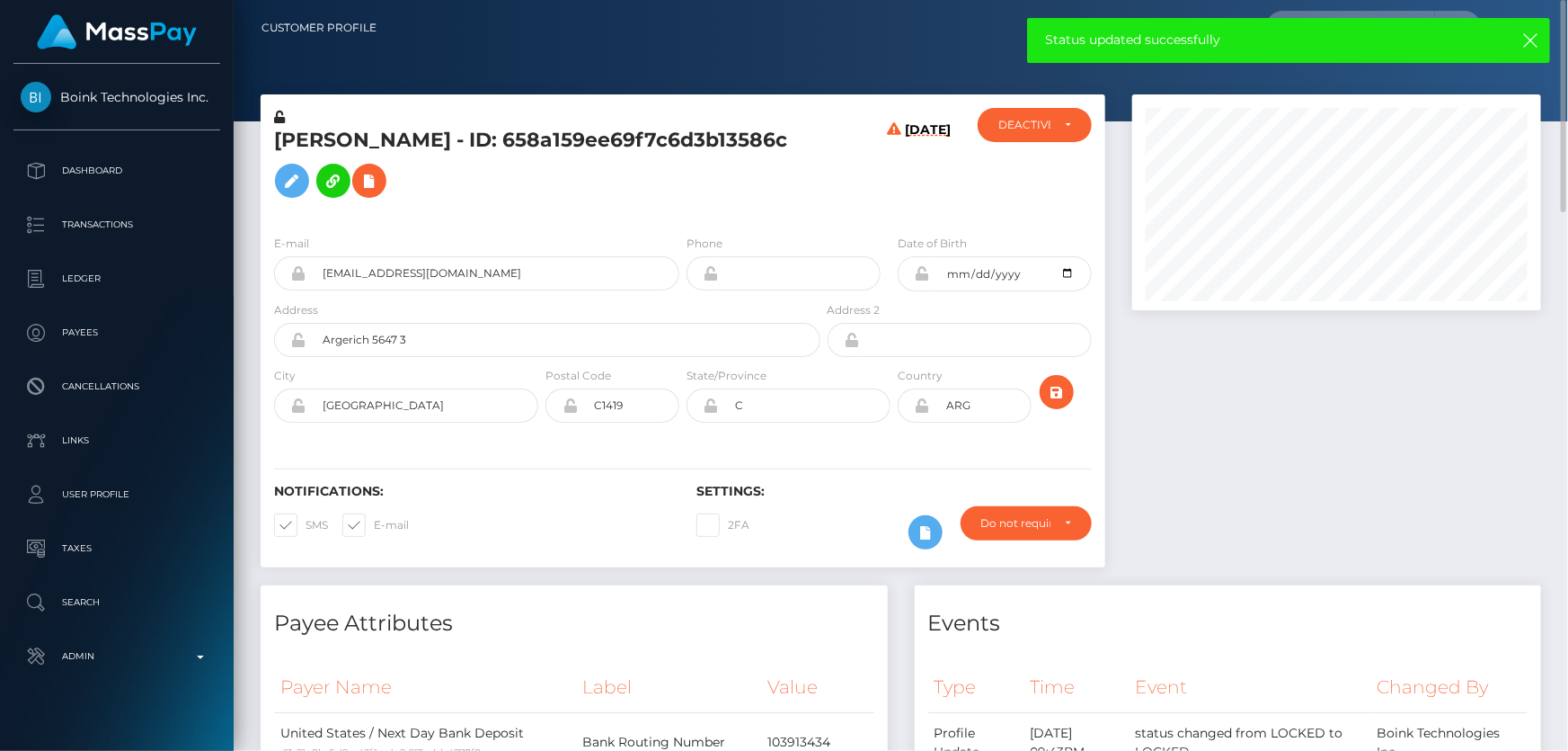
click at [372, 183] on h5 "[PERSON_NAME] - ID: 658a159ee69f7c6d3b13586c" at bounding box center [542, 166] width 537 height 80
copy h5 "[PERSON_NAME] - ID: 658a159ee69f7c6d3b13586c"
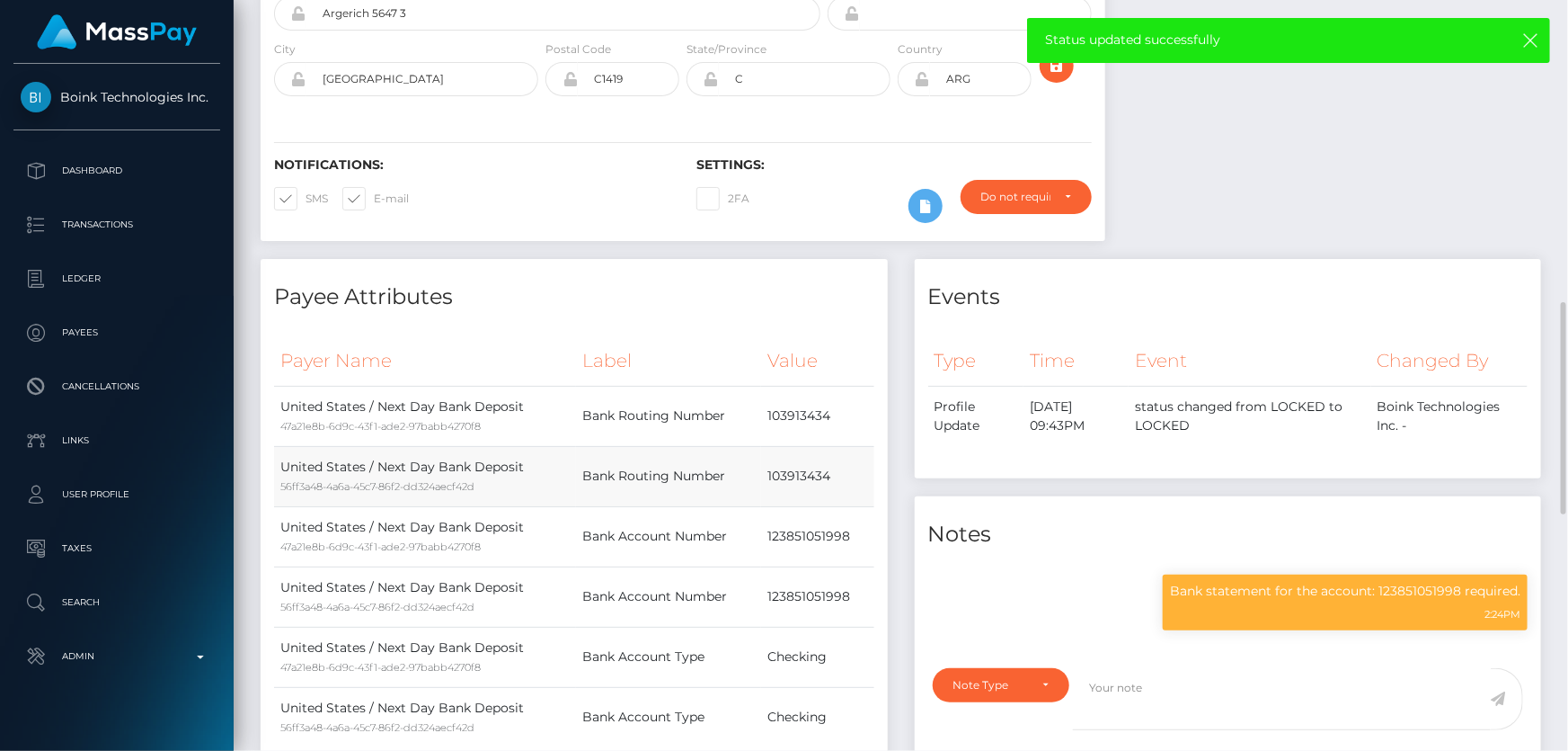
scroll to position [490, 0]
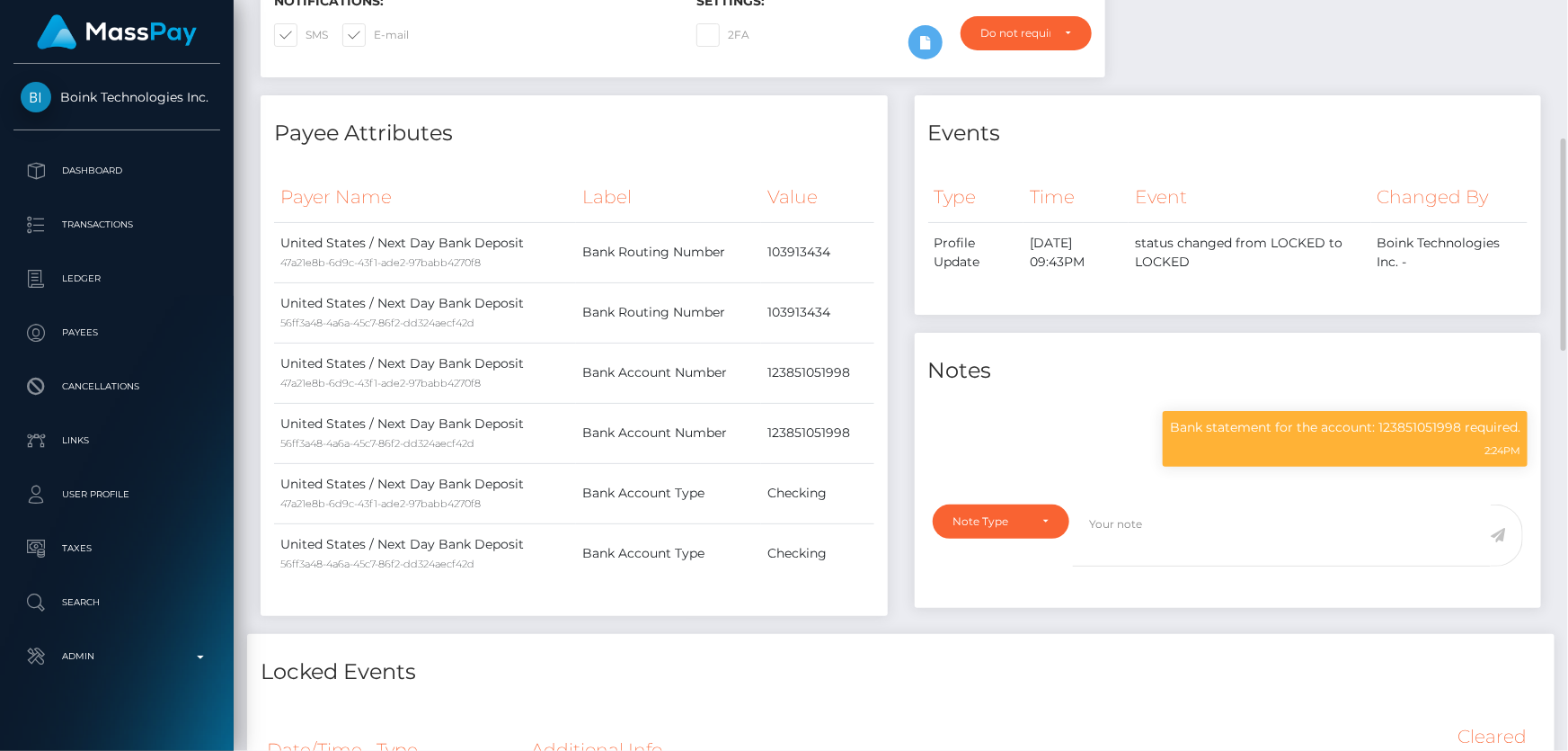
drag, startPoint x: 1124, startPoint y: 670, endPoint x: 1279, endPoint y: 581, distance: 178.7
click at [1124, 669] on h4 "Locked Events" at bounding box center [901, 672] width 1281 height 31
click at [1332, 435] on p "Bank statement for the account: 123851051998 required." at bounding box center [1346, 427] width 351 height 19
click at [1327, 423] on p "Bank statement for the account: 123851051998 required." at bounding box center [1346, 427] width 351 height 19
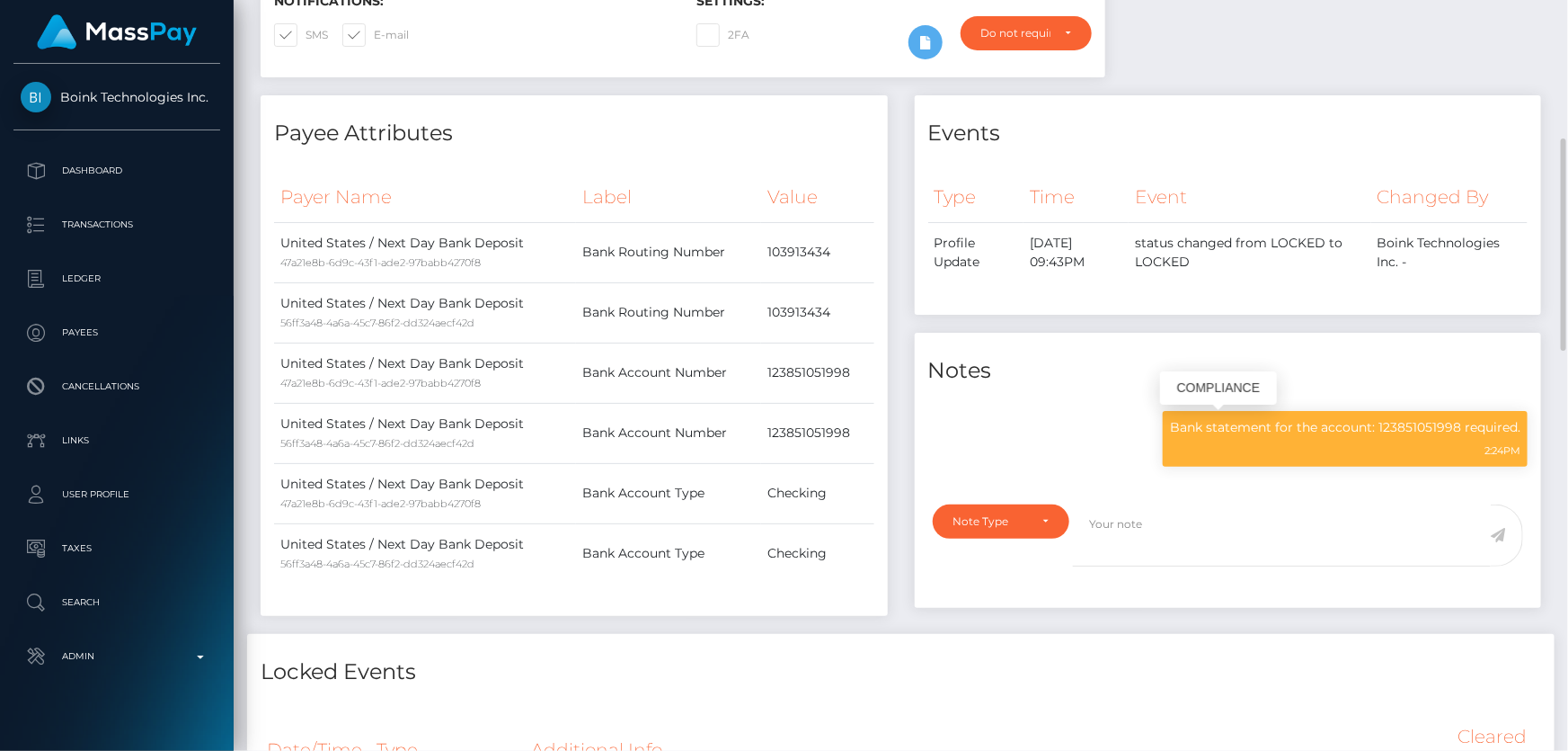
click at [1327, 423] on p "Bank statement for the account: 123851051998 required." at bounding box center [1346, 427] width 351 height 19
copy div "Bank statement for the account: 123851051998 required."
click at [640, 173] on th "Label" at bounding box center [669, 197] width 185 height 49
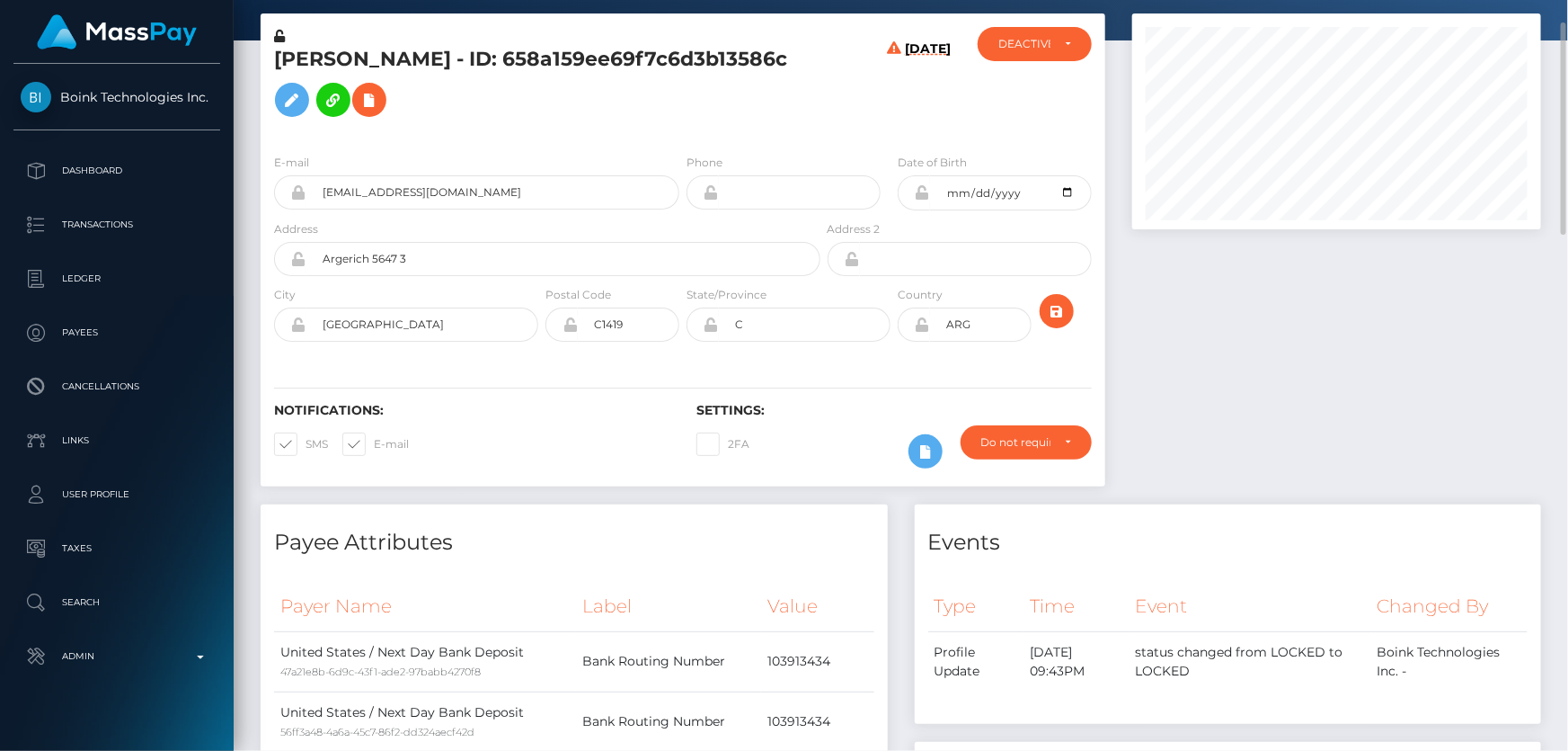
scroll to position [0, 0]
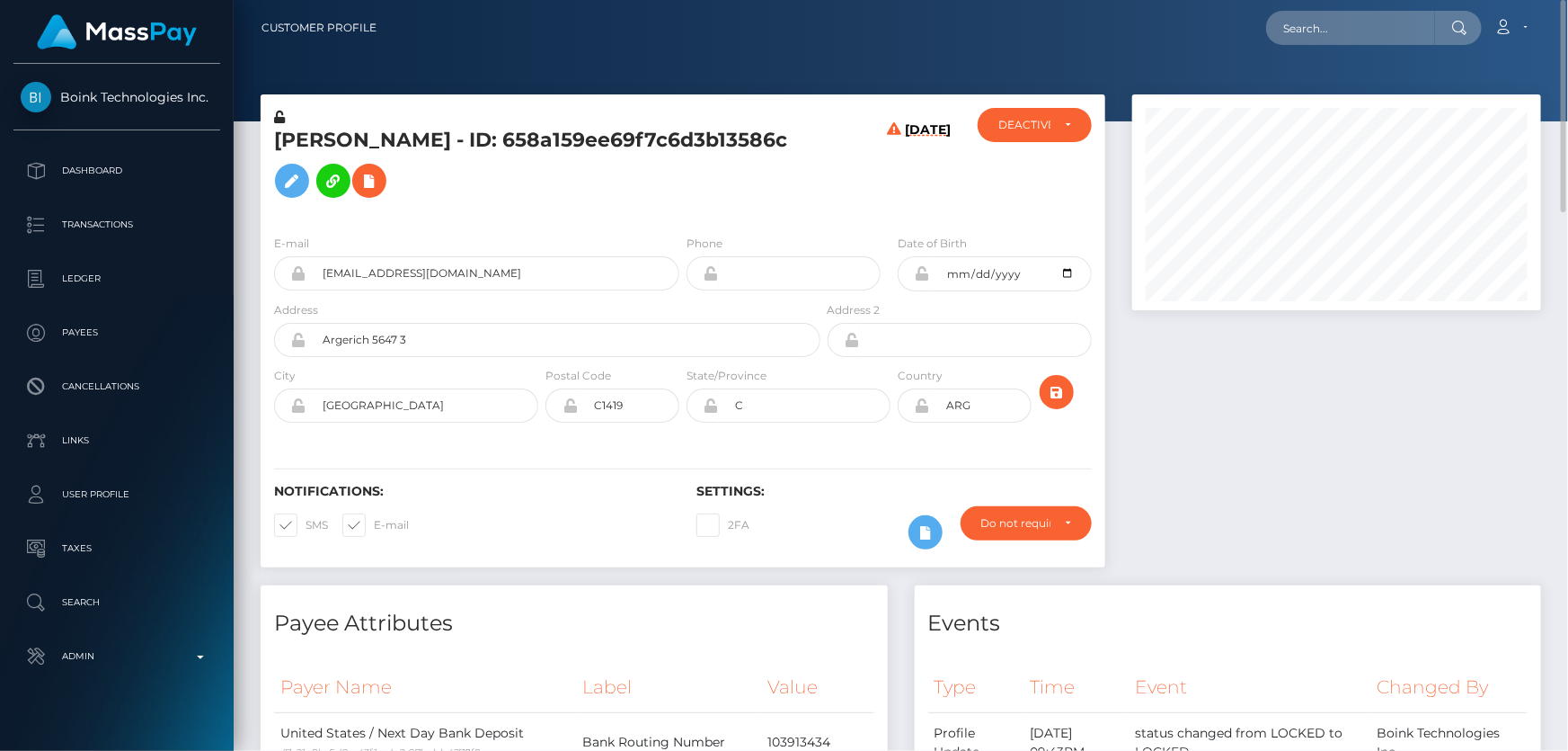
click at [796, 189] on h5 "DALILA EUGENIA BRIZUELA - ID: 658a159ee69f7c6d3b13586c" at bounding box center [542, 166] width 537 height 80
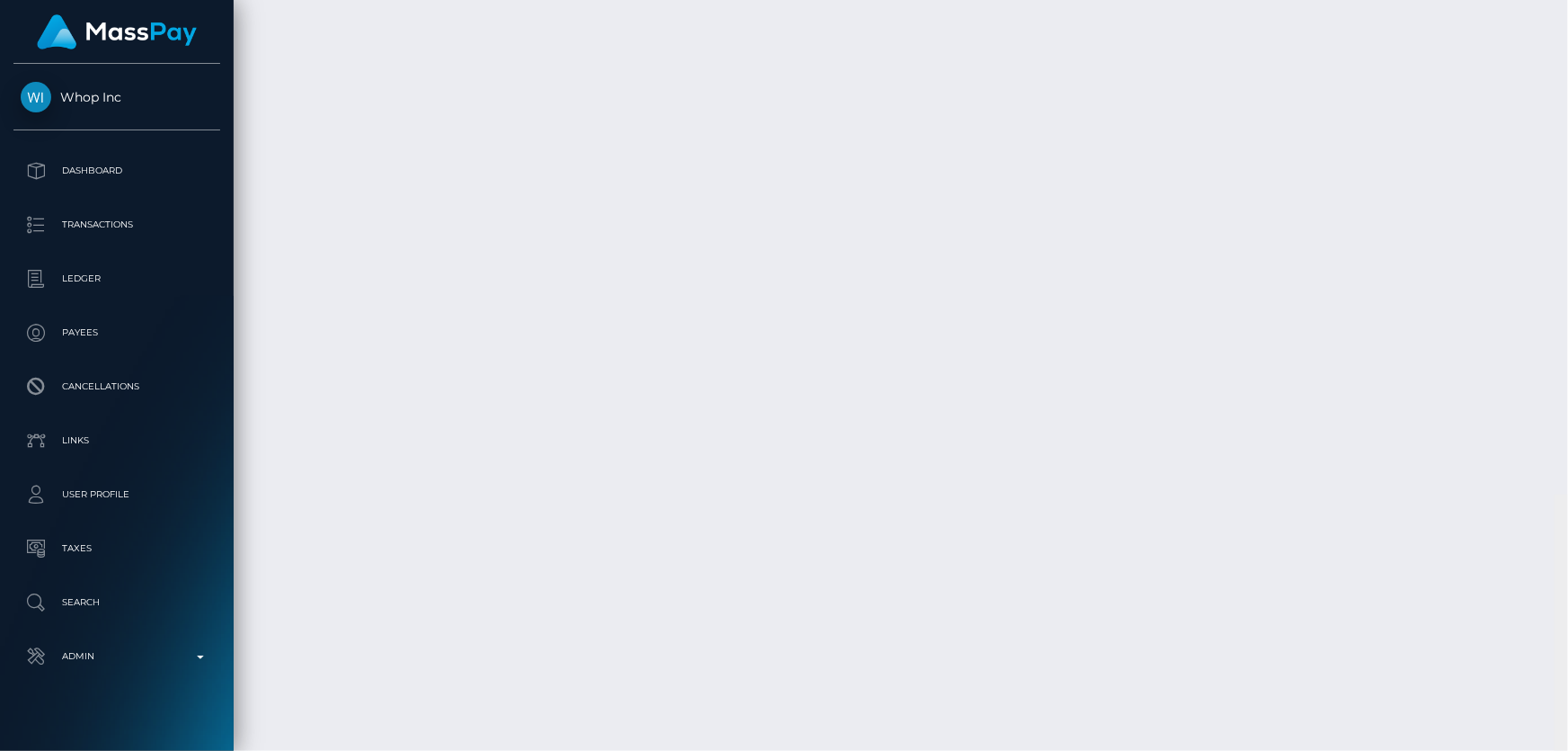
scroll to position [7357, 0]
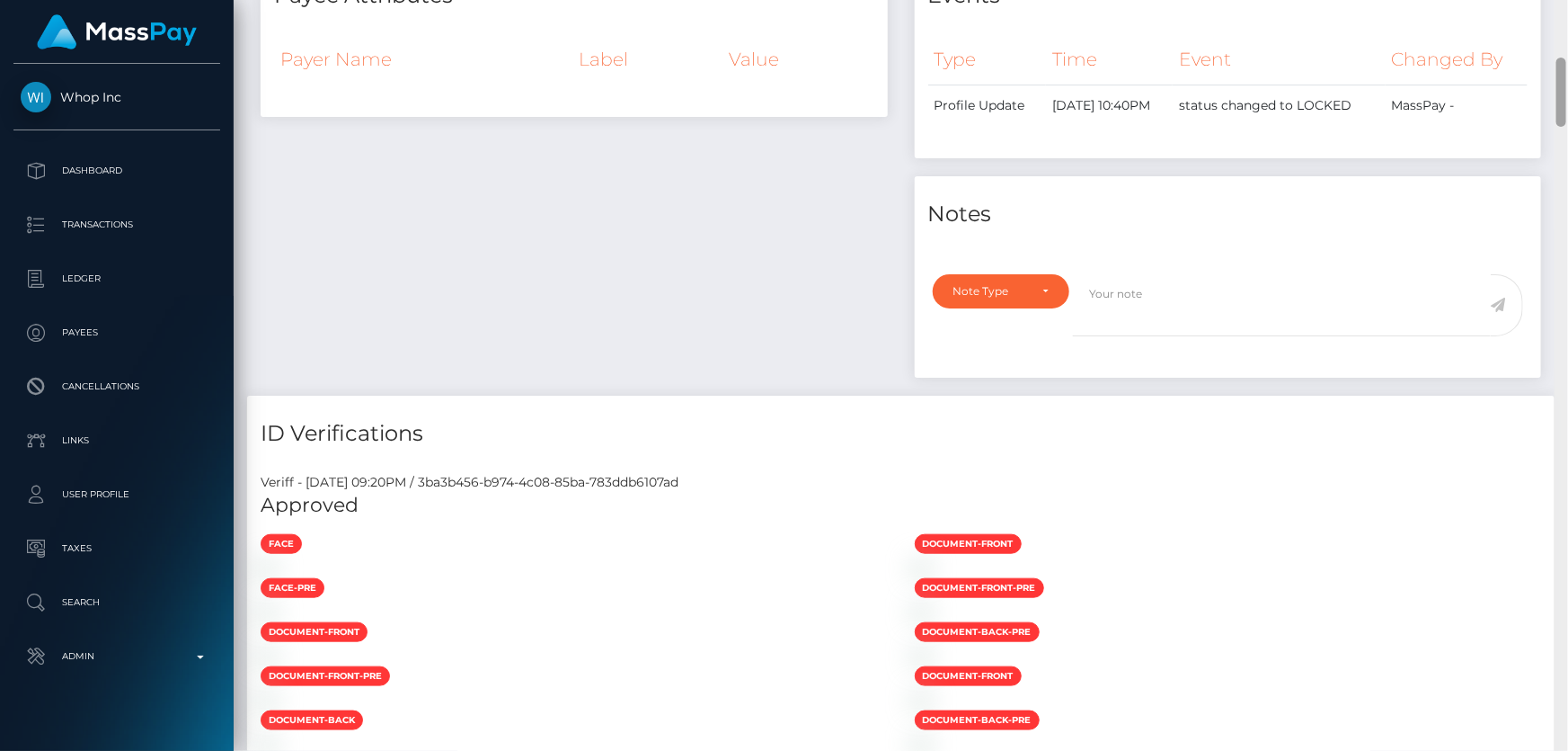
drag, startPoint x: 1562, startPoint y: 125, endPoint x: 1567, endPoint y: 92, distance: 33.4
click at [1567, 92] on div at bounding box center [1561, 376] width 13 height 752
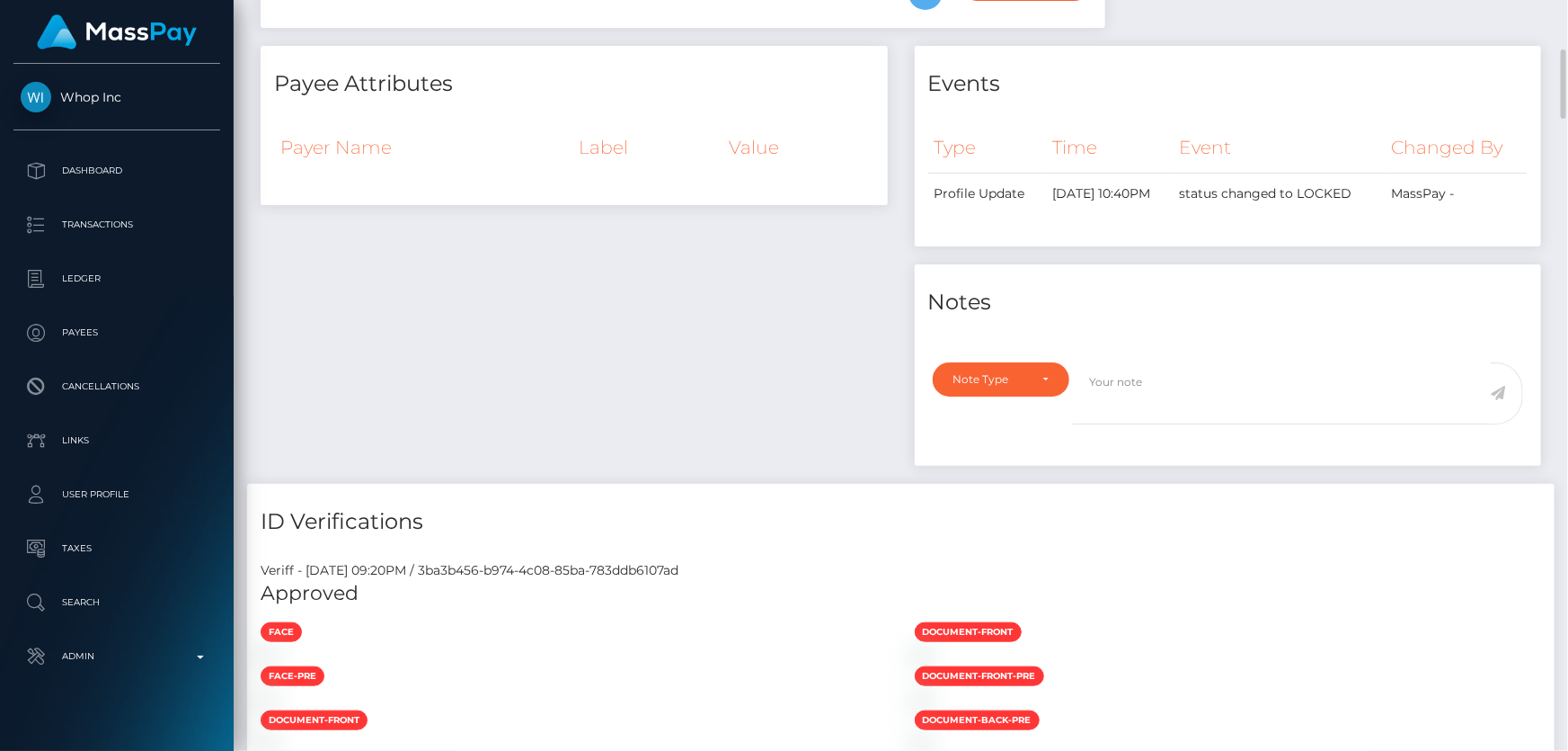
click at [442, 301] on div "Payee Attributes Payer Name Label Value" at bounding box center [575, 264] width 655 height 438
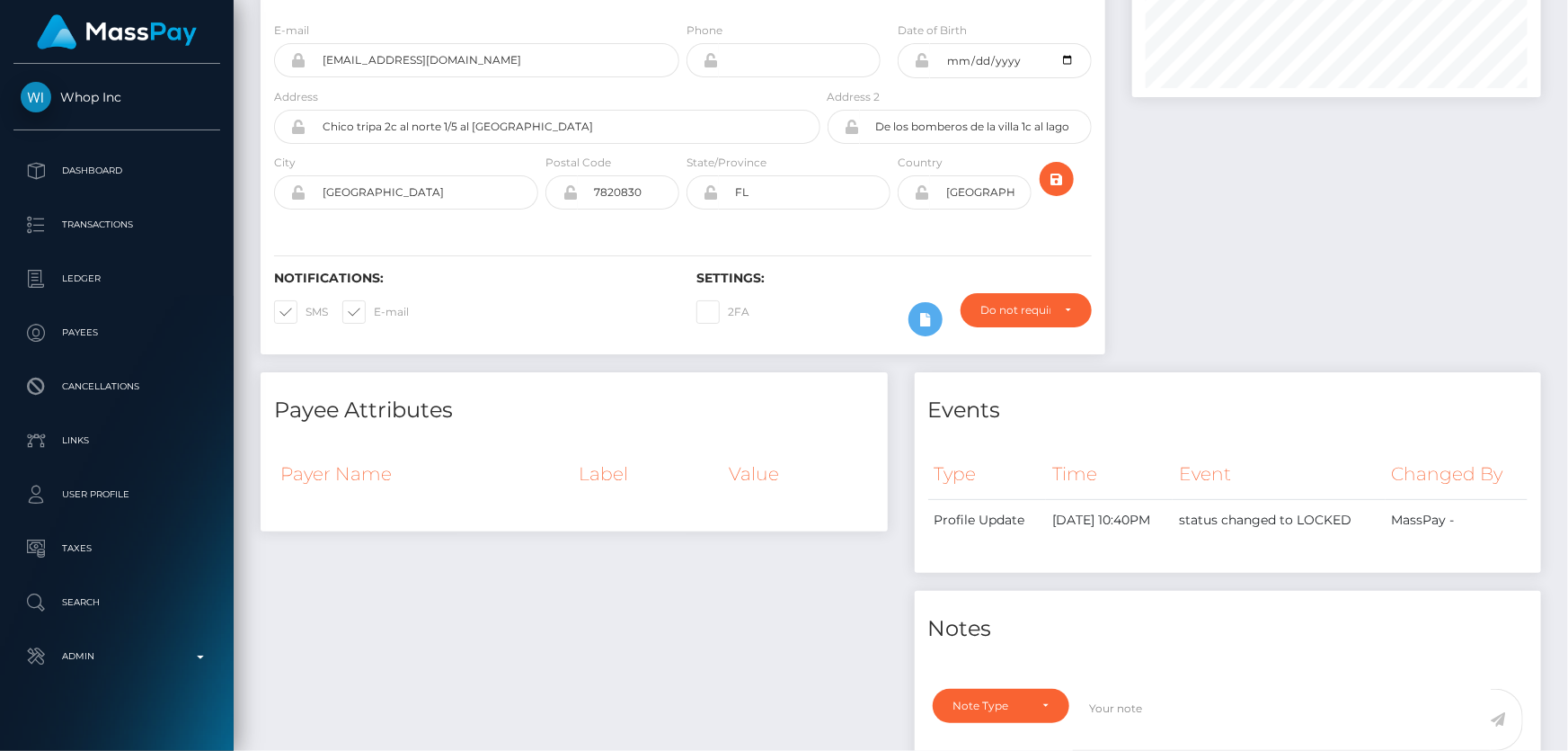
scroll to position [0, 0]
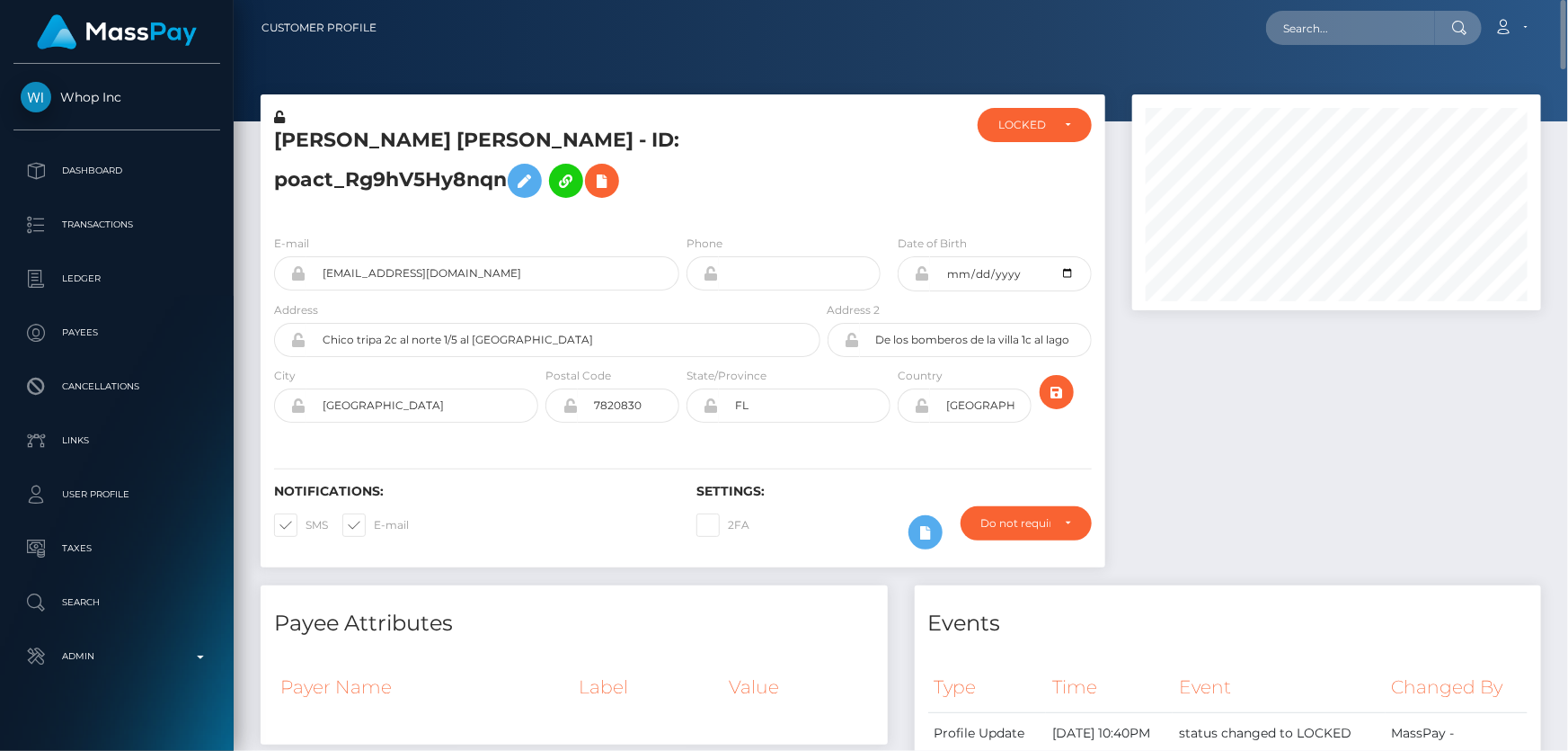
click at [786, 160] on h5 "[PERSON_NAME] [PERSON_NAME] - ID: poact_Rg9hV5Hy8nqn" at bounding box center [542, 166] width 537 height 80
drag, startPoint x: 1559, startPoint y: 711, endPoint x: 1567, endPoint y: -76, distance: 787.0
click at [1567, 0] on html "Whop Inc Dashboard Transactions Ledger Payees Cancellations Links" at bounding box center [784, 375] width 1568 height 751
click at [1027, 126] on div "LOCKED" at bounding box center [1025, 125] width 52 height 14
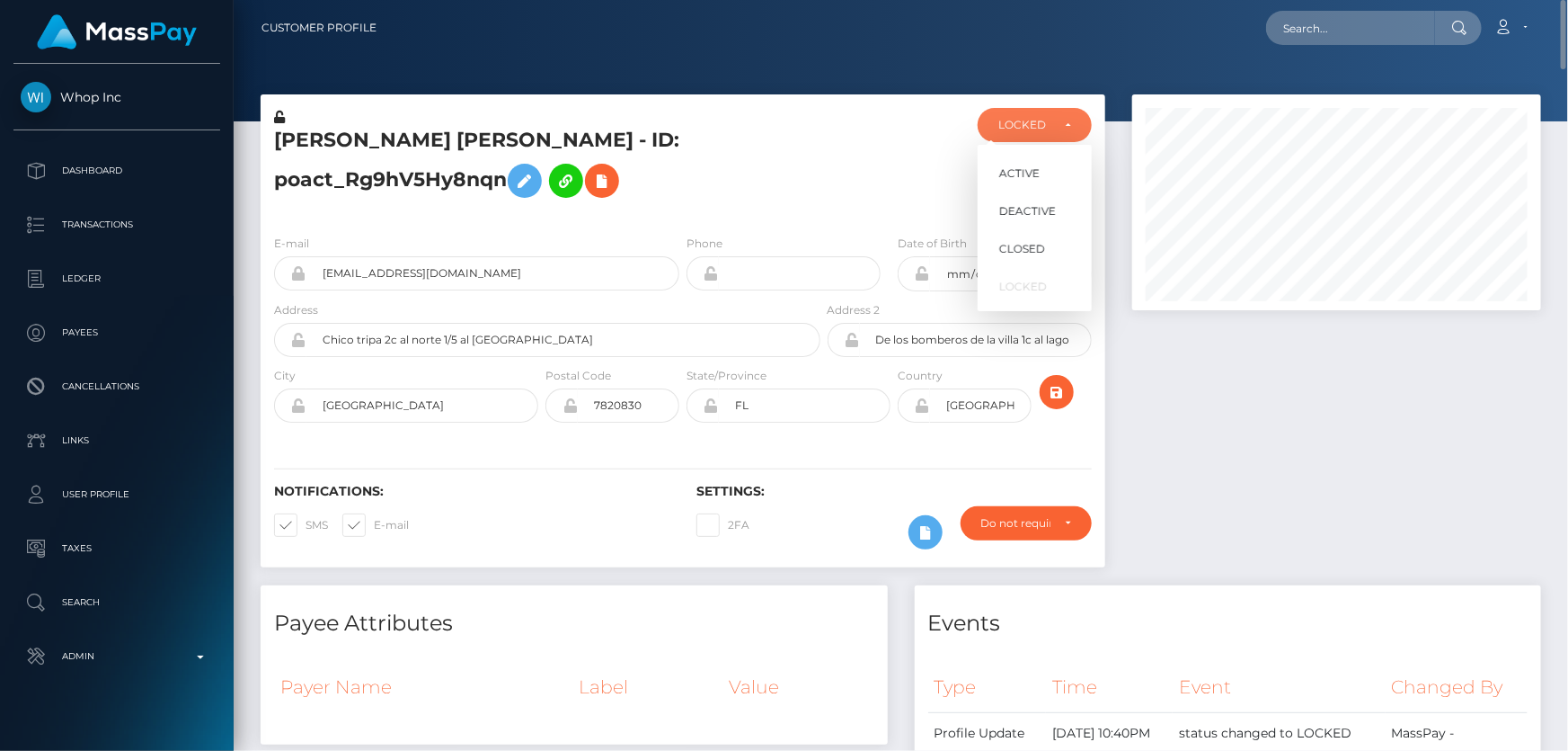
scroll to position [216, 408]
click at [1036, 206] on span "DEACTIVE" at bounding box center [1028, 211] width 57 height 16
select select "DEACTIVE"
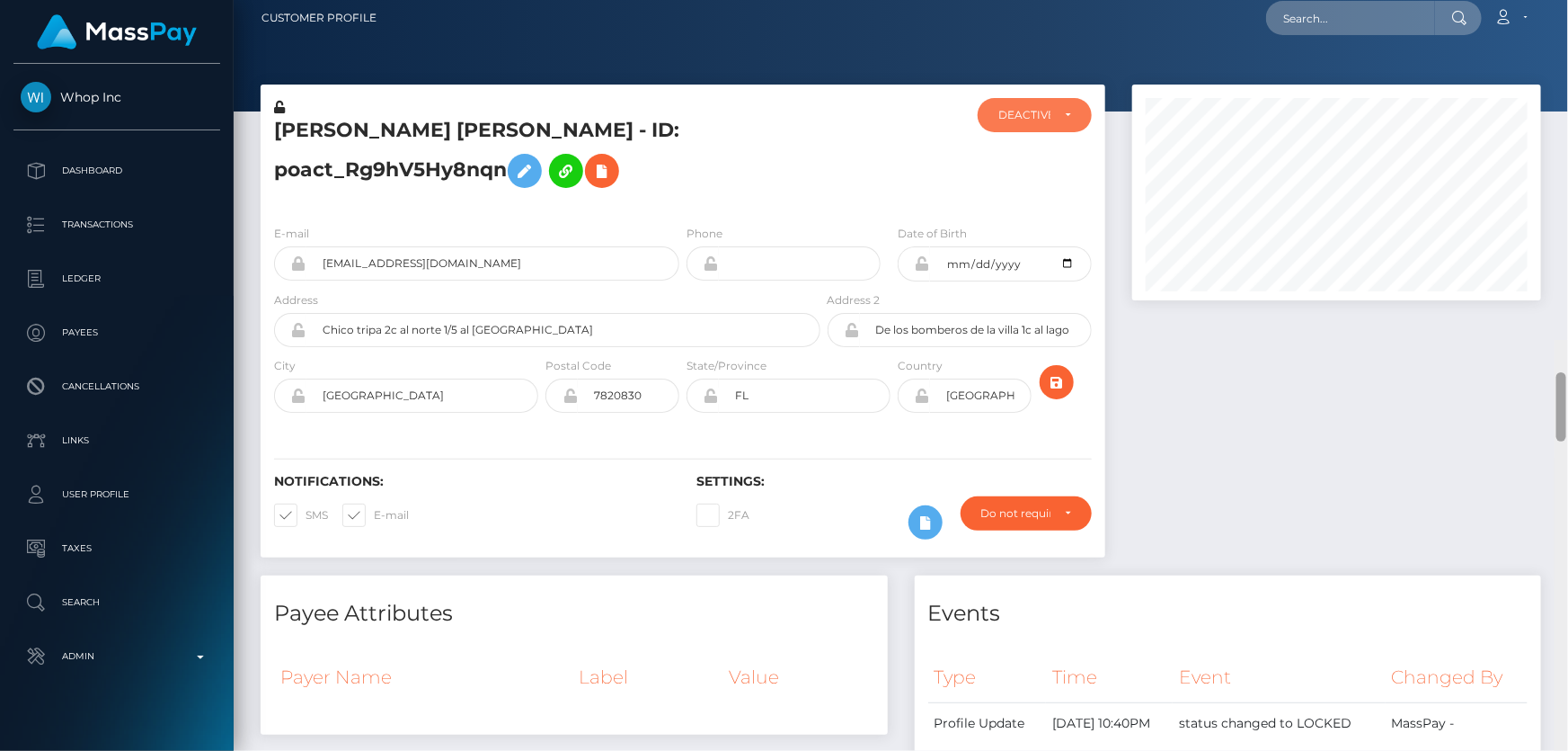
scroll to position [0, 0]
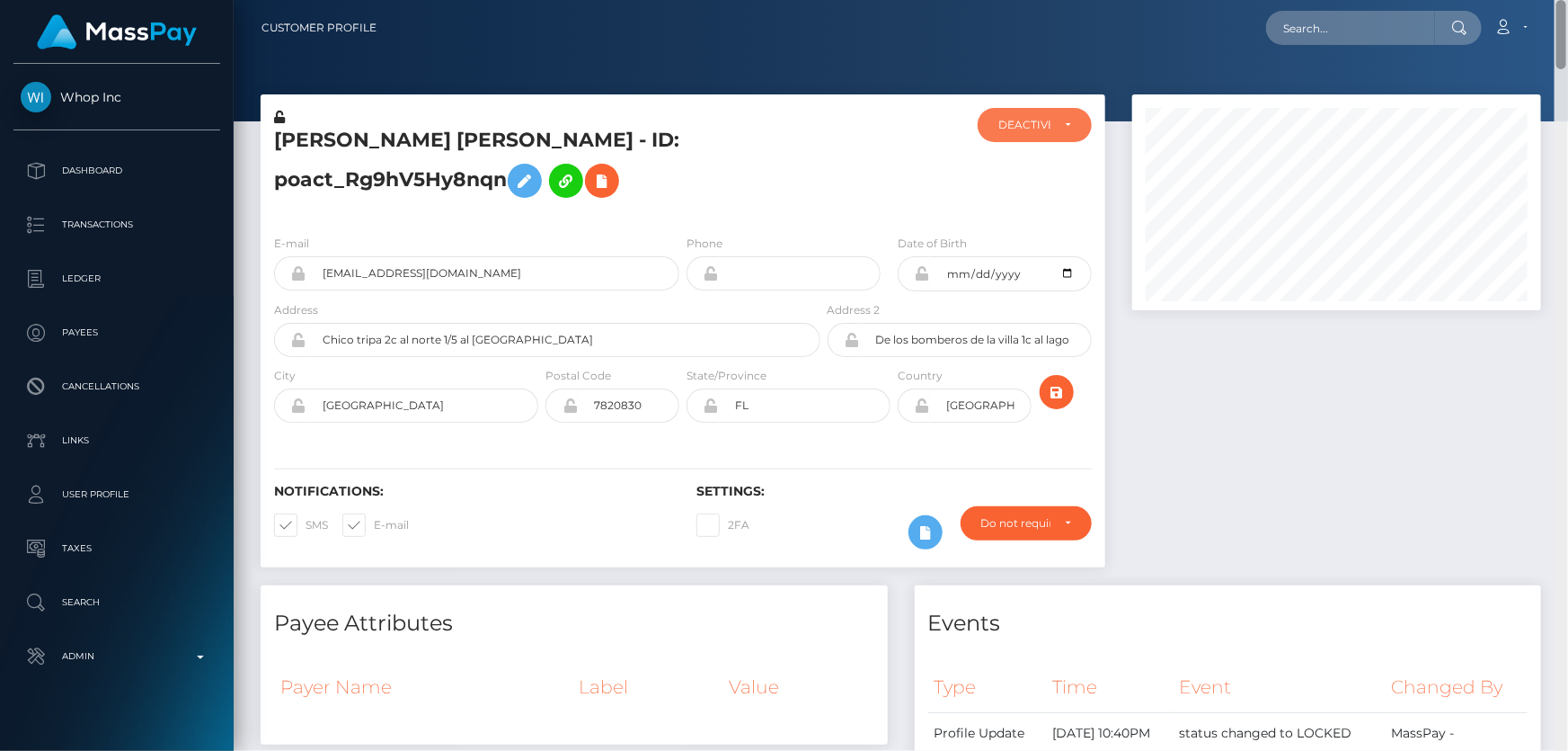
drag, startPoint x: 1561, startPoint y: 715, endPoint x: 1567, endPoint y: -47, distance: 762.0
click at [1567, 0] on html "Whop Inc Dashboard Transactions Ledger Payees Cancellations Links" at bounding box center [784, 375] width 1568 height 751
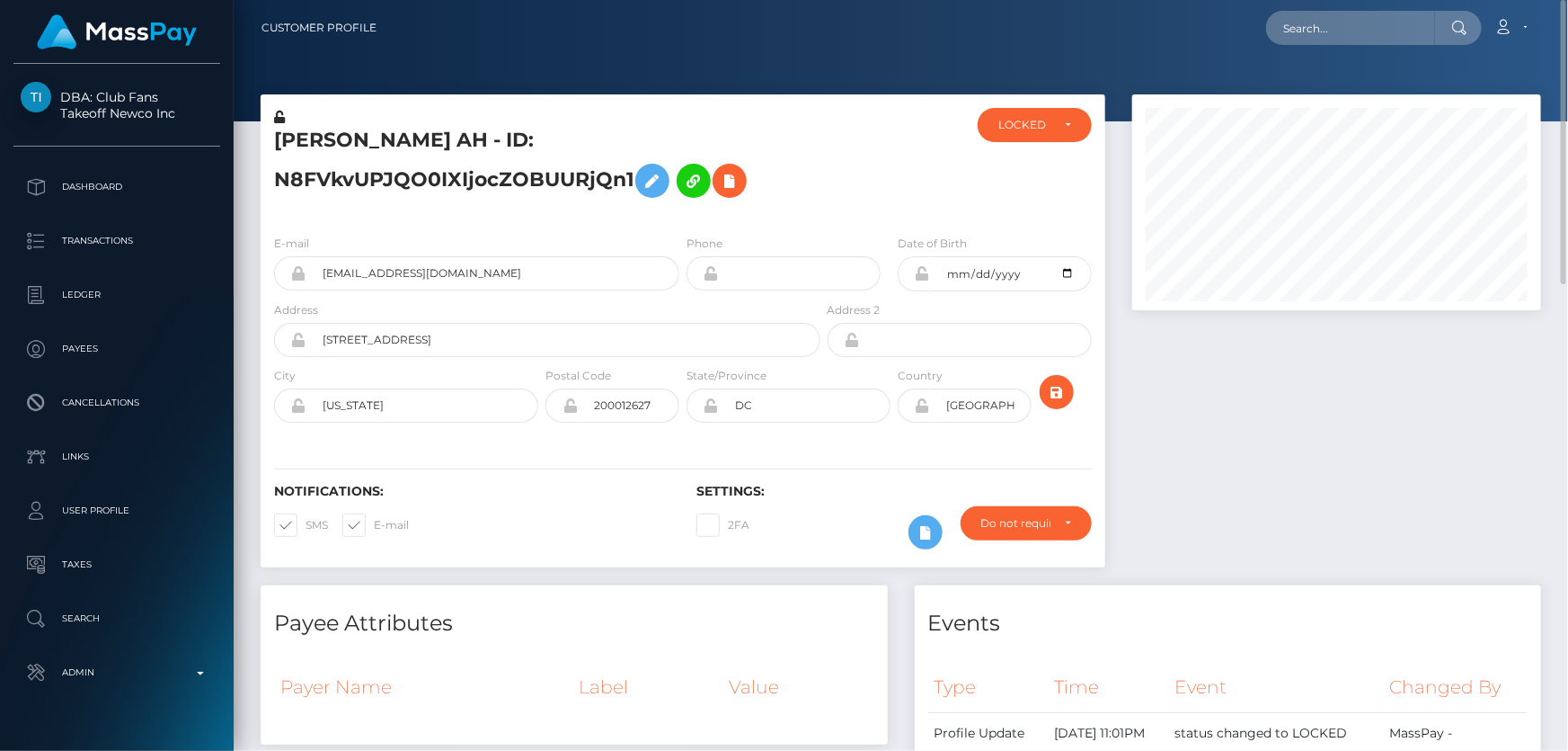
click at [1008, 504] on div "Settings: 2FA Require ID/Selfie Verification" at bounding box center [895, 521] width 423 height 75
click at [1024, 531] on div "Do not require" at bounding box center [1027, 523] width 131 height 34
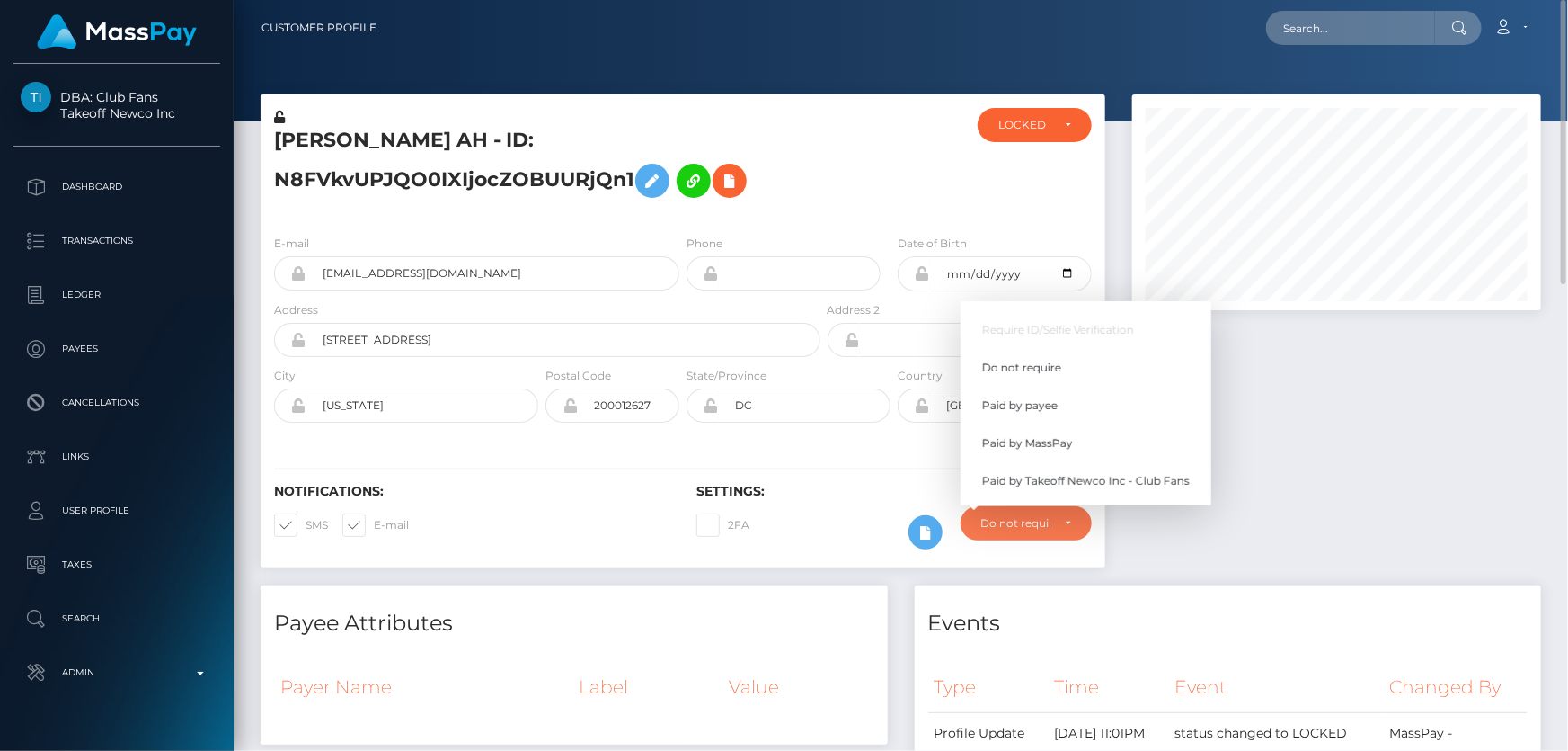
scroll to position [216, 408]
click at [1054, 445] on span "Paid by MassPay" at bounding box center [1028, 443] width 91 height 16
select select "2"
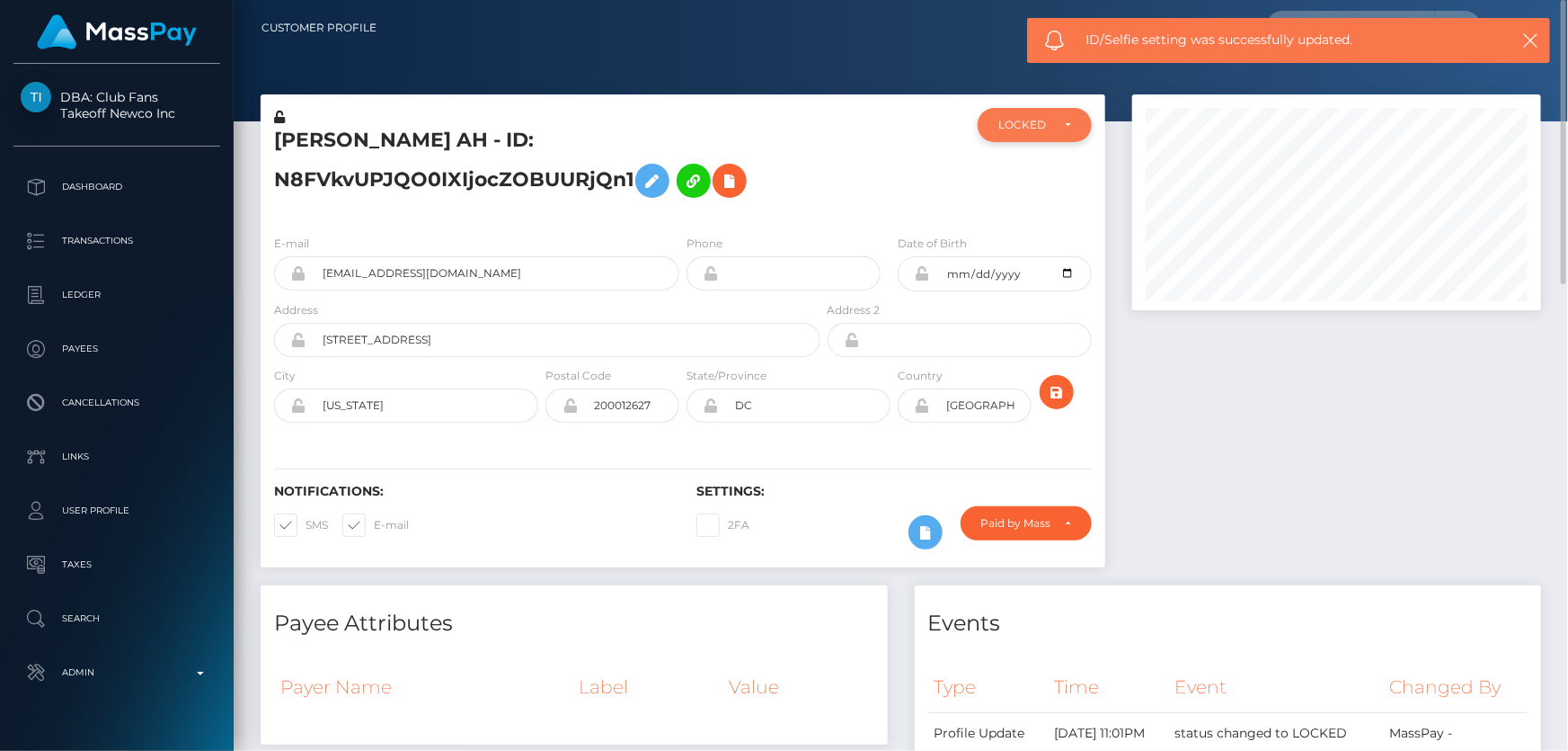
click at [1034, 133] on div "LOCKED" at bounding box center [1035, 125] width 114 height 34
click at [1035, 165] on span "ACTIVE" at bounding box center [1020, 174] width 40 height 16
select select "ACTIVE"
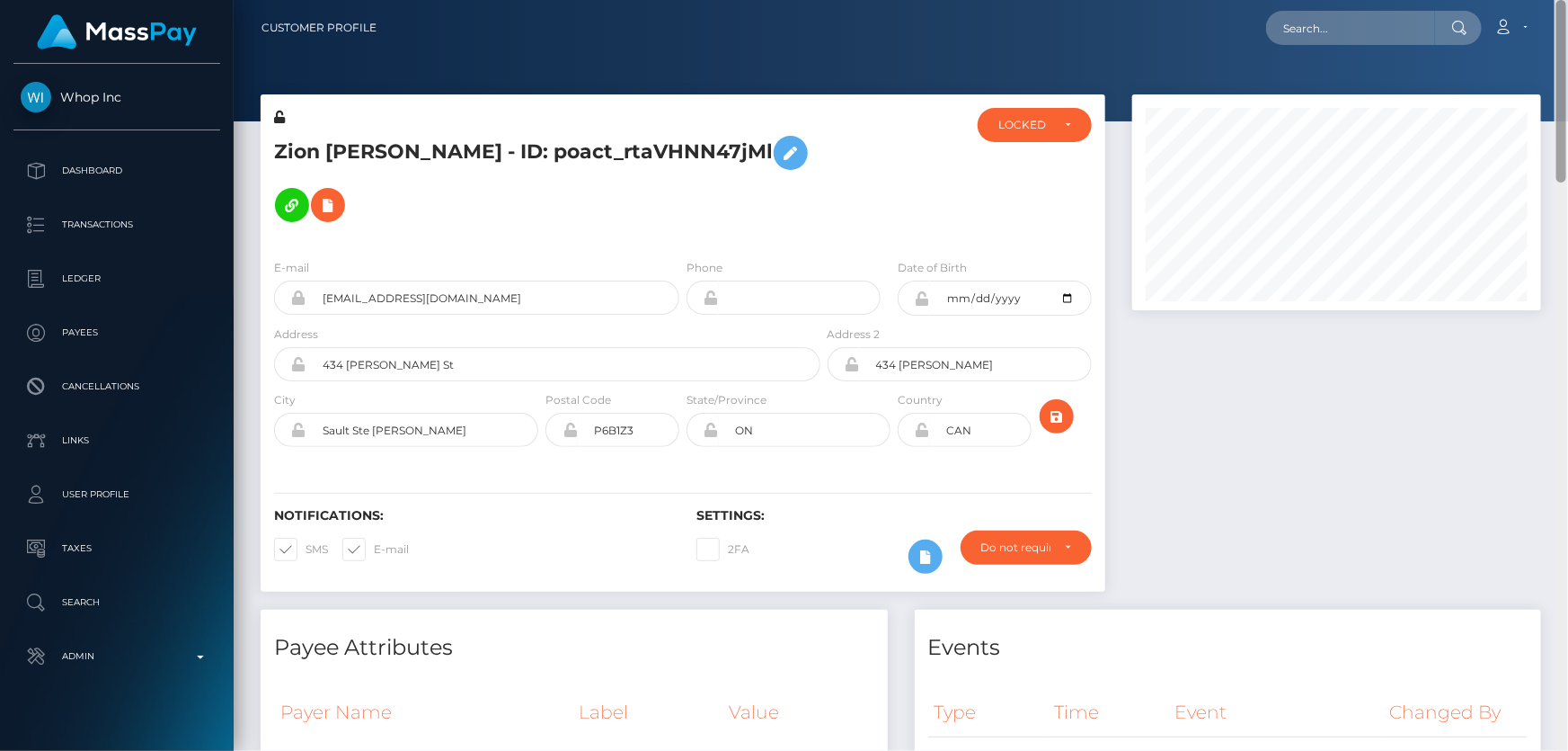
drag, startPoint x: 1563, startPoint y: 236, endPoint x: 1567, endPoint y: 44, distance: 192.0
click at [1567, 44] on div "Customer Profile Loading... Loading..." at bounding box center [901, 375] width 1335 height 751
click at [1284, 371] on div at bounding box center [1337, 352] width 436 height 515
click at [1029, 128] on div "LOCKED" at bounding box center [1025, 125] width 52 height 14
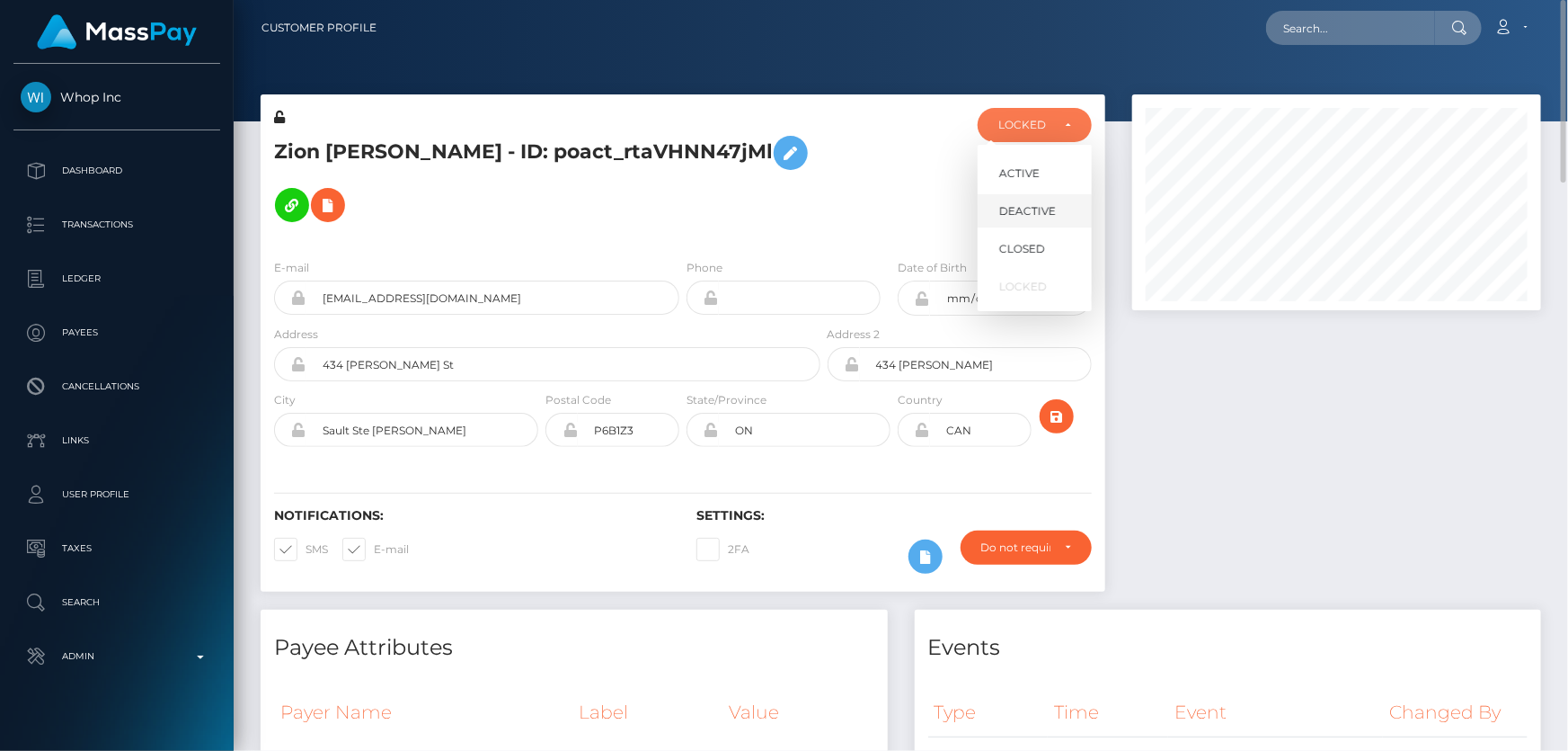
scroll to position [216, 408]
click at [1038, 199] on link "DEACTIVE" at bounding box center [1035, 210] width 114 height 33
select select "DEACTIVE"
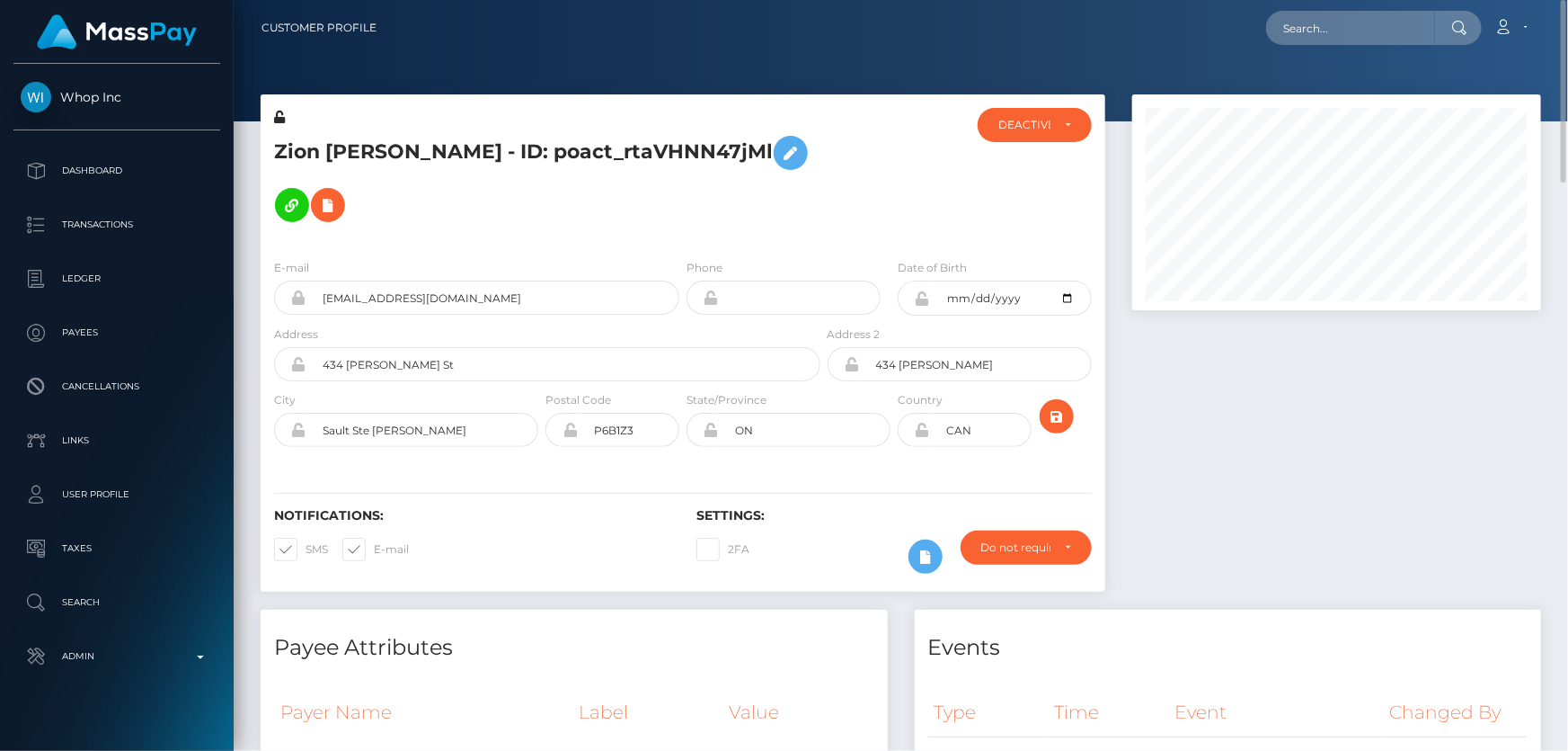
click at [936, 228] on div at bounding box center [895, 176] width 141 height 137
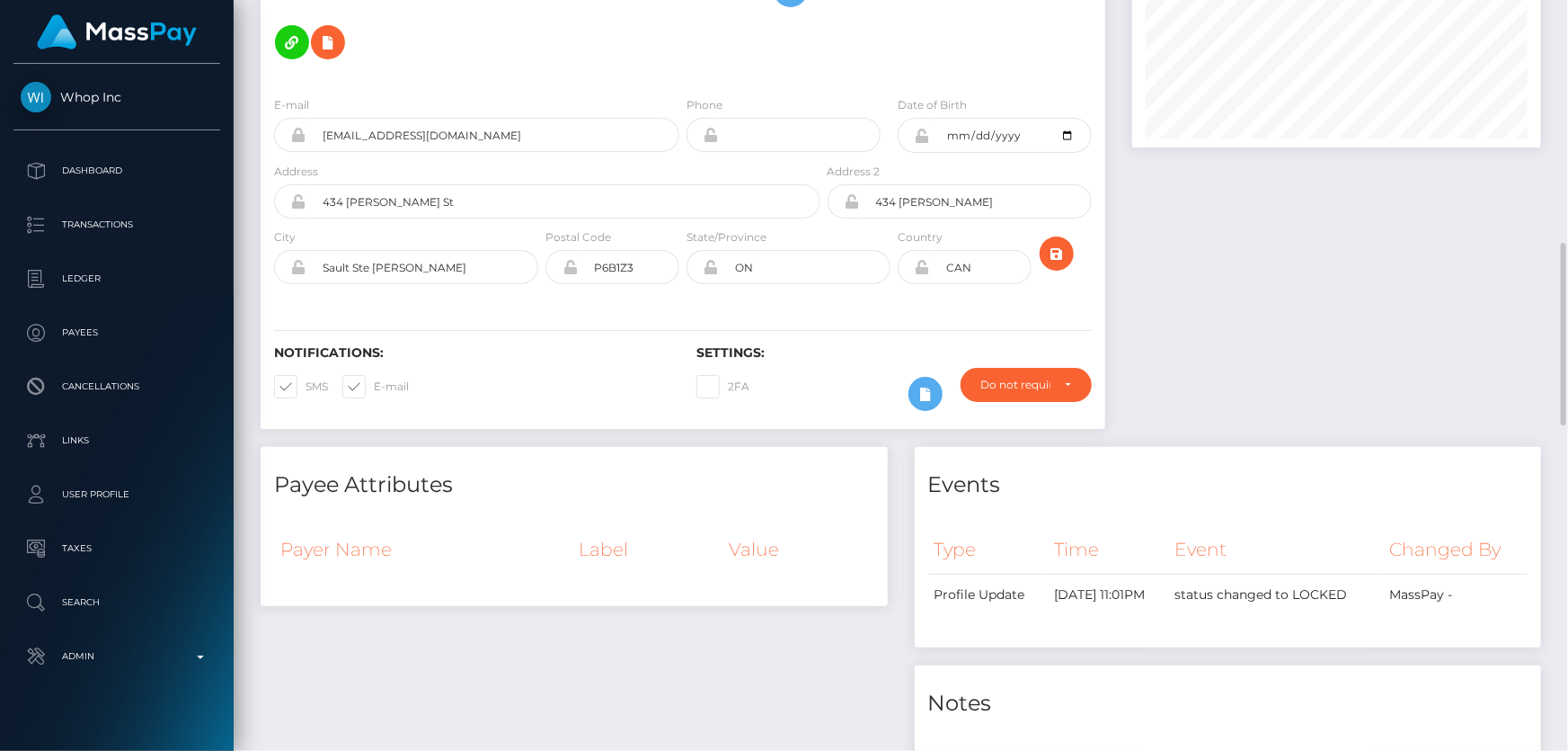
scroll to position [81, 0]
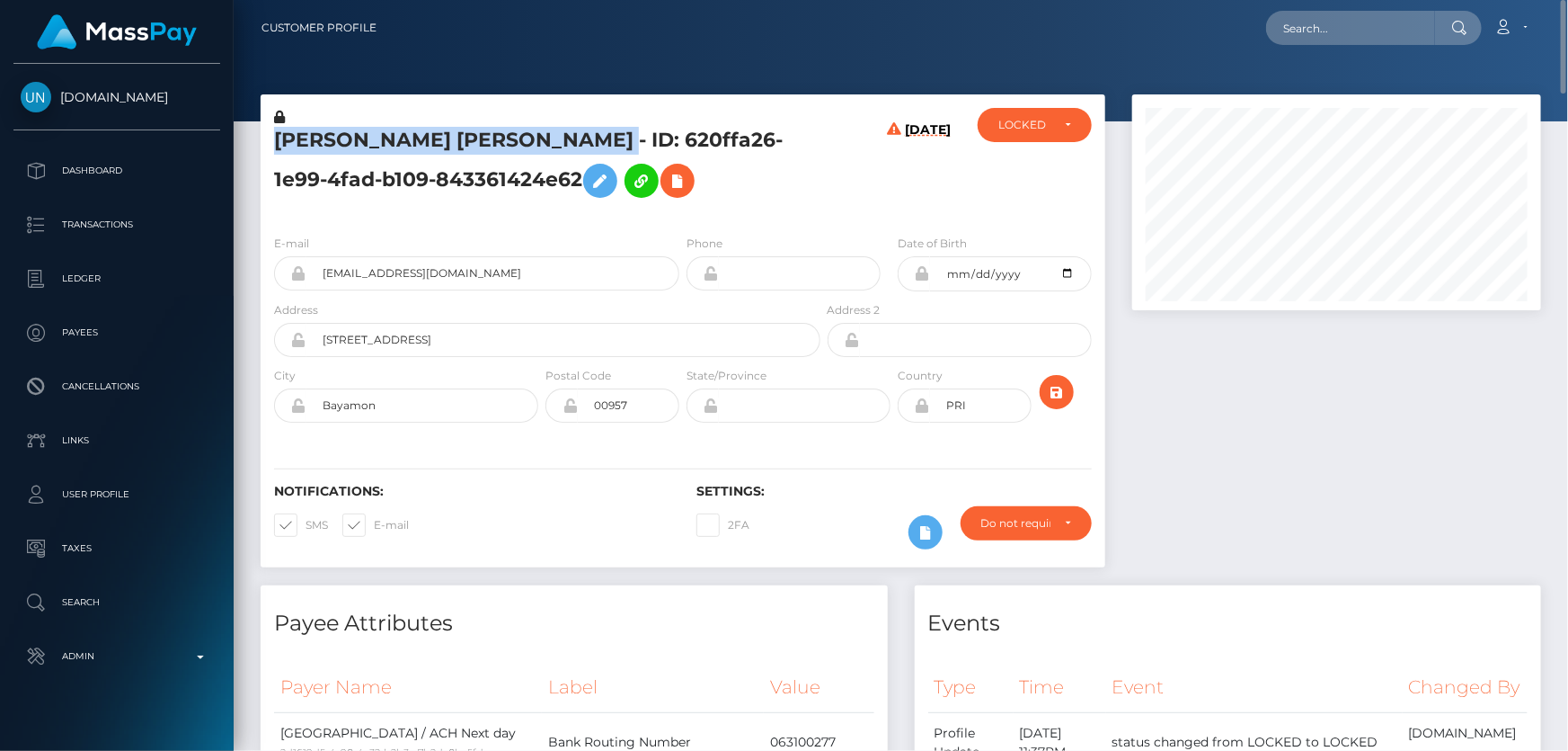
drag, startPoint x: 664, startPoint y: 140, endPoint x: 279, endPoint y: 145, distance: 385.0
click at [279, 145] on h5 "[PERSON_NAME] [PERSON_NAME] - ID: 620ffa26-1e99-4fad-b109-843361424e62" at bounding box center [542, 166] width 537 height 80
copy h5 "ADRIAN GABRIEL OQUENDO PALACIOS"
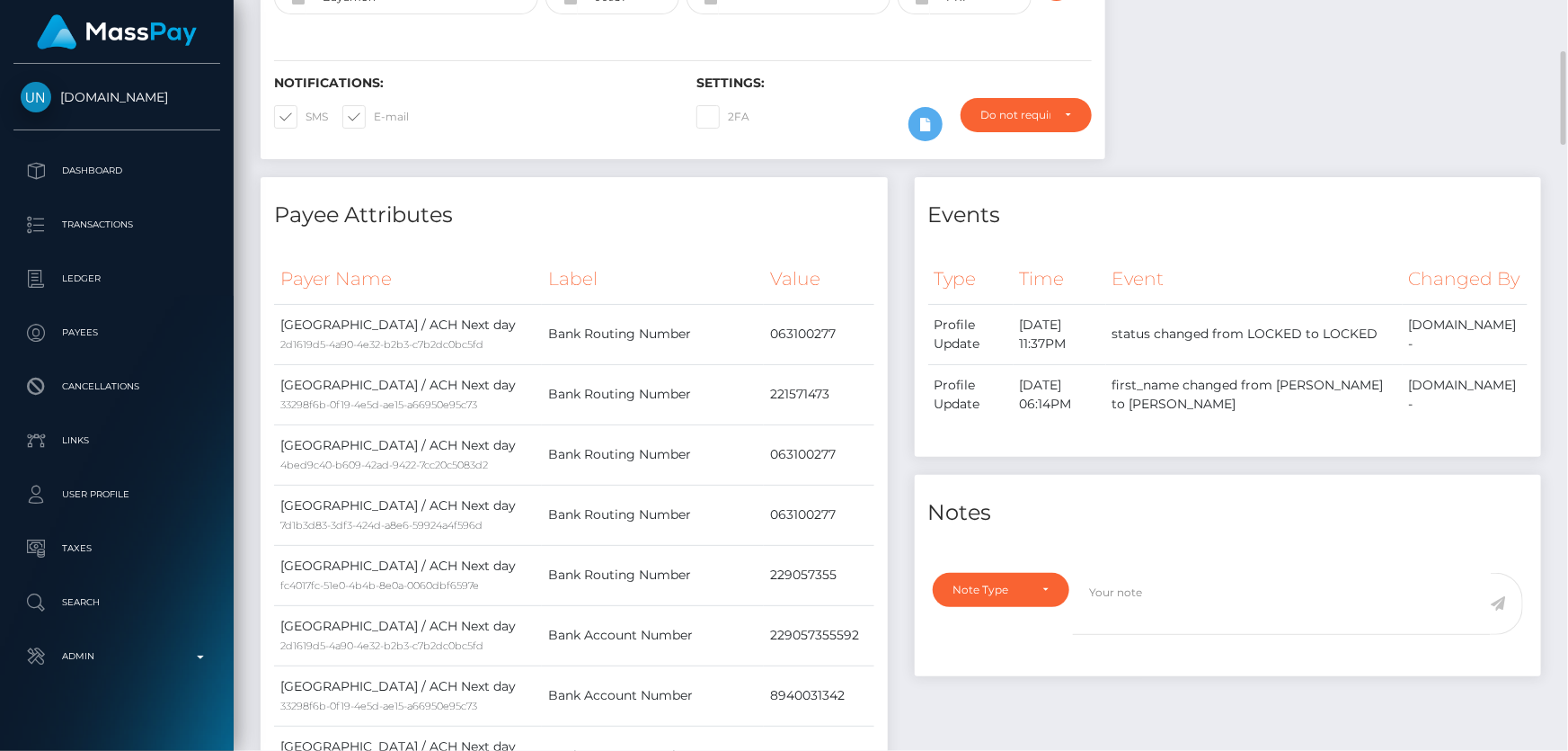
scroll to position [572, 0]
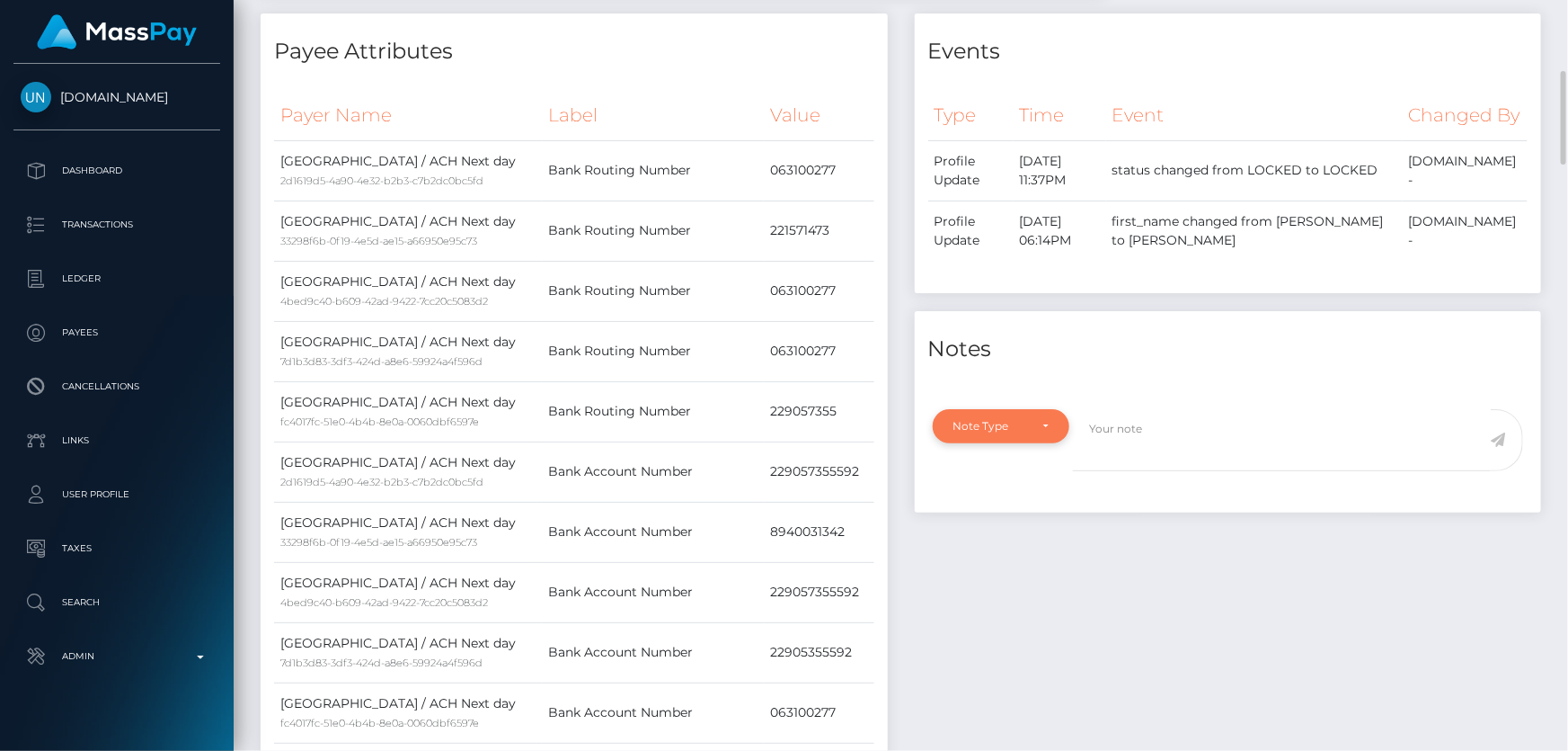
click at [1034, 443] on div "Note Type" at bounding box center [1002, 426] width 138 height 34
click at [1023, 559] on span "Clear Compliance" at bounding box center [1002, 550] width 96 height 16
select select "CLEAR_COMPLIANCE"
paste textarea "Transaction made according with the area of residence. NBCOU flag cleared."
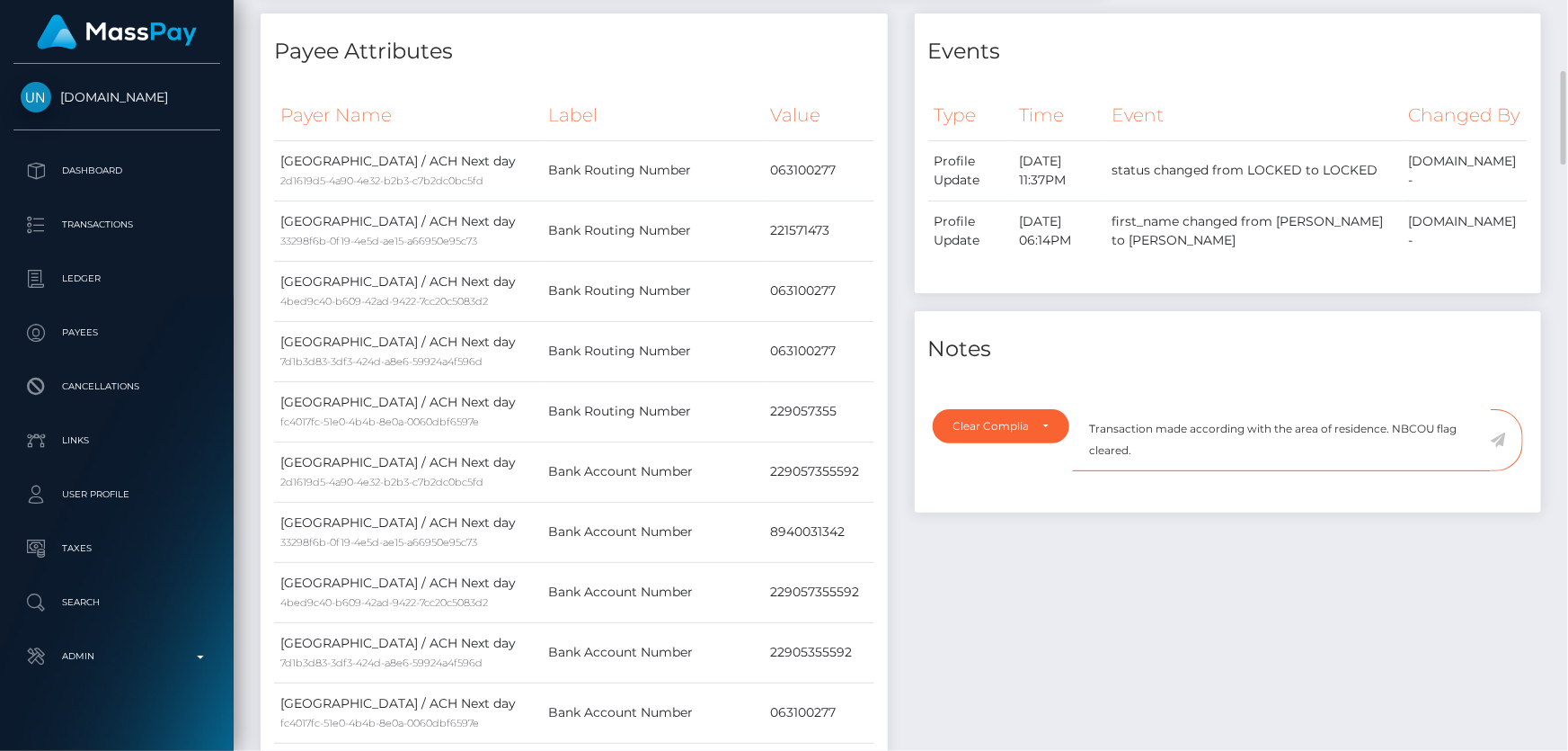
type textarea "Transaction made according with the area of residence. NBCOU flag cleared."
click at [1501, 447] on icon at bounding box center [1498, 440] width 15 height 14
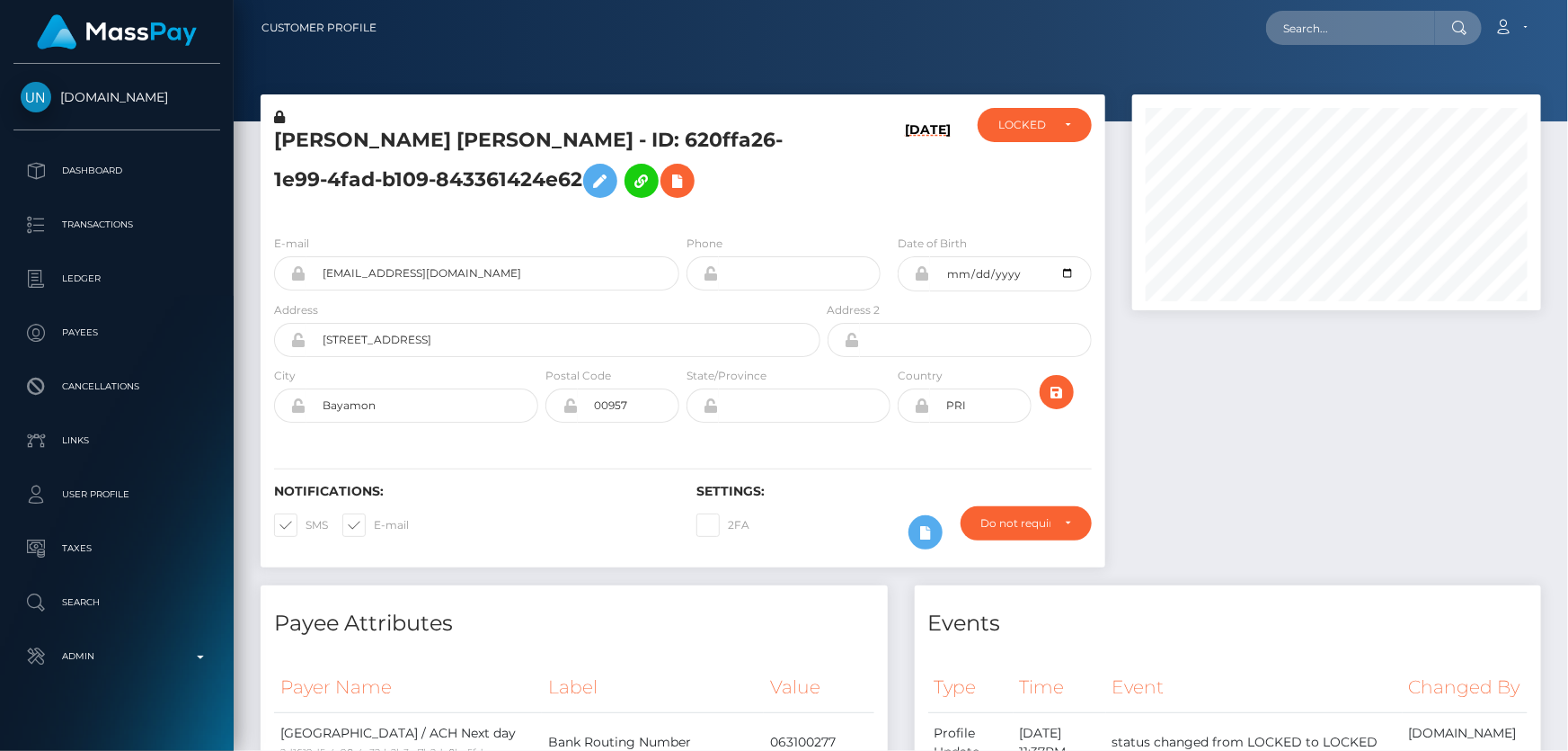
scroll to position [216, 408]
click at [1056, 131] on div "LOCKED" at bounding box center [1035, 125] width 73 height 14
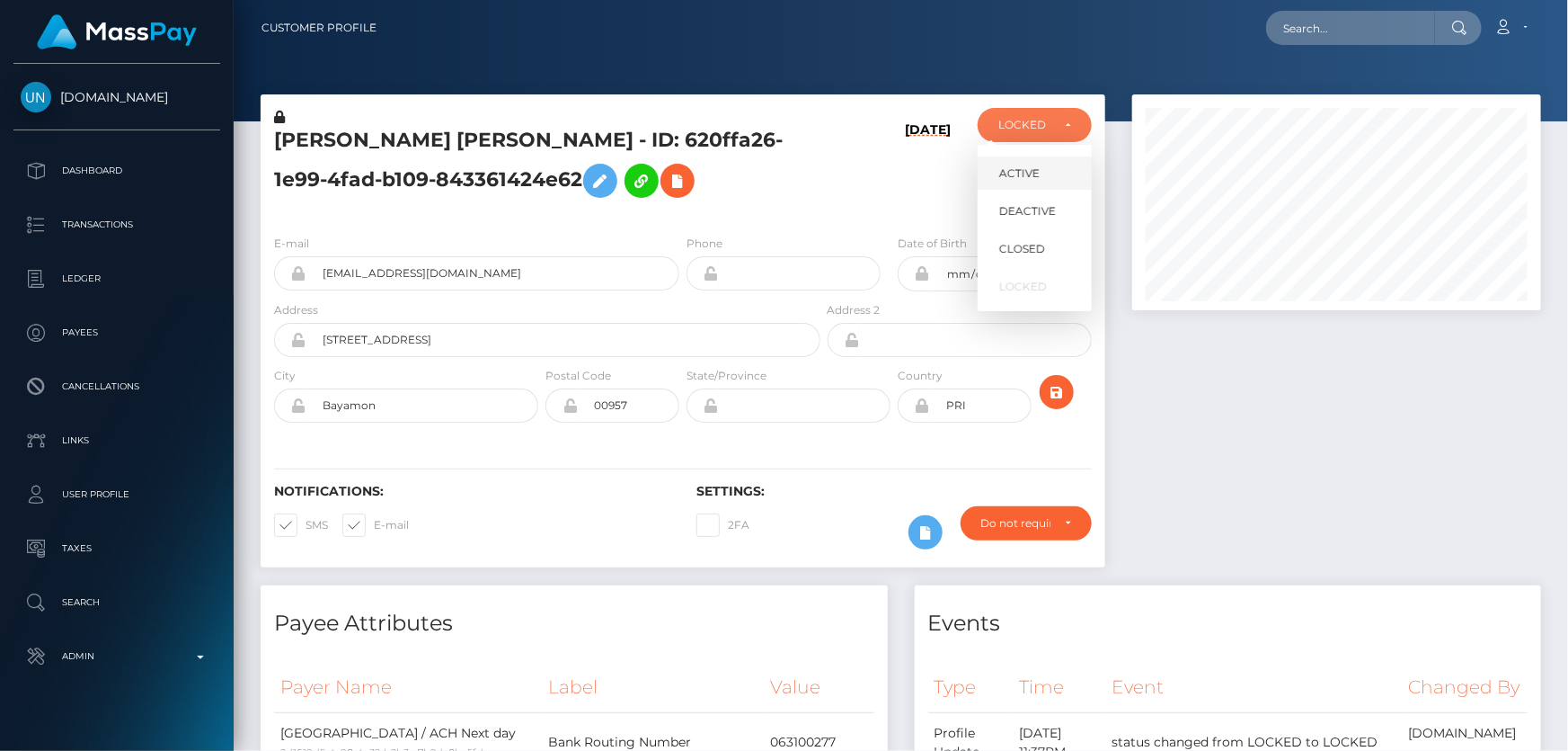
click at [1048, 171] on link "ACTIVE" at bounding box center [1035, 173] width 114 height 33
select select "ACTIVE"
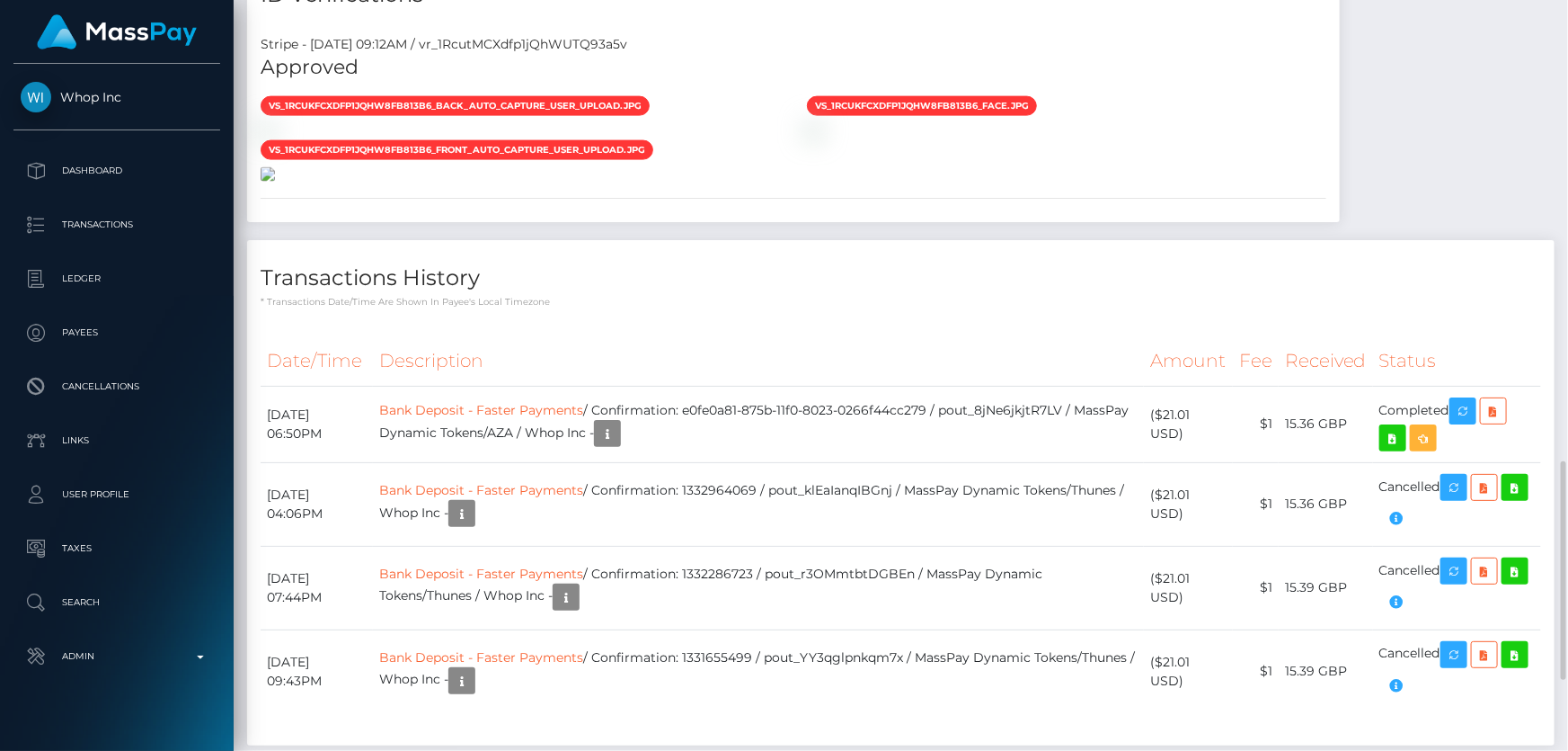
scroll to position [1308, 0]
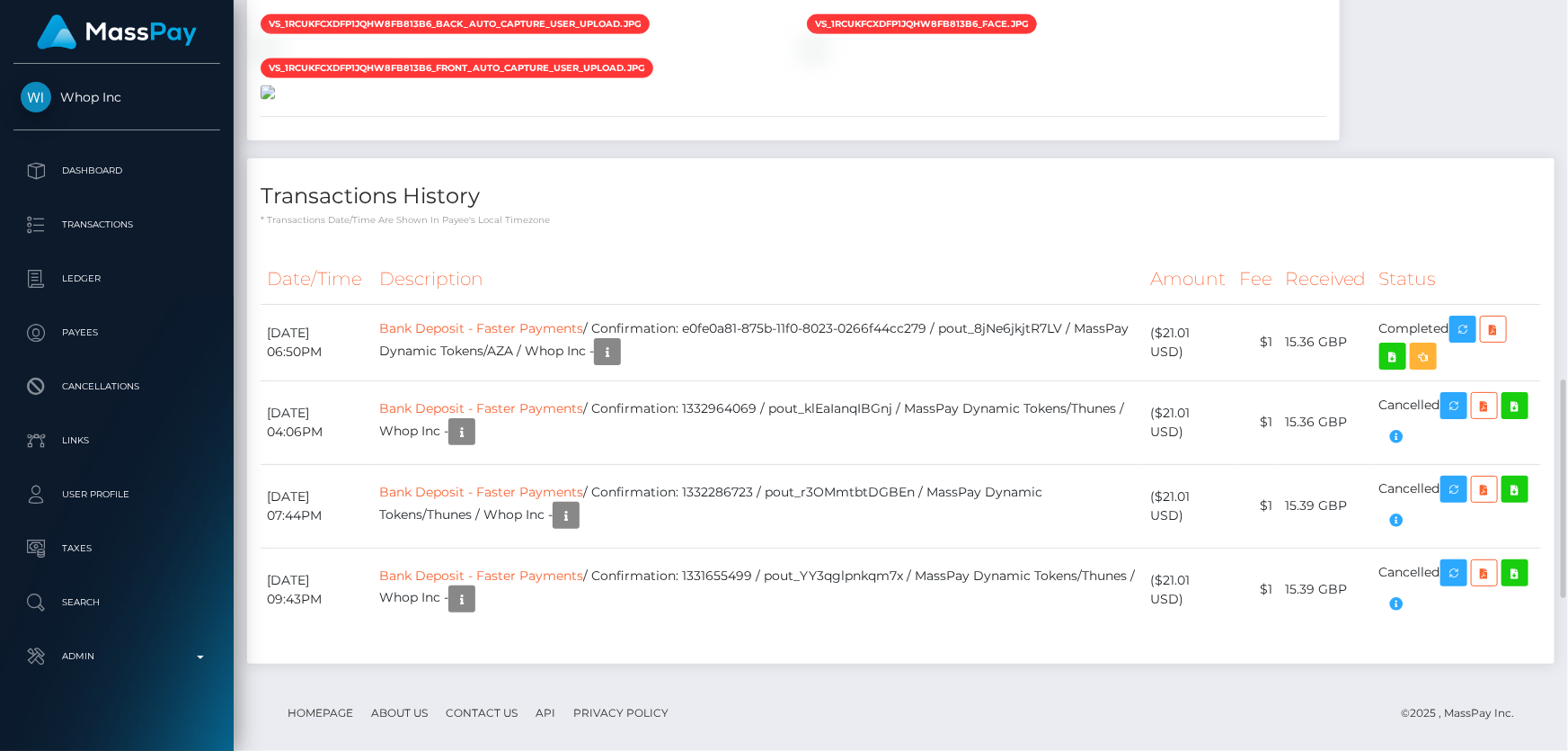
click at [275, 100] on img at bounding box center [268, 93] width 14 height 14
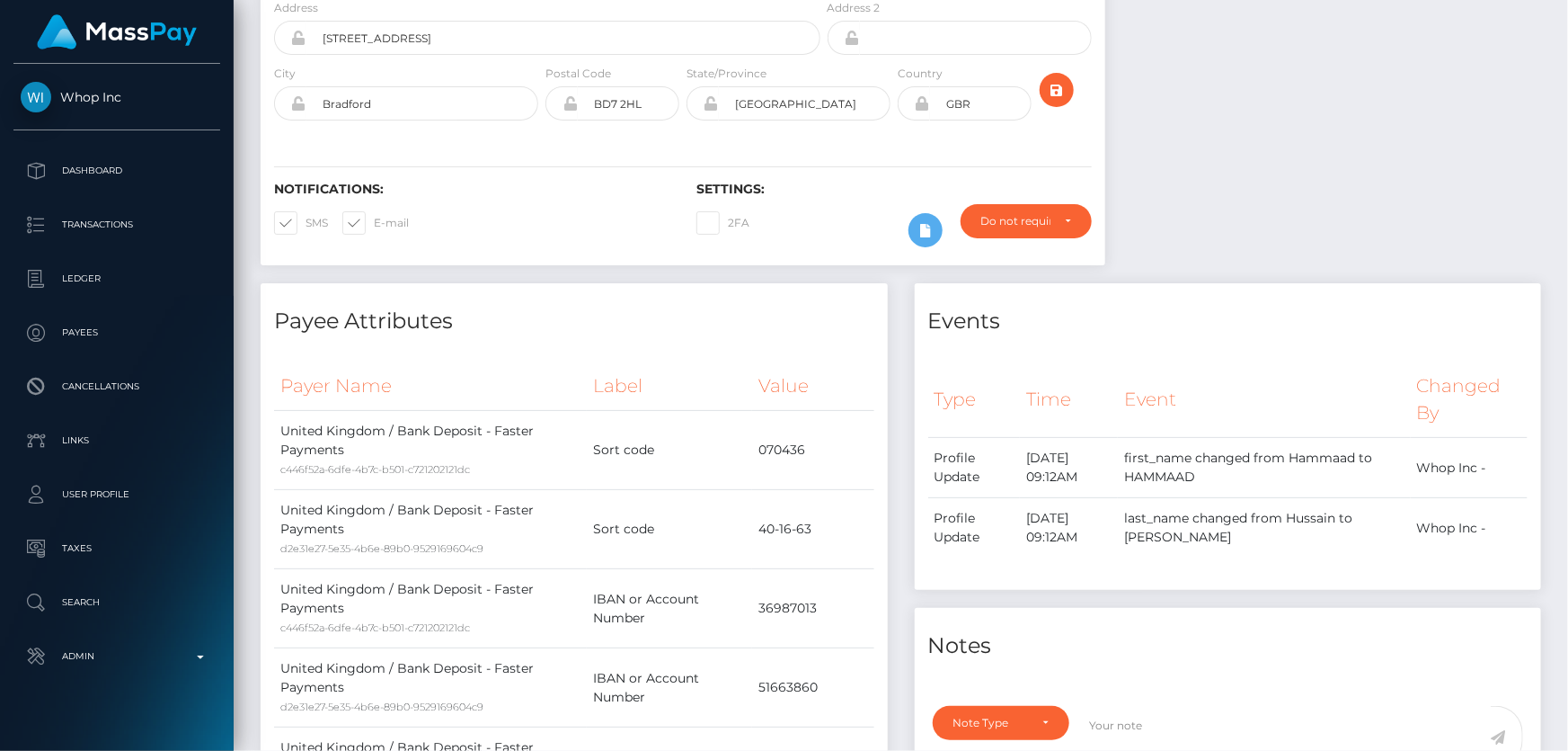
scroll to position [0, 0]
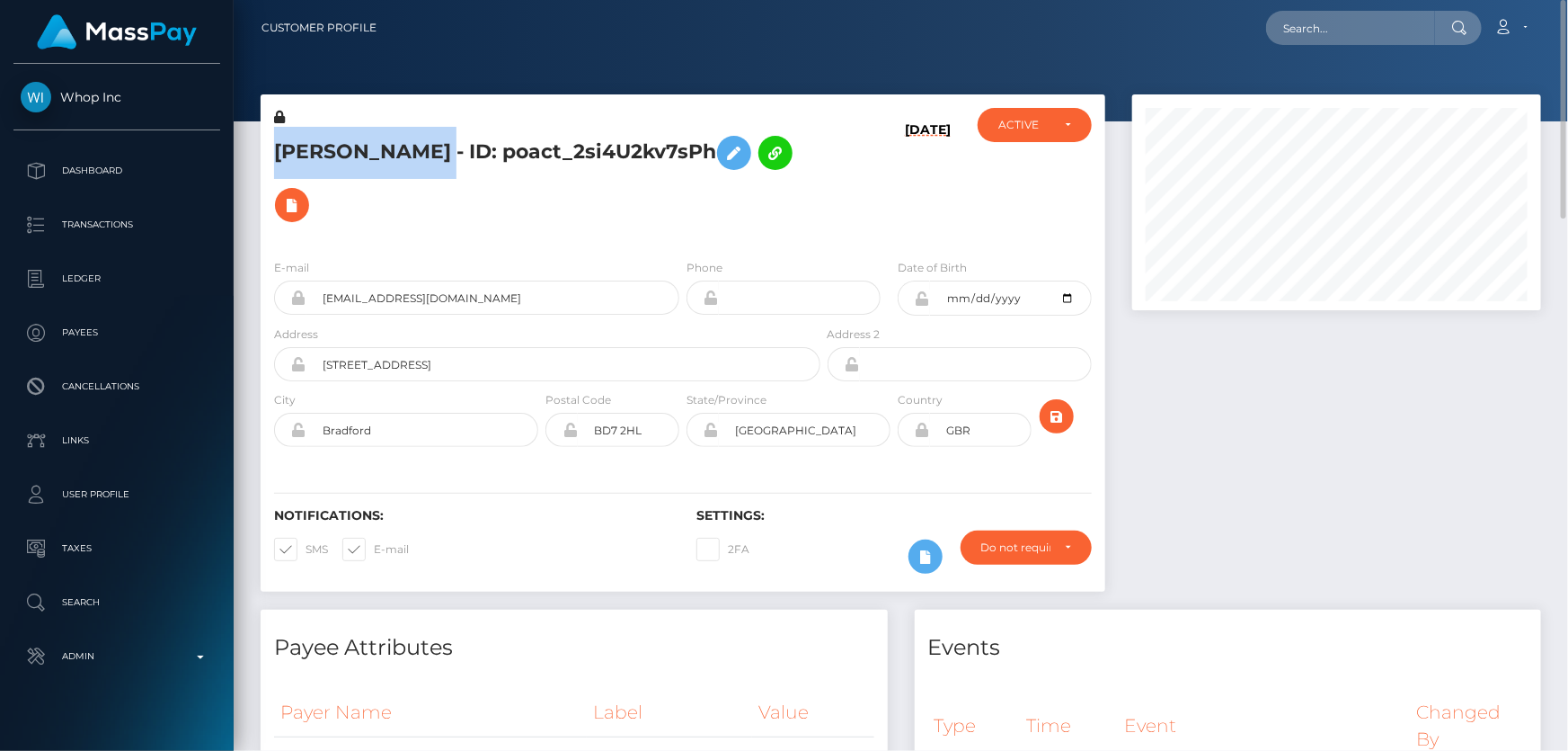
drag, startPoint x: 493, startPoint y: 155, endPoint x: 276, endPoint y: 160, distance: 217.1
click at [276, 160] on h5 "HAMMAAD HUSSAIN - ID: poact_2si4U2kv7sPh" at bounding box center [542, 179] width 537 height 104
copy h5 "HAMMAAD HUSSAIN"
drag, startPoint x: 461, startPoint y: 368, endPoint x: 314, endPoint y: 366, distance: 147.0
click at [314, 366] on input "85 Hartington Terrace" at bounding box center [564, 364] width 514 height 34
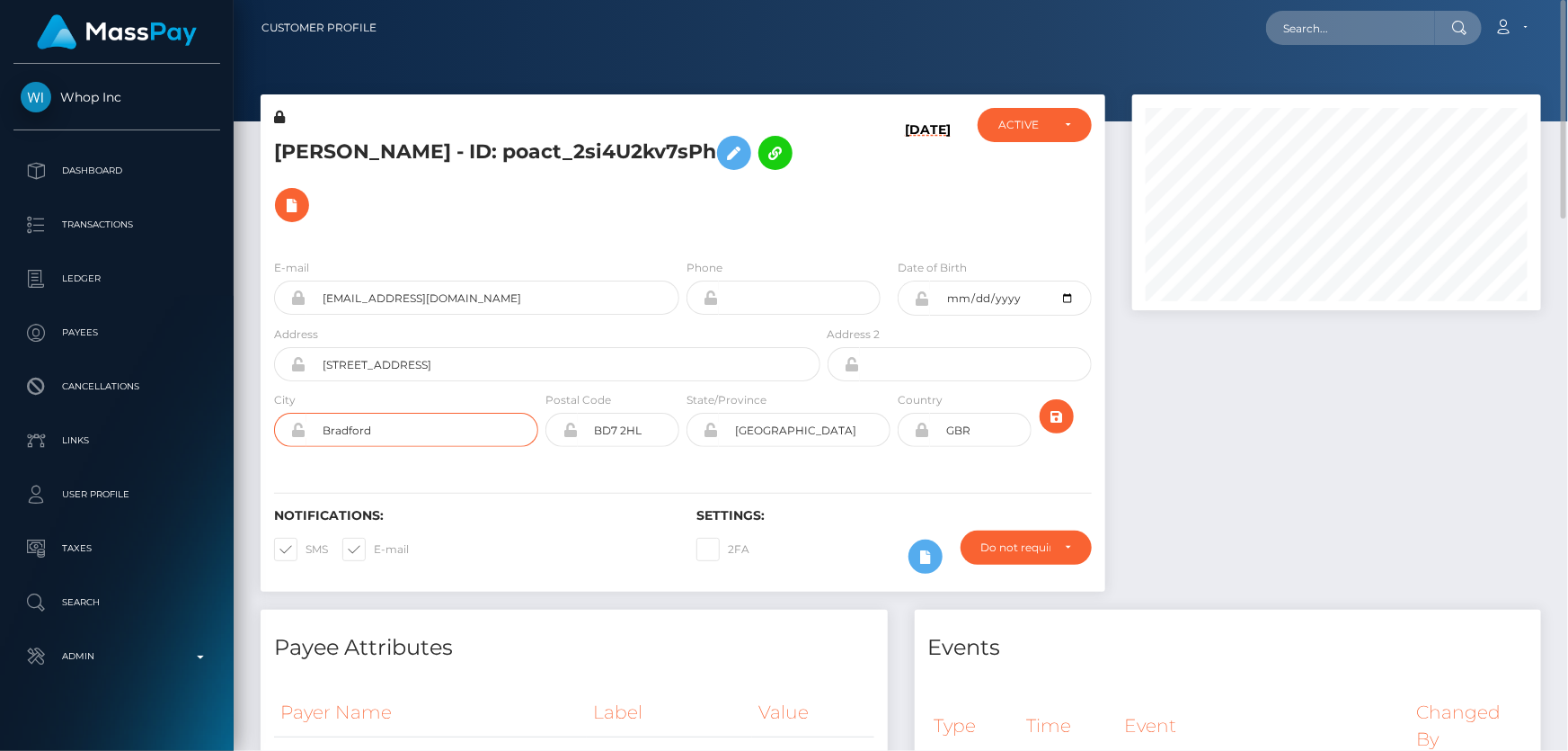
drag, startPoint x: 371, startPoint y: 430, endPoint x: 324, endPoint y: 429, distance: 47.0
click at [324, 429] on input "Bradford" at bounding box center [423, 430] width 232 height 34
drag, startPoint x: 817, startPoint y: 432, endPoint x: 719, endPoint y: 426, distance: 98.2
click at [719, 426] on input "West Yorkshire" at bounding box center [805, 430] width 172 height 34
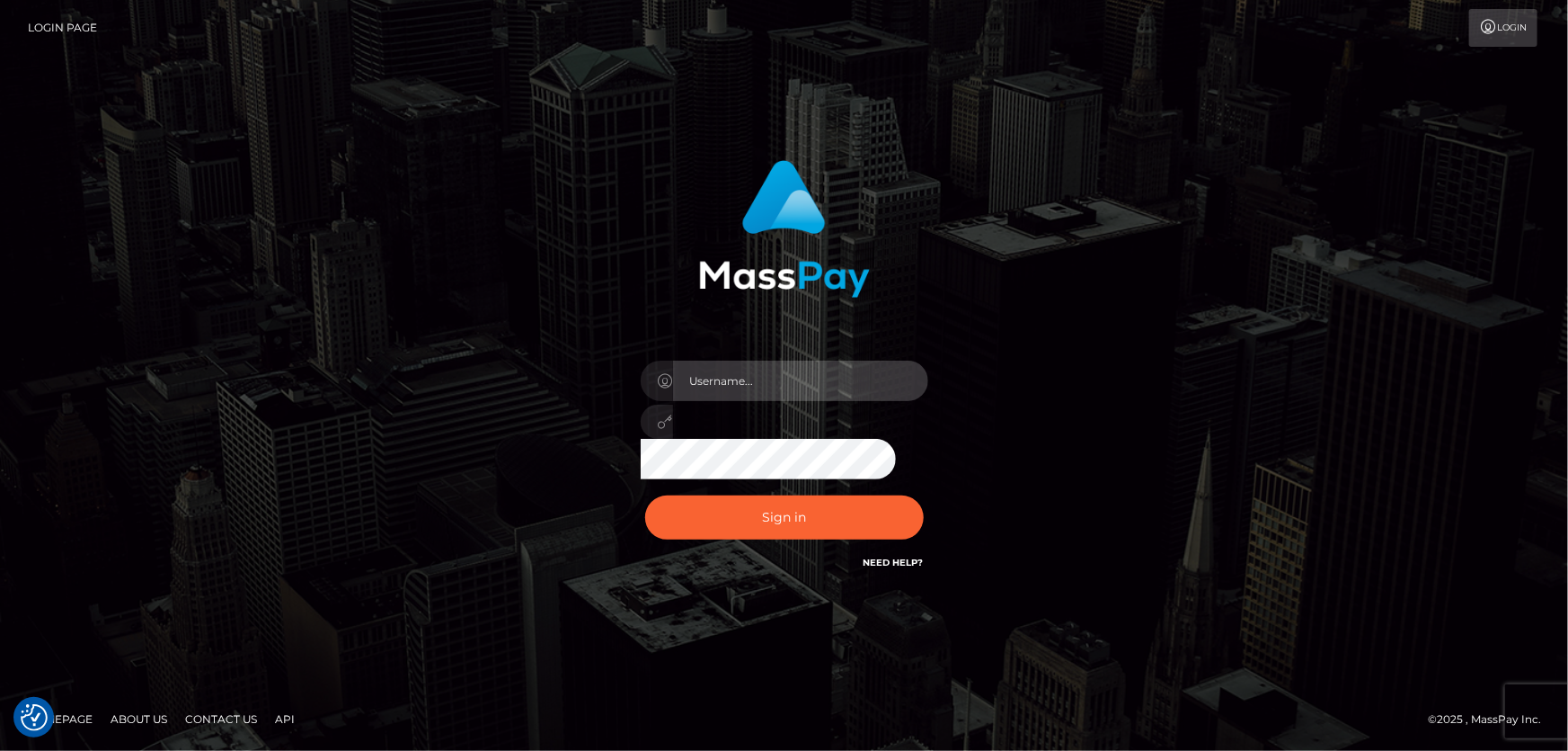
type input "[PERSON_NAME].Cirnat"
click at [479, 224] on div "[PERSON_NAME].Cirnat Sign in" at bounding box center [785, 375] width 1025 height 458
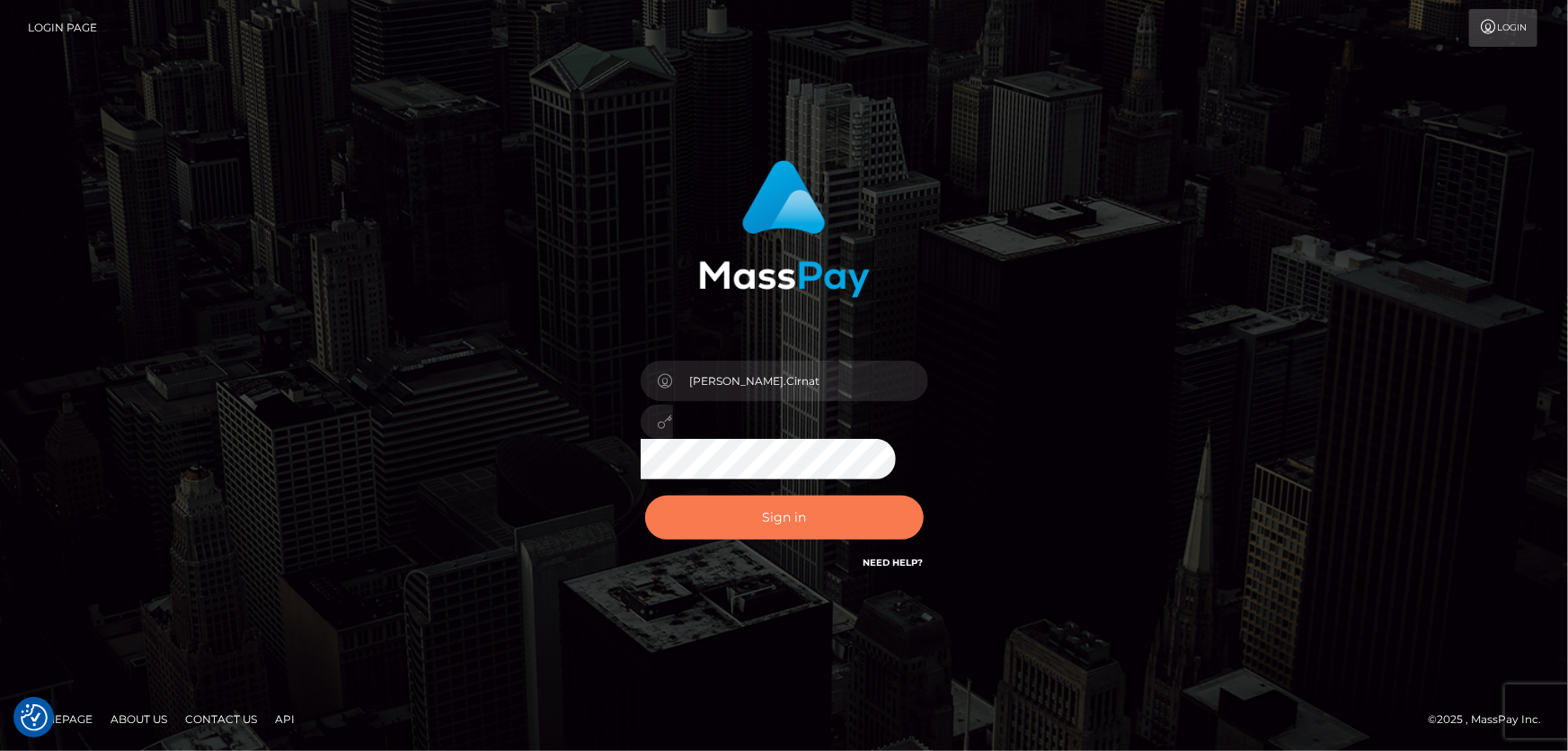
click at [851, 522] on button "Sign in" at bounding box center [785, 517] width 279 height 44
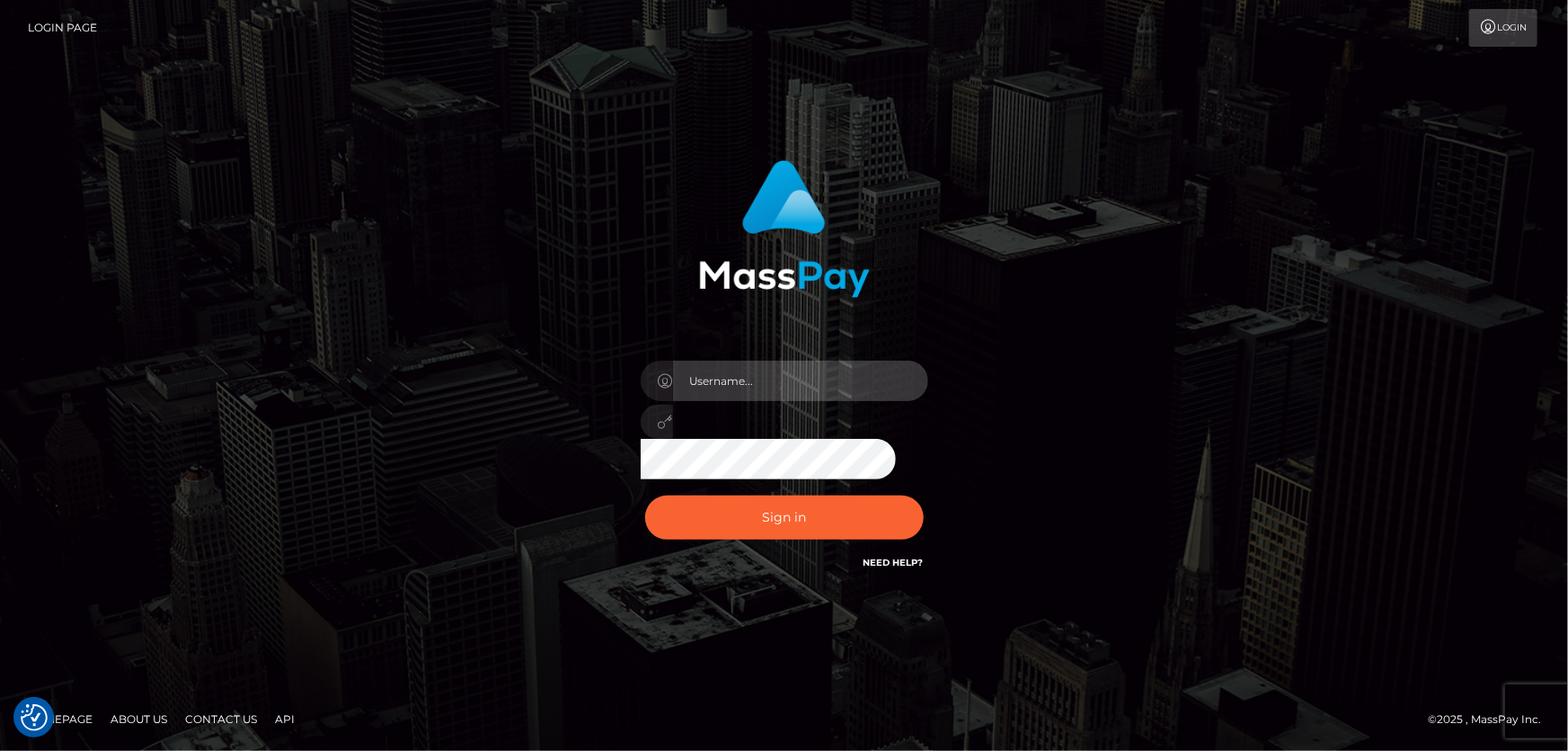
type input "[PERSON_NAME].Cirnat"
click at [918, 490] on div at bounding box center [762, 548] width 369 height 205
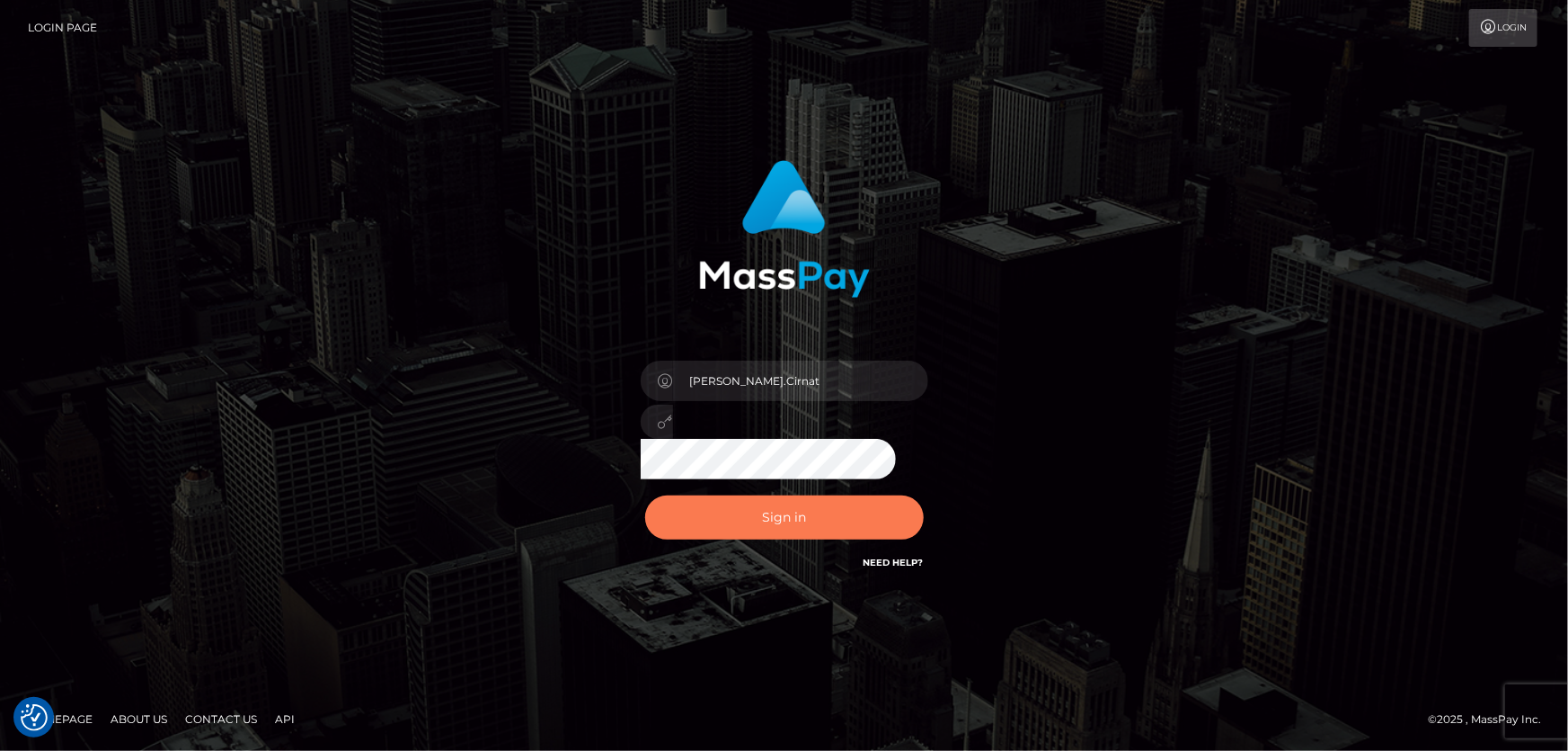
click at [797, 523] on button "Sign in" at bounding box center [785, 517] width 279 height 44
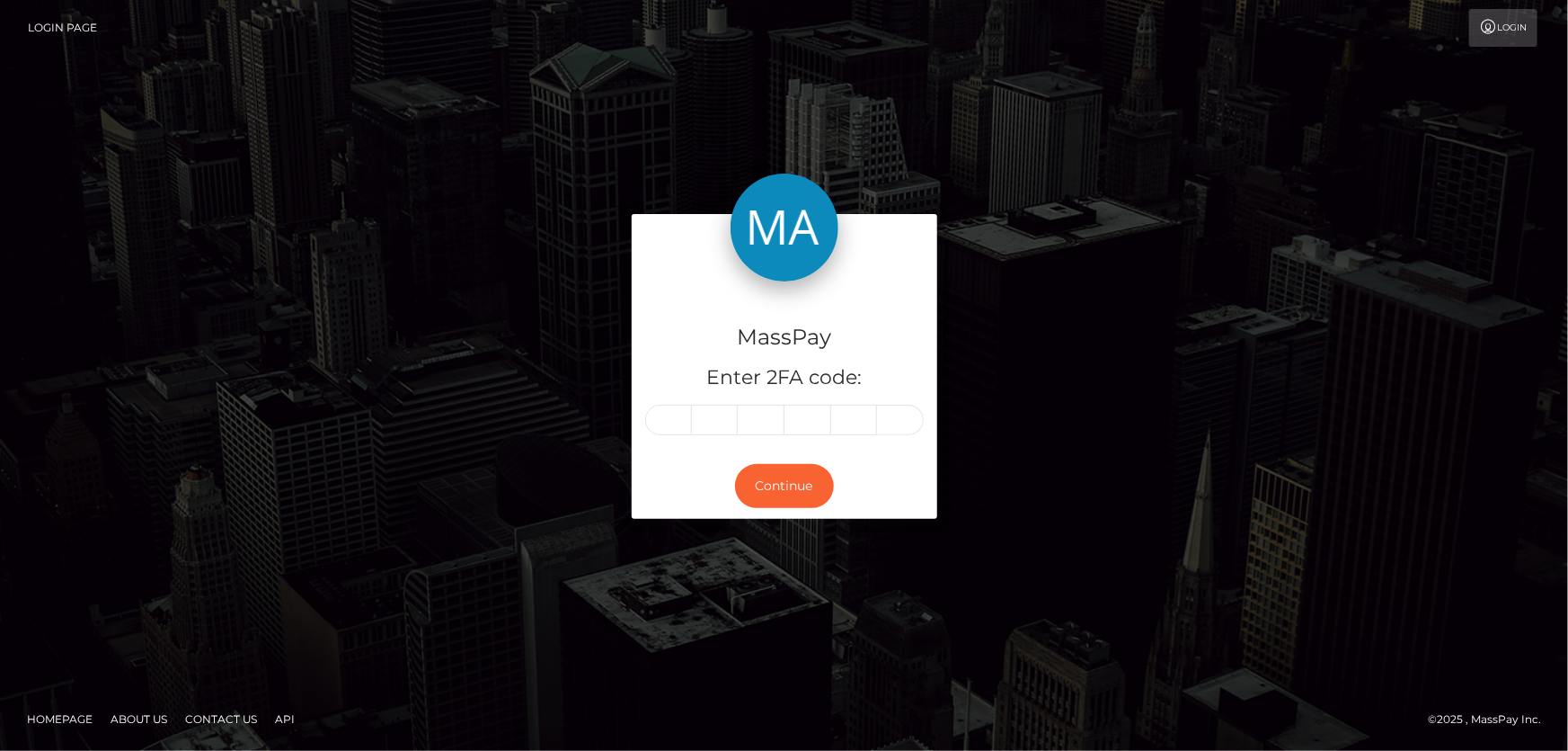
click at [674, 403] on div "MassPay Enter 2FA code:" at bounding box center [785, 368] width 306 height 173
click at [687, 416] on input "text" at bounding box center [669, 420] width 47 height 31
type input "8"
type input "9"
type input "5"
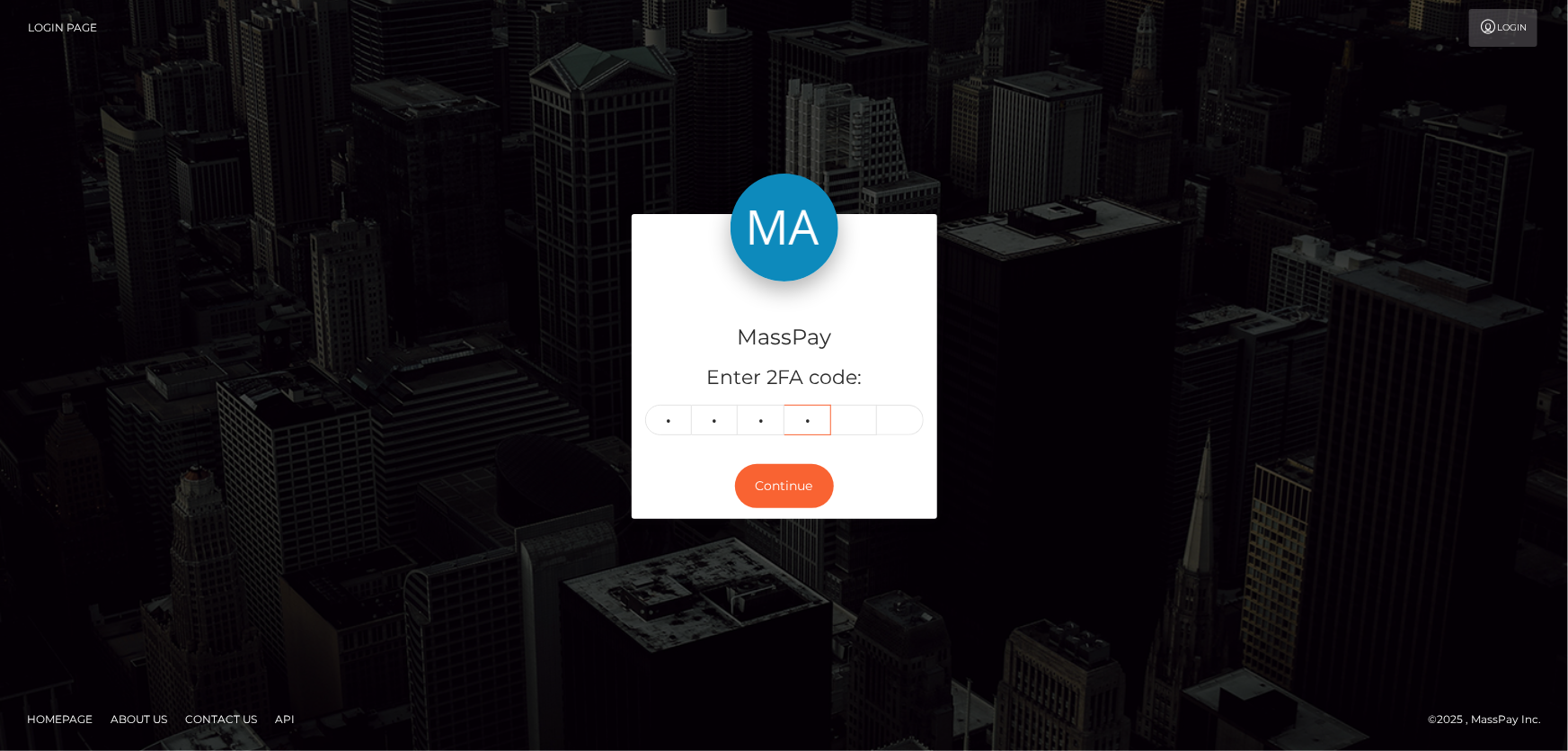
type input "8"
type input "1"
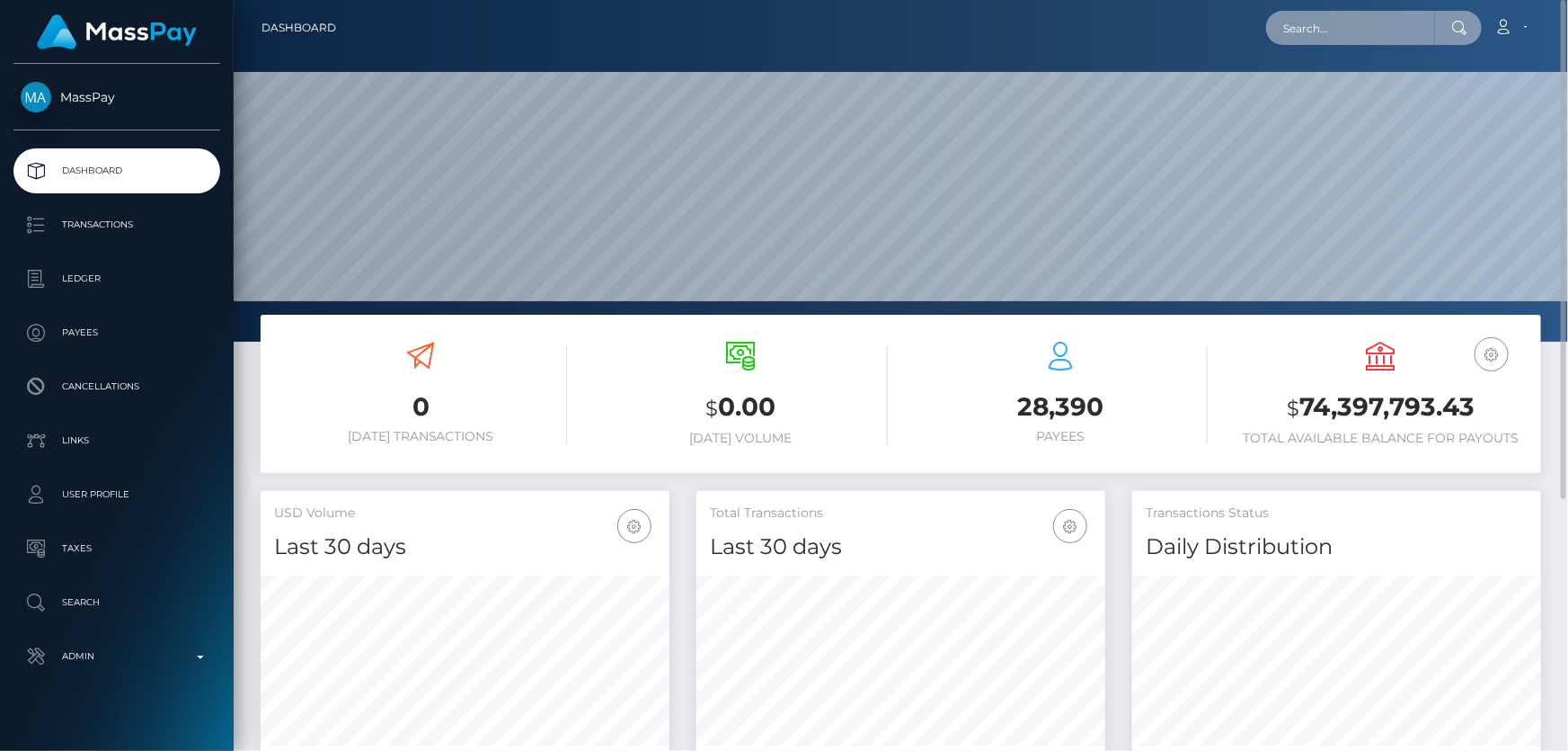
paste input "MSPc5324e356d37723"
type input "MSPc5324e356d37723"
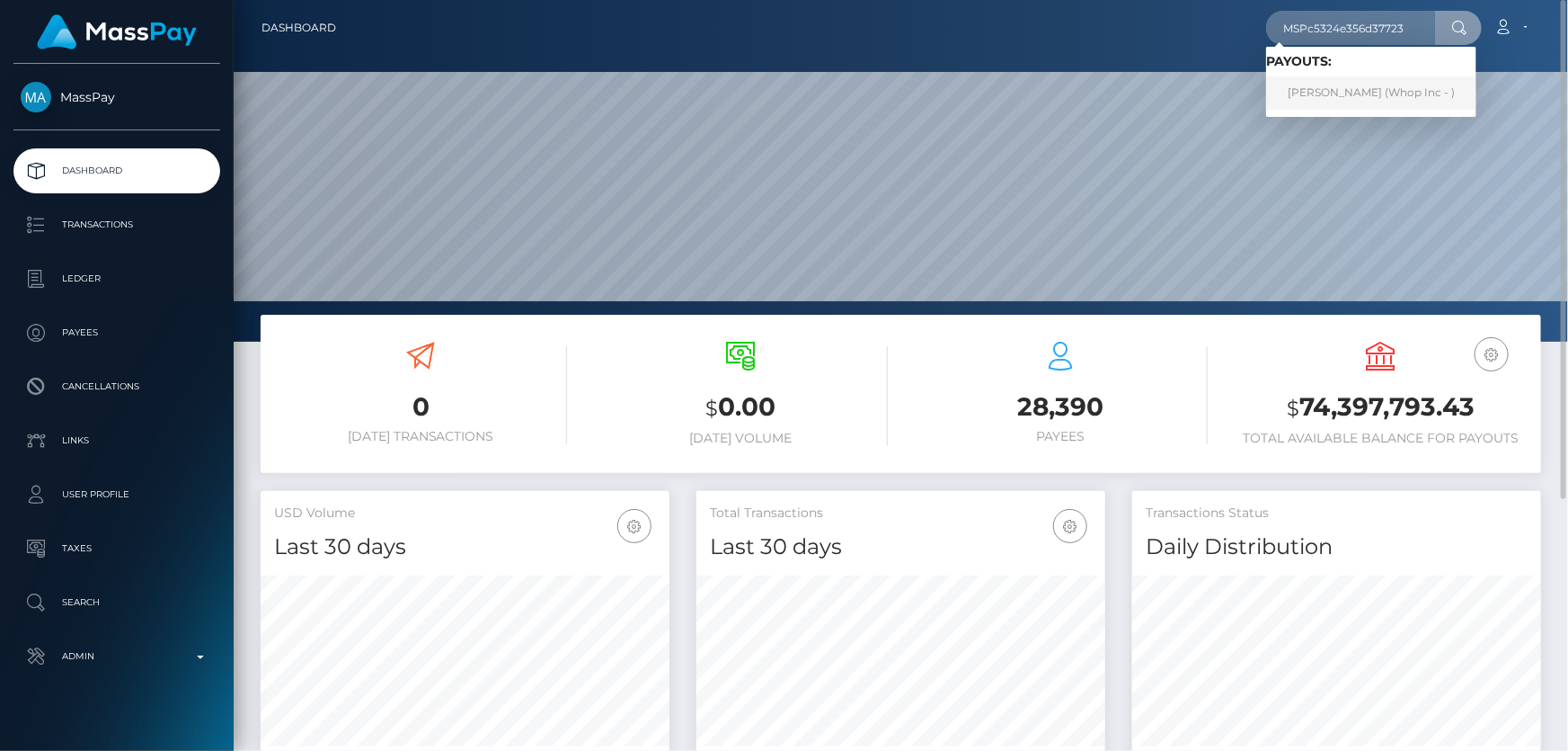
click at [1363, 87] on link "Abdul Rehman (Whop Inc - )" at bounding box center [1372, 93] width 210 height 33
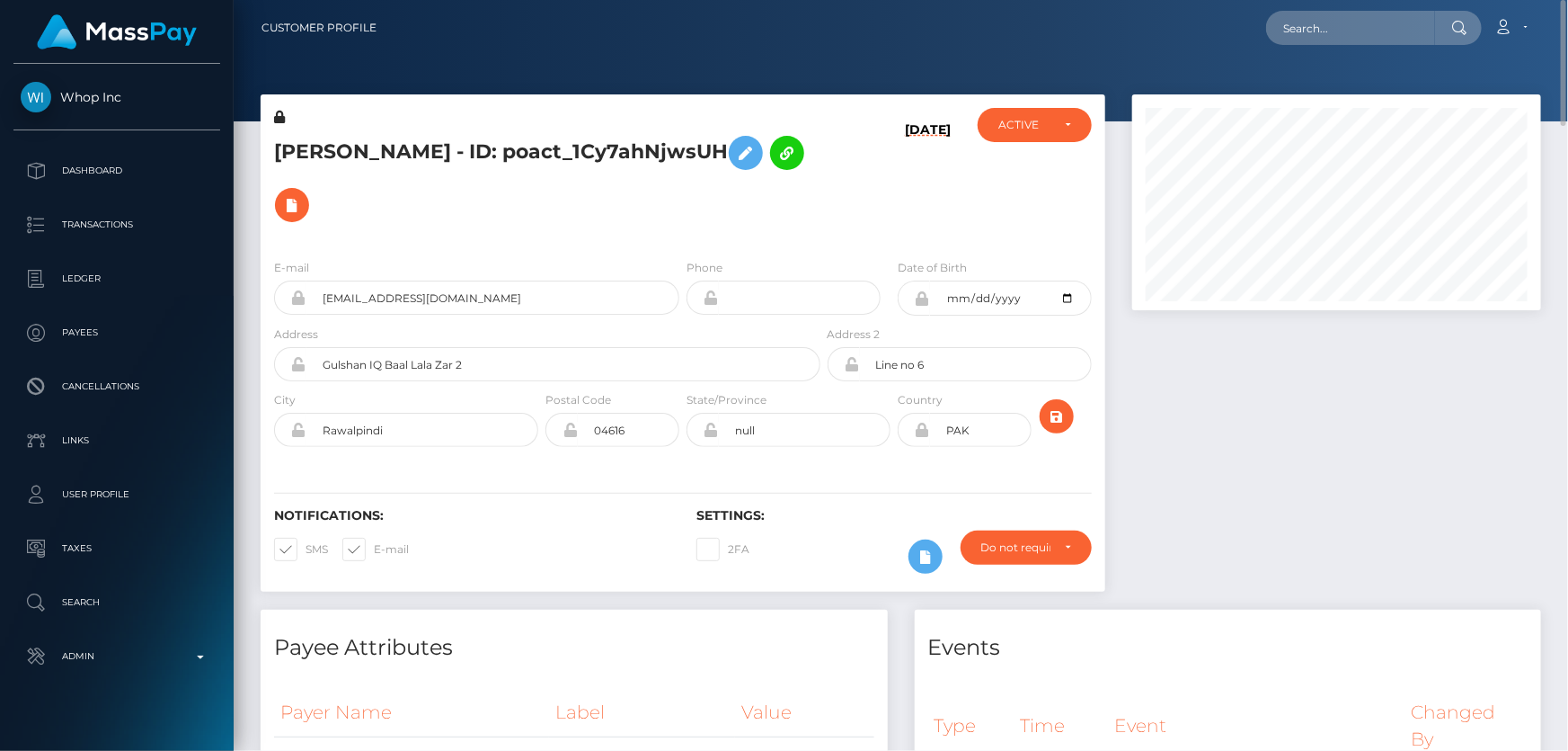
click at [512, 240] on div "Abdul Rehman - ID: poact_1Cy7ahNjwsUH" at bounding box center [542, 176] width 564 height 137
drag, startPoint x: 405, startPoint y: 153, endPoint x: 279, endPoint y: 145, distance: 126.3
click at [279, 144] on h5 "Abdul Rehman - ID: poact_1Cy7ahNjwsUH" at bounding box center [542, 179] width 537 height 104
drag, startPoint x: 295, startPoint y: 185, endPoint x: 295, endPoint y: 171, distance: 14.0
drag, startPoint x: 295, startPoint y: 171, endPoint x: 302, endPoint y: 144, distance: 27.9
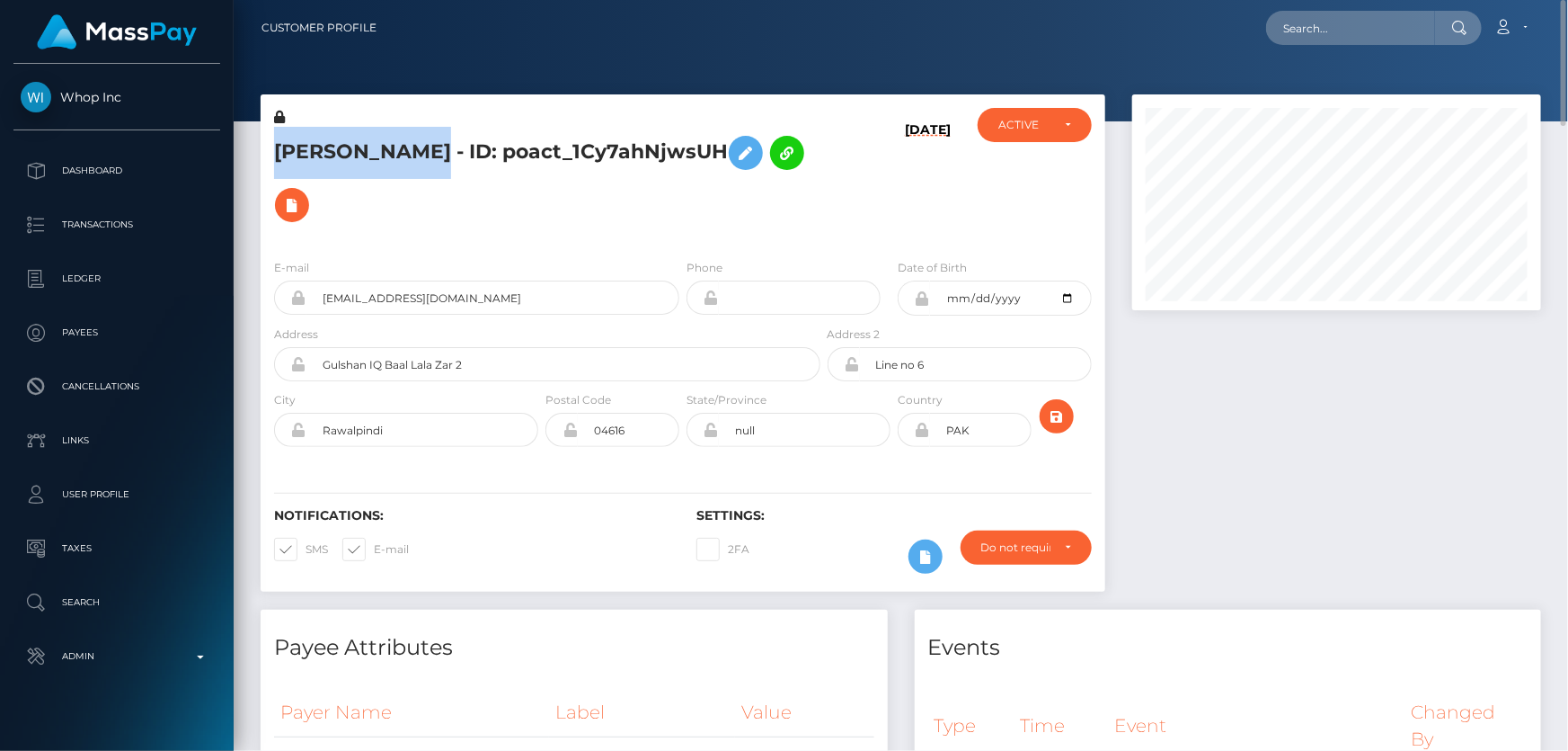
copy h5 "Abdul Rehman"
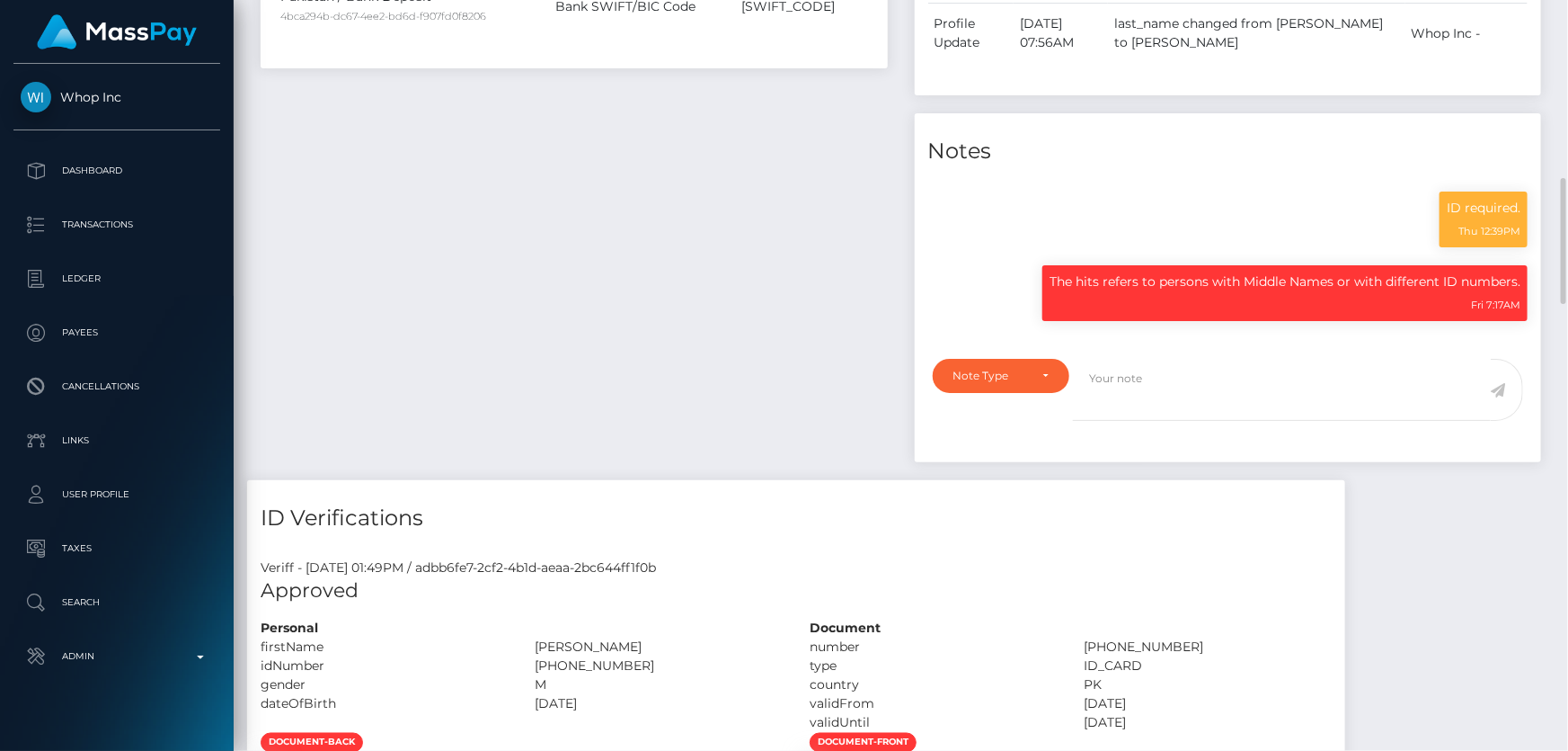
scroll to position [1308, 0]
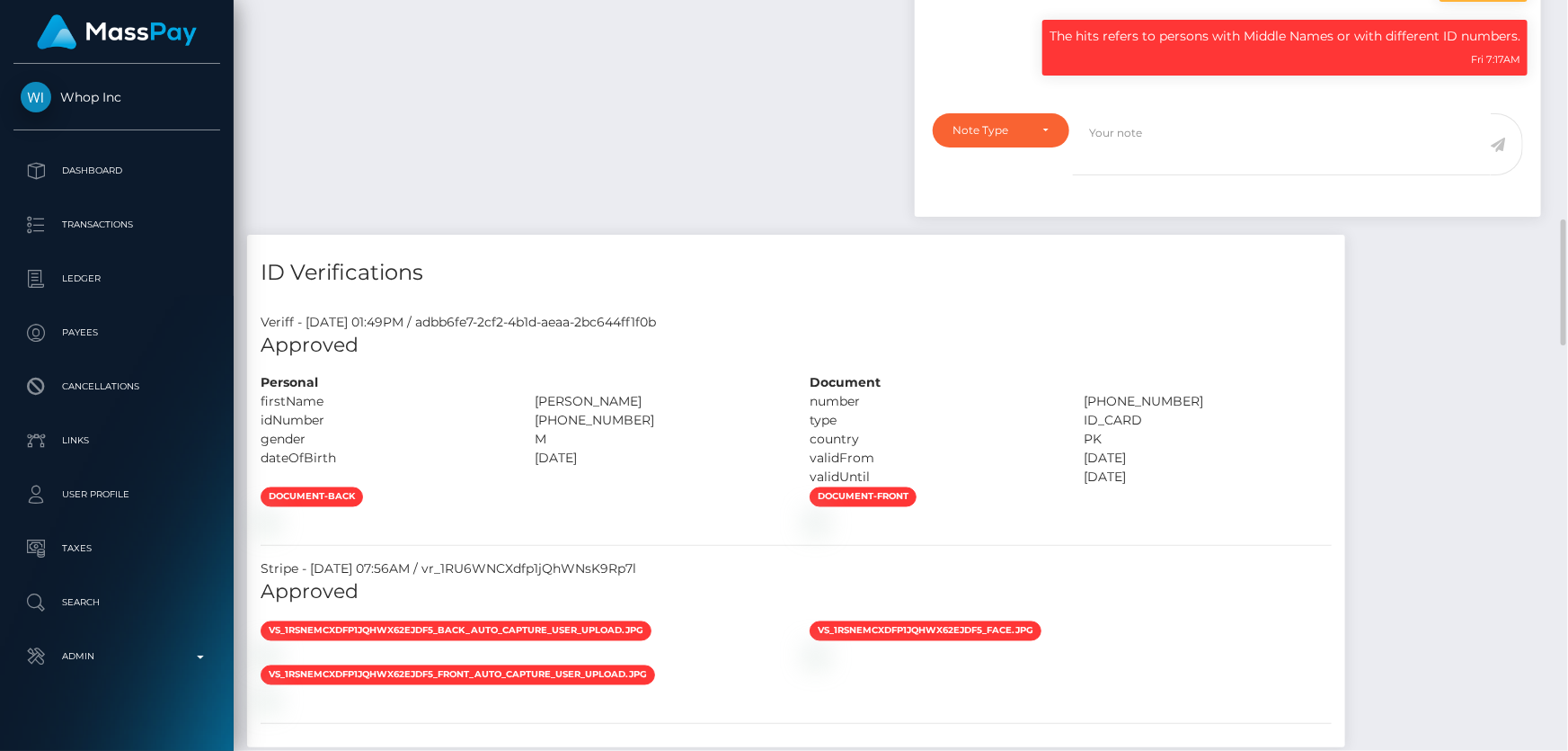
click at [440, 434] on div "gender" at bounding box center [385, 439] width 275 height 19
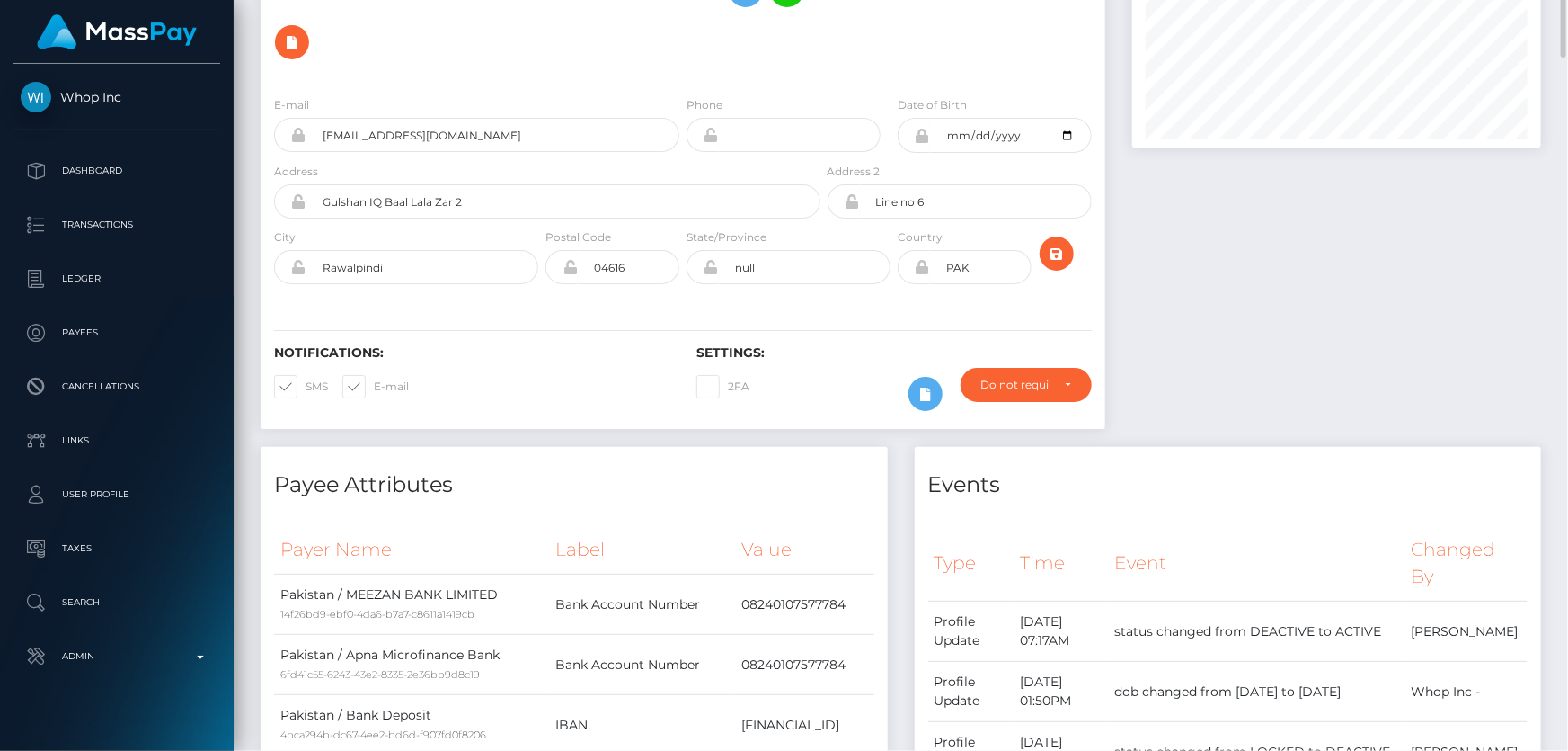
scroll to position [81, 0]
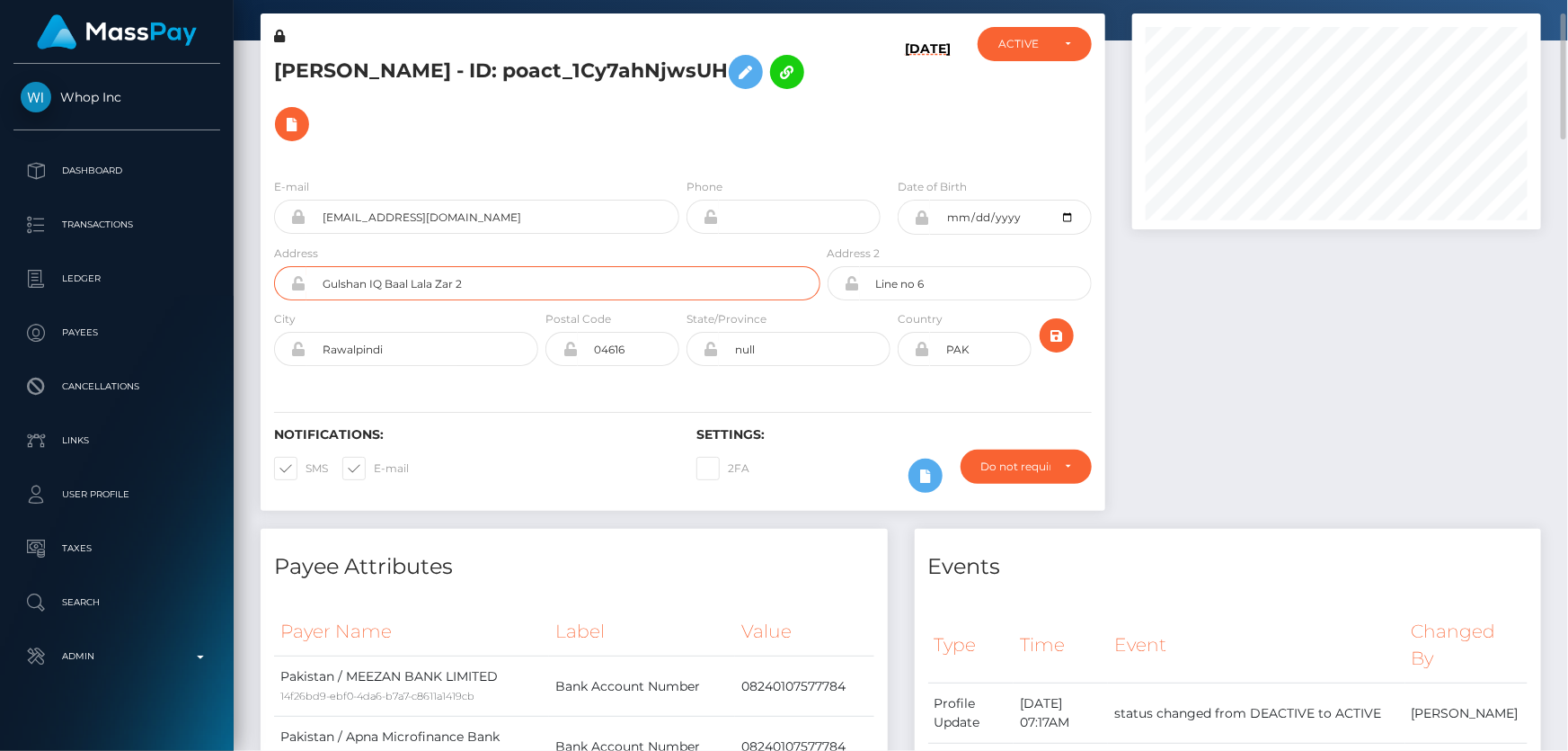
drag, startPoint x: 403, startPoint y: 280, endPoint x: 296, endPoint y: 280, distance: 107.0
click at [296, 280] on div "Gulshan IQ Baal Lala Zar 2" at bounding box center [548, 283] width 547 height 34
drag, startPoint x: 926, startPoint y: 288, endPoint x: 868, endPoint y: 285, distance: 58.1
click at [868, 285] on input "Line no 6" at bounding box center [976, 283] width 232 height 34
drag, startPoint x: 894, startPoint y: 281, endPoint x: 469, endPoint y: 346, distance: 429.9
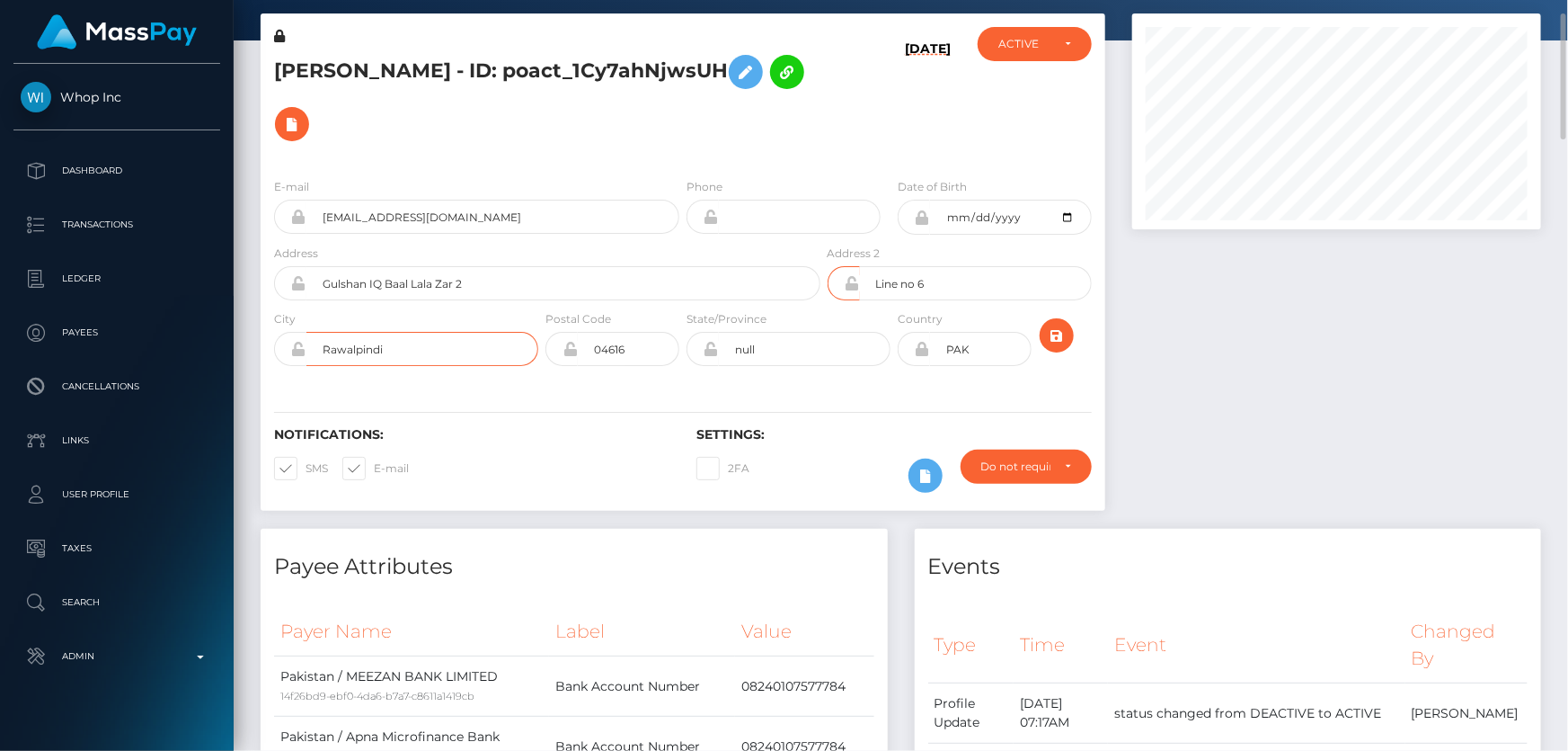
click at [490, 338] on input "Rawalpindi" at bounding box center [423, 349] width 232 height 34
drag, startPoint x: 397, startPoint y: 359, endPoint x: 315, endPoint y: 351, distance: 82.4
click at [315, 351] on input "Rawalpindi" at bounding box center [423, 349] width 232 height 34
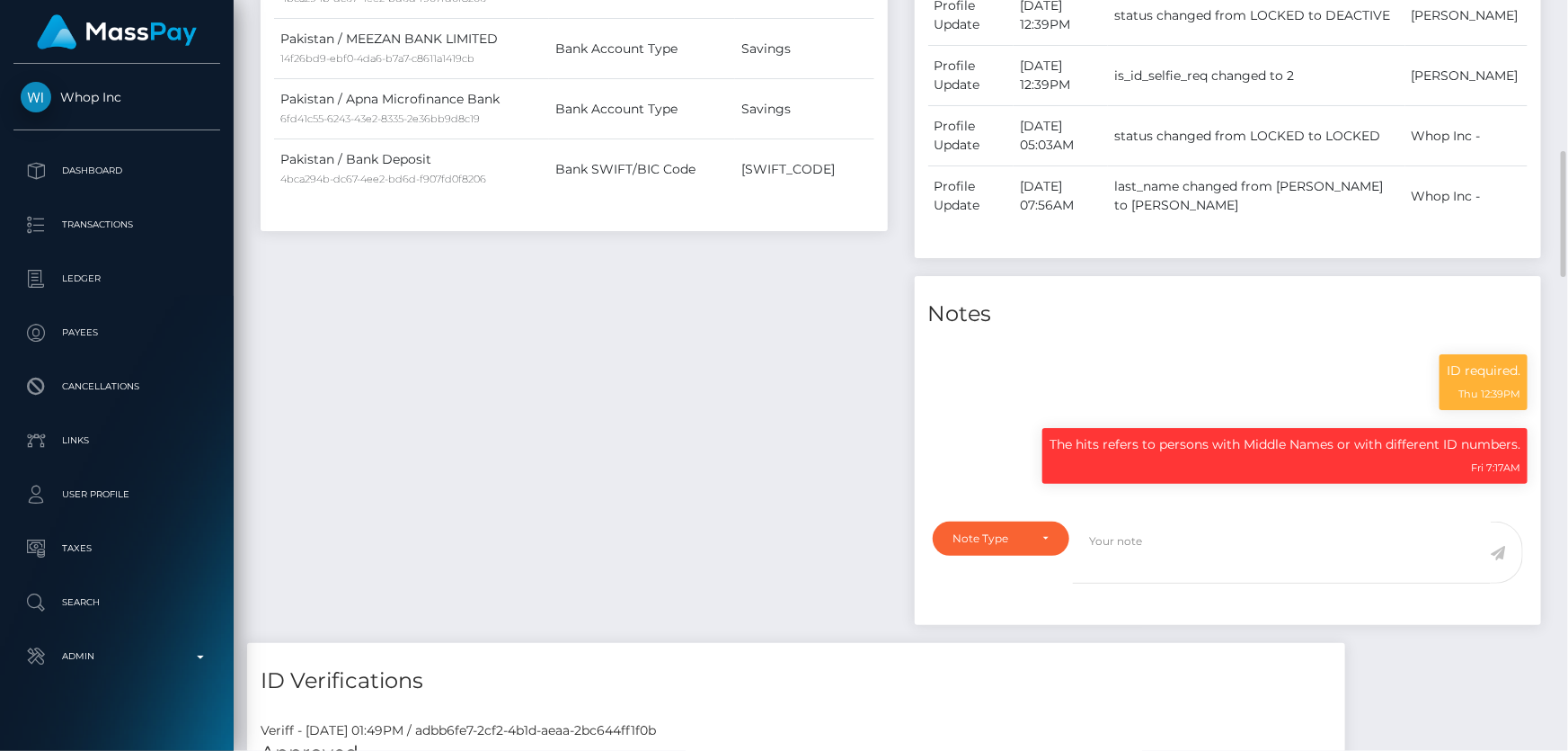
scroll to position [1308, 0]
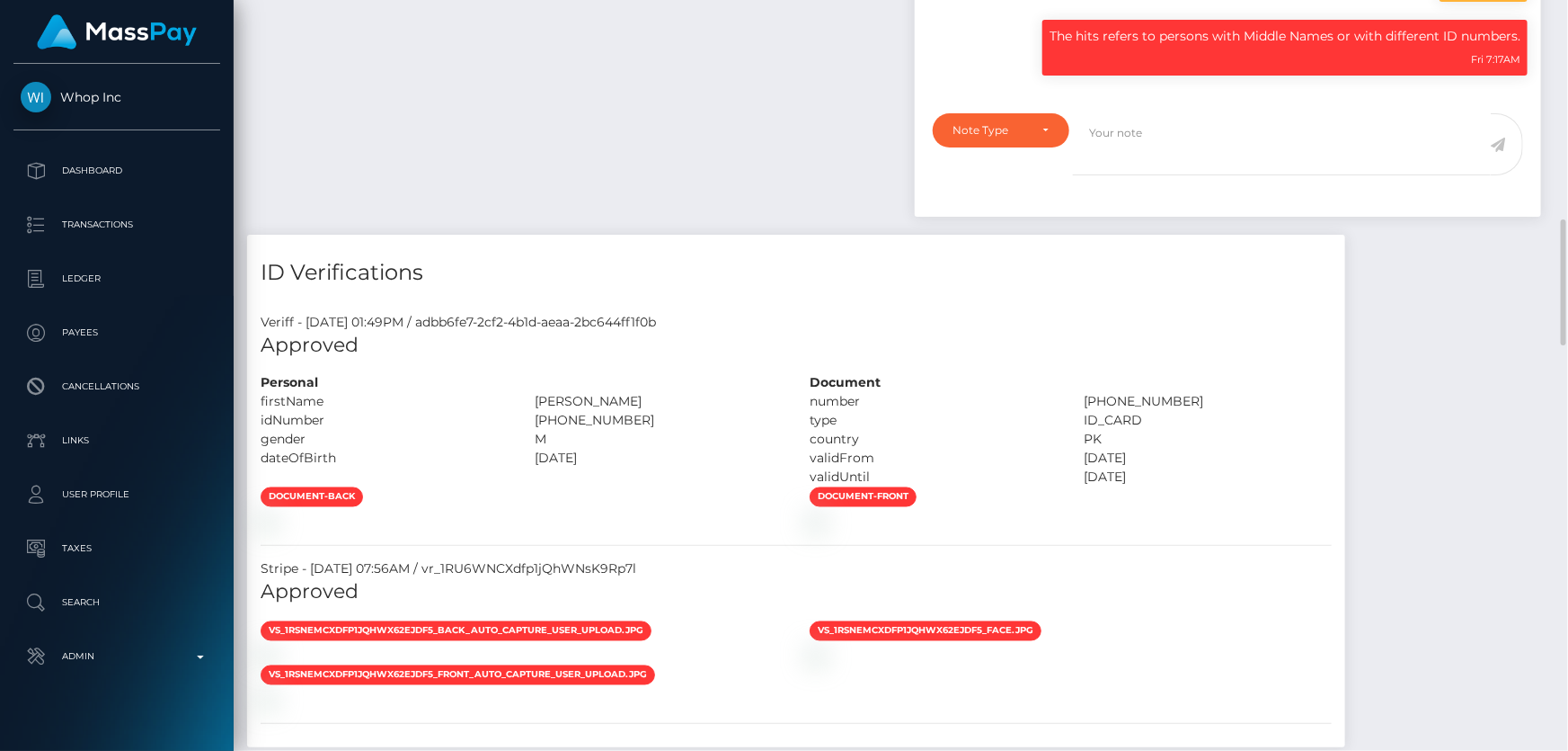
drag, startPoint x: 655, startPoint y: 421, endPoint x: 547, endPoint y: 413, distance: 108.3
click at [547, 413] on div "37405-8552199-3" at bounding box center [660, 420] width 275 height 19
copy div "37405-8552199-3"
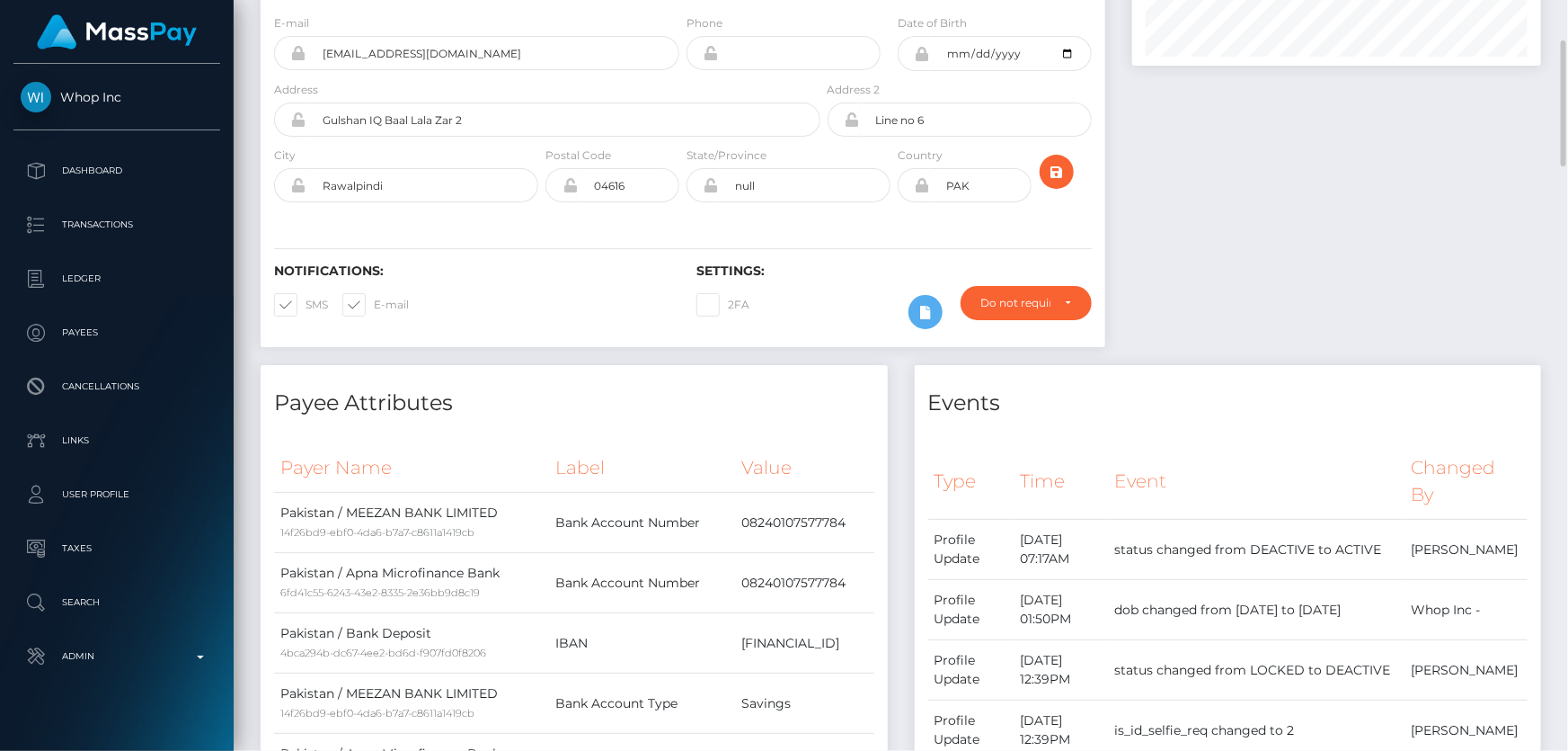
scroll to position [0, 0]
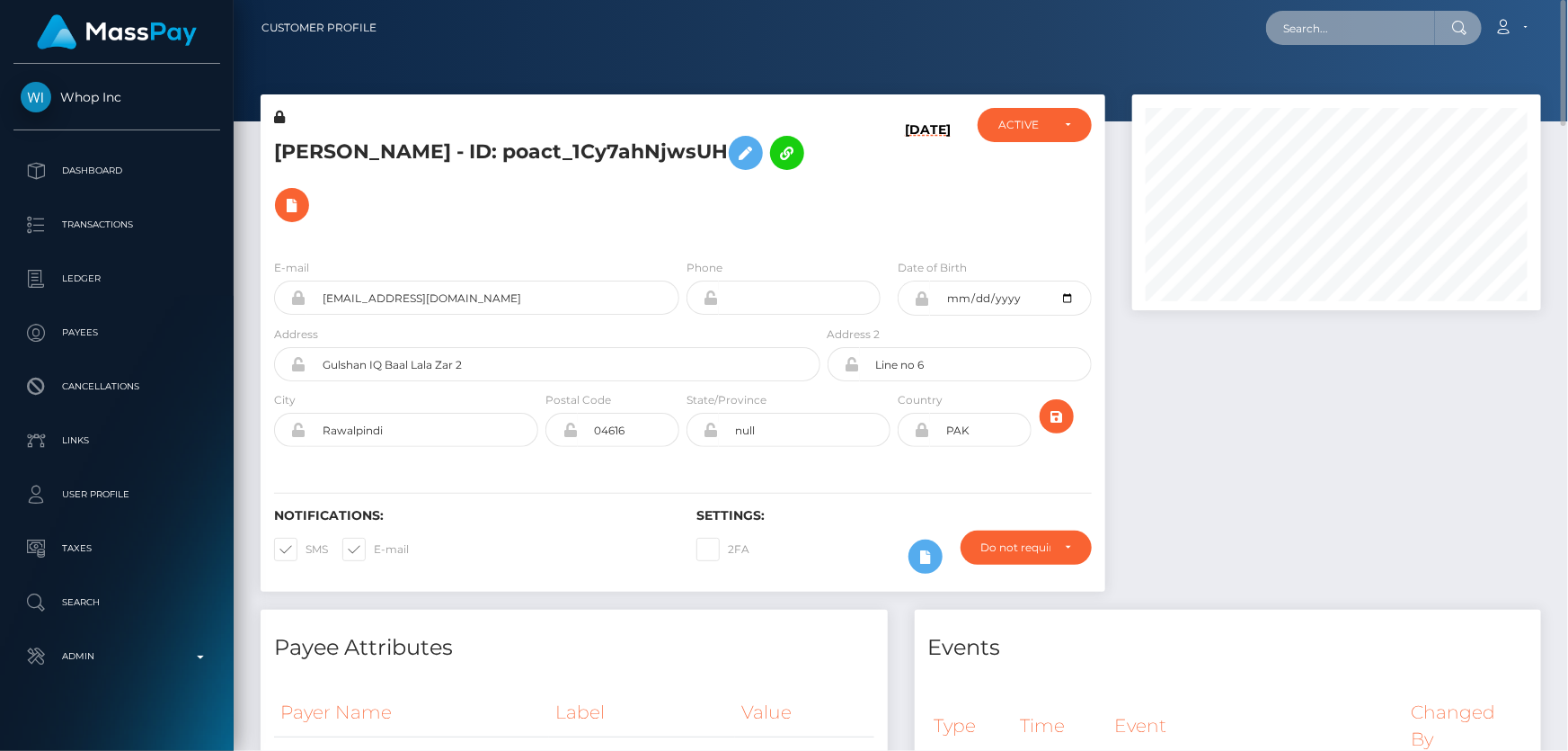
paste input "MSP7ac19319103c0ab"
type input "MSP7ac19319103c0ab"
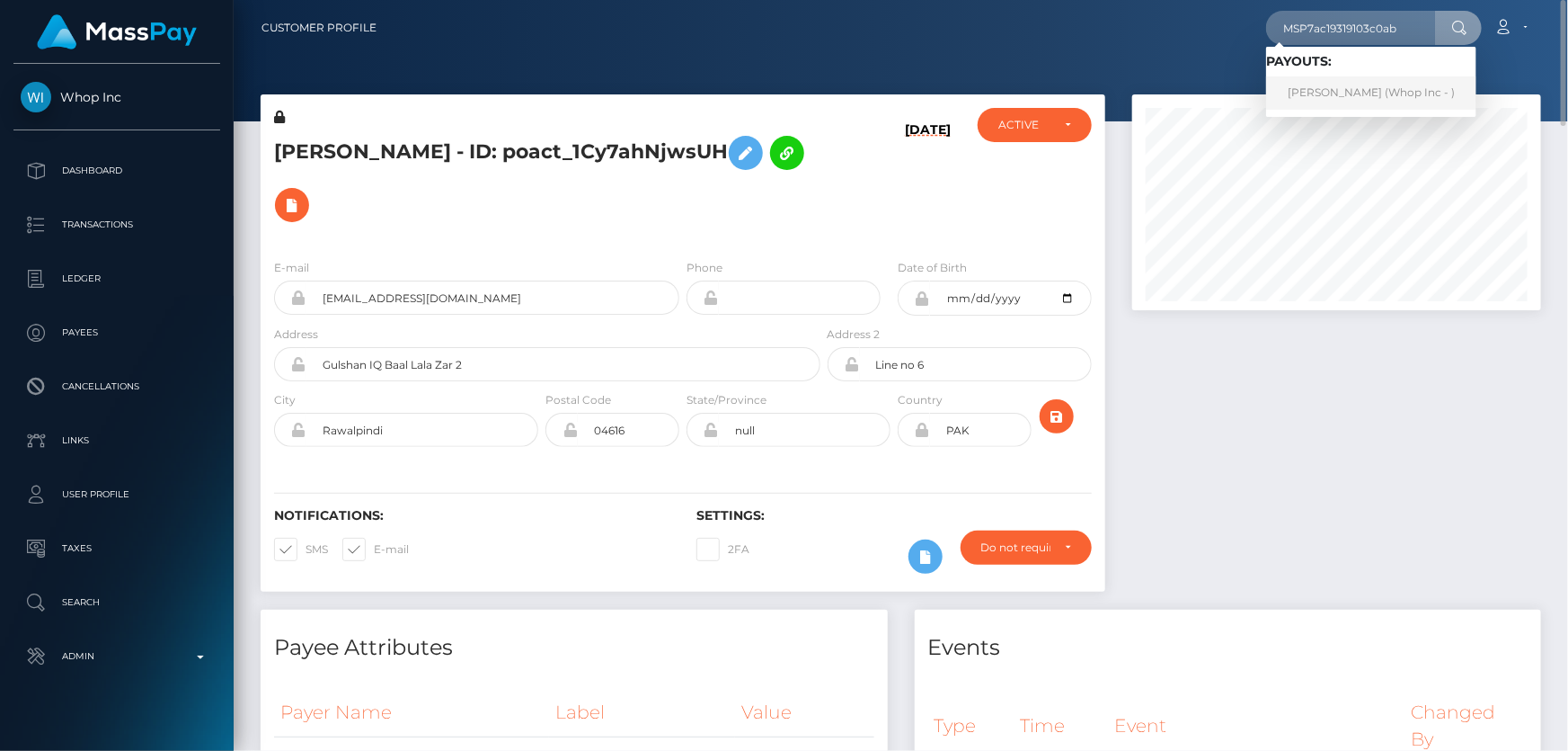
drag, startPoint x: 1341, startPoint y: 80, endPoint x: 1328, endPoint y: 103, distance: 26.4
click at [1341, 81] on link "Mohamed Mohamud Ali (Whop Inc - )" at bounding box center [1372, 93] width 210 height 33
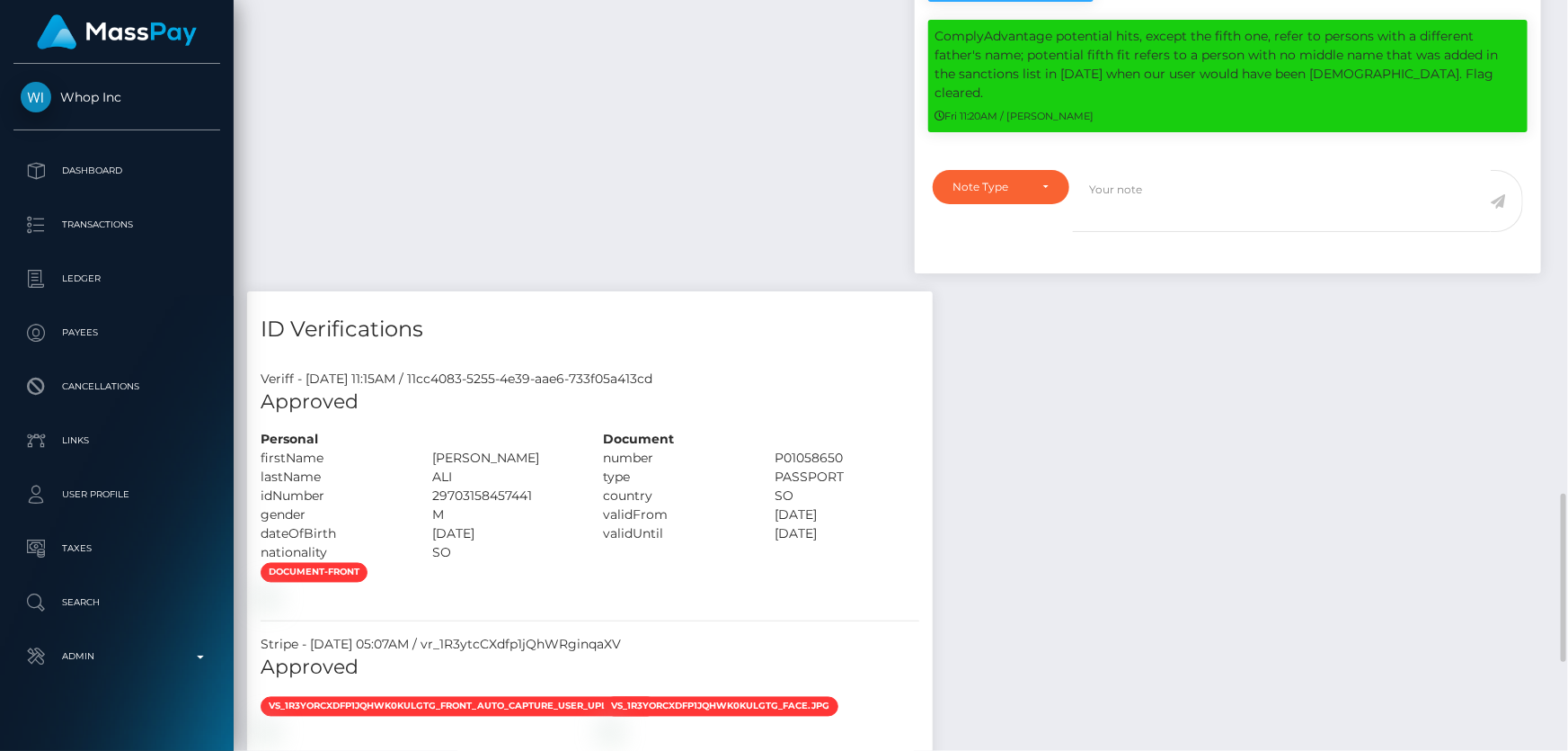
scroll to position [1634, 0]
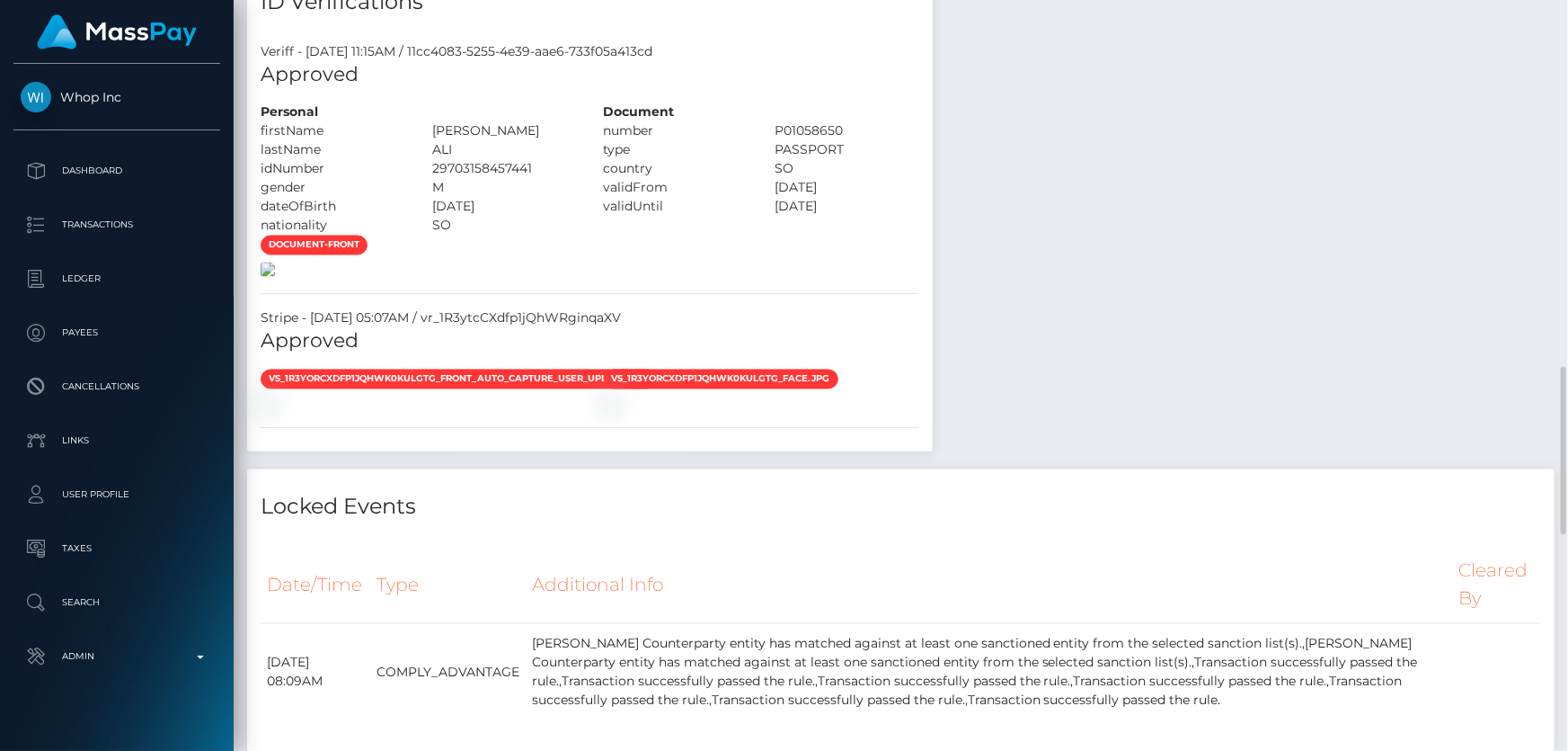
click at [275, 277] on img at bounding box center [268, 270] width 14 height 14
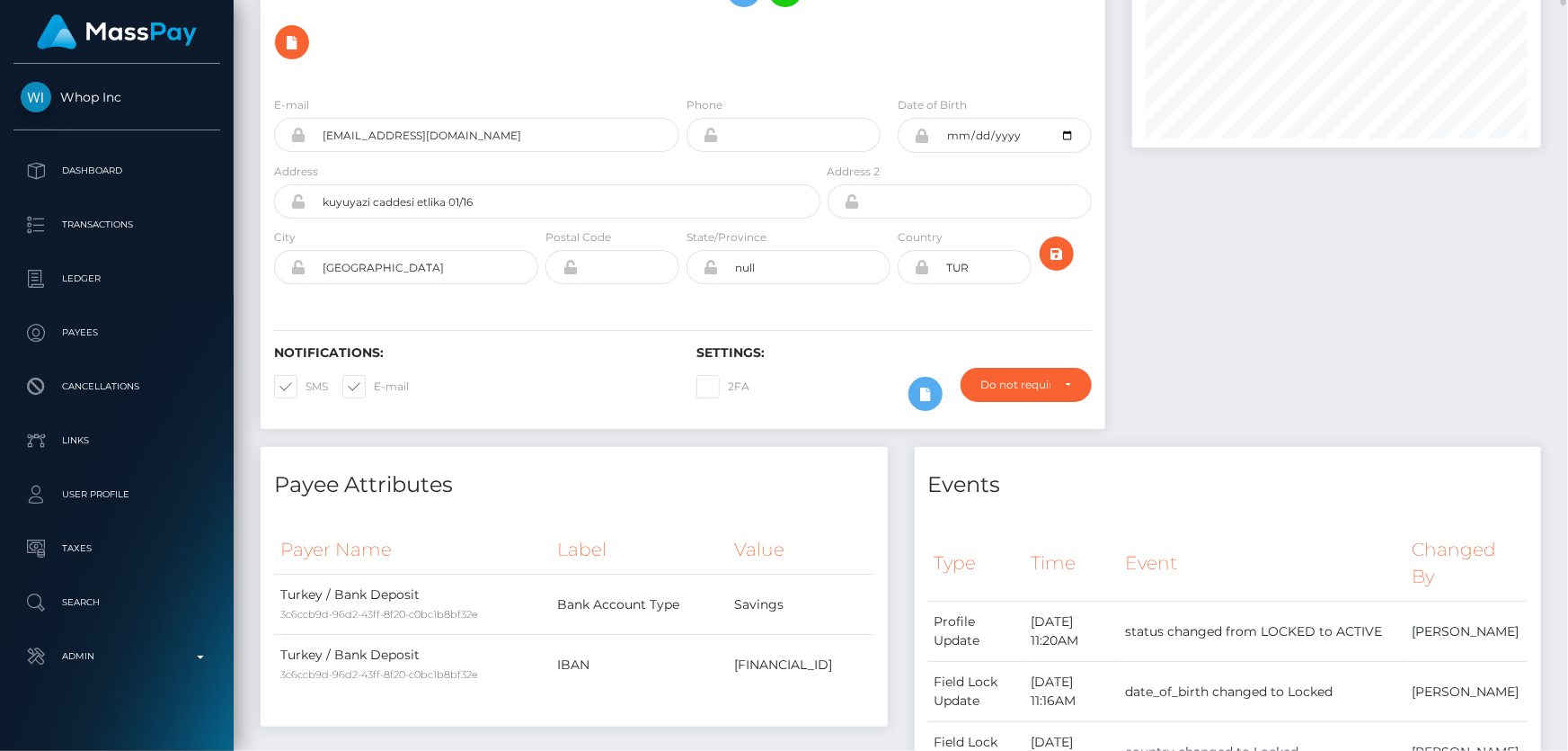
scroll to position [0, 0]
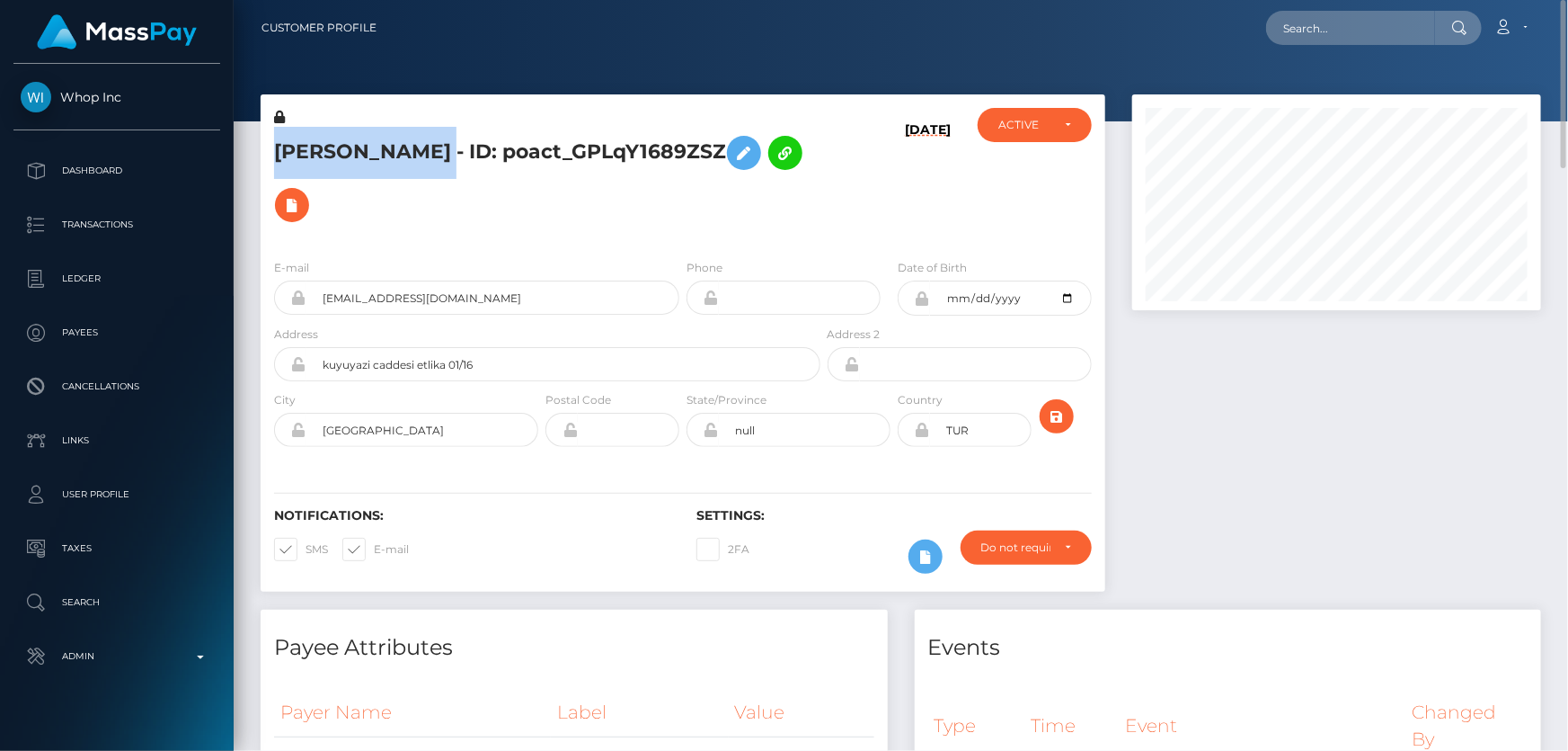
drag, startPoint x: 524, startPoint y: 139, endPoint x: 272, endPoint y: 144, distance: 252.0
click at [272, 144] on div "Mohamed Mohamud Ali - ID: poact_GPLqY1689ZSZ" at bounding box center [542, 176] width 564 height 137
copy h5 "Mohamed Mohamud Ali"
drag, startPoint x: 503, startPoint y: 331, endPoint x: 317, endPoint y: 339, distance: 186.2
click at [317, 347] on input "kuyuyazi caddesi etlika 01/16" at bounding box center [564, 364] width 514 height 34
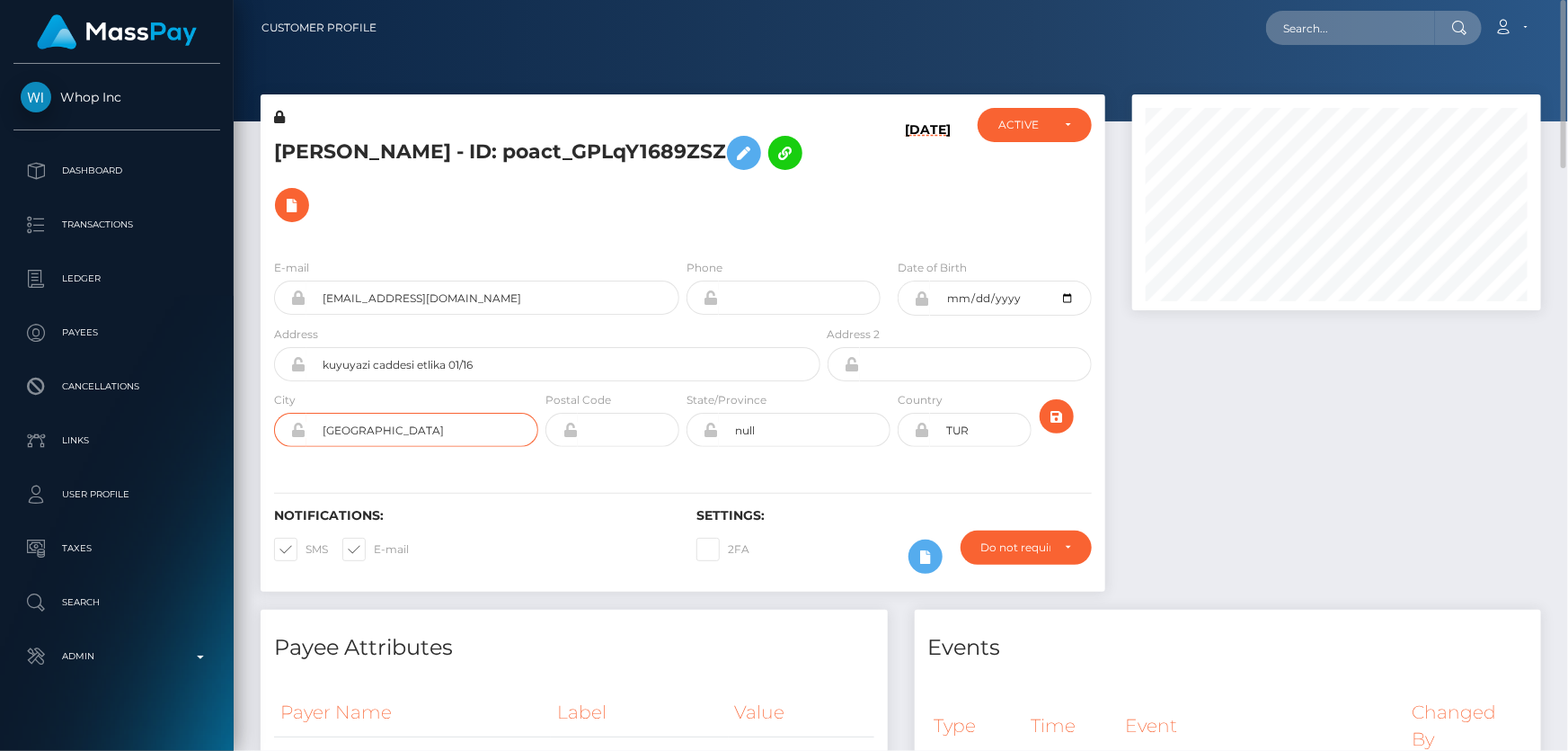
drag, startPoint x: 372, startPoint y: 395, endPoint x: 262, endPoint y: 395, distance: 110.0
click at [263, 395] on div "City Ankara" at bounding box center [401, 423] width 281 height 66
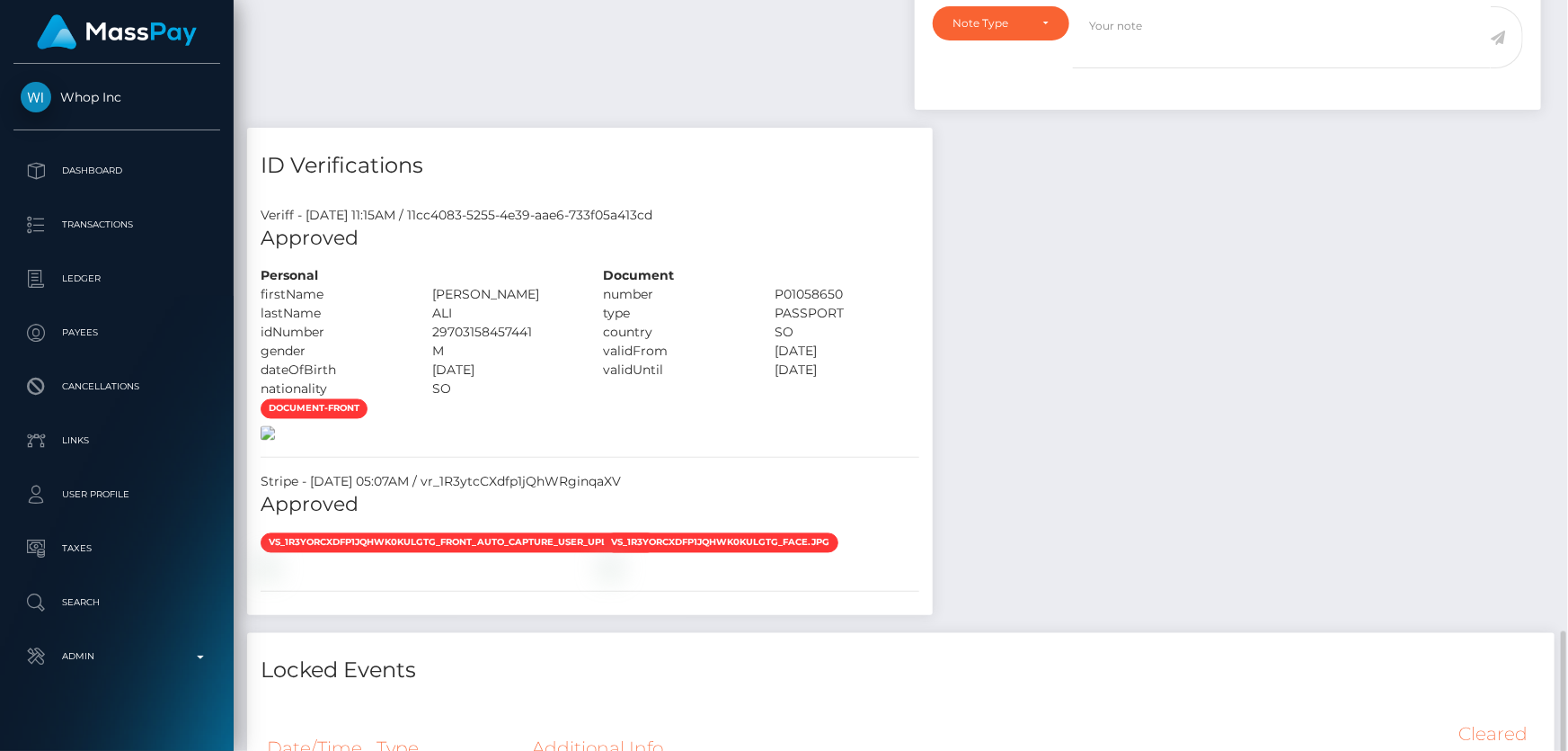
scroll to position [1879, 0]
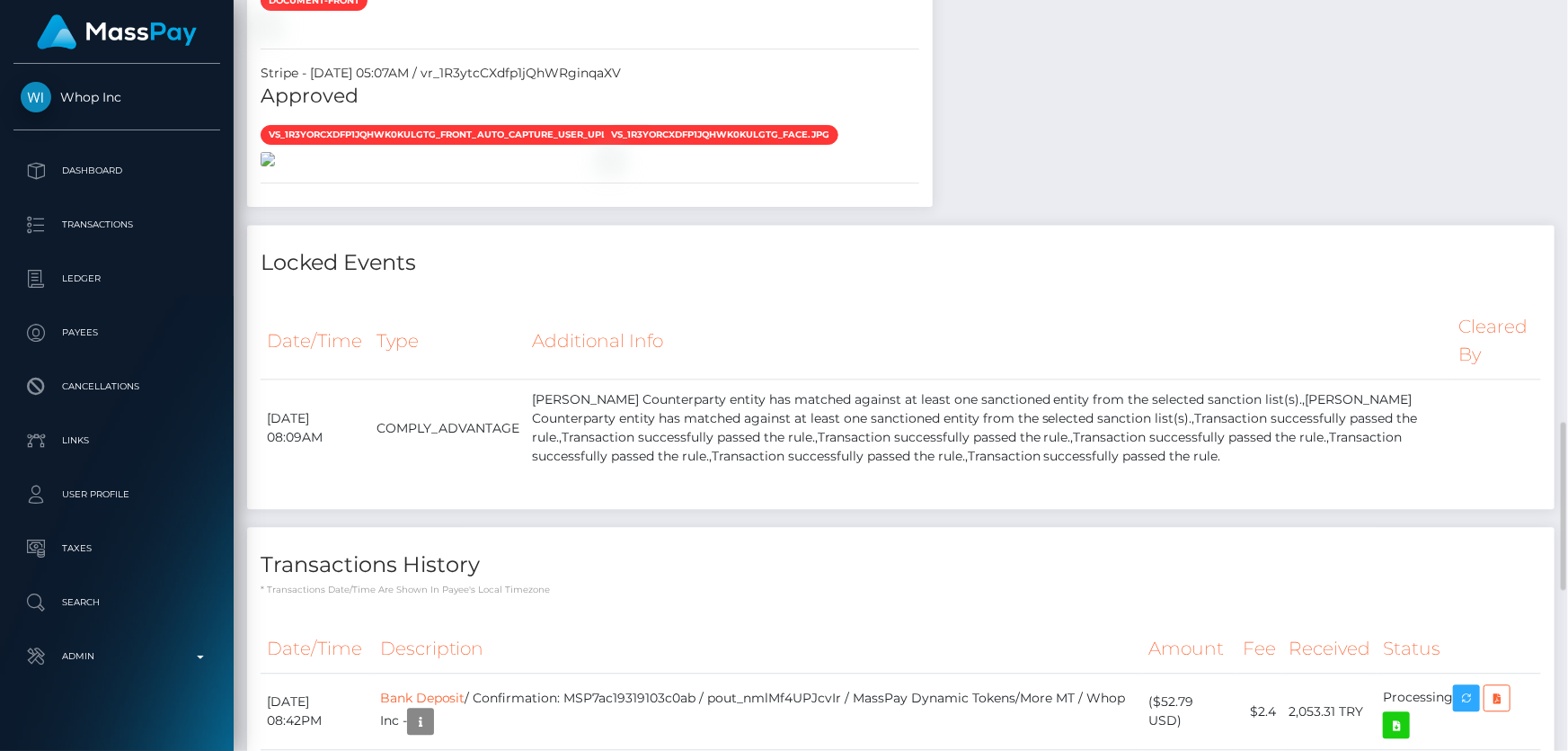
click at [275, 166] on img at bounding box center [268, 159] width 14 height 14
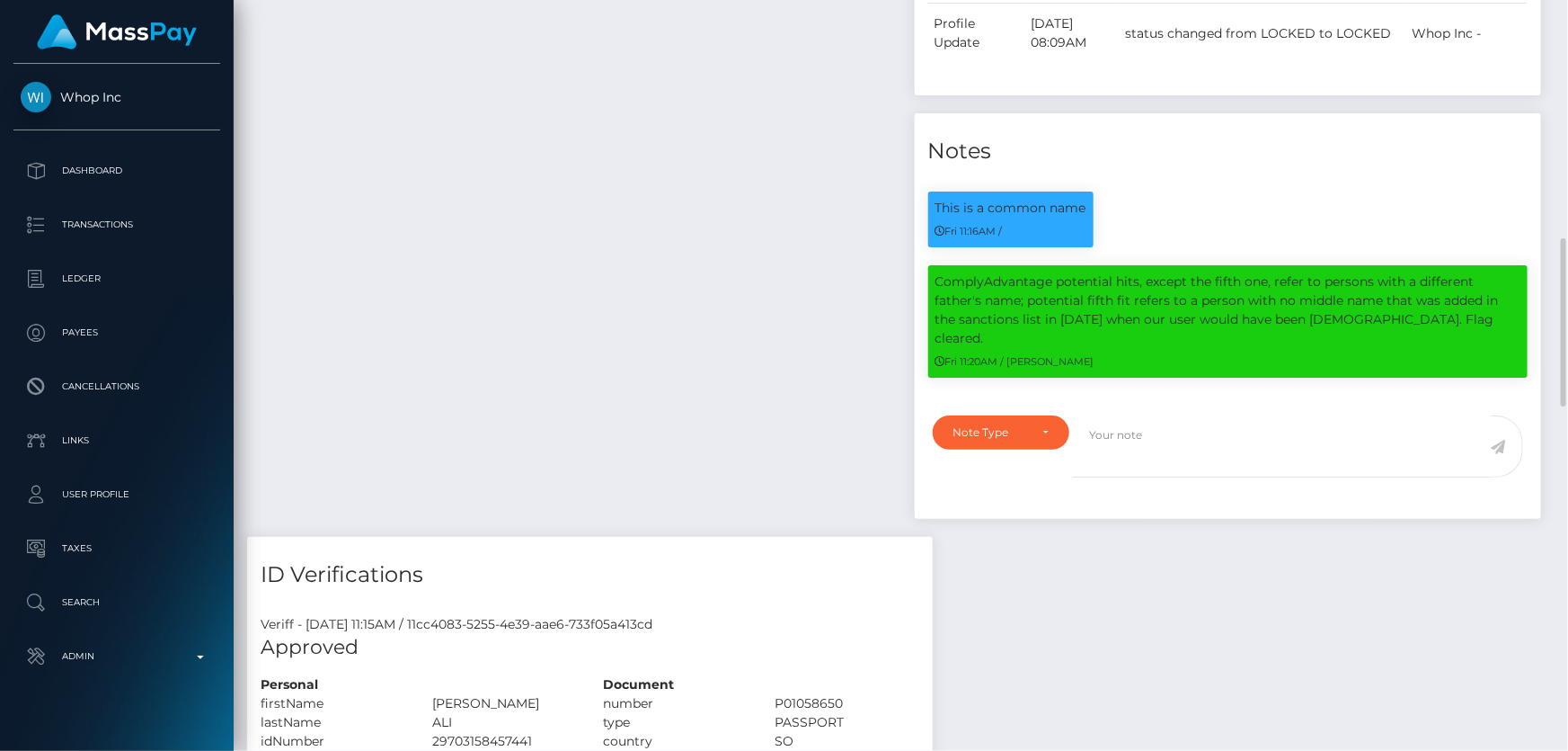
scroll to position [1390, 0]
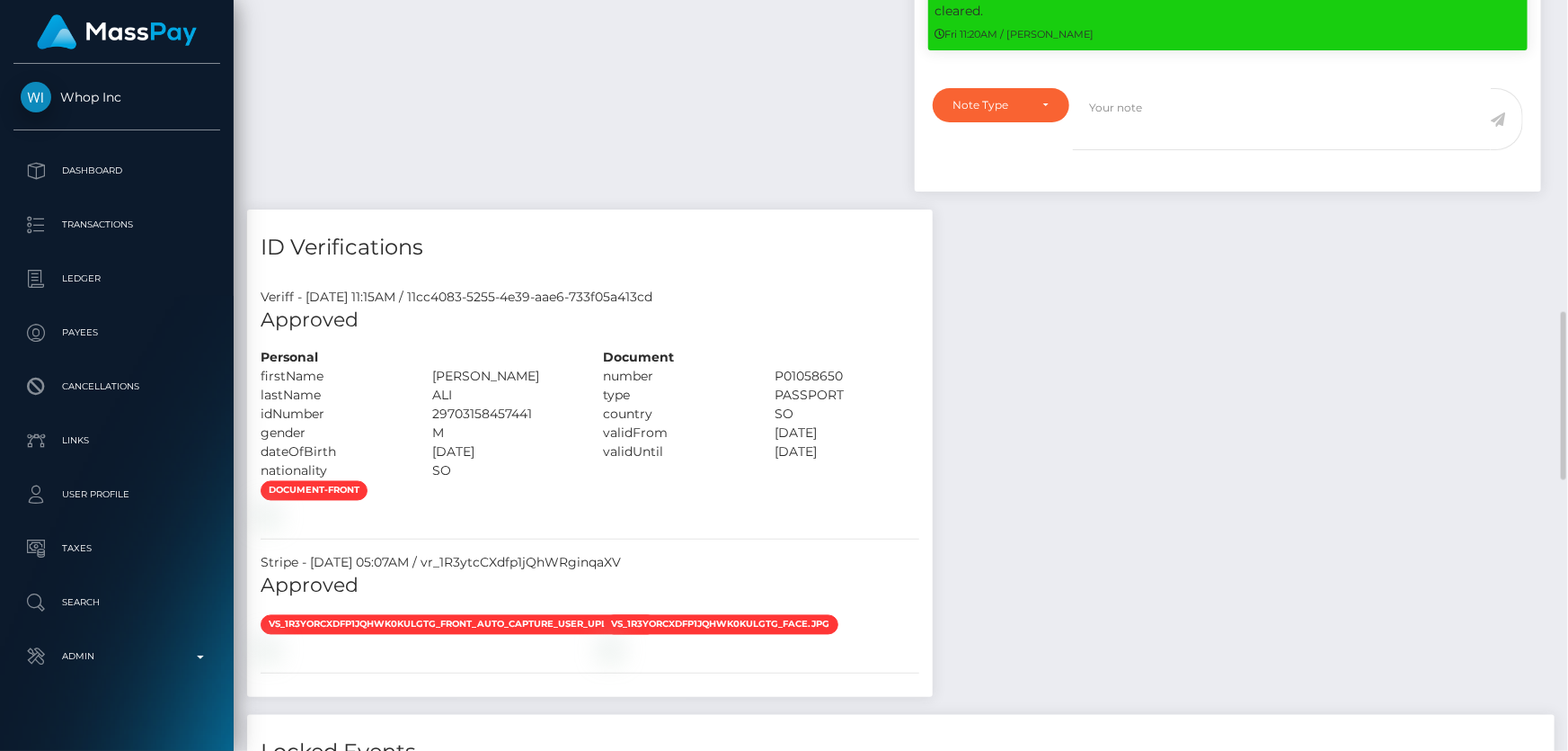
drag, startPoint x: 873, startPoint y: 332, endPoint x: 800, endPoint y: 326, distance: 73.2
click at [800, 367] on div "P01058650" at bounding box center [847, 376] width 172 height 19
copy div "P01058650"
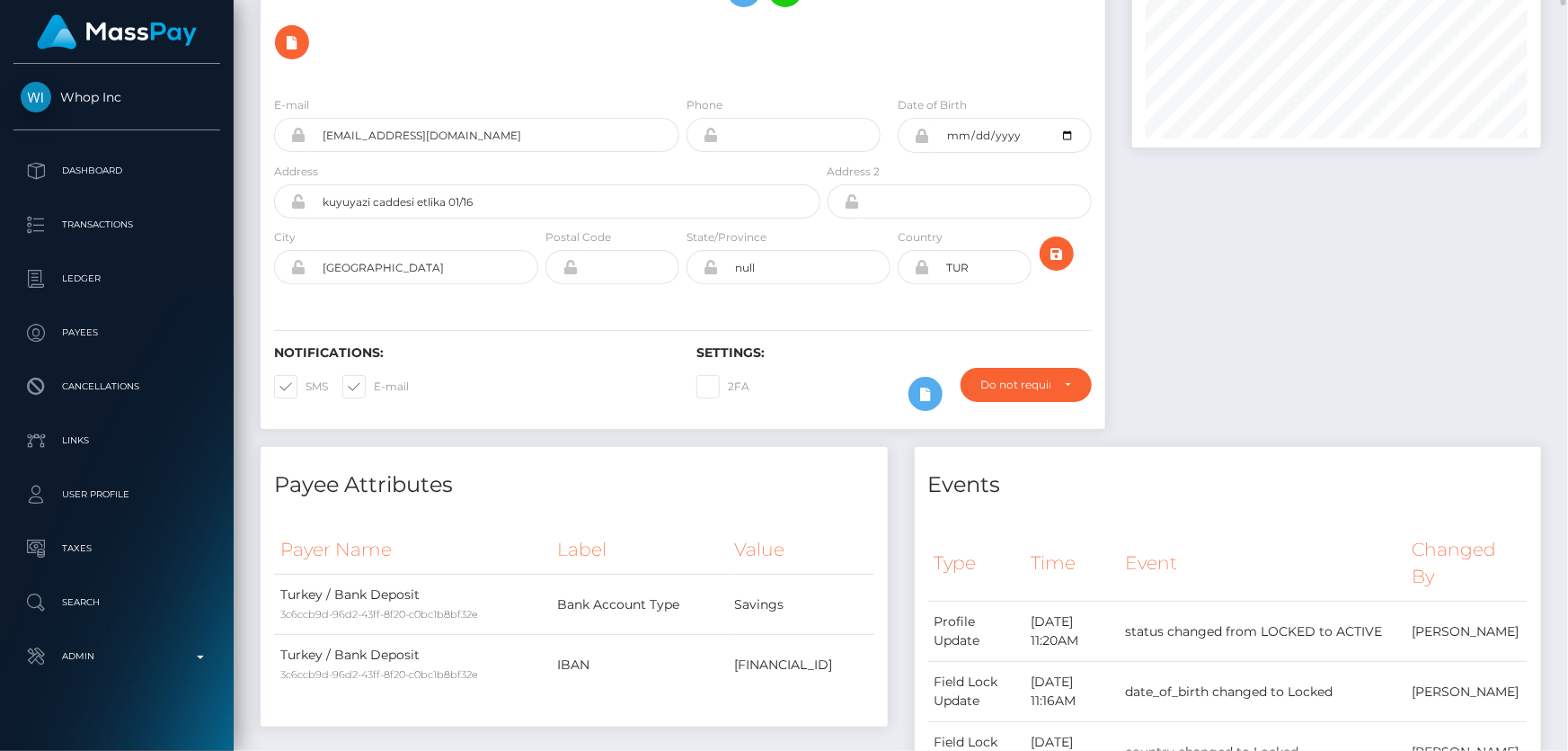
scroll to position [0, 0]
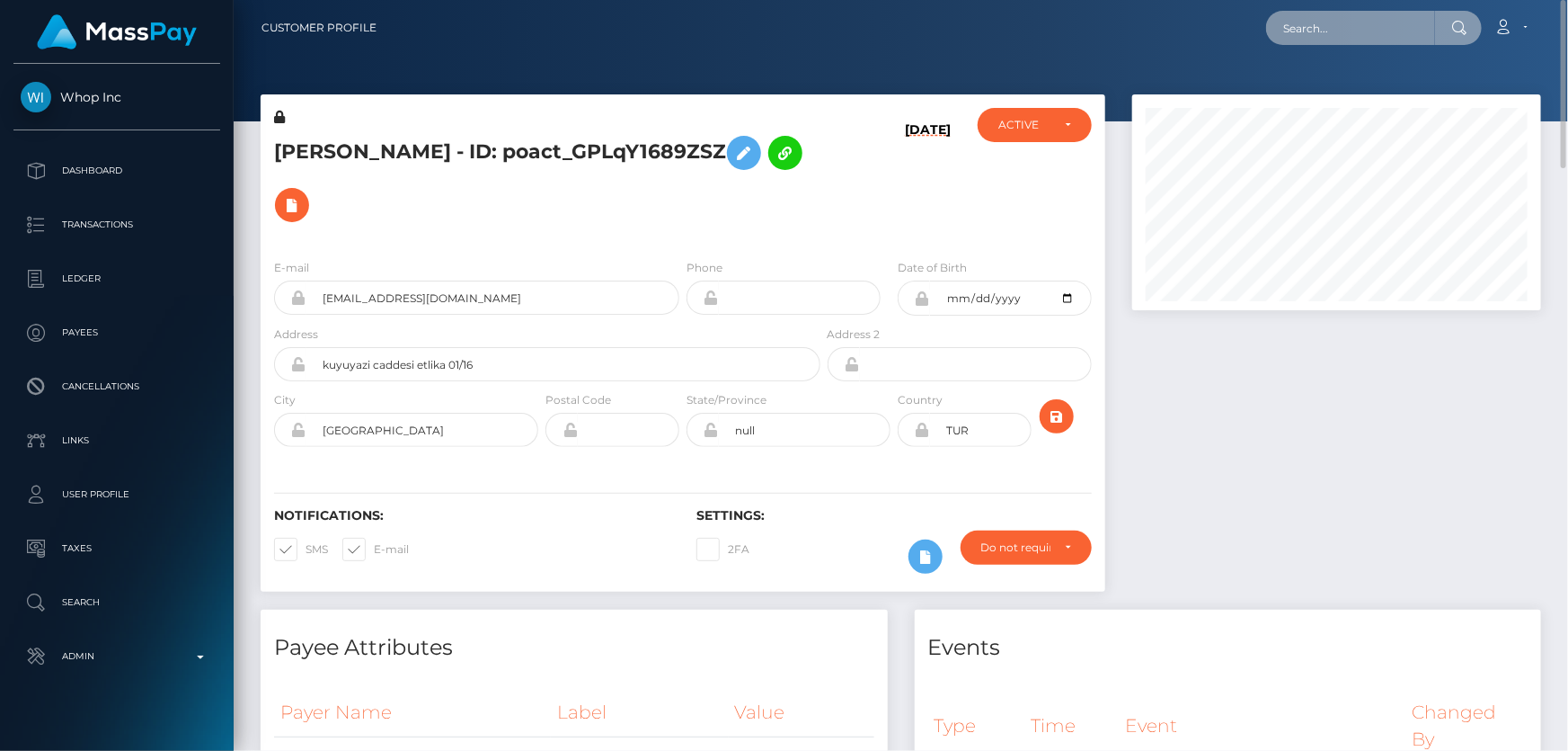
paste input "MSP21d9b32510bbe38"
type input "MSP21d9b32510bbe38"
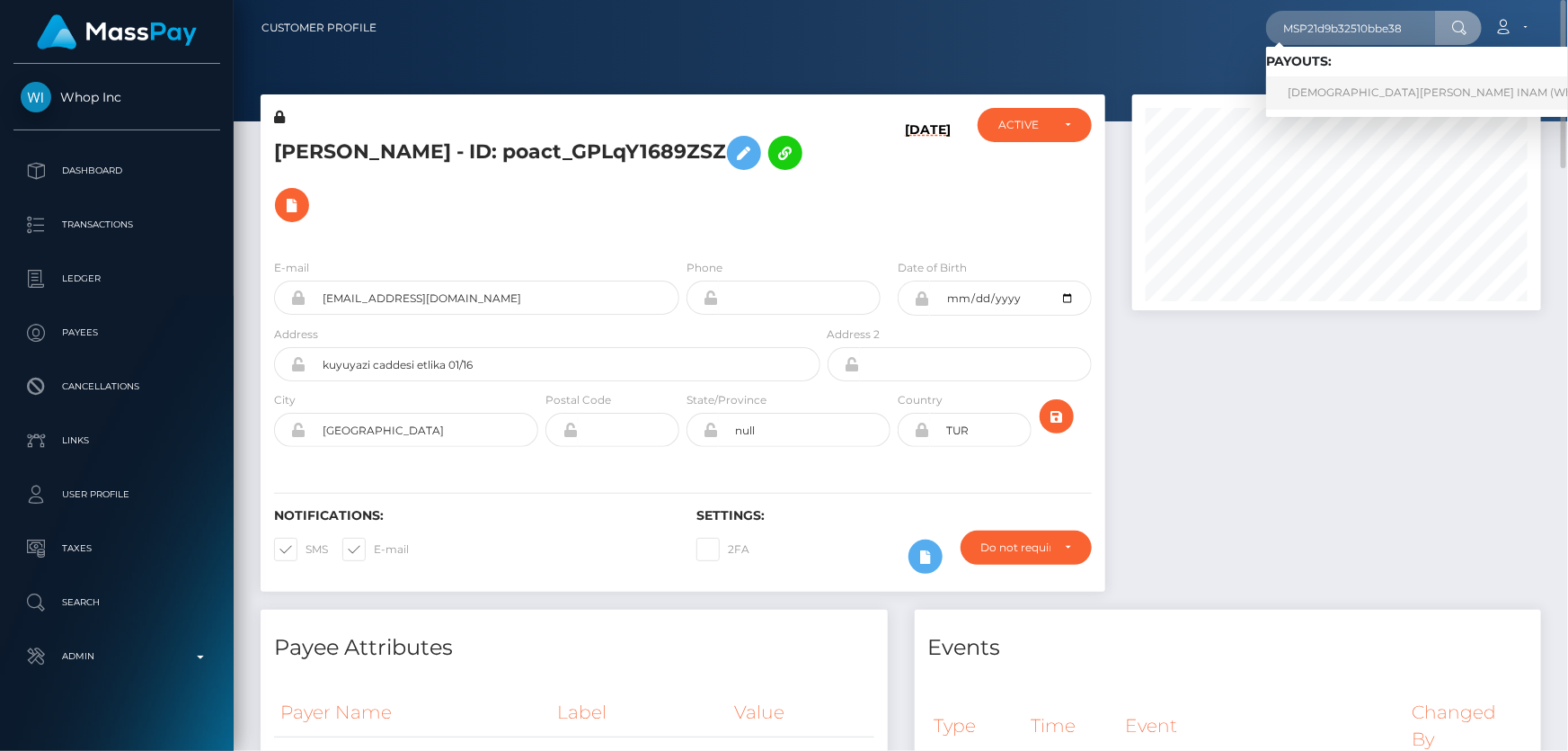
click at [1343, 95] on link "MUHAMMAD YOUSUF INAM (Whop Inc - )" at bounding box center [1455, 93] width 376 height 33
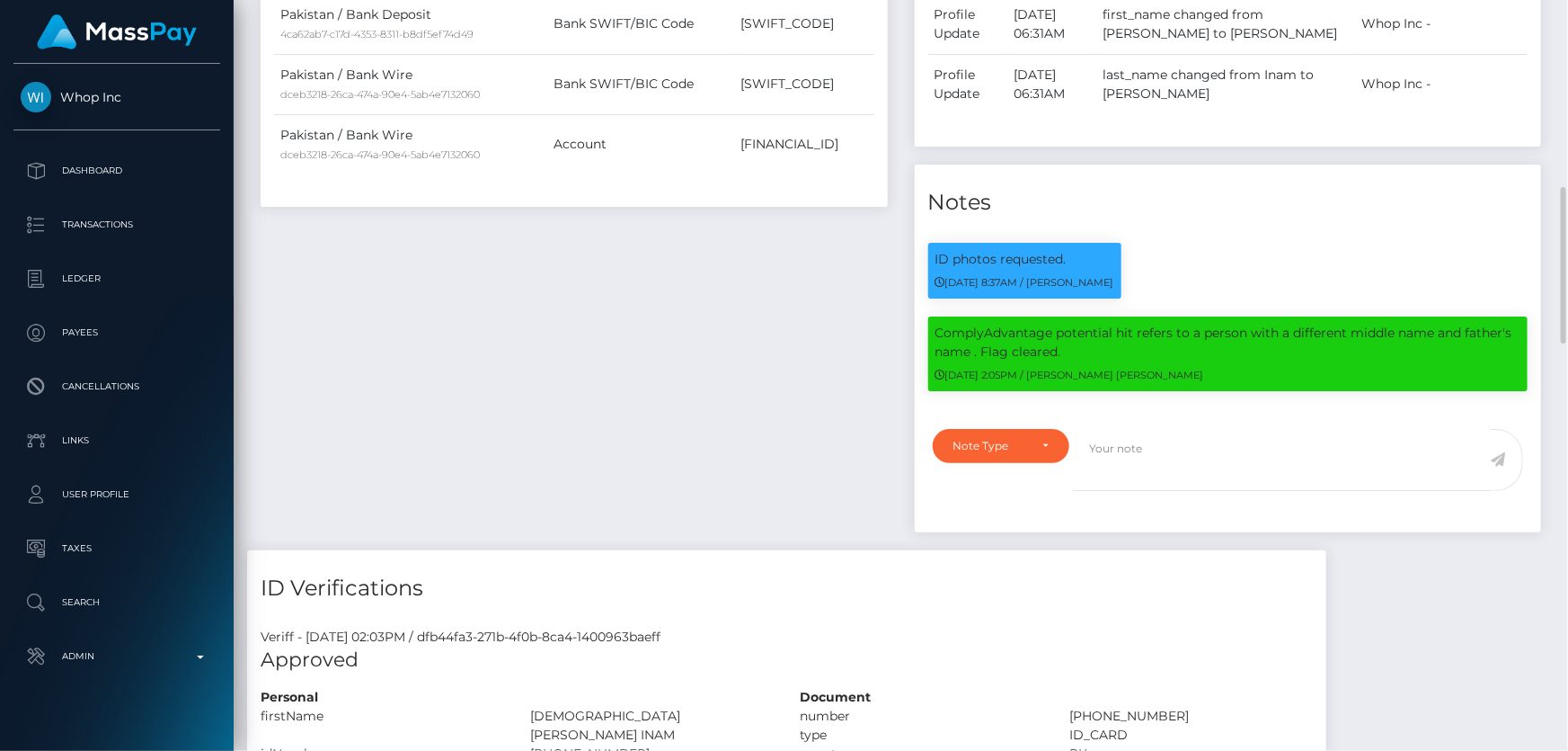
scroll to position [1226, 0]
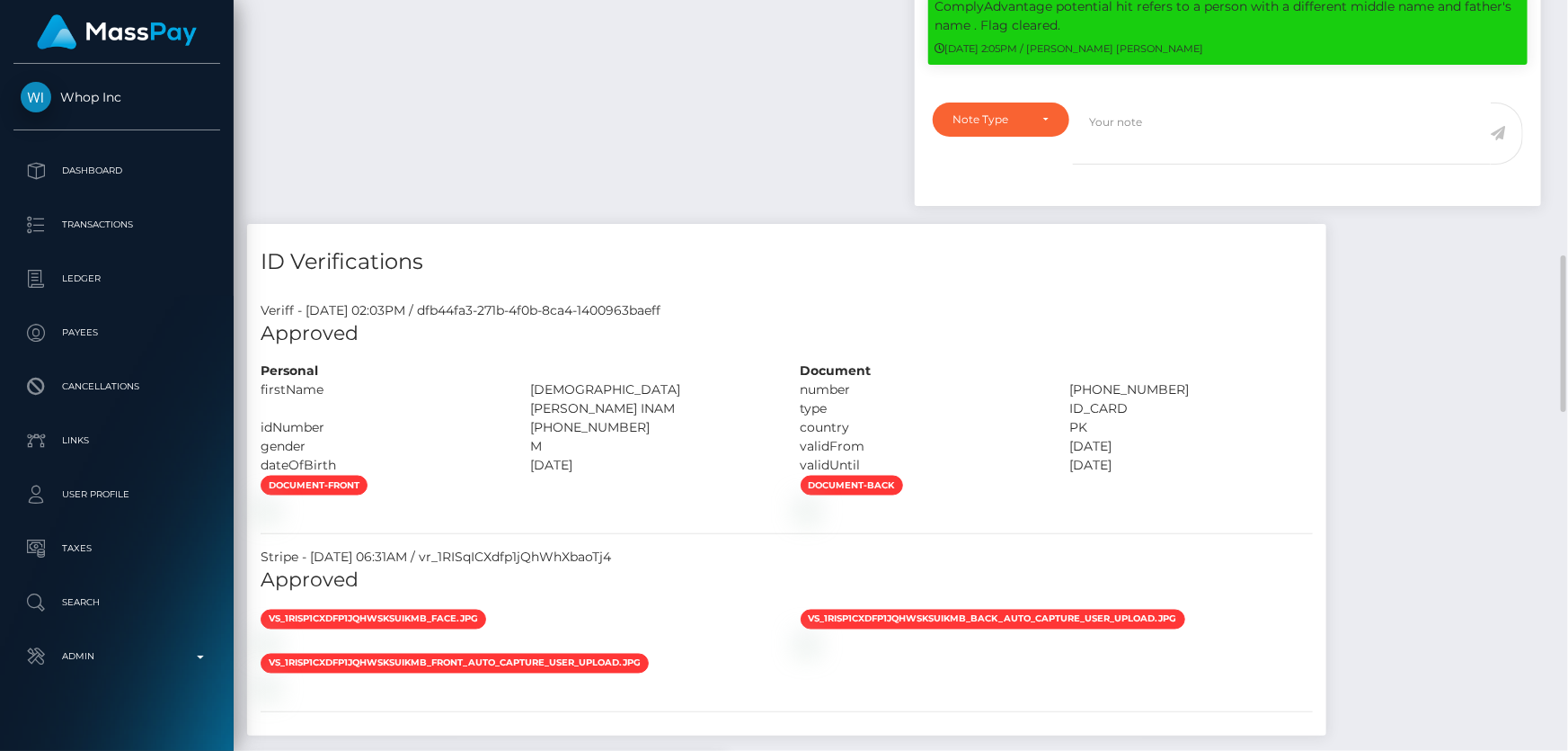
drag, startPoint x: 719, startPoint y: 413, endPoint x: 543, endPoint y: 414, distance: 176.0
click at [530, 414] on div "[DEMOGRAPHIC_DATA][PERSON_NAME] INAM" at bounding box center [652, 399] width 270 height 38
copy div "[DEMOGRAPHIC_DATA][PERSON_NAME] INAM"
drag, startPoint x: 638, startPoint y: 434, endPoint x: 528, endPoint y: 434, distance: 110.0
click at [528, 434] on div "[PHONE_NUMBER]" at bounding box center [652, 427] width 270 height 19
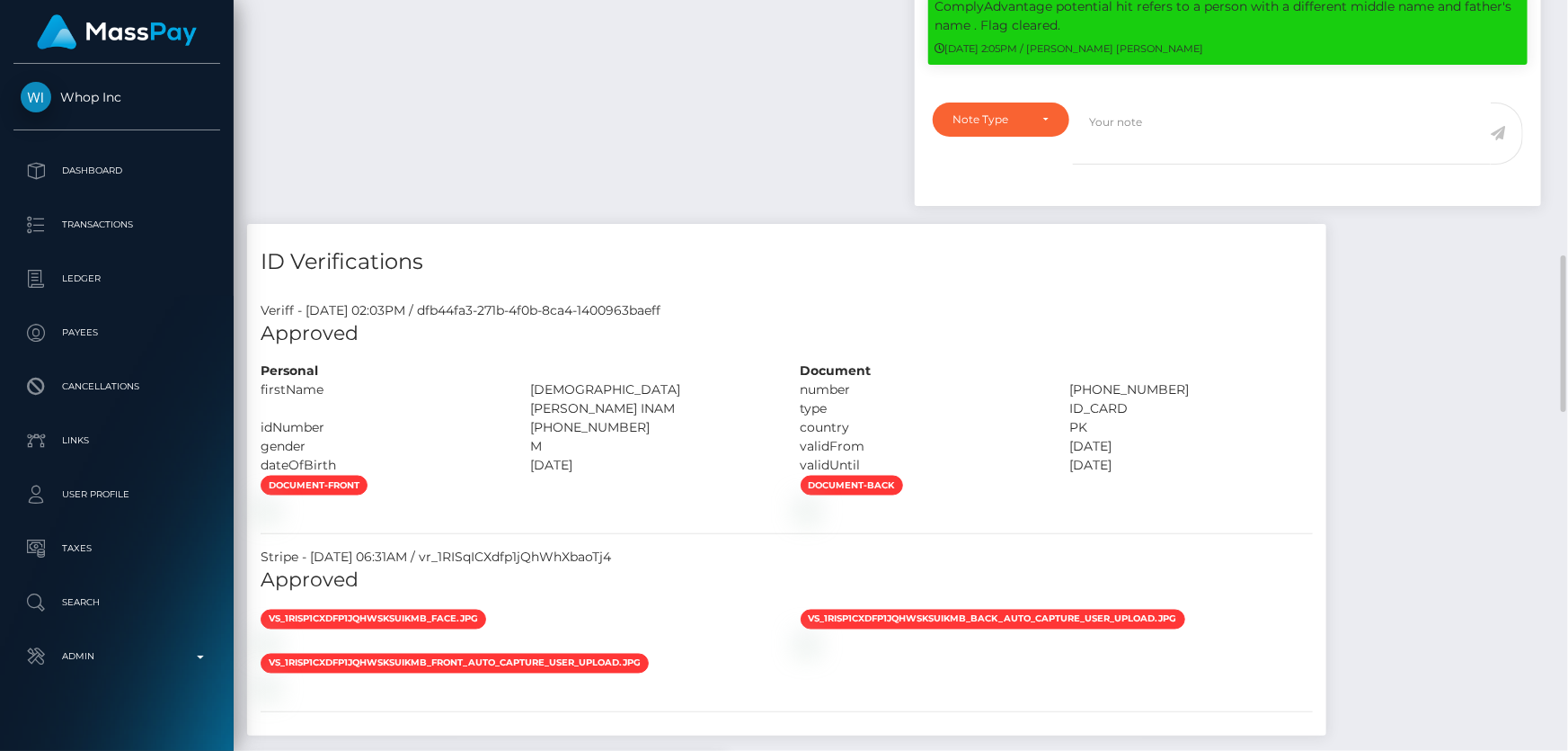
copy div "[PHONE_NUMBER]"
